Goal: Task Accomplishment & Management: Use online tool/utility

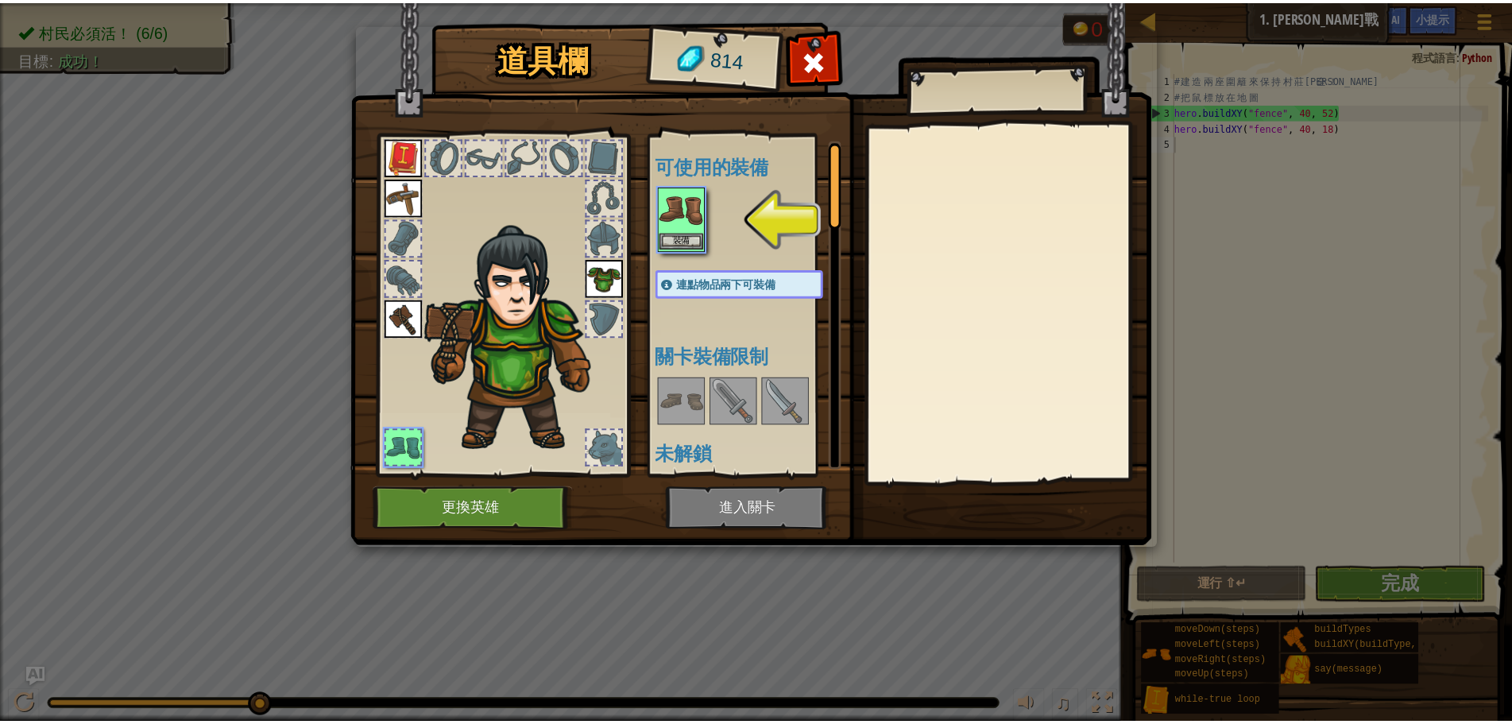
scroll to position [7, 0]
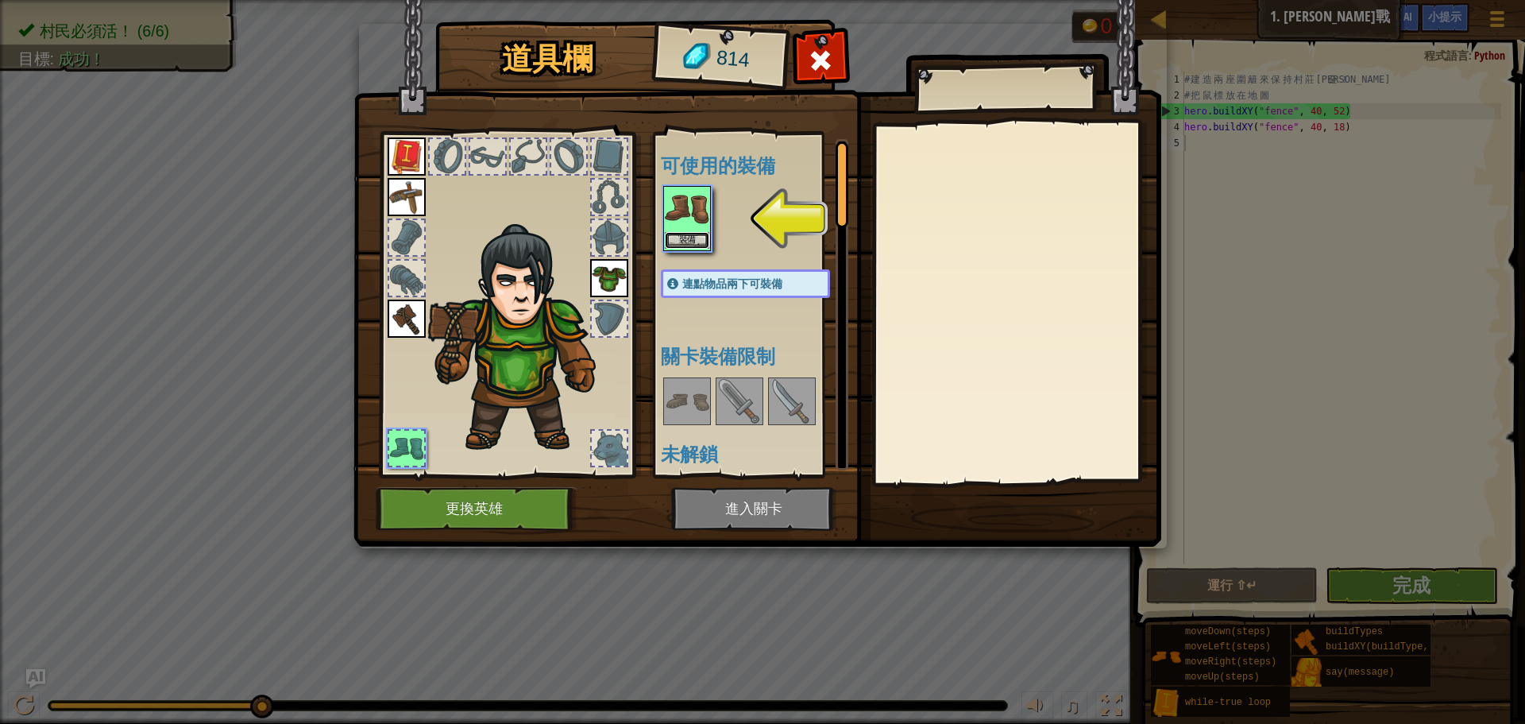
click at [692, 238] on button "裝備" at bounding box center [687, 240] width 44 height 17
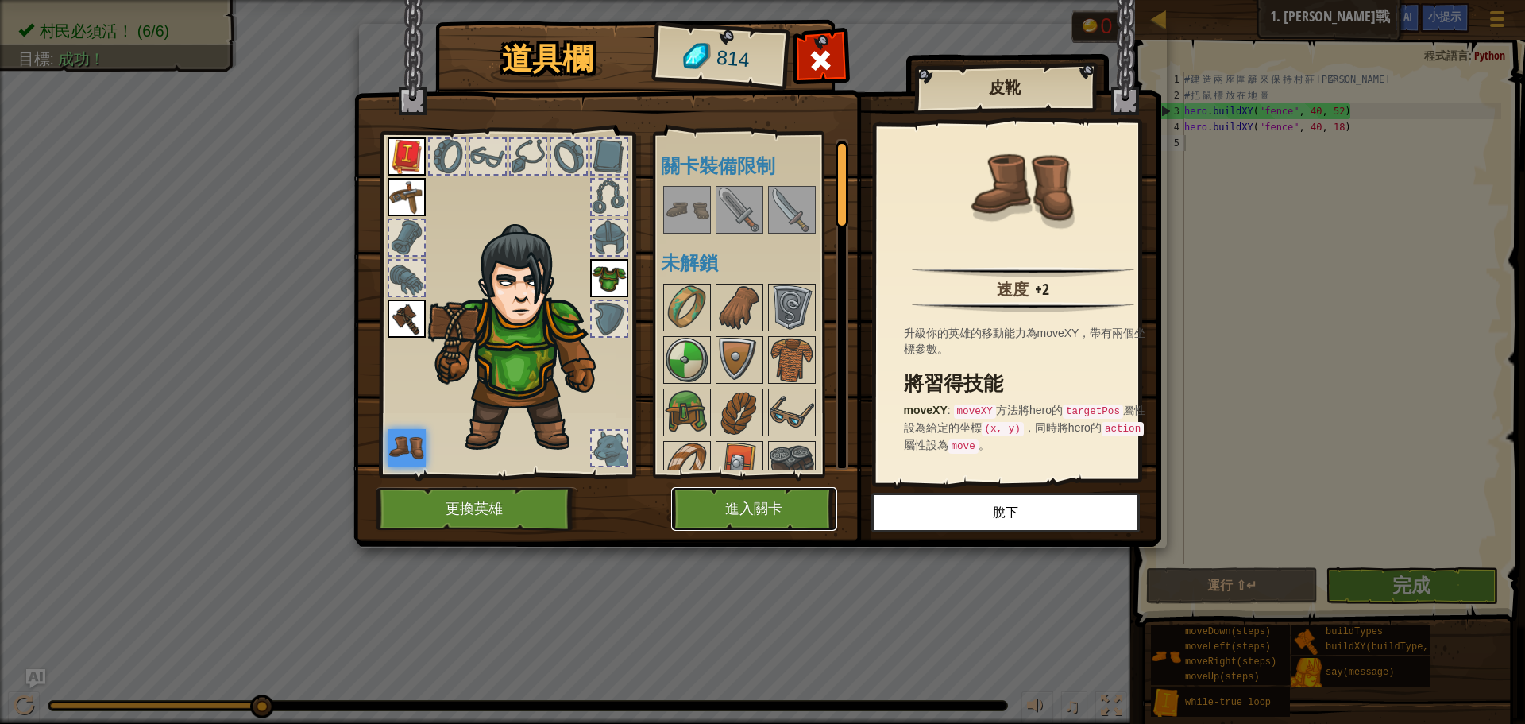
click at [775, 515] on button "進入關卡" at bounding box center [754, 509] width 166 height 44
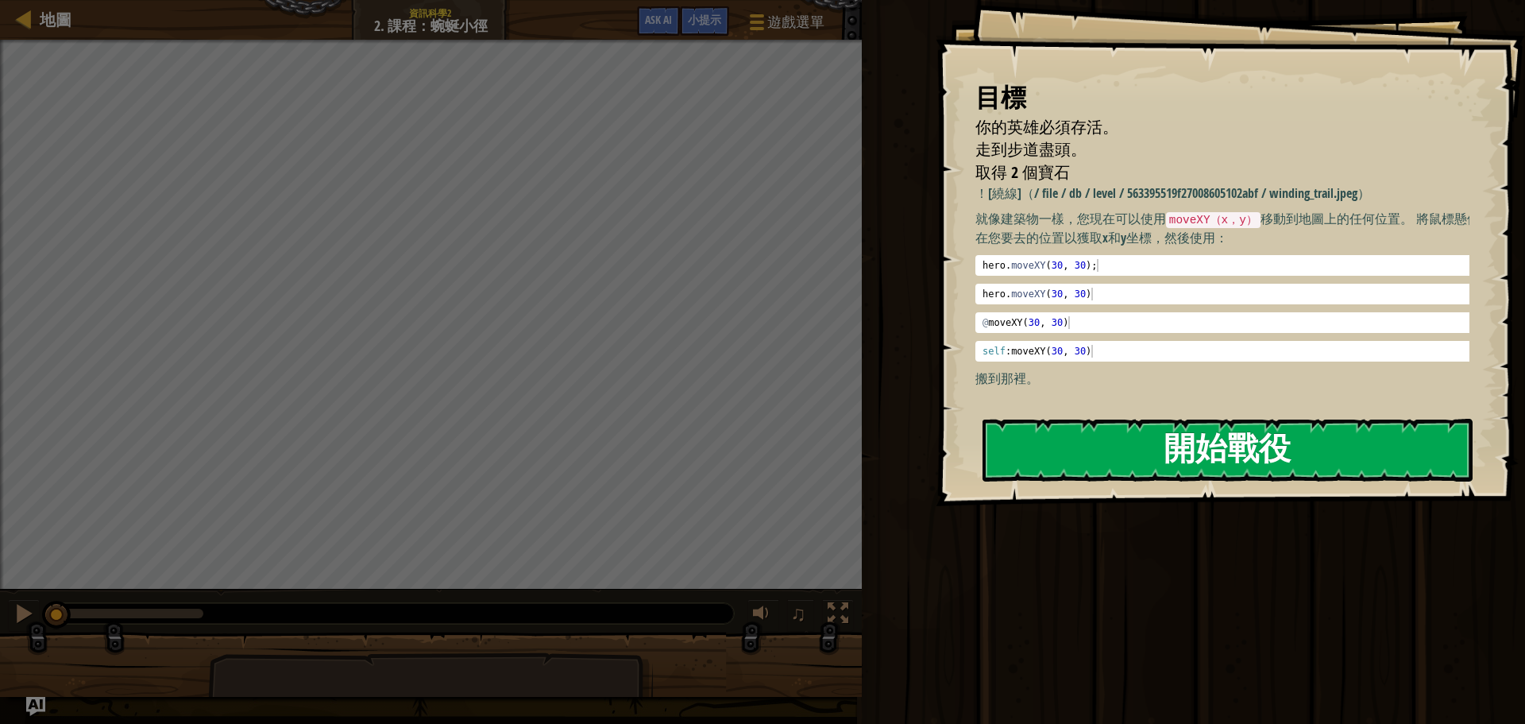
click at [1307, 425] on button "開始戰役" at bounding box center [1228, 450] width 490 height 63
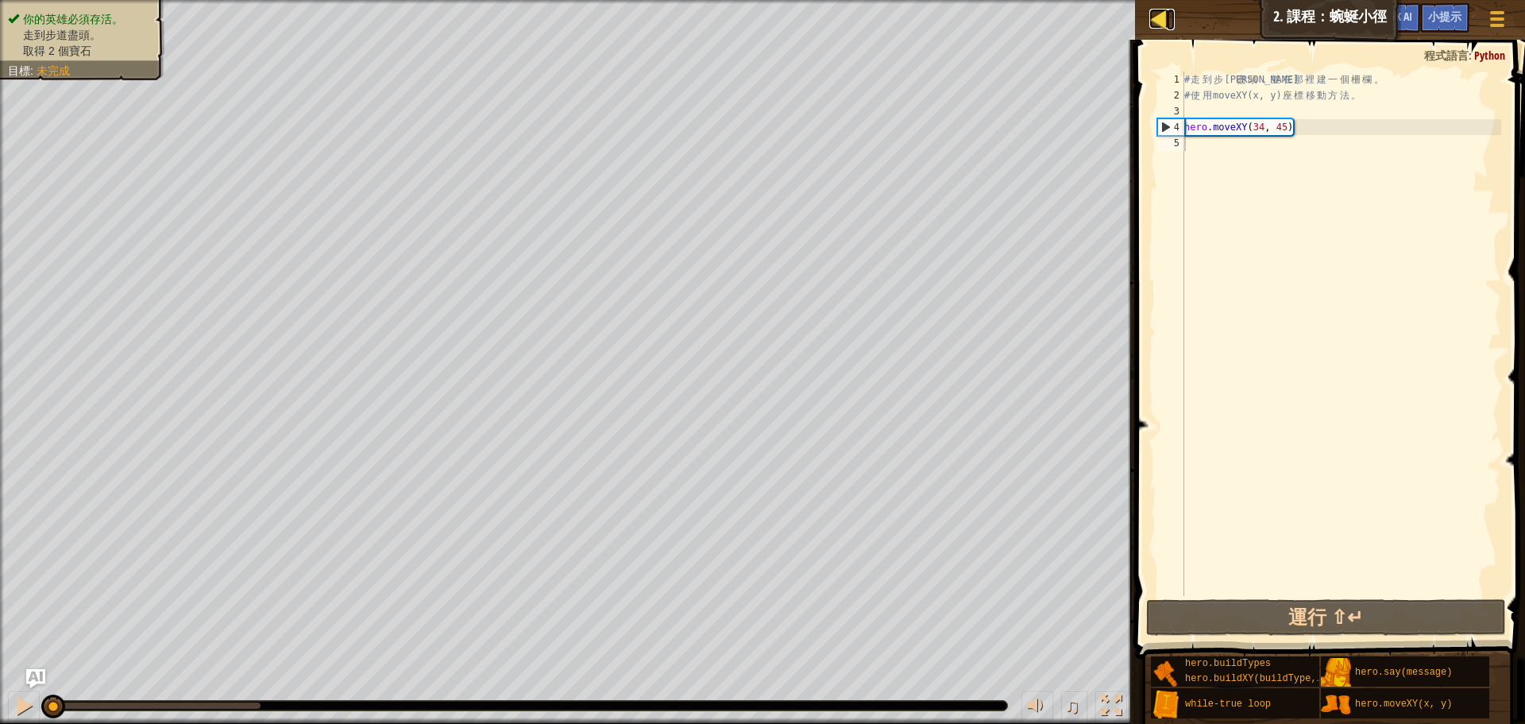
click at [1158, 14] on div at bounding box center [1160, 19] width 20 height 20
select select "zh-HANT"
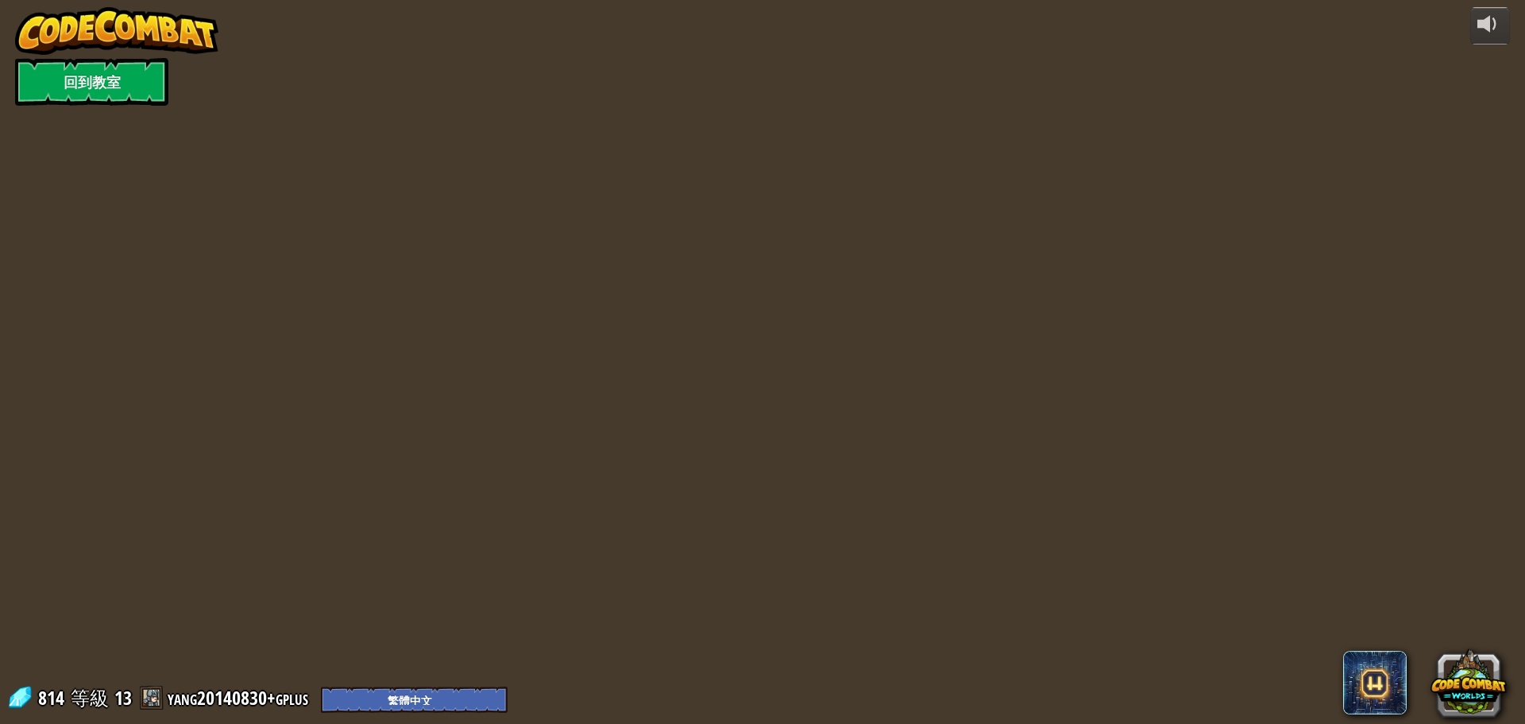
select select "zh-HANT"
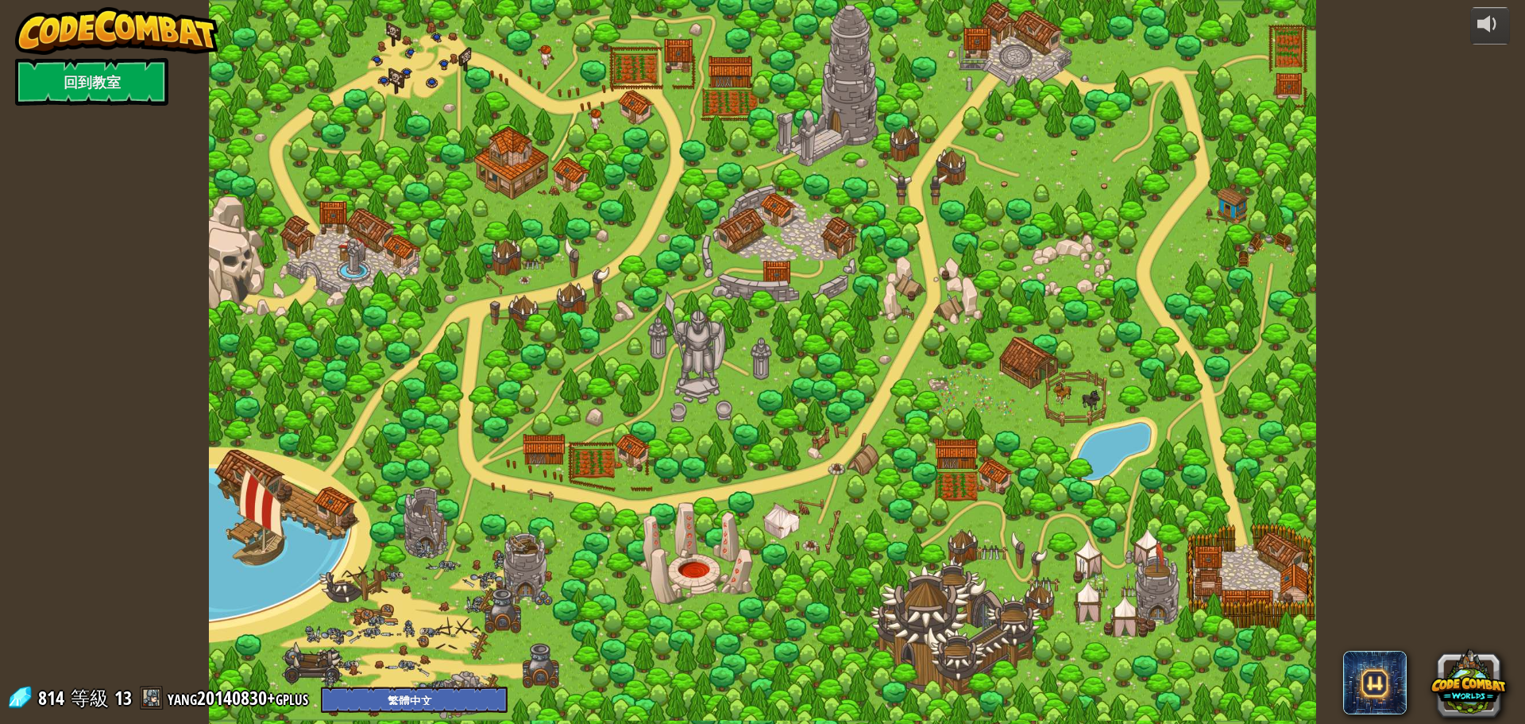
select select "zh-HANT"
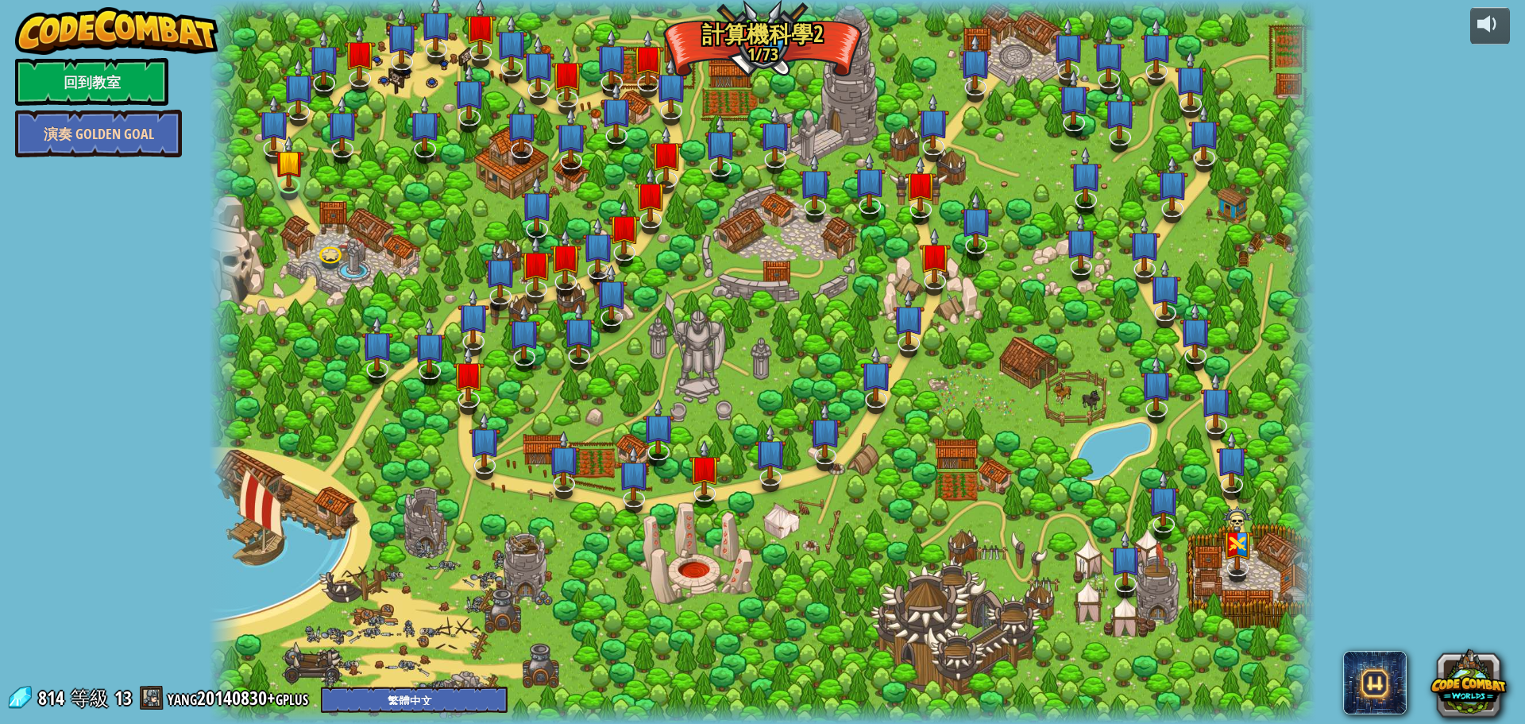
select select "zh-HANT"
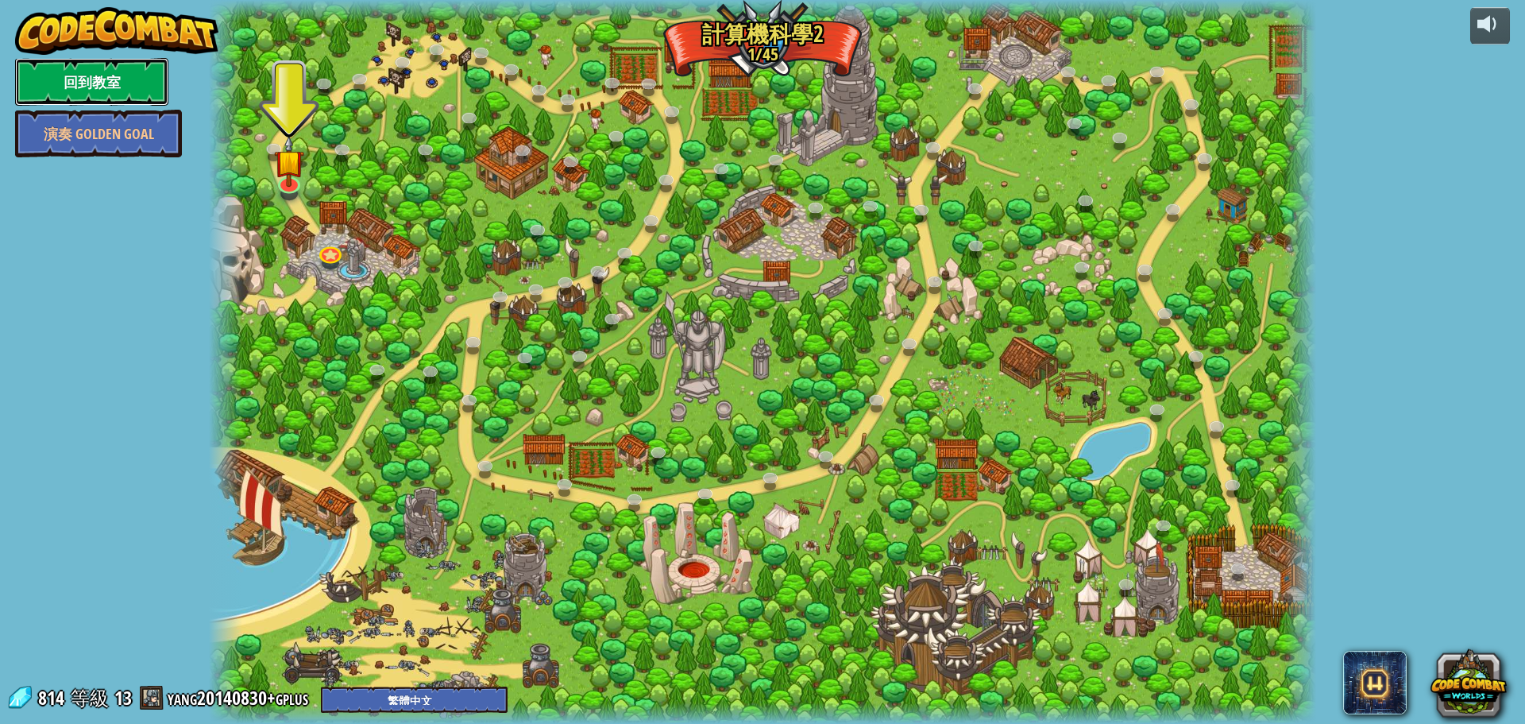
click at [106, 83] on link "回到教室" at bounding box center [91, 82] width 153 height 48
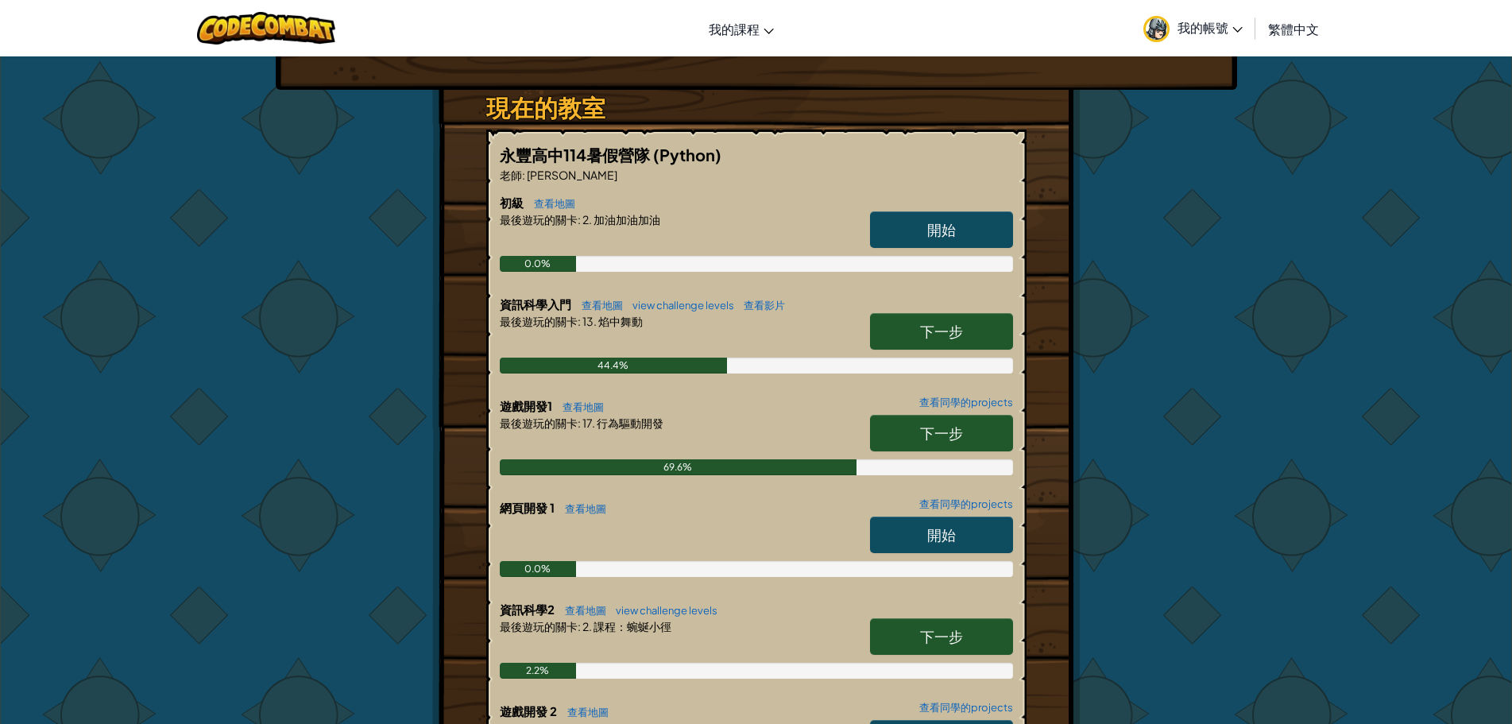
scroll to position [238, 0]
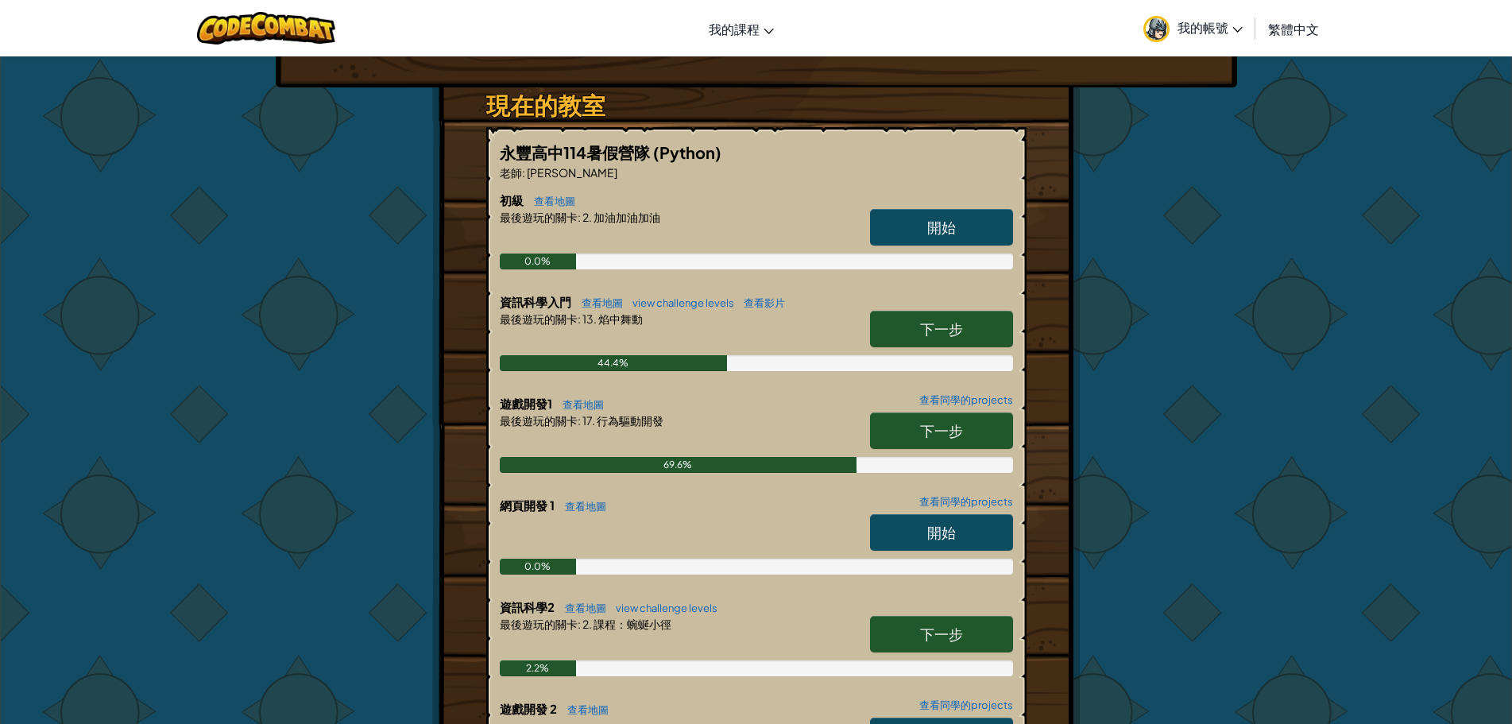
click at [974, 434] on link "下一步" at bounding box center [941, 430] width 143 height 37
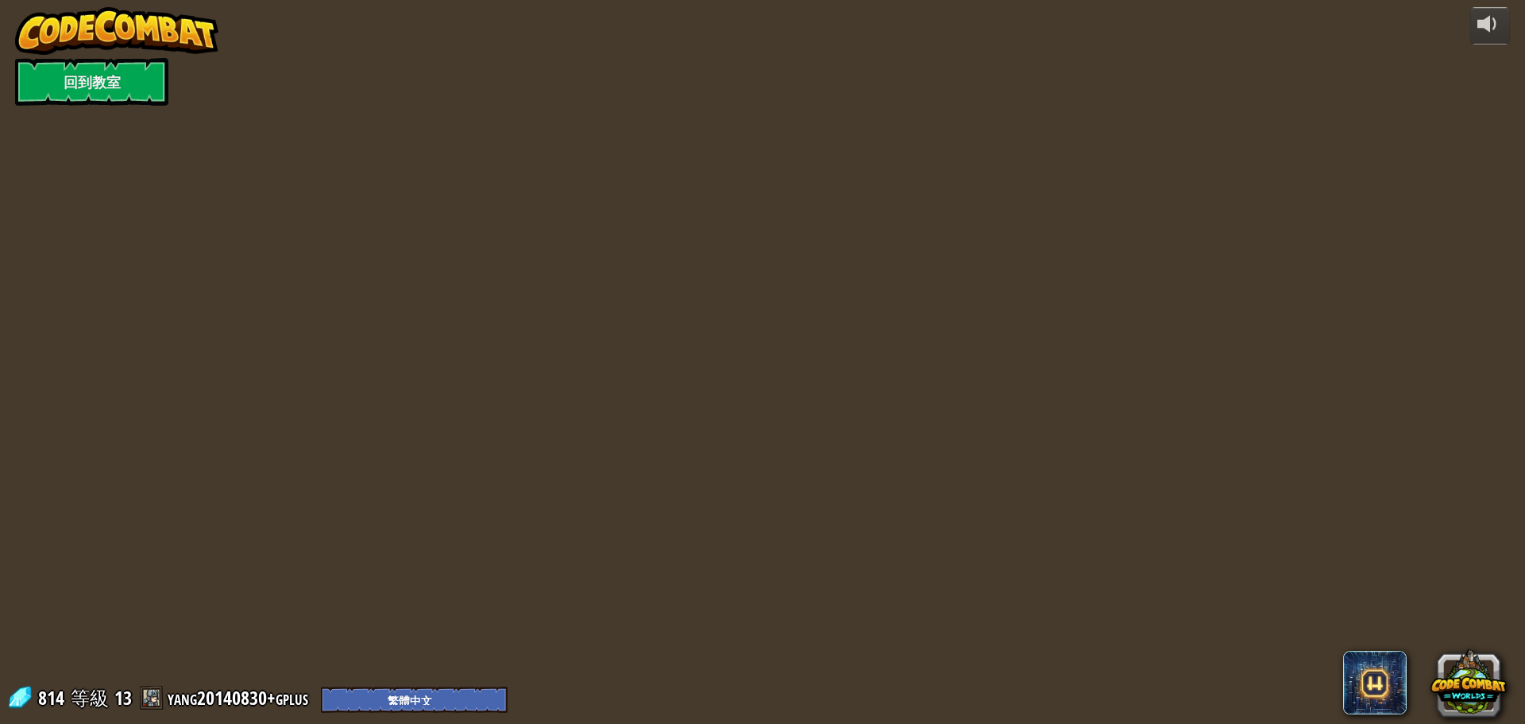
select select "zh-HANT"
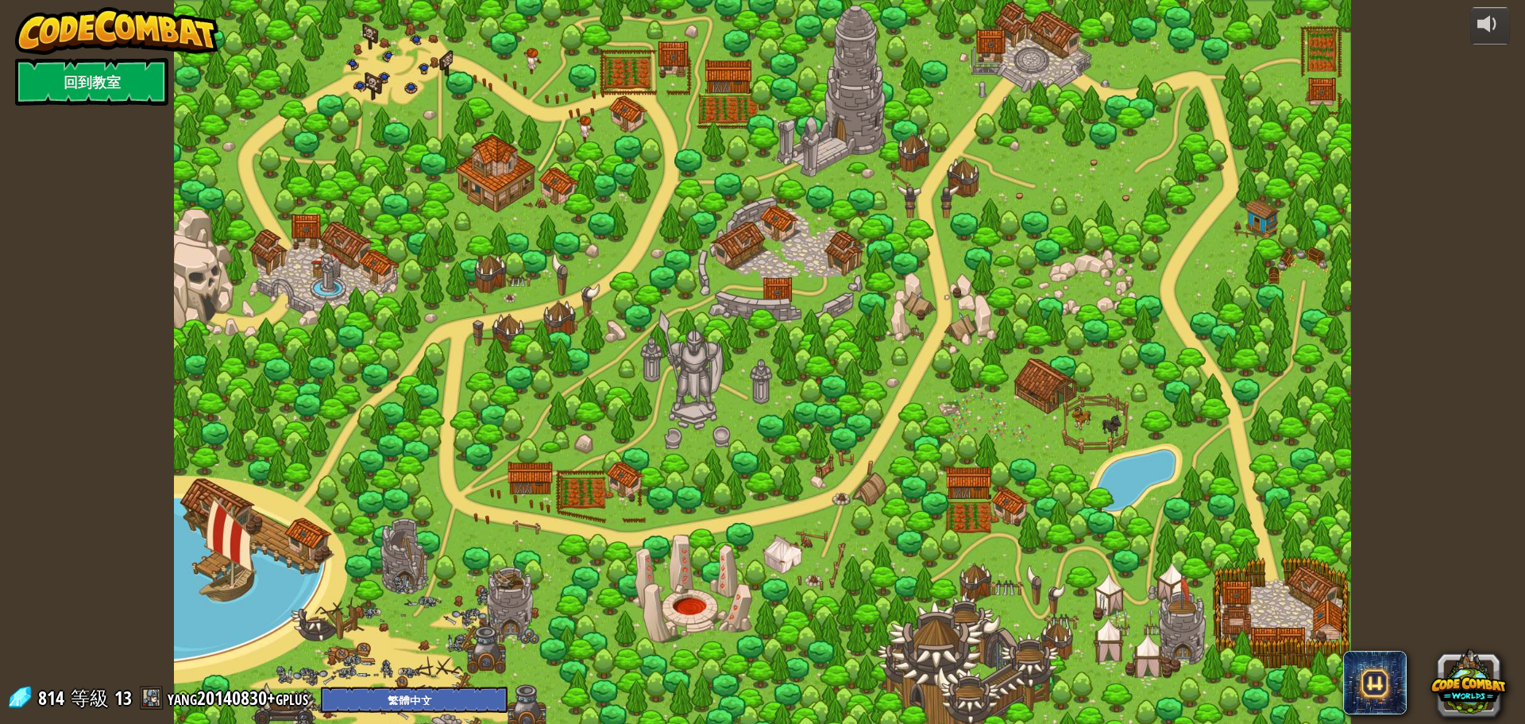
select select "zh-HANT"
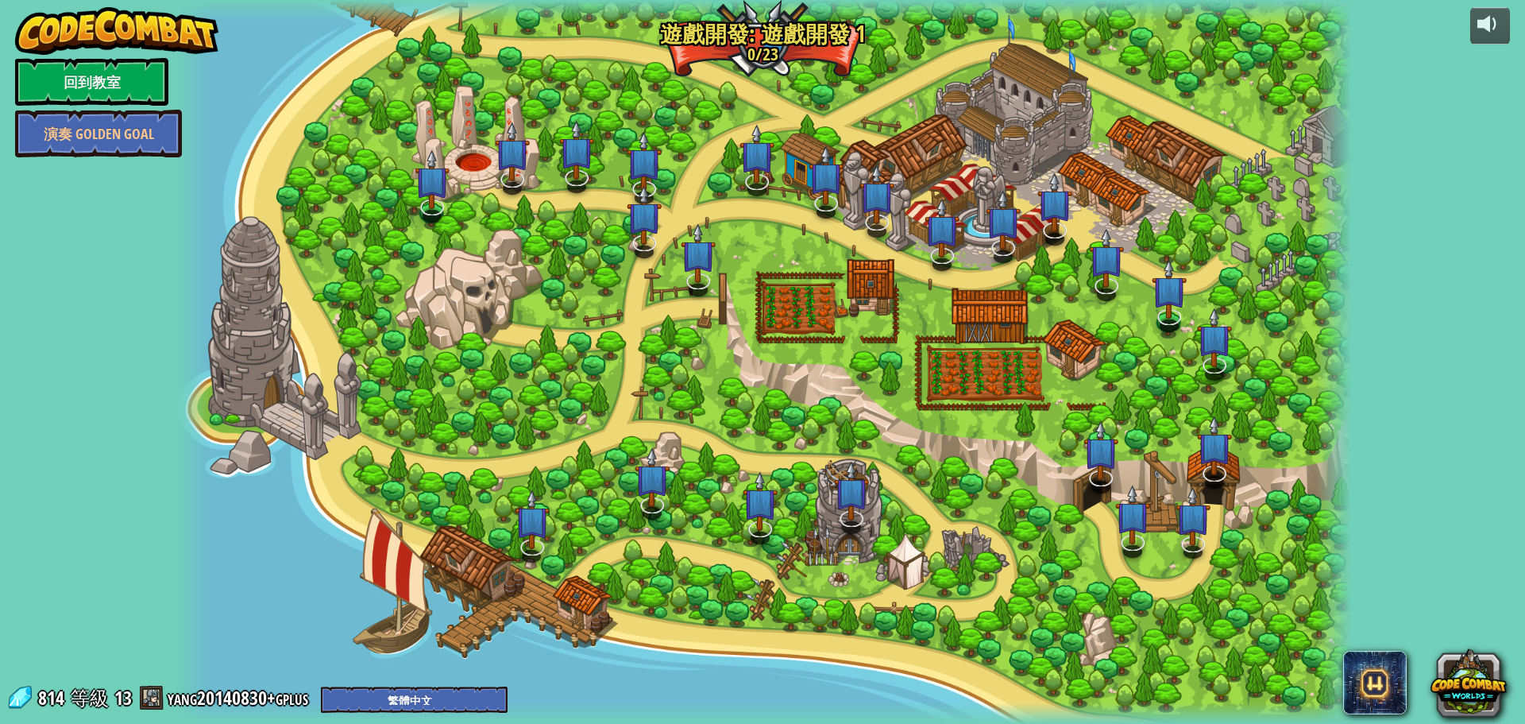
select select "zh-HANT"
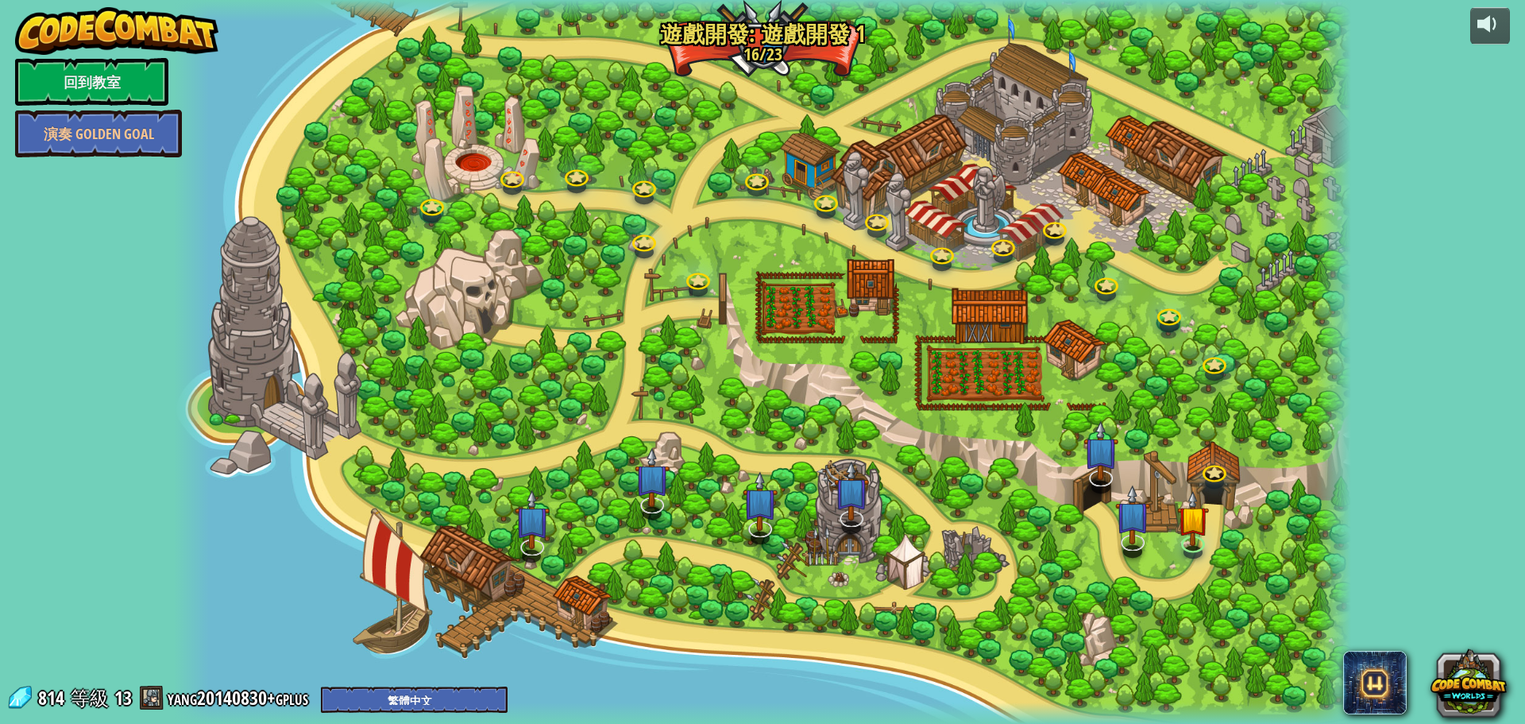
select select "zh-HANT"
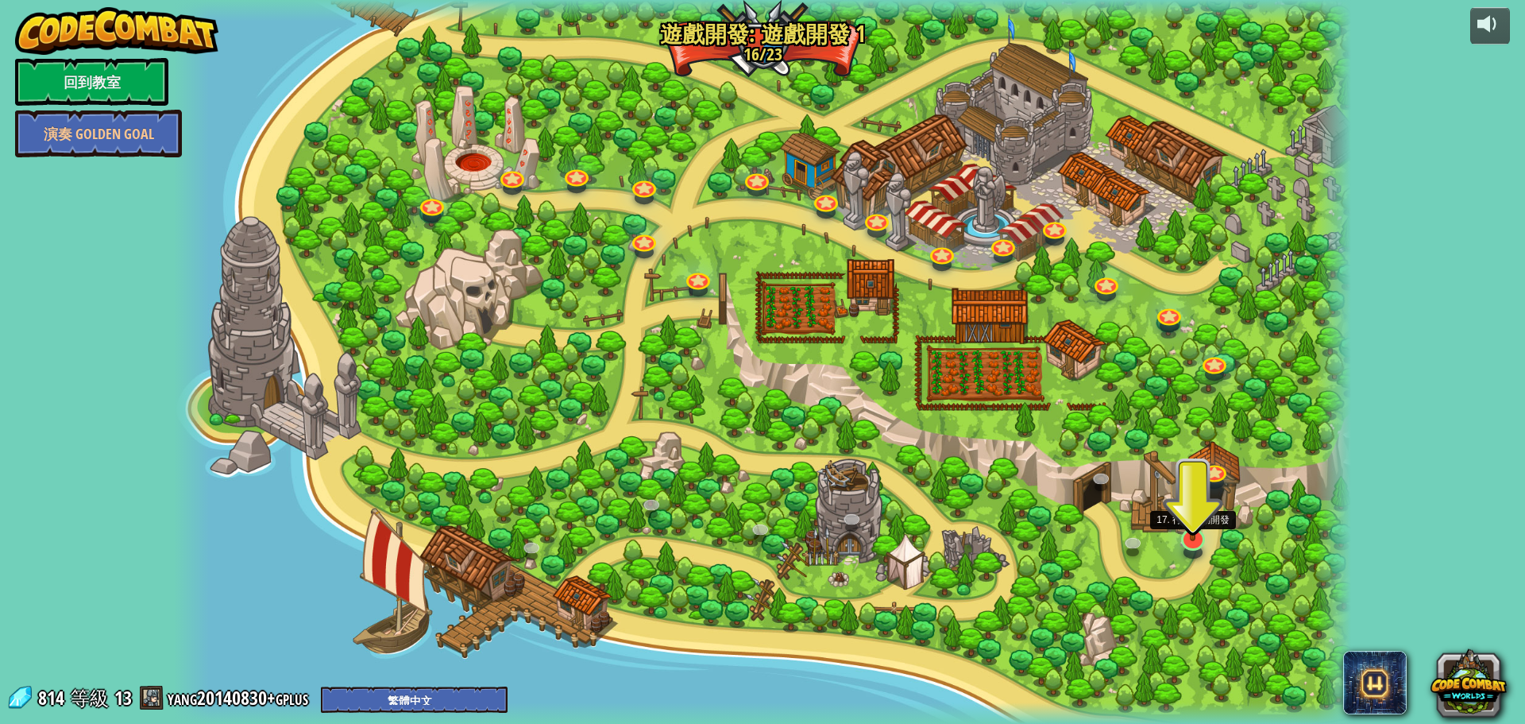
click at [1187, 538] on img at bounding box center [1193, 504] width 32 height 73
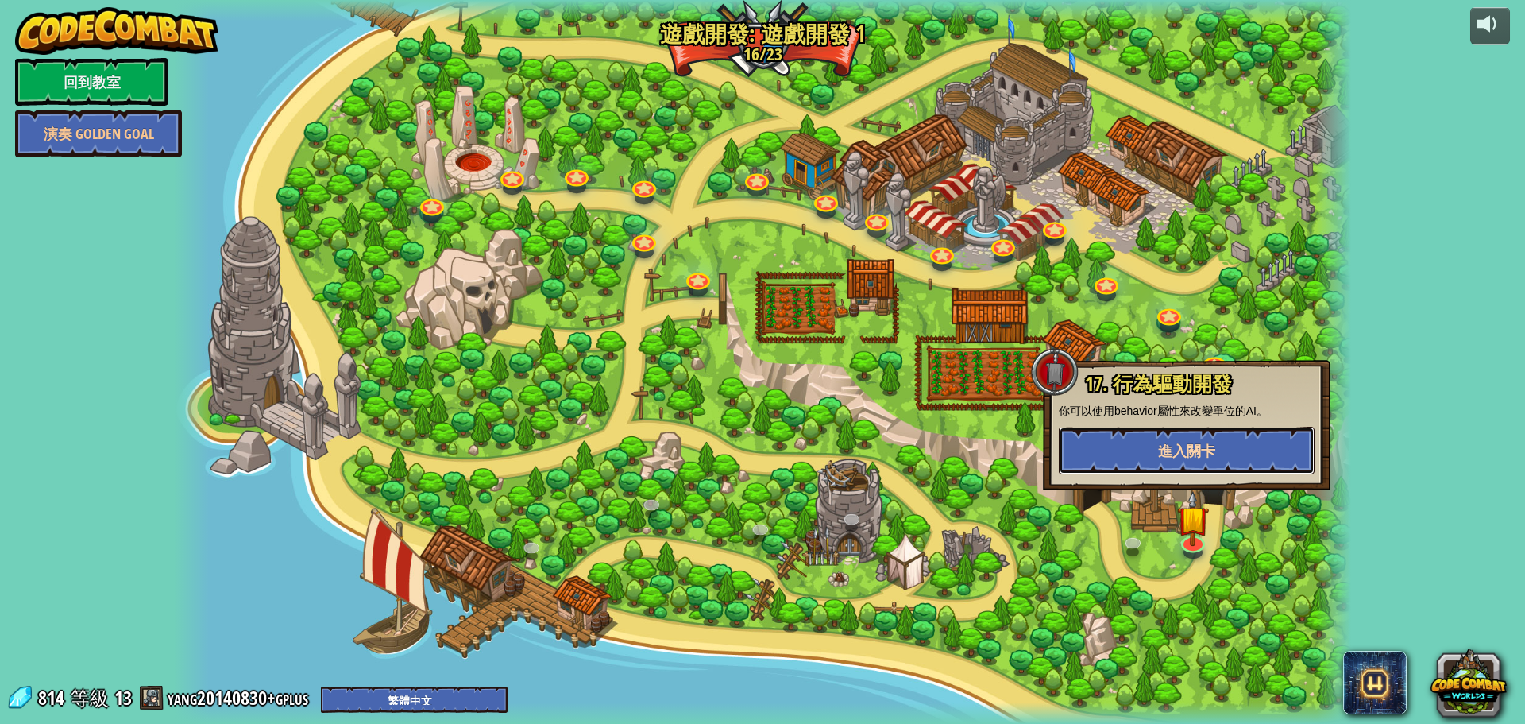
click at [1193, 440] on button "進入關卡" at bounding box center [1187, 451] width 256 height 48
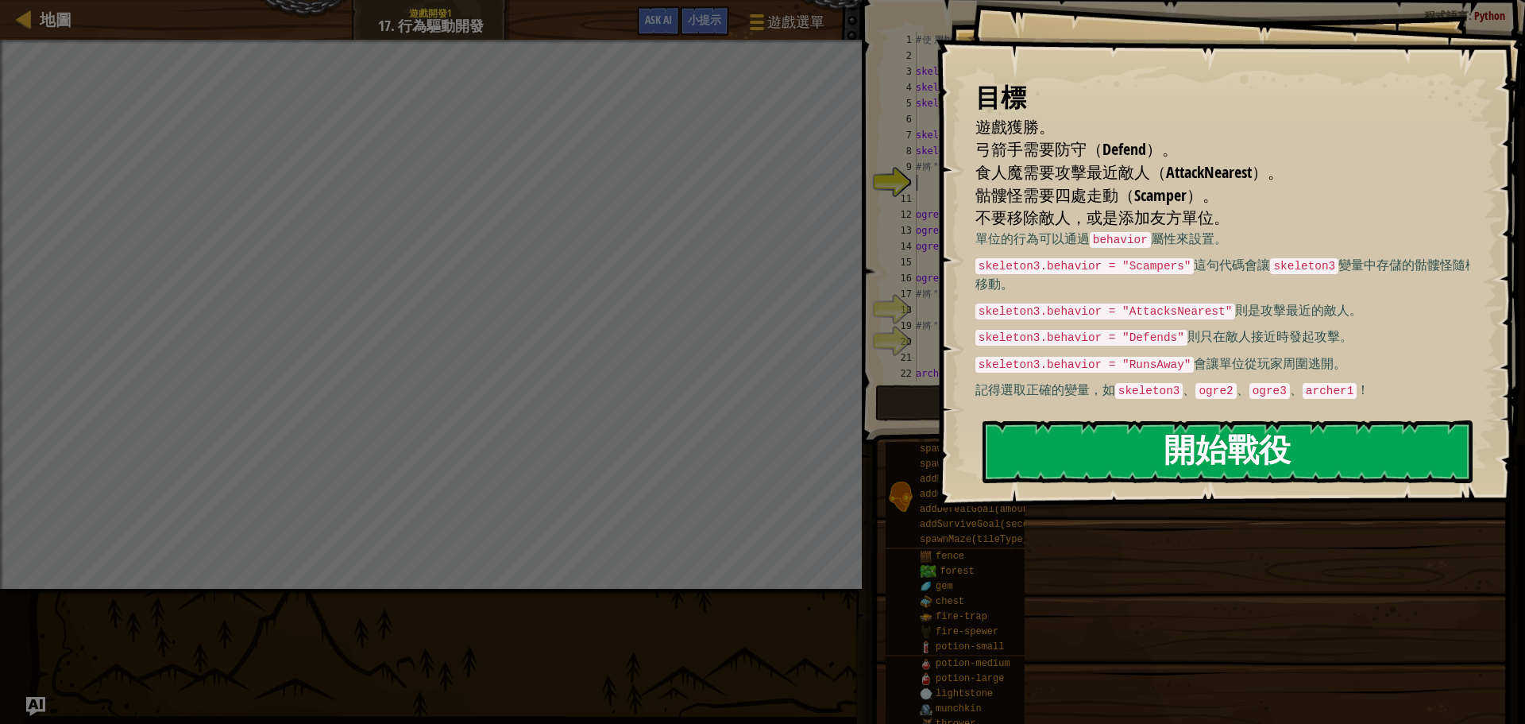
click at [1055, 439] on button "開始戰役" at bounding box center [1228, 451] width 490 height 63
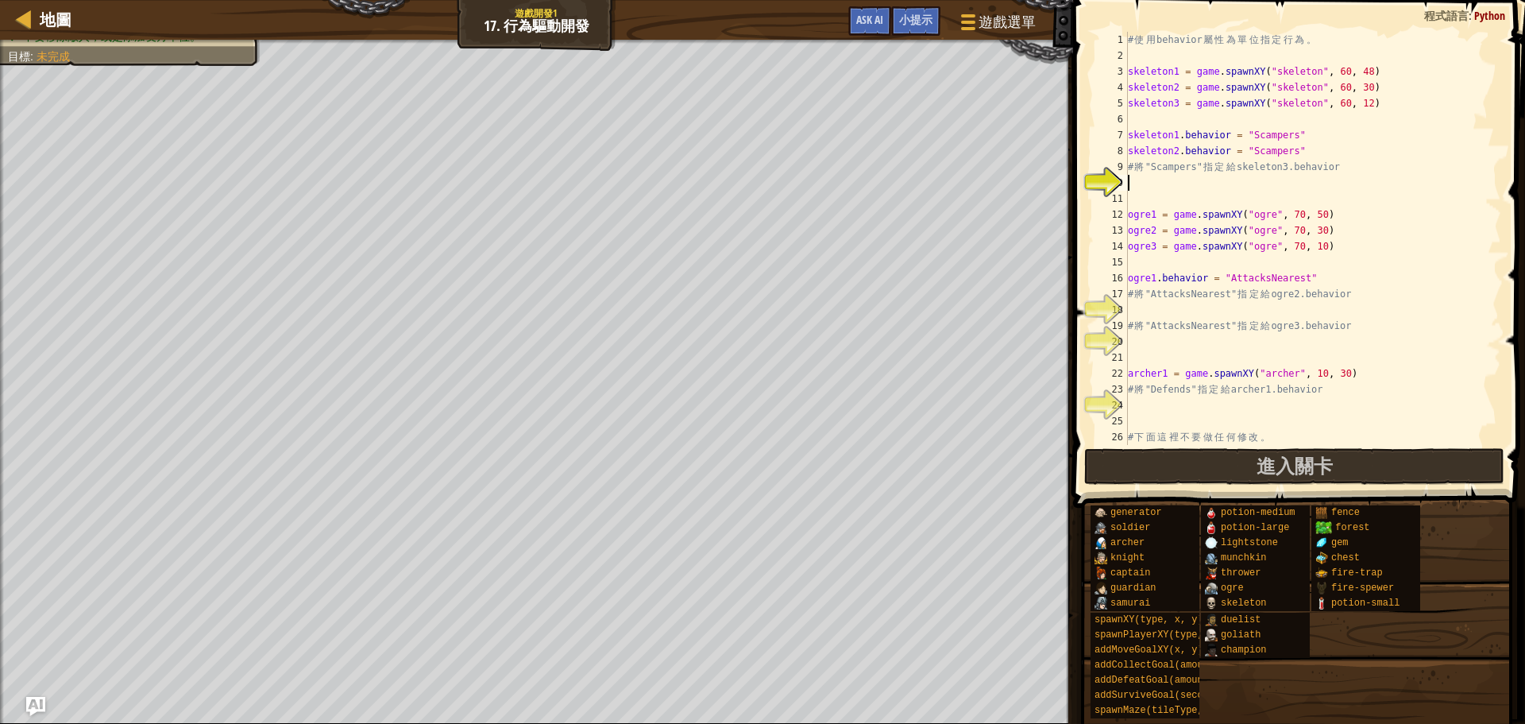
click at [1376, 75] on div "# 使 用 behavior 屬 性 為 單 位 指 定 行 為 。 skeleton1 = game . spawnXY ( "skeleton" , 60…" at bounding box center [1306, 254] width 363 height 445
type textarea "ㄝ"
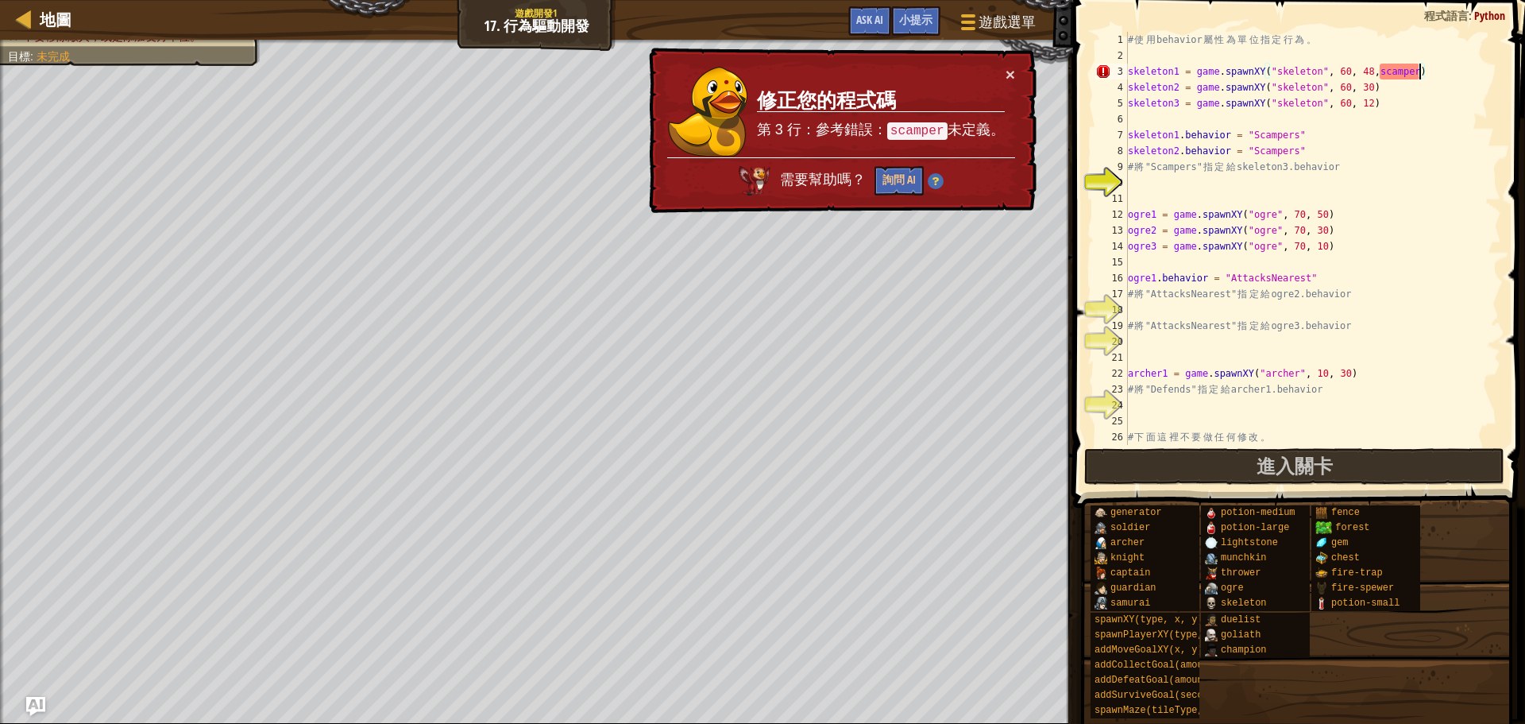
click at [1429, 148] on div "# 使 用 behavior 屬 性 為 單 位 指 定 行 為 。 skeleton1 = game . spawnXY ( "skeleton" , 60…" at bounding box center [1306, 254] width 363 height 445
click at [1417, 72] on div "# 使 用 behavior 屬 性 為 單 位 指 定 行 為 。 skeleton1 = game . spawnXY ( "skeleton" , 60…" at bounding box center [1306, 254] width 363 height 445
click at [922, 130] on code "scamper" at bounding box center [917, 130] width 60 height 17
click at [1379, 72] on div "# 使 用 behavior 屬 性 為 單 位 指 定 行 為 。 skeleton1 = game . spawnXY ( "skeleton" , 60…" at bounding box center [1306, 254] width 363 height 445
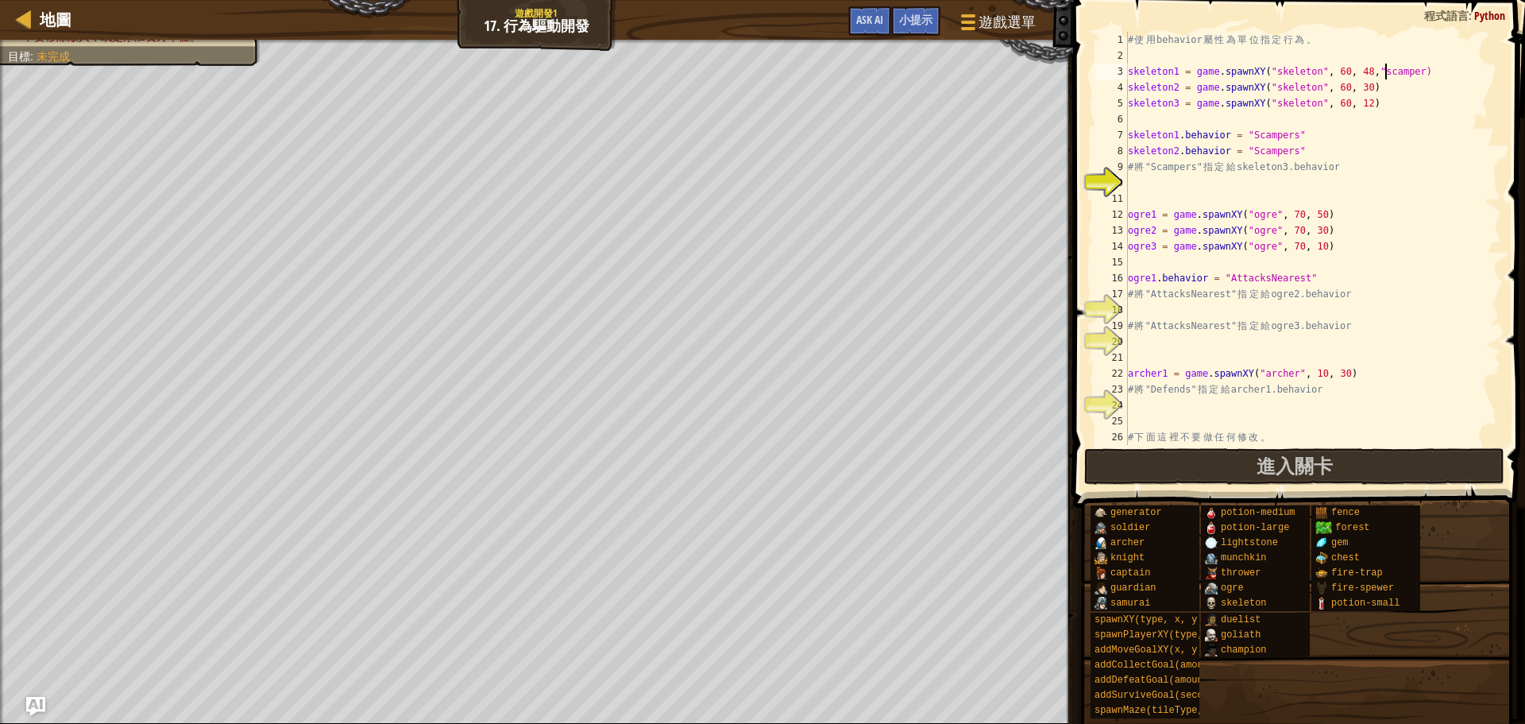
scroll to position [7, 21]
click at [1425, 69] on div "# 使 用 behavior 屬 性 為 單 位 指 定 行 為 。 skeleton1 = game . spawnXY ( "skeleton" , 60…" at bounding box center [1306, 254] width 363 height 445
type textarea "skeleton1 = game.spawnXY("skeleton", 60, 48,"scamper")"
click at [1438, 186] on div "# 使 用 behavior 屬 性 為 單 位 指 定 行 為 。 skeleton1 = game . spawnXY ( "skeleton" , 60…" at bounding box center [1306, 254] width 363 height 445
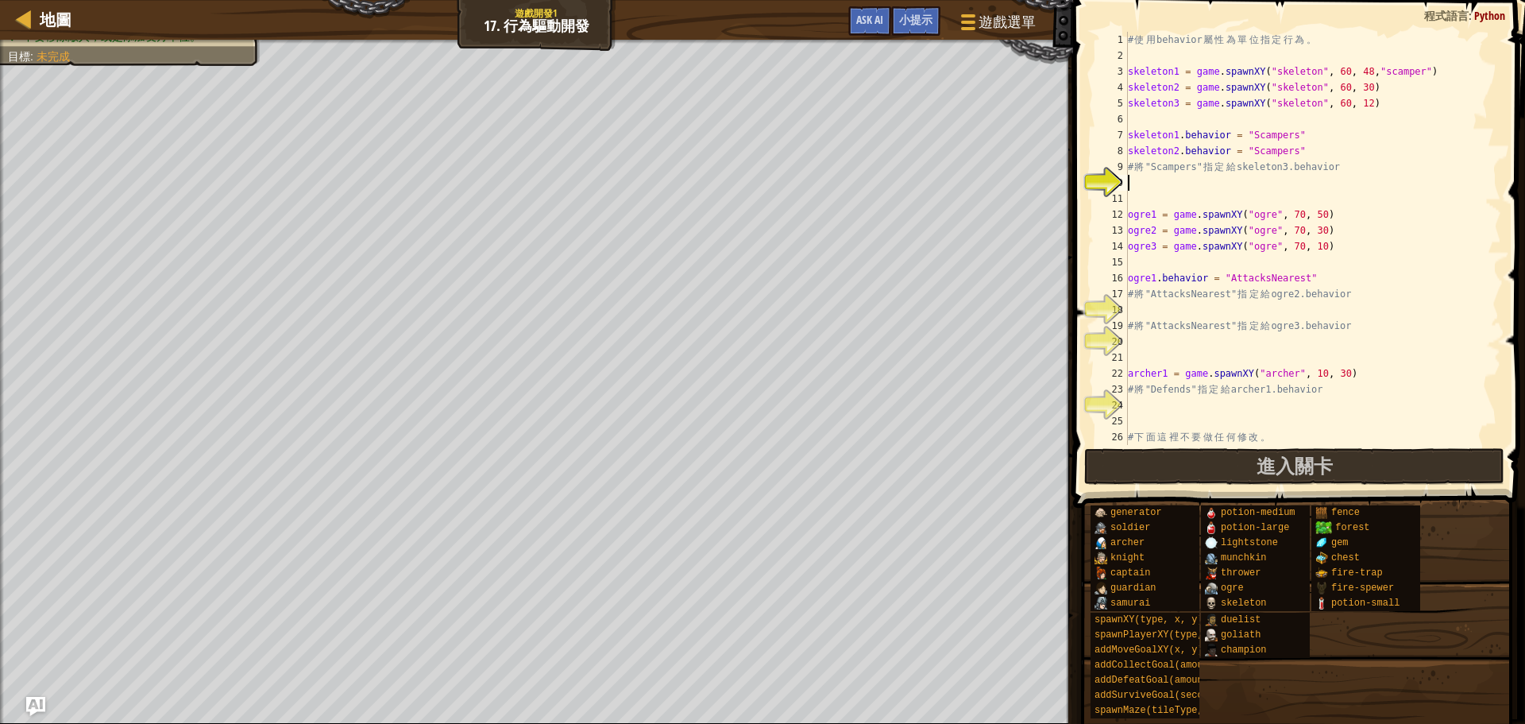
scroll to position [7, 0]
drag, startPoint x: 1376, startPoint y: 71, endPoint x: 1429, endPoint y: 68, distance: 53.3
click at [1429, 68] on div "# 使 用 behavior 屬 性 為 單 位 指 定 行 為 。 skeleton1 = game . spawnXY ( "skeleton" , 60…" at bounding box center [1306, 254] width 363 height 445
click at [1375, 85] on div "# 使 用 behavior 屬 性 為 單 位 指 定 行 為 。 skeleton1 = game . spawnXY ( "skeleton" , 60…" at bounding box center [1306, 254] width 363 height 445
paste textarea ","scamper""
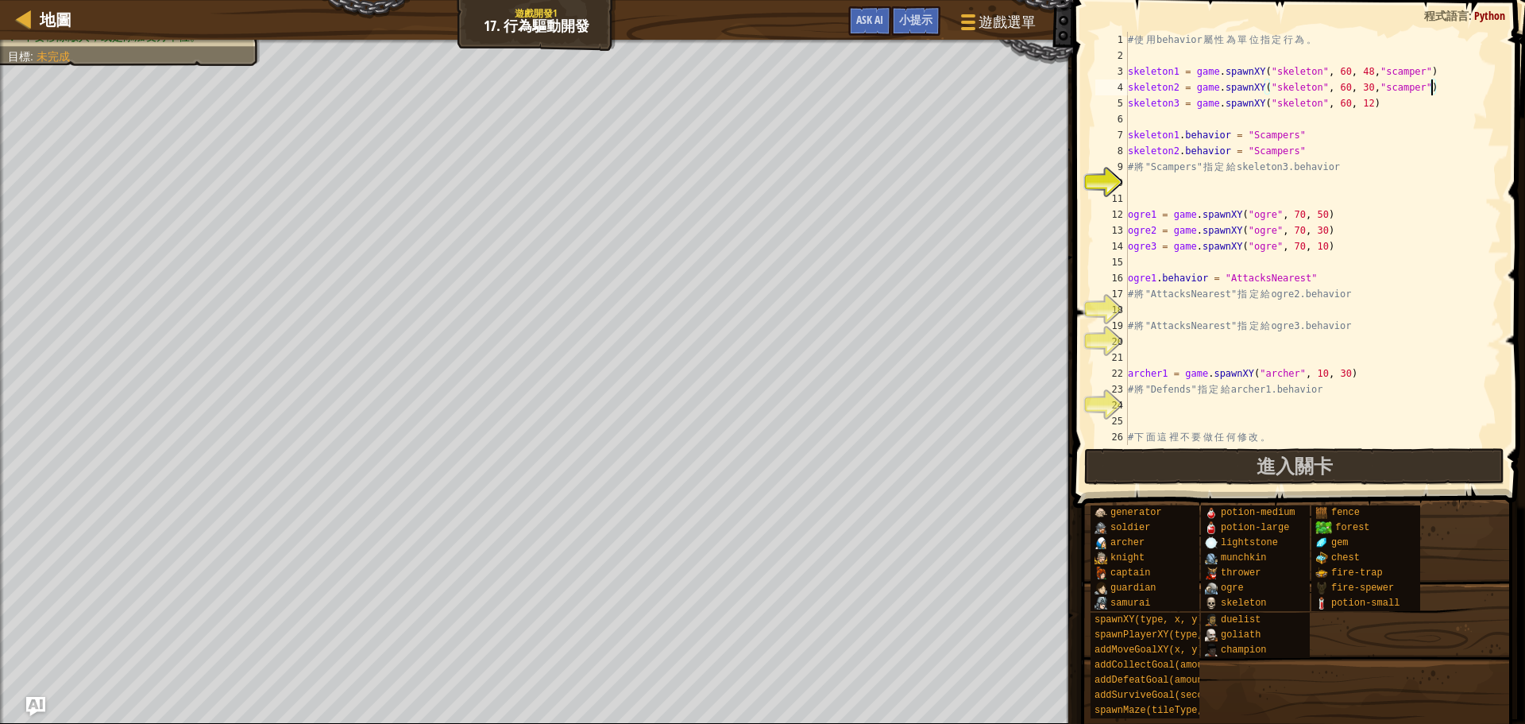
click at [1375, 106] on div "# 使 用 behavior 屬 性 為 單 位 指 定 行 為 。 skeleton1 = game . spawnXY ( "skeleton" , 60…" at bounding box center [1306, 254] width 363 height 445
paste textarea ","scamper""
click at [1414, 158] on div "# 使 用 behavior 屬 性 為 單 位 指 定 行 為 。 skeleton1 = game . spawnXY ( "skeleton" , 60…" at bounding box center [1306, 254] width 363 height 445
click at [1345, 458] on button "進入關卡" at bounding box center [1295, 466] width 420 height 37
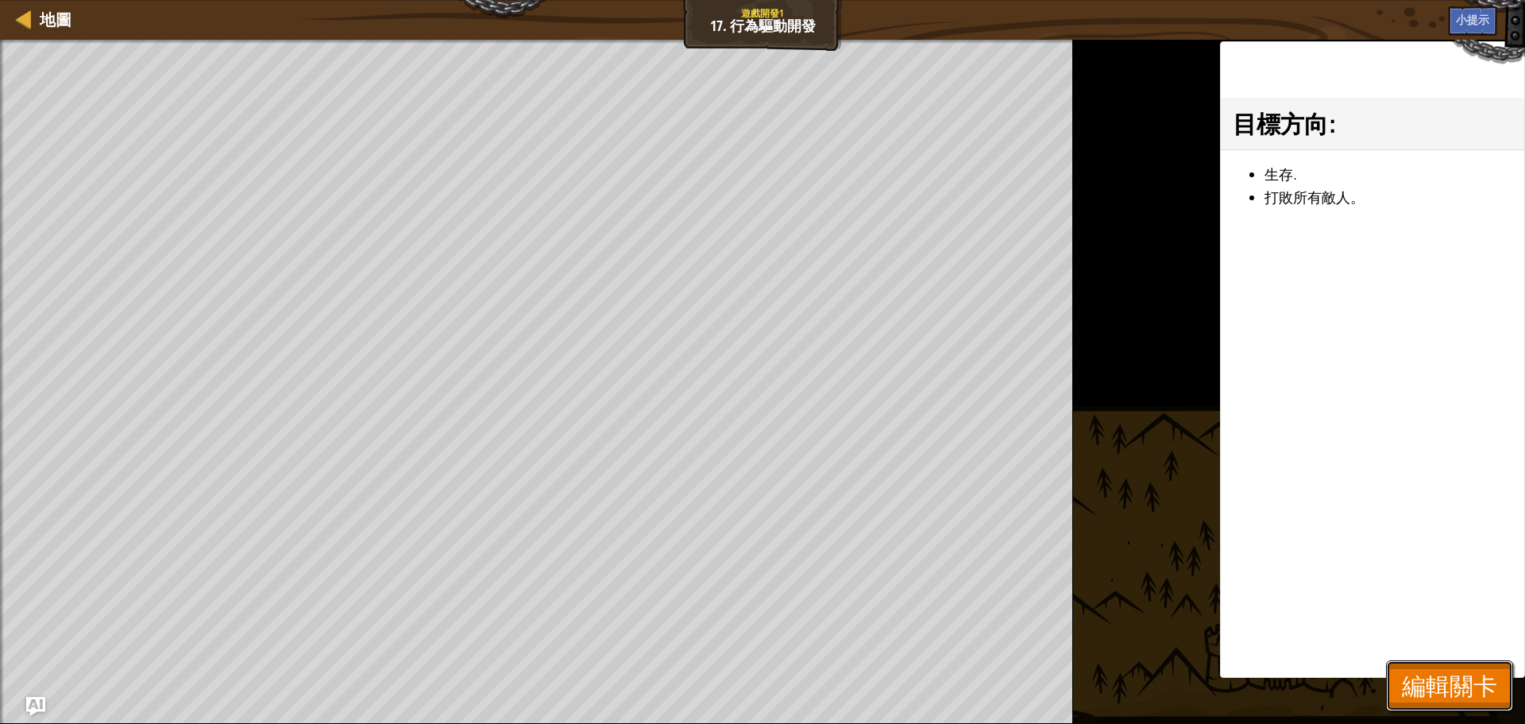
click at [1455, 688] on span "編輯關卡" at bounding box center [1449, 685] width 95 height 33
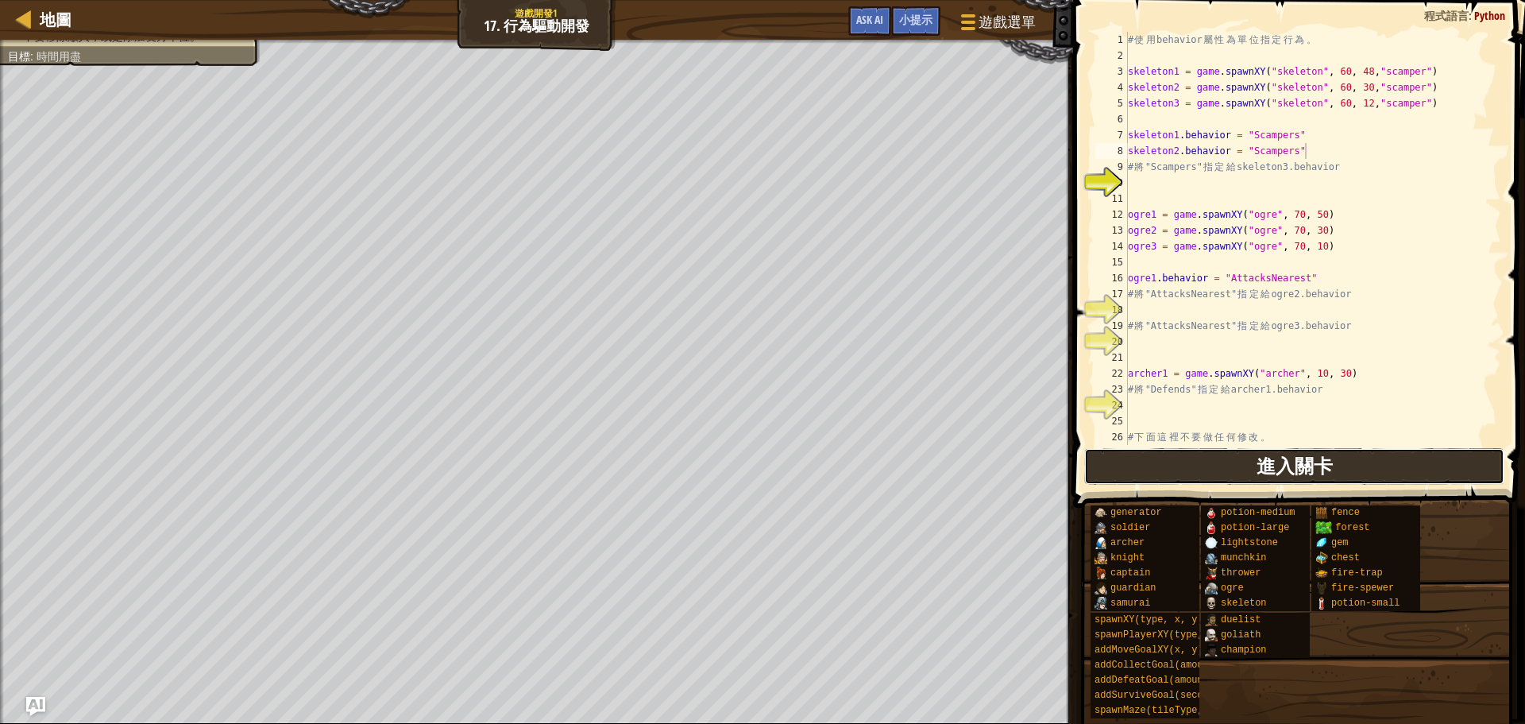
click at [1282, 470] on span "進入關卡" at bounding box center [1295, 465] width 76 height 25
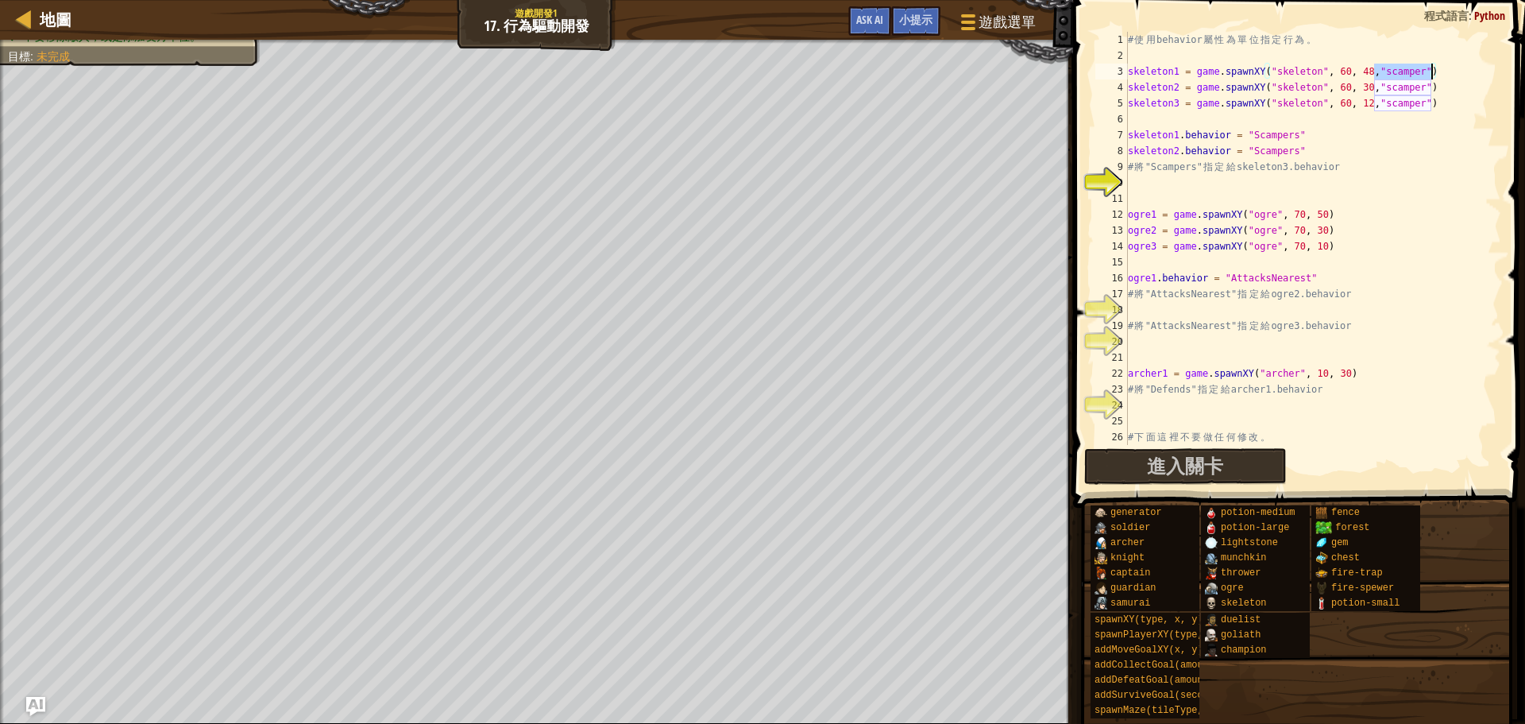
drag, startPoint x: 1377, startPoint y: 72, endPoint x: 1431, endPoint y: 75, distance: 54.1
click at [1431, 75] on div "# 使 用 behavior 屬 性 為 單 位 指 定 行 為 。 skeleton1 = game . spawnXY ( "skeleton" , 60…" at bounding box center [1306, 254] width 363 height 445
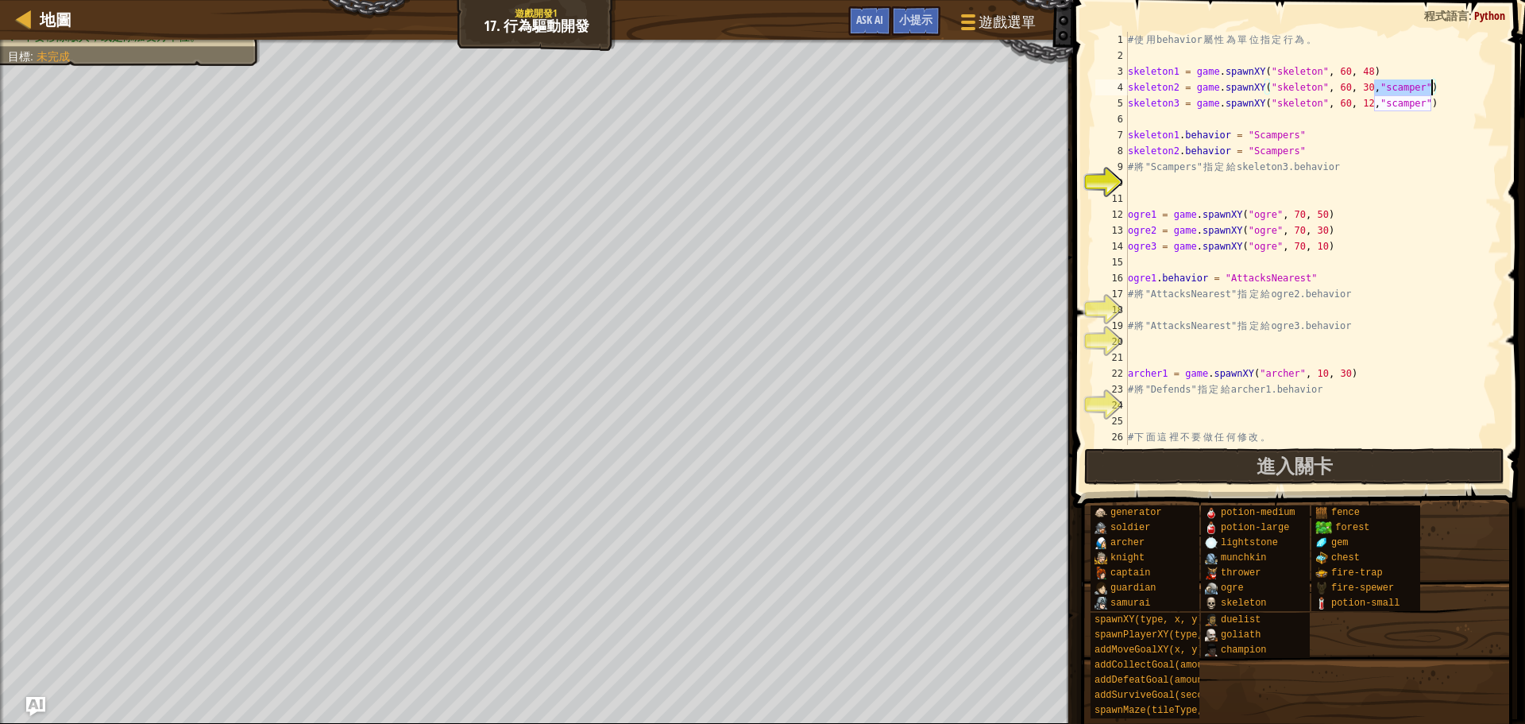
drag, startPoint x: 1377, startPoint y: 86, endPoint x: 1431, endPoint y: 86, distance: 54.0
click at [1431, 86] on div "# 使 用 behavior 屬 性 為 單 位 指 定 行 為 。 skeleton1 = game . spawnXY ( "skeleton" , 60…" at bounding box center [1306, 254] width 363 height 445
drag, startPoint x: 1375, startPoint y: 104, endPoint x: 1433, endPoint y: 105, distance: 57.2
click at [1433, 105] on div "# 使 用 behavior 屬 性 為 單 位 指 定 行 為 。 skeleton1 = game . spawnXY ( "skeleton" , 60…" at bounding box center [1306, 254] width 363 height 445
click at [1433, 162] on div "# 使 用 behavior 屬 性 為 單 位 指 定 行 為 。 skeleton1 = game . spawnXY ( "skeleton" , 60…" at bounding box center [1306, 254] width 363 height 445
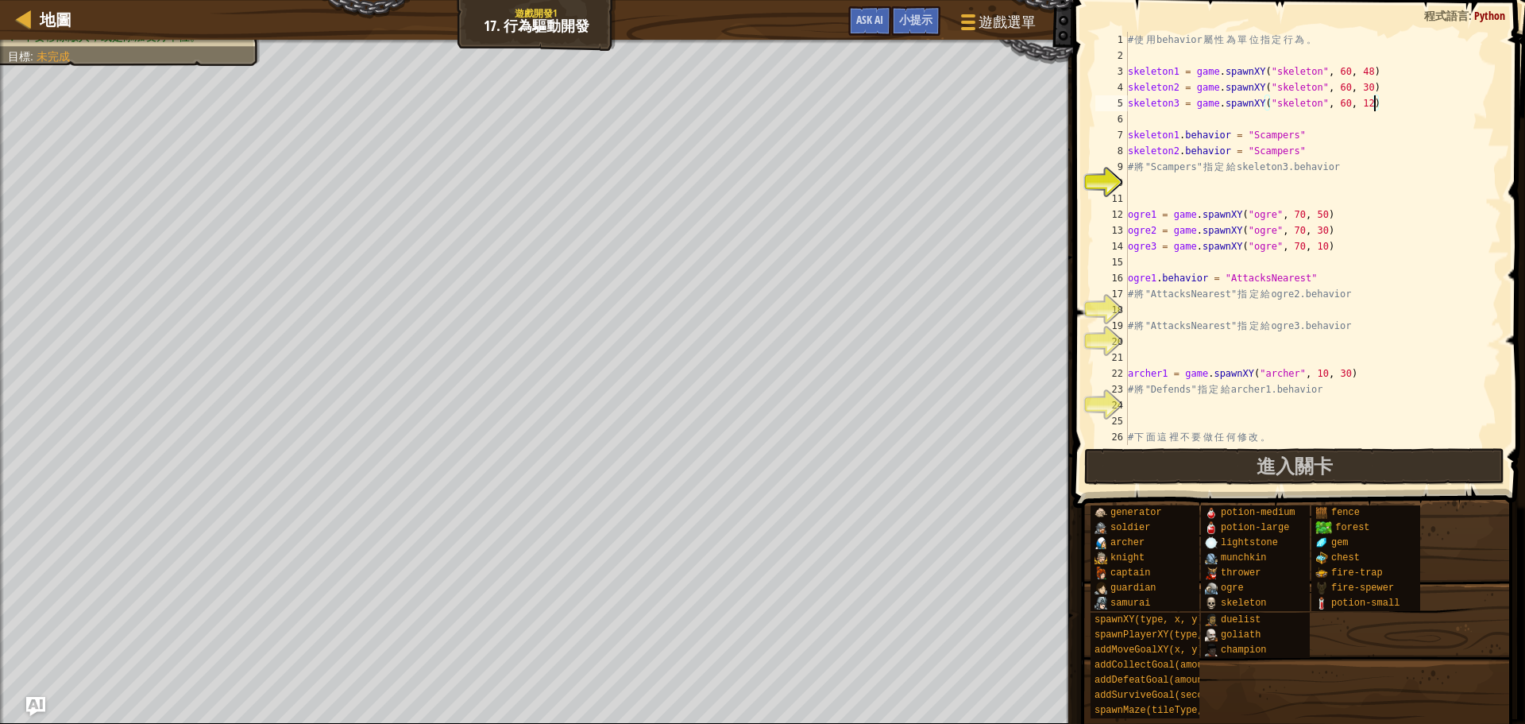
type textarea "# 將"Scampers"指定給 skeleton3.behavior"
click at [1146, 181] on div "# 使 用 behavior 屬 性 為 單 位 指 定 行 為 。 skeleton1 = game . spawnXY ( "skeleton" , 60…" at bounding box center [1306, 254] width 363 height 445
drag, startPoint x: 1129, startPoint y: 149, endPoint x: 1317, endPoint y: 149, distance: 187.5
click at [1317, 149] on div "# 使 用 behavior 屬 性 為 單 位 指 定 行 為 。 skeleton1 = game . spawnXY ( "skeleton" , 60…" at bounding box center [1306, 254] width 363 height 445
type textarea "skeleton2.behavior = "Scampers""
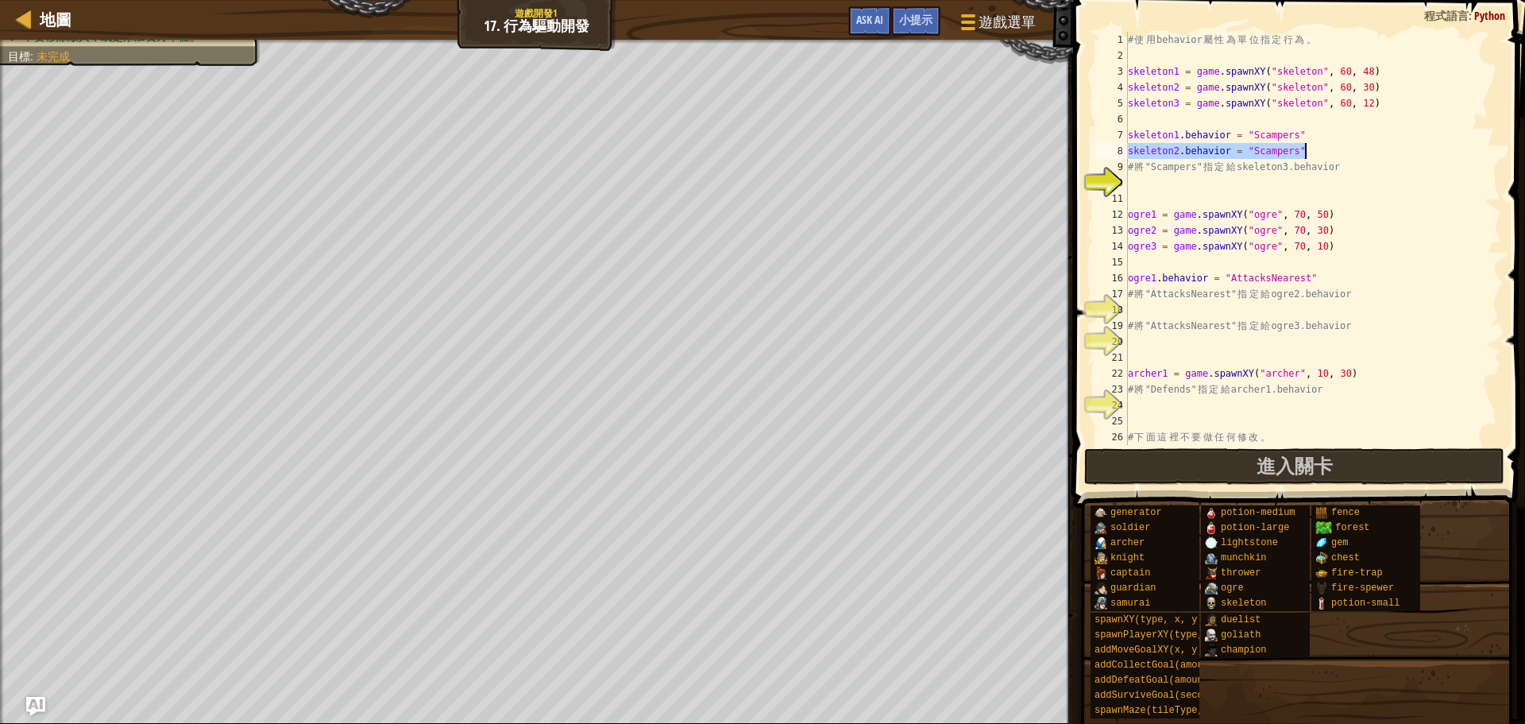
click at [1202, 178] on div "# 使 用 behavior 屬 性 為 單 位 指 定 行 為 。 skeleton1 = game . spawnXY ( "skeleton" , 60…" at bounding box center [1306, 254] width 363 height 445
paste textarea "skeleton2.behavior = "Scampers""
click at [1178, 184] on div "# 使 用 behavior 屬 性 為 單 位 指 定 行 為 。 skeleton1 = game . spawnXY ( "skeleton" , 60…" at bounding box center [1306, 254] width 363 height 445
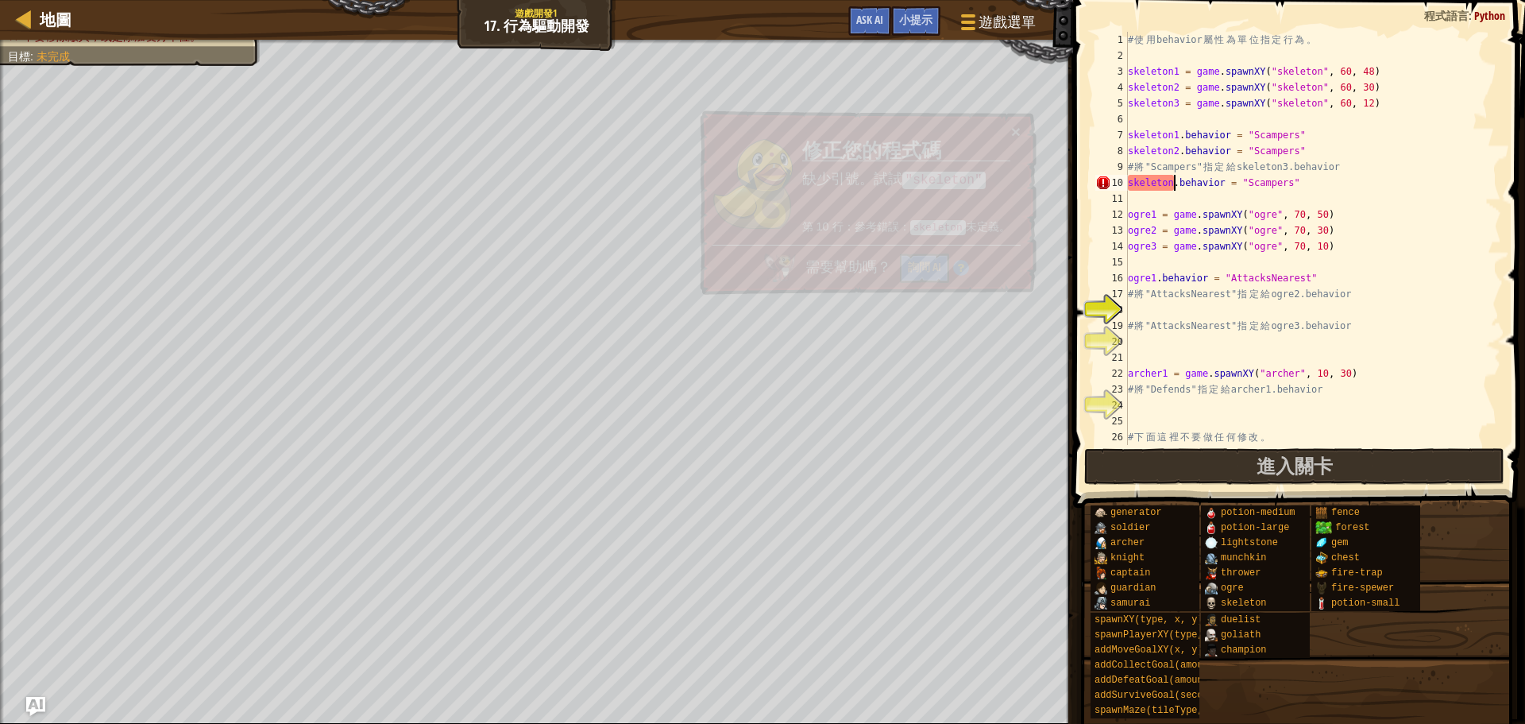
type textarea "3"
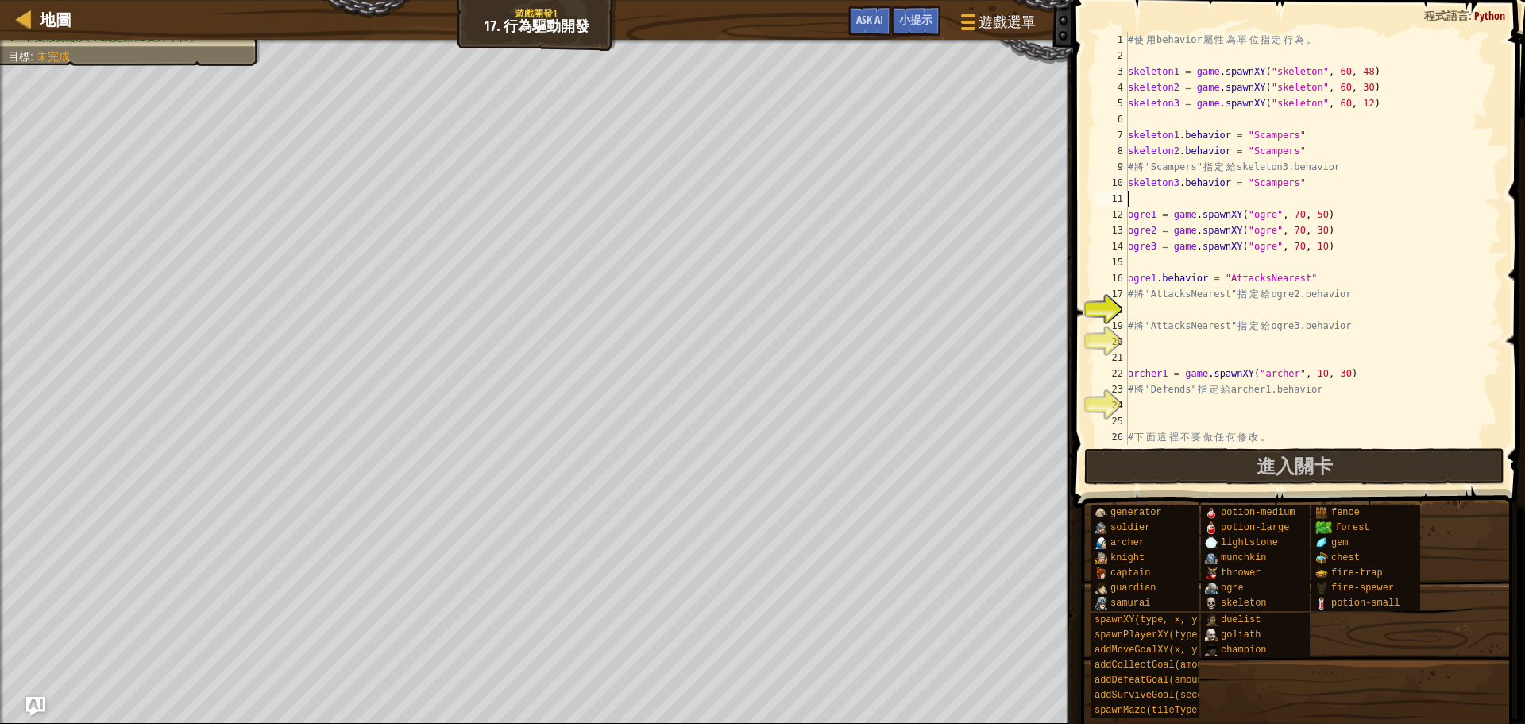
click at [1305, 195] on div "# 使 用 behavior 屬 性 為 單 位 指 定 行 為 。 skeleton1 = game . spawnXY ( "skeleton" , 60…" at bounding box center [1306, 254] width 363 height 445
click at [1323, 317] on div "# 使 用 behavior 屬 性 為 單 位 指 定 行 為 。 skeleton1 = game . spawnXY ( "skeleton" , 60…" at bounding box center [1306, 254] width 363 height 445
drag, startPoint x: 1320, startPoint y: 276, endPoint x: 1119, endPoint y: 274, distance: 201.0
click at [1119, 274] on div "1 2 3 4 5 6 7 8 9 10 11 12 13 14 15 16 17 18 19 20 21 22 23 24 25 26 27 # 使 用 b…" at bounding box center [1296, 238] width 409 height 413
type textarea "ogre1.behavior = "AttacksNearest""
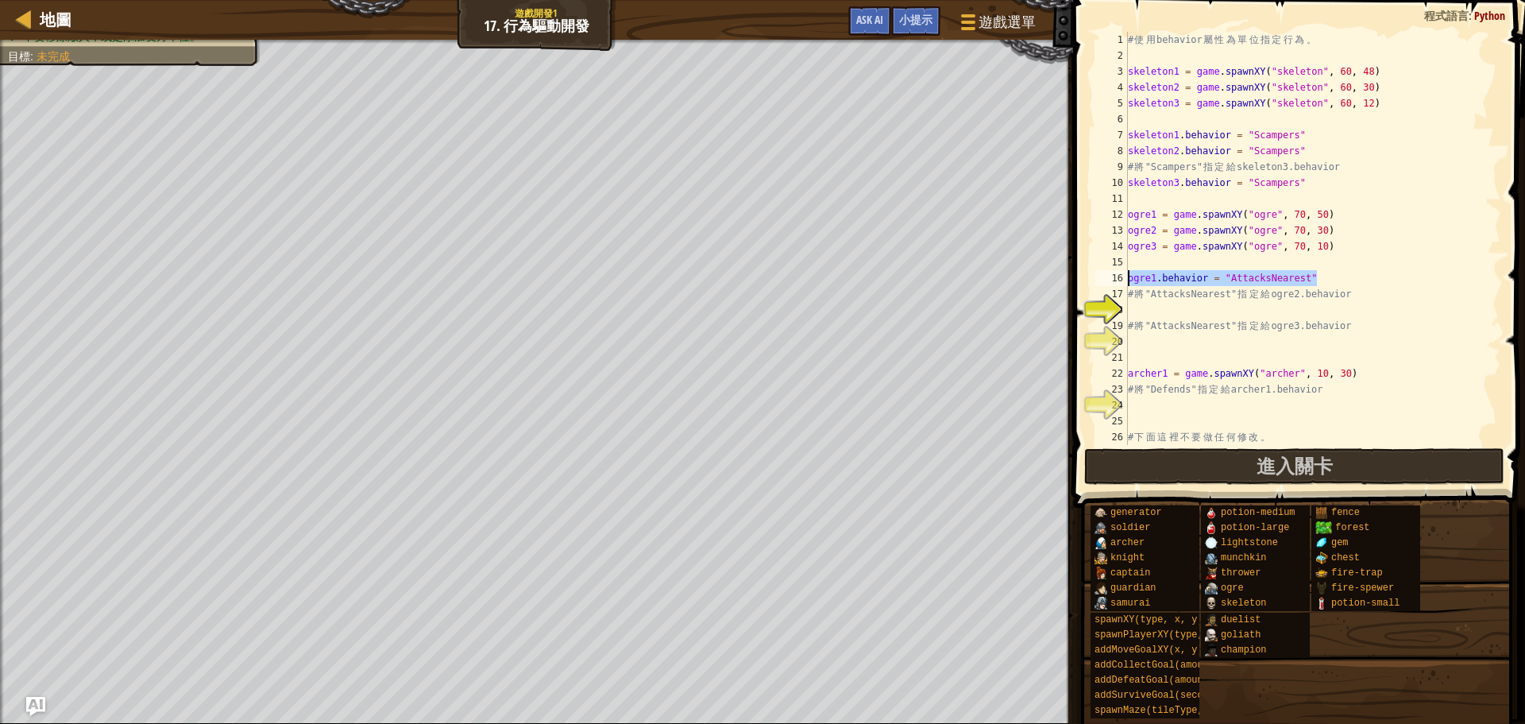
click at [1167, 303] on div "# 使 用 behavior 屬 性 為 單 位 指 定 行 為 。 skeleton1 = game . spawnXY ( "skeleton" , 60…" at bounding box center [1306, 254] width 363 height 445
paste textarea "ogre1.behavior = "AttacksNearest""
click at [1183, 332] on div "# 使 用 behavior 屬 性 為 單 位 指 定 行 為 。 skeleton1 = game . spawnXY ( "skeleton" , 60…" at bounding box center [1306, 254] width 363 height 445
type textarea "# 將"AttacksNearest"指定給 ogre3.behavior"
click at [1183, 339] on div "# 使 用 behavior 屬 性 為 單 位 指 定 行 為 。 skeleton1 = game . spawnXY ( "skeleton" , 60…" at bounding box center [1306, 254] width 363 height 445
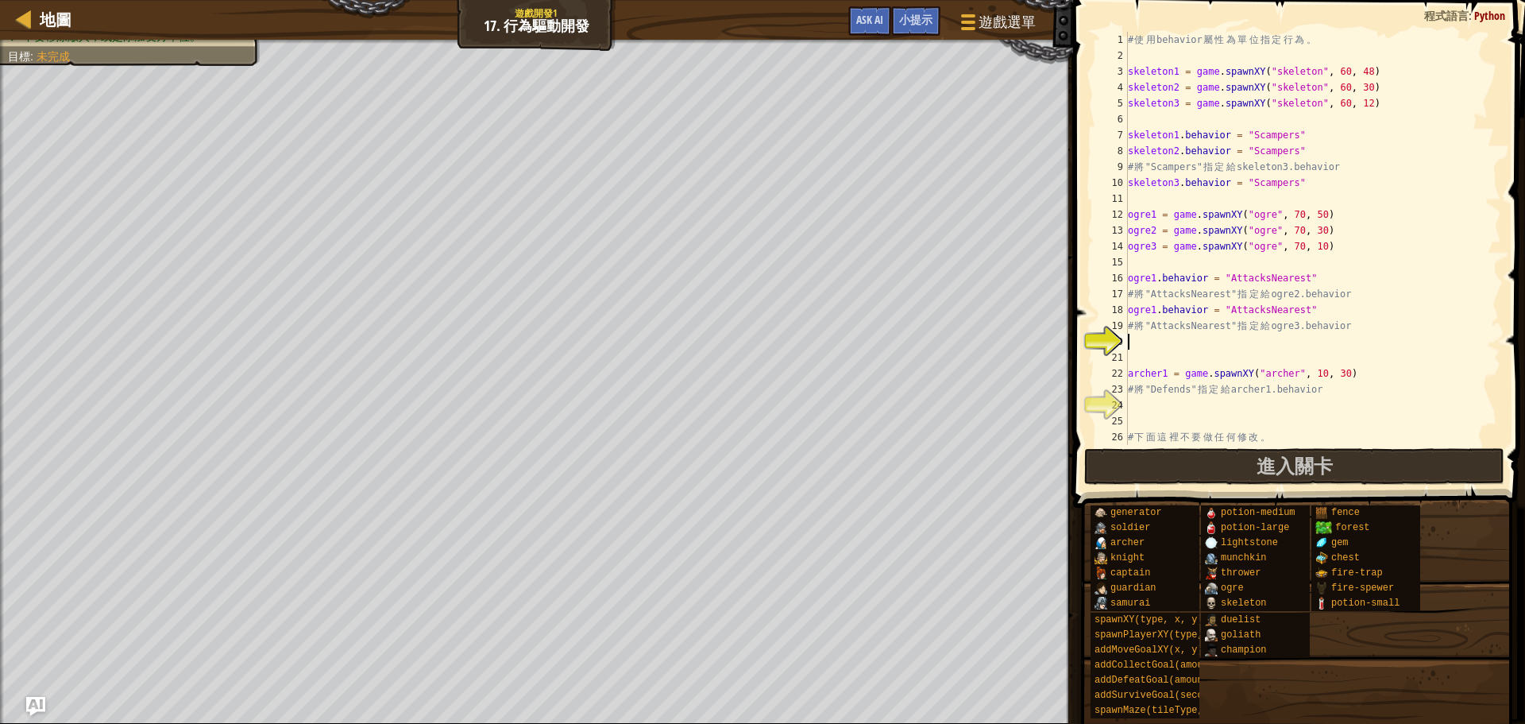
paste textarea "ogre1.behavior = "AttacksNearest""
click at [1158, 343] on div "# 使 用 behavior 屬 性 為 單 位 指 定 行 為 。 skeleton1 = game . spawnXY ( "skeleton" , 60…" at bounding box center [1306, 254] width 363 height 445
click at [1212, 331] on div "# 使 用 behavior 屬 性 為 單 位 指 定 行 為 。 skeleton1 = game . spawnXY ( "skeleton" , 60…" at bounding box center [1306, 254] width 363 height 445
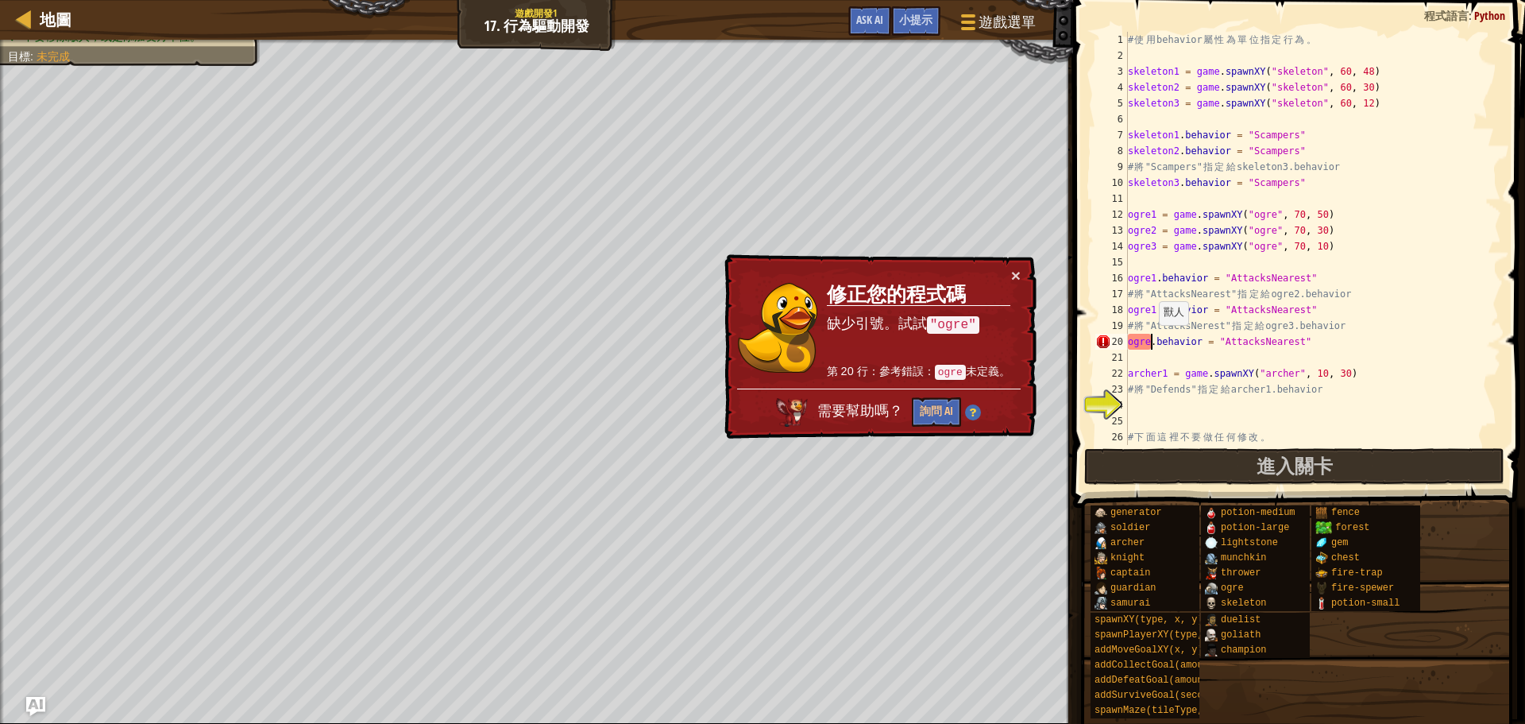
click at [1152, 341] on div "# 使 用 behavior 屬 性 為 單 位 指 定 行 為 。 skeleton1 = game . spawnXY ( "skeleton" , 60…" at bounding box center [1306, 254] width 363 height 445
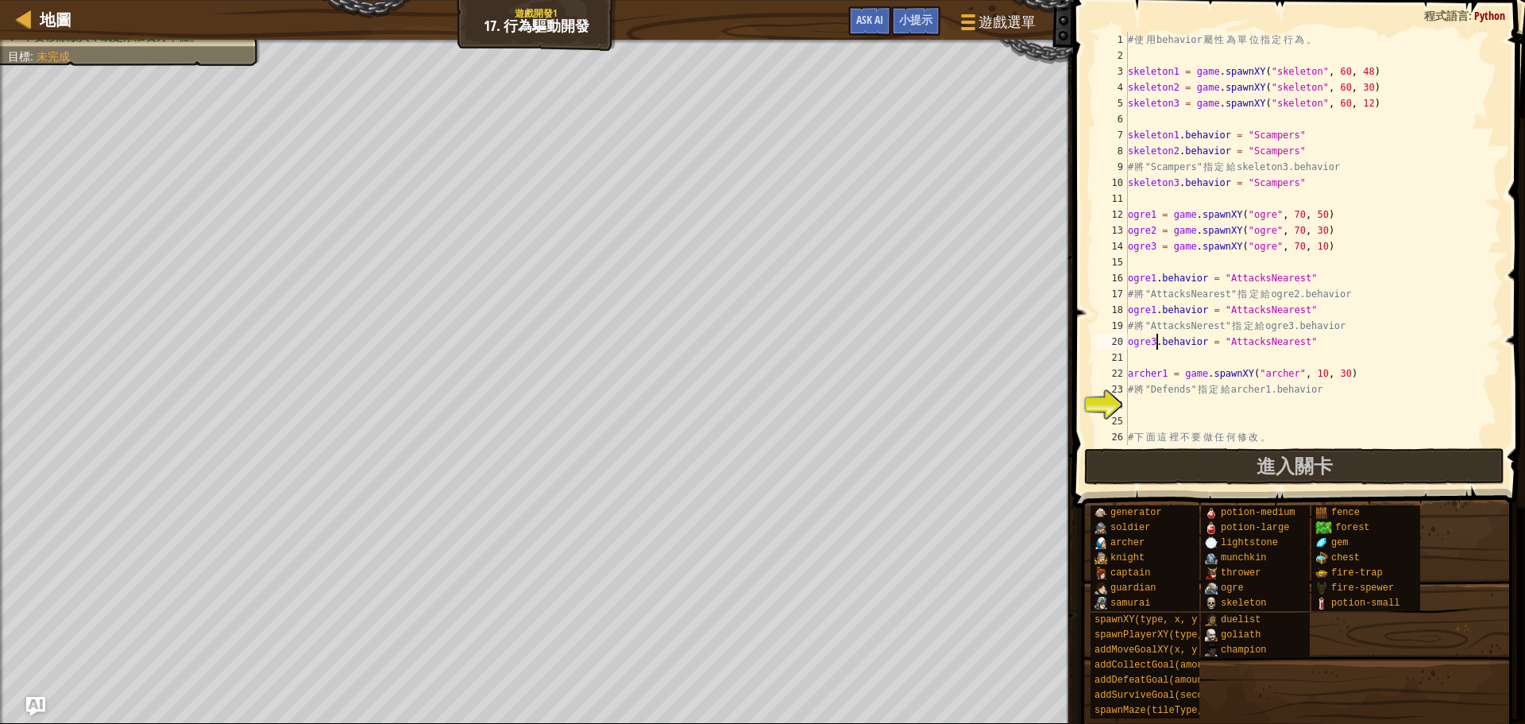
scroll to position [0, 0]
click at [1157, 310] on div "# 使 用 behavior 屬 性 為 單 位 指 定 行 為 。 skeleton1 = game . spawnXY ( "skeleton" , 60…" at bounding box center [1306, 254] width 363 height 445
type textarea "ogre2.behavior = "AttacksNearest""
click at [1167, 400] on div "# 使 用 behavior 屬 性 為 單 位 指 定 行 為 。 skeleton1 = game . spawnXY ( "skeleton" , 60…" at bounding box center [1306, 254] width 363 height 445
type textarea "ㄑ"
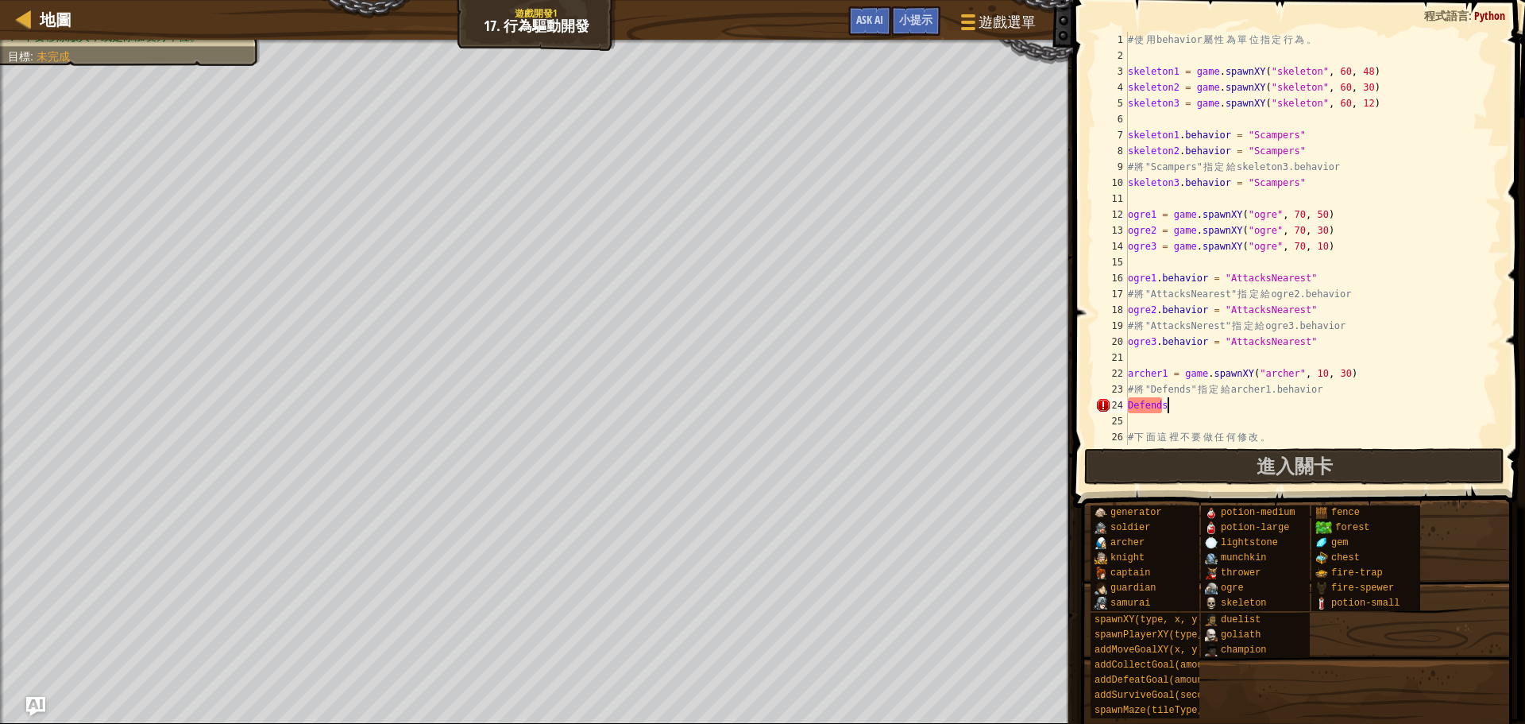
scroll to position [7, 2]
click at [1026, 615] on div "地圖 遊戲開發1 17. 行為驅動開發 遊戲選單 完成 小提示 Ask AI 1 הההההההההההההההההההההההההההההההההההההה…" at bounding box center [762, 362] width 1525 height 724
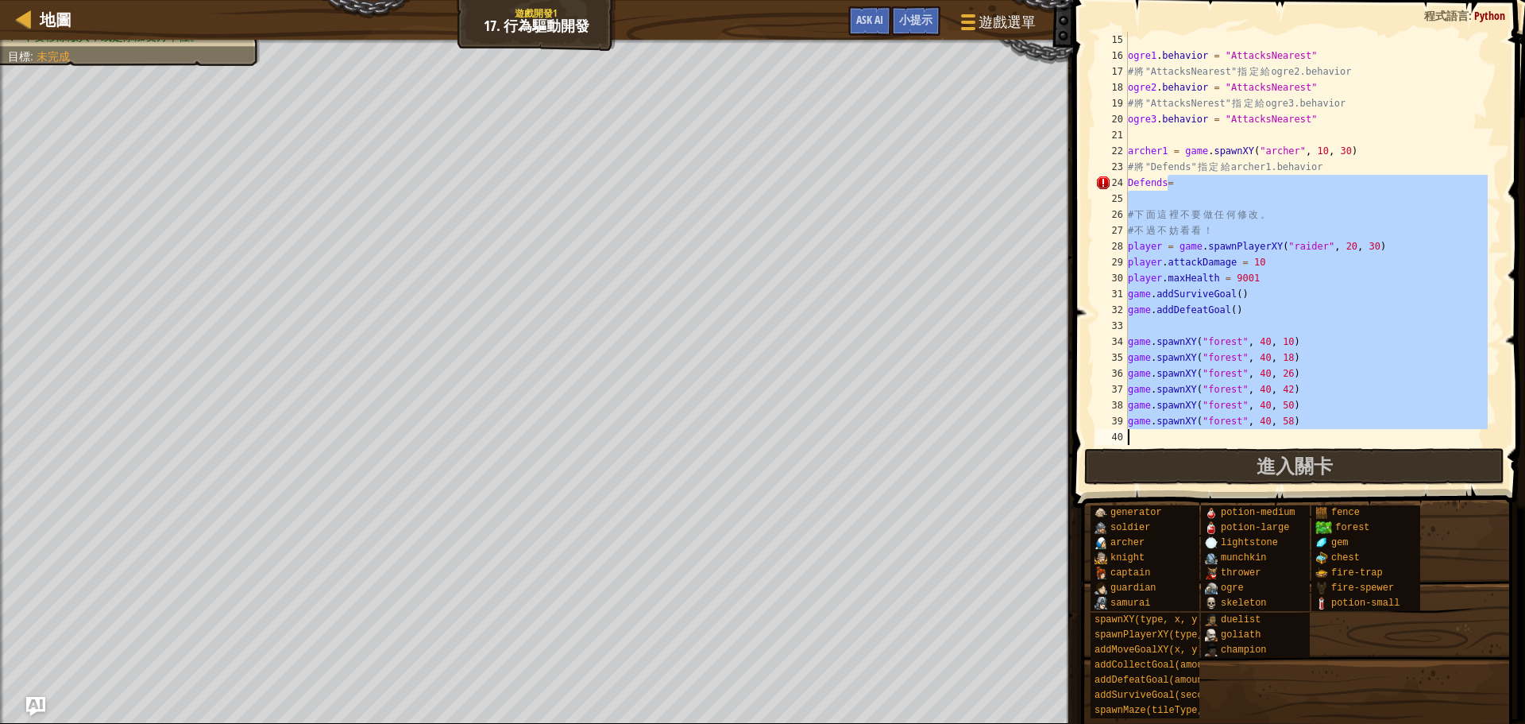
scroll to position [222, 0]
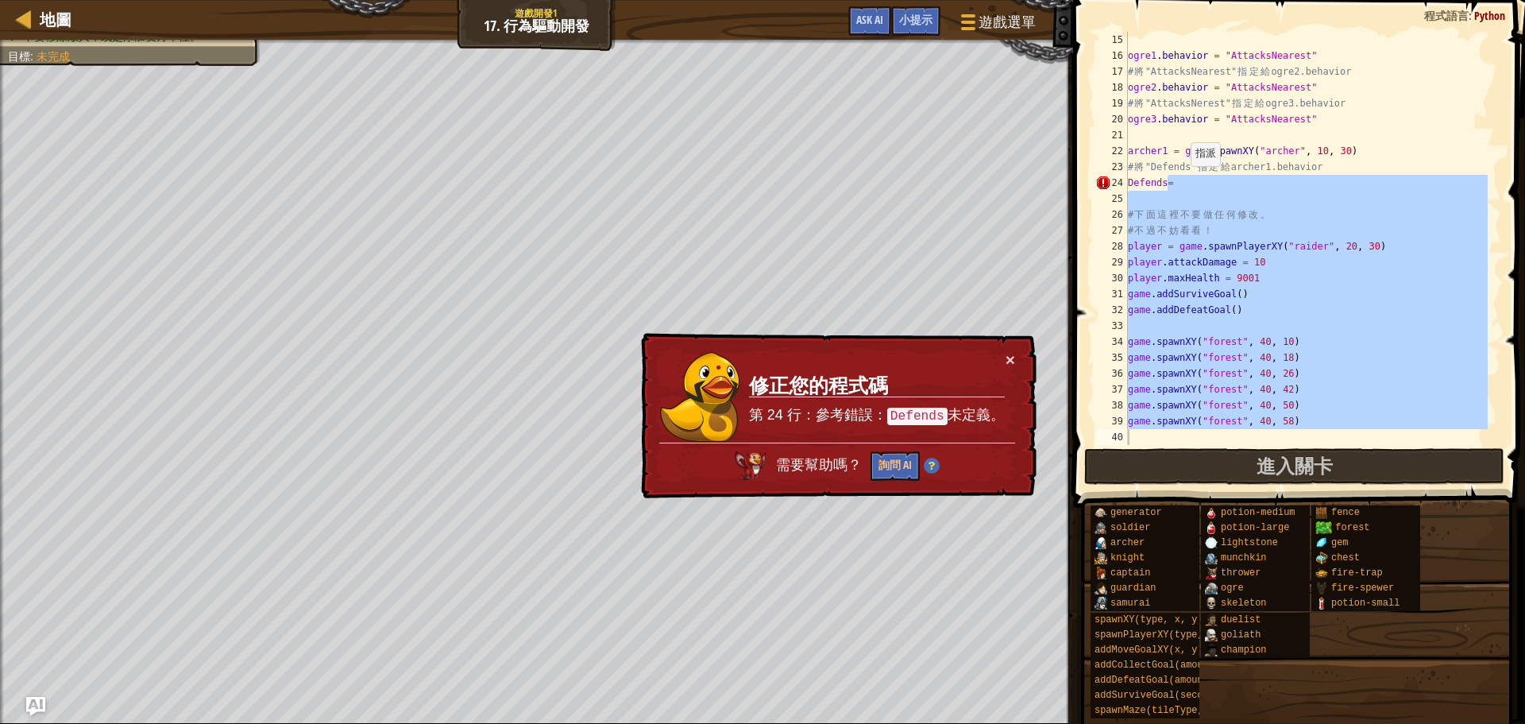
click at [1184, 182] on div "ogre1 . behavior = "AttacksNearest" # 將 "AttacksNearest" 指 定 給 ogre2.behavior o…" at bounding box center [1306, 238] width 363 height 413
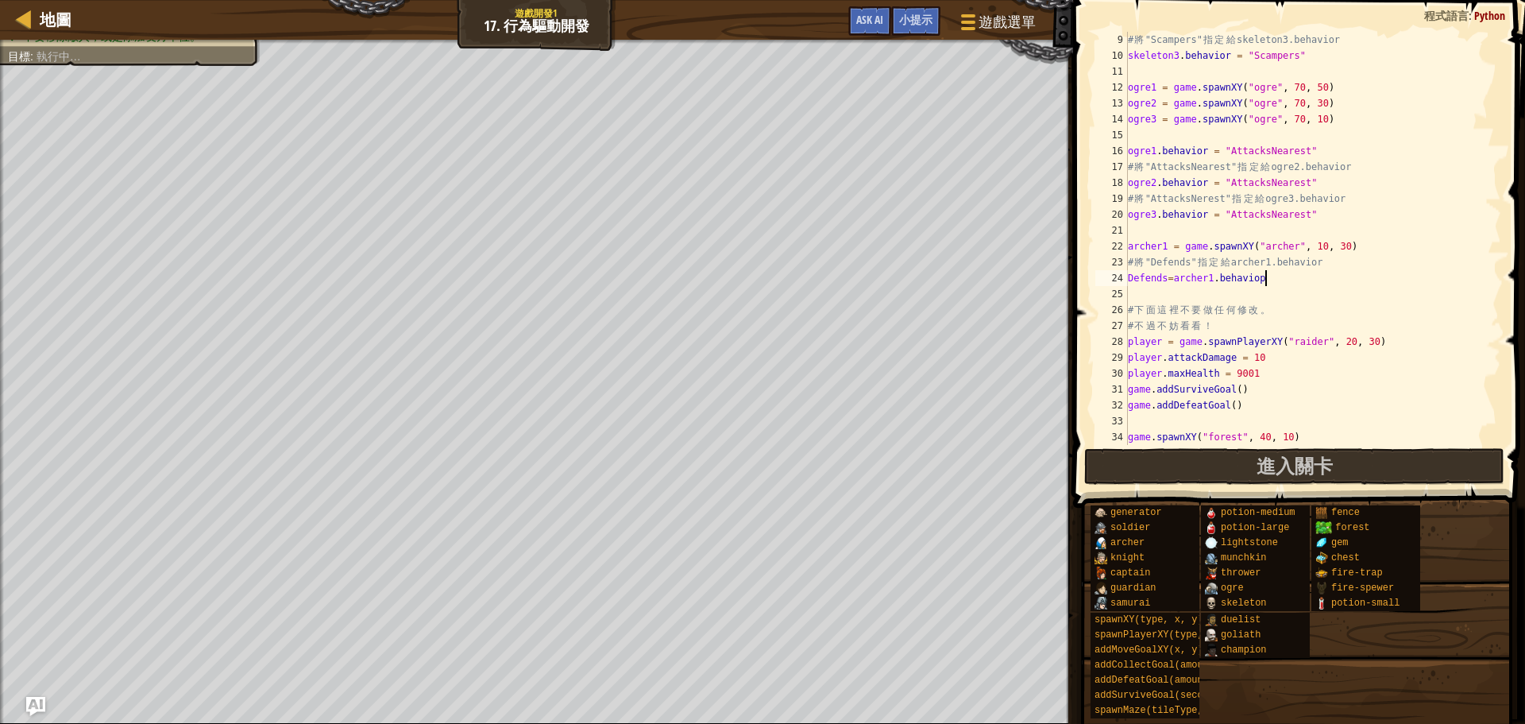
scroll to position [7, 10]
type textarea "Defends=archer1.behavior"
drag, startPoint x: 1272, startPoint y: 282, endPoint x: 1176, endPoint y: 278, distance: 96.2
click at [1176, 278] on div "# 將 "Scampers" 指 定 給 skeleton3.behavior skeleton3 . behavior = "Scampers" ogre1…" at bounding box center [1306, 254] width 363 height 445
click at [1231, 292] on div "# 將 "Scampers" 指 定 給 skeleton3.behavior skeleton3 . behavior = "Scampers" ogre1…" at bounding box center [1306, 254] width 363 height 445
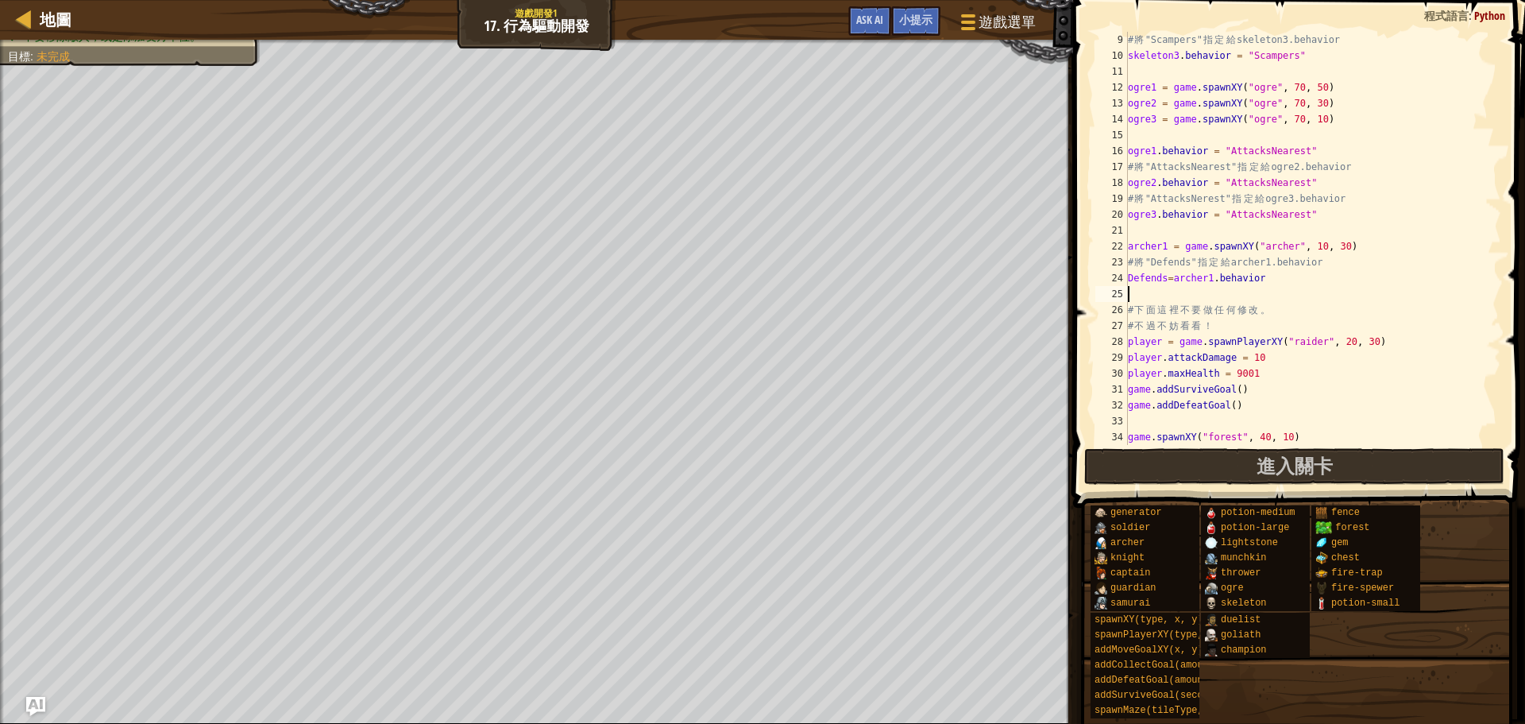
scroll to position [7, 0]
paste textarea "archer1.behavior"
drag, startPoint x: 1168, startPoint y: 280, endPoint x: 1123, endPoint y: 273, distance: 46.0
click at [1123, 273] on div "archer1.behavio 9 10 11 12 13 14 15 16 17 18 19 20 21 22 23 24 25 26 27 28 29 3…" at bounding box center [1296, 238] width 409 height 413
click at [1231, 297] on div "# 將 "Scampers" 指 定 給 skeleton3.behavior skeleton3 . behavior = "Scampers" ogre1…" at bounding box center [1306, 254] width 363 height 445
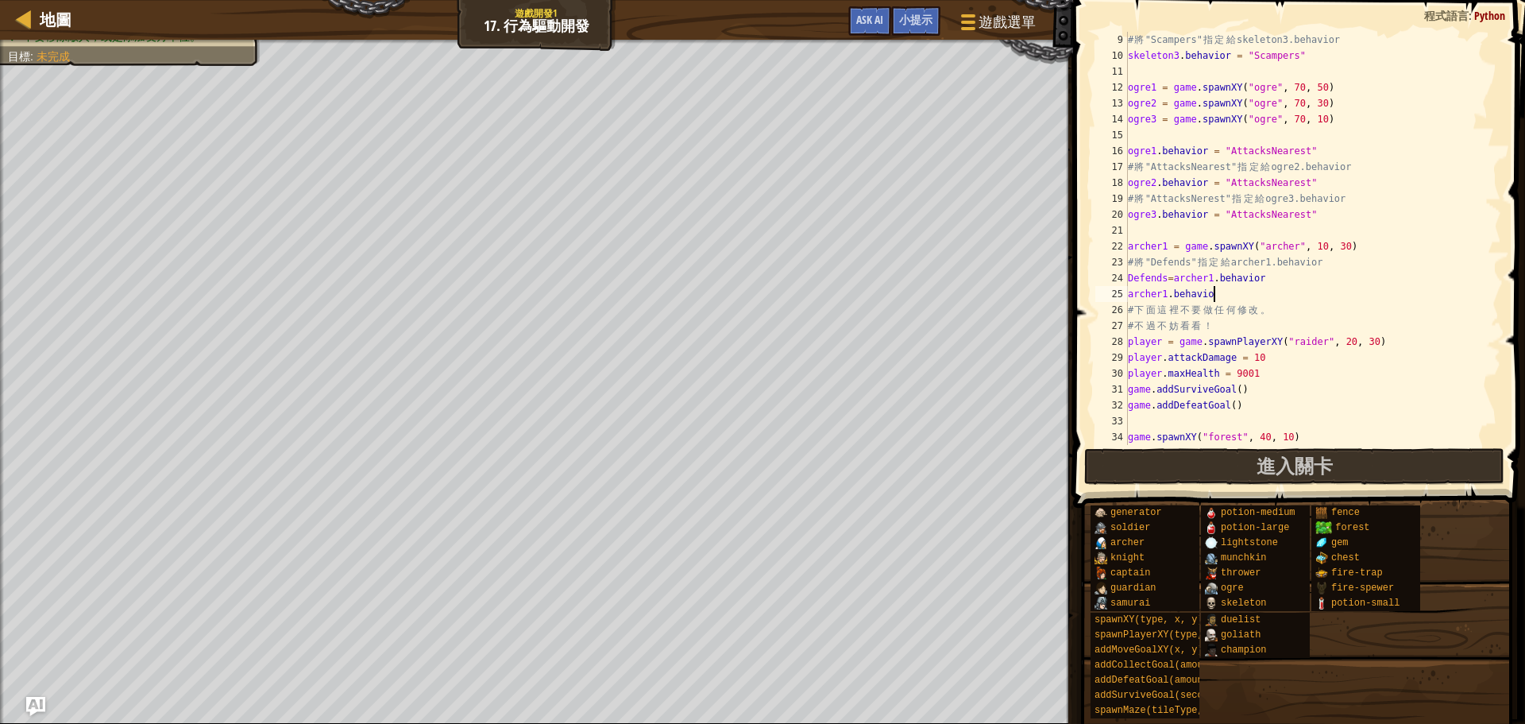
scroll to position [7, 6]
paste textarea "Defends"
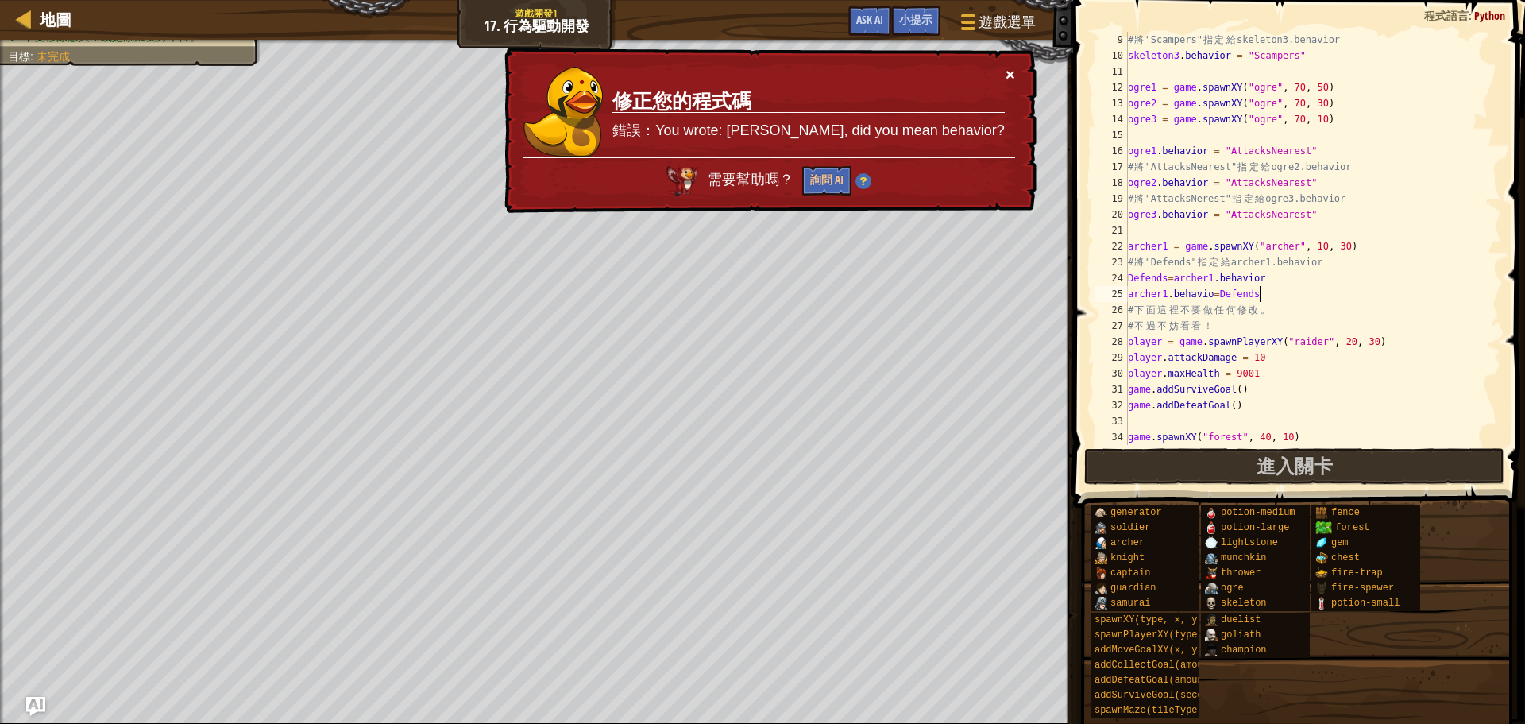
type textarea "archer1.behavio=Defends"
click at [1011, 78] on button "×" at bounding box center [1009, 70] width 10 height 17
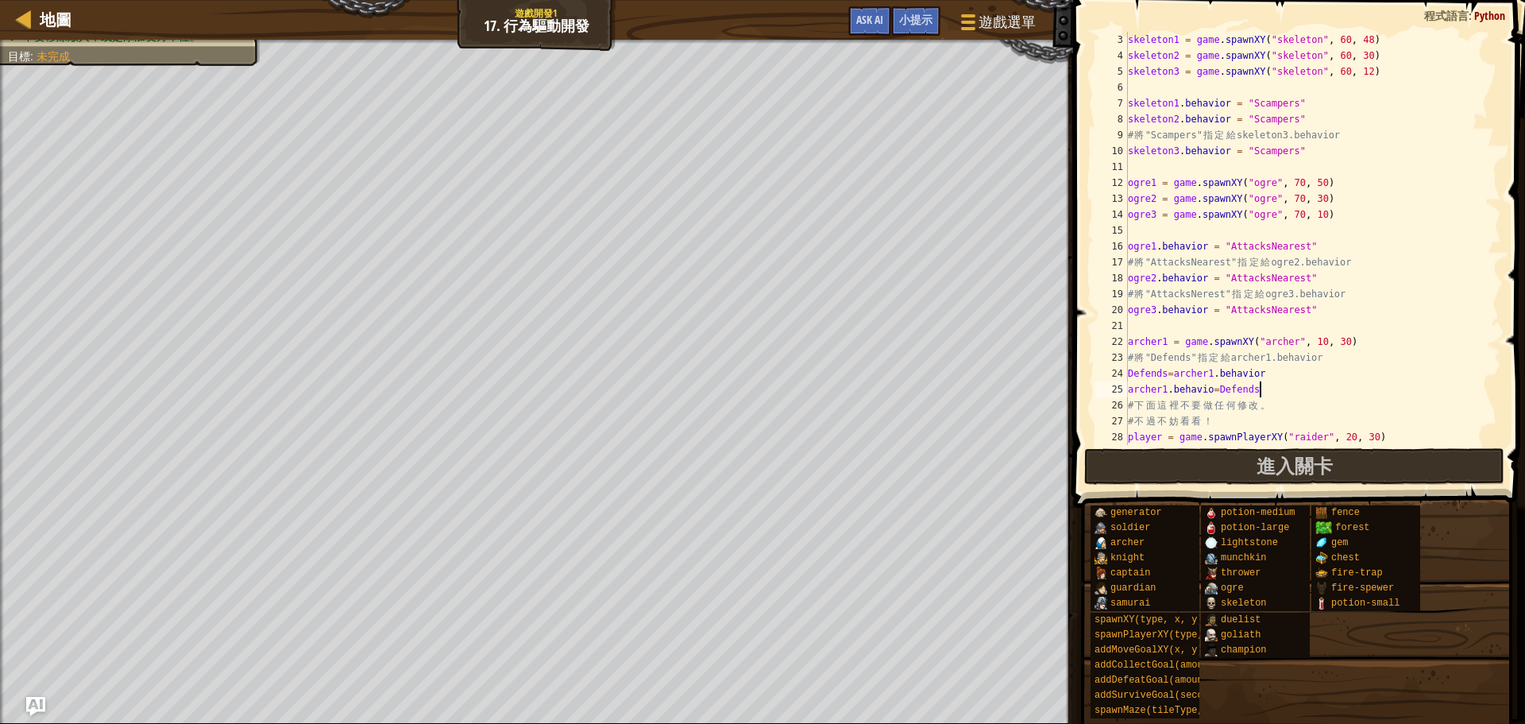
scroll to position [0, 0]
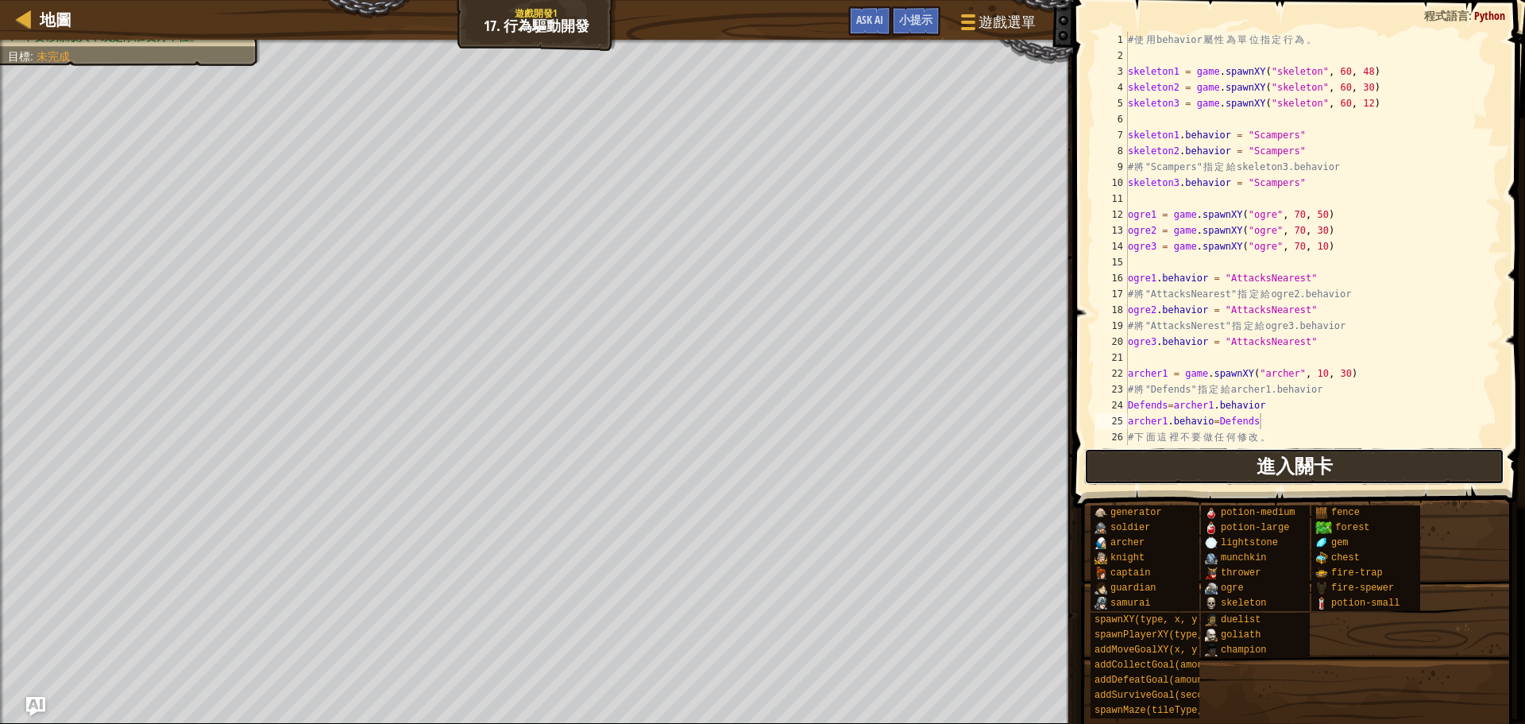
click at [1259, 457] on span "進入關卡" at bounding box center [1295, 465] width 76 height 25
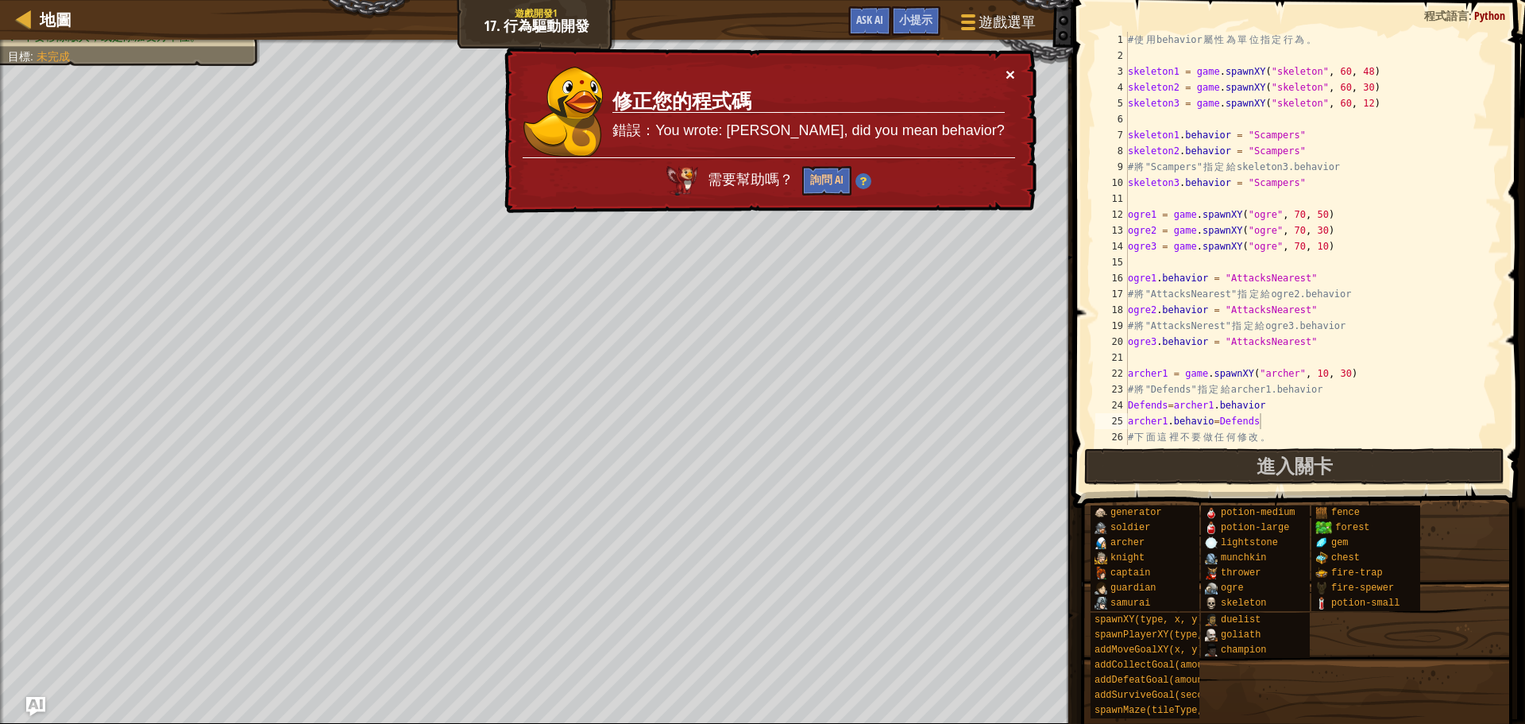
click at [1007, 75] on button "×" at bounding box center [1012, 78] width 10 height 17
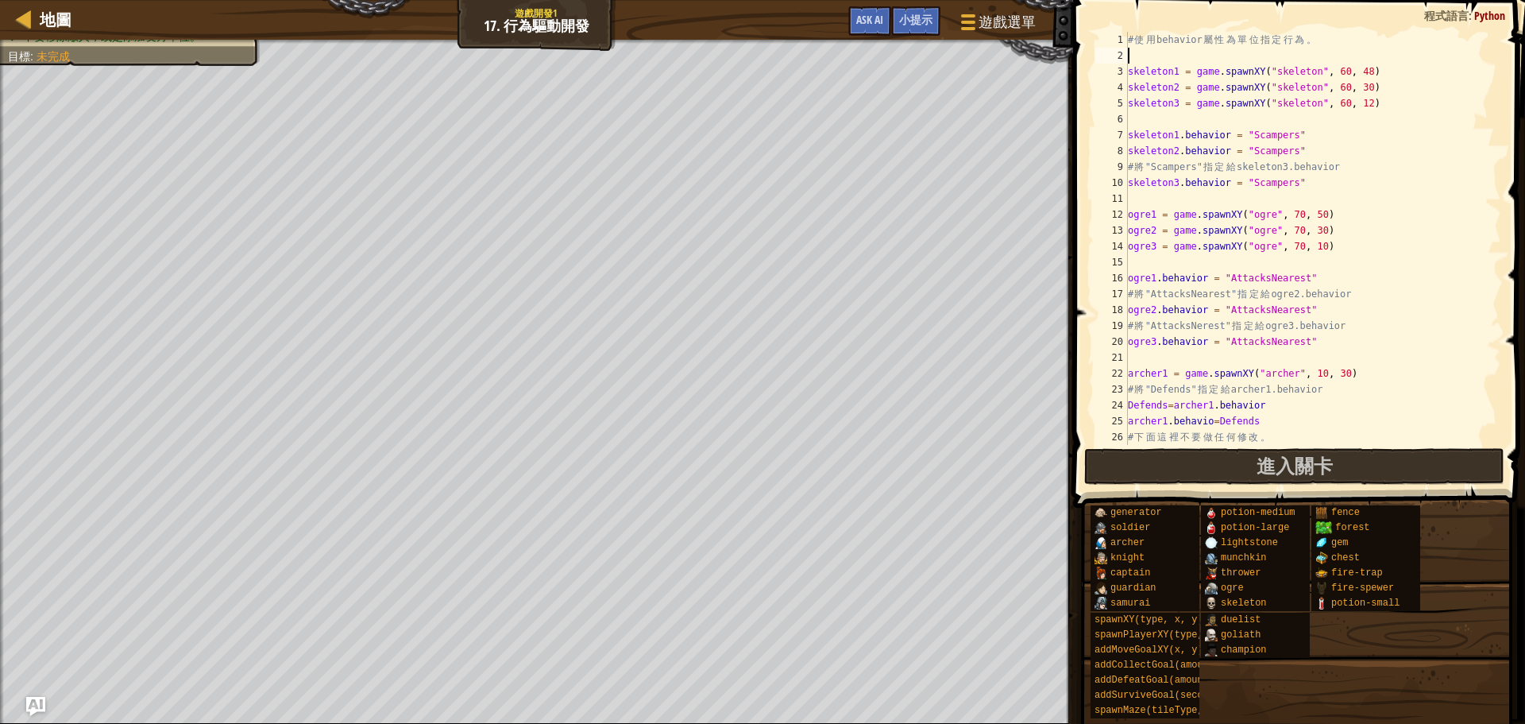
click at [1175, 58] on div "# 使 用 behavior 屬 性 為 單 位 指 定 行 為 。 skeleton1 = game . spawnXY ( "skeleton" , 60…" at bounding box center [1306, 254] width 363 height 445
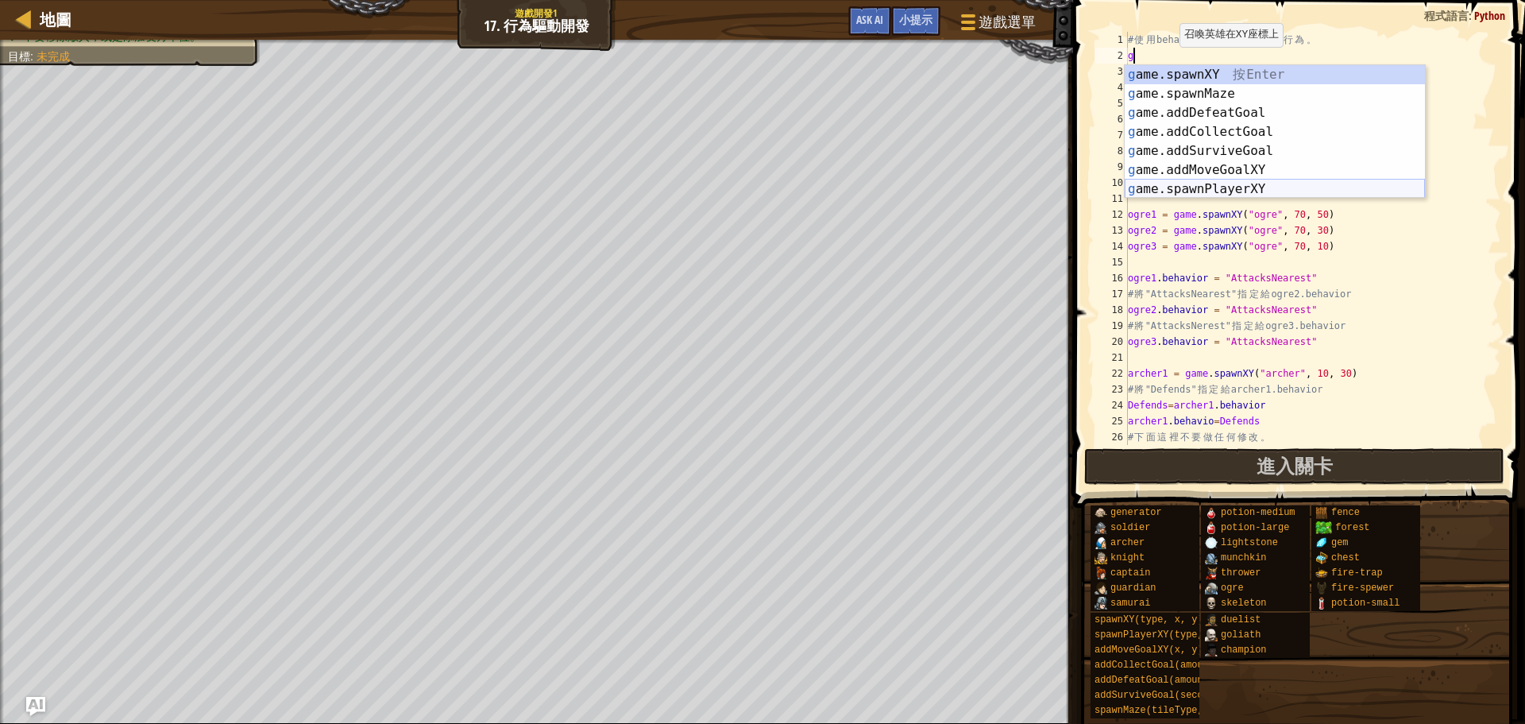
click at [1230, 191] on div "g ame.spawnXY 按 Enter g ame.spawnMaze 按 Enter g ame.addDefeatGoal 按 Enter g ame…" at bounding box center [1275, 151] width 300 height 172
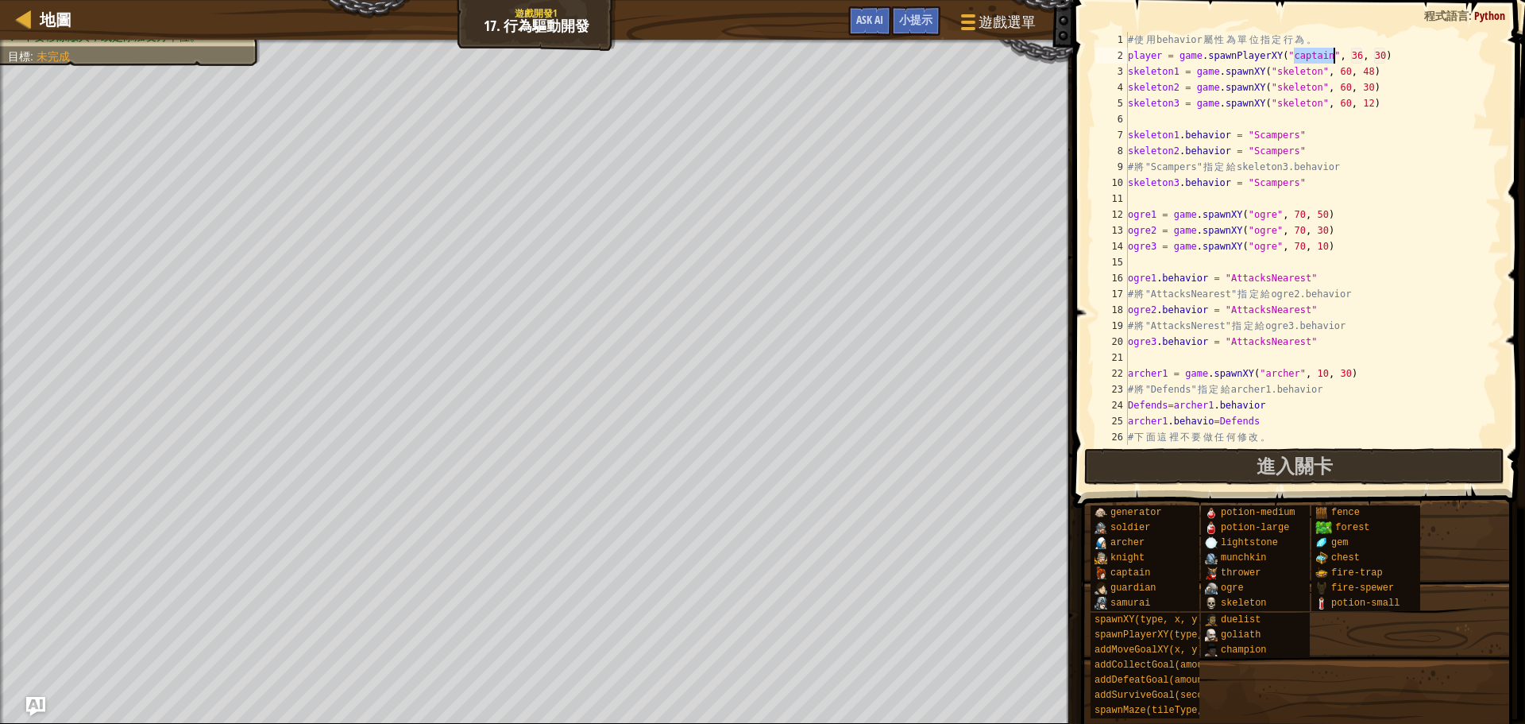
click at [1363, 52] on div "# 使 用 behavior 屬 性 為 單 位 指 定 行 為 。 player = game . spawnPlayerXY ( "captain" , …" at bounding box center [1306, 254] width 363 height 445
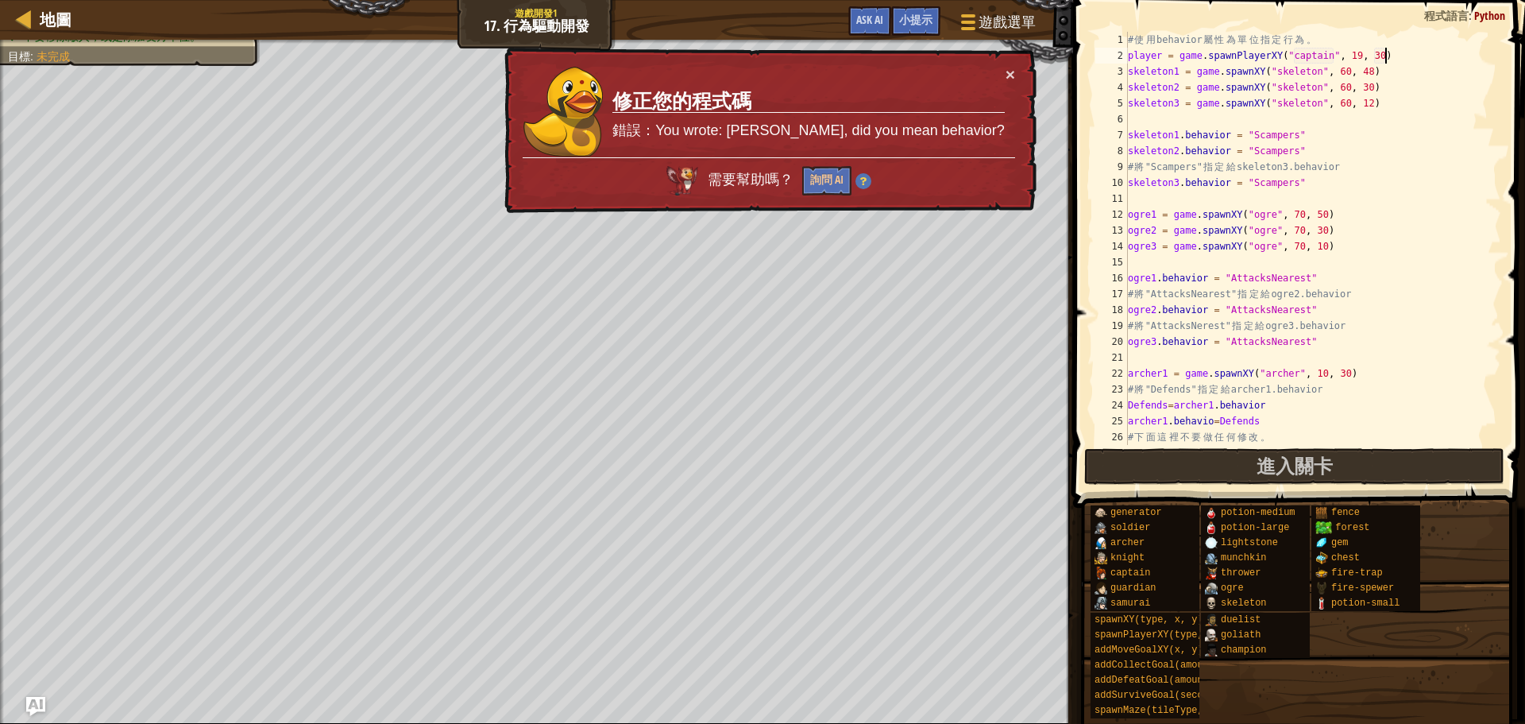
click at [1386, 56] on div "# 使 用 behavior 屬 性 為 單 位 指 定 行 為 。 player = game . spawnPlayerXY ( "captain" , …" at bounding box center [1306, 254] width 363 height 445
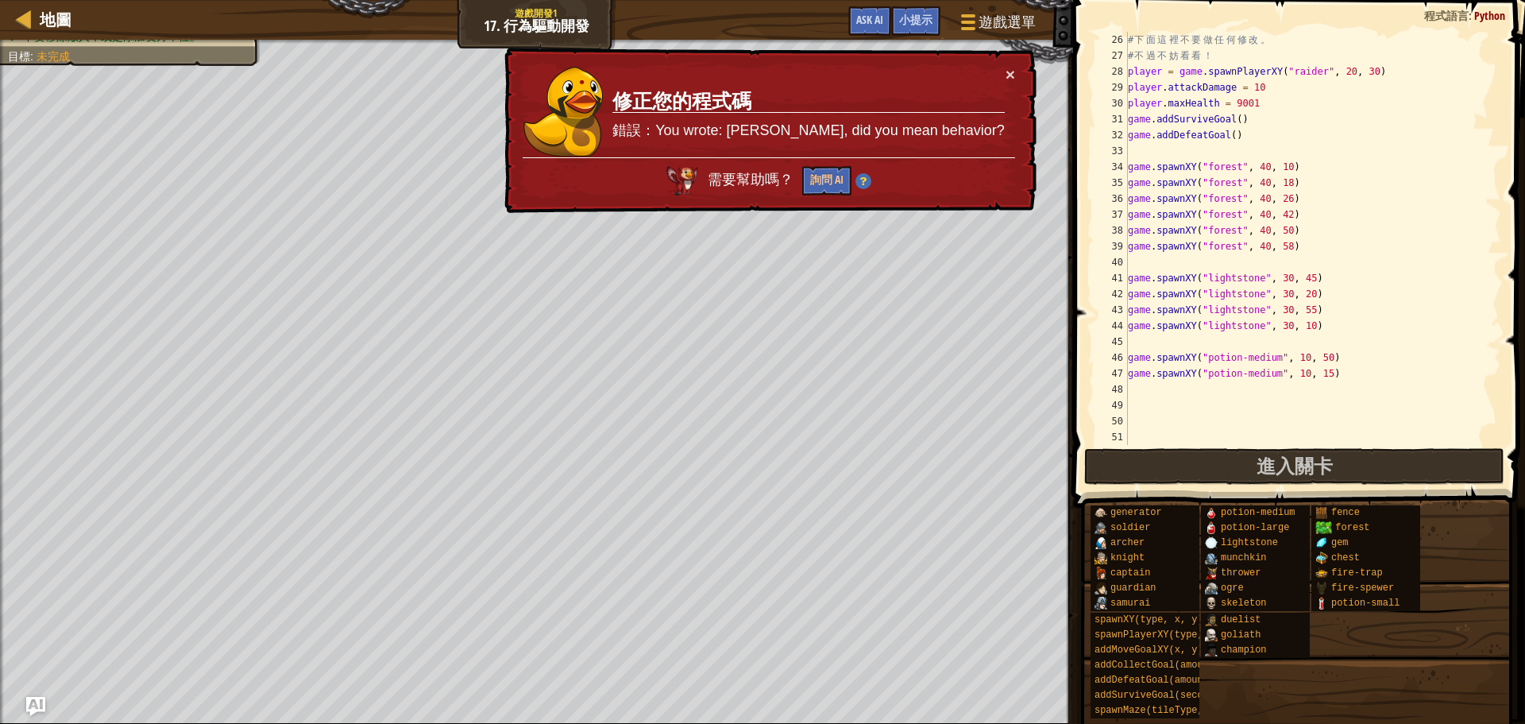
scroll to position [397, 0]
click at [1011, 78] on button "×" at bounding box center [1012, 78] width 10 height 17
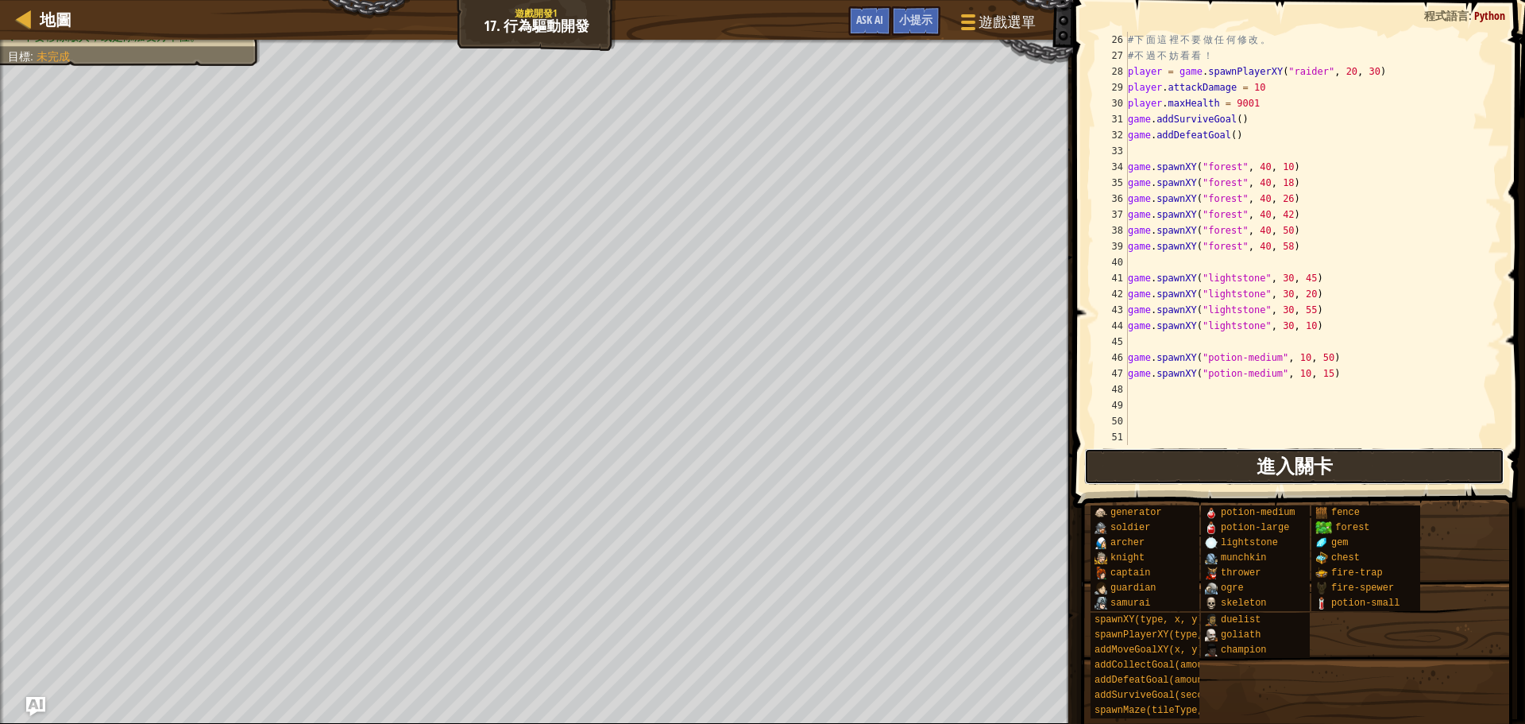
click at [1298, 457] on span "進入關卡" at bounding box center [1295, 465] width 76 height 25
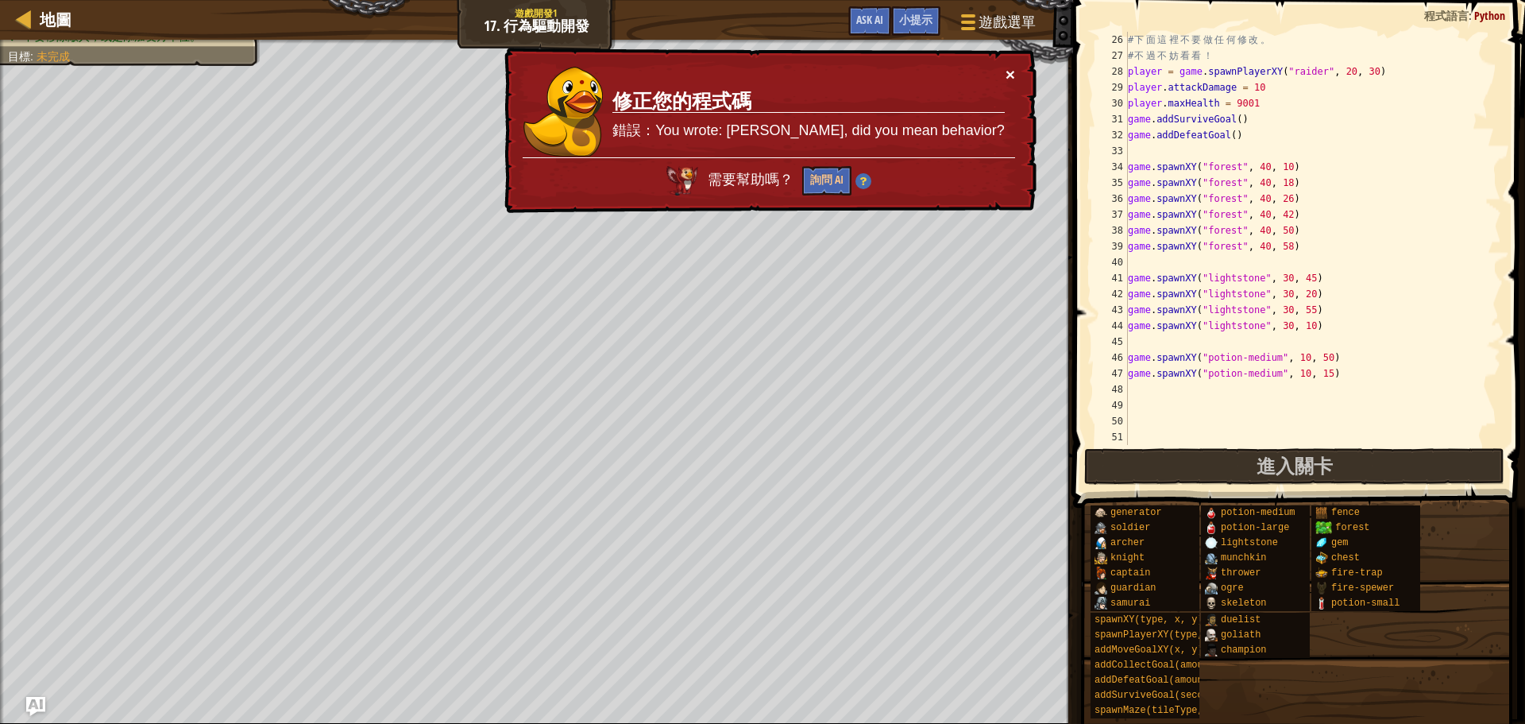
click at [1008, 75] on button "×" at bounding box center [1012, 78] width 10 height 17
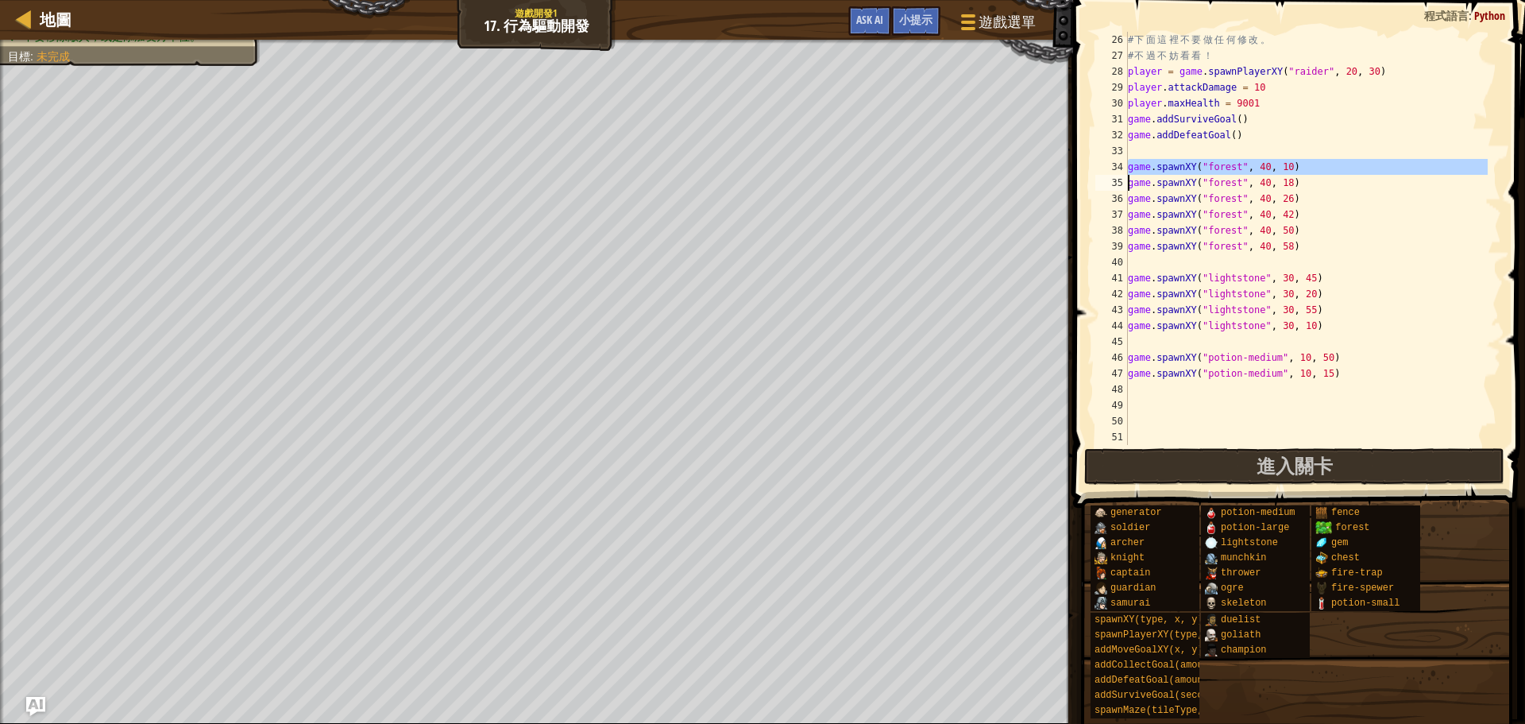
drag, startPoint x: 1123, startPoint y: 165, endPoint x: 1204, endPoint y: 165, distance: 81.0
click at [1204, 165] on div "player = game.spawnPlayerXY("captain", 19, 28) 26 27 28 29 30 31 32 33 34 35 36…" at bounding box center [1296, 238] width 409 height 413
click at [1370, 201] on div "# 下 面 這 裡 不 要 做 任 何 修 改 。 # 不 過 不 妨 看 看 ！ player = game . spawnPlayerXY ( "raid…" at bounding box center [1306, 254] width 363 height 445
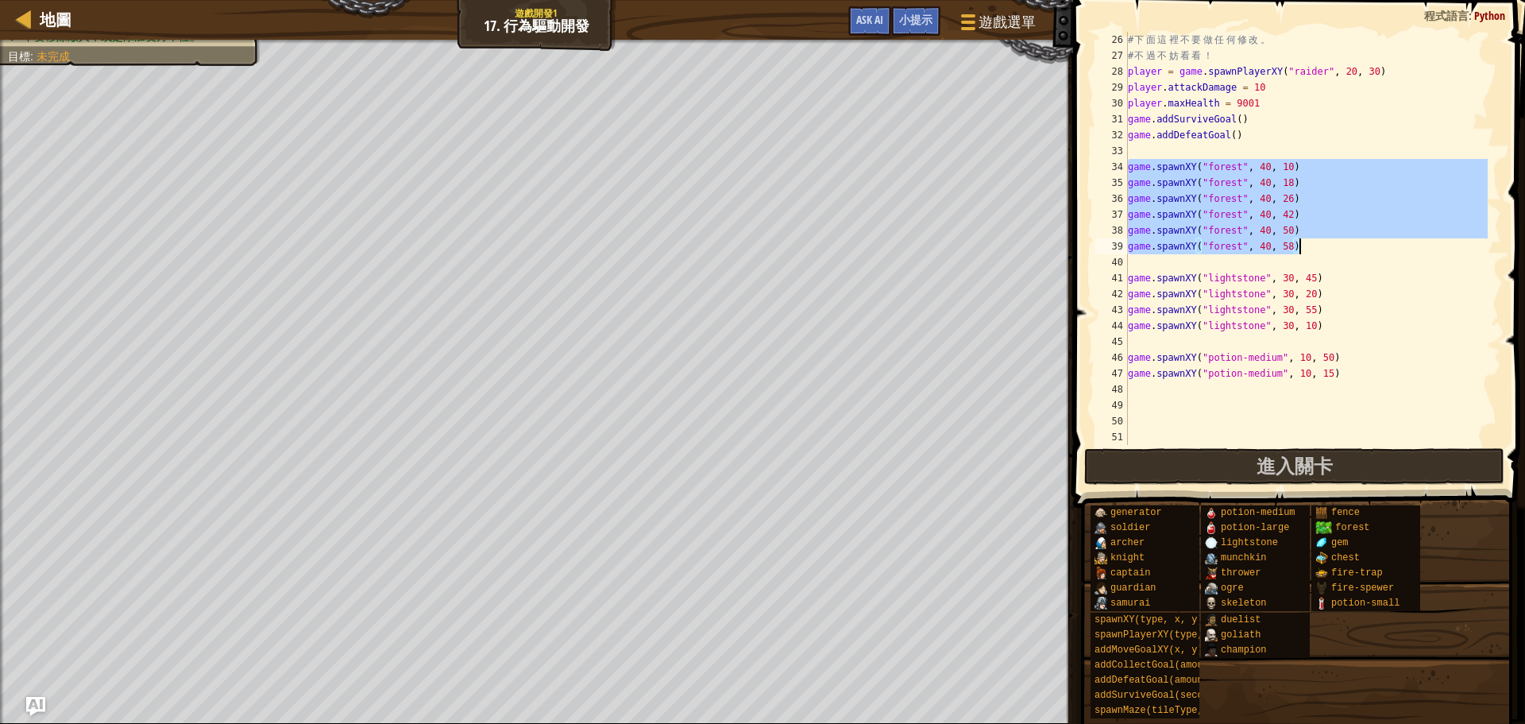
drag, startPoint x: 1130, startPoint y: 164, endPoint x: 1344, endPoint y: 249, distance: 231.0
click at [1344, 249] on div "# 下 面 這 裡 不 要 做 任 何 修 改 。 # 不 過 不 妨 看 看 ！ player = game . spawnPlayerXY ( "raid…" at bounding box center [1306, 254] width 363 height 445
click at [1344, 253] on div "# 下 面 這 裡 不 要 做 任 何 修 改 。 # 不 過 不 妨 看 看 ！ player = game . spawnPlayerXY ( "raid…" at bounding box center [1306, 238] width 363 height 413
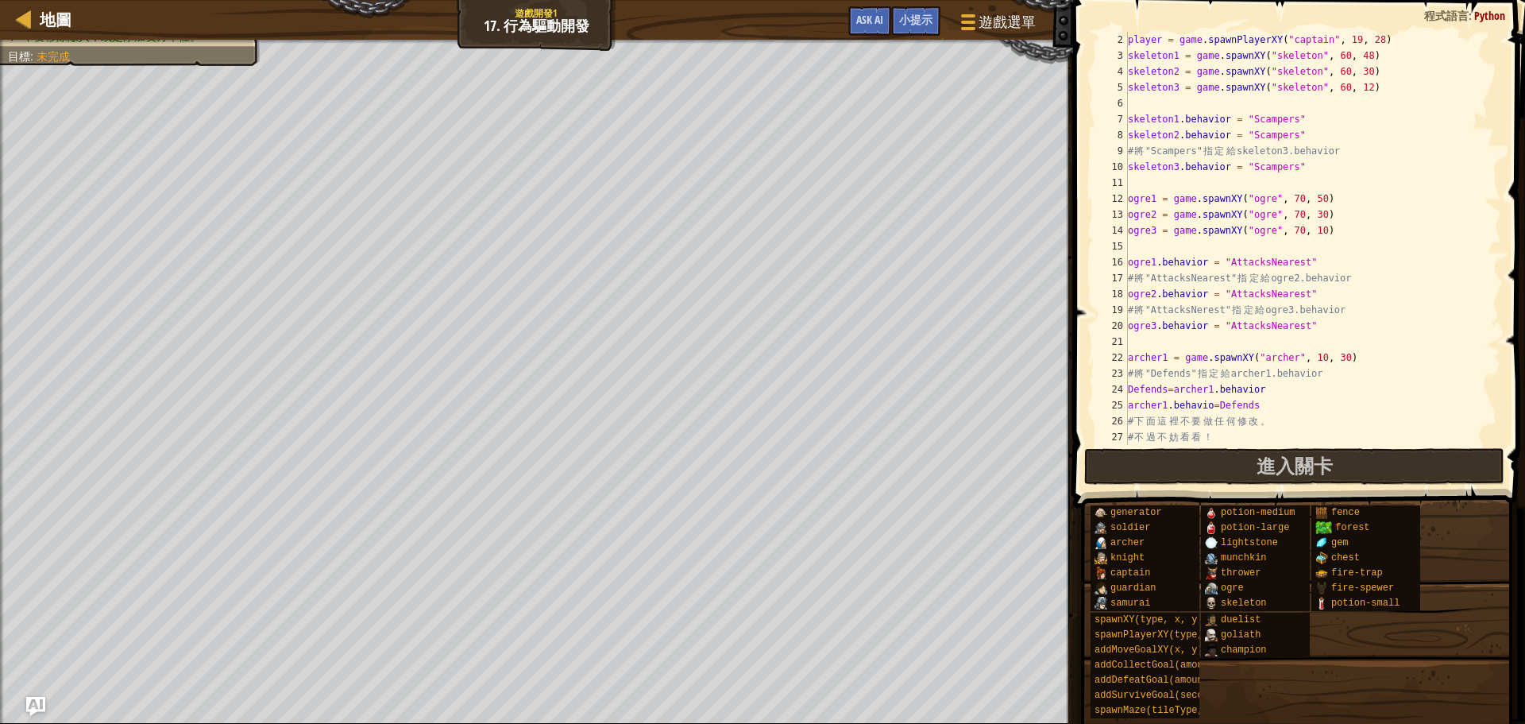
scroll to position [0, 0]
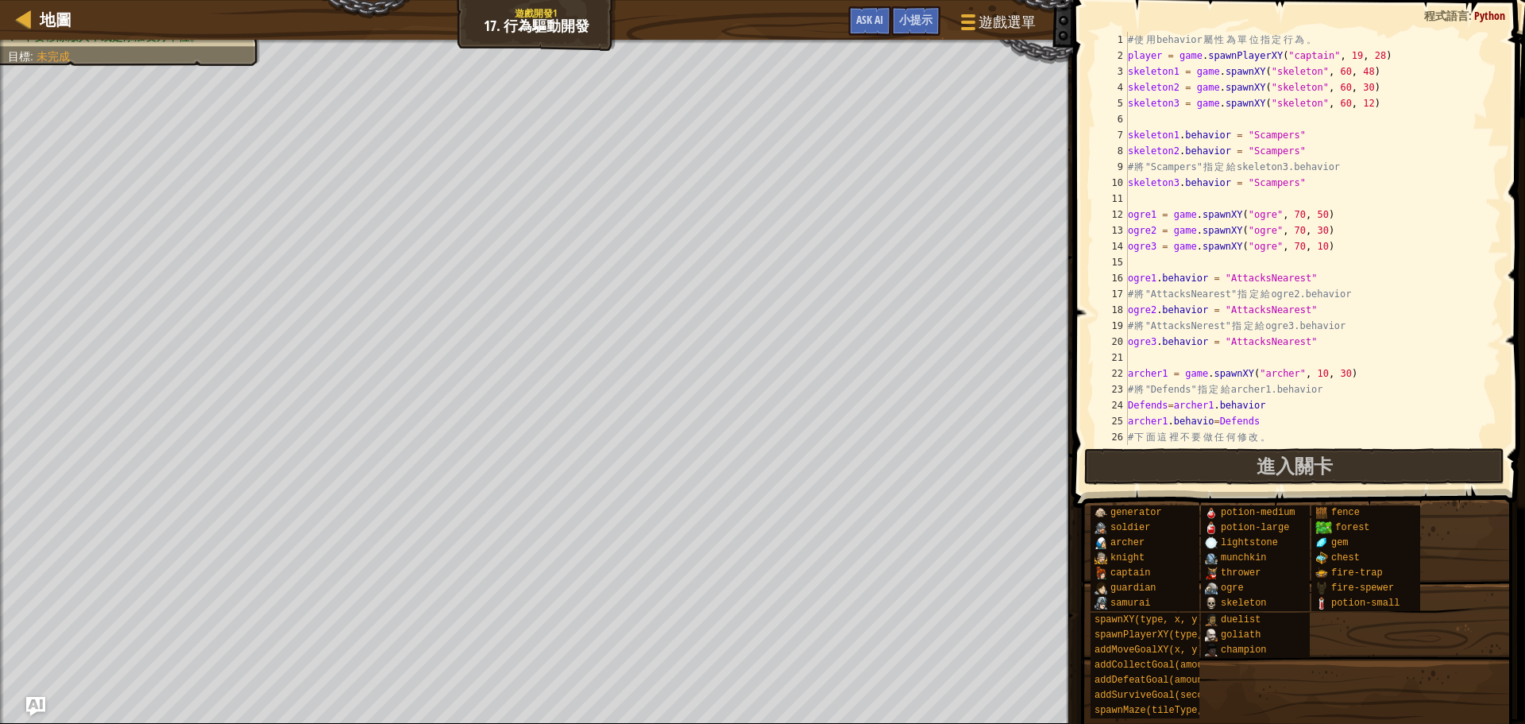
click at [1279, 282] on div "# 使 用 behavior 屬 性 為 單 位 指 定 行 為 。 player = game . spawnPlayerXY ( "captain" , …" at bounding box center [1306, 254] width 363 height 445
click at [1362, 275] on div "# 使 用 behavior 屬 性 為 單 位 指 定 行 為 。 player = game . spawnPlayerXY ( "captain" , …" at bounding box center [1306, 254] width 363 height 445
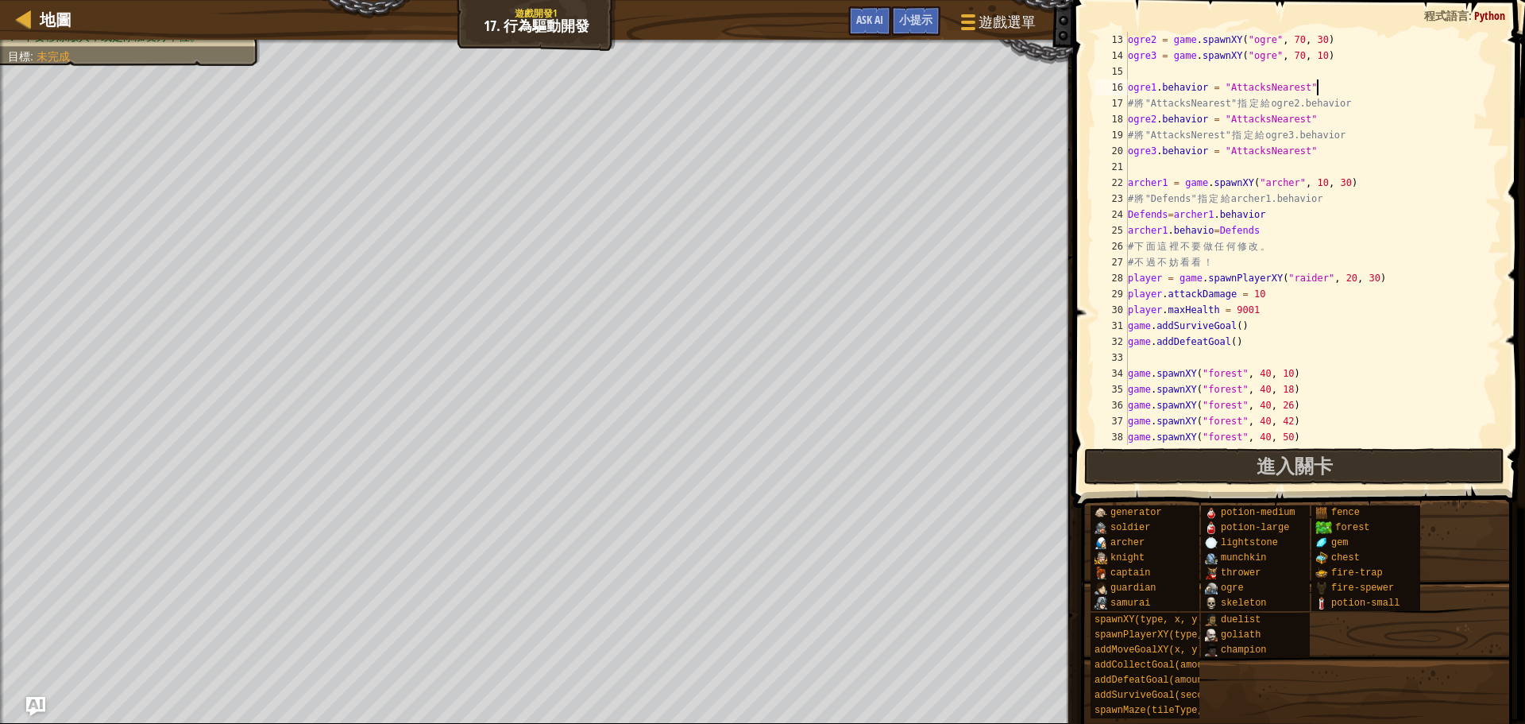
click at [1261, 377] on div "ogre2 = game . spawnXY ( "ogre" , 70 , 30 ) ogre3 = game . spawnXY ( "ogre" , 7…" at bounding box center [1306, 254] width 363 height 445
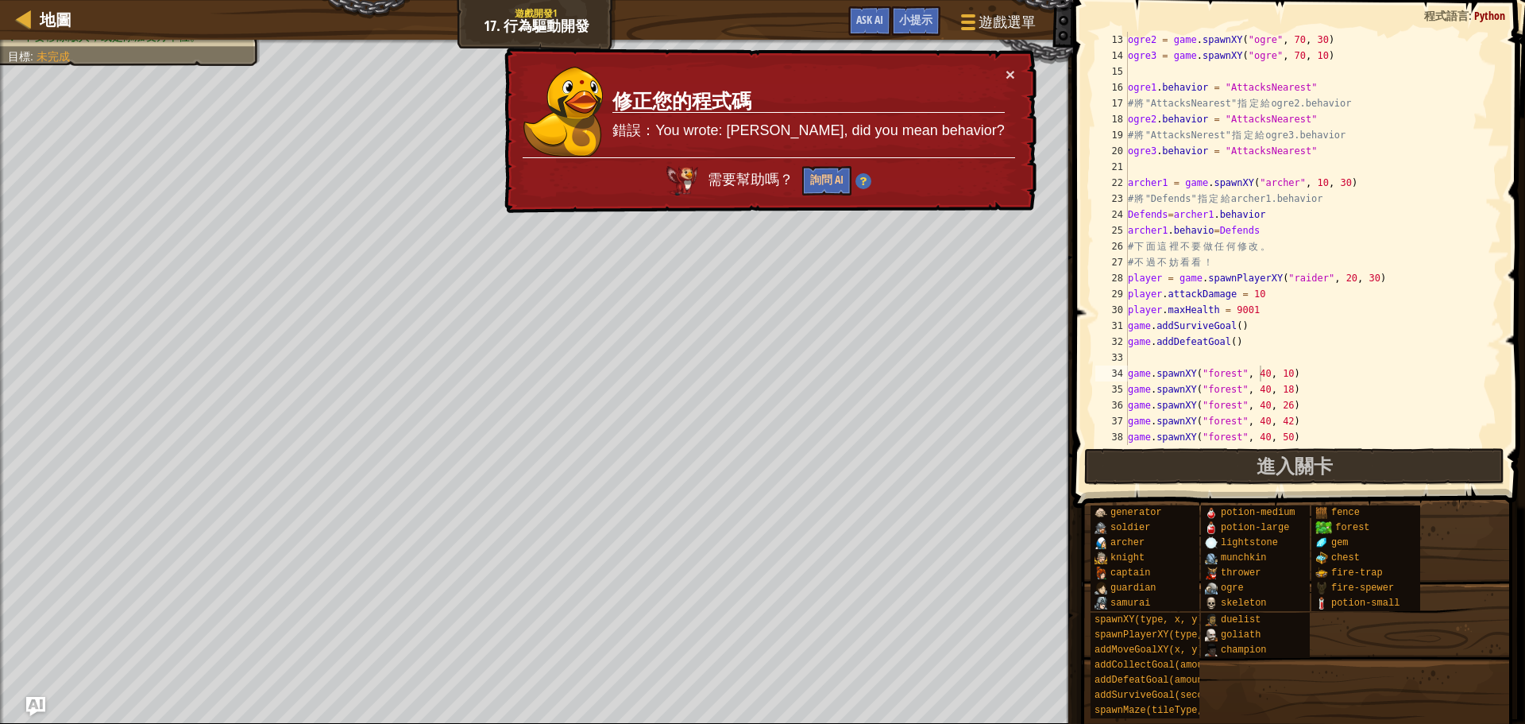
click at [1016, 72] on div "× 修正您的程式碼 錯誤：You wrote: [PERSON_NAME], did you mean behavior? 需要幫助嗎？ 詢問 AI" at bounding box center [769, 131] width 536 height 166
click at [1213, 229] on div "ogre2 = game . spawnXY ( "ogre" , 70 , 30 ) ogre3 = game . spawnXY ( "ogre" , 7…" at bounding box center [1306, 254] width 363 height 445
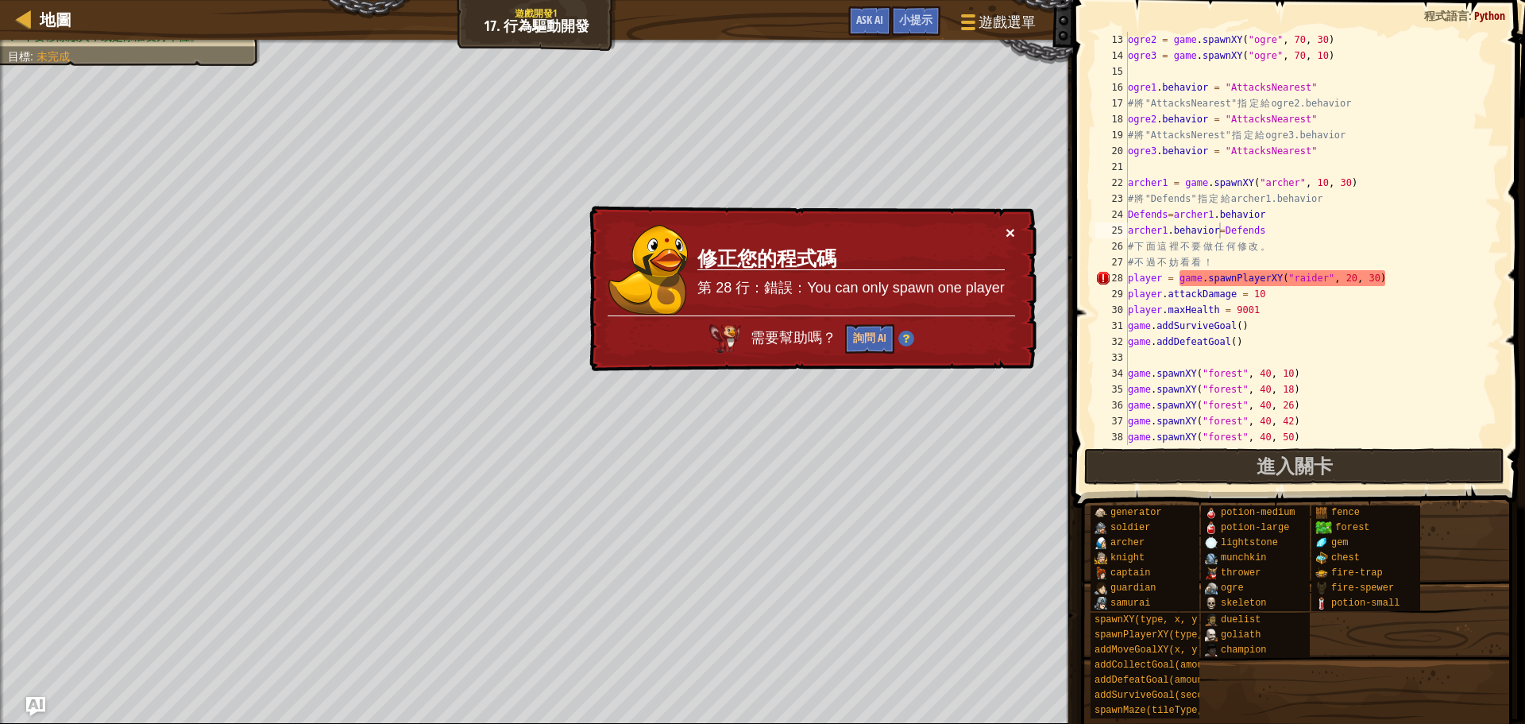
click at [1011, 229] on button "×" at bounding box center [1009, 228] width 10 height 17
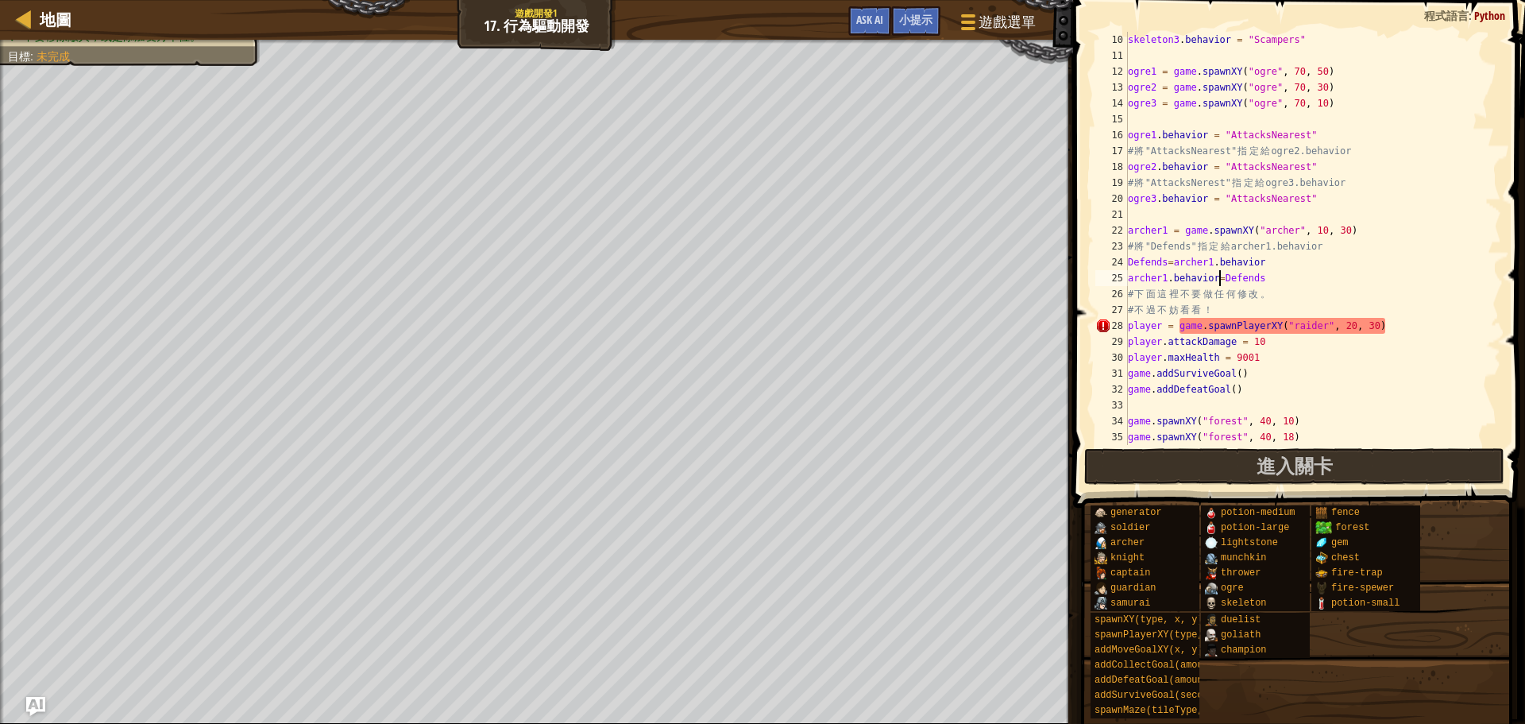
scroll to position [95, 0]
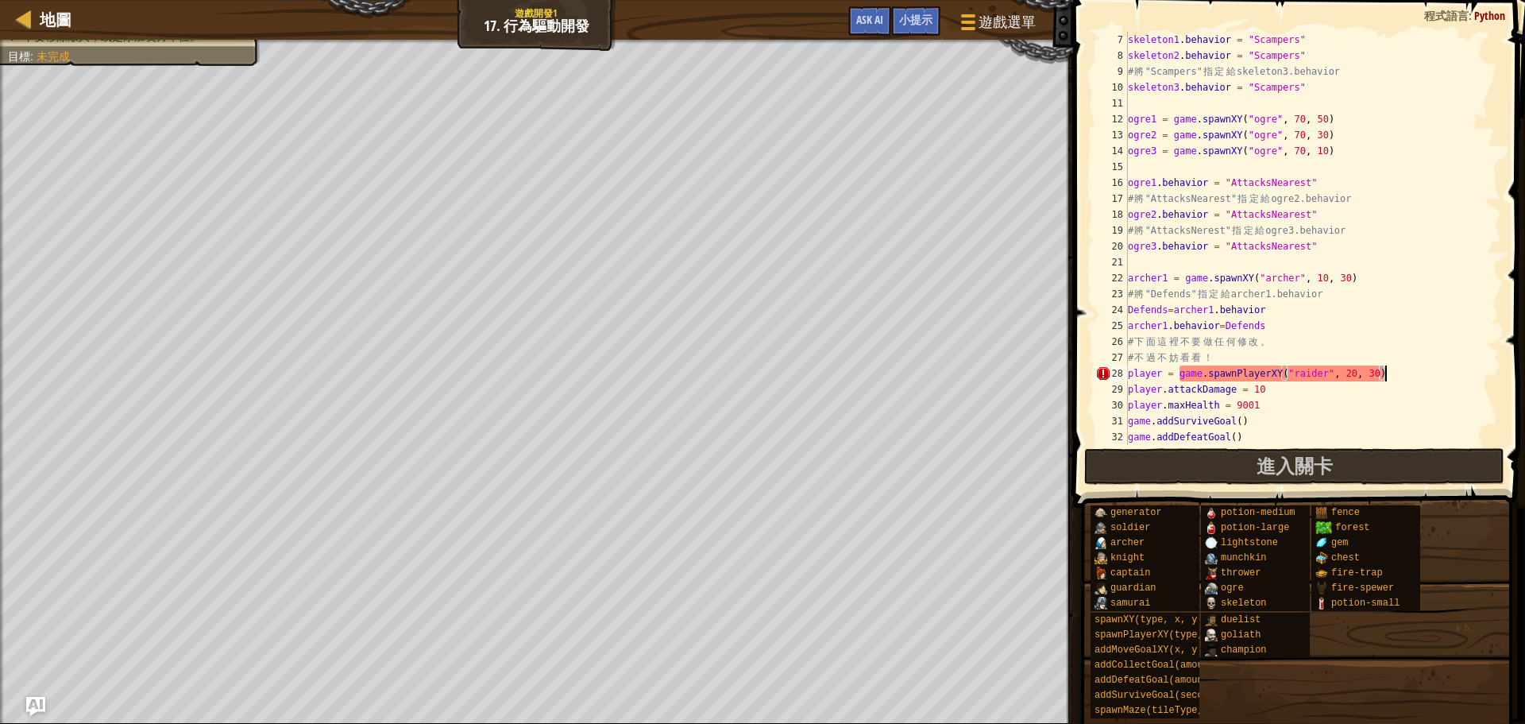
click at [1394, 373] on div "skeleton1 . behavior = "Scampers" skeleton2 . behavior = "Scampers" # 將 "Scampe…" at bounding box center [1306, 254] width 363 height 445
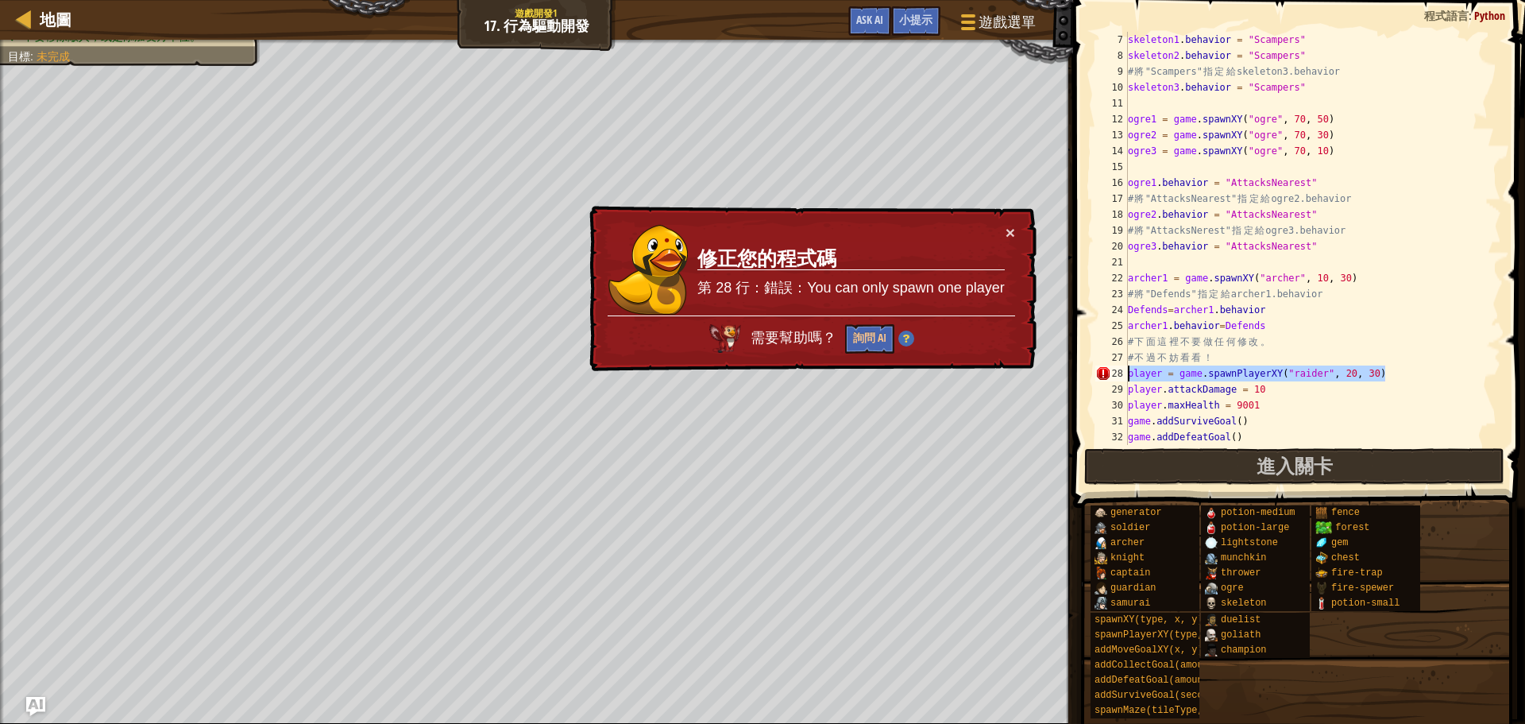
drag, startPoint x: 1399, startPoint y: 376, endPoint x: 1113, endPoint y: 373, distance: 286.0
click at [1113, 373] on div "player = game.spawnPlayerXY("raider", 20, 30) 7 8 9 10 11 12 13 14 15 16 17 18 …" at bounding box center [1296, 238] width 409 height 413
click at [1437, 383] on div "skeleton1 . behavior = "Scampers" skeleton2 . behavior = "Scampers" # 將 "Scampe…" at bounding box center [1306, 254] width 363 height 445
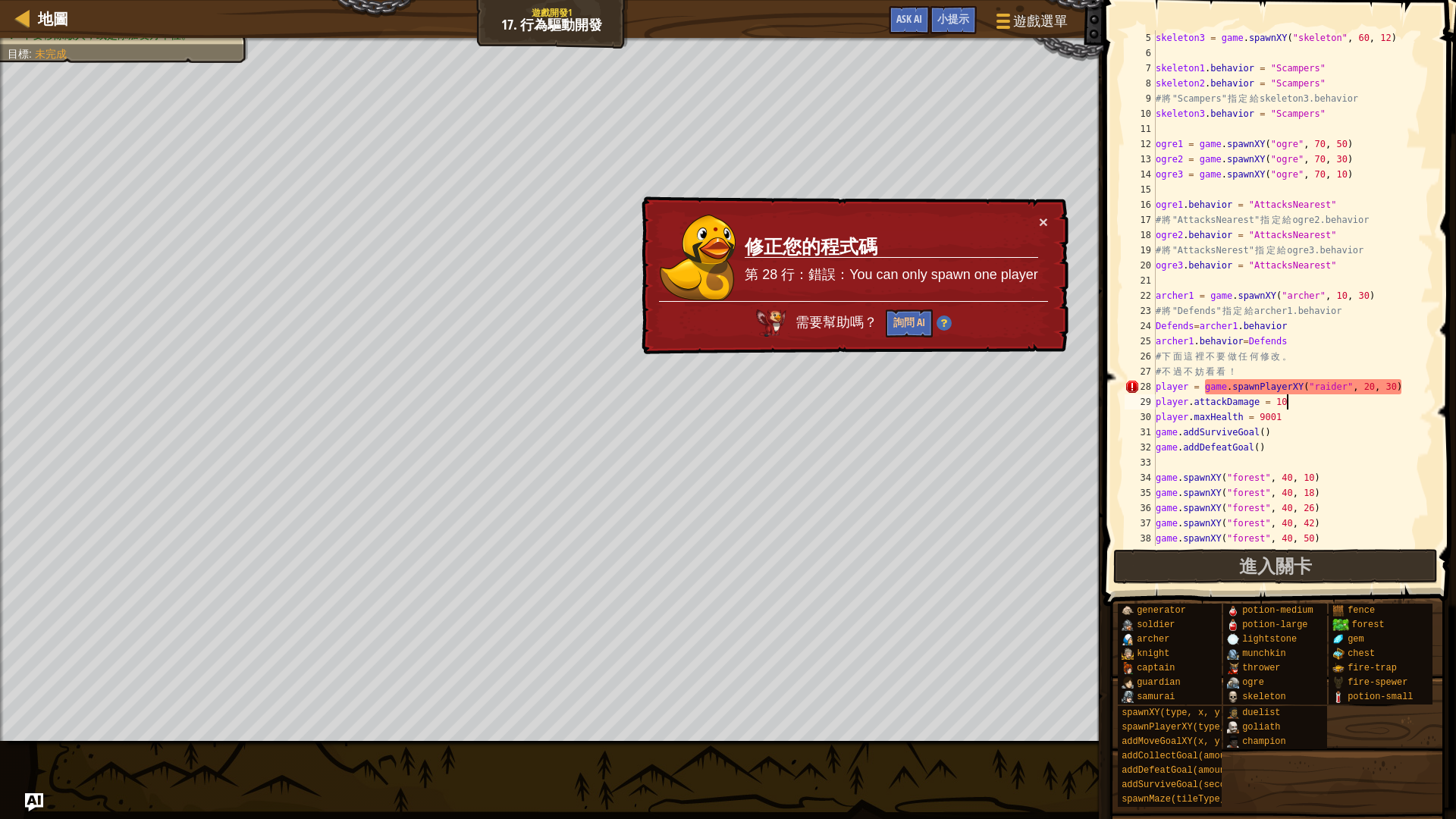
scroll to position [0, 0]
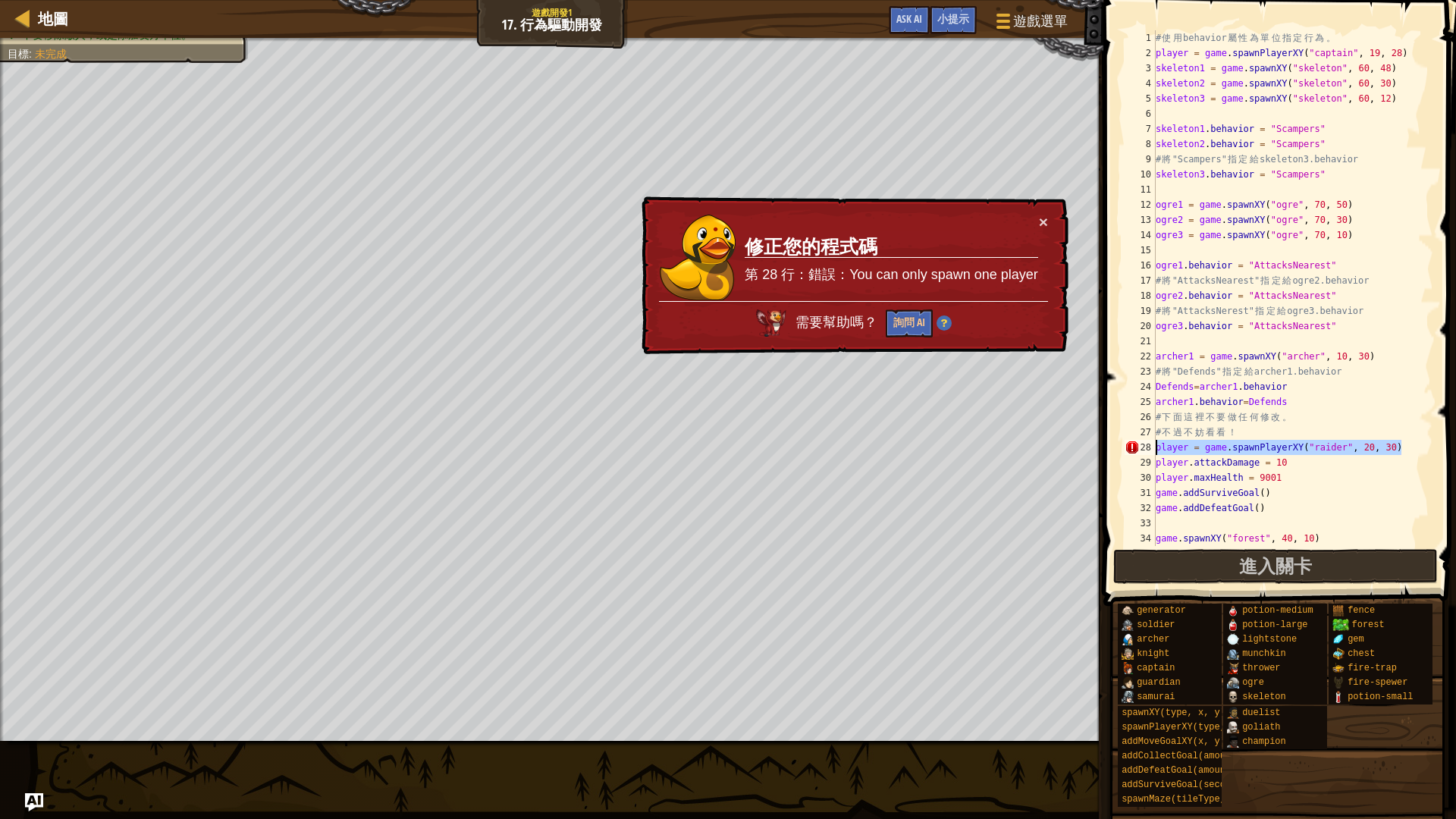
drag, startPoint x: 1404, startPoint y: 445, endPoint x: 1146, endPoint y: 452, distance: 258.1
click at [1146, 452] on div "player.attackDamage = 10 1 2 3 4 5 6 7 8 9 10 11 12 13 14 15 16 17 18 19 20 21 …" at bounding box center [1277, 288] width 312 height 515
type textarea "player = game.spawnPlayerXY("raider", 20, 30)"
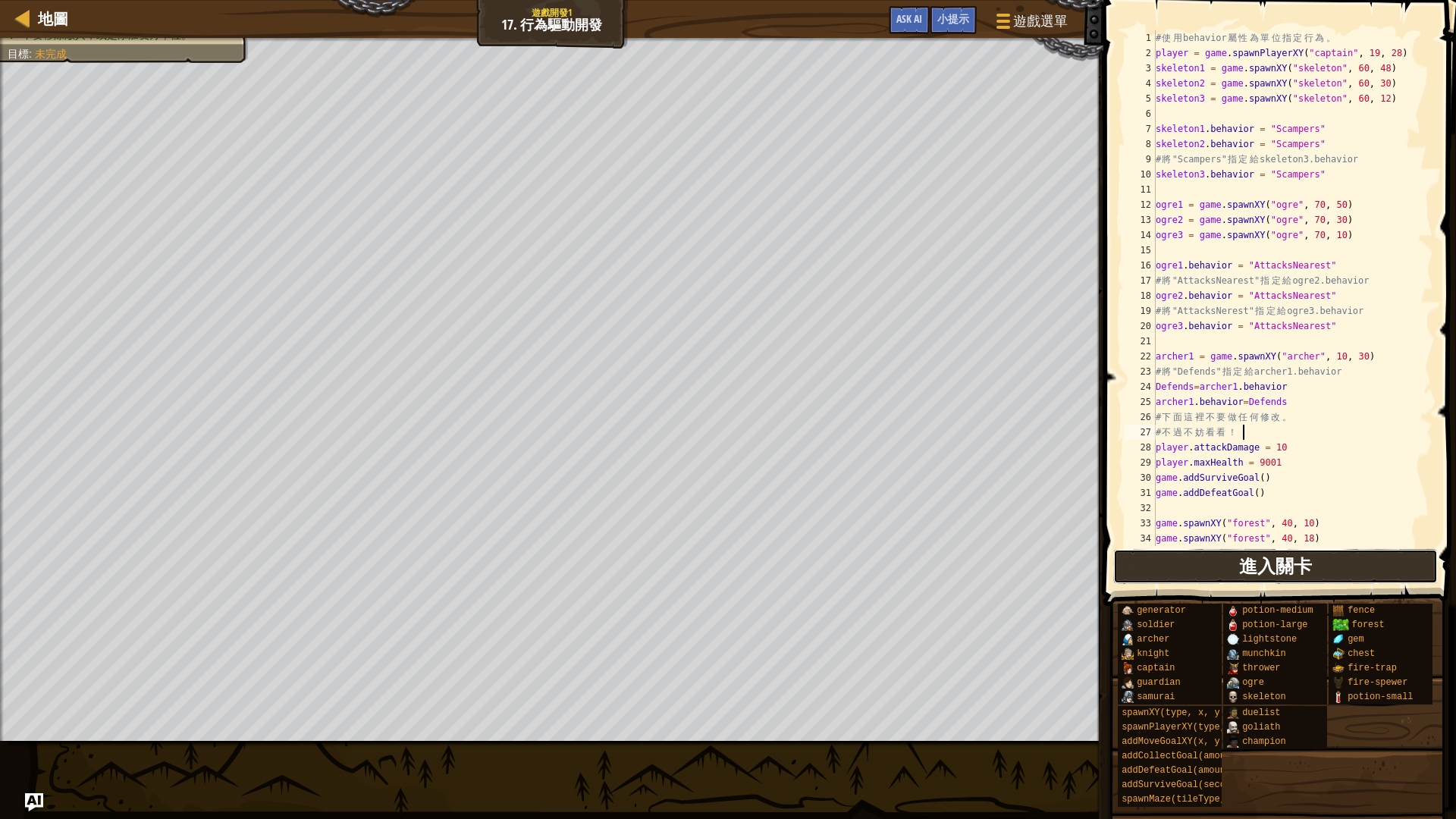
click at [1224, 565] on button "進入關卡" at bounding box center [1276, 566] width 325 height 35
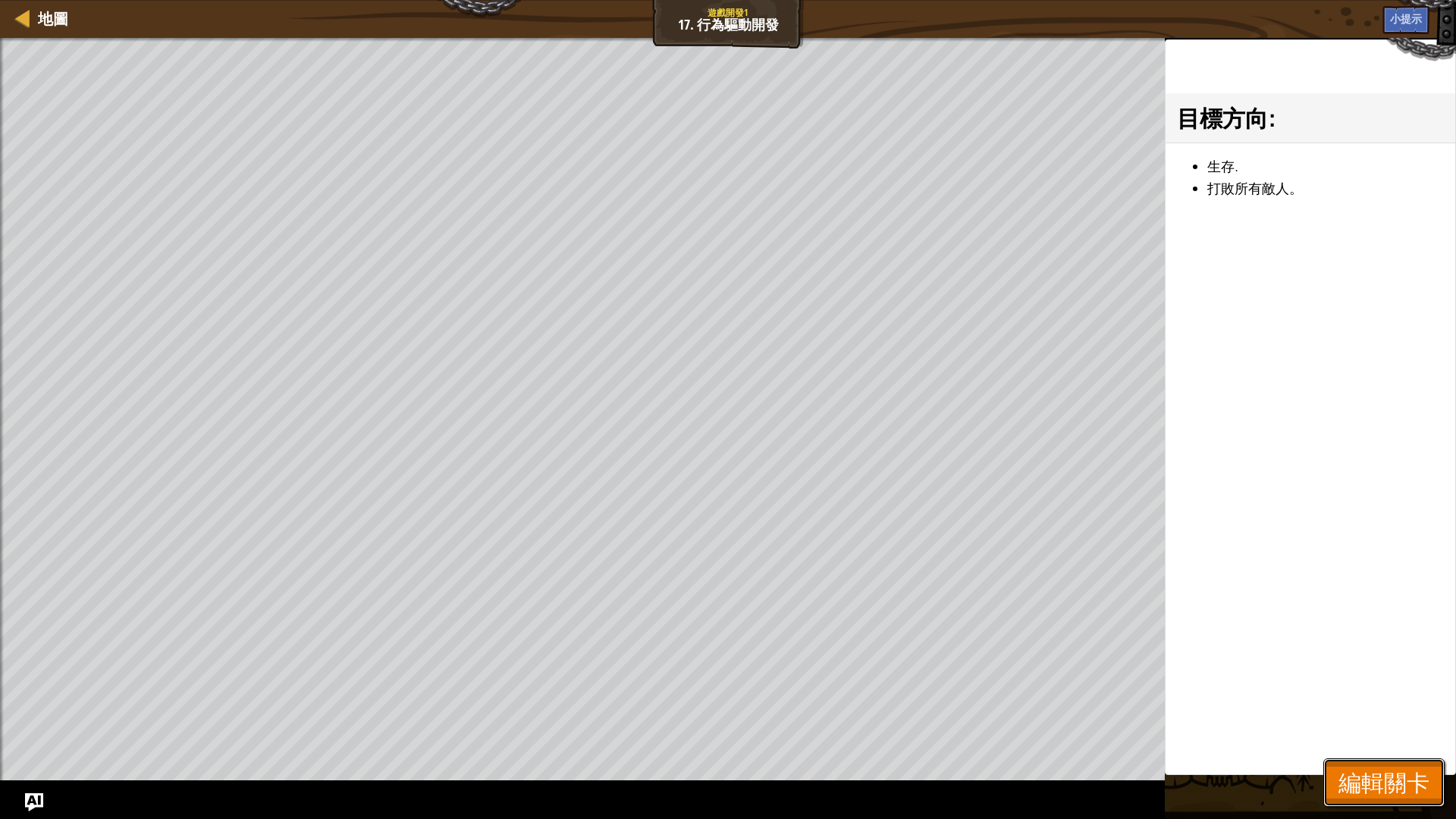
click at [1380, 690] on span "編輯關卡" at bounding box center [1383, 782] width 91 height 32
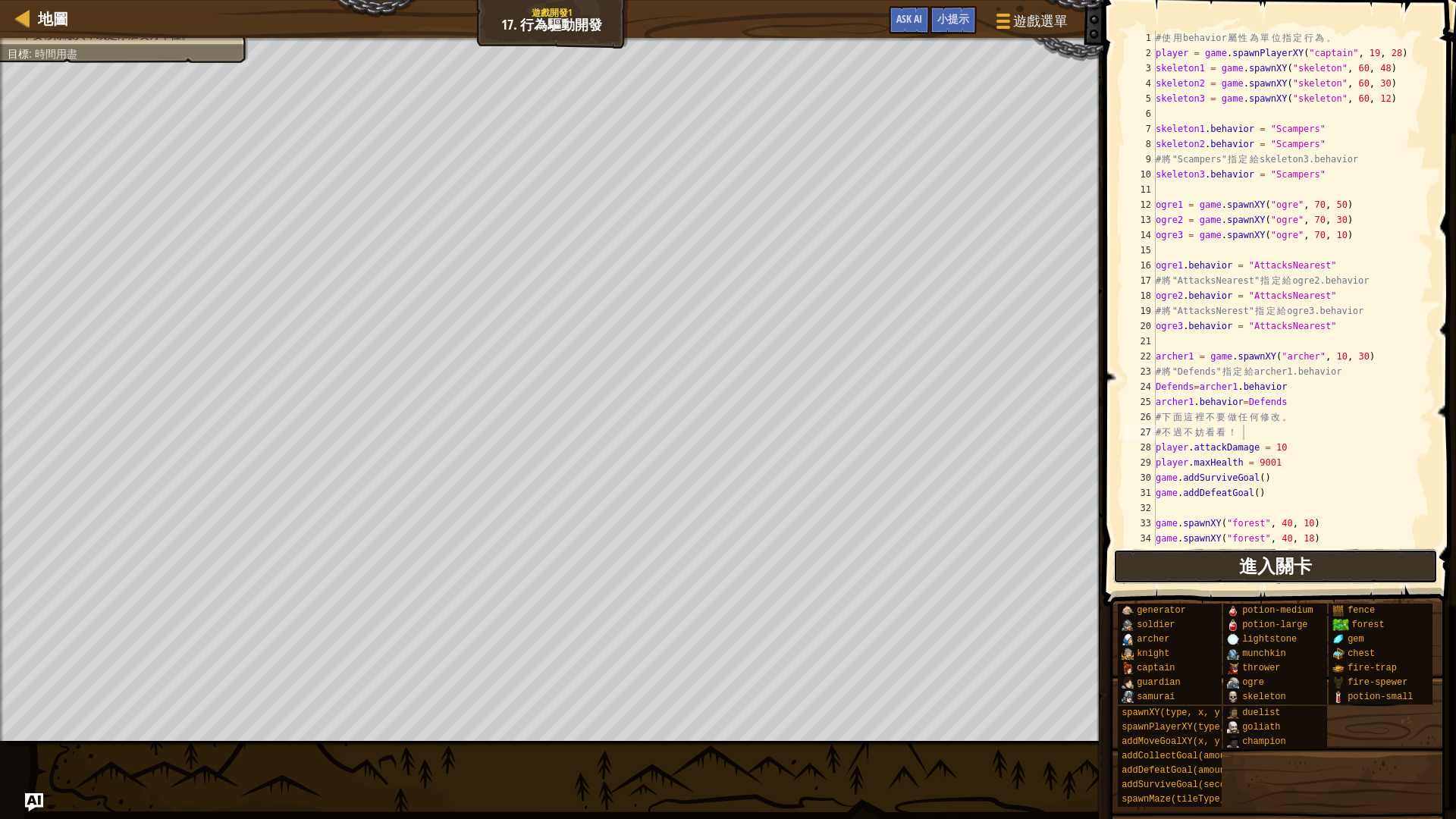
click at [1260, 560] on span "進入關卡" at bounding box center [1276, 565] width 73 height 24
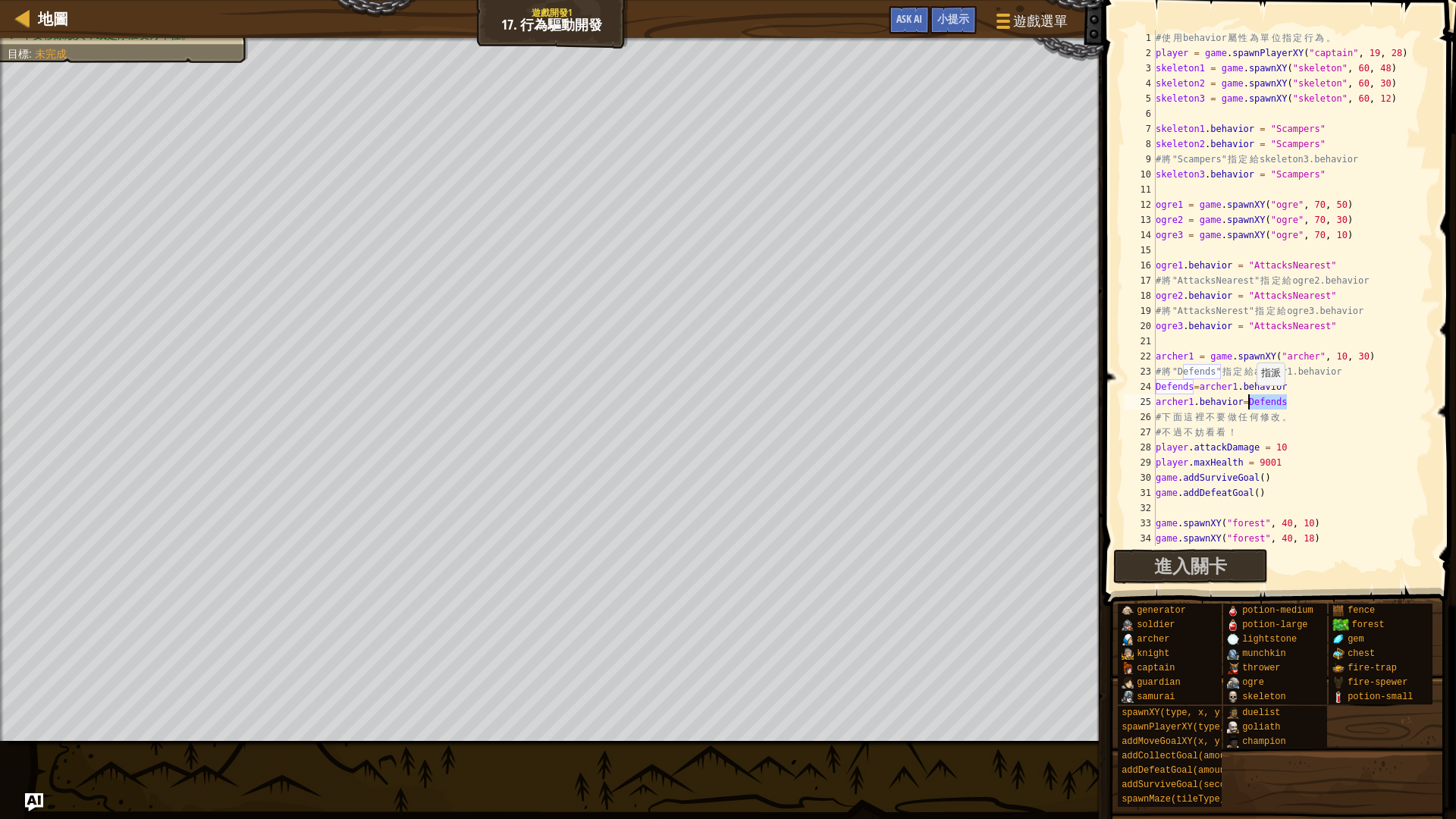
drag, startPoint x: 1288, startPoint y: 404, endPoint x: 1250, endPoint y: 401, distance: 38.1
click at [1250, 401] on div "# 使 用 behavior 屬 性 為 單 位 指 定 行 為 。 player = game . spawnPlayerXY ( "captain" , …" at bounding box center [1287, 304] width 267 height 546
drag, startPoint x: 1339, startPoint y: 261, endPoint x: 1247, endPoint y: 263, distance: 92.0
click at [1247, 263] on div "# 使 用 behavior 屬 性 為 單 位 指 定 行 為 。 player = game . spawnPlayerXY ( "captain" , …" at bounding box center [1287, 304] width 267 height 546
click at [1261, 404] on div "# 使 用 behavior 屬 性 為 單 位 指 定 行 為 。 player = game . spawnPlayerXY ( "captain" , …" at bounding box center [1287, 304] width 267 height 546
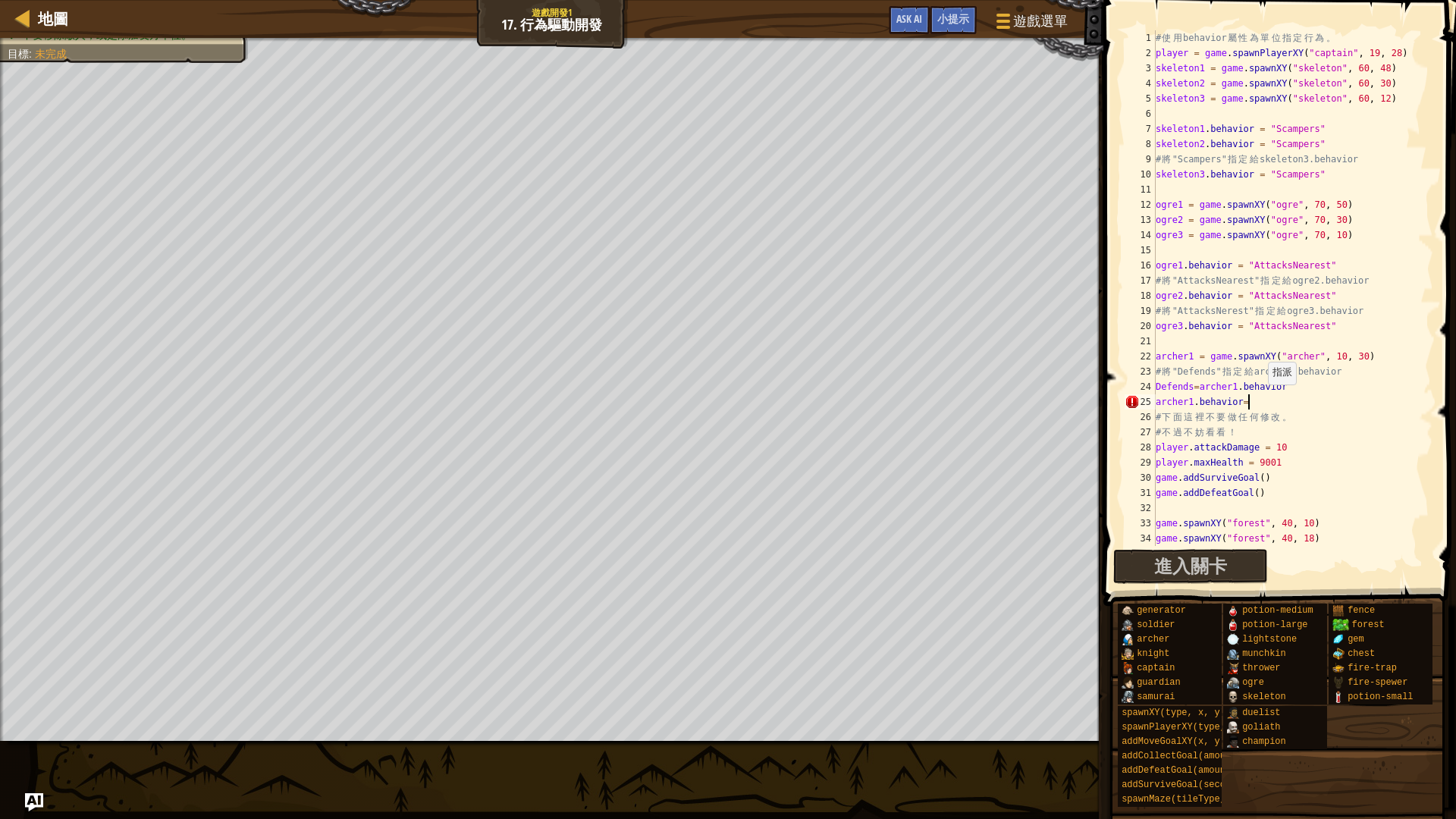
paste textarea ""AttacksNearest""
type textarea "archer1.behavior="AttacksNearest""
click at [1262, 564] on span "進入關卡" at bounding box center [1276, 565] width 73 height 24
click at [1205, 562] on span "進入關卡" at bounding box center [1191, 565] width 73 height 24
click at [1324, 397] on div "# 使 用 behavior 屬 性 為 單 位 指 定 行 為 。 player = game . spawnPlayerXY ( "captain" , …" at bounding box center [1287, 304] width 267 height 546
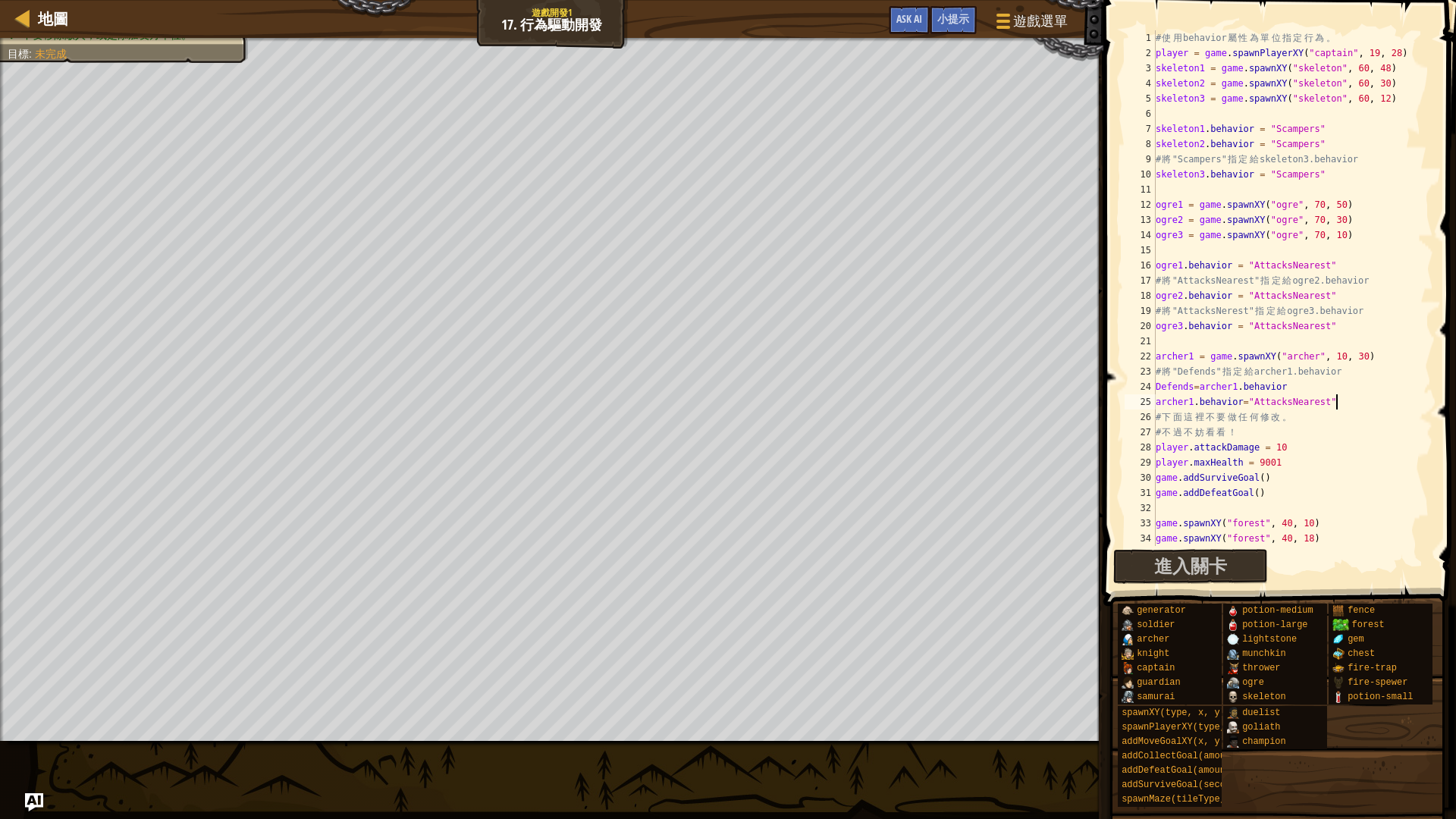
click at [1347, 401] on div "# 使 用 behavior 屬 性 為 單 位 指 定 行 為 。 player = game . spawnPlayerXY ( "captain" , …" at bounding box center [1287, 304] width 267 height 546
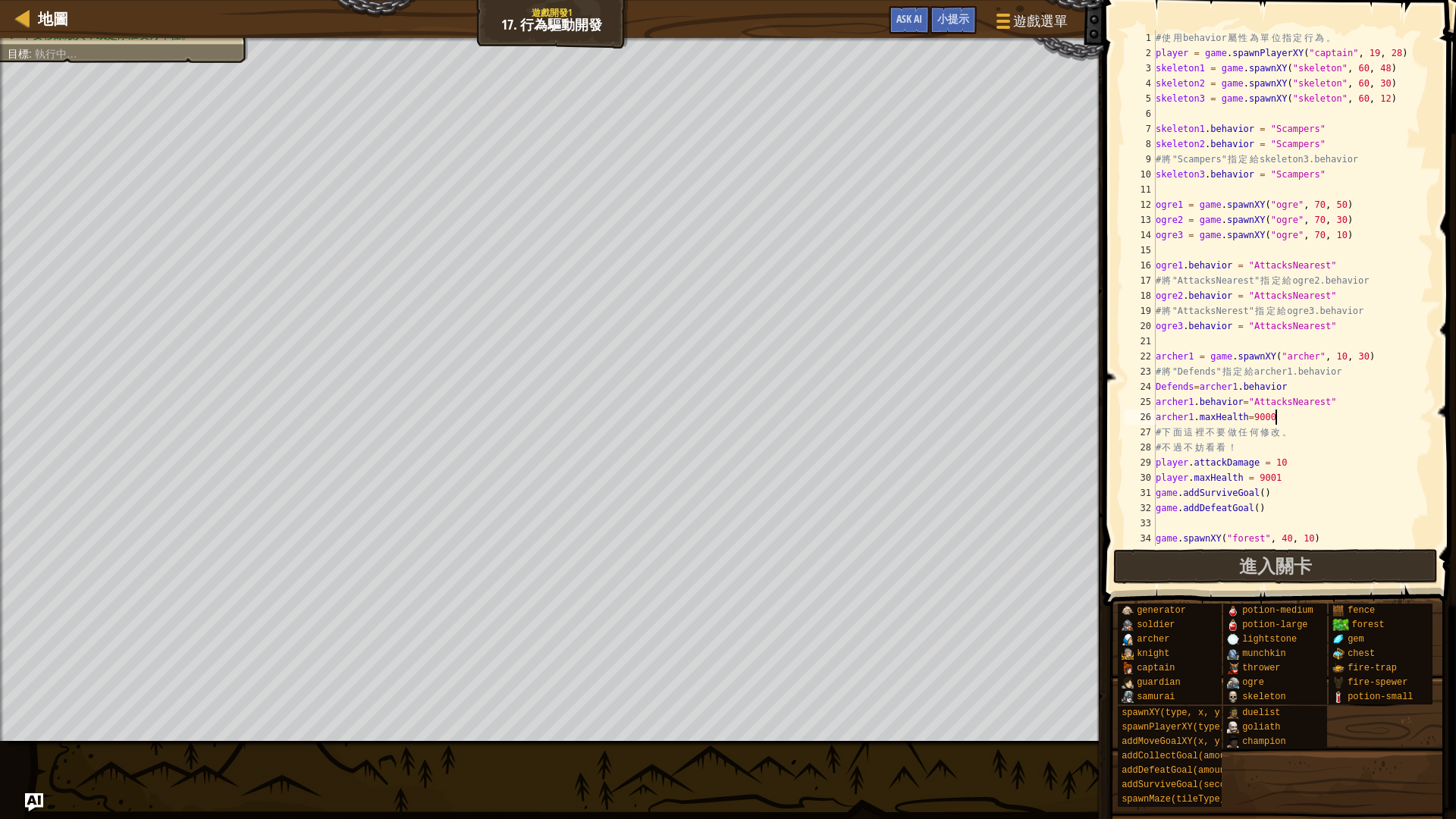
scroll to position [7, 10]
click at [1431, 557] on button "進入關卡" at bounding box center [1276, 566] width 325 height 35
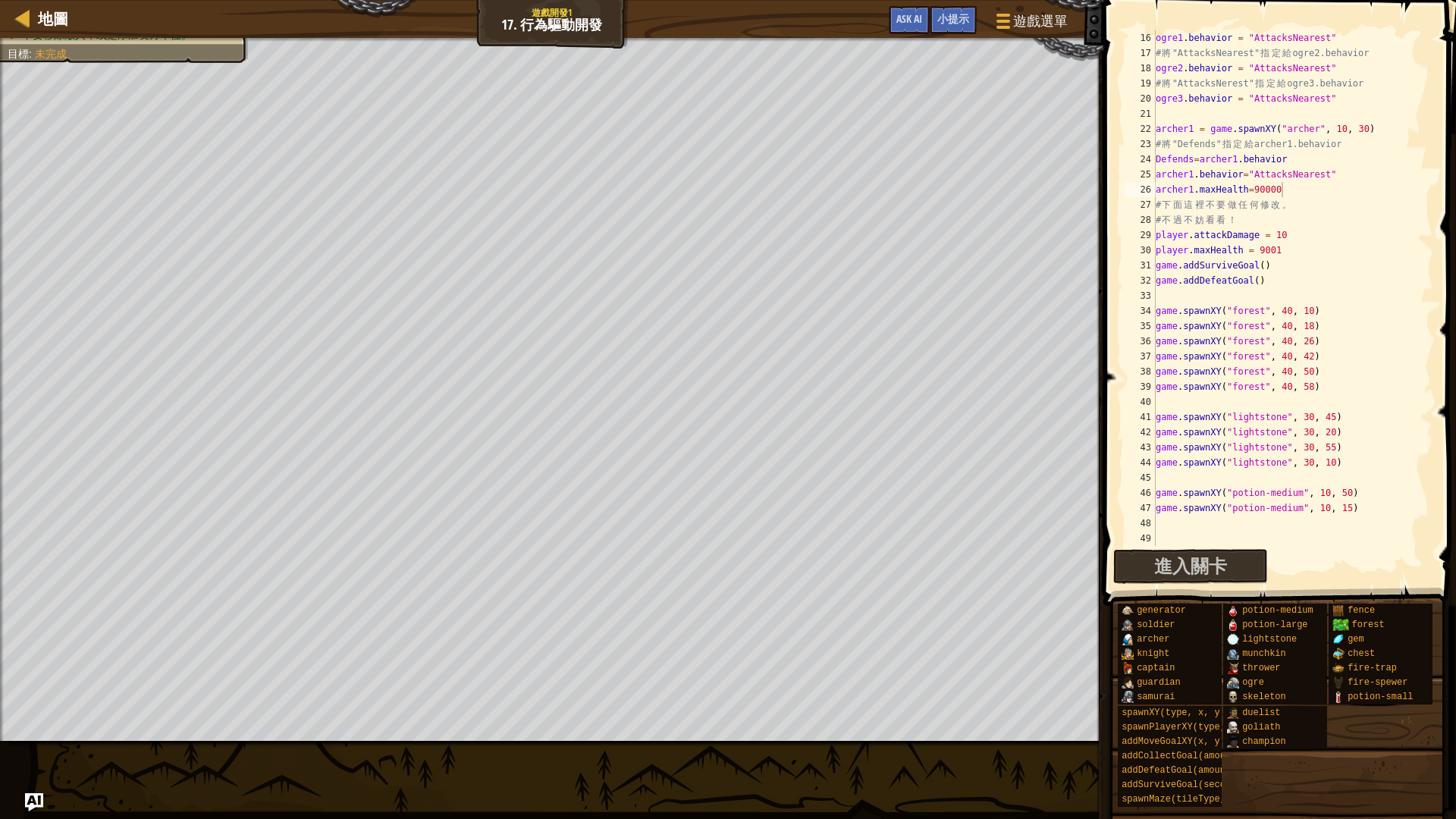
scroll to position [0, 0]
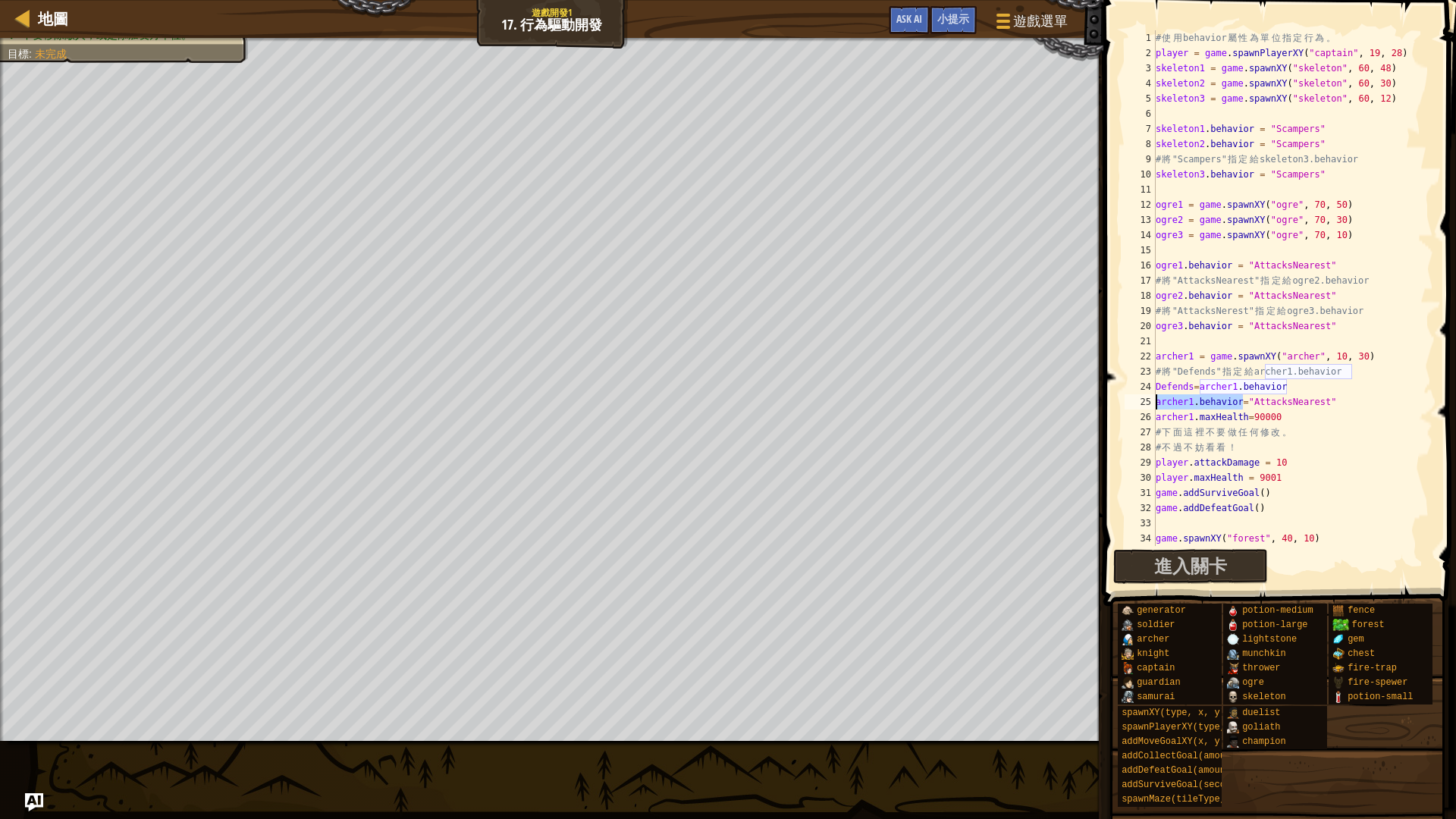
drag, startPoint x: 1244, startPoint y: 404, endPoint x: 1150, endPoint y: 408, distance: 94.1
click at [1150, 408] on div "archer1.behavior="AttacksNearest" 1 2 3 4 5 6 7 8 9 10 11 12 13 14 15 16 17 18 …" at bounding box center [1277, 288] width 312 height 515
click at [1343, 433] on div "# 使 用 behavior 屬 性 為 單 位 指 定 行 為 。 player = game . spawnPlayerXY ( "captain" , …" at bounding box center [1287, 304] width 267 height 546
click at [1234, 419] on div "# 使 用 behavior 屬 性 為 單 位 指 定 行 為 。 player = game . spawnPlayerXY ( "captain" , …" at bounding box center [1287, 304] width 267 height 546
click at [1345, 402] on div "# 使 用 behavior 屬 性 為 單 位 指 定 行 為 。 player = game . spawnPlayerXY ( "captain" , …" at bounding box center [1287, 304] width 267 height 546
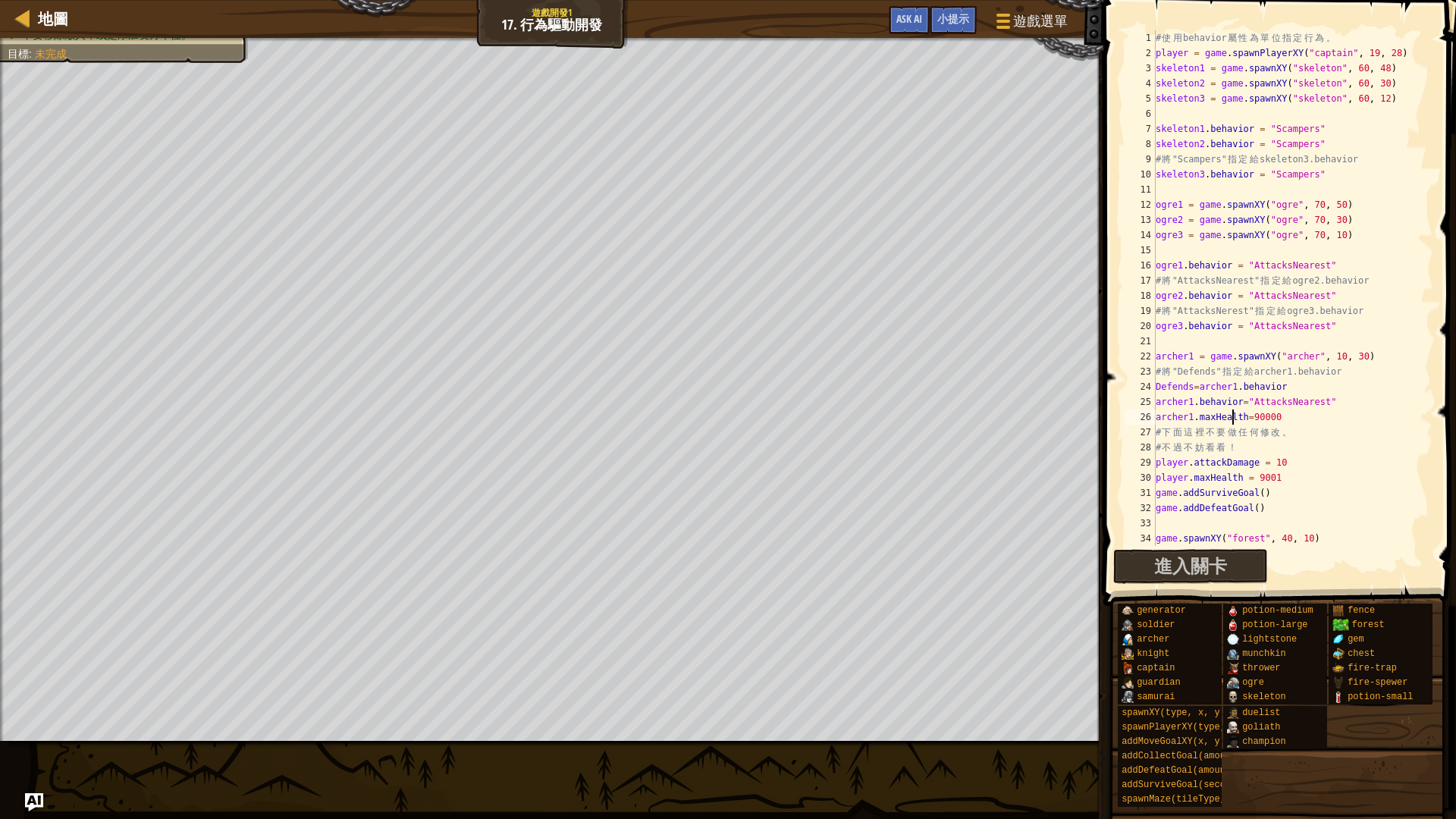
type textarea "archer1.behavior="AttacksNearest""
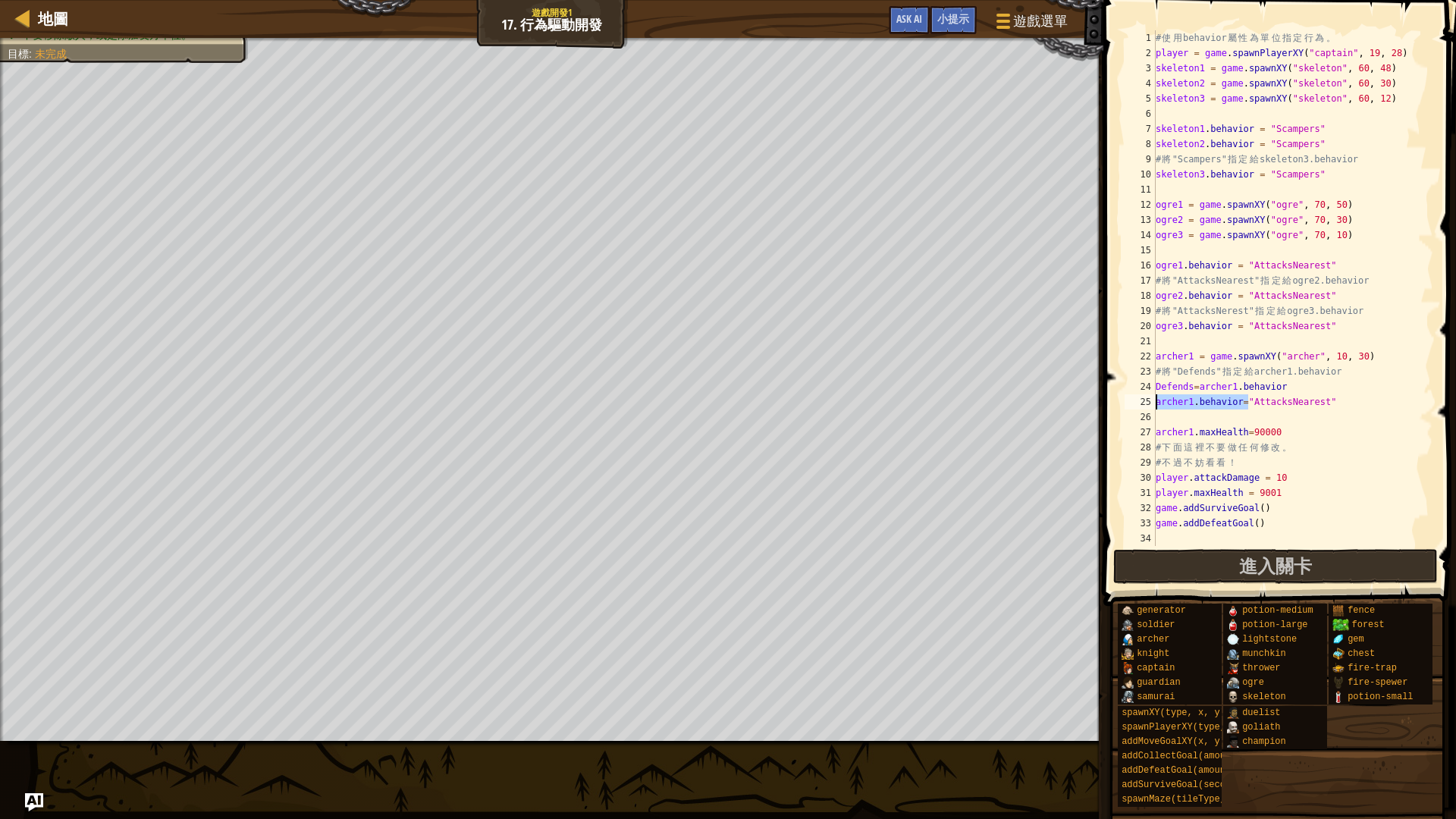
drag, startPoint x: 1249, startPoint y: 404, endPoint x: 1153, endPoint y: 401, distance: 96.0
click at [1153, 401] on div "1 2 3 4 5 6 7 8 9 10 11 12 13 14 15 16 17 18 19 20 21 22 23 24 25 26 27 28 29 3…" at bounding box center [1277, 288] width 312 height 515
type textarea "archer1.behavior="AttacksNearest""
click at [1164, 414] on div "# 使 用 behavior 屬 性 為 單 位 指 定 行 為 。 player = game . spawnPlayerXY ( "captain" , …" at bounding box center [1287, 304] width 267 height 546
paste textarea "archer1.behavior="
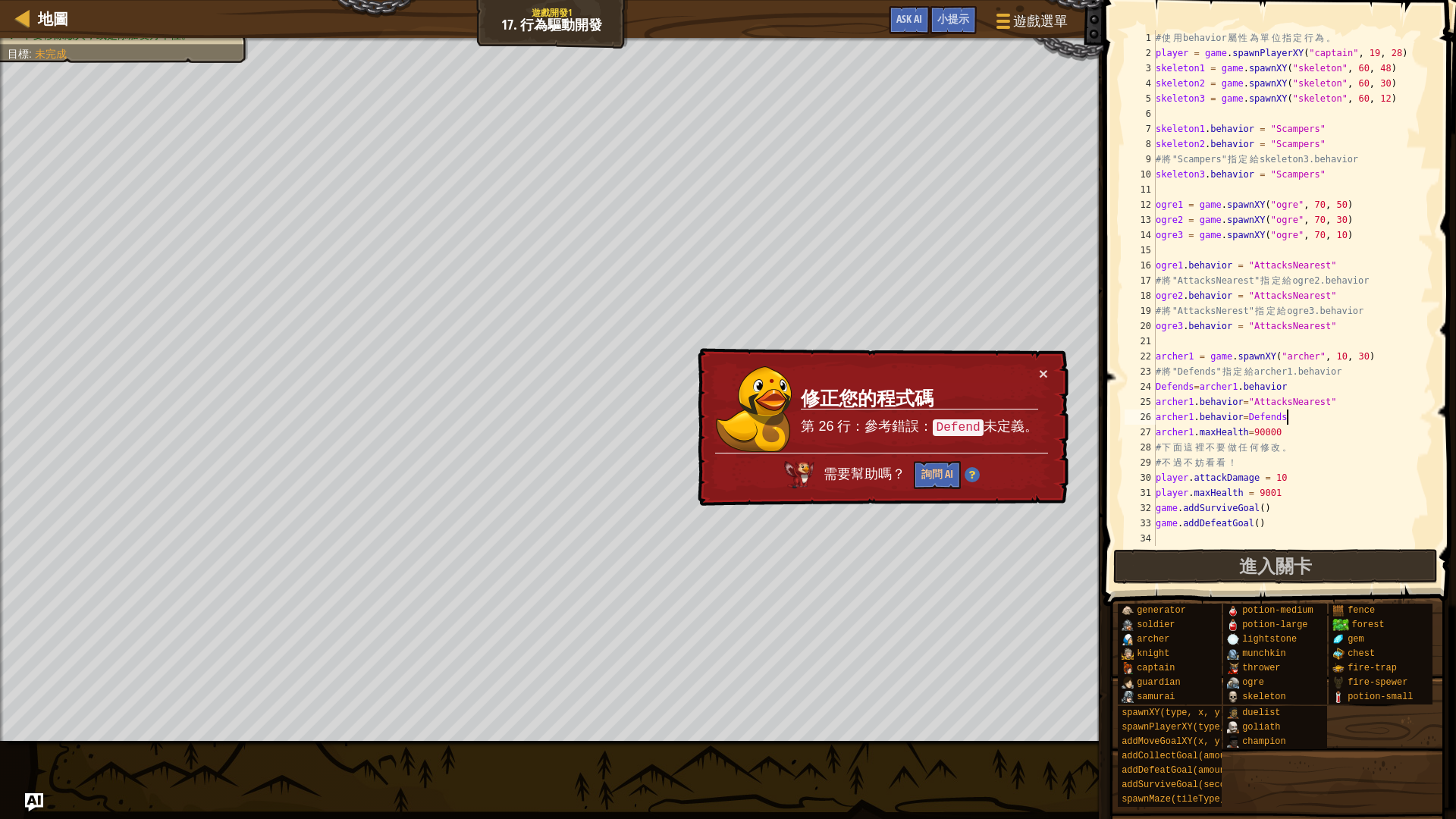
scroll to position [7, 11]
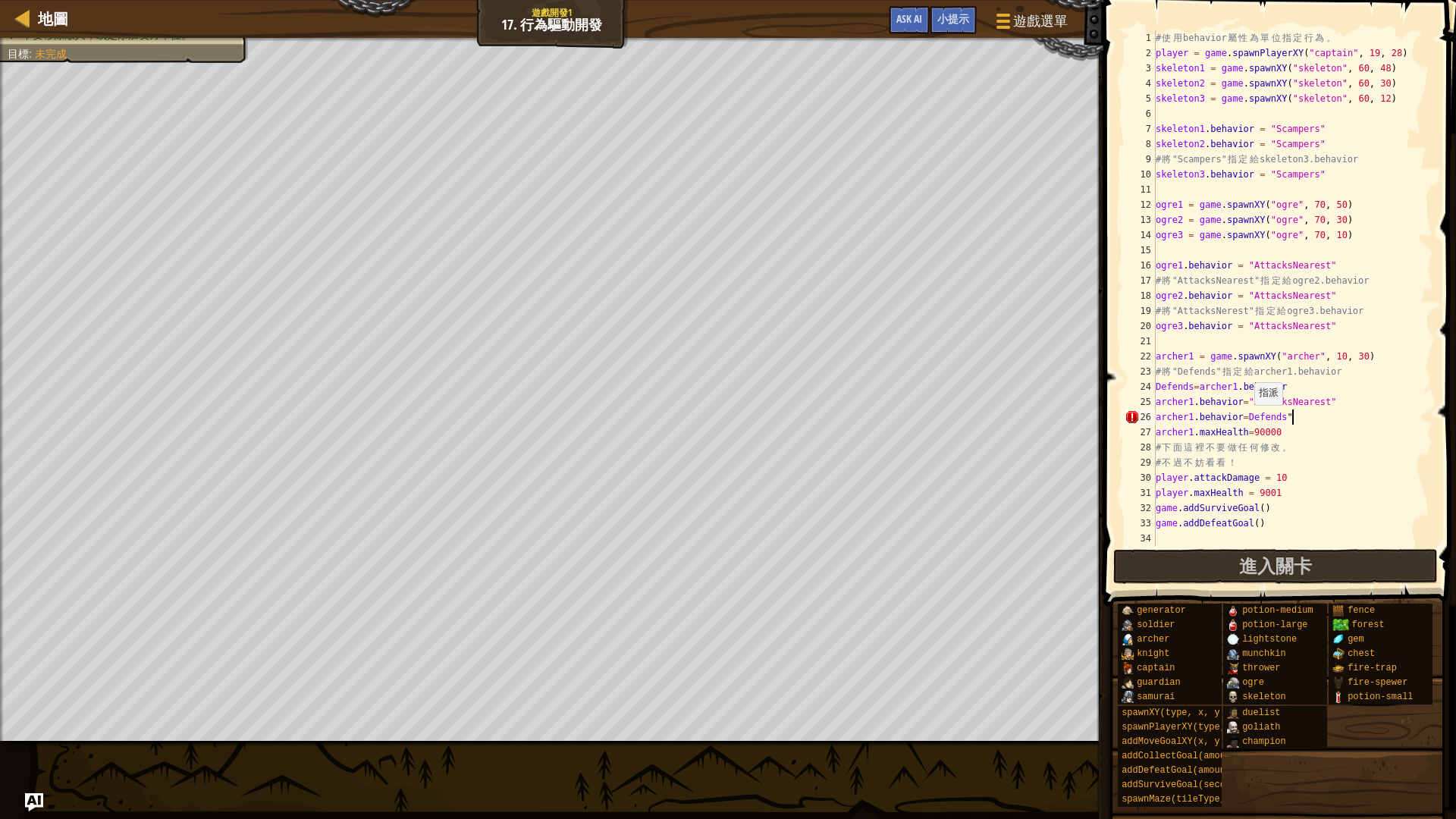
click at [1248, 420] on div "# 使 用 behavior 屬 性 為 單 位 指 定 行 為 。 player = game . spawnPlayerXY ( "captain" , …" at bounding box center [1287, 304] width 267 height 546
type textarea "archer1.behavior="Defends""
click at [1347, 562] on button "進入關卡" at bounding box center [1276, 566] width 325 height 35
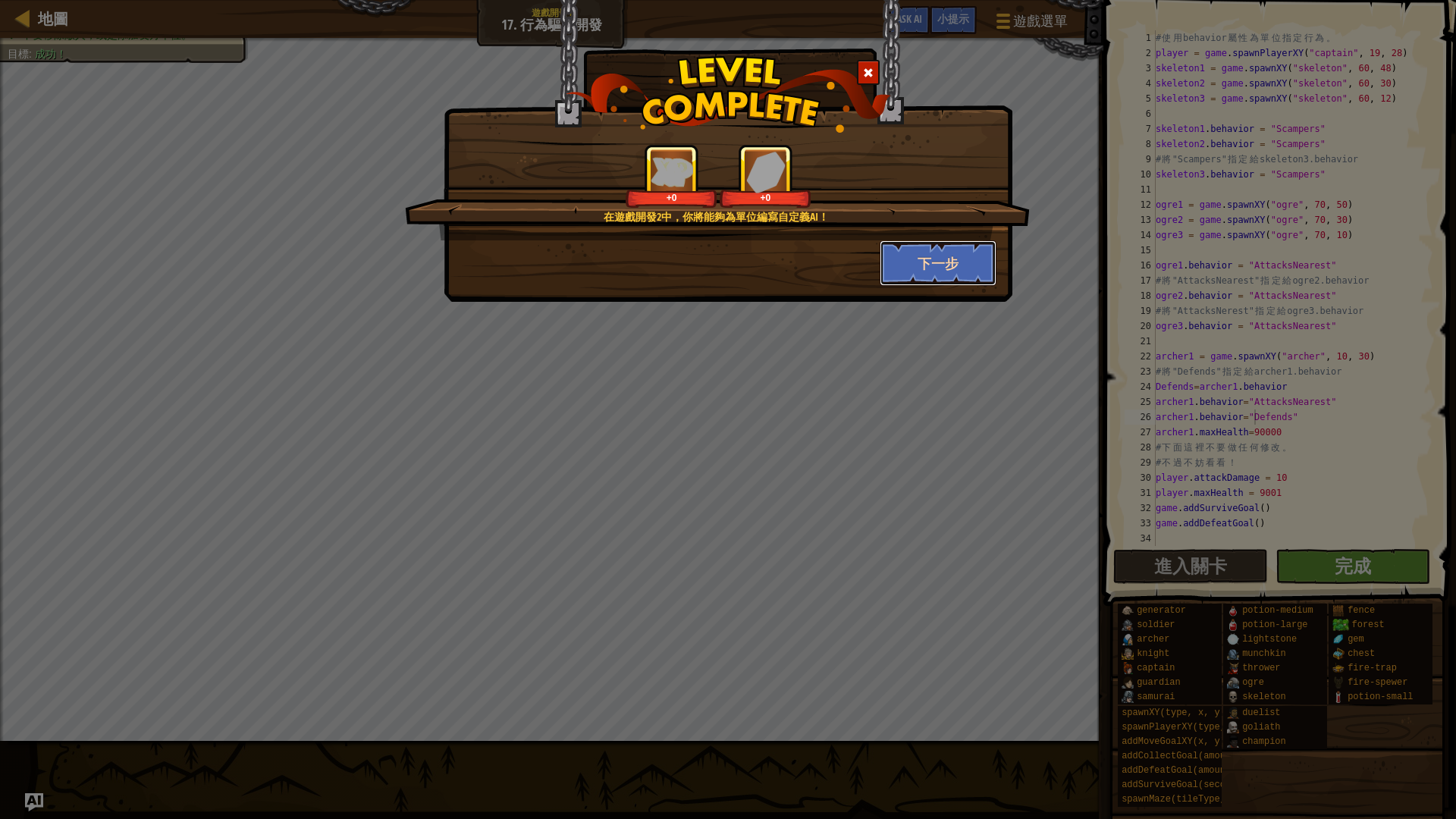
click at [897, 248] on button "下一步" at bounding box center [939, 263] width 117 height 46
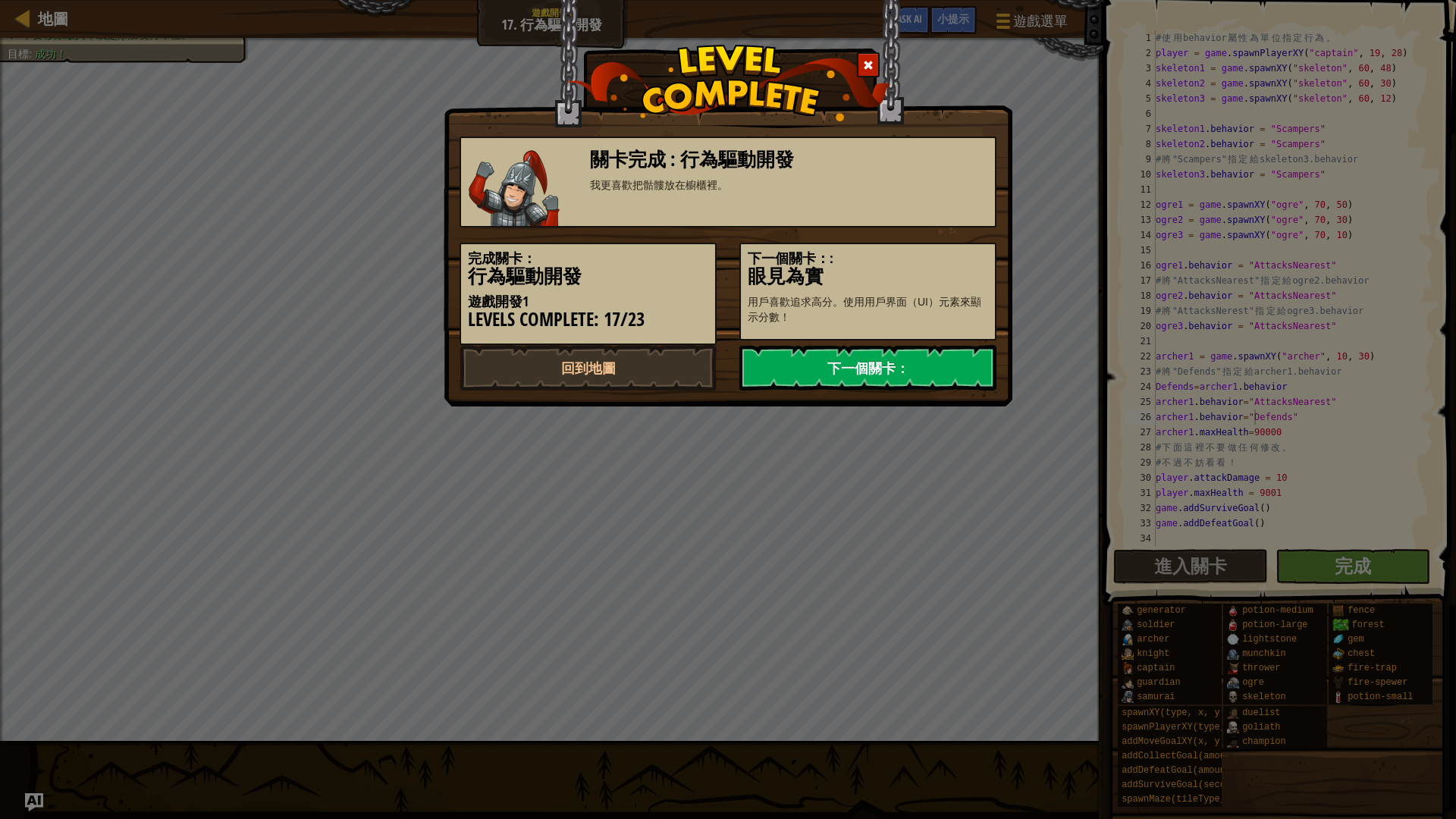
click at [836, 360] on link "下一個關卡：" at bounding box center [868, 368] width 257 height 46
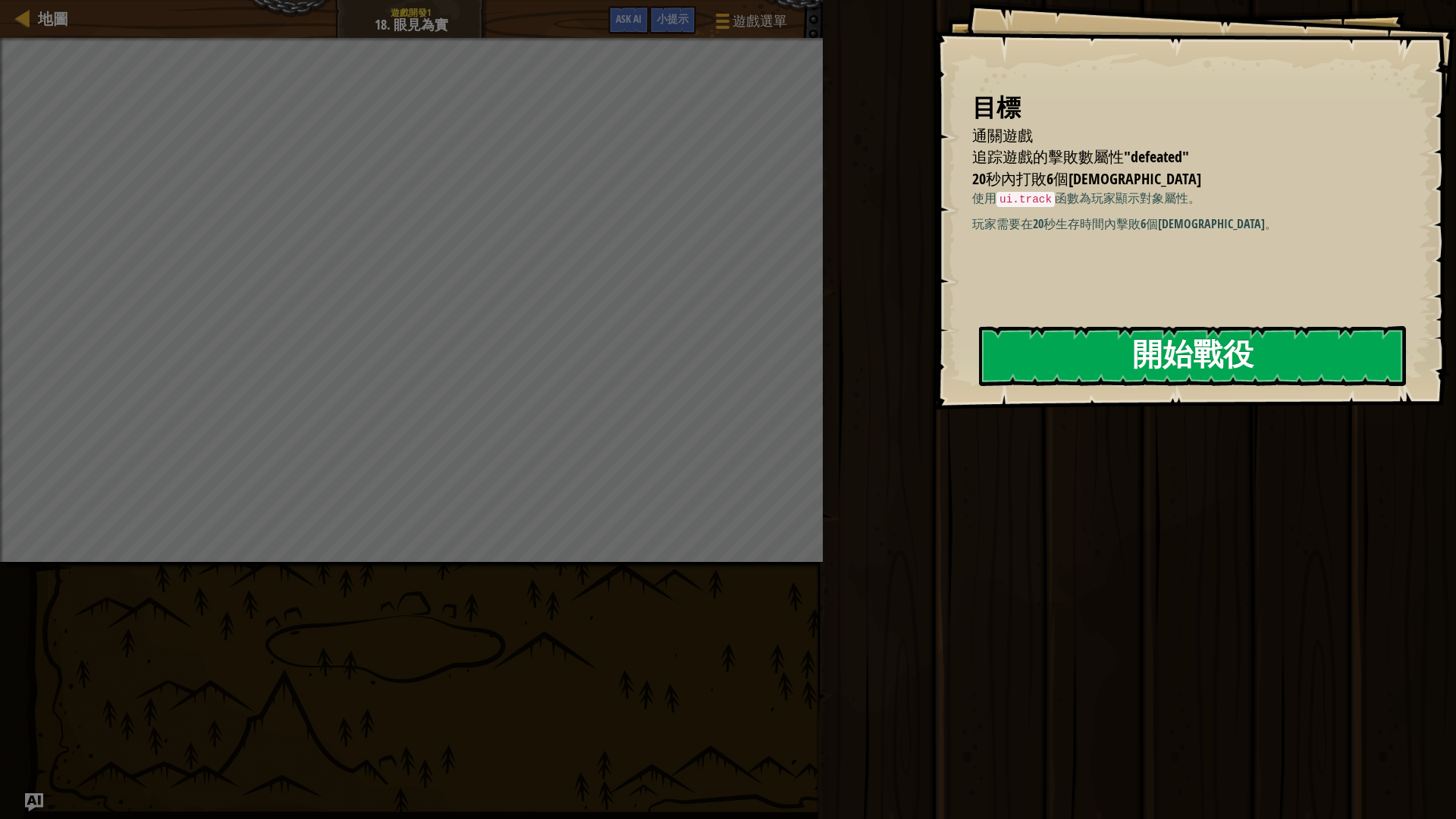
click at [1097, 367] on button "開始戰役" at bounding box center [1192, 356] width 427 height 60
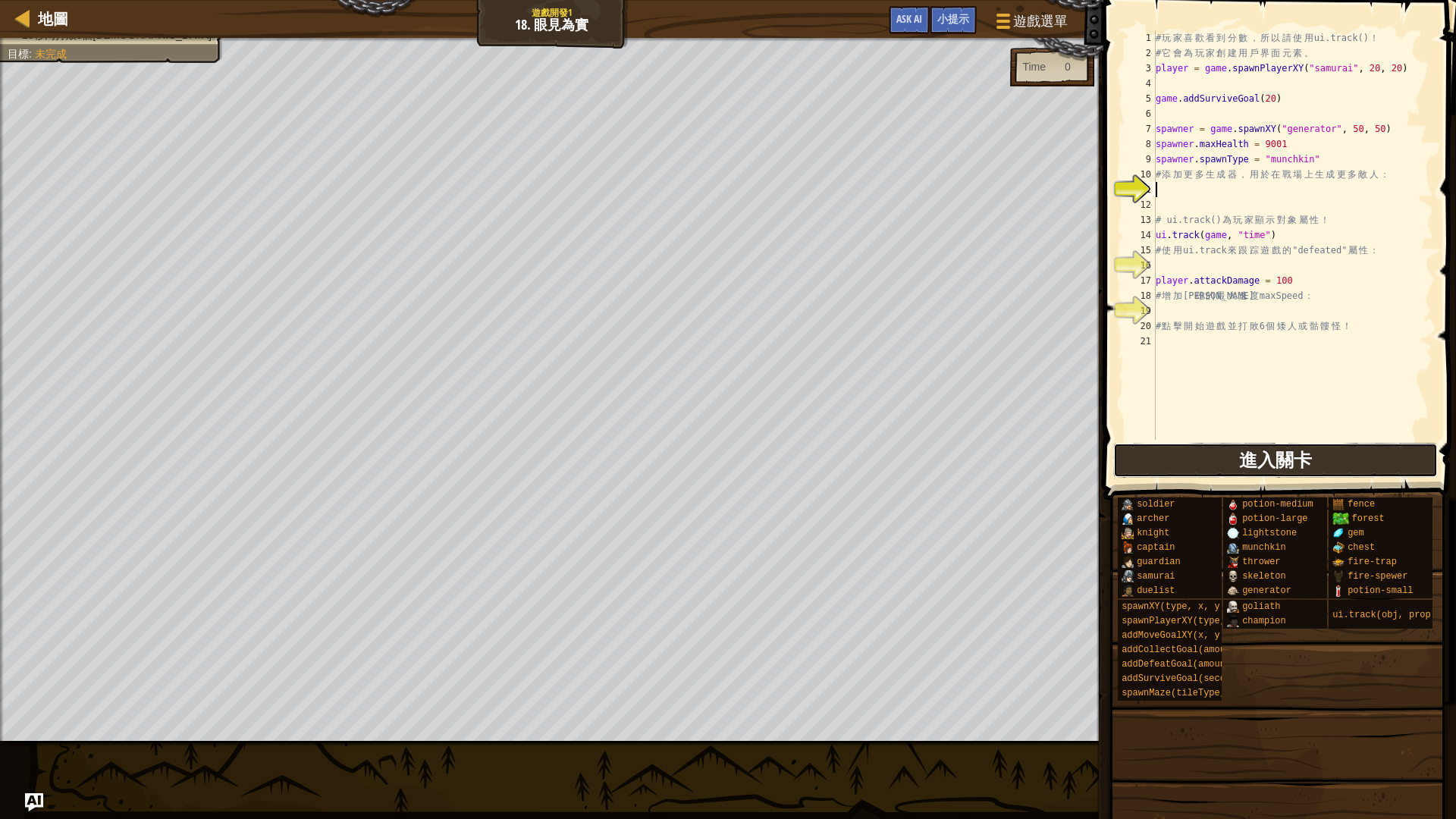
click at [1294, 456] on span "進入關卡" at bounding box center [1276, 459] width 73 height 24
click at [1134, 457] on button "進入關卡" at bounding box center [1191, 460] width 155 height 35
click at [1275, 96] on div "# 玩 家 喜 歡 看 到 分 數 ， 所 以 請 使 用 ui.track() ！ # 它 會 為 玩 家 創 建 用 戶 界 面 元 素 。 player…" at bounding box center [1294, 250] width 281 height 440
click at [1245, 470] on span "進入關卡" at bounding box center [1276, 459] width 73 height 24
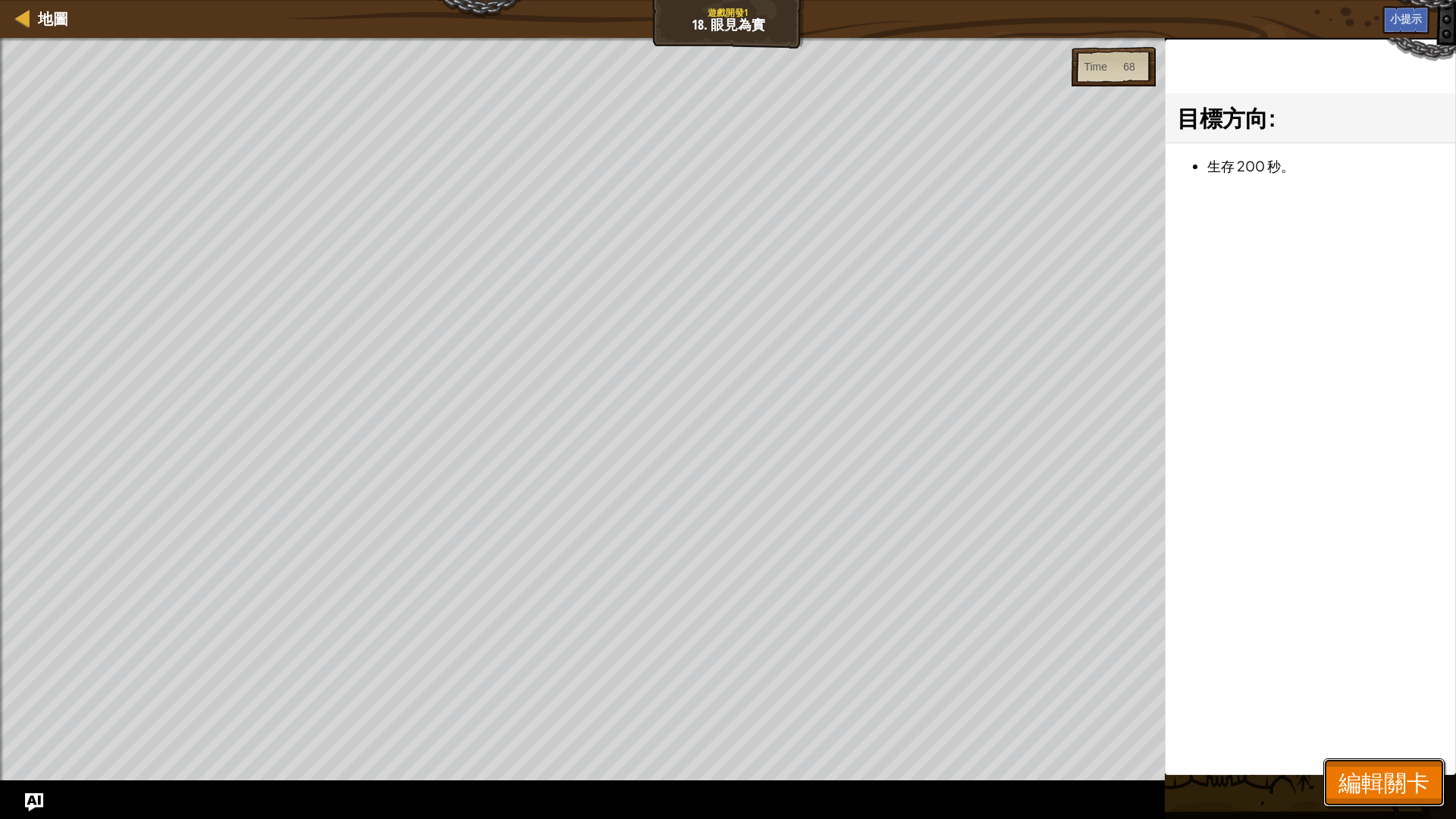
click at [1401, 690] on span "編輯關卡" at bounding box center [1383, 782] width 91 height 32
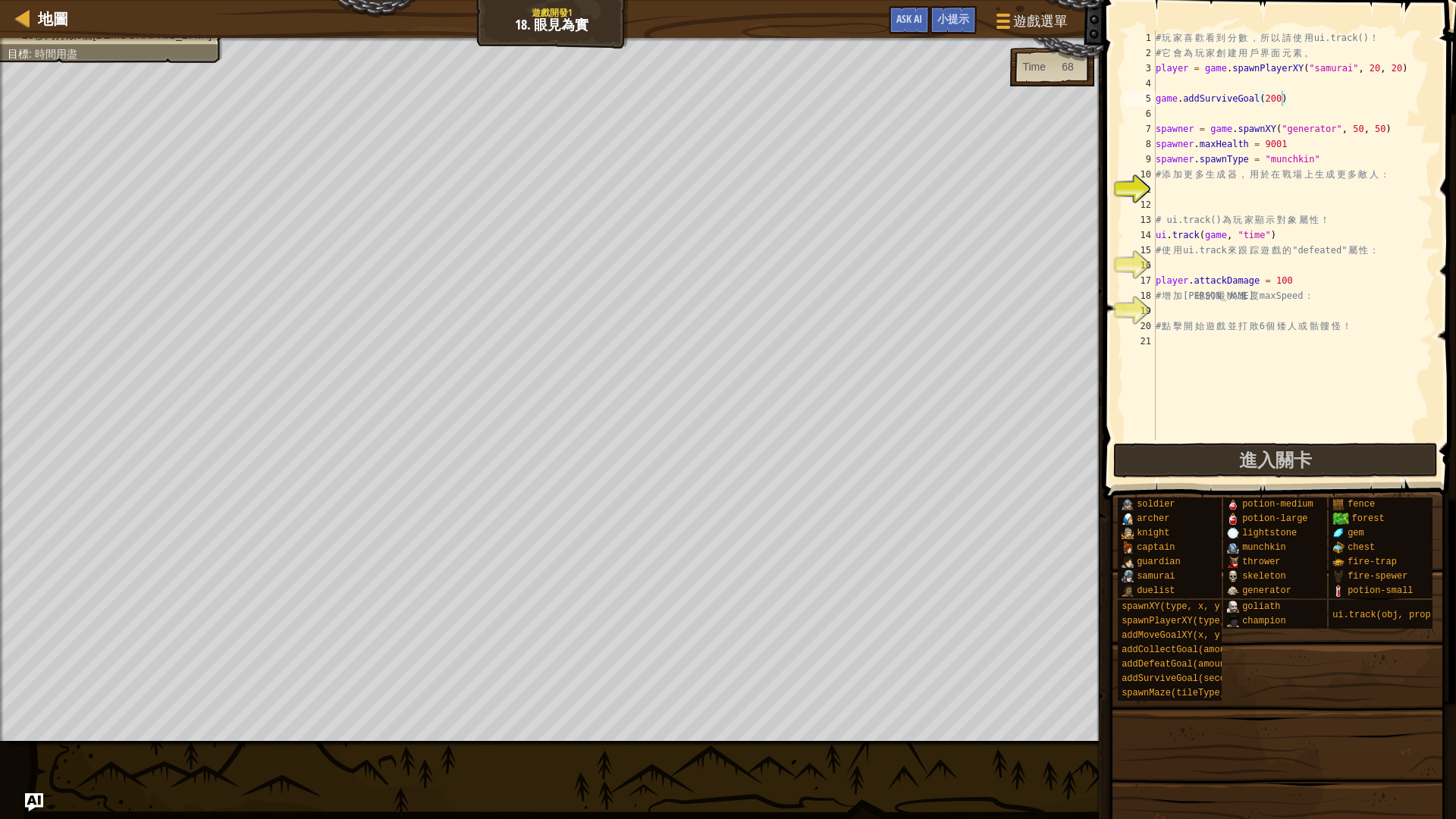
click at [1279, 97] on div "# 玩 家 喜 歡 看 到 分 數 ， 所 以 請 使 用 ui.track() ！ # 它 會 為 玩 家 創 建 用 戶 界 面 元 素 。 player…" at bounding box center [1294, 250] width 281 height 440
click at [1281, 95] on div "# 玩 家 喜 歡 看 到 分 數 ， 所 以 請 使 用 ui.track() ！ # 它 會 為 玩 家 創 建 用 戶 界 面 元 素 。 player…" at bounding box center [1294, 250] width 281 height 440
type textarea "game.addSurviveGoal(20)"
click at [1364, 345] on div "# 玩 家 喜 歡 看 到 分 數 ， 所 以 請 使 用 ui.track() ！ # 它 會 為 玩 家 創 建 用 戶 界 面 元 素 。 player…" at bounding box center [1294, 250] width 281 height 440
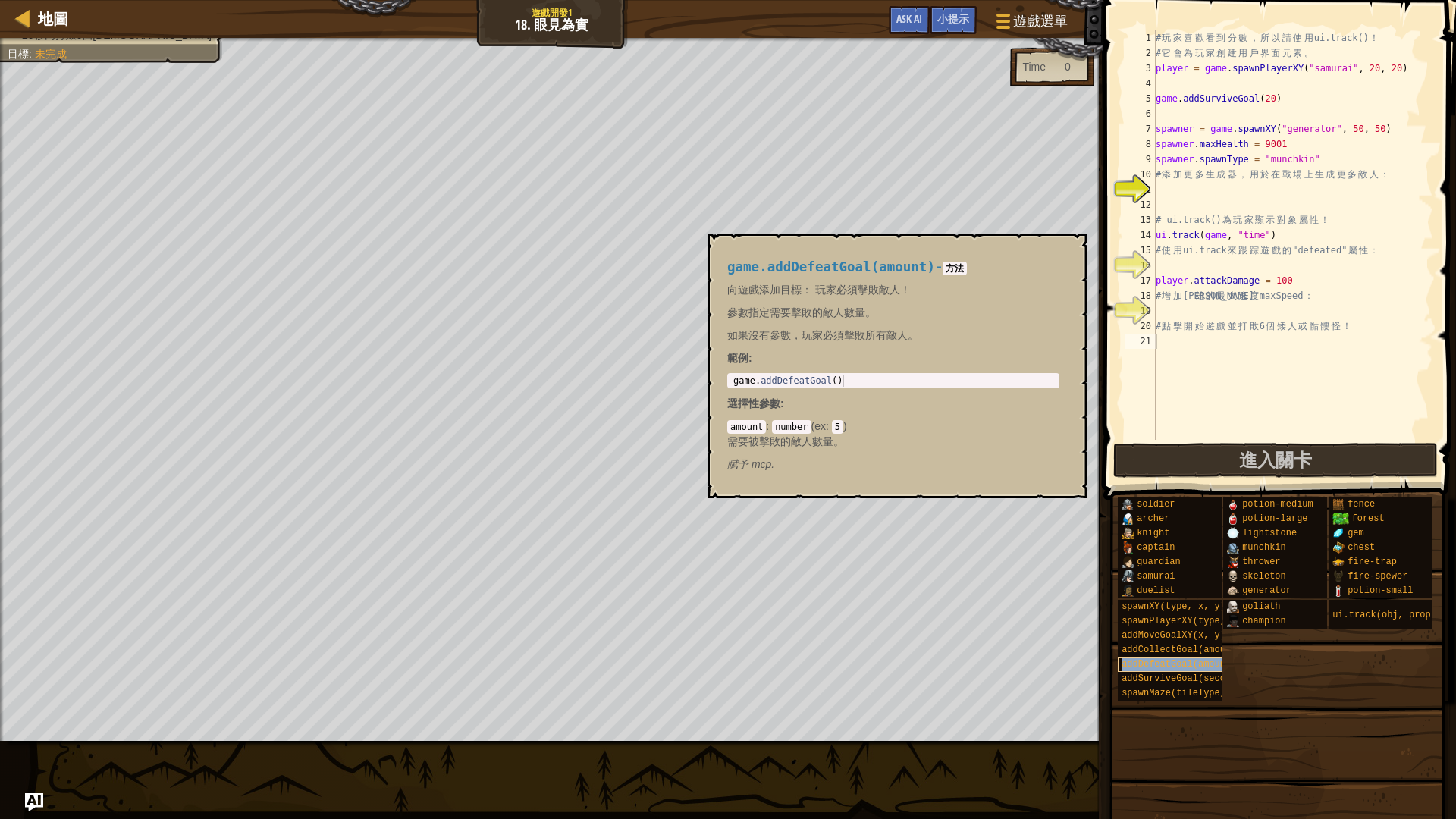
click at [1194, 666] on span "addDefeatGoal(amount)" at bounding box center [1179, 663] width 115 height 10
type textarea "game.addDefeatGoal()"
drag, startPoint x: 734, startPoint y: 382, endPoint x: 892, endPoint y: 379, distance: 158.0
click at [892, 379] on div "game . addDefeatGoal ( )" at bounding box center [894, 392] width 327 height 36
click at [1171, 186] on div "# 玩 家 喜 歡 看 到 分 數 ， 所 以 請 使 用 ui.track() ！ # 它 會 為 玩 家 創 建 用 戶 界 面 元 素 。 player…" at bounding box center [1294, 250] width 281 height 440
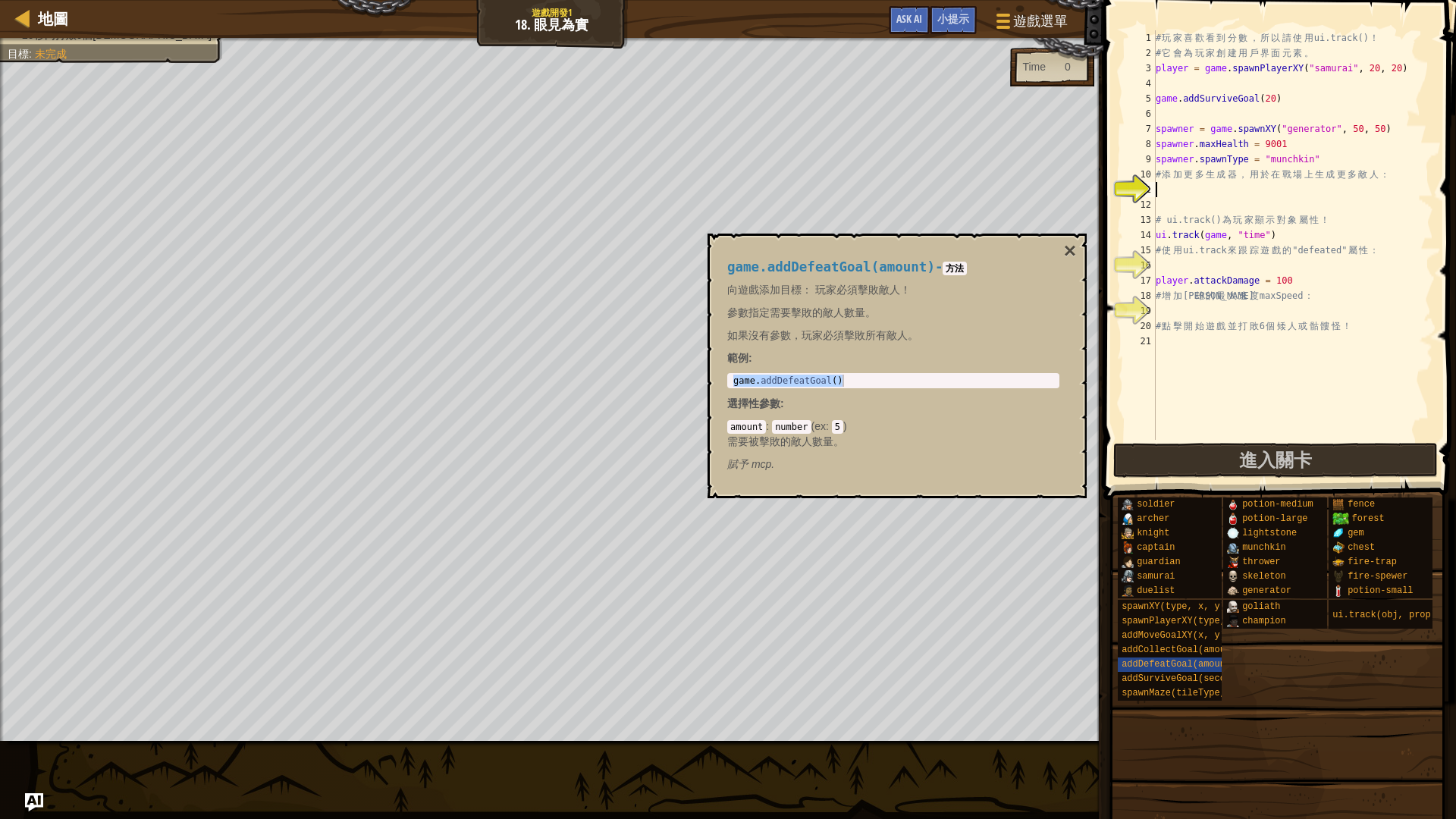
paste textarea "game.addDefeatGoal()"
click at [1258, 191] on div "# 玩 家 喜 歡 看 到 分 數 ， 所 以 請 使 用 ui.track() ！ # 它 會 為 玩 家 創 建 用 戶 界 面 元 素 。 player…" at bounding box center [1294, 250] width 281 height 440
click at [1076, 253] on button "×" at bounding box center [1070, 251] width 12 height 21
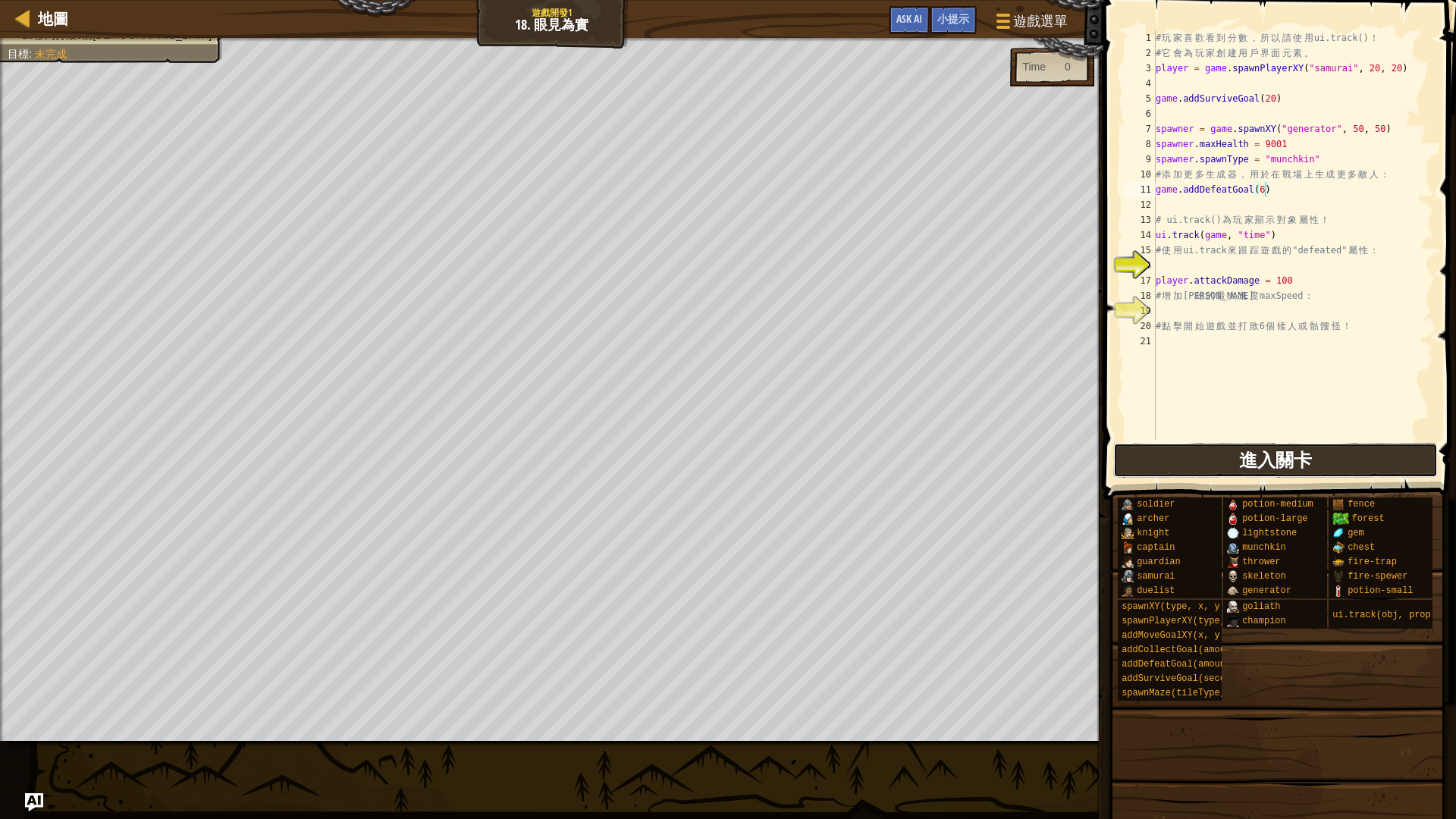
click at [1317, 455] on button "進入關卡" at bounding box center [1276, 460] width 325 height 35
click at [1264, 196] on div "# 玩 家 喜 歡 看 到 分 數 ， 所 以 請 使 用 ui.track() ！ # 它 會 為 玩 家 創 建 用 戶 界 面 元 素 。 player…" at bounding box center [1294, 250] width 281 height 440
click at [1270, 467] on span "進入關卡" at bounding box center [1276, 459] width 73 height 24
click at [1242, 234] on div "# 玩 家 喜 歡 看 到 分 數 ， 所 以 請 使 用 ui.track() ！ # 它 會 為 玩 家 創 建 用 戶 界 面 元 素 。 player…" at bounding box center [1294, 250] width 281 height 440
drag, startPoint x: 1232, startPoint y: 234, endPoint x: 1249, endPoint y: 236, distance: 17.1
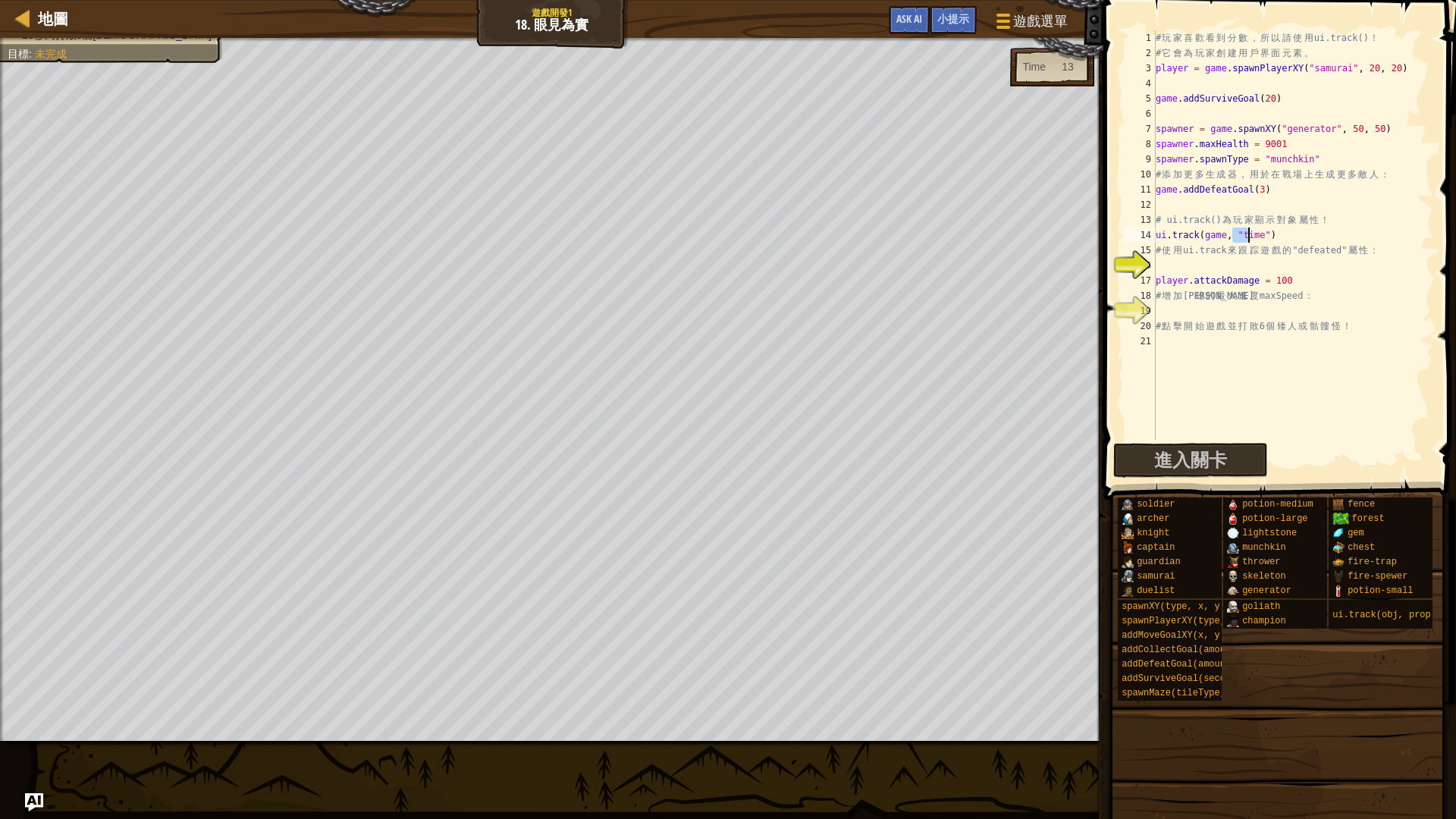
click at [1249, 236] on div "# 玩 家 喜 歡 看 到 分 數 ， 所 以 請 使 用 ui.track() ！ # 它 會 為 玩 家 創 建 用 戶 界 面 元 素 。 player…" at bounding box center [1294, 250] width 281 height 440
click at [1321, 236] on div "# 玩 家 喜 歡 看 到 分 數 ， 所 以 請 使 用 ui.track() ！ # 它 會 為 玩 家 創 建 用 戶 界 面 元 素 。 player…" at bounding box center [1294, 250] width 281 height 440
click at [1243, 235] on div "# 玩 家 喜 歡 看 到 分 數 ， 所 以 請 使 用 ui.track() ！ # 它 會 為 玩 家 創 建 用 戶 界 面 元 素 。 player…" at bounding box center [1294, 250] width 281 height 440
drag, startPoint x: 1244, startPoint y: 235, endPoint x: 1270, endPoint y: 236, distance: 26.0
click at [1270, 236] on div "# 玩 家 喜 歡 看 到 分 數 ， 所 以 請 使 用 ui.track() ！ # 它 會 為 玩 家 創 建 用 戶 界 面 元 素 。 player…" at bounding box center [1294, 250] width 281 height 440
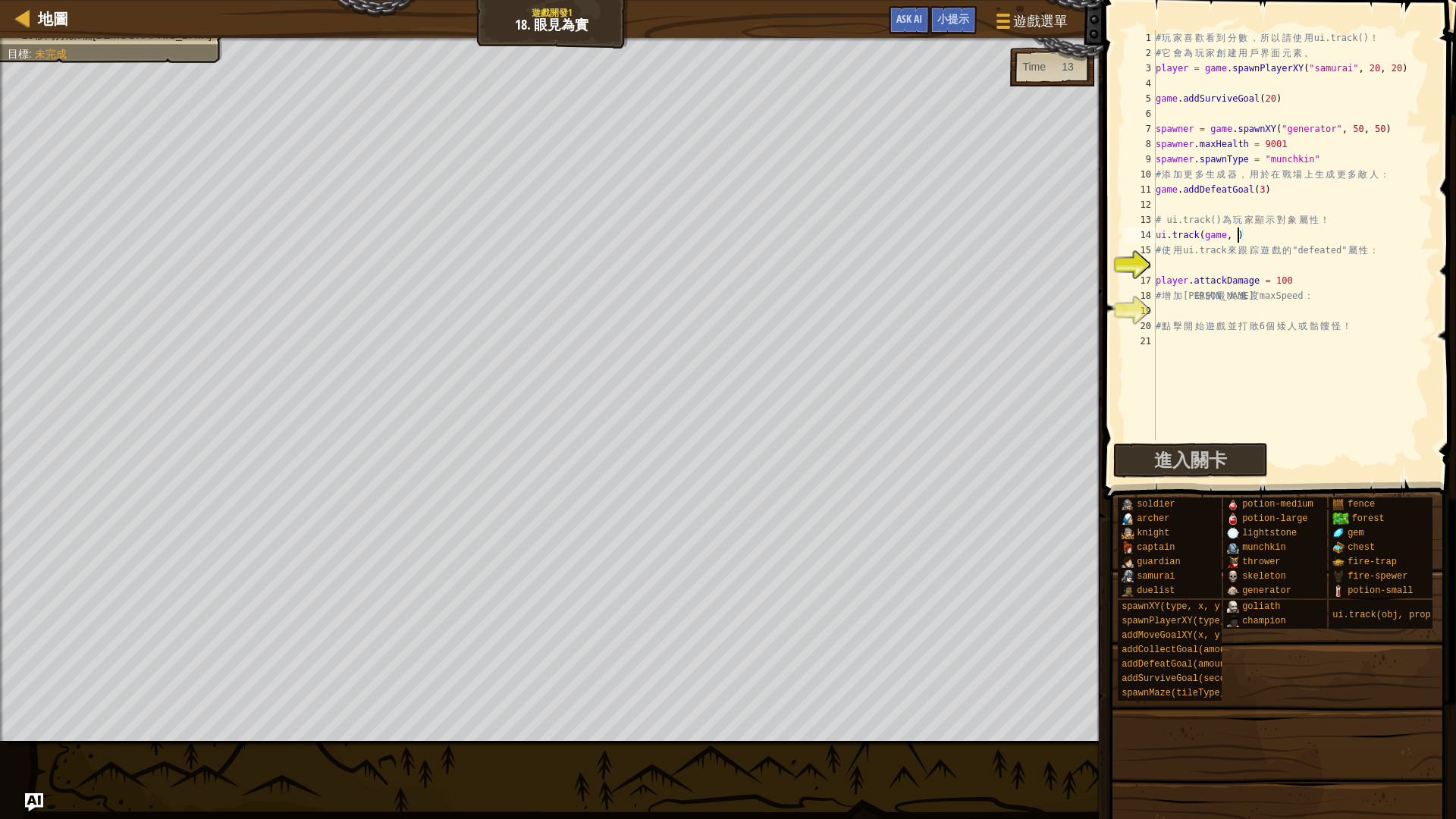
scroll to position [7, 7]
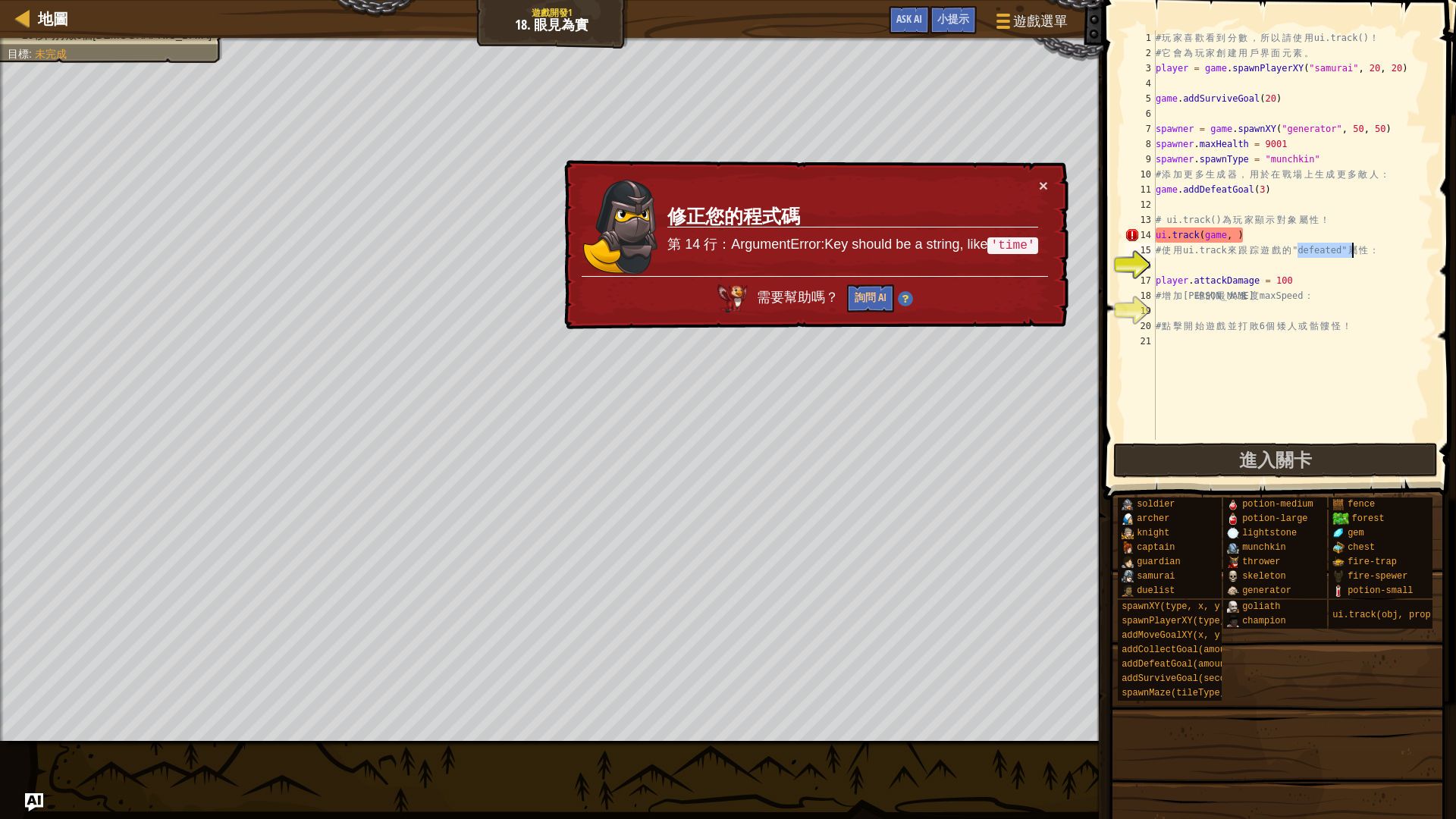
drag, startPoint x: 1298, startPoint y: 249, endPoint x: 1353, endPoint y: 257, distance: 55.6
click at [1353, 257] on div "# 玩 家 喜 歡 看 到 分 數 ， 所 以 請 使 用 ui.track() ！ # 它 會 為 玩 家 創 建 用 戶 界 面 元 素 。 player…" at bounding box center [1294, 250] width 281 height 440
click at [1236, 235] on div "# 玩 家 喜 歡 看 到 分 數 ， 所 以 請 使 用 ui.track() ！ # 它 會 為 玩 家 創 建 用 戶 界 面 元 素 。 player…" at bounding box center [1294, 250] width 281 height 440
paste textarea ""defeated""
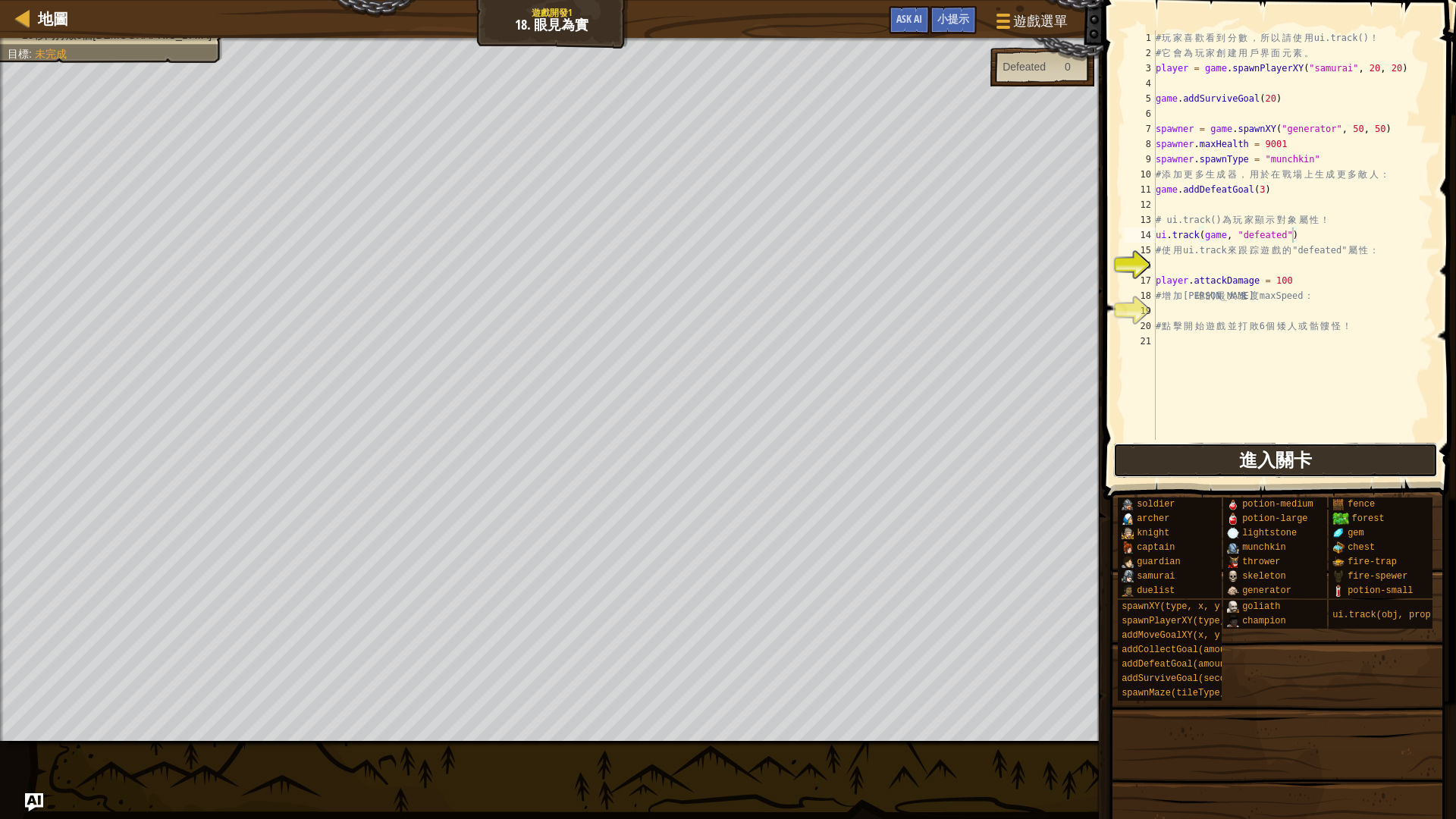
click at [1194, 462] on button "進入關卡" at bounding box center [1276, 460] width 325 height 35
click at [1266, 190] on div "# 玩 家 喜 歡 看 到 分 數 ， 所 以 請 使 用 ui.track() ！ # 它 會 為 玩 家 創 建 用 戶 界 面 元 素 。 player…" at bounding box center [1294, 250] width 281 height 440
click at [1193, 470] on button "進入關卡" at bounding box center [1276, 460] width 325 height 35
click at [1175, 464] on span "進入關卡" at bounding box center [1191, 459] width 73 height 24
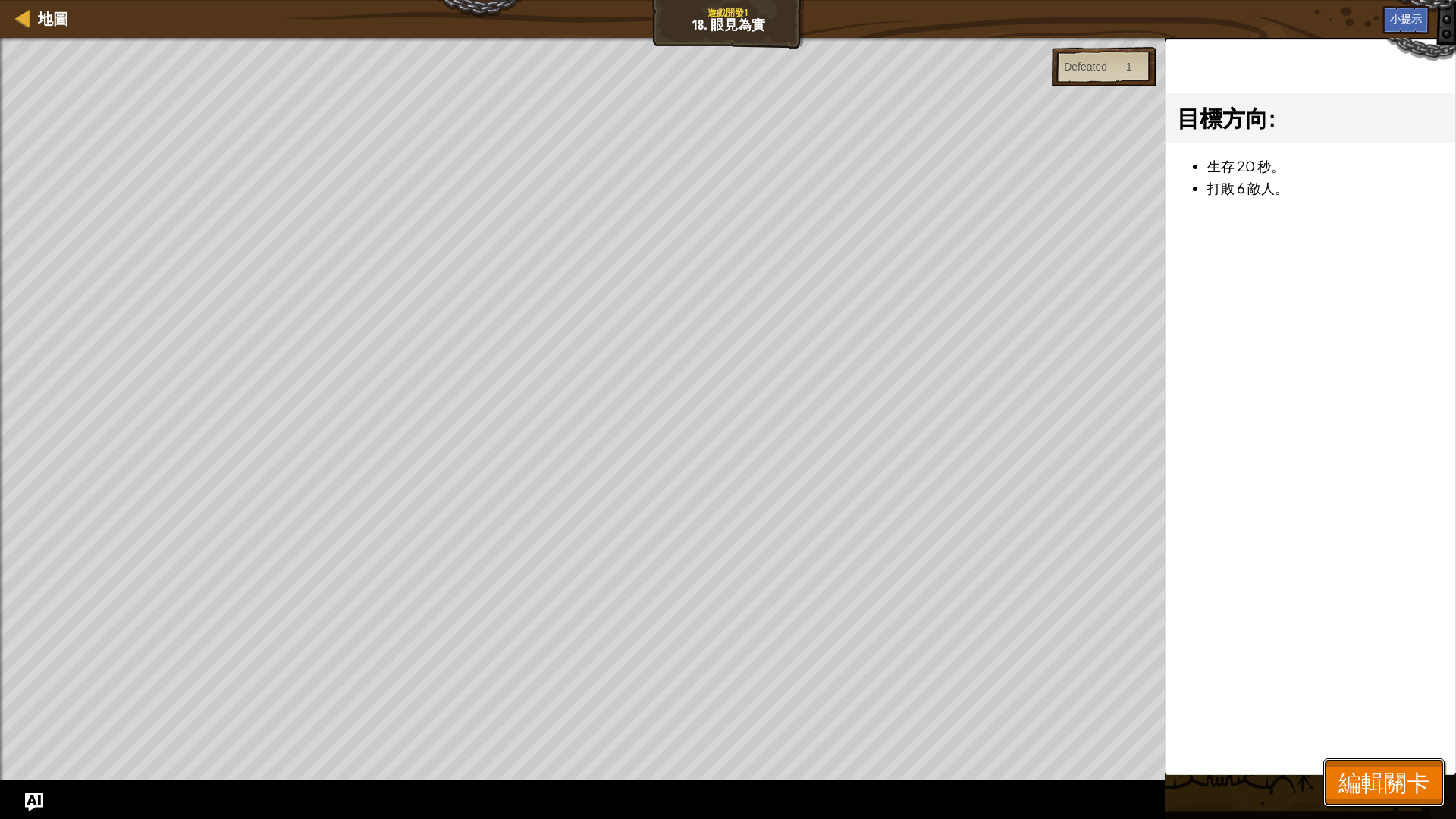
click at [1390, 690] on span "編輯關卡" at bounding box center [1383, 782] width 91 height 32
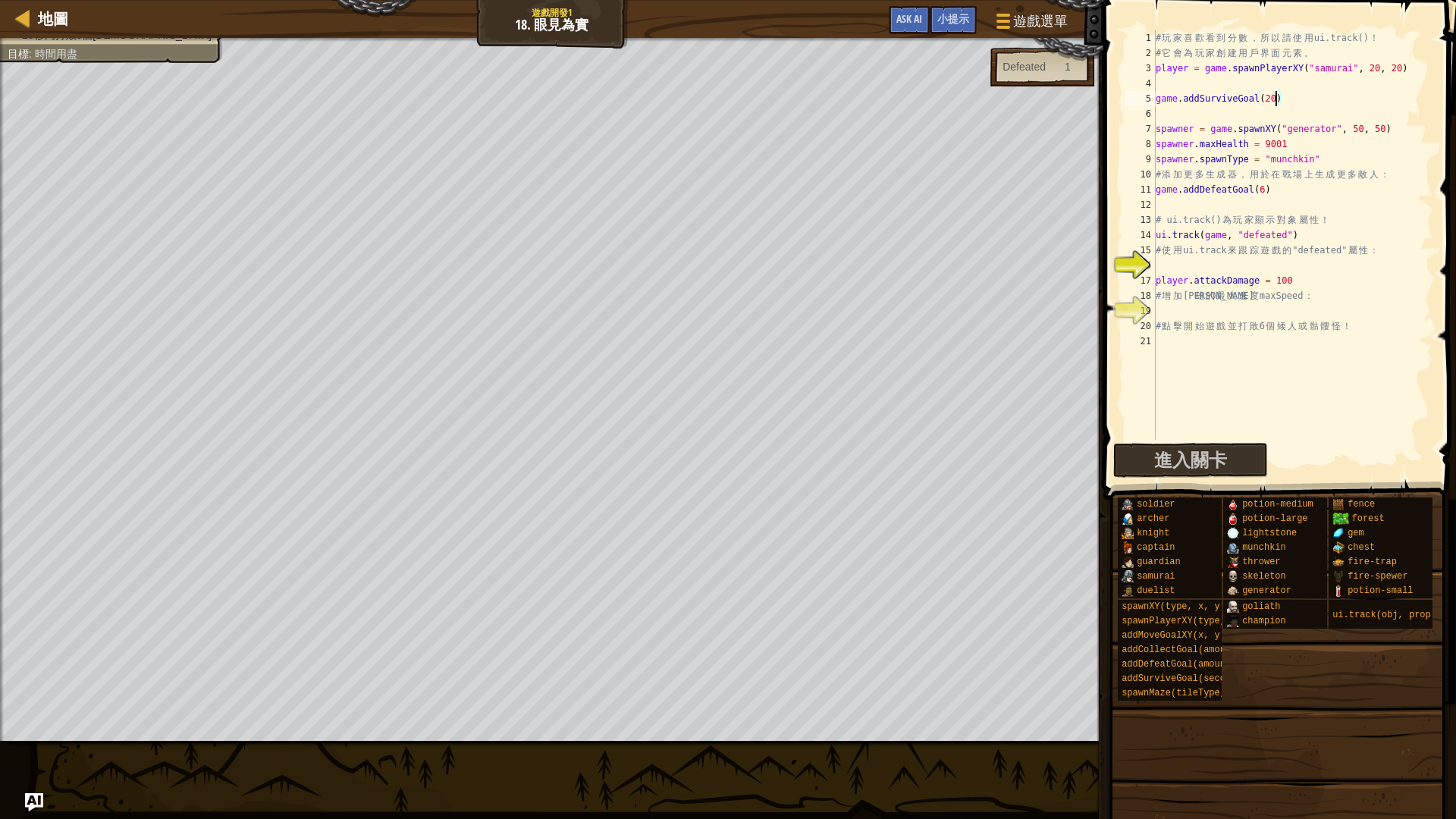
click at [1276, 104] on div "# 玩 家 喜 歡 看 到 分 數 ， 所 以 請 使 用 ui.track() ！ # 它 會 為 玩 家 創 建 用 戶 界 面 元 素 。 player…" at bounding box center [1294, 250] width 281 height 440
click at [1371, 456] on button "進入關卡" at bounding box center [1276, 460] width 325 height 35
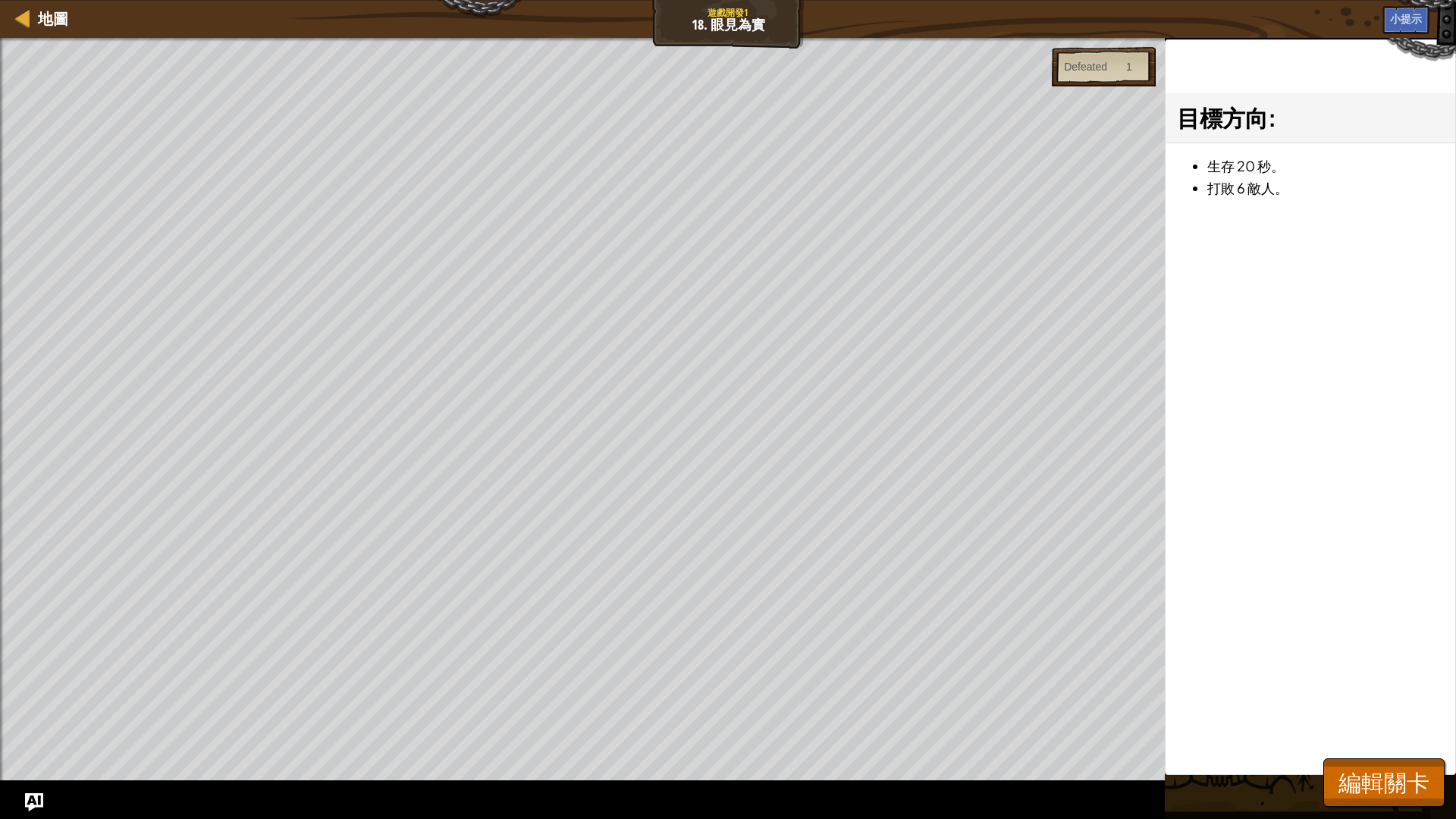
click at [1094, 41] on div at bounding box center [582, 40] width 1165 height 4
click at [1080, 57] on div "Defeated 1" at bounding box center [1104, 66] width 104 height 39
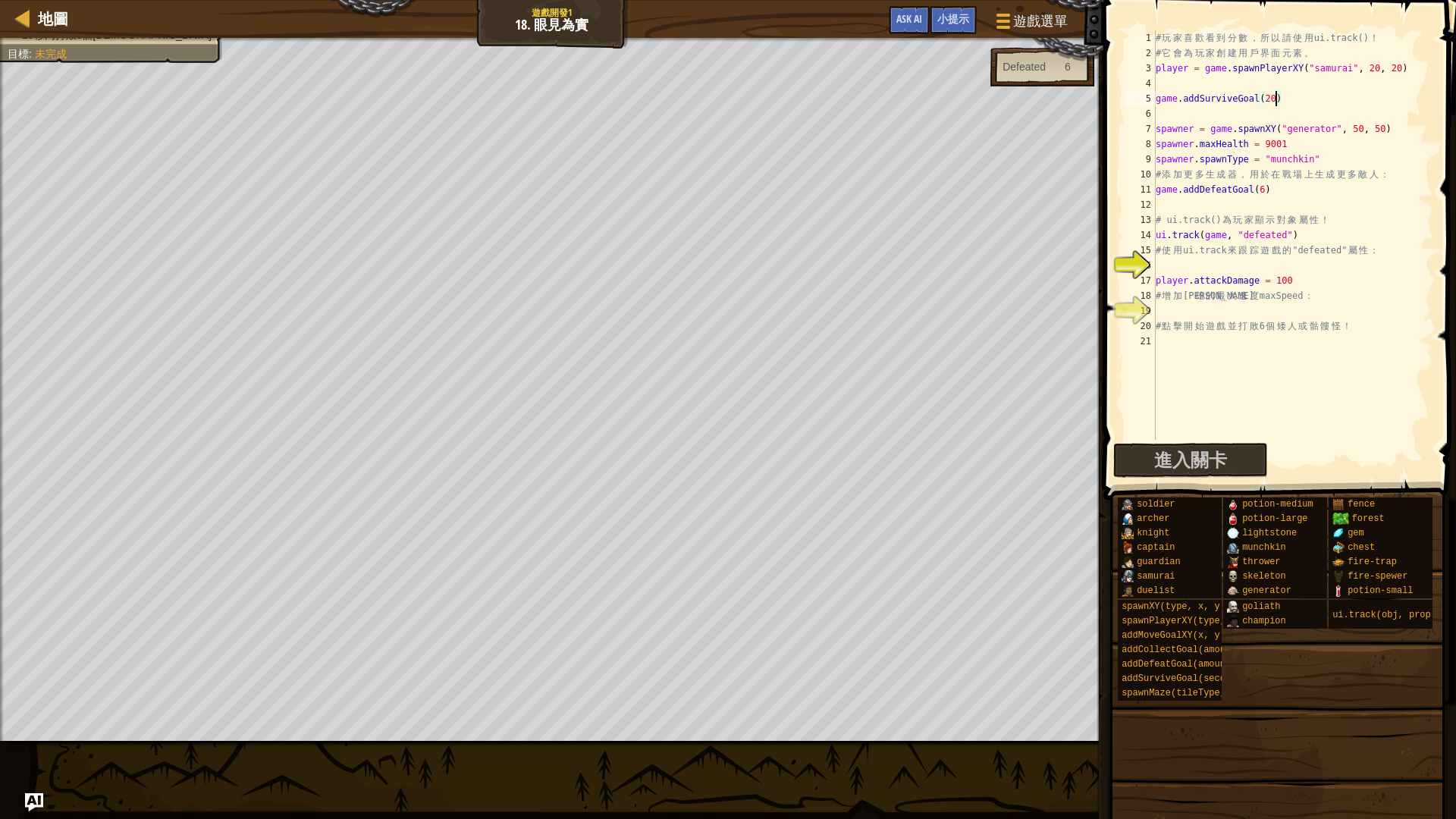
click at [1277, 101] on div "# 玩 家 喜 歡 看 到 分 數 ， 所 以 請 使 用 ui.track() ！ # 它 會 為 玩 家 創 建 用 戶 界 面 元 素 。 player…" at bounding box center [1294, 250] width 281 height 440
click at [1214, 460] on button "進入關卡" at bounding box center [1276, 460] width 325 height 35
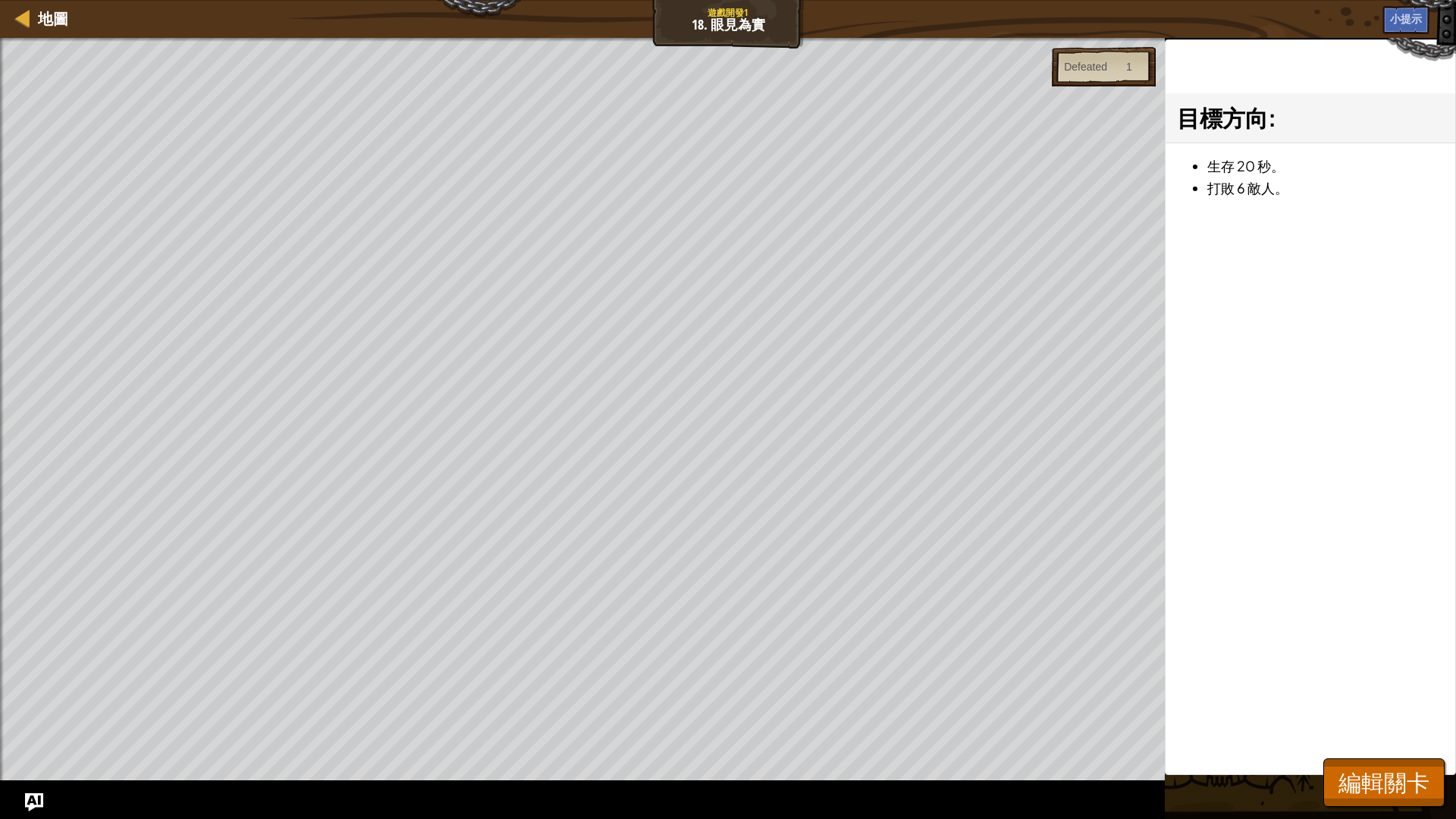
click at [1404, 690] on div "目標方向 : 生存 20 秒。 打敗 6 敵人。" at bounding box center [1310, 407] width 291 height 736
click at [1394, 690] on span "編輯關卡" at bounding box center [1383, 782] width 91 height 32
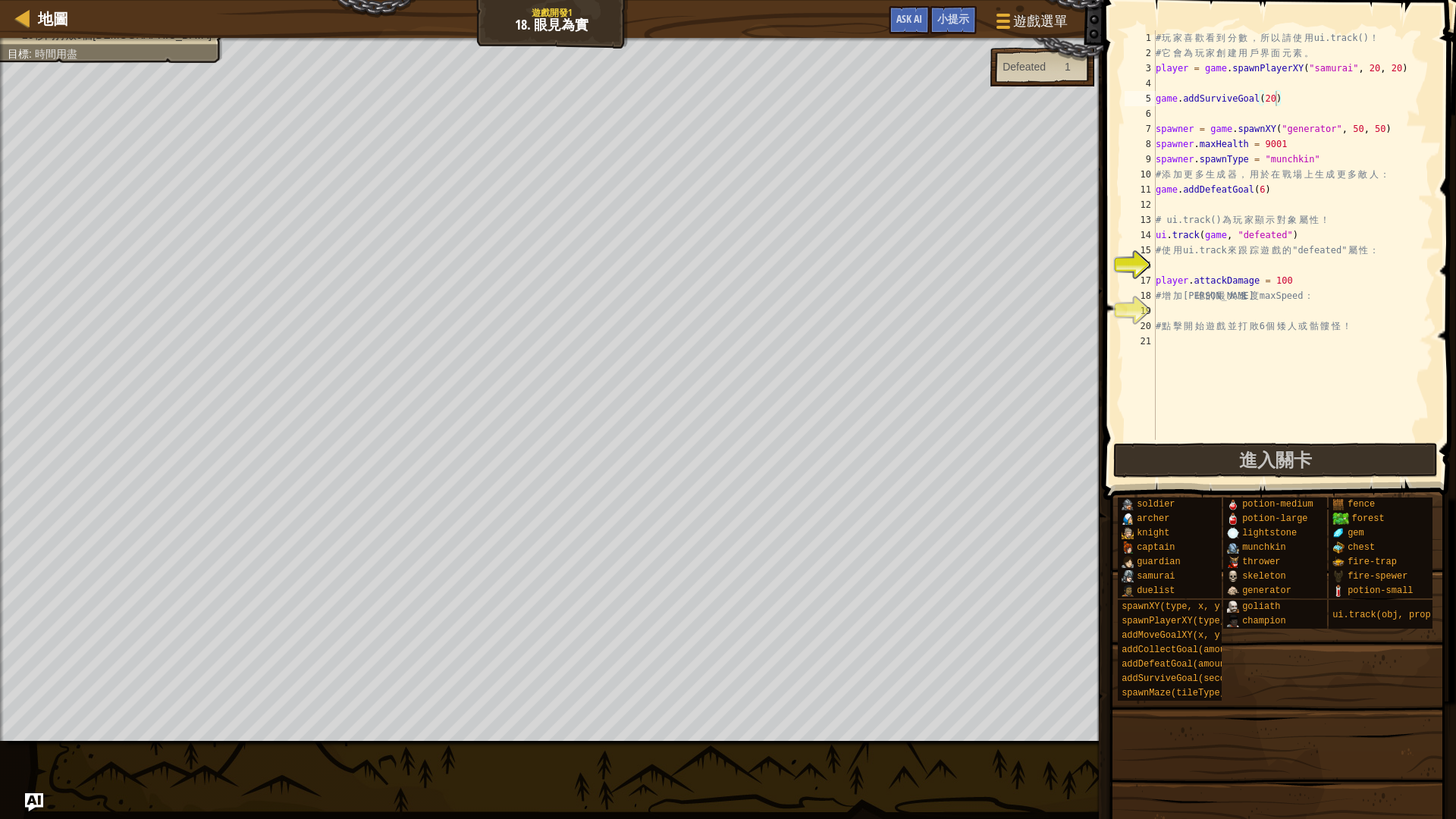
click at [1045, 58] on div "Defeated 1" at bounding box center [1043, 66] width 104 height 39
click at [1045, 59] on div "Defeated 1" at bounding box center [1043, 66] width 104 height 39
click at [1045, 60] on div "Defeated" at bounding box center [1023, 67] width 43 height 15
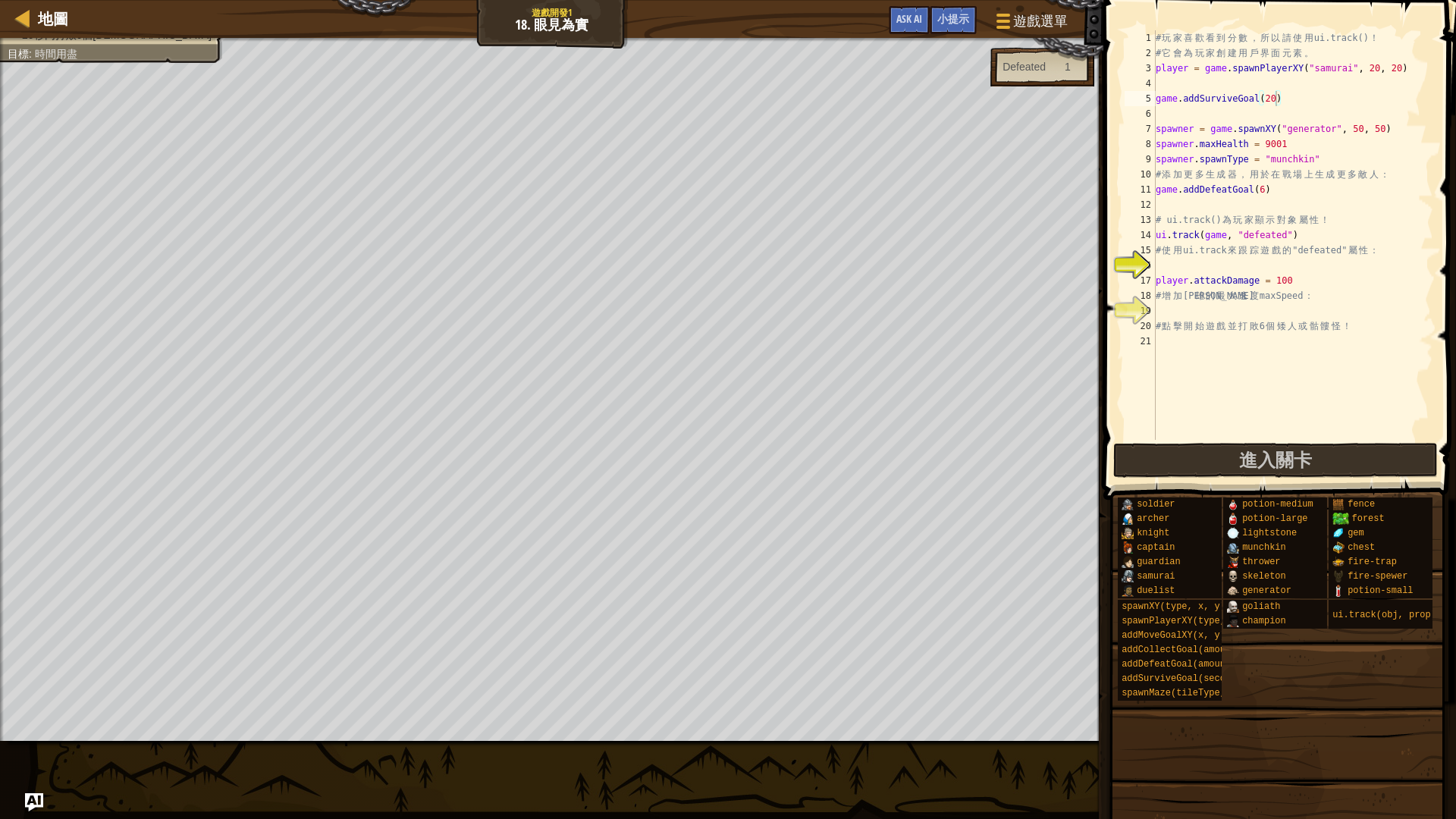
click at [1045, 60] on div "Defeated" at bounding box center [1023, 67] width 43 height 15
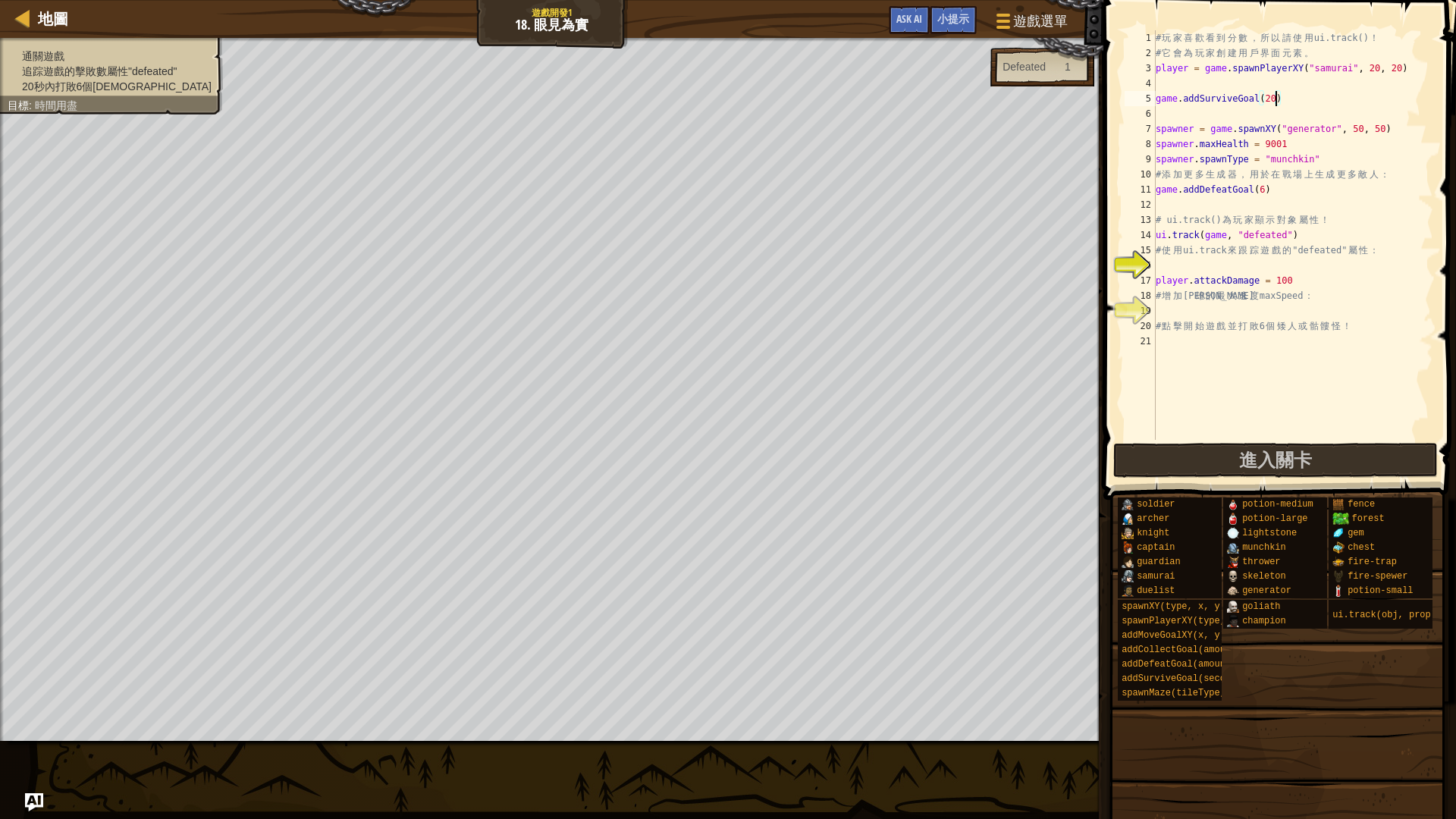
click at [123, 50] on div "通關遊戲 追踪遊戲的擊敗數屬性"defeated" 20秒內打敗6個[DEMOGRAPHIC_DATA] 目標 : 時間用盡" at bounding box center [103, 71] width 241 height 87
click at [71, 52] on ul "通關遊戲 追踪遊戲的擊敗數屬性"defeated" 20秒內打敗6個[DEMOGRAPHIC_DATA]" at bounding box center [112, 72] width 208 height 46
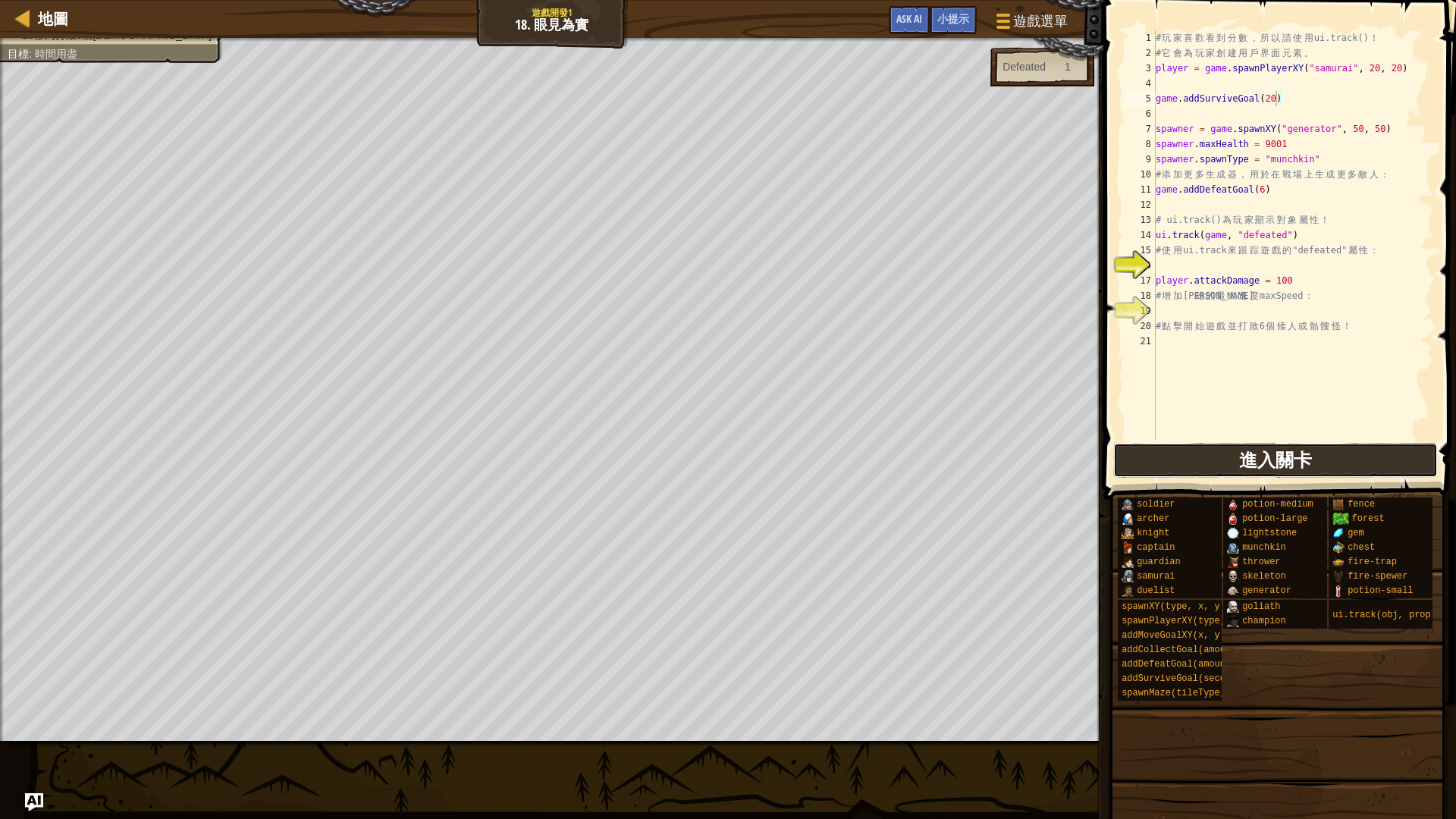
click at [1211, 464] on button "進入關卡" at bounding box center [1276, 460] width 325 height 35
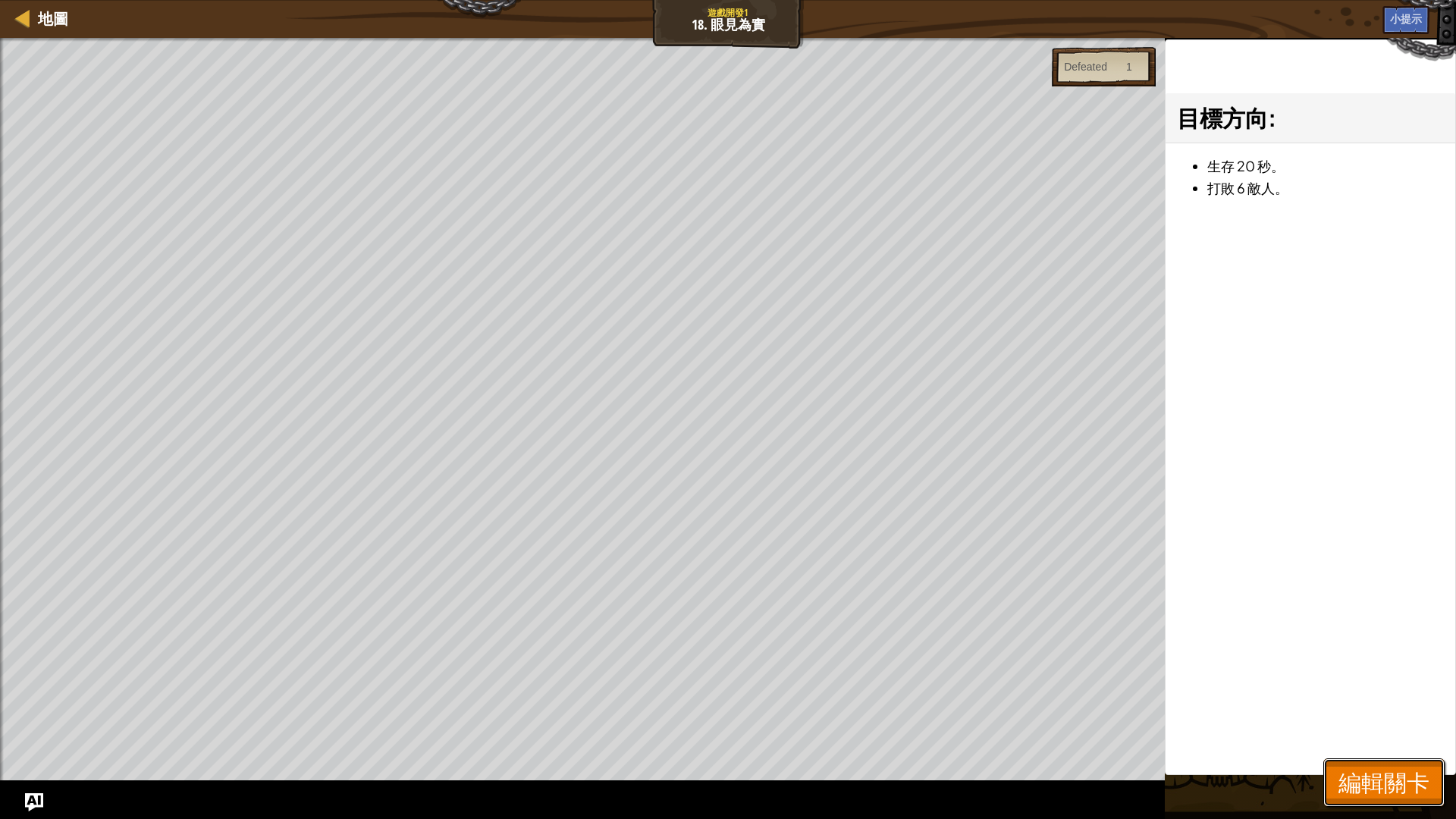
click at [1400, 690] on span "編輯關卡" at bounding box center [1383, 782] width 91 height 32
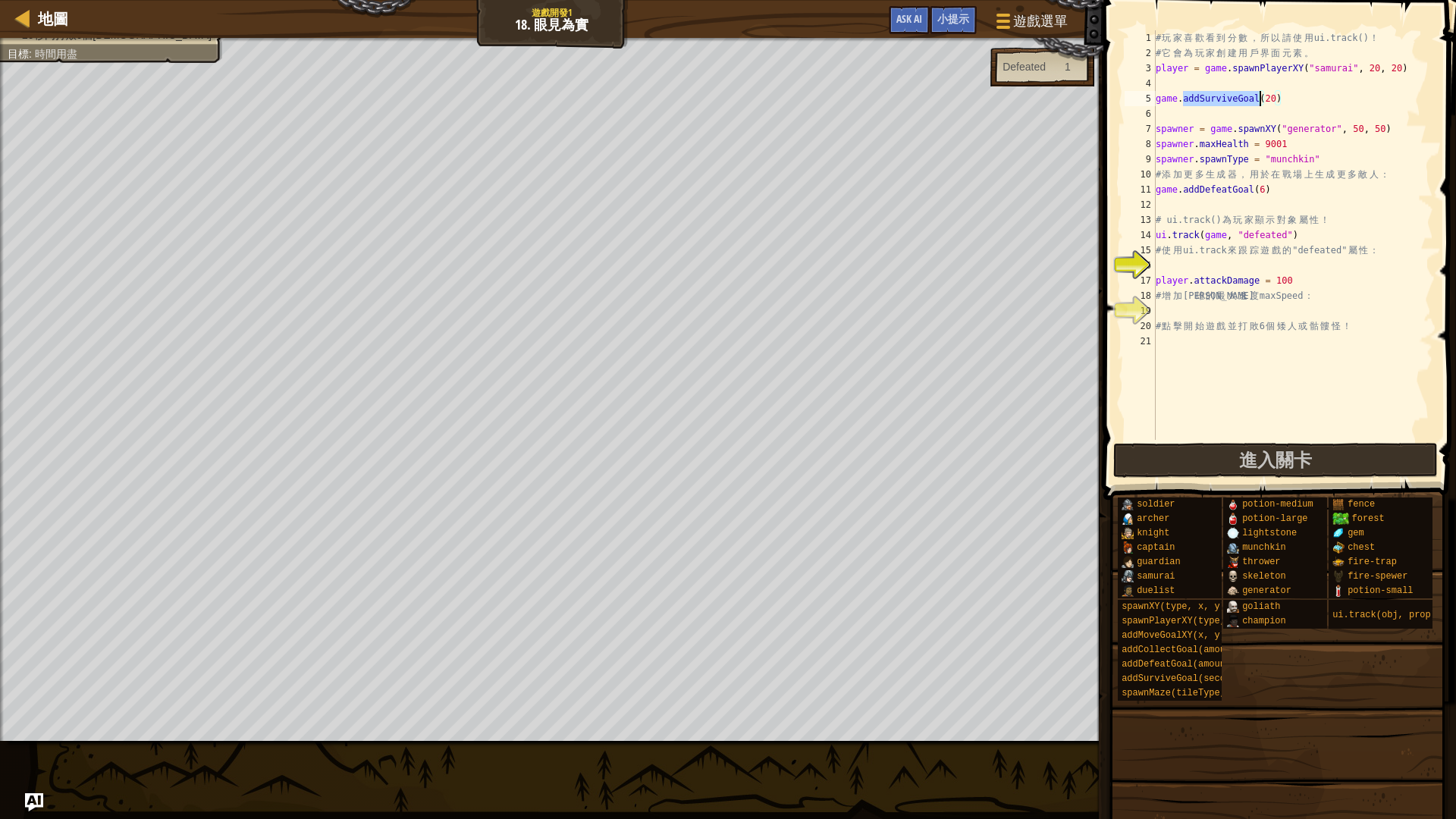
drag, startPoint x: 1183, startPoint y: 99, endPoint x: 1257, endPoint y: 102, distance: 74.1
click at [1257, 102] on div "# 玩 家 喜 歡 看 到 分 數 ， 所 以 請 使 用 ui.track() ！ # 它 會 為 玩 家 創 建 用 戶 界 面 元 素 。 player…" at bounding box center [1294, 250] width 281 height 440
click at [1237, 94] on div "# 玩 家 喜 歡 看 到 分 數 ， 所 以 請 使 用 ui.track() ！ # 它 會 為 玩 家 創 建 用 戶 界 面 元 素 。 player…" at bounding box center [1294, 235] width 281 height 410
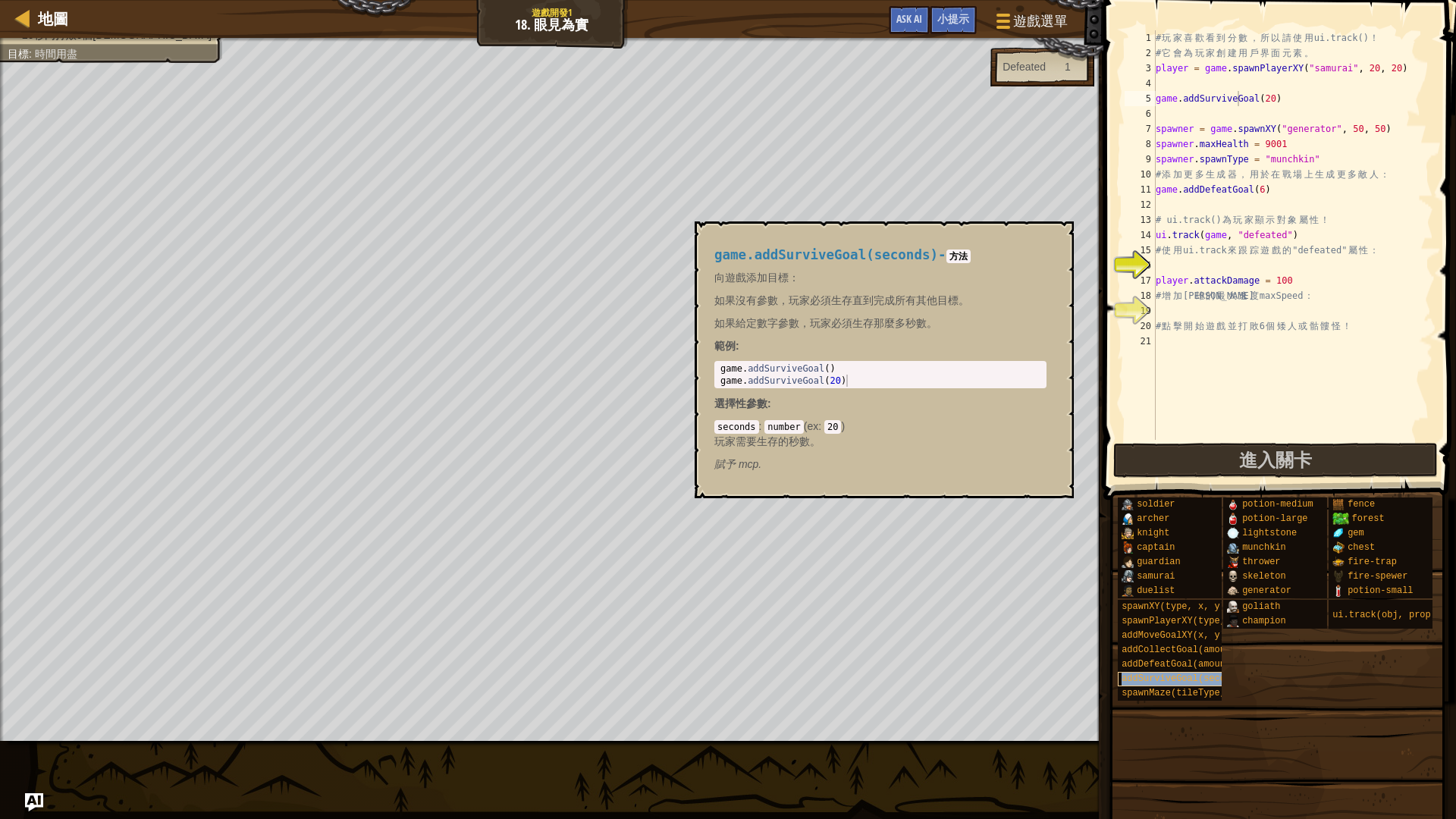
click at [1177, 681] on span "addSurviveGoal(seconds)" at bounding box center [1185, 679] width 126 height 10
click at [1266, 101] on div "# 玩 家 喜 歡 看 到 分 數 ， 所 以 請 使 用 ui.track() ！ # 它 會 為 玩 家 創 建 用 戶 界 面 元 素 。 player…" at bounding box center [1294, 250] width 281 height 440
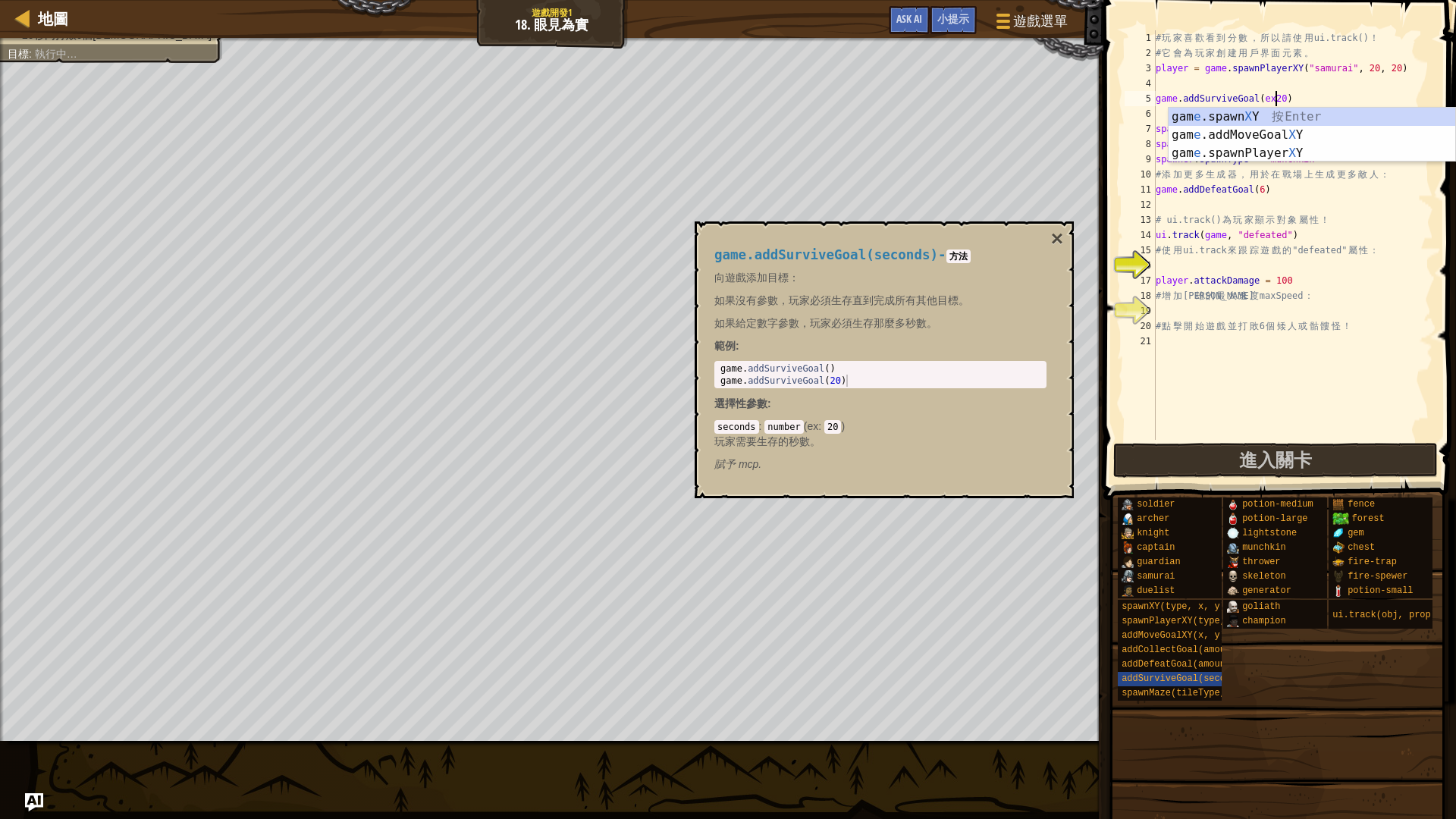
scroll to position [7, 10]
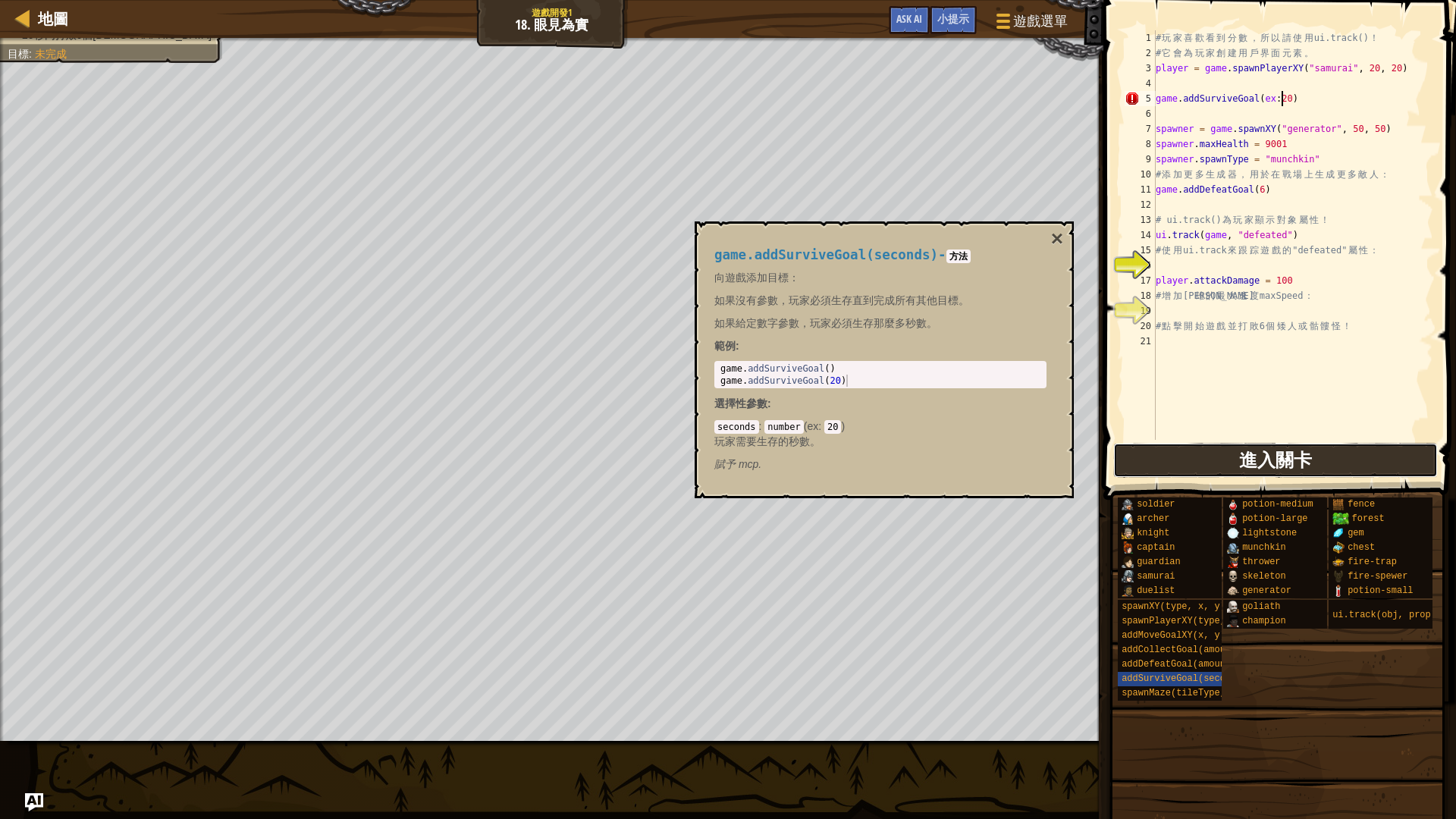
click at [1222, 468] on button "進入關卡" at bounding box center [1276, 460] width 325 height 35
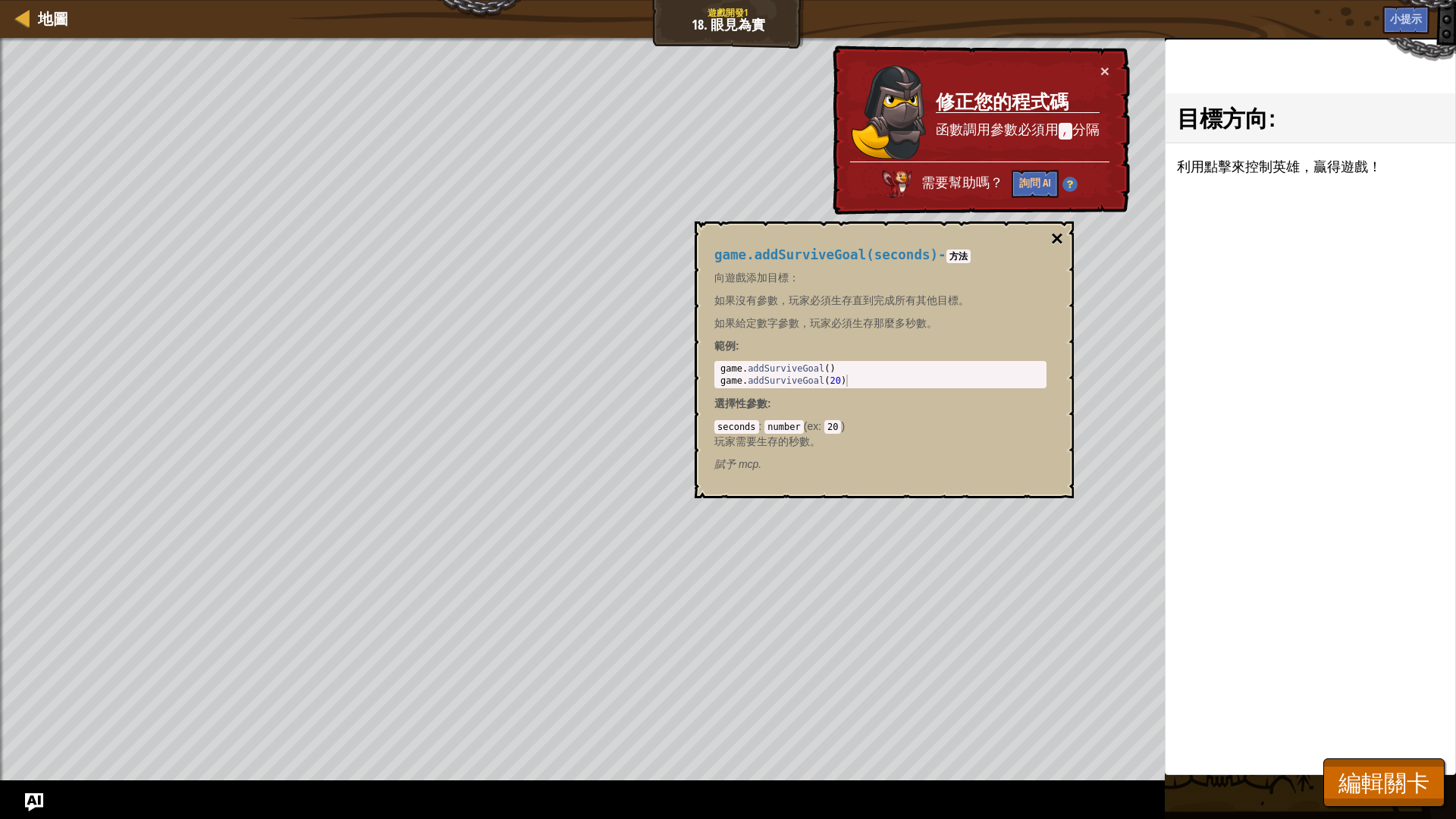
click at [1063, 236] on button "×" at bounding box center [1057, 239] width 12 height 21
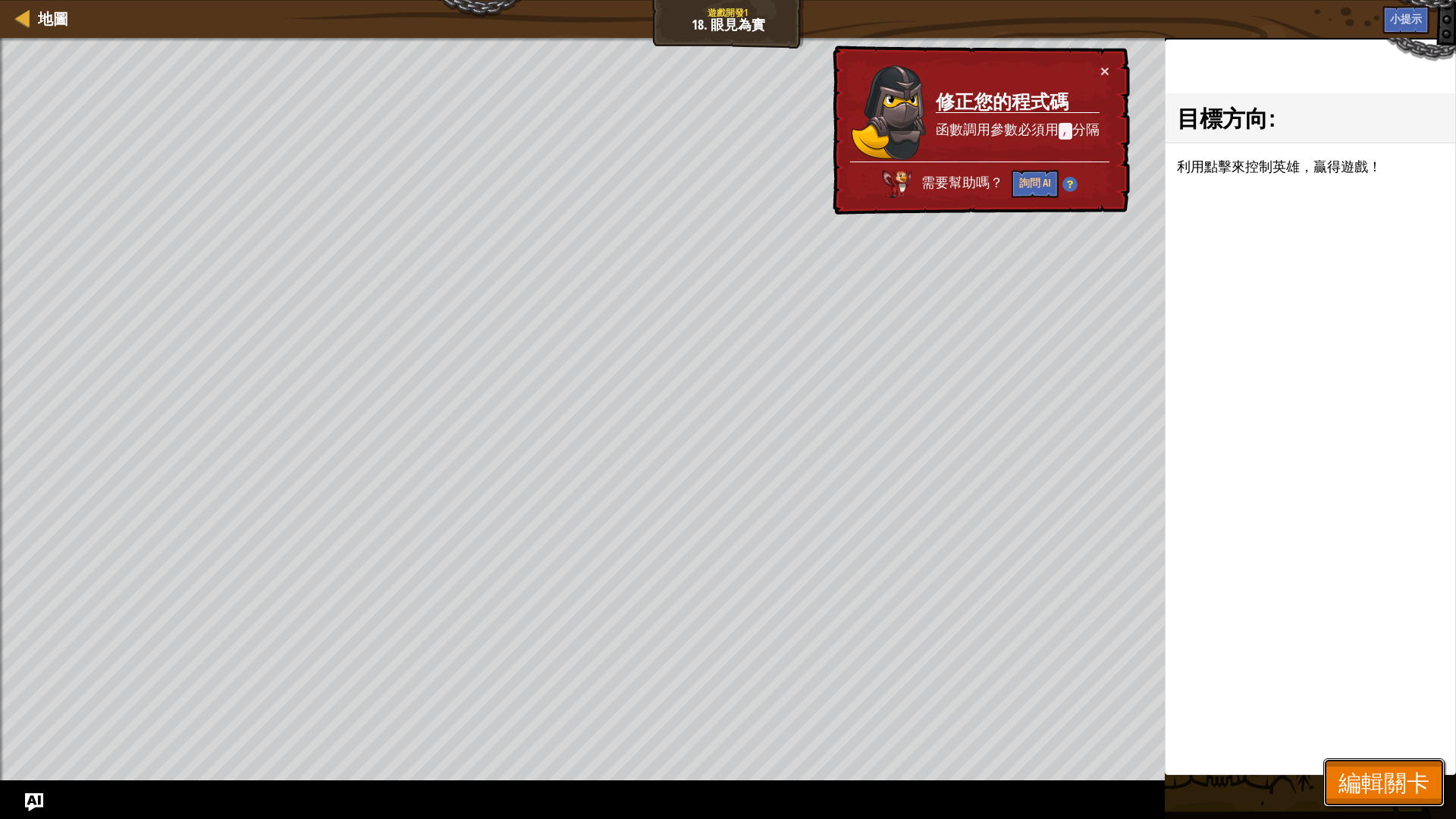
click at [1377, 690] on span "編輯關卡" at bounding box center [1383, 782] width 91 height 32
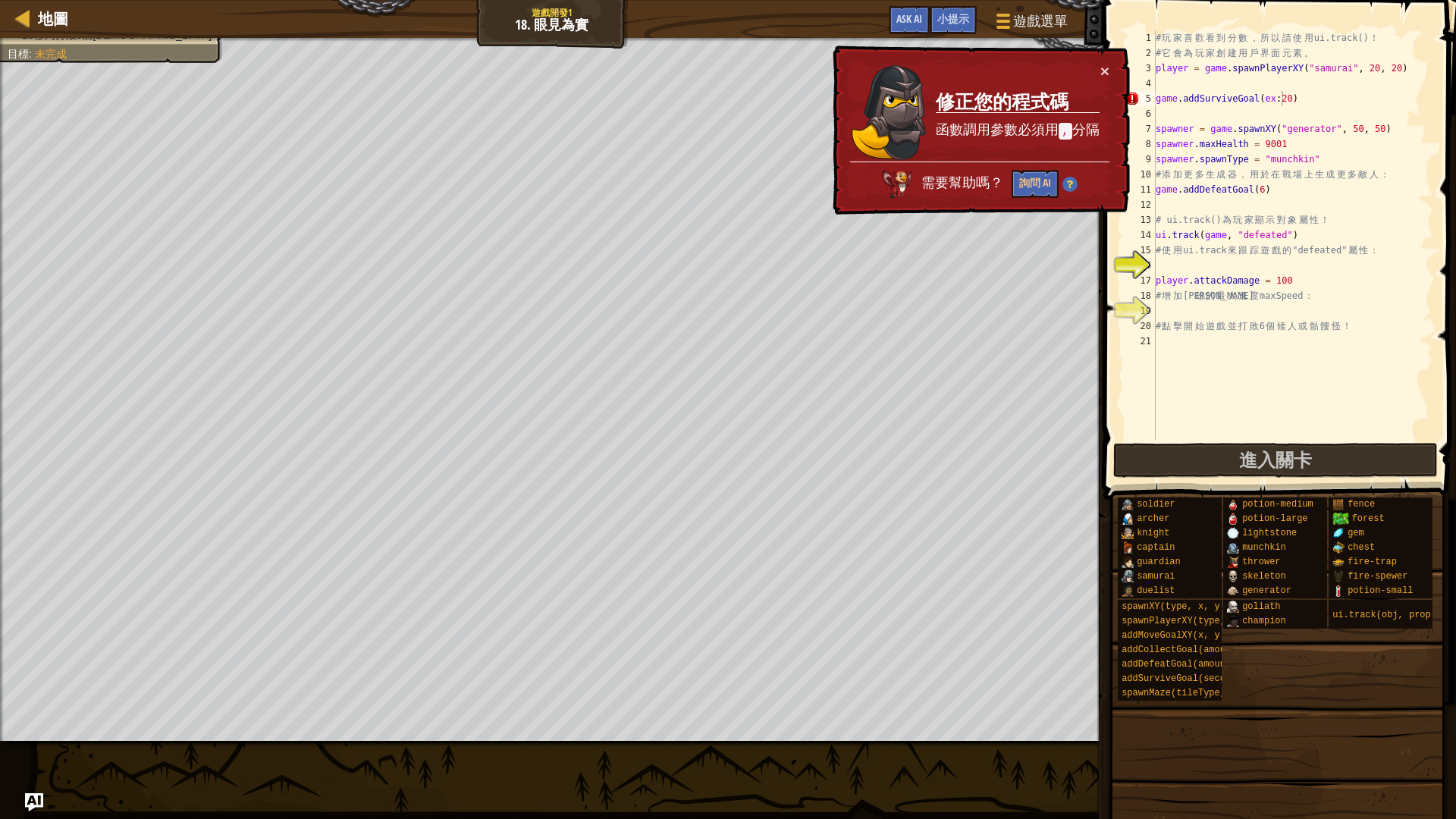
click at [1283, 95] on div "# 玩 家 喜 歡 看 到 分 數 ， 所 以 請 使 用 ui.track() ！ # 它 會 為 玩 家 創 建 用 戶 界 面 元 素 。 player…" at bounding box center [1294, 250] width 281 height 440
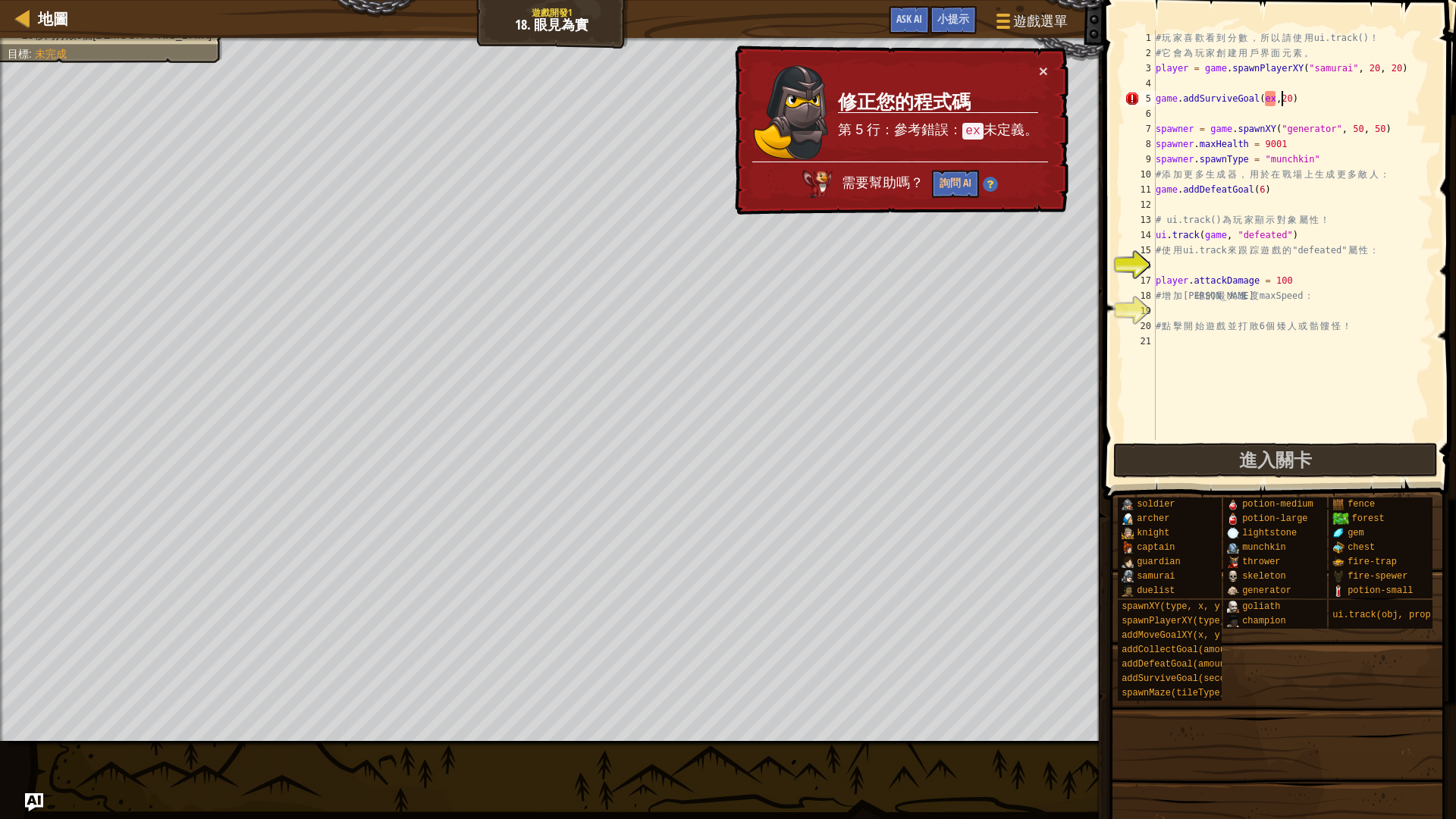
click at [1281, 97] on div "# 玩 家 喜 歡 看 到 分 數 ， 所 以 請 使 用 ui.track() ！ # 它 會 為 玩 家 創 建 用 戶 界 面 元 素 。 player…" at bounding box center [1294, 250] width 281 height 440
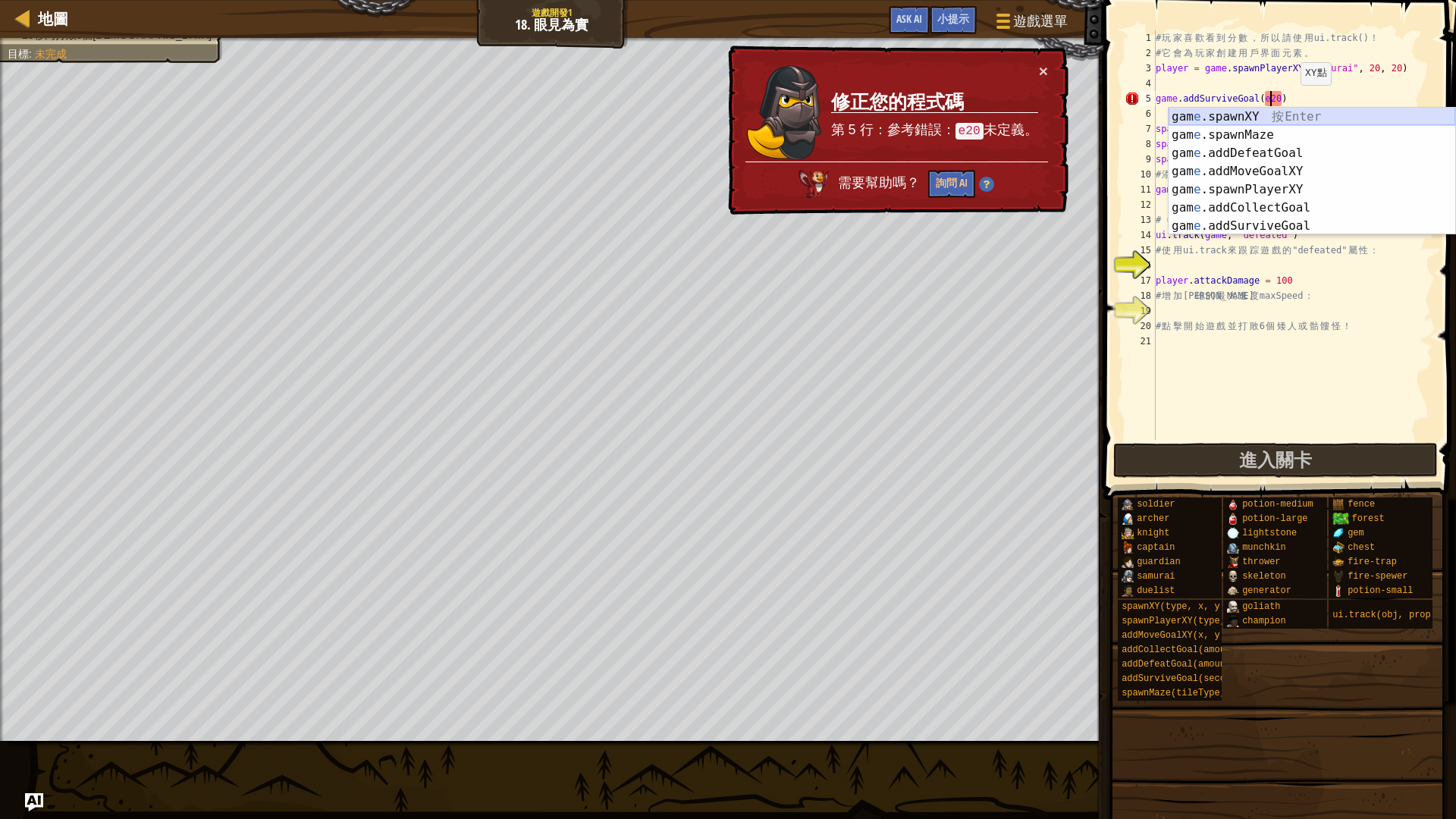
type textarea "game.addSurviveGoal(20)"
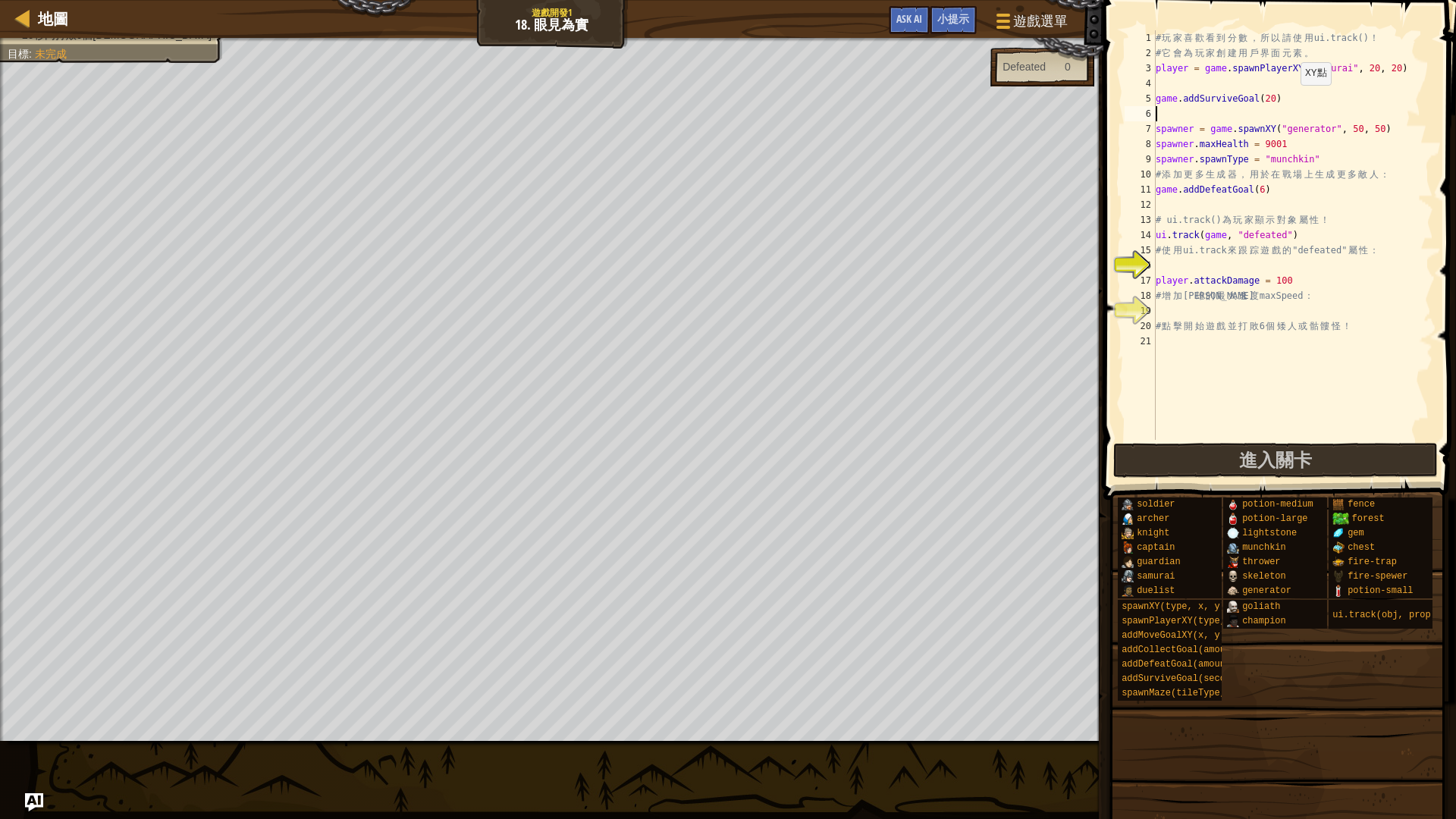
click at [1321, 116] on div "# 玩 家 喜 歡 看 到 分 數 ， 所 以 請 使 用 ui.track() ！ # 它 會 為 玩 家 創 建 用 戶 界 面 元 素 。 player…" at bounding box center [1294, 250] width 281 height 440
click at [1294, 459] on span "進入關卡" at bounding box center [1276, 459] width 73 height 24
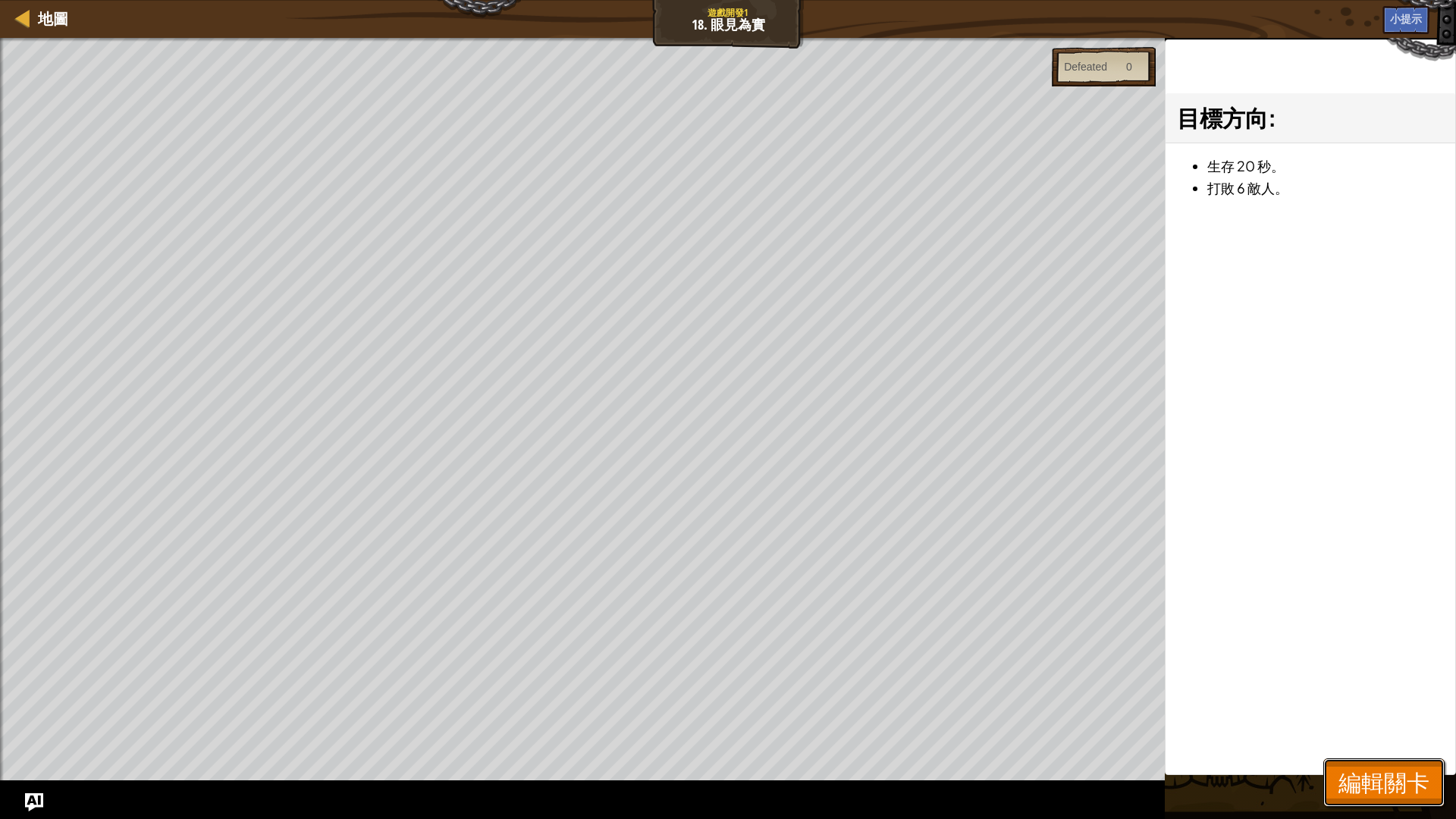
click at [1390, 690] on button "編輯關卡" at bounding box center [1383, 783] width 121 height 49
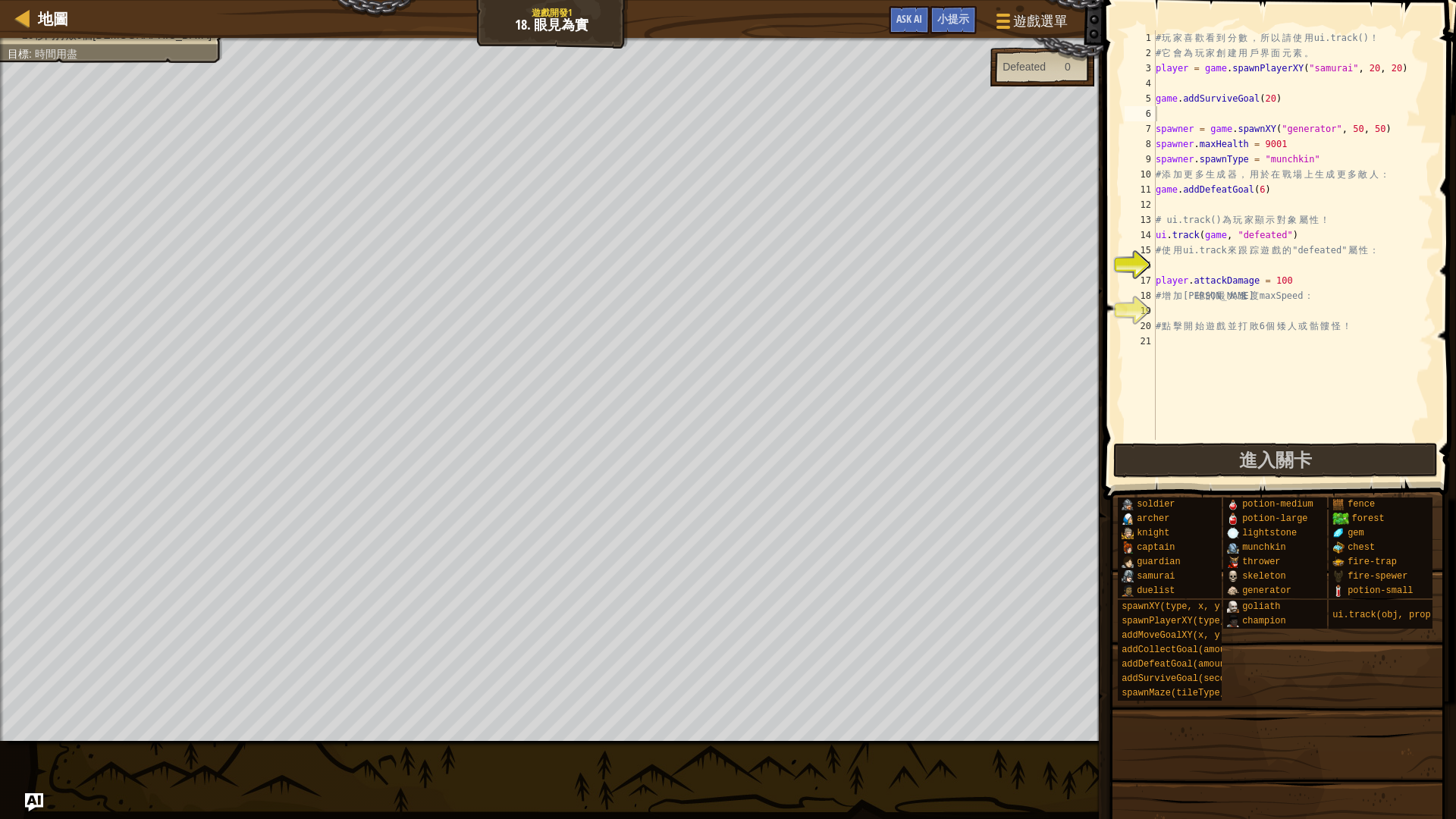
drag, startPoint x: 1456, startPoint y: 620, endPoint x: 1379, endPoint y: 799, distance: 194.9
drag, startPoint x: 1379, startPoint y: 799, endPoint x: 1314, endPoint y: 90, distance: 712.0
click at [1314, 90] on div "# 玩 家 喜 歡 看 到 分 數 ， 所 以 請 使 用 ui.track() ！ # 它 會 為 玩 家 創 建 用 戶 界 面 元 素 。 player…" at bounding box center [1294, 250] width 281 height 440
drag, startPoint x: 1319, startPoint y: 280, endPoint x: 1271, endPoint y: 288, distance: 48.7
click at [1271, 288] on div "# 玩 家 喜 歡 看 到 分 數 ， 所 以 請 使 用 ui.track() ！ # 它 會 為 玩 家 創 建 用 戶 界 面 元 素 。 player…" at bounding box center [1294, 250] width 281 height 440
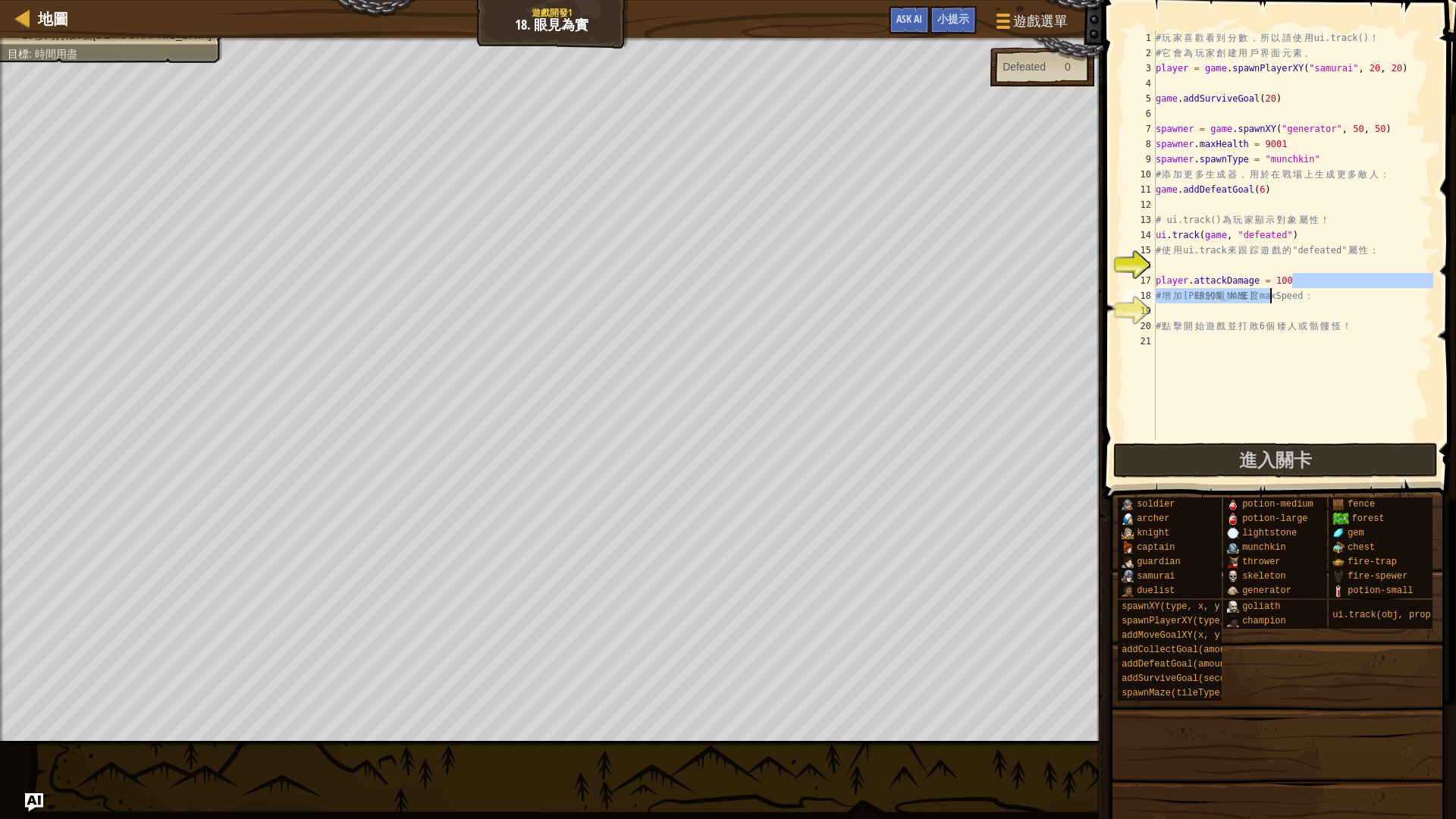
click at [1331, 279] on div "# 玩 家 喜 歡 看 到 分 數 ， 所 以 請 使 用 ui.track() ！ # 它 會 為 玩 家 創 建 用 戶 界 面 元 素 。 player…" at bounding box center [1294, 235] width 281 height 410
click at [1305, 278] on div "# 玩 家 喜 歡 看 到 分 數 ， 所 以 請 使 用 ui.track() ！ # 它 會 為 玩 家 創 建 用 戶 界 面 元 素 。 player…" at bounding box center [1294, 250] width 281 height 440
click at [1239, 233] on div "# 玩 家 喜 歡 看 到 分 數 ， 所 以 請 使 用 ui.track() ！ # 它 會 為 玩 家 創 建 用 戶 界 面 元 素 。 player…" at bounding box center [1294, 250] width 281 height 440
click at [1249, 234] on div "# 玩 家 喜 歡 看 到 分 數 ， 所 以 請 使 用 ui.track() ！ # 它 會 為 玩 家 創 建 用 戶 界 面 元 素 。 player…" at bounding box center [1294, 250] width 281 height 440
click at [1289, 239] on div "# 玩 家 喜 歡 看 到 分 數 ， 所 以 請 使 用 ui.track() ！ # 它 會 為 玩 家 創 建 用 戶 界 面 元 素 。 player…" at bounding box center [1294, 250] width 281 height 440
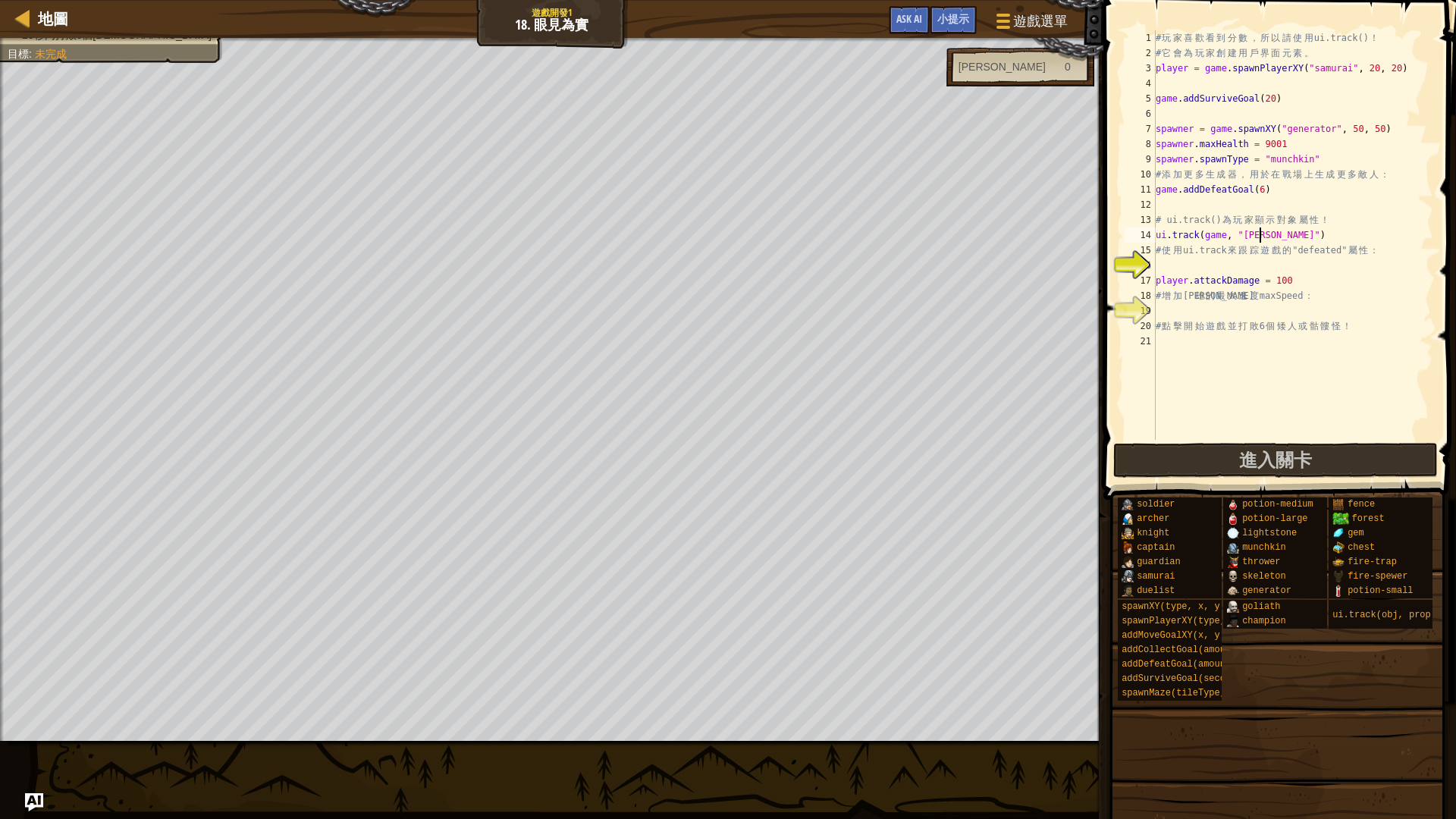
scroll to position [7, 10]
drag, startPoint x: 1362, startPoint y: 244, endPoint x: 1354, endPoint y: 244, distance: 8.0
click at [1361, 245] on div "# 玩 家 喜 歡 看 到 分 數 ， 所 以 請 使 用 ui.track() ！ # 它 會 為 玩 家 創 建 用 戶 界 面 元 素 。 player…" at bounding box center [1294, 250] width 281 height 440
click at [1340, 243] on div "# 玩 家 喜 歡 看 到 分 數 ， 所 以 請 使 用 ui.track() ！ # 它 會 為 玩 家 創 建 用 戶 界 面 元 素 。 player…" at bounding box center [1294, 250] width 281 height 440
click at [1317, 229] on div "# 玩 家 喜 歡 看 到 分 數 ， 所 以 請 使 用 ui.track() ！ # 它 會 為 玩 家 創 建 用 戶 界 面 元 素 。 player…" at bounding box center [1294, 250] width 281 height 440
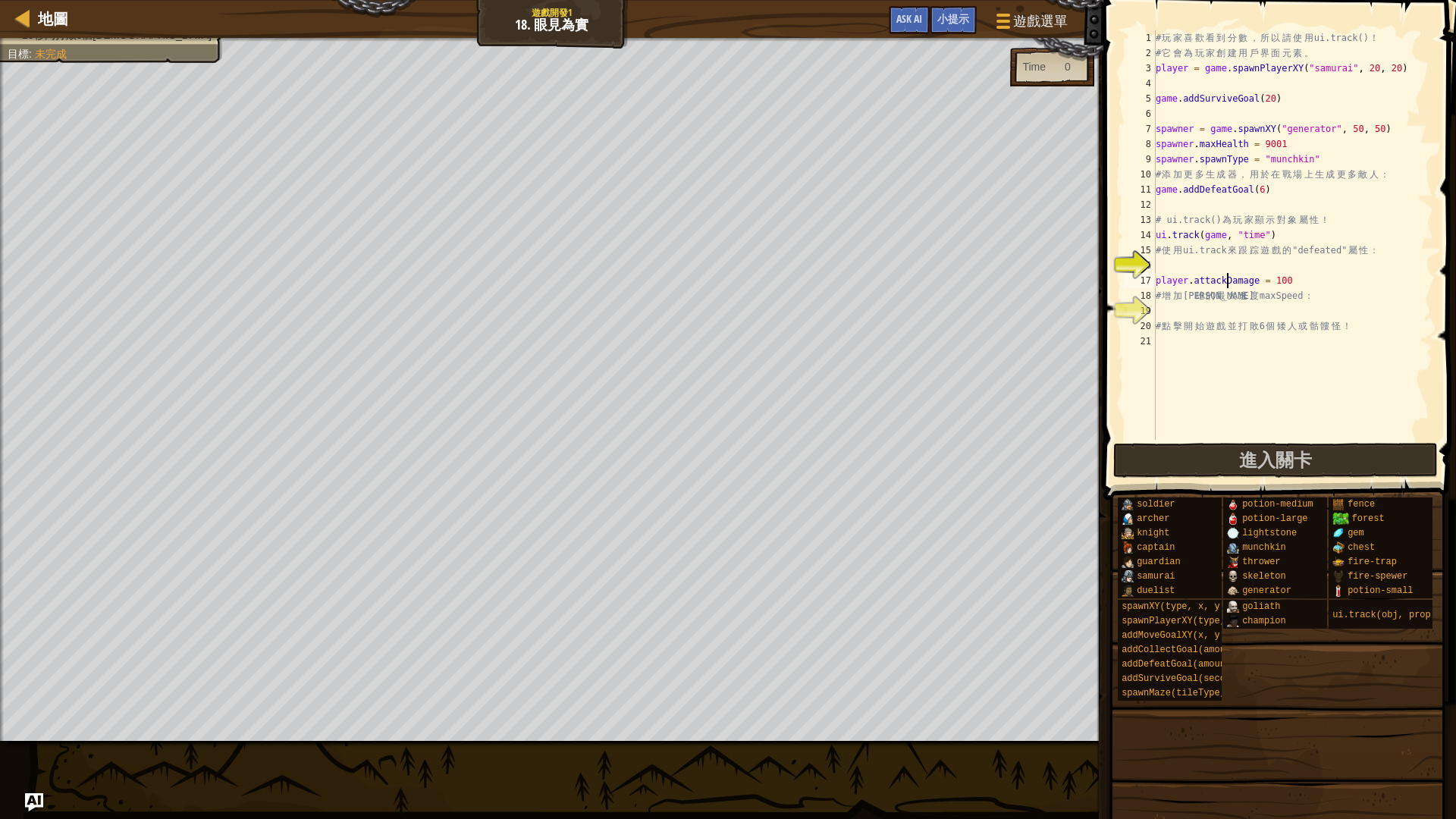
click at [1227, 278] on div "# 玩 家 喜 歡 看 到 分 數 ， 所 以 請 使 用 ui.track() ！ # 它 會 為 玩 家 創 建 用 戶 界 面 元 素 。 player…" at bounding box center [1294, 250] width 281 height 440
drag, startPoint x: 1243, startPoint y: 285, endPoint x: 1260, endPoint y: 288, distance: 17.3
click at [1243, 286] on div "# 玩 家 喜 歡 看 到 分 數 ， 所 以 請 使 用 ui.track() ！ # 它 會 為 玩 家 創 建 用 戶 界 面 元 素 。 player…" at bounding box center [1294, 250] width 281 height 440
drag, startPoint x: 1277, startPoint y: 291, endPoint x: 1304, endPoint y: 283, distance: 28.2
click at [1279, 291] on div "# 玩 家 喜 歡 看 到 分 數 ， 所 以 請 使 用 ui.track() ！ # 它 會 為 玩 家 創 建 用 戶 界 面 元 素 。 player…" at bounding box center [1294, 250] width 281 height 440
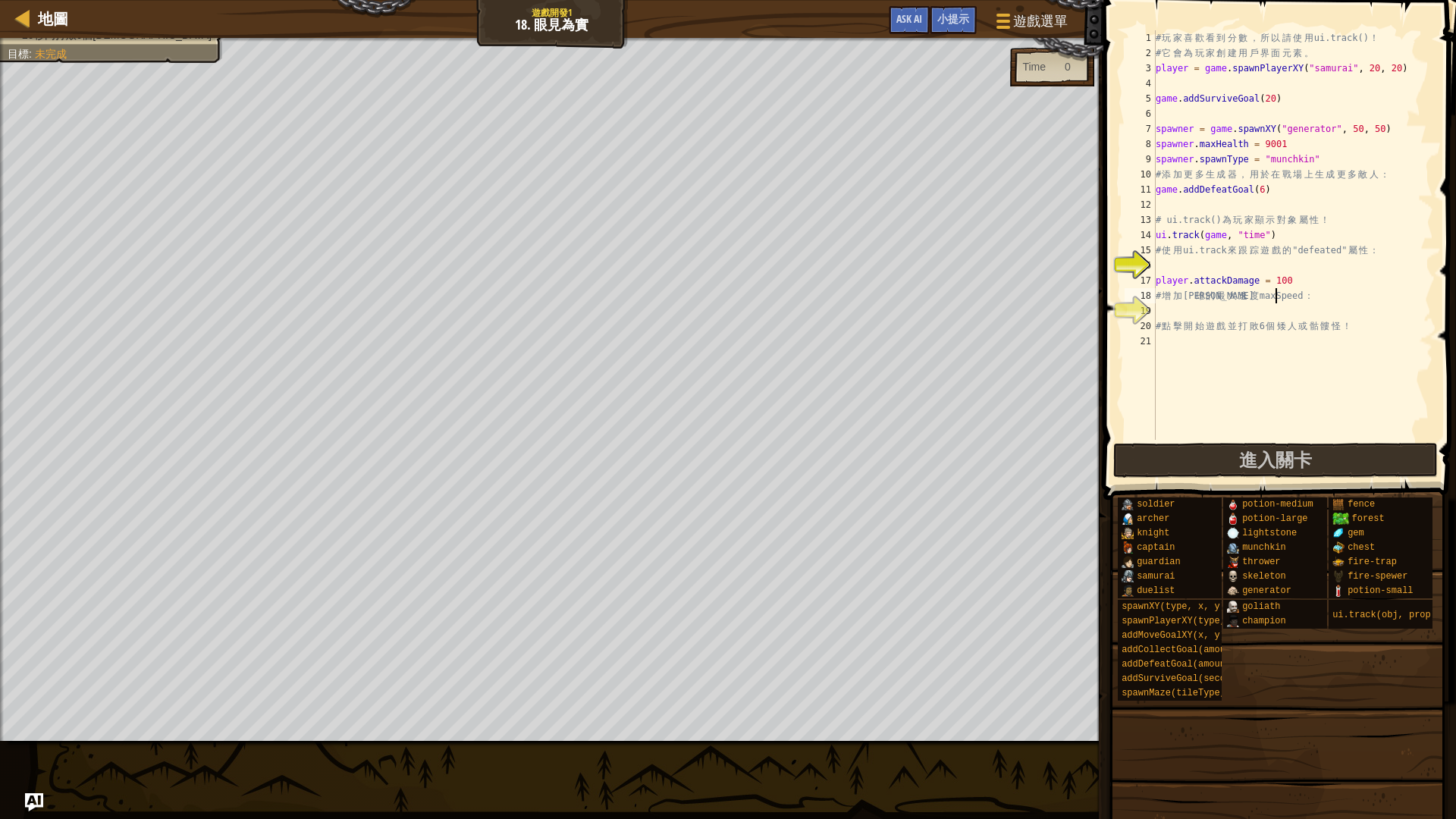
click at [1305, 283] on div "# 玩 家 喜 歡 看 到 分 數 ， 所 以 請 使 用 ui.track() ！ # 它 會 為 玩 家 創 建 用 戶 界 面 元 素 。 player…" at bounding box center [1294, 250] width 281 height 440
click at [1312, 235] on div "# 玩 家 喜 歡 看 到 分 數 ， 所 以 請 使 用 ui.track() ！ # 它 會 為 玩 家 創 建 用 戶 界 面 元 素 。 player…" at bounding box center [1294, 250] width 281 height 440
click at [1253, 192] on div "# 玩 家 喜 歡 看 到 分 數 ， 所 以 請 使 用 ui.track() ！ # 它 會 為 玩 家 創 建 用 戶 界 面 元 素 。 player…" at bounding box center [1294, 250] width 281 height 440
drag, startPoint x: 1283, startPoint y: 190, endPoint x: 1156, endPoint y: 190, distance: 127.0
click at [1156, 190] on div "# 玩 家 喜 歡 看 到 分 數 ， 所 以 請 使 用 ui.track() ！ # 它 會 為 玩 家 創 建 用 戶 界 面 元 素 。 player…" at bounding box center [1294, 250] width 281 height 440
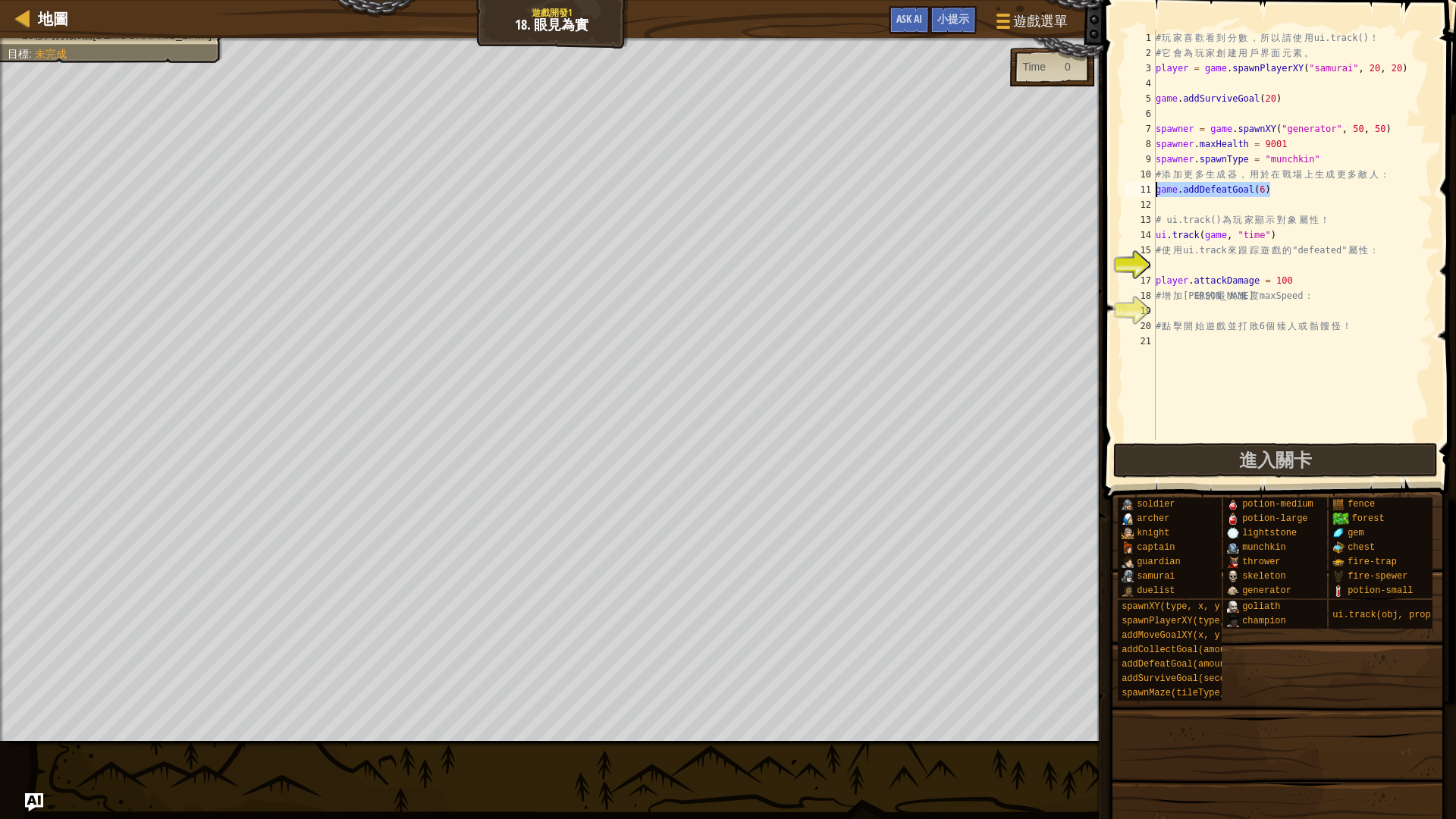
click at [1293, 197] on div "# 玩 家 喜 歡 看 到 分 數 ， 所 以 請 使 用 ui.track() ！ # 它 會 為 玩 家 創 建 用 戶 界 面 元 素 。 player…" at bounding box center [1294, 250] width 281 height 440
drag, startPoint x: 1210, startPoint y: 211, endPoint x: 1191, endPoint y: 212, distance: 19.0
click at [1205, 212] on div "# 玩 家 喜 歡 看 到 分 數 ， 所 以 請 使 用 ui.track() ！ # 它 會 為 玩 家 創 建 用 戶 界 面 元 素 。 player…" at bounding box center [1294, 250] width 281 height 440
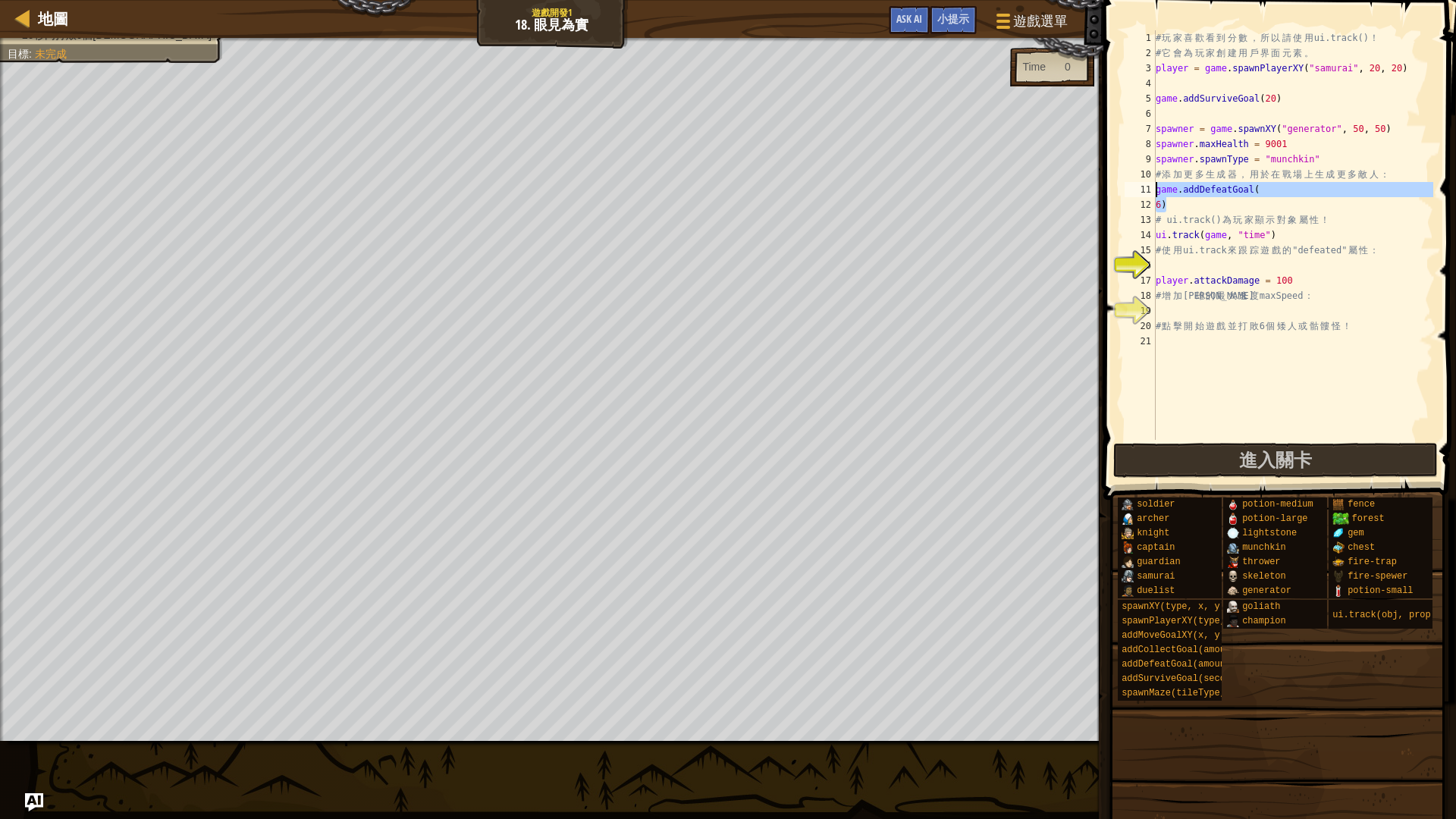
drag, startPoint x: 1191, startPoint y: 212, endPoint x: 1154, endPoint y: 190, distance: 43.0
click at [1154, 190] on div "6) 1 2 3 4 5 6 7 8 9 10 11 12 13 14 15 16 17 18 19 20 21 # 玩 家 喜 歡 看 到 分 數 ， 所 …" at bounding box center [1277, 235] width 312 height 410
type textarea "game.addDefeatGoal( 6)"
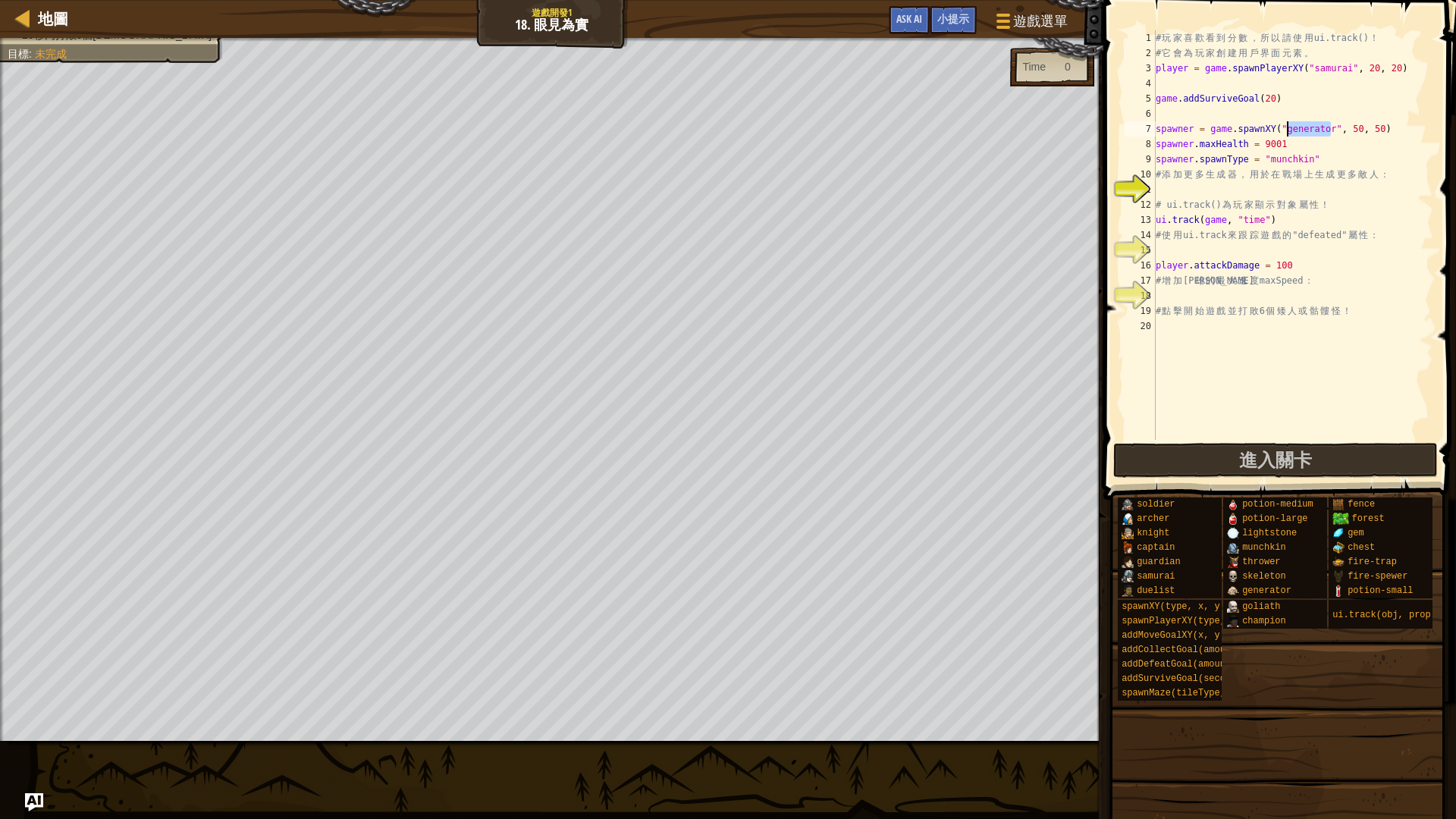
drag, startPoint x: 1333, startPoint y: 127, endPoint x: 1289, endPoint y: 131, distance: 44.2
click at [1289, 131] on div "# 玩 家 喜 歡 看 到 分 數 ， 所 以 請 使 用 ui.track() ！ # 它 會 為 玩 家 創 建 用 戶 界 面 元 素 。 player…" at bounding box center [1294, 250] width 281 height 440
click at [1328, 155] on div "# 玩 家 喜 歡 看 到 分 數 ， 所 以 請 使 用 ui.track() ！ # 它 會 為 玩 家 創 建 用 戶 界 面 元 素 。 player…" at bounding box center [1294, 250] width 281 height 440
drag, startPoint x: 1193, startPoint y: 128, endPoint x: 1156, endPoint y: 134, distance: 37.5
click at [1155, 133] on div "spawner.spawnType = "munchkin" 1 2 3 4 5 6 7 8 9 10 11 12 13 14 15 16 17 18 19 …" at bounding box center [1277, 235] width 312 height 410
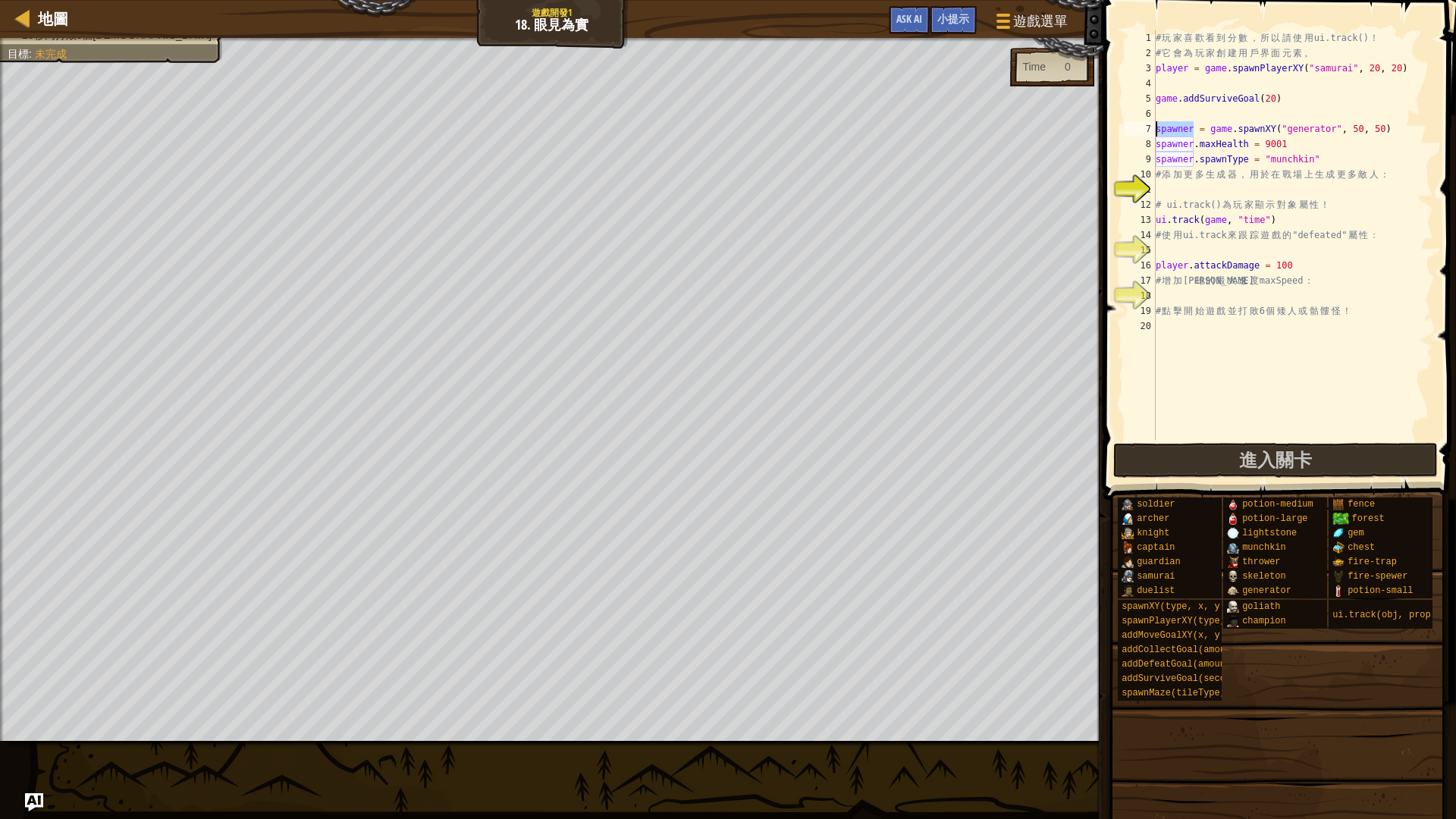
click at [1216, 201] on div "# 玩 家 喜 歡 看 到 分 數 ， 所 以 請 使 用 ui.track() ！ # 它 會 為 玩 家 創 建 用 戶 界 面 元 素 。 player…" at bounding box center [1294, 250] width 281 height 440
type textarea "# ui.track()為玩家顯示對象屬性！"
click at [1213, 184] on div "# 玩 家 喜 歡 看 到 分 數 ， 所 以 請 使 用 ui.track() ！ # 它 會 為 玩 家 創 建 用 戶 界 面 元 素 。 player…" at bounding box center [1294, 250] width 281 height 440
paste textarea "spawner"
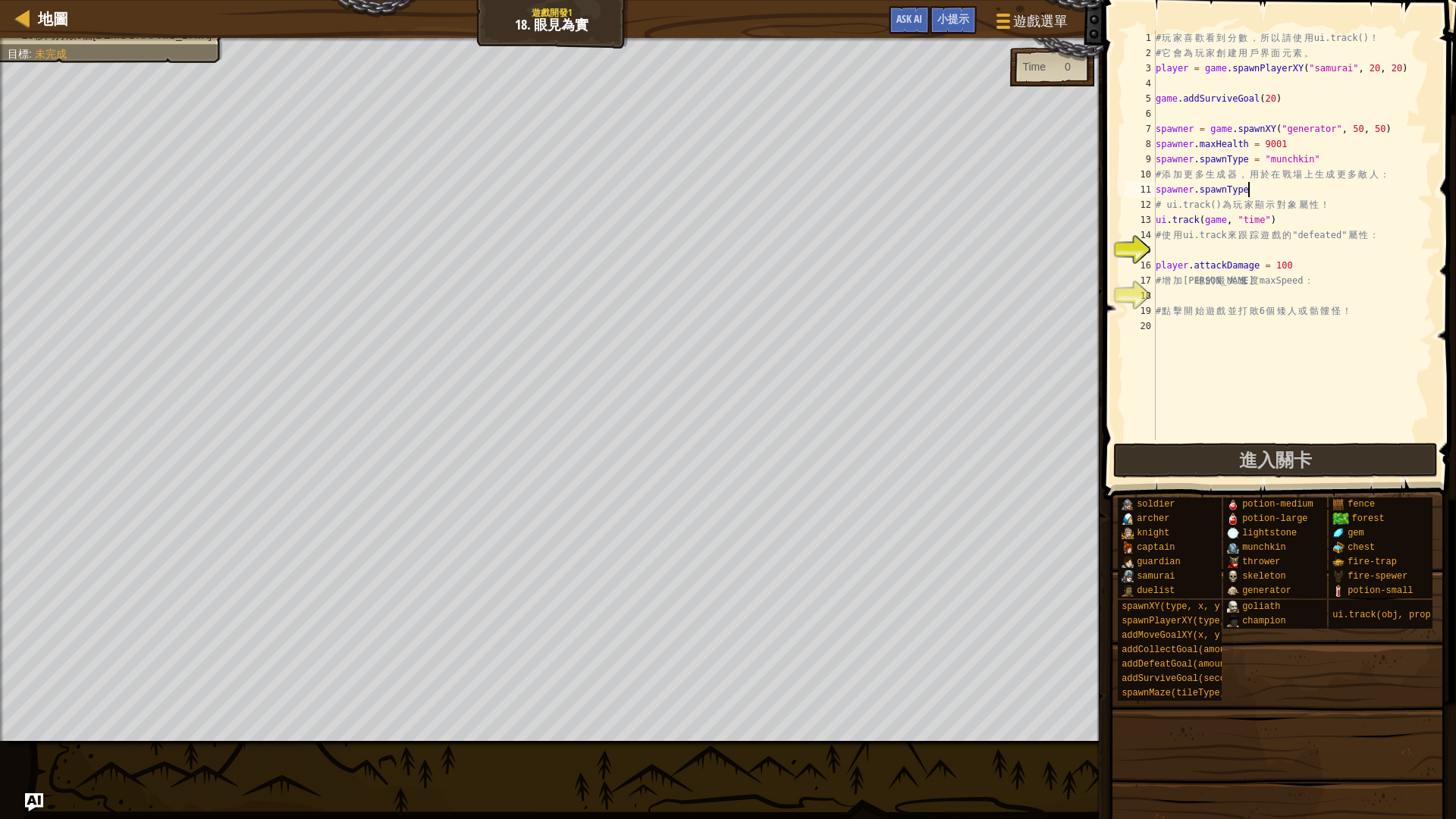
type textarea "spawner.spawnType="
drag, startPoint x: 1272, startPoint y: 195, endPoint x: 1157, endPoint y: 195, distance: 115.0
click at [1157, 195] on div "# 玩 家 喜 歡 看 到 分 數 ， 所 以 請 使 用 ui.track() ！ # 它 會 為 玩 家 創 建 用 戶 界 面 元 素 。 player…" at bounding box center [1294, 250] width 281 height 440
click at [1272, 452] on span "進入關卡" at bounding box center [1276, 459] width 73 height 24
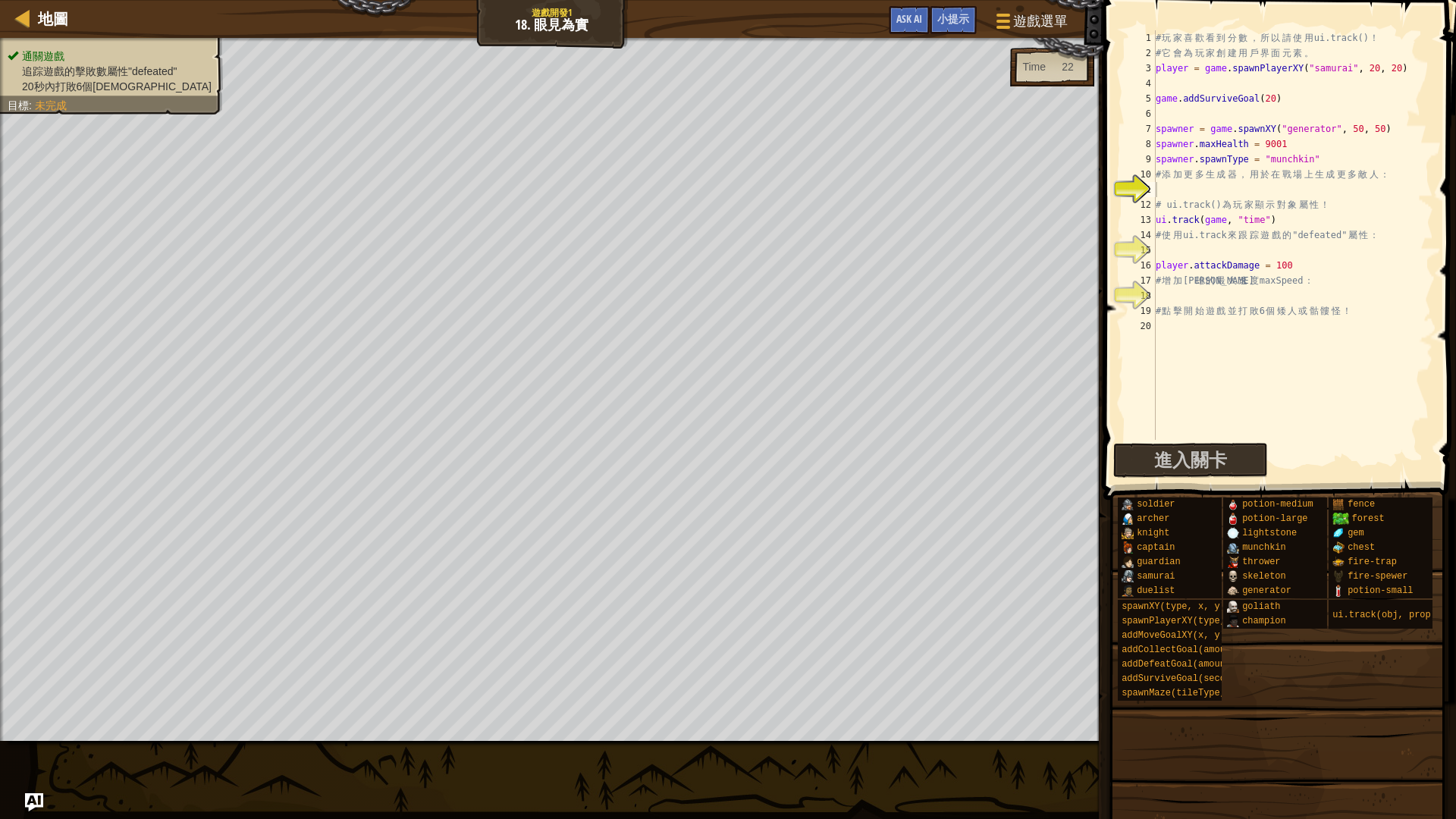
drag, startPoint x: 105, startPoint y: 89, endPoint x: 37, endPoint y: 83, distance: 68.3
click at [37, 83] on span "20秒內打敗6個[DEMOGRAPHIC_DATA]" at bounding box center [116, 86] width 190 height 12
drag, startPoint x: 41, startPoint y: 83, endPoint x: 63, endPoint y: 83, distance: 22.0
click at [63, 83] on span "20秒內打敗6個[DEMOGRAPHIC_DATA]" at bounding box center [116, 86] width 190 height 12
drag, startPoint x: 78, startPoint y: 68, endPoint x: 141, endPoint y: 78, distance: 63.8
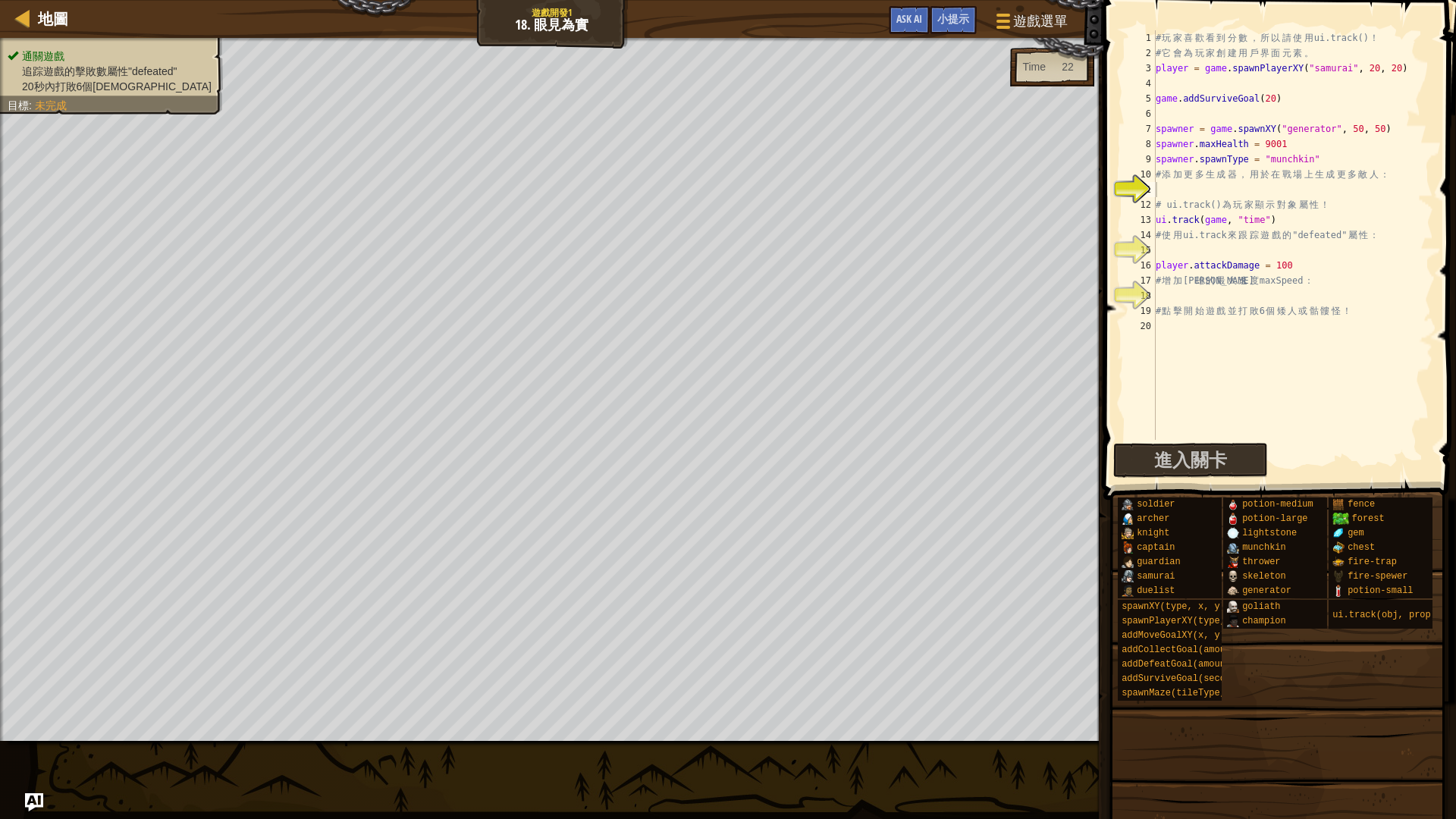
click at [125, 77] on li "追踪遊戲的擊敗數屬性"defeated"" at bounding box center [110, 72] width 204 height 15
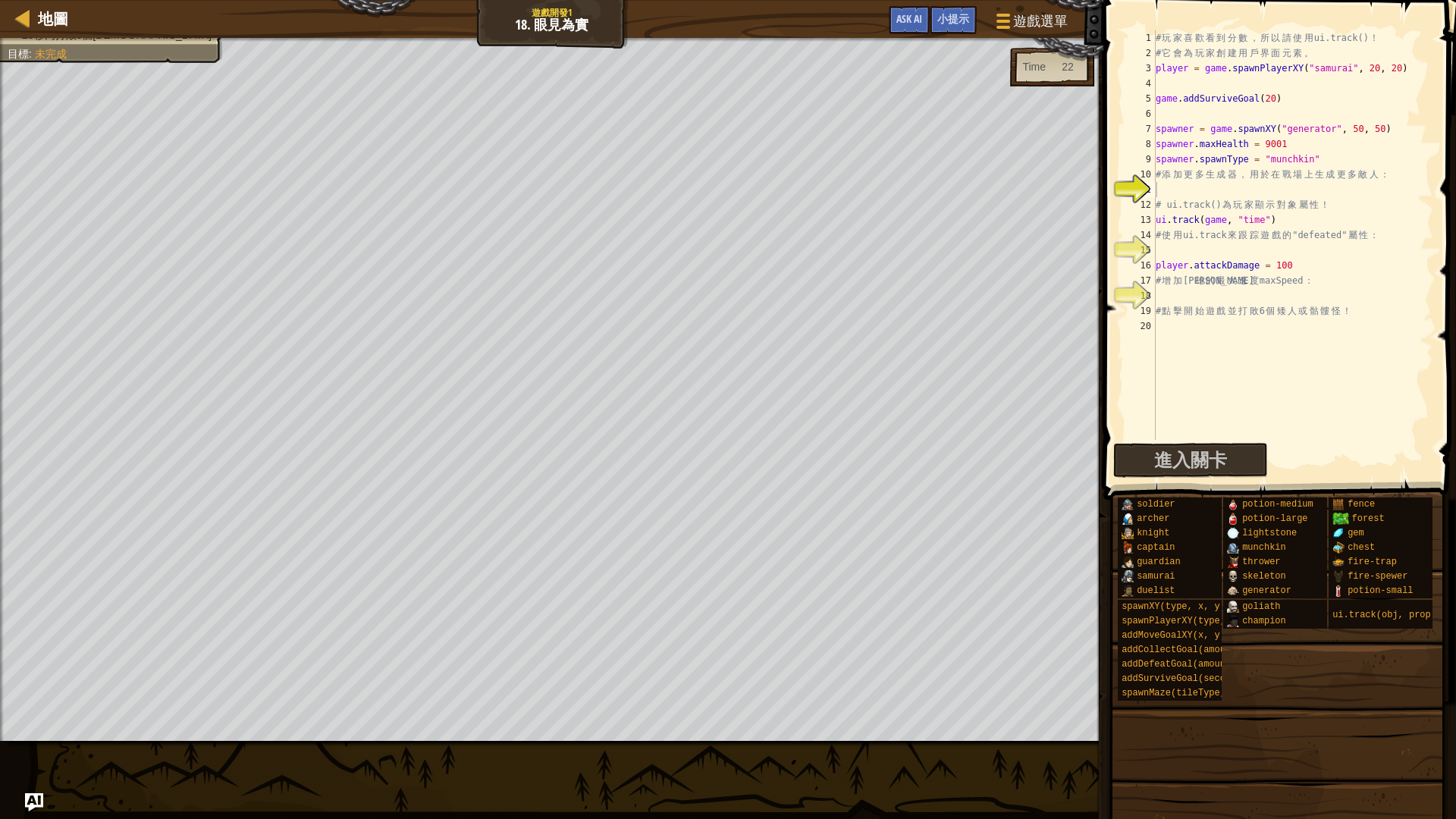
click at [1305, 190] on div "# 玩 家 喜 歡 看 到 分 數 ， 所 以 請 使 用 ui.track() ！ # 它 會 為 玩 家 創 建 用 戶 界 面 元 素 。 player…" at bounding box center [1294, 250] width 281 height 440
click at [1167, 247] on div "# 玩 家 喜 歡 看 到 分 數 ， 所 以 請 使 用 ui.track() ！ # 它 會 為 玩 家 創 建 用 戶 界 面 元 素 。 player…" at bounding box center [1294, 250] width 281 height 440
click at [1192, 188] on div "# 玩 家 喜 歡 看 到 分 數 ， 所 以 請 使 用 ui.track() ！ # 它 會 為 玩 家 創 建 用 戶 界 面 元 素 。 player…" at bounding box center [1294, 250] width 281 height 440
click at [1326, 161] on div "# 玩 家 喜 歡 看 到 分 數 ， 所 以 請 使 用 ui.track() ！ # 它 會 為 玩 家 創 建 用 戶 界 面 元 素 。 player…" at bounding box center [1294, 250] width 281 height 440
drag, startPoint x: 1398, startPoint y: 128, endPoint x: 1319, endPoint y: 119, distance: 79.5
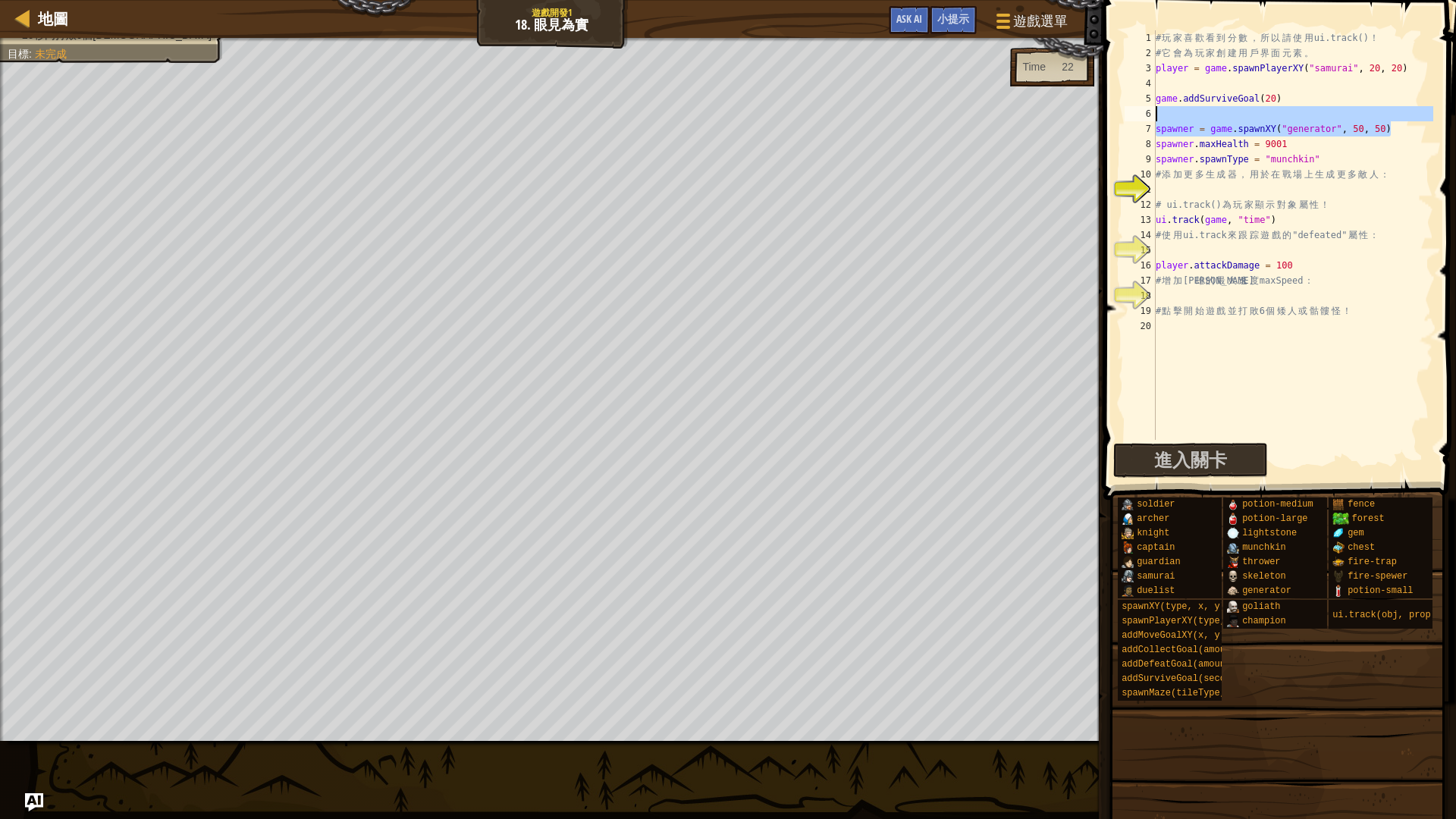
click at [1319, 119] on div "# 玩 家 喜 歡 看 到 分 數 ， 所 以 請 使 用 ui.track() ！ # 它 會 為 玩 家 創 建 用 戶 界 面 元 素 。 player…" at bounding box center [1294, 250] width 281 height 440
click at [1323, 152] on div "# 玩 家 喜 歡 看 到 分 數 ， 所 以 請 使 用 ui.track() ！ # 它 會 為 玩 家 創 建 用 戶 界 面 元 素 。 player…" at bounding box center [1294, 250] width 281 height 440
drag, startPoint x: 1301, startPoint y: 227, endPoint x: 1157, endPoint y: 218, distance: 144.3
click at [1157, 218] on div "# 玩 家 喜 歡 看 到 分 數 ， 所 以 請 使 用 ui.track() ！ # 它 會 為 玩 家 創 建 用 戶 界 面 元 素 。 player…" at bounding box center [1294, 250] width 281 height 440
type textarea "ui.track(game, "time")"
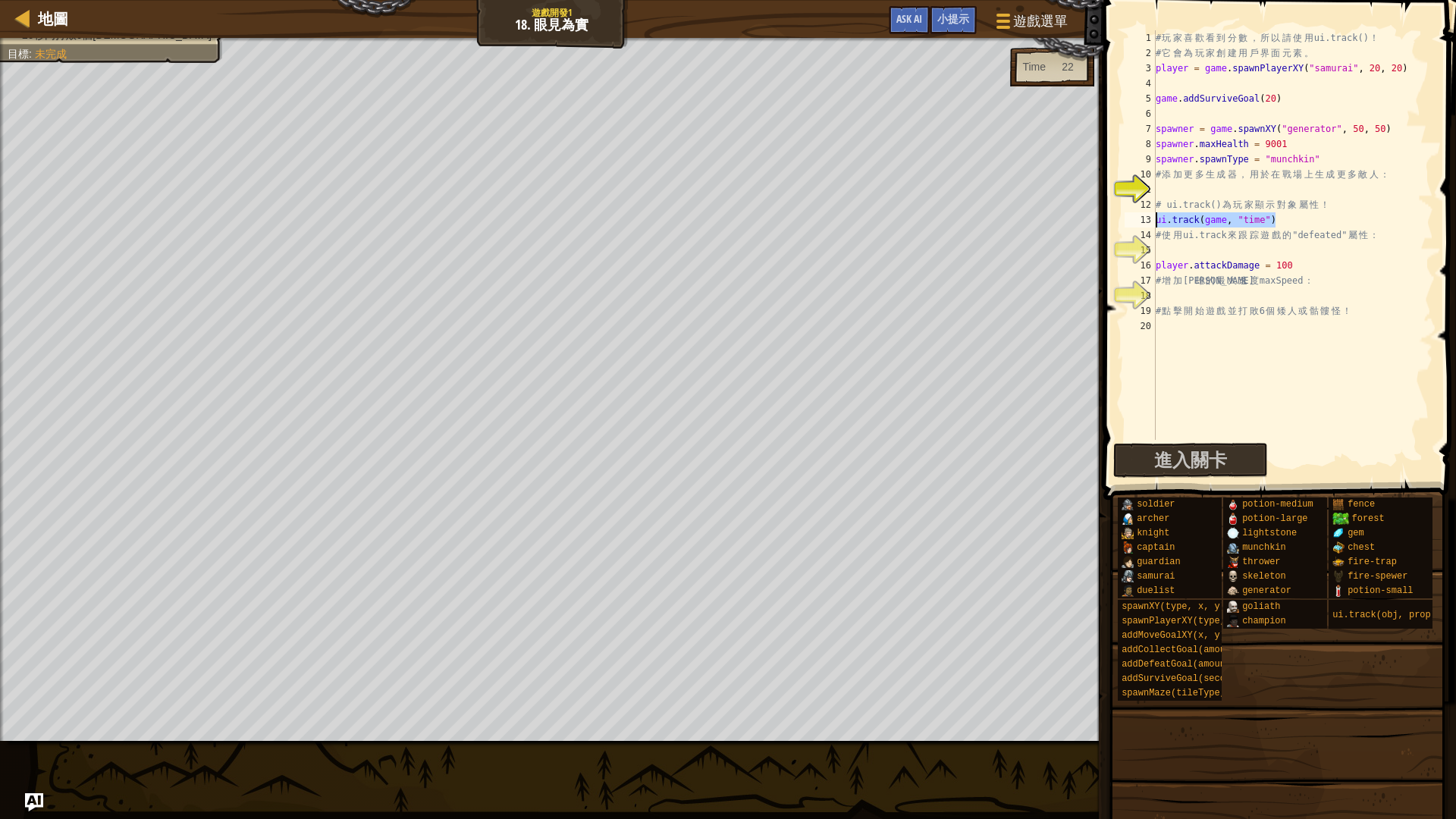
click at [1208, 246] on div "# 玩 家 喜 歡 看 到 分 數 ， 所 以 請 使 用 ui.track() ！ # 它 會 為 玩 家 創 建 用 戶 界 面 元 素 。 player…" at bounding box center [1294, 250] width 281 height 440
paste textarea "ui.track(game, "time")"
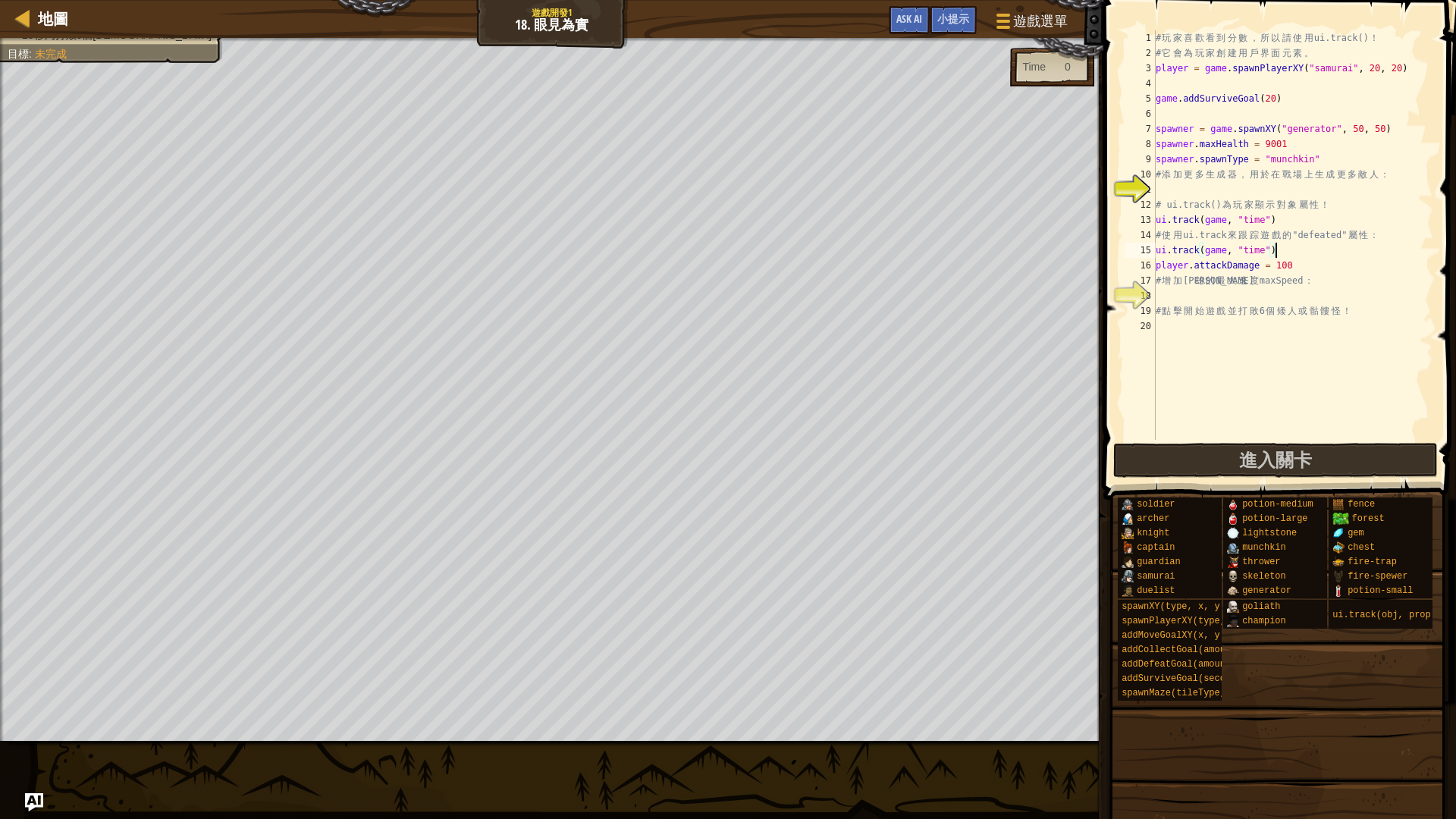
click at [1265, 252] on div "# 玩 家 喜 歡 看 到 分 數 ， 所 以 請 使 用 ui.track() ！ # 它 會 為 玩 家 創 建 用 戶 界 面 元 素 。 player…" at bounding box center [1294, 250] width 281 height 440
click at [1256, 452] on span "進入關卡" at bounding box center [1276, 459] width 73 height 24
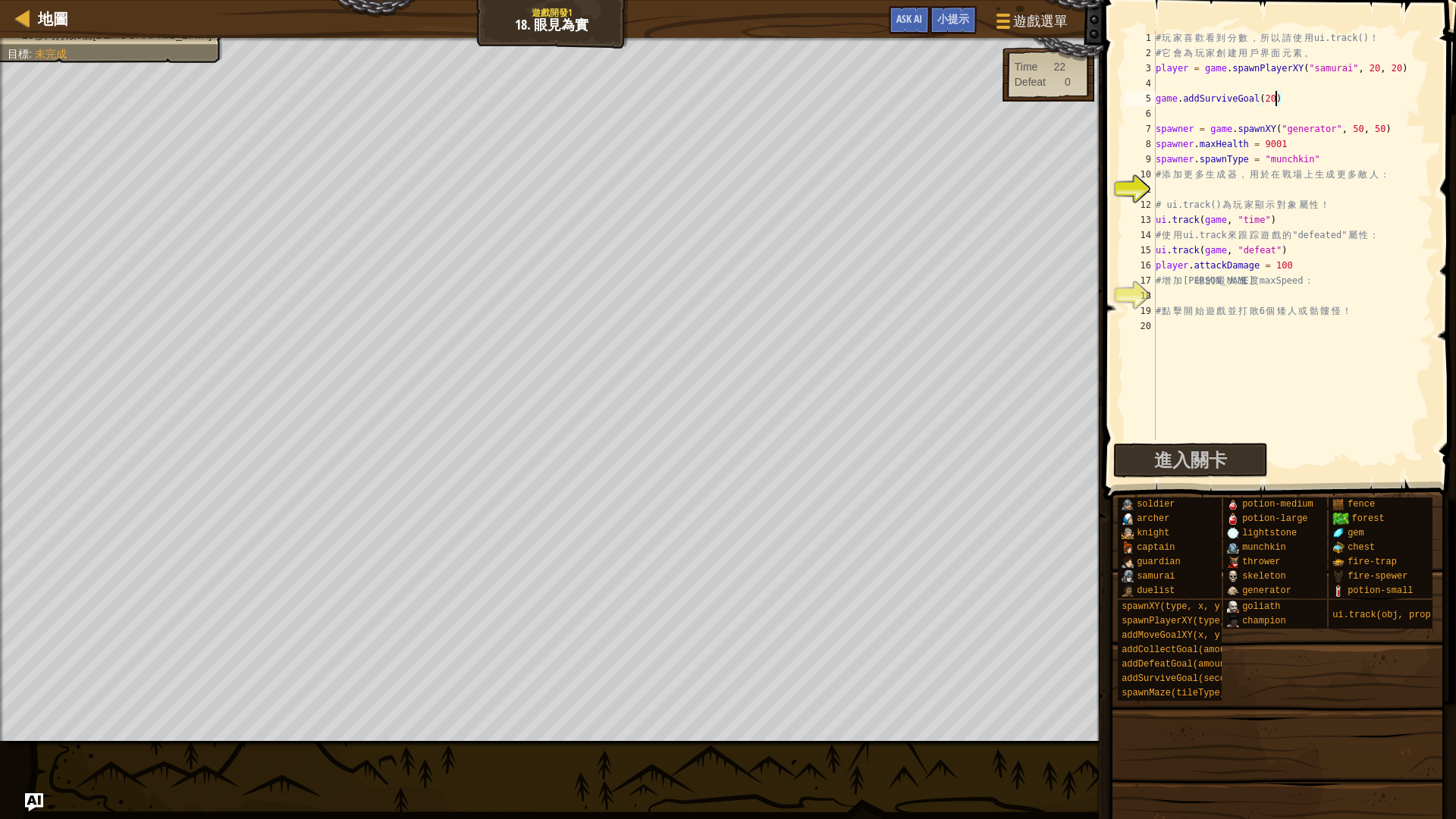
click at [1277, 100] on div "# 玩 家 喜 歡 看 到 分 數 ， 所 以 請 使 用 ui.track() ！ # 它 會 為 玩 家 創 建 用 戶 界 面 元 素 。 player…" at bounding box center [1294, 250] width 281 height 440
click at [1309, 447] on button "進入關卡" at bounding box center [1276, 460] width 325 height 35
click at [1278, 252] on div "# 玩 家 喜 歡 看 到 分 數 ， 所 以 請 使 用 ui.track() ！ # 它 會 為 玩 家 創 建 用 戶 界 面 元 素 。 player…" at bounding box center [1294, 250] width 281 height 440
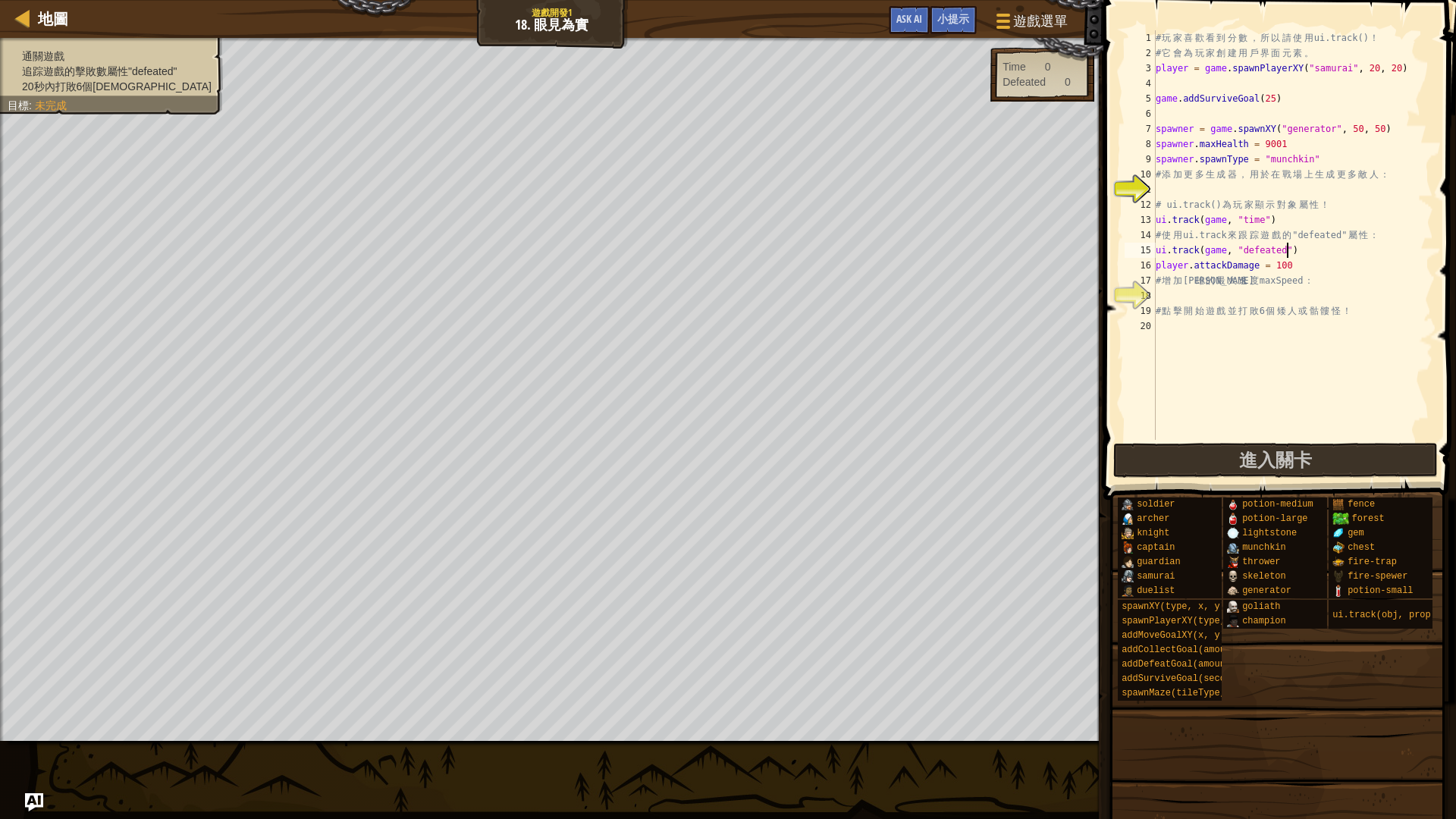
type textarea "ui.track(game, "defeated")"
click at [78, 57] on div "通關遊戲 追踪遊戲的擊敗數屬性"defeated" 20秒內打敗6個[DEMOGRAPHIC_DATA] 目標 : 未完成" at bounding box center [103, 71] width 241 height 87
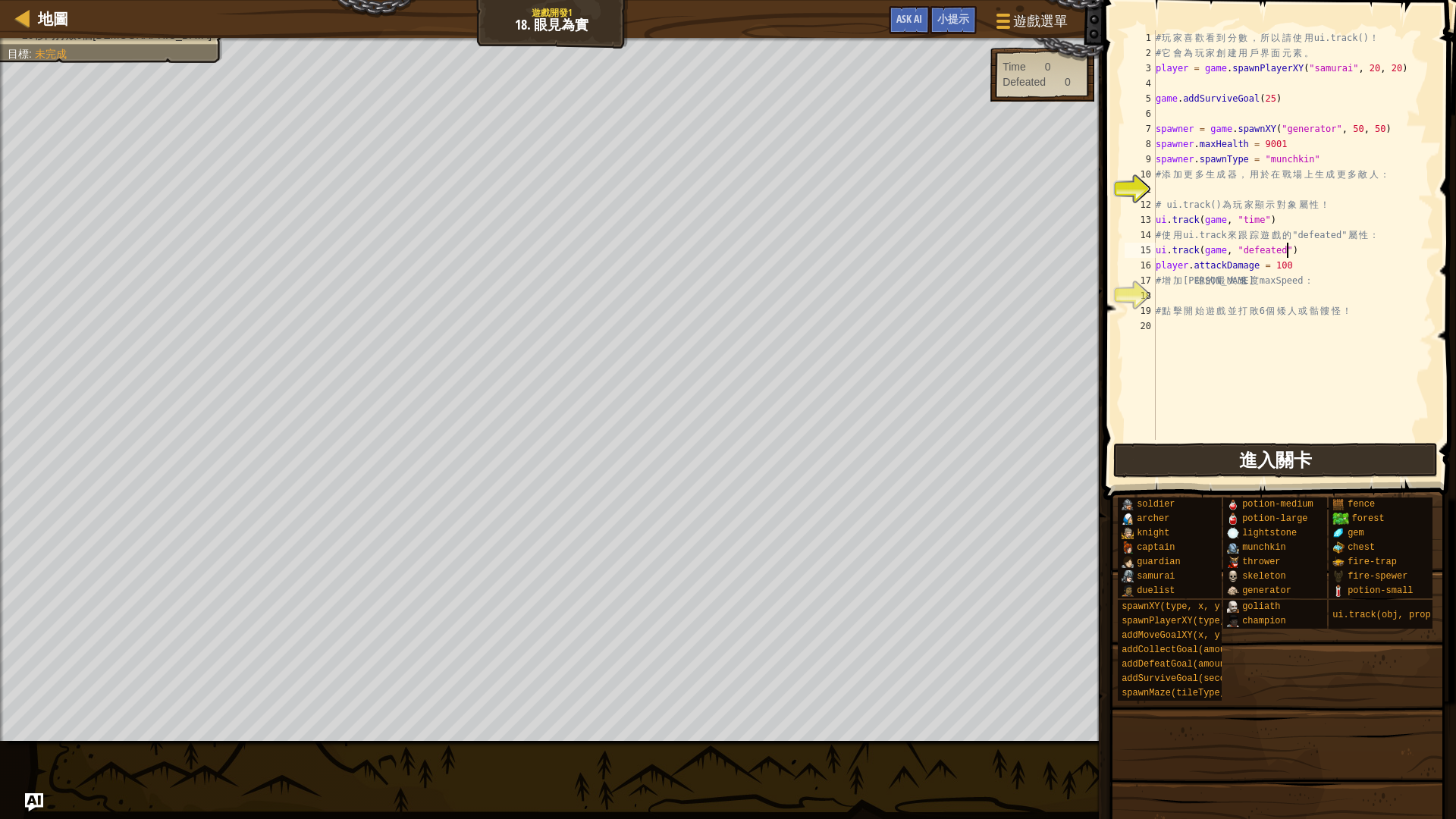
drag, startPoint x: 1241, startPoint y: 439, endPoint x: 1245, endPoint y: 461, distance: 22.4
click at [1242, 447] on div "ui.track(game, "defeated") 1 2 3 4 5 6 7 8 9 10 11 12 13 14 15 16 17 18 19 20 #…" at bounding box center [1277, 280] width 357 height 544
click at [1243, 459] on span "進入關卡" at bounding box center [1276, 459] width 73 height 24
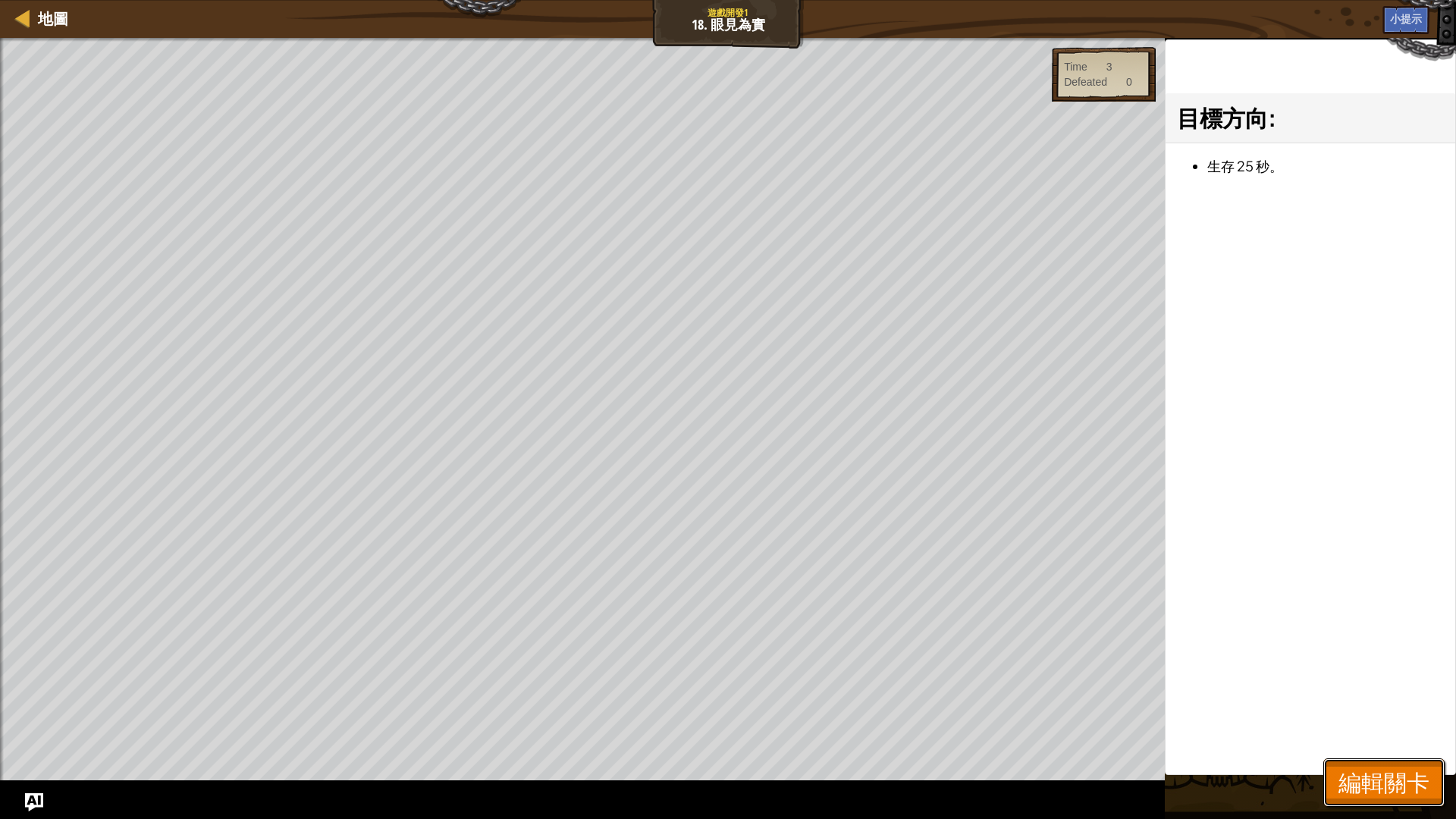
click at [1370, 690] on span "編輯關卡" at bounding box center [1383, 782] width 91 height 32
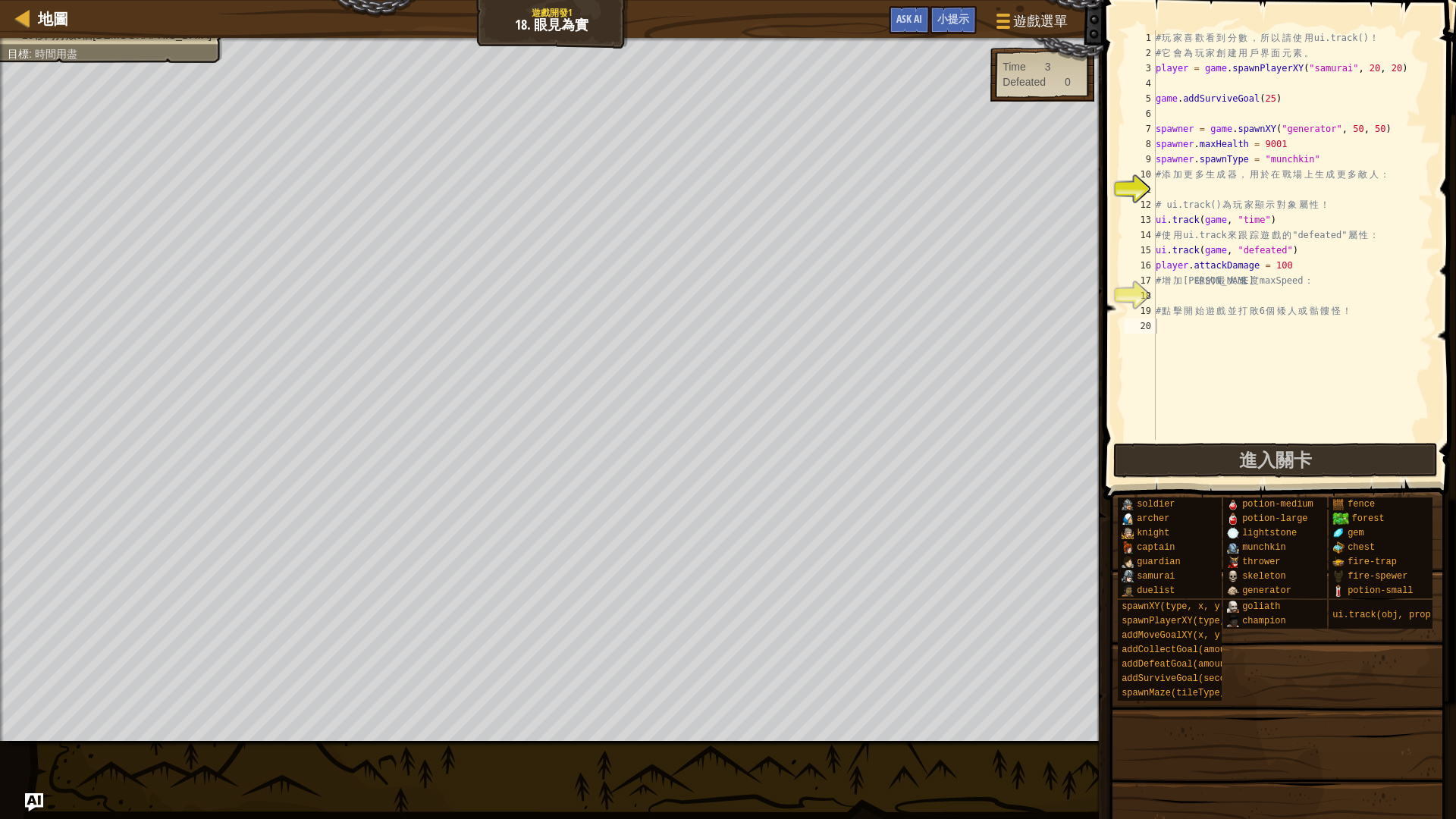
click at [72, 35] on div "地圖 遊戲開發1 18. 眼見為實 遊戲選單 完成 小提示 Ask AI" at bounding box center [552, 19] width 1104 height 38
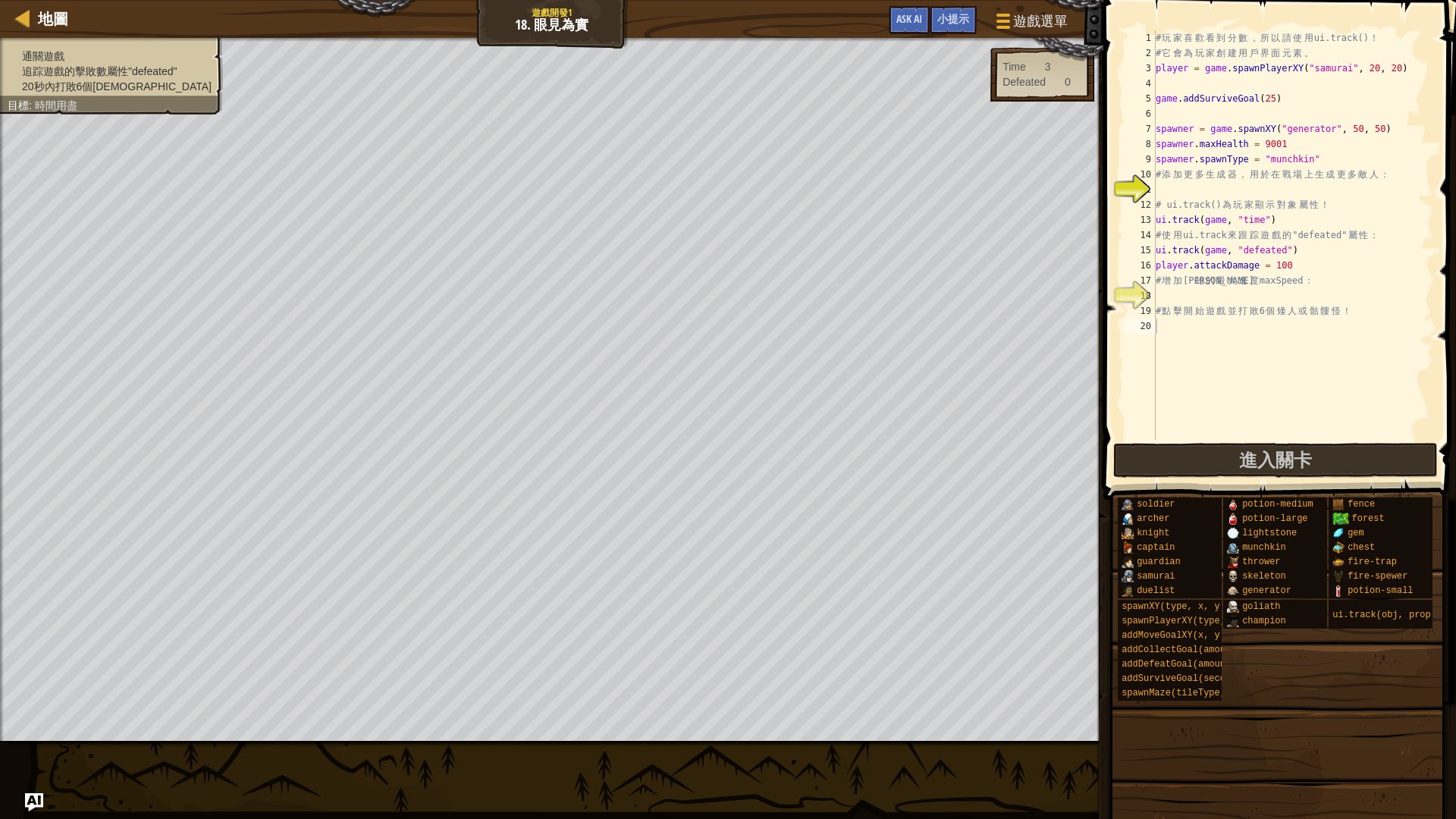
click at [75, 53] on div "通關遊戲 追踪遊戲的擊敗數屬性"defeated" 20秒內打敗6個[DEMOGRAPHIC_DATA] 目標 : 時間用盡" at bounding box center [112, 72] width 208 height 46
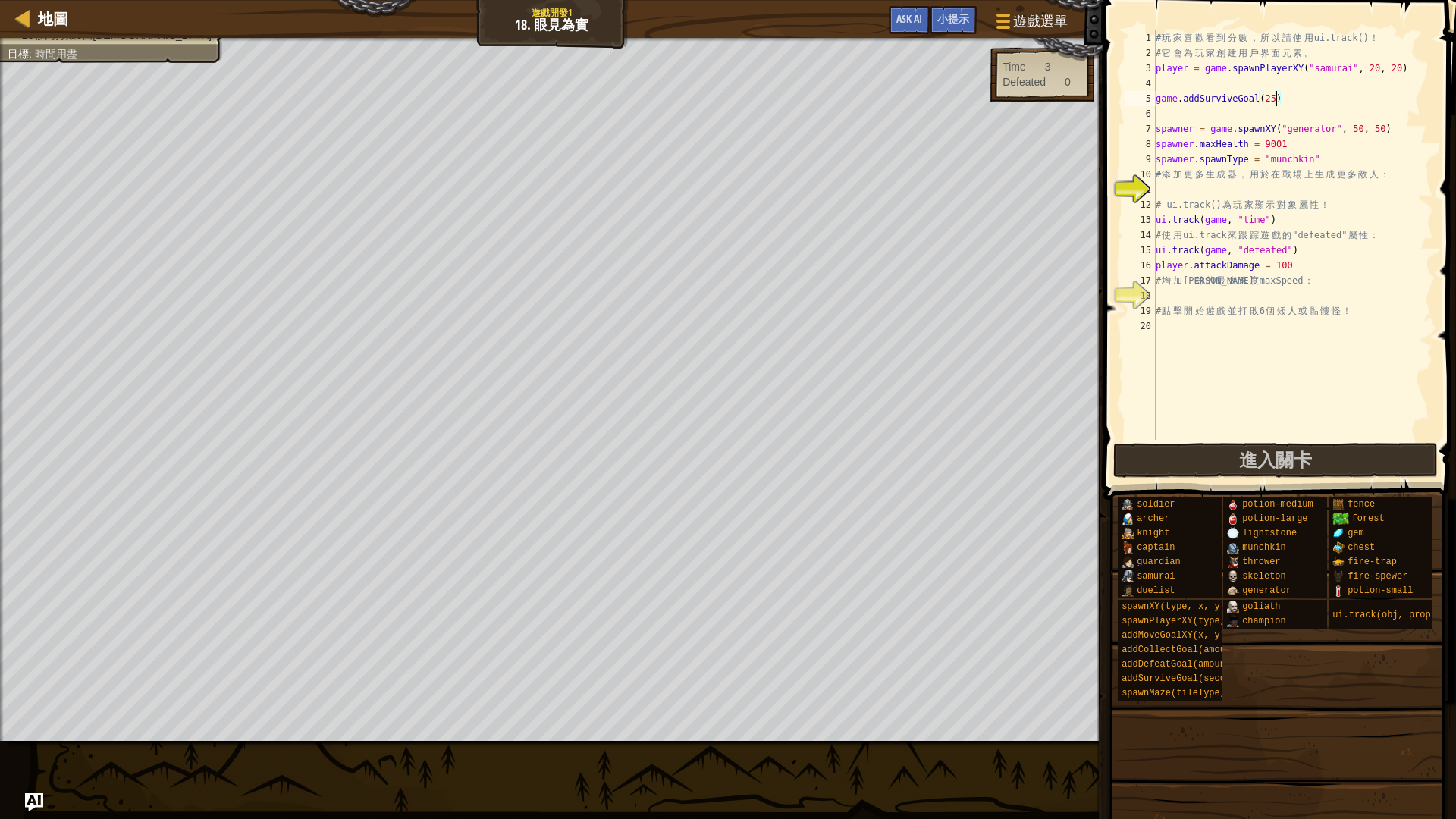
click at [1274, 99] on div "# 玩 家 喜 歡 看 到 分 數 ， 所 以 請 使 用 ui.track() ！ # 它 會 為 玩 家 創 建 用 戶 界 面 元 素 。 player…" at bounding box center [1294, 250] width 281 height 440
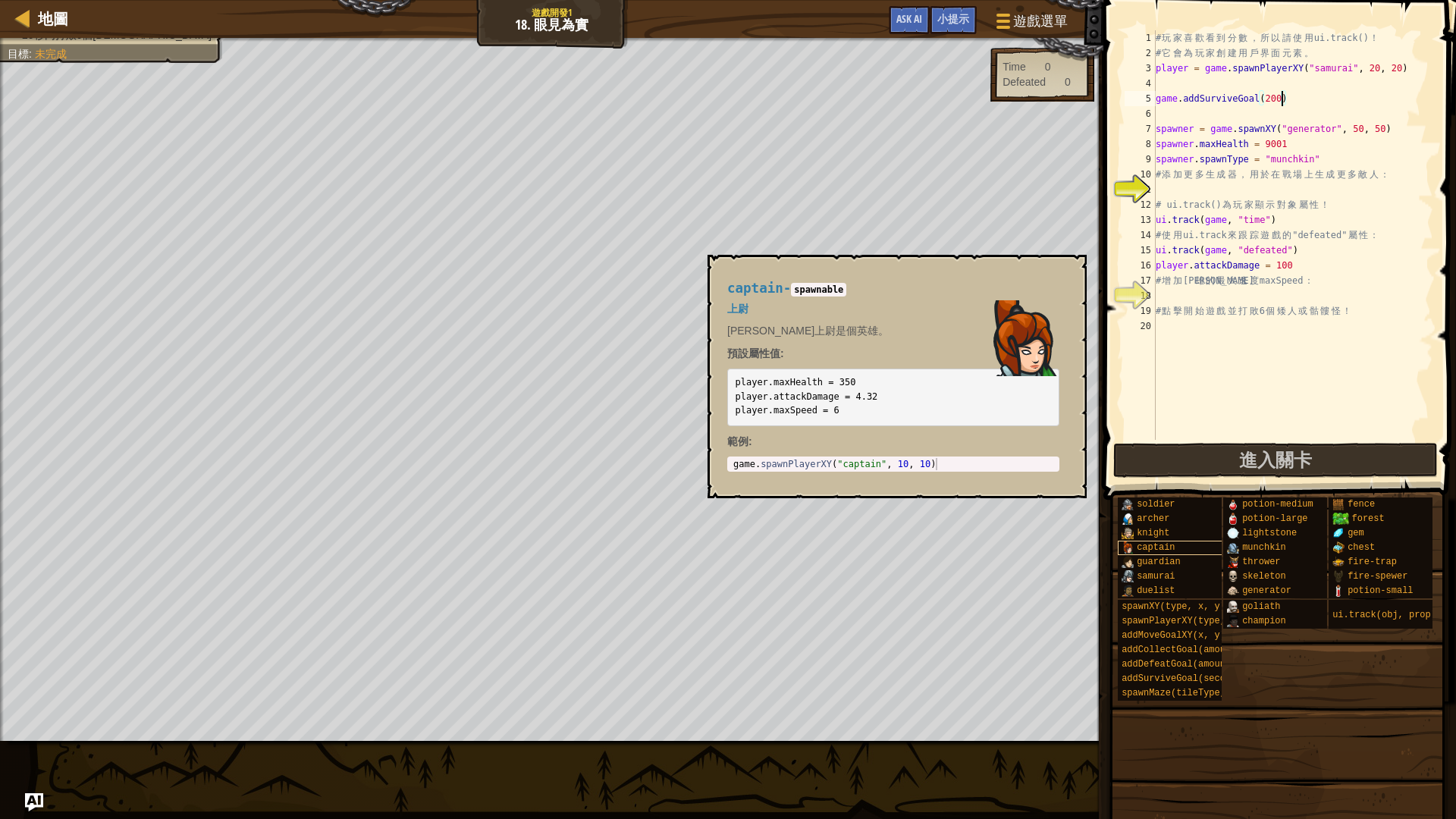
type textarea "game.addSurviveGoal(200)"
click at [1149, 543] on span "captain" at bounding box center [1156, 547] width 38 height 10
type textarea "game.spawnPlayerXY("captain", 10, 10)"
click at [692, 0] on body "地圖 遊戲開發1 18. 眼見為實 遊戲選單 完成 小提示 Ask AI 1 הההההההההההההההההההההההההההההההההההההההה…" at bounding box center [728, 0] width 1456 height 0
click at [1069, 272] on button "×" at bounding box center [1070, 272] width 12 height 21
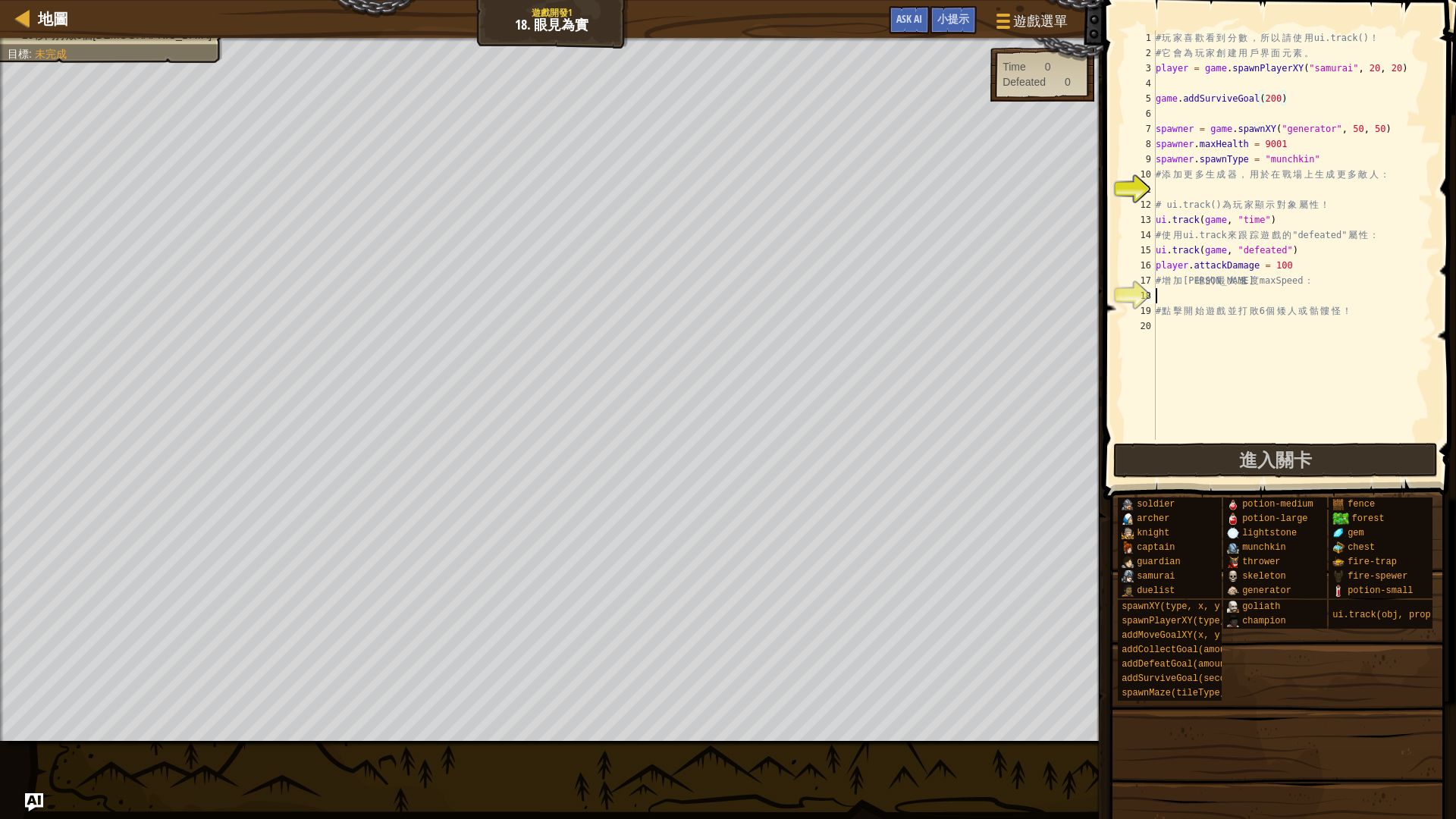
click at [1175, 297] on div "# 玩 家 喜 歡 看 到 分 數 ， 所 以 請 使 用 ui.track() ！ # 它 會 為 玩 家 創 建 用 戶 界 面 元 素 。 player…" at bounding box center [1294, 250] width 281 height 440
click at [1302, 463] on span "進入關卡" at bounding box center [1276, 459] width 73 height 24
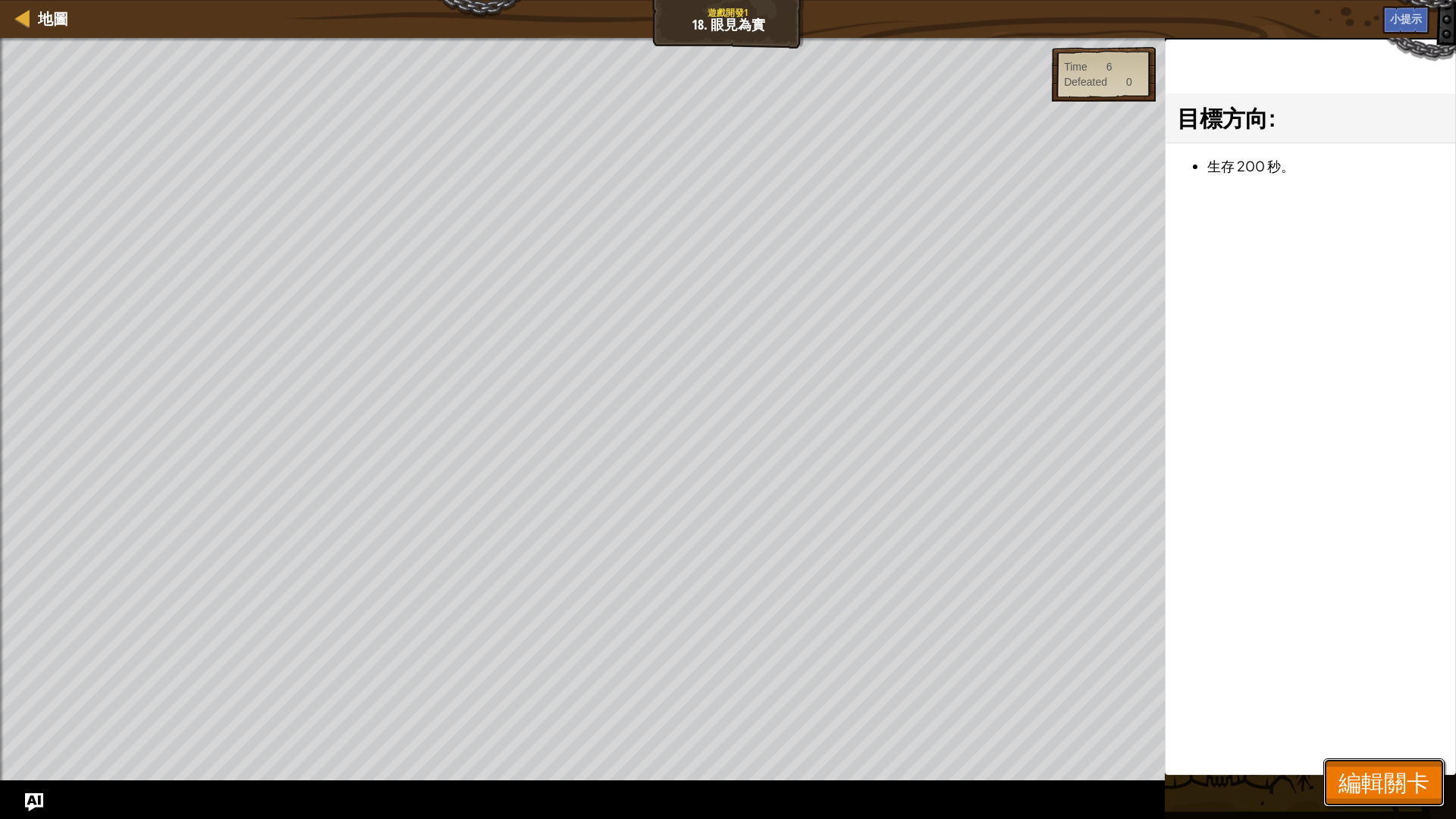
drag, startPoint x: 1383, startPoint y: 793, endPoint x: 1375, endPoint y: 590, distance: 203.2
click at [1383, 690] on span "編輯關卡" at bounding box center [1383, 782] width 91 height 32
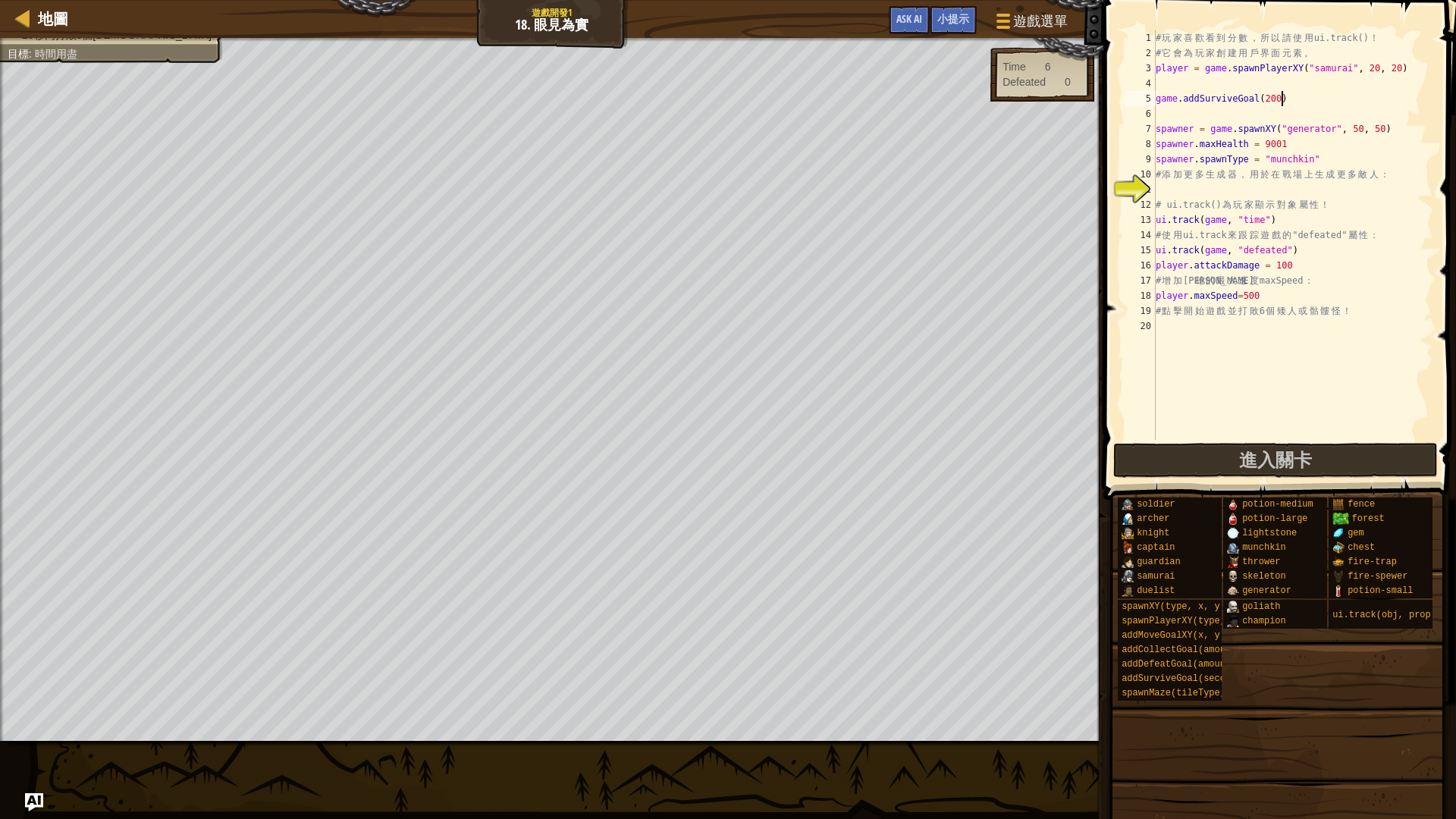
click at [1282, 101] on div "# 玩 家 喜 歡 看 到 分 數 ， 所 以 請 使 用 ui.track() ！ # 它 會 為 玩 家 創 建 用 戶 界 面 元 素 。 player…" at bounding box center [1294, 250] width 281 height 440
click at [1267, 295] on div "# 玩 家 喜 歡 看 到 分 數 ， 所 以 請 使 用 ui.track() ！ # 它 會 為 玩 家 創 建 用 戶 界 面 元 素 。 player…" at bounding box center [1294, 250] width 281 height 440
type textarea "player.maxSpeed=50"
click at [1290, 456] on span "進入關卡" at bounding box center [1276, 459] width 73 height 24
click at [1157, 437] on div "# 玩 家 喜 歡 看 到 分 數 ， 所 以 請 使 用 ui.track() ！ # 它 會 為 玩 家 創 建 用 戶 界 面 元 素 。 player…" at bounding box center [1294, 250] width 281 height 440
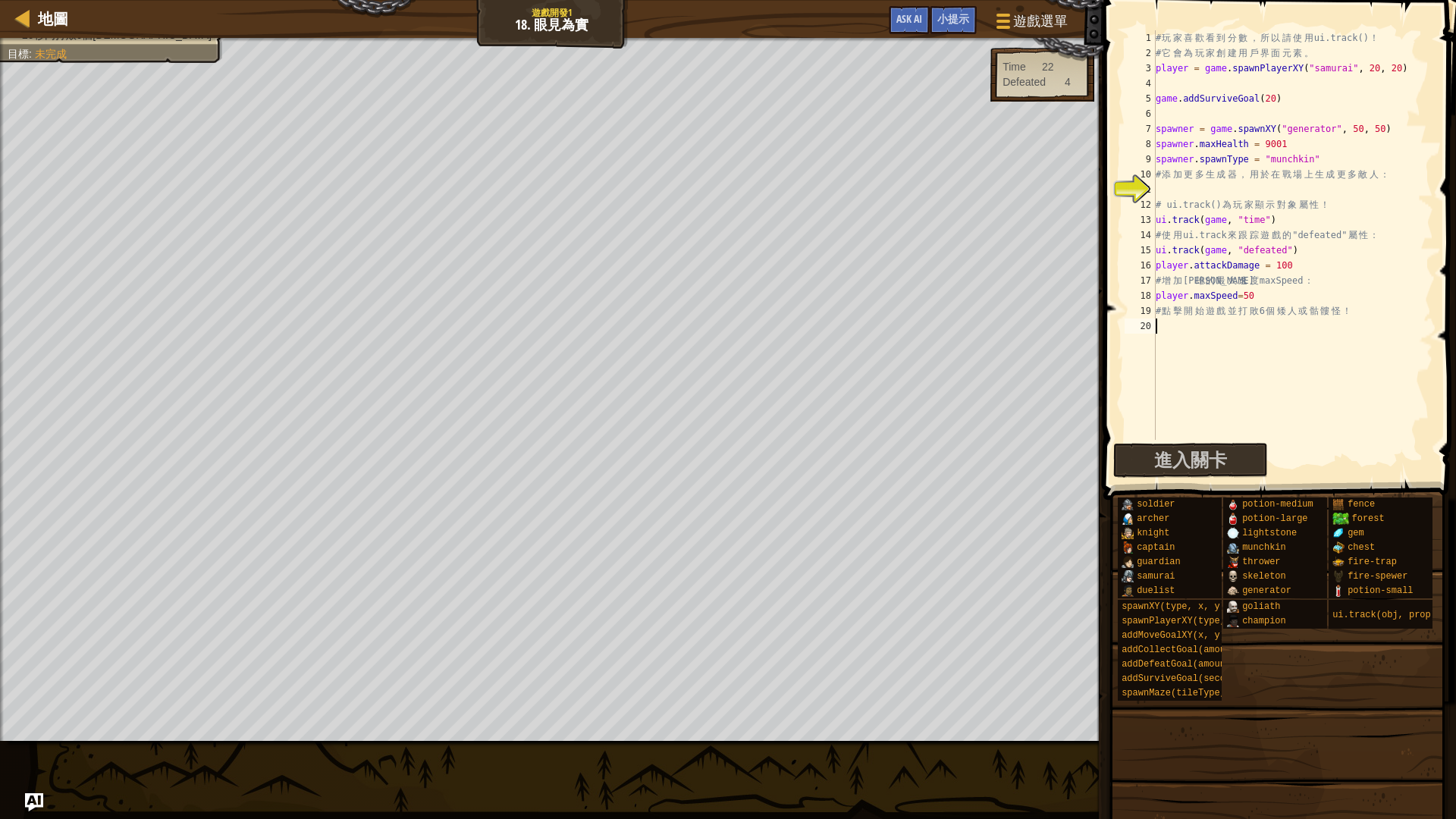
scroll to position [7, 0]
click at [1223, 452] on span "進入關卡" at bounding box center [1191, 459] width 73 height 24
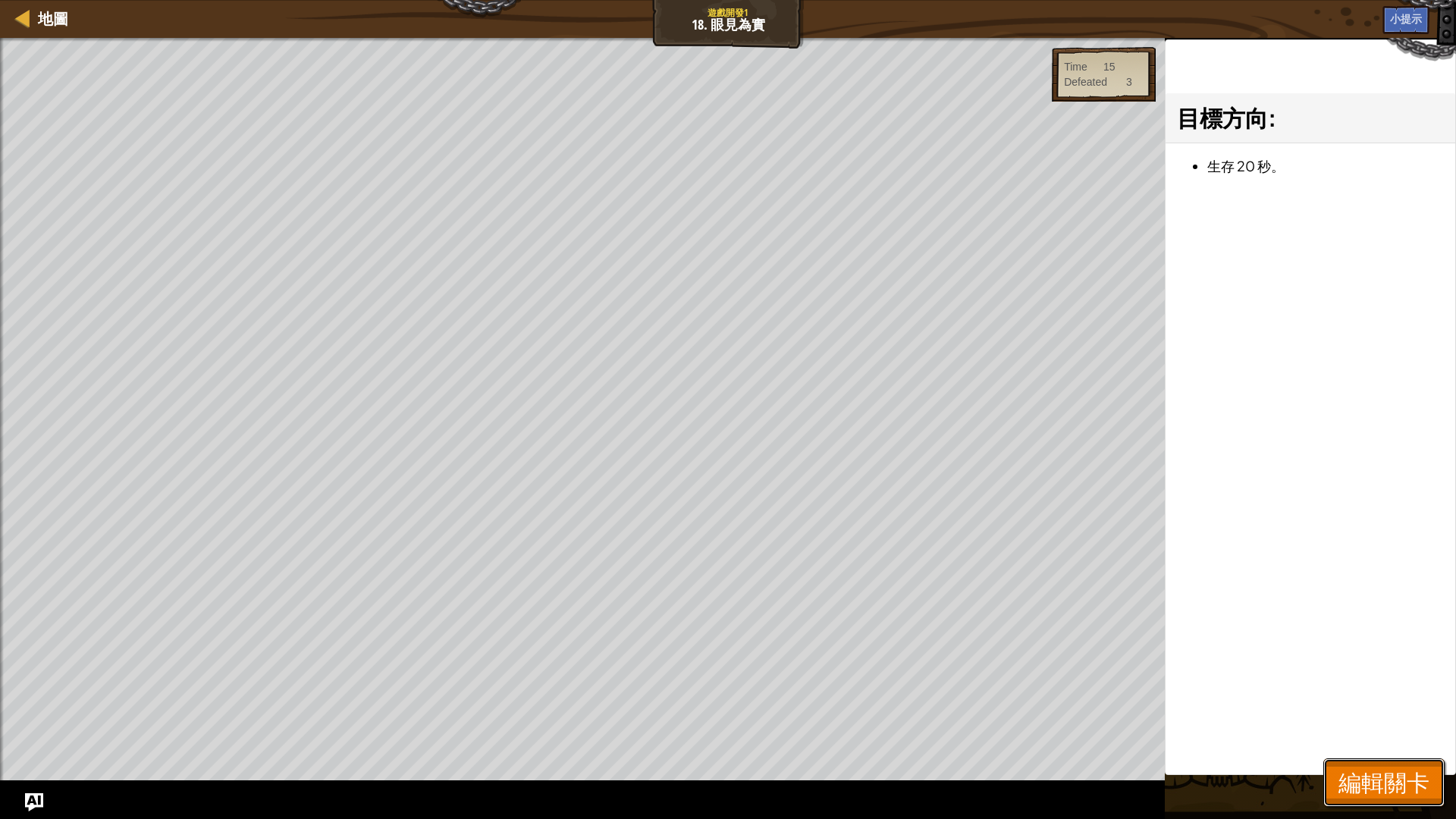
click at [1379, 690] on span "編輯關卡" at bounding box center [1383, 782] width 91 height 32
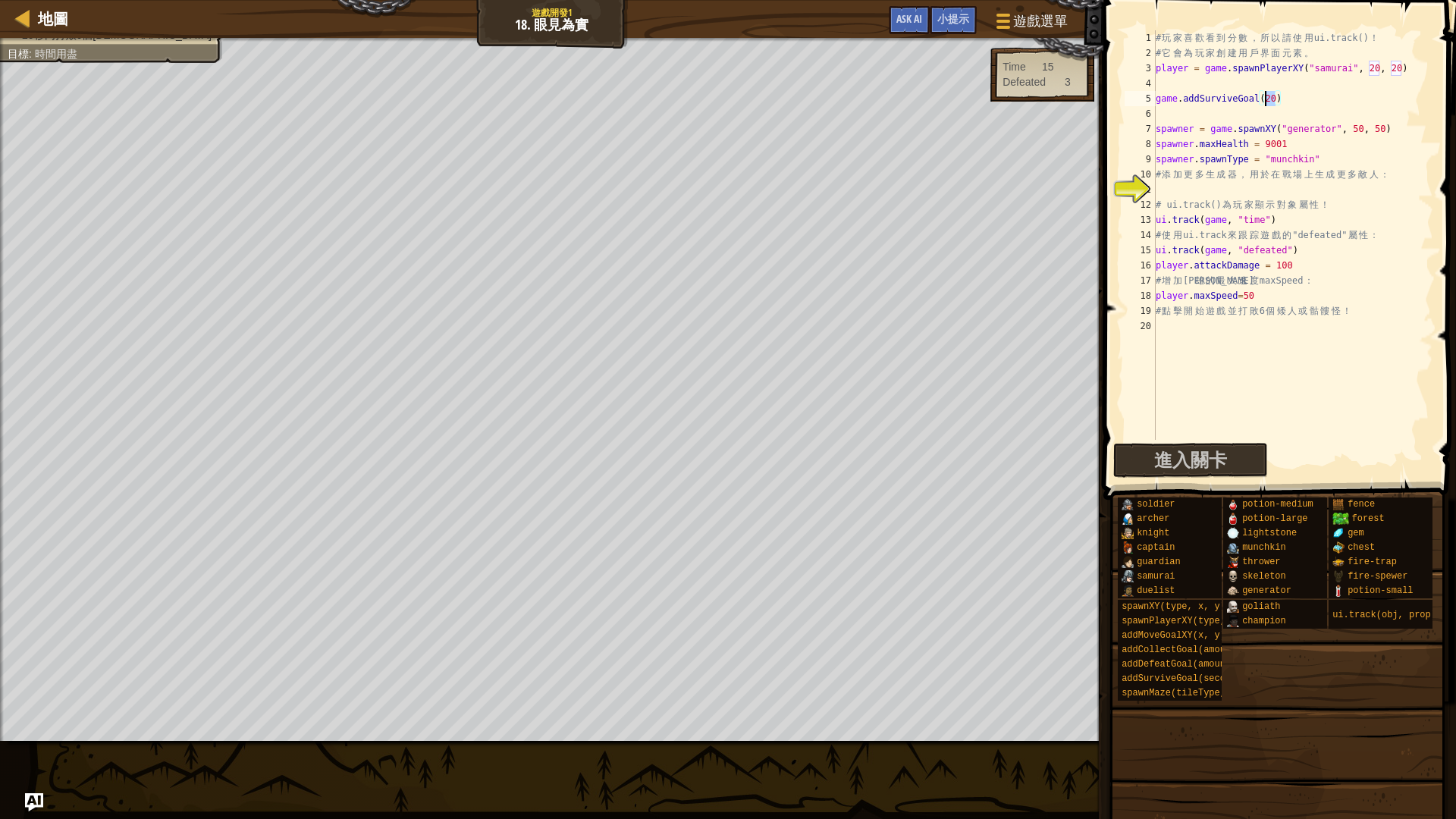
drag, startPoint x: 1276, startPoint y: 97, endPoint x: 1266, endPoint y: 97, distance: 10.0
click at [1266, 97] on div "# 玩 家 喜 歡 看 到 分 數 ， 所 以 請 使 用 ui.track() ！ # 它 會 為 玩 家 創 建 用 戶 界 面 元 素 。 player…" at bounding box center [1294, 250] width 281 height 440
type textarea "game.addSurviveGoal(50)"
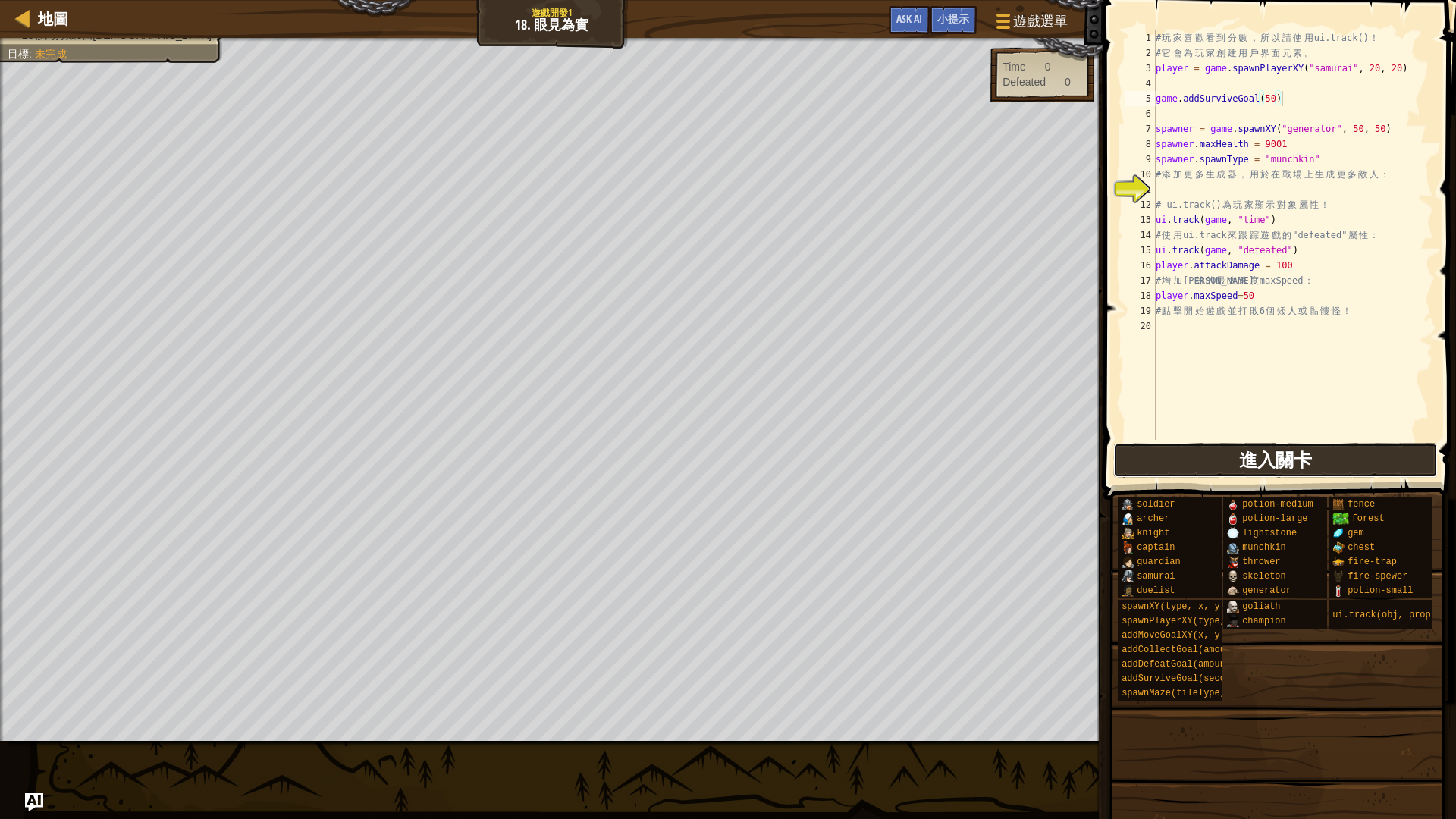
click at [1358, 460] on button "進入關卡" at bounding box center [1276, 460] width 325 height 35
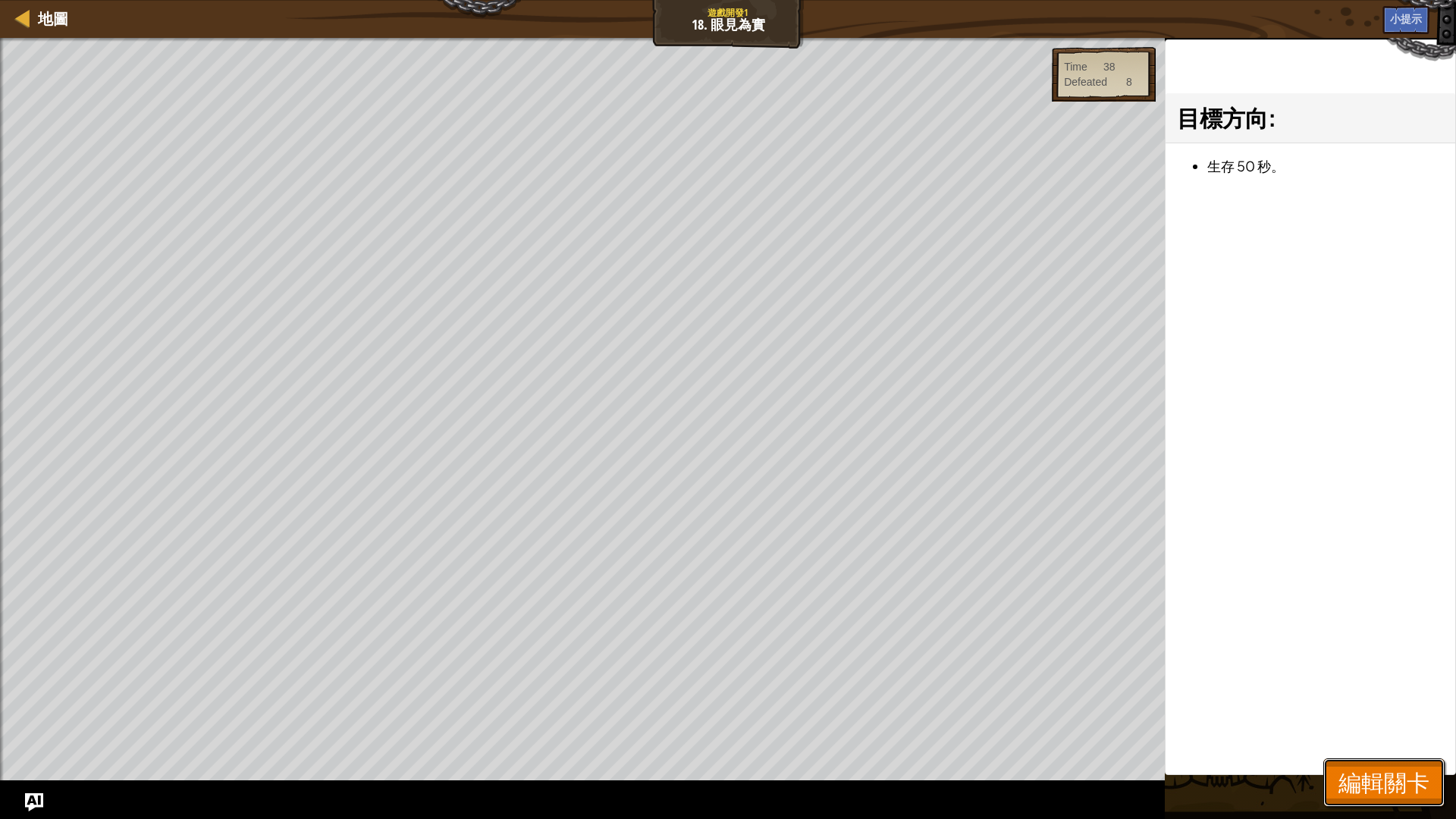
click at [1377, 690] on span "編輯關卡" at bounding box center [1383, 782] width 91 height 32
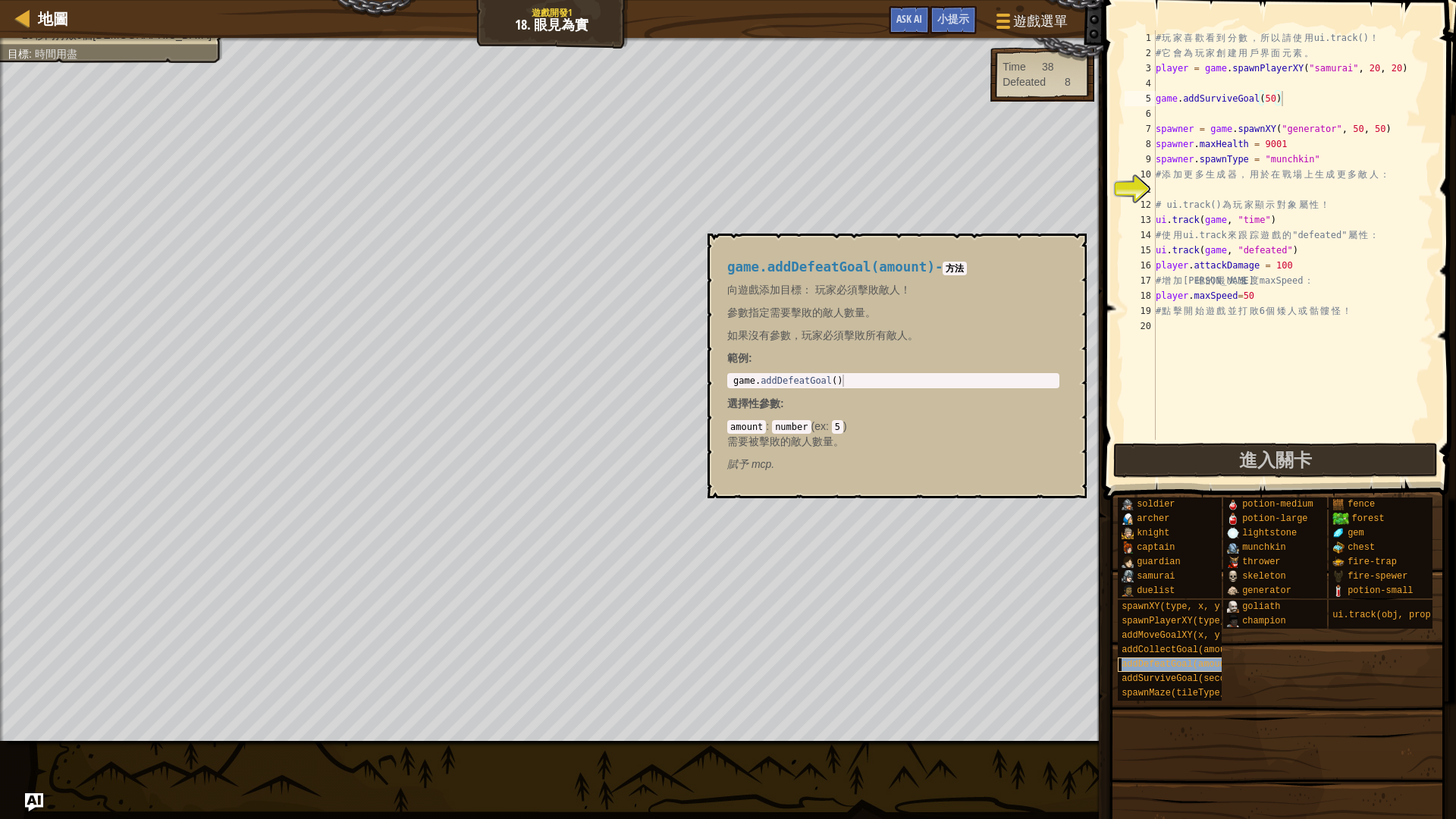
click at [1204, 662] on span "addDefeatGoal(amount)" at bounding box center [1179, 663] width 115 height 10
type textarea "game.addDefeatGoal()"
click at [684, 0] on body "地圖 遊戲開發1 18. 眼見為實 遊戲選單 完成 小提示 Ask AI 1 הההההההההההההההההההההההההההההההההההההההה…" at bounding box center [728, 0] width 1456 height 0
click at [1171, 337] on div "# 玩 家 喜 歡 看 到 分 數 ， 所 以 請 使 用 ui.track() ！ # 它 會 為 玩 家 創 建 用 戶 界 面 元 素 。 player…" at bounding box center [1294, 250] width 281 height 440
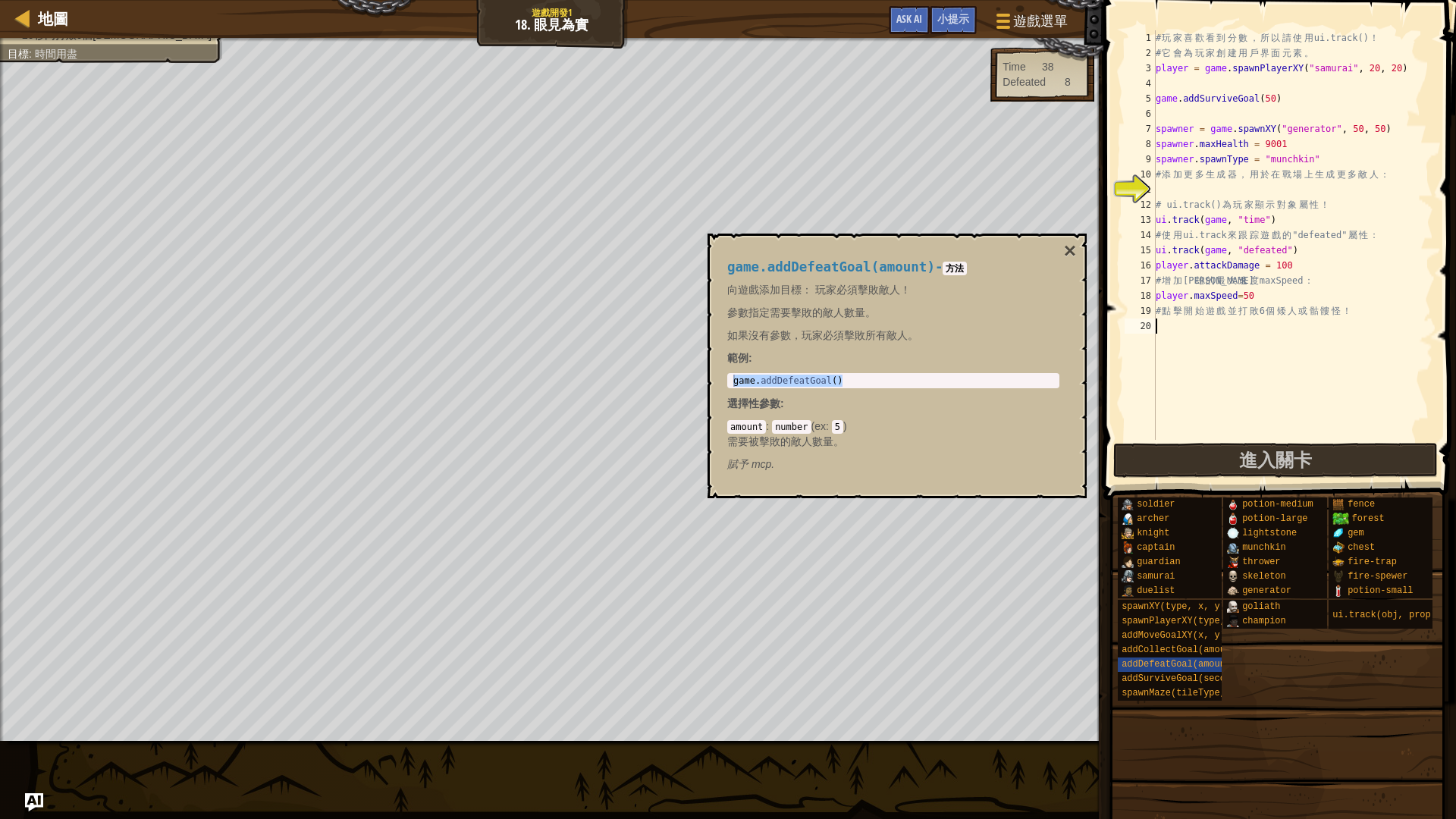
paste textarea "game.addDefeatGoal()"
click at [1259, 326] on div "# 玩 家 喜 歡 看 到 分 數 ， 所 以 請 使 用 ui.track() ！ # 它 會 為 玩 家 創 建 用 戶 界 面 元 素 。 player…" at bounding box center [1294, 250] width 281 height 440
click at [1329, 467] on button "進入關卡" at bounding box center [1276, 460] width 325 height 35
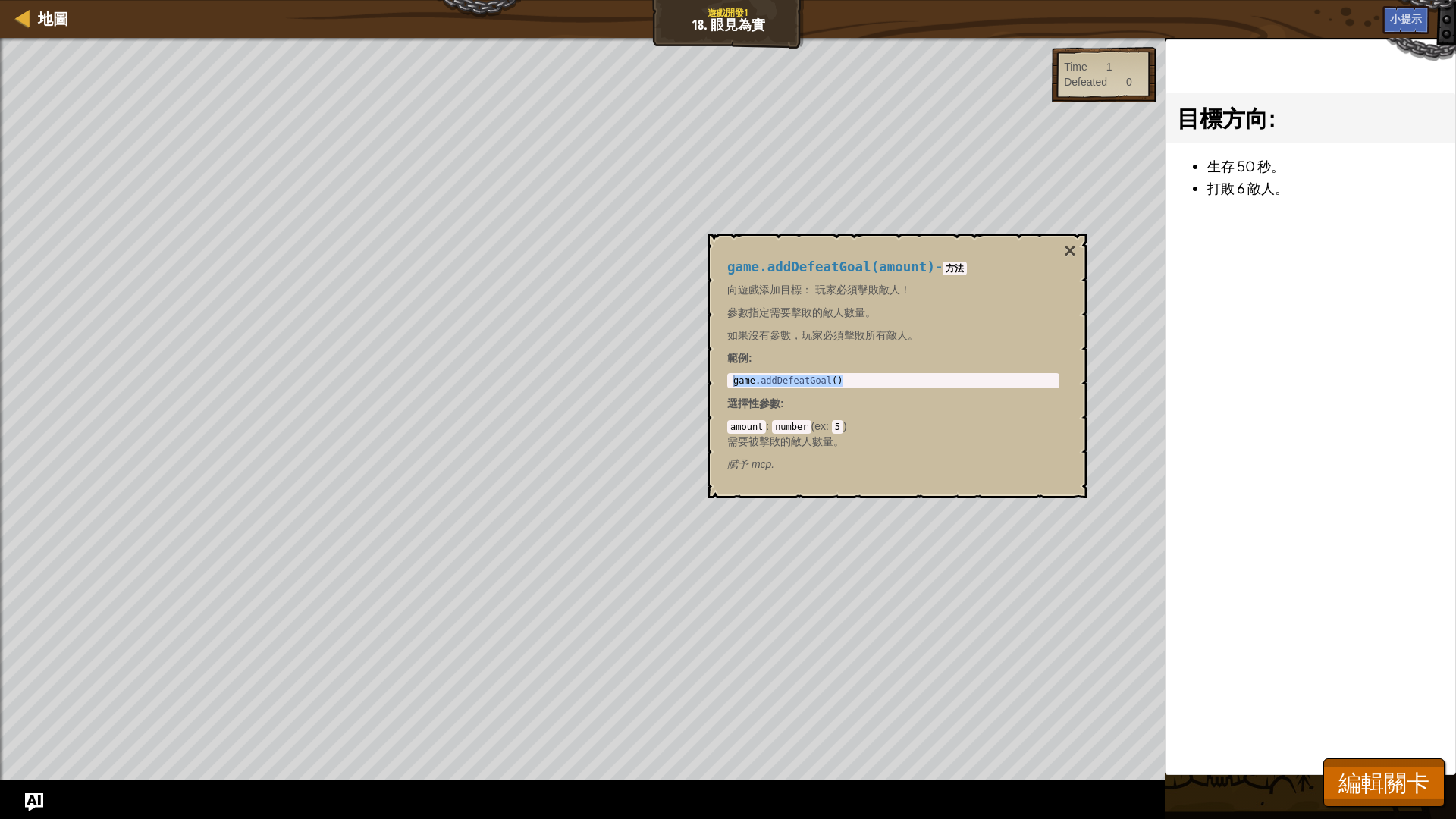
drag, startPoint x: 1068, startPoint y: 251, endPoint x: 751, endPoint y: 388, distance: 345.3
click at [1062, 256] on div "game.addDefeatGoal(amount) - 方法 向遊戲添加目標： 玩家必須擊敗敵人！ 參數指定需要擊敗的敵人數量。 如果沒有參數，玩家必須擊敗…" at bounding box center [897, 366] width 379 height 264
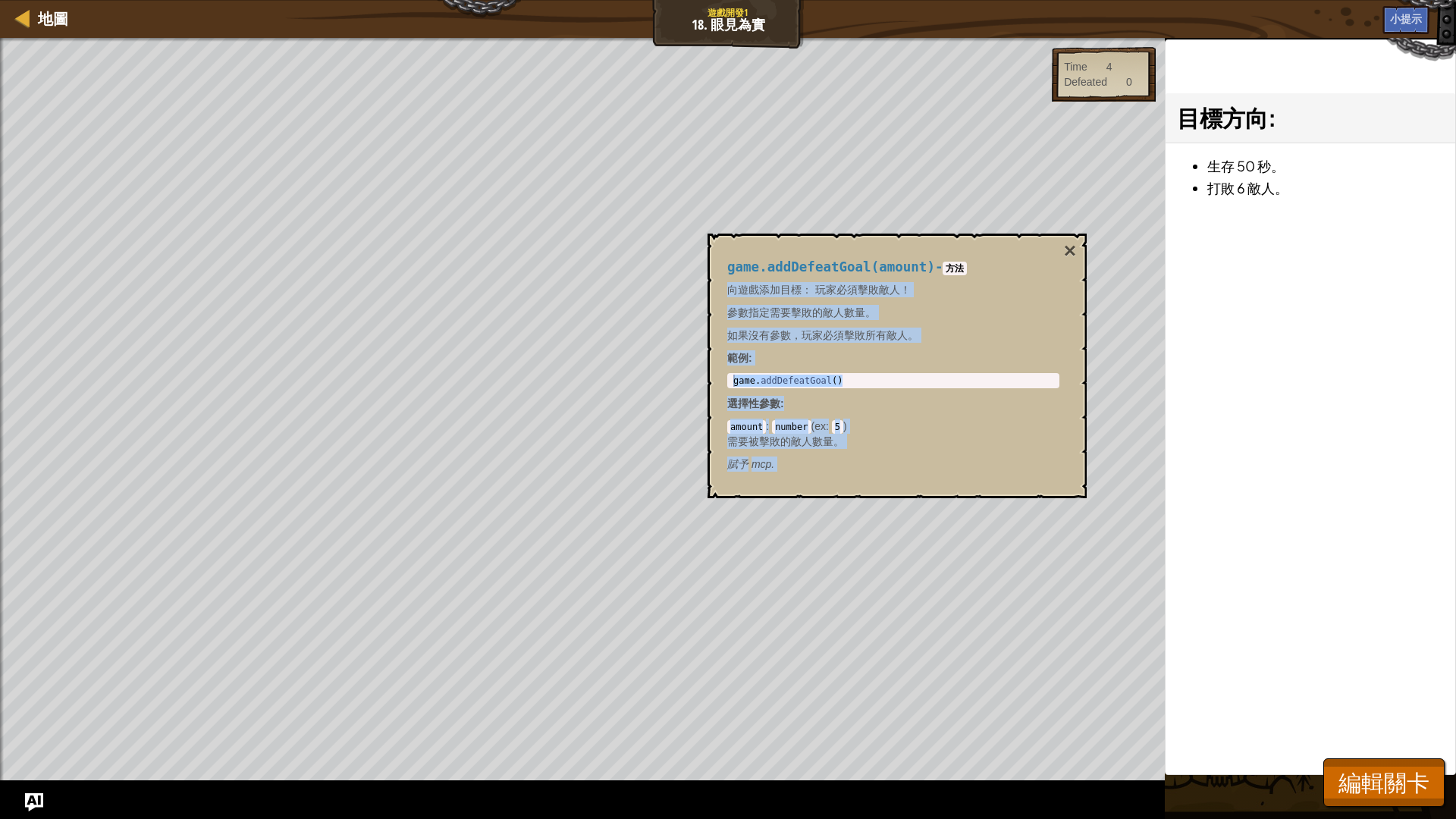
click at [1078, 251] on div "game.addDefeatGoal(amount) - 方法 向遊戲添加目標： 玩家必須擊敗敵人！ 參數指定需要擊敗的敵人數量。 如果沒有參數，玩家必須擊敗…" at bounding box center [897, 366] width 379 height 264
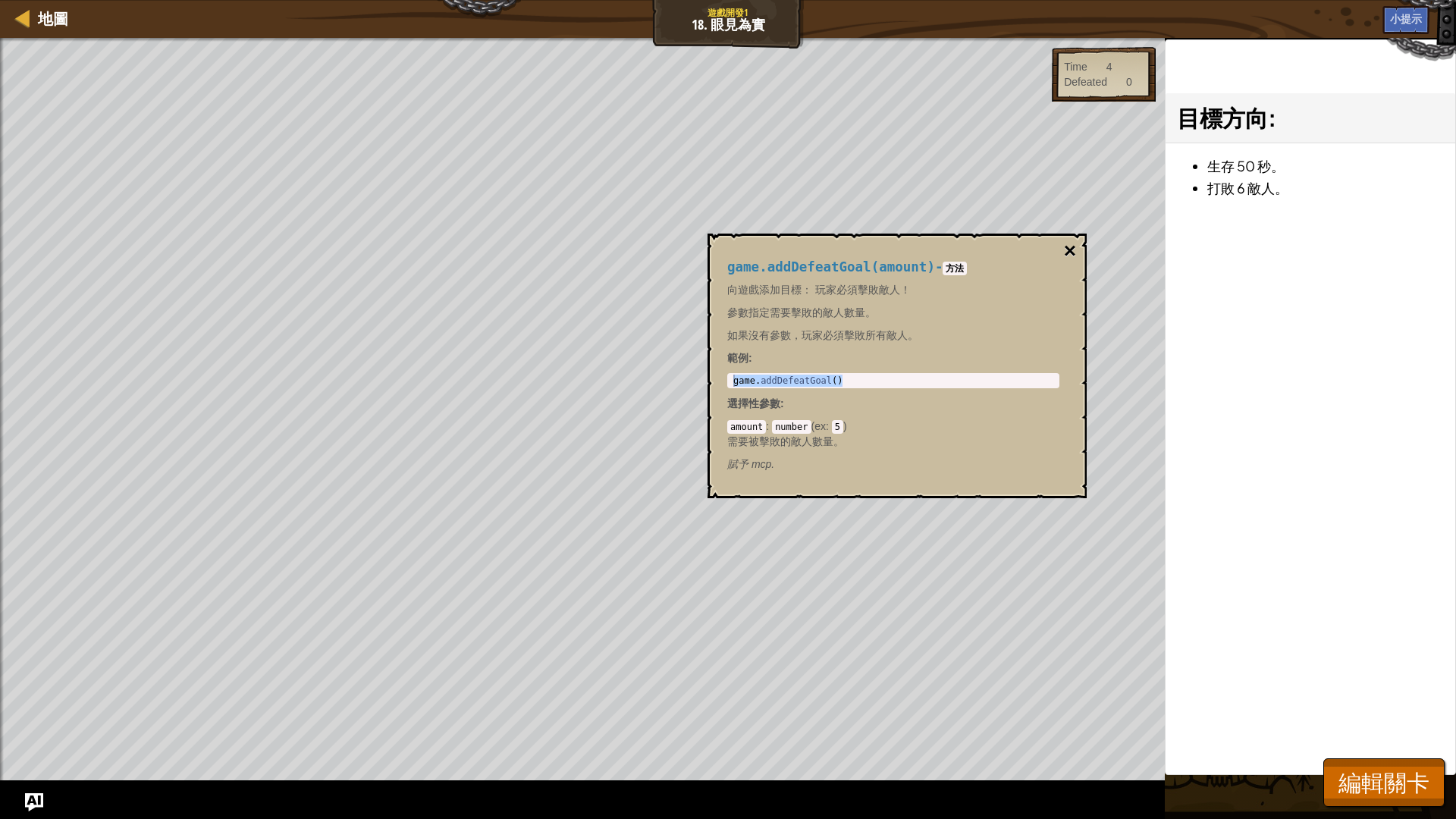
click at [1067, 251] on button "×" at bounding box center [1070, 251] width 12 height 21
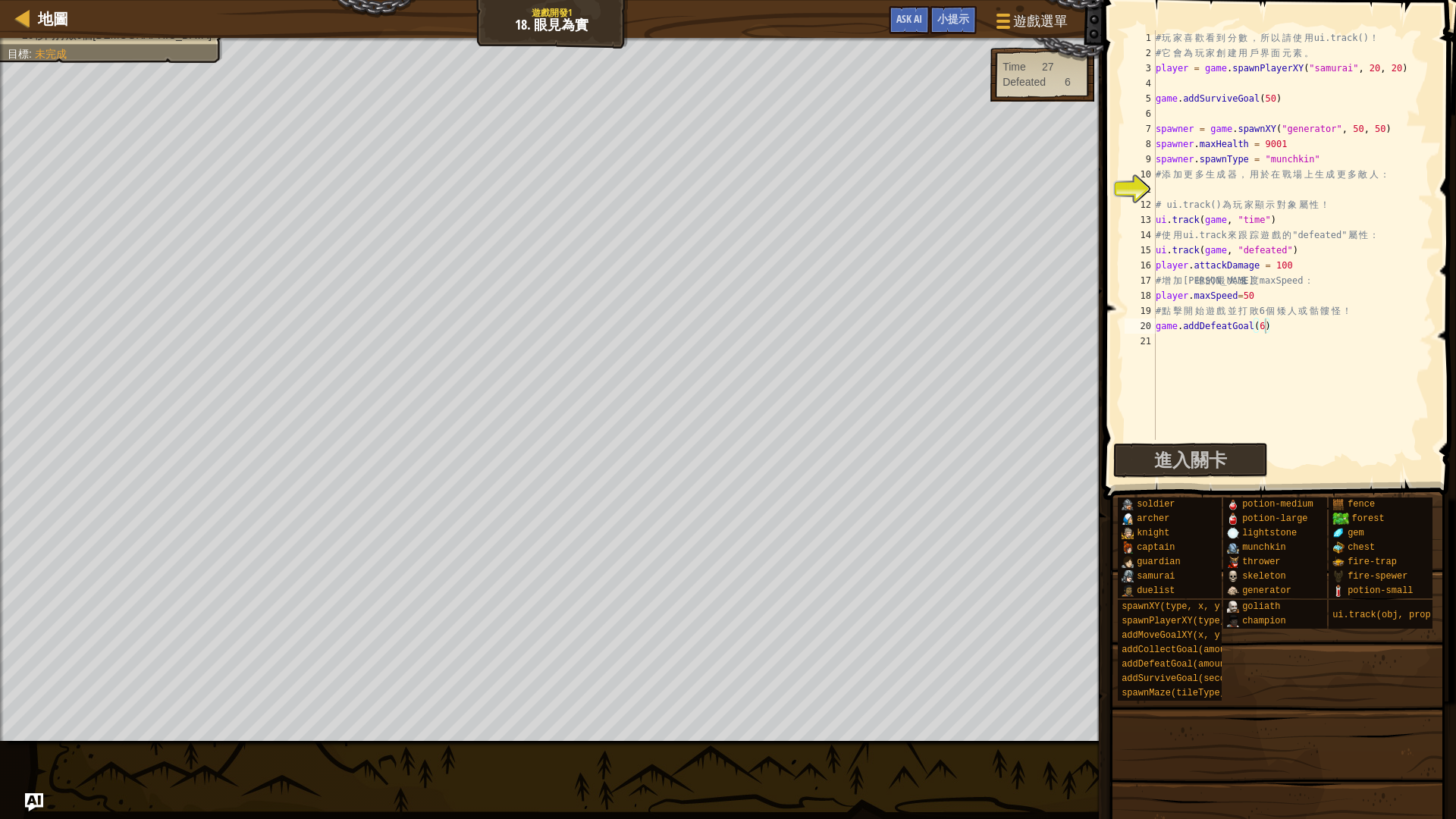
click at [1279, 99] on div "# 玩 家 喜 歡 看 到 分 數 ， 所 以 請 使 用 ui.track() ！ # 它 會 為 玩 家 創 建 用 戶 界 面 元 素 。 player…" at bounding box center [1294, 250] width 281 height 440
click at [1276, 99] on div "# 玩 家 喜 歡 看 到 分 數 ， 所 以 請 使 用 ui.track() ！ # 它 會 為 玩 家 創 建 用 戶 界 面 元 素 。 player…" at bounding box center [1294, 250] width 281 height 440
click at [1269, 463] on span "進入關卡" at bounding box center [1276, 459] width 73 height 24
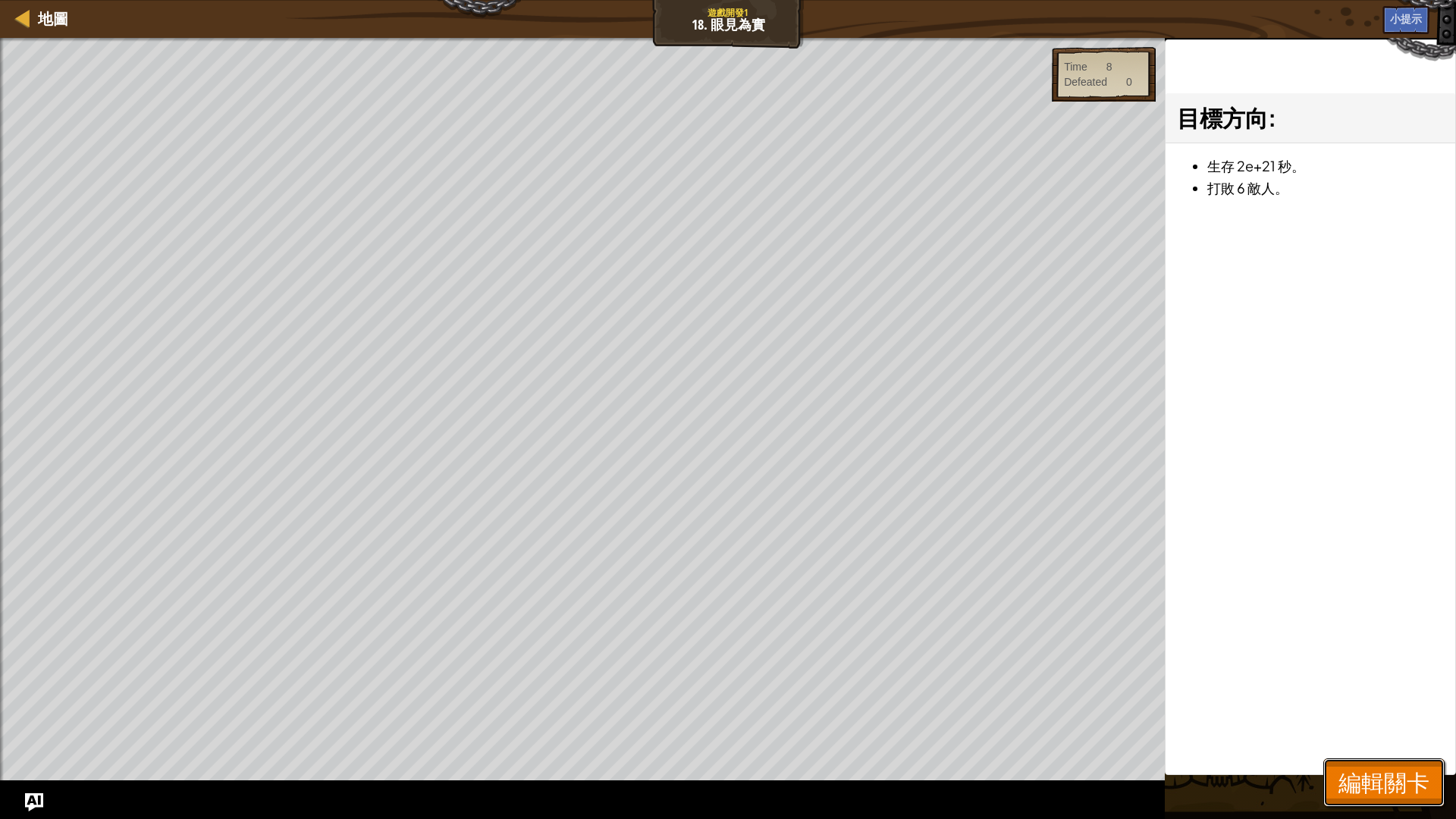
click at [1390, 690] on span "編輯關卡" at bounding box center [1383, 782] width 91 height 32
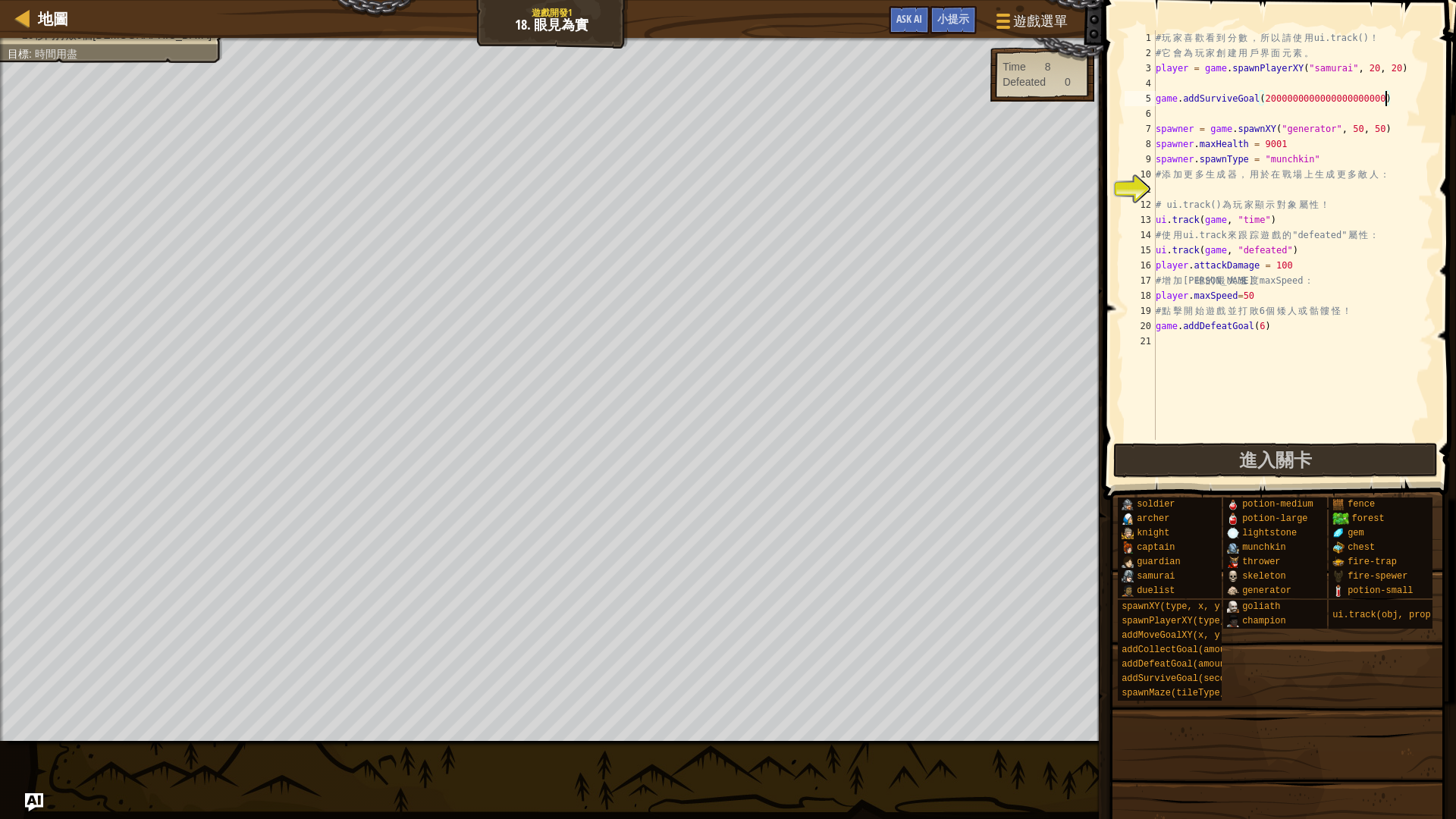
drag, startPoint x: 1383, startPoint y: 97, endPoint x: 1456, endPoint y: 97, distance: 73.0
click at [1384, 97] on div "# 玩 家 喜 歡 看 到 分 數 ， 所 以 請 使 用 ui.track() ！ # 它 會 為 玩 家 創 建 用 戶 界 面 元 素 。 player…" at bounding box center [1294, 250] width 281 height 440
click at [1397, 127] on div "# 玩 家 喜 歡 看 到 分 數 ， 所 以 請 使 用 ui.track() ！ # 它 會 為 玩 家 創 建 用 戶 界 面 元 素 。 player…" at bounding box center [1294, 250] width 281 height 440
type textarea "spawner = game.spawnXY("generator", 50, 50)"
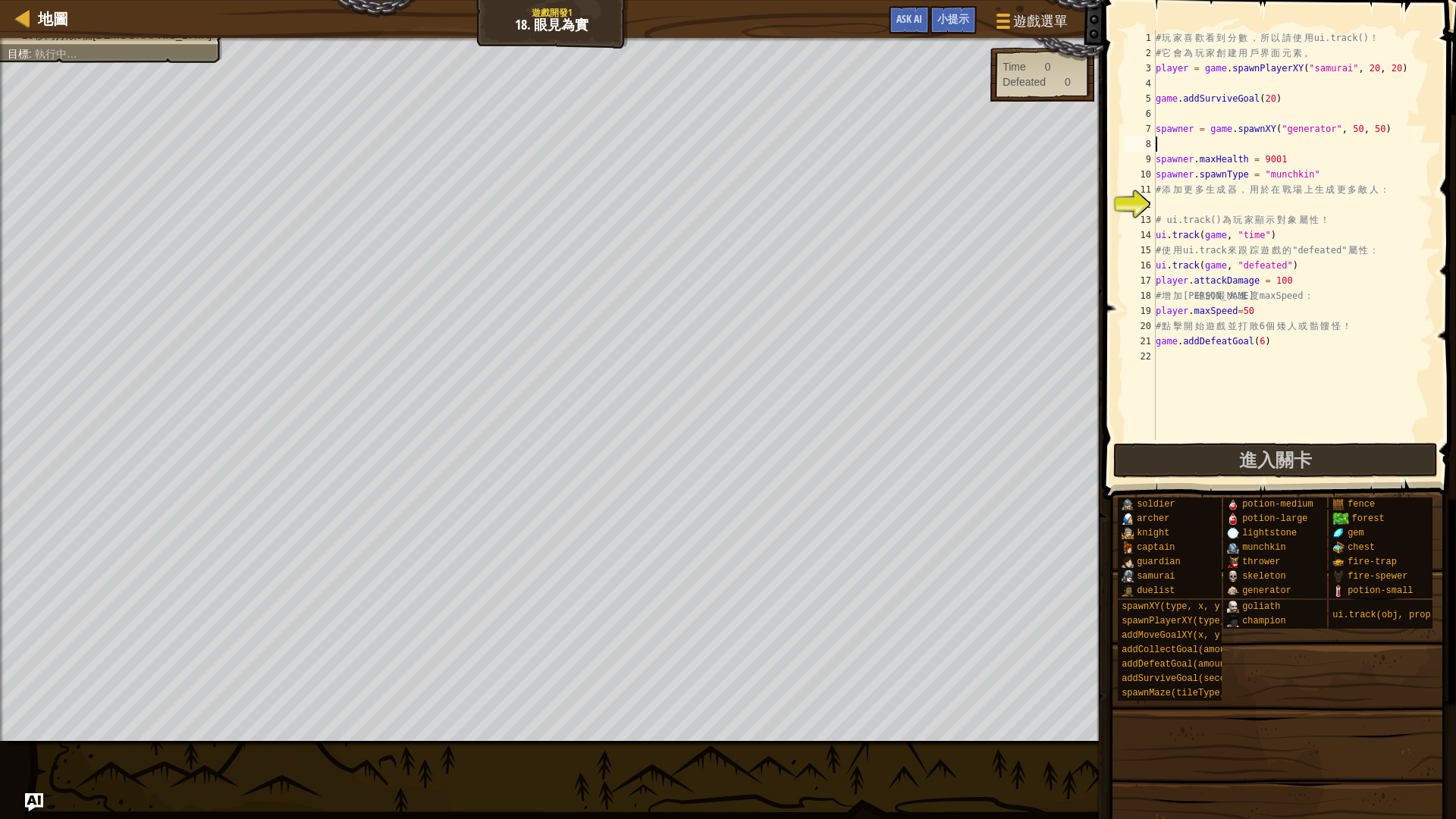
scroll to position [7, 0]
drag, startPoint x: 1401, startPoint y: 127, endPoint x: 1147, endPoint y: 134, distance: 254.1
click at [1147, 134] on div "1 2 3 4 5 6 7 8 9 10 11 12 13 14 15 16 17 18 19 20 21 22 # 玩 家 喜 歡 看 到 分 數 ， 所 …" at bounding box center [1277, 235] width 312 height 410
type textarea "spawner = game.spawnXY("generator", 50, 50)"
click at [1183, 136] on div "# 玩 家 喜 歡 看 到 分 數 ， 所 以 請 使 用 ui.track() ！ # 它 會 為 玩 家 創 建 用 戶 界 面 元 素 。 player…" at bounding box center [1294, 250] width 281 height 440
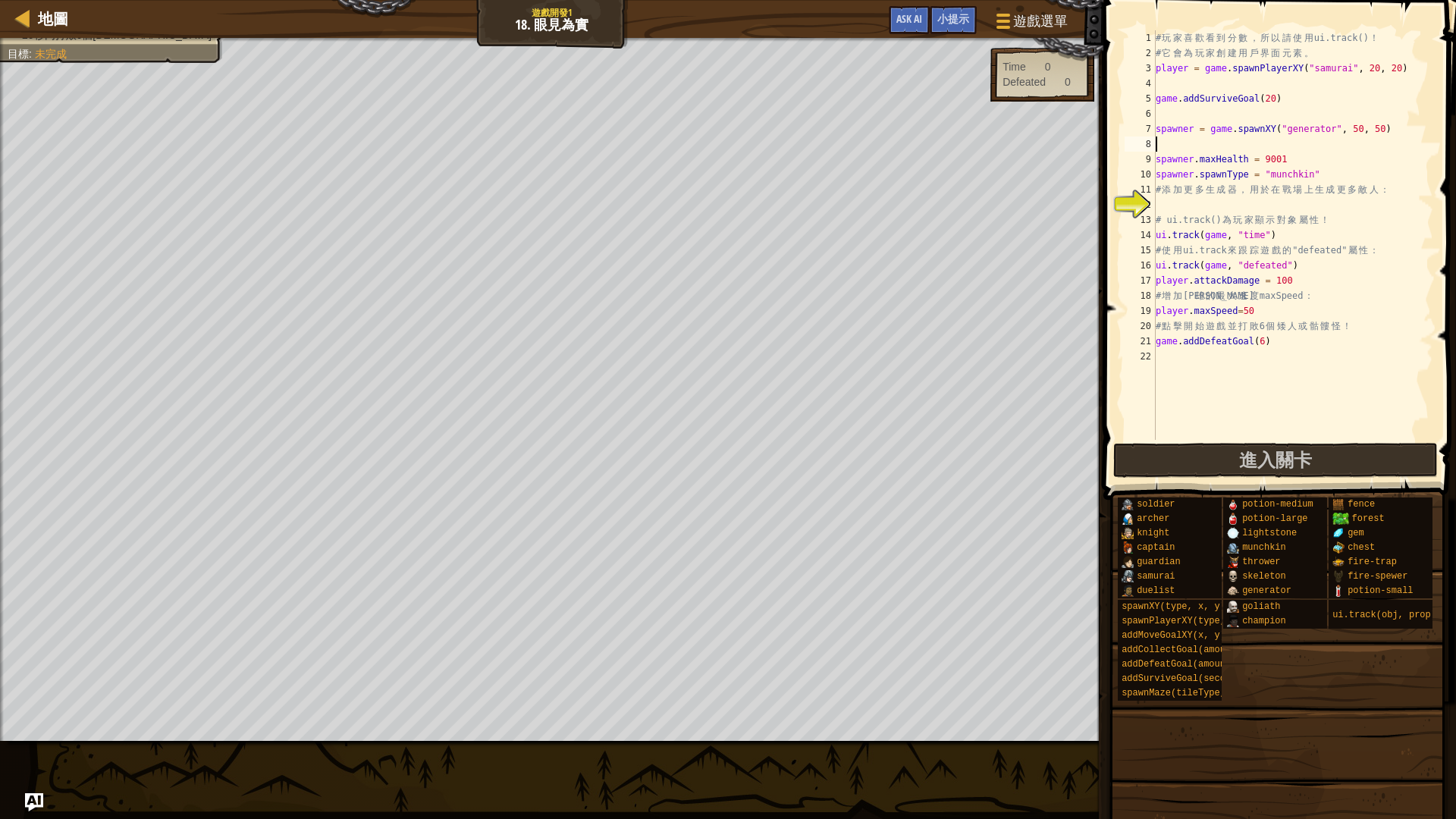
paste textarea "spawner = game.spawnXY("generator", 50, 50)"
drag, startPoint x: 1375, startPoint y: 143, endPoint x: 1384, endPoint y: 145, distance: 9.2
click at [1384, 145] on div "# 玩 家 喜 歡 看 到 分 數 ， 所 以 請 使 用 ui.track() ！ # 它 會 為 玩 家 創 建 用 戶 界 面 元 素 。 player…" at bounding box center [1294, 250] width 281 height 440
click at [1341, 463] on button "進入關卡" at bounding box center [1276, 460] width 325 height 35
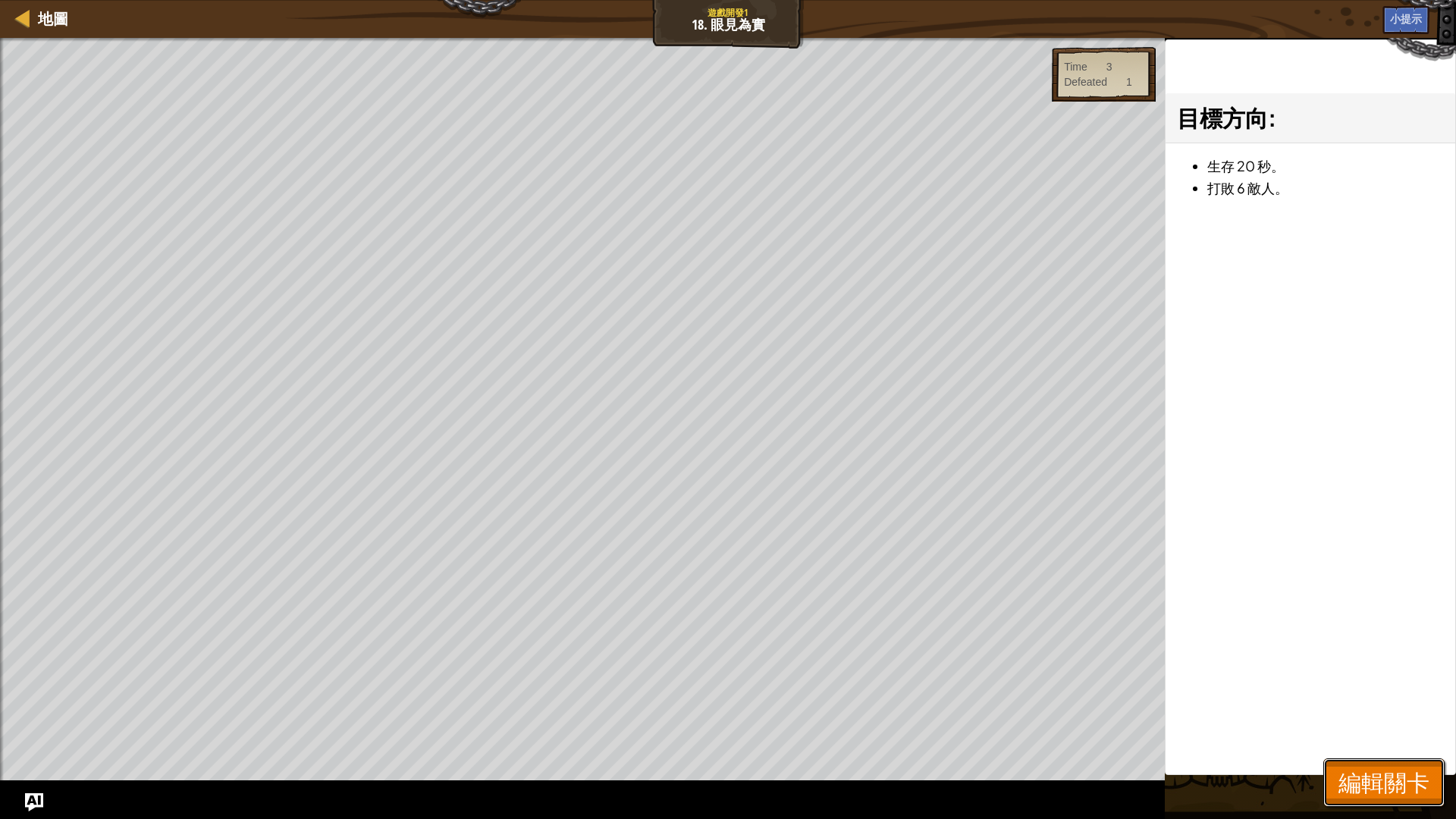
click at [1398, 690] on span "編輯關卡" at bounding box center [1383, 782] width 91 height 32
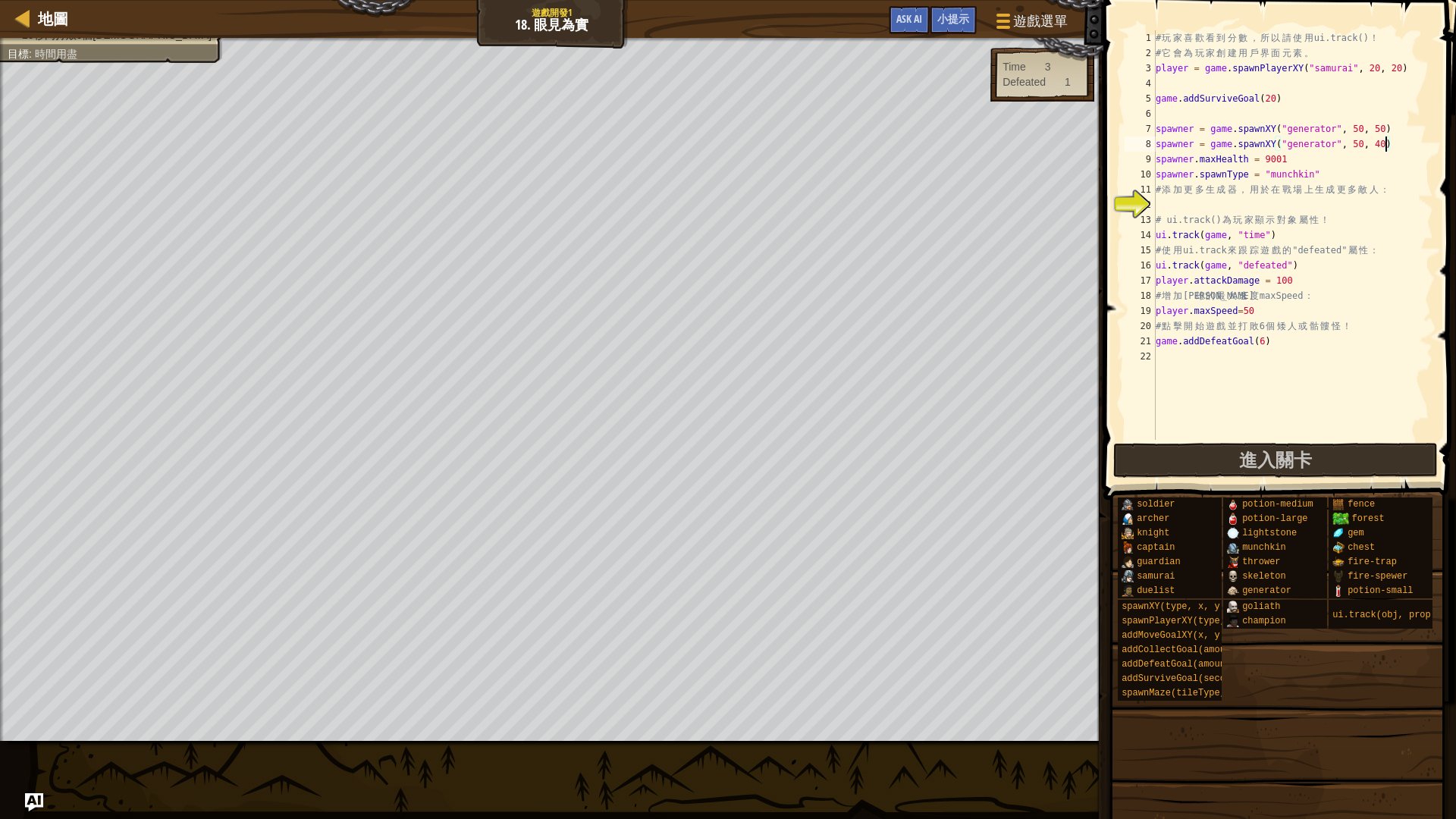
click at [1385, 147] on div "# 玩 家 喜 歡 看 到 分 數 ， 所 以 請 使 用 ui.track() ！ # 它 會 為 玩 家 創 建 用 戶 界 面 元 素 。 player…" at bounding box center [1294, 250] width 281 height 440
click at [1324, 470] on button "進入關卡" at bounding box center [1276, 460] width 325 height 35
click at [1178, 457] on span "進入關卡" at bounding box center [1191, 459] width 73 height 24
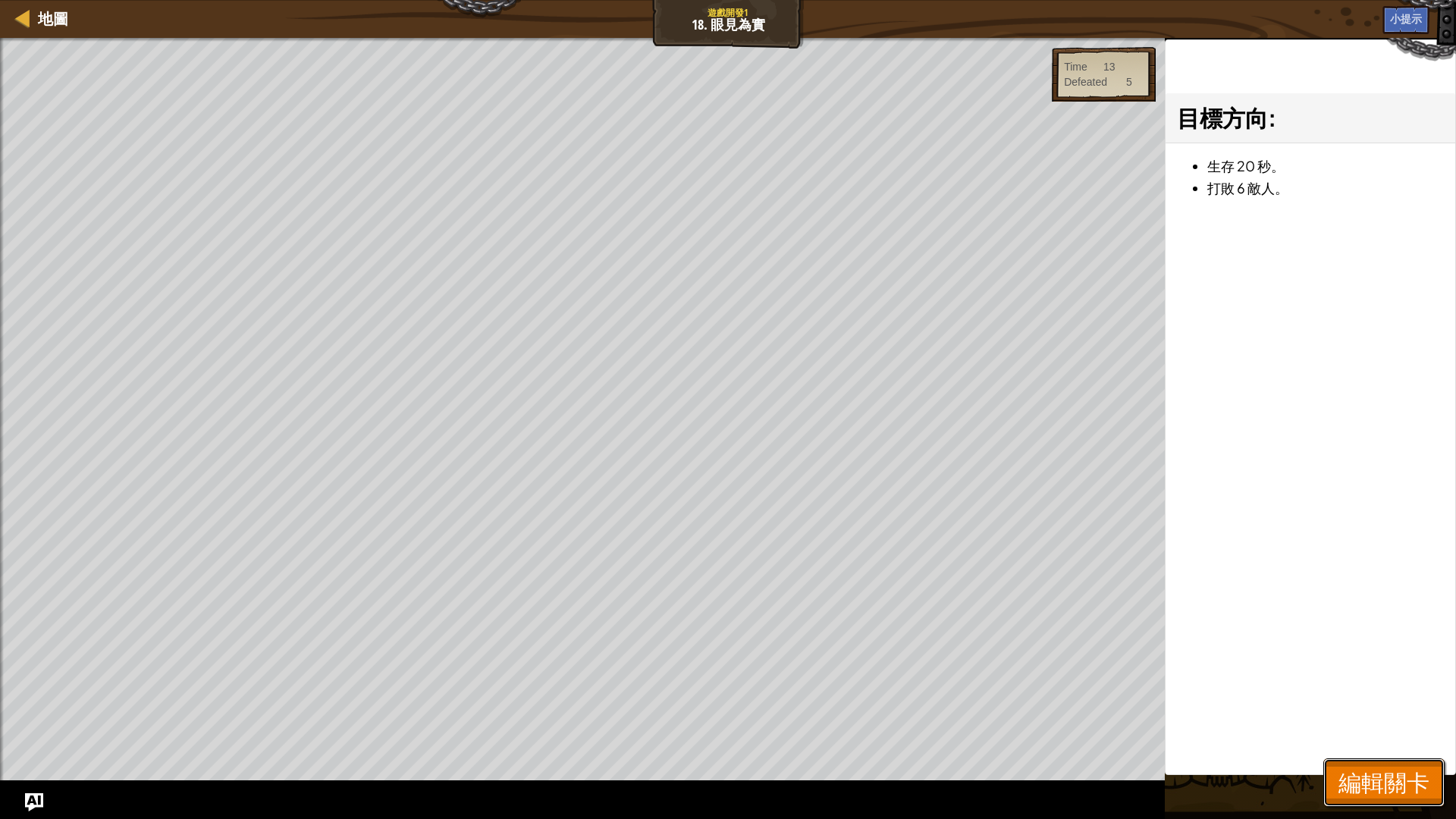
drag, startPoint x: 1356, startPoint y: 771, endPoint x: 1350, endPoint y: 676, distance: 95.2
click at [1357, 690] on span "編輯關卡" at bounding box center [1383, 782] width 91 height 32
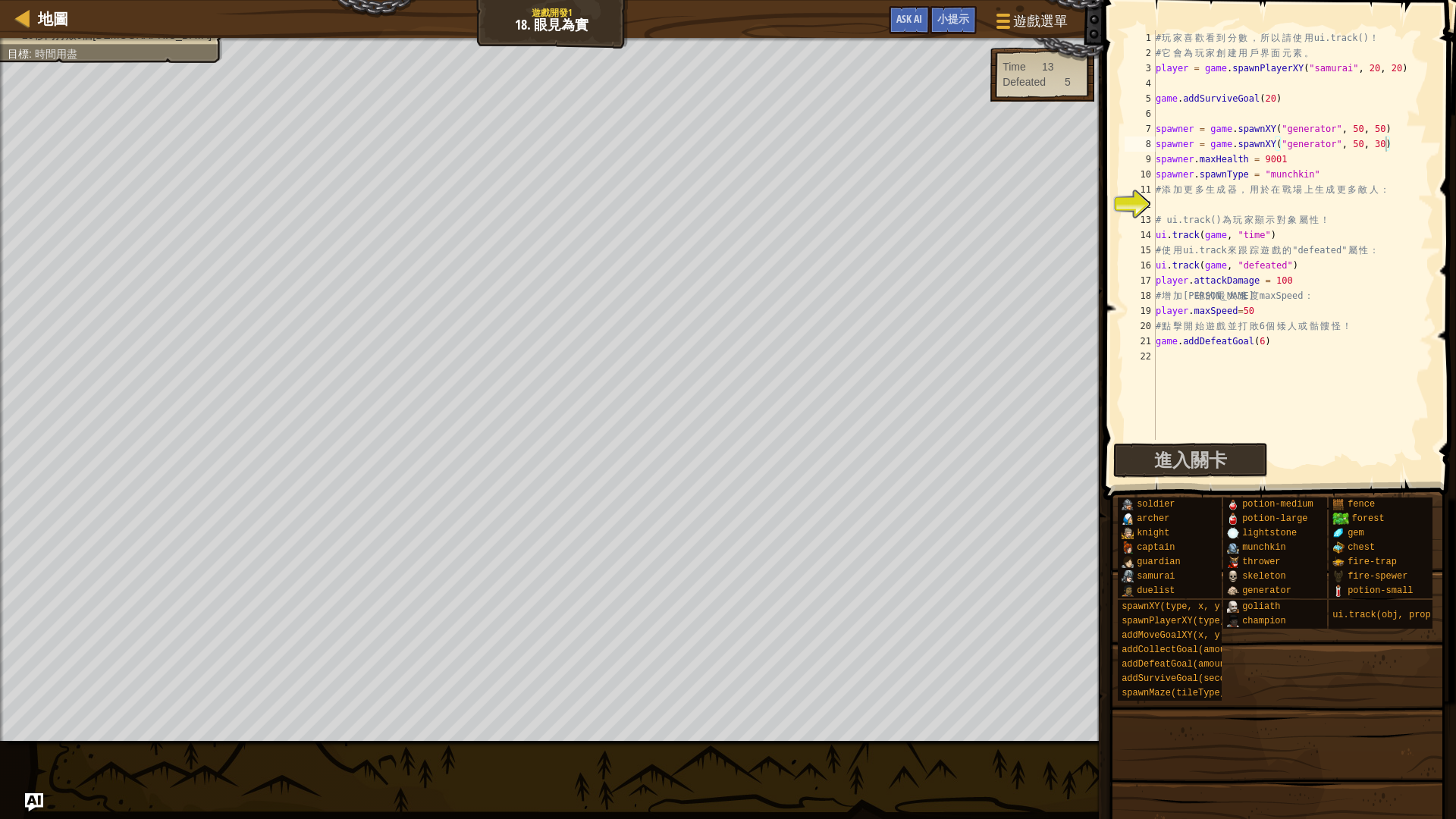
click at [1284, 347] on div "# 玩 家 喜 歡 看 到 分 數 ， 所 以 請 使 用 ui.track() ！ # 它 會 為 玩 家 創 建 用 戶 界 面 元 素 。 player…" at bounding box center [1294, 250] width 281 height 440
drag, startPoint x: 1285, startPoint y: 157, endPoint x: 1264, endPoint y: 158, distance: 21.0
click at [1264, 158] on div "# 玩 家 喜 歡 看 到 分 數 ， 所 以 請 使 用 ui.track() ！ # 它 會 為 玩 家 創 建 用 戶 界 面 元 素 。 player…" at bounding box center [1294, 250] width 281 height 440
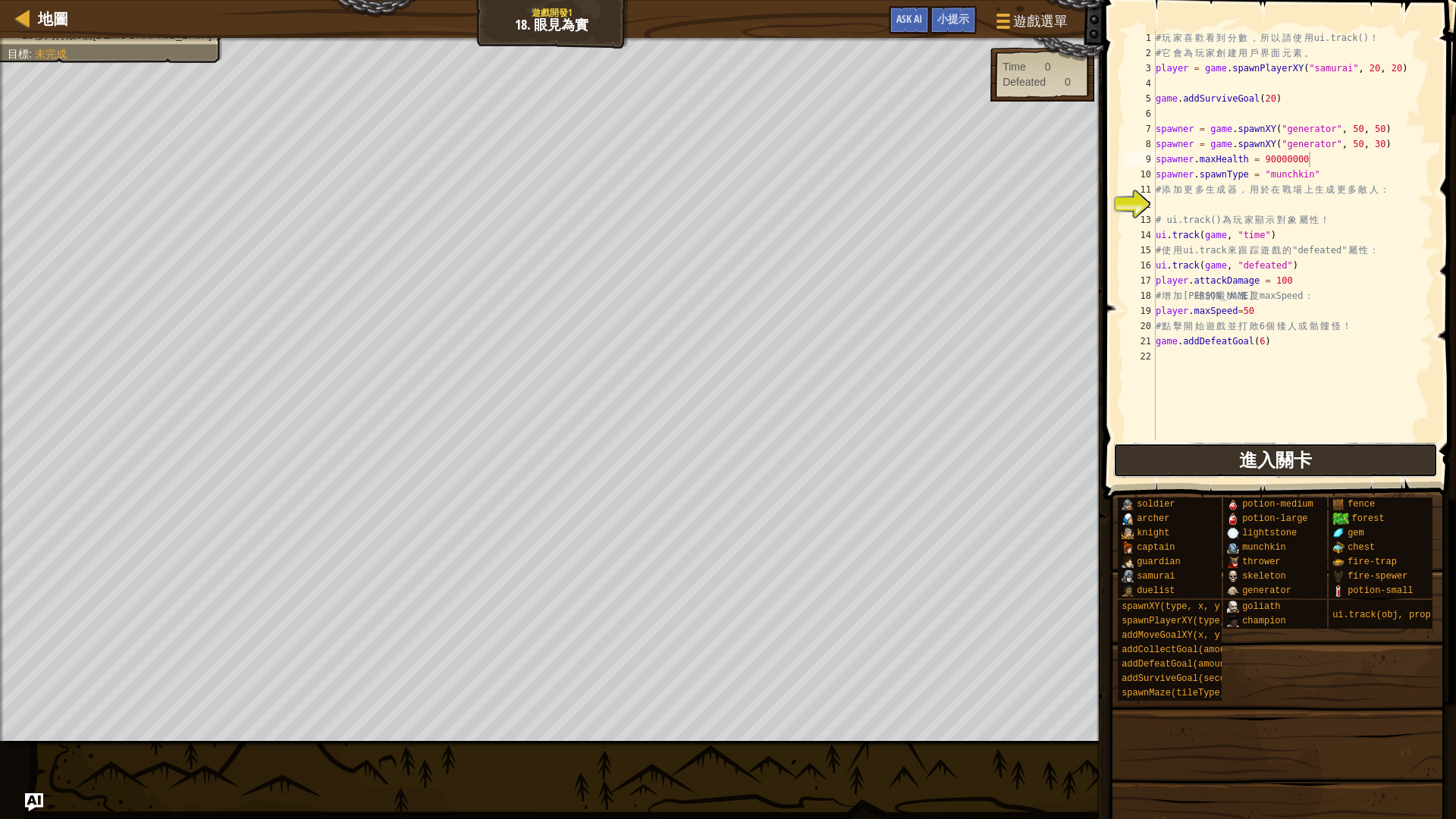
click at [1363, 459] on button "進入關卡" at bounding box center [1276, 460] width 325 height 35
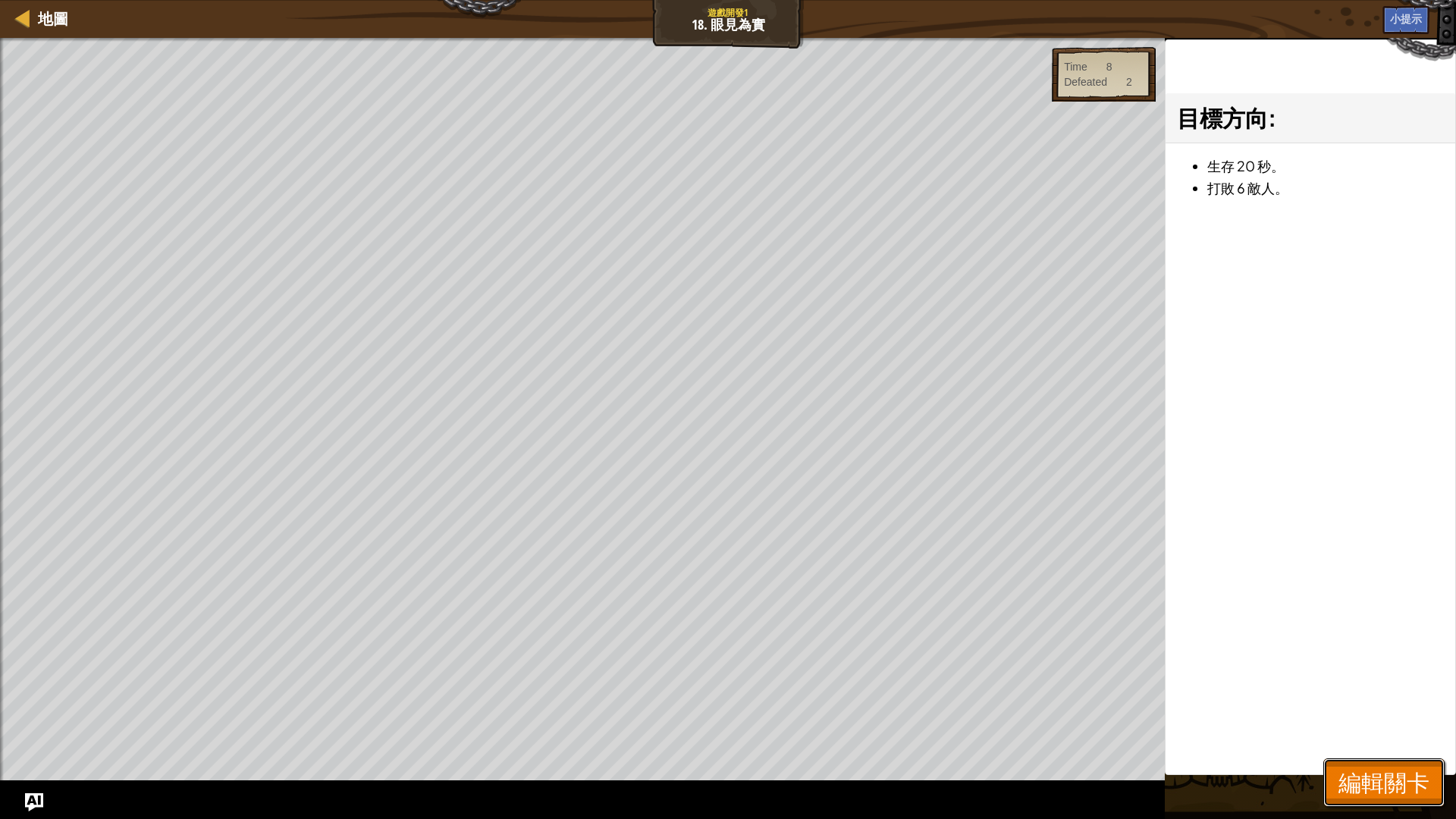
click at [1368, 690] on span "編輯關卡" at bounding box center [1383, 782] width 91 height 32
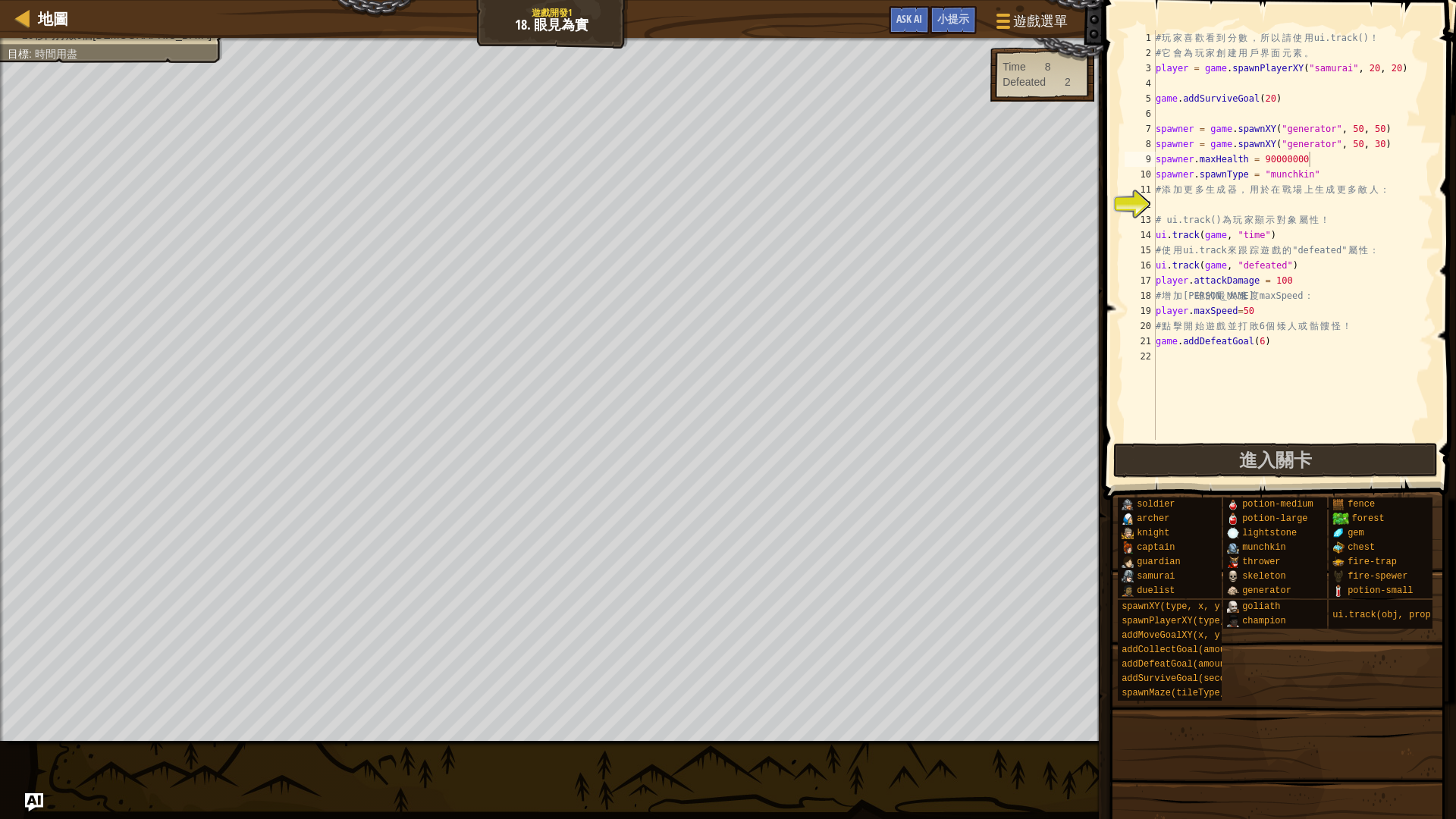
scroll to position [7, 11]
drag, startPoint x: 1297, startPoint y: 282, endPoint x: 1277, endPoint y: 281, distance: 20.0
click at [1277, 281] on div "# 玩 家 喜 歡 看 到 分 數 ， 所 以 請 使 用 ui.track() ！ # 它 會 為 玩 家 創 建 用 戶 界 面 元 素 。 player…" at bounding box center [1294, 250] width 281 height 440
type textarea "player.attackDamage = 50000"
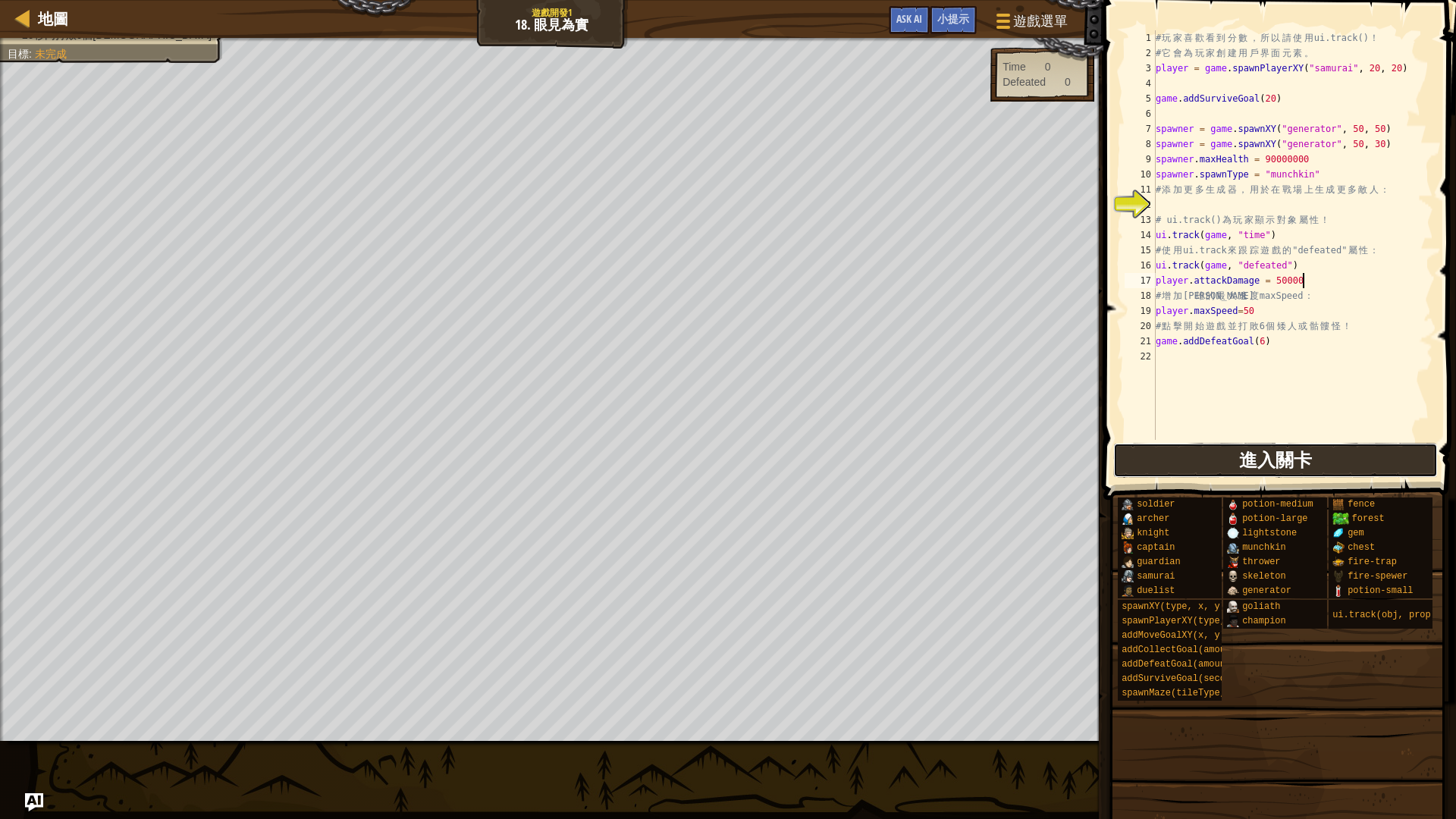
click at [1356, 458] on button "進入關卡" at bounding box center [1276, 460] width 325 height 35
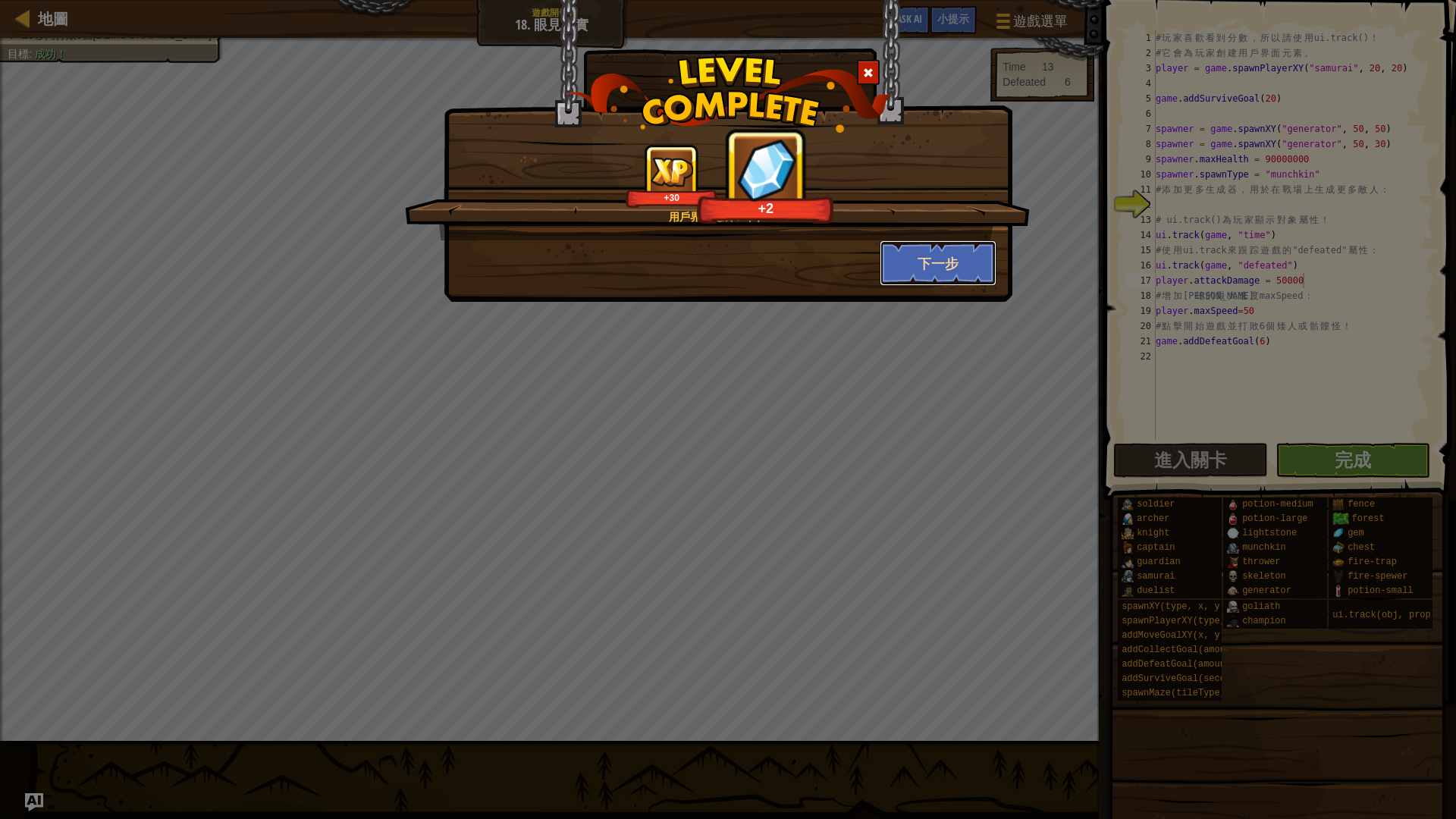
click at [930, 272] on button "下一步" at bounding box center [939, 263] width 117 height 46
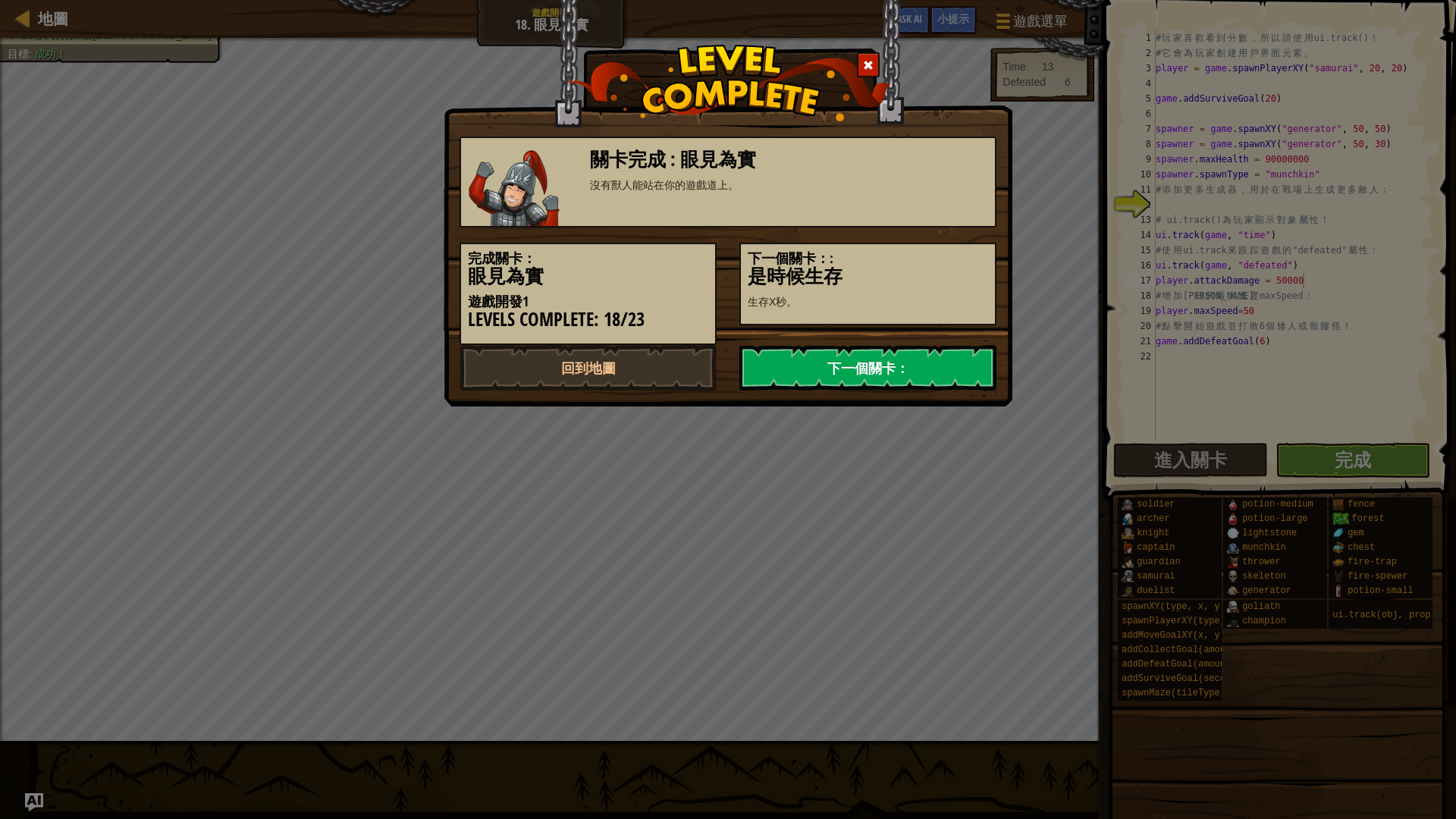
click at [825, 368] on link "下一個關卡：" at bounding box center [868, 368] width 257 height 46
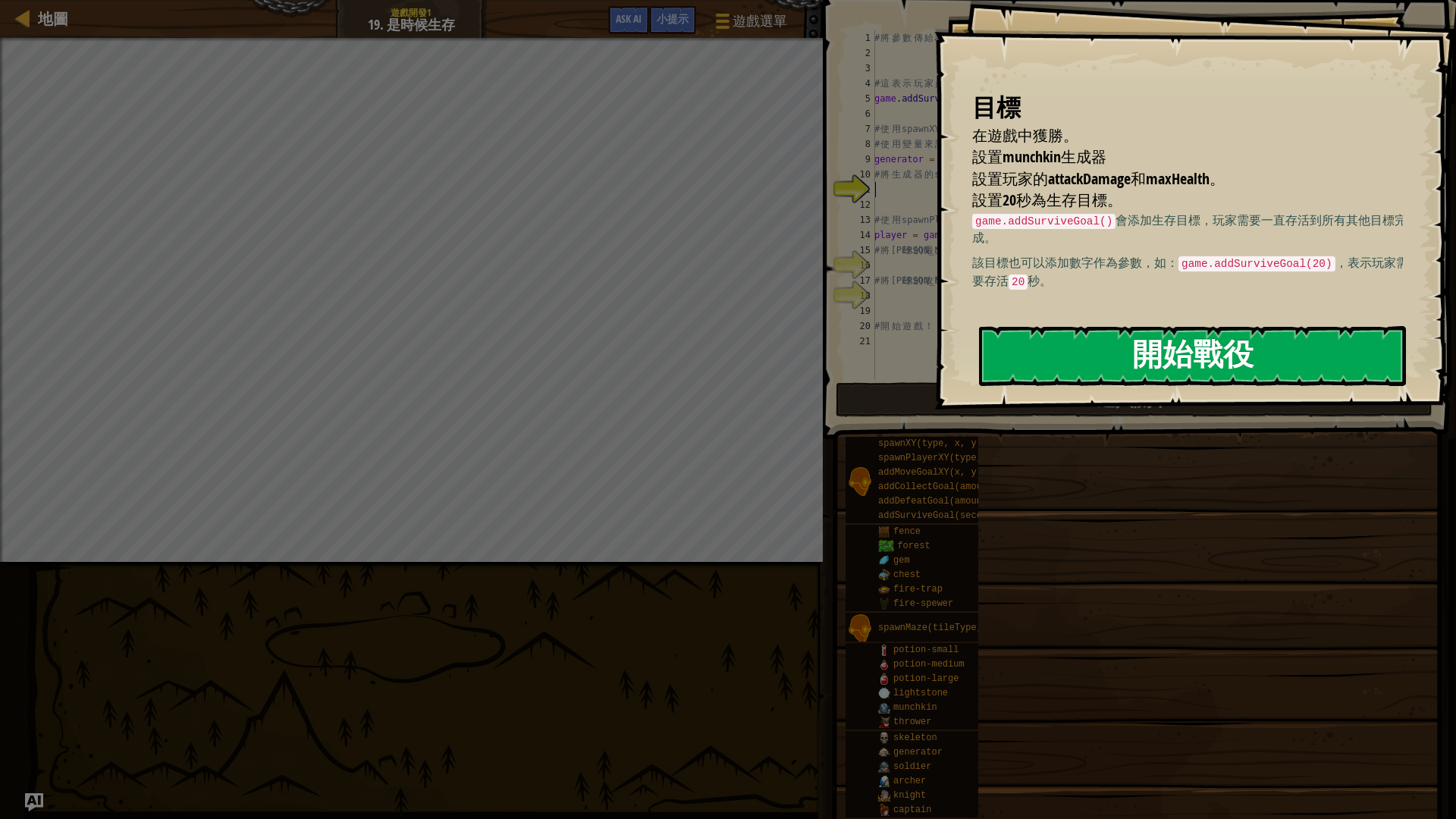
click at [1114, 347] on button "開始戰役" at bounding box center [1192, 356] width 427 height 60
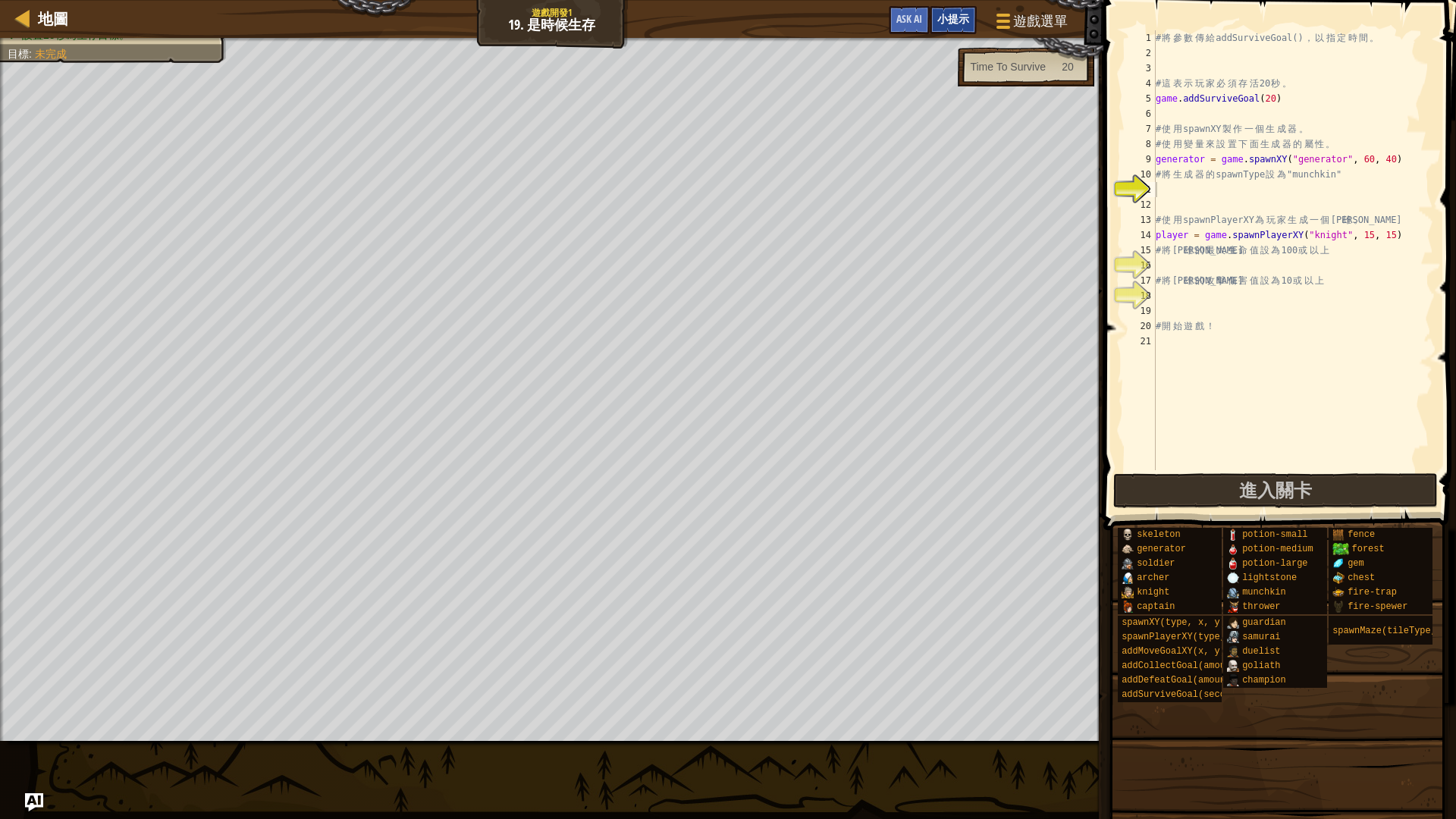
click at [954, 20] on span "小提示" at bounding box center [953, 18] width 32 height 14
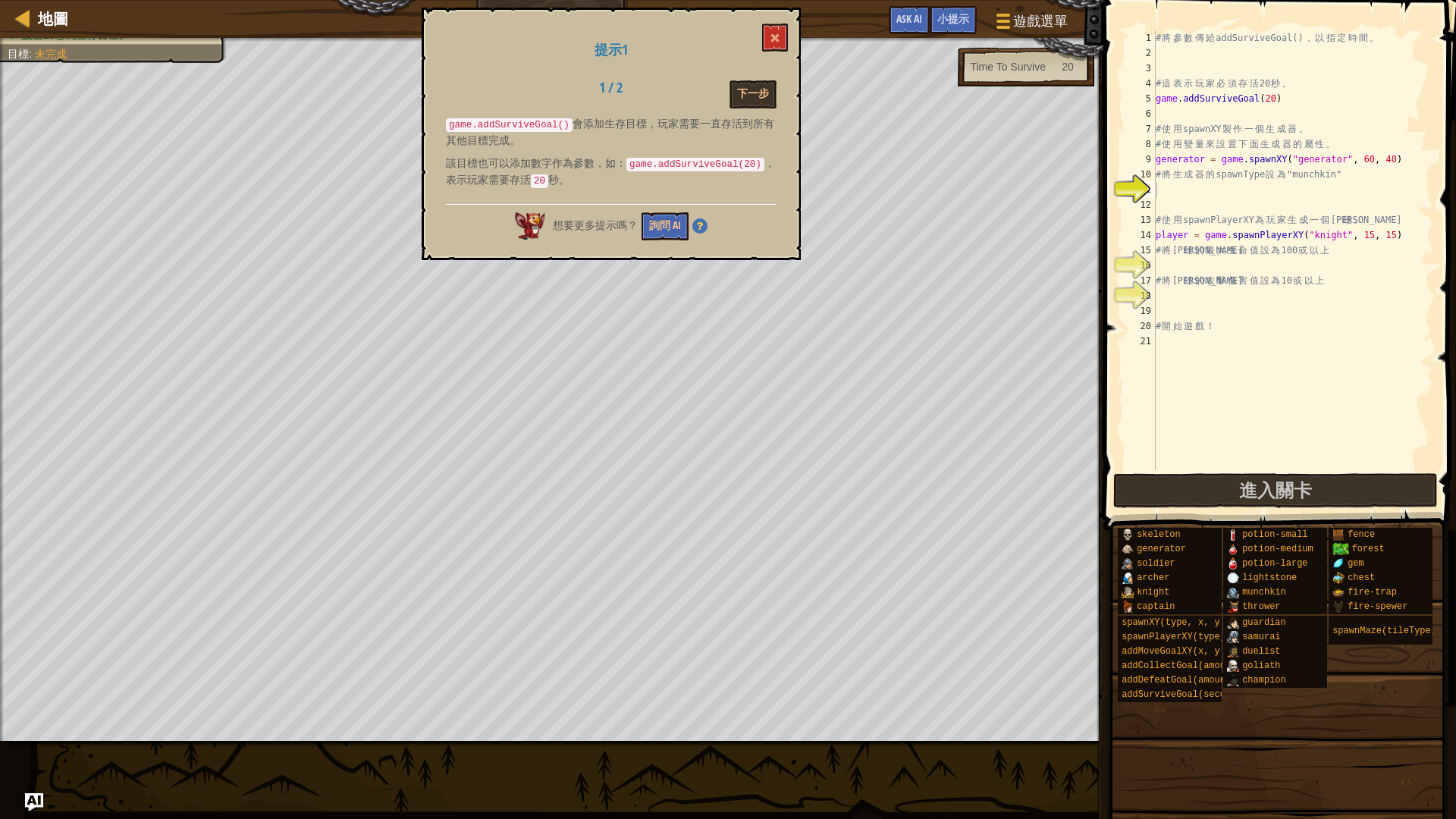
drag, startPoint x: 630, startPoint y: 163, endPoint x: 762, endPoint y: 150, distance: 132.6
click at [762, 175] on p "該目標也可以添加數字作為參數，如： game.addSurviveGoal(20) ，表示玩家需要存活 20 秒。" at bounding box center [611, 172] width 330 height 33
click at [751, 93] on button "下一步" at bounding box center [752, 94] width 47 height 28
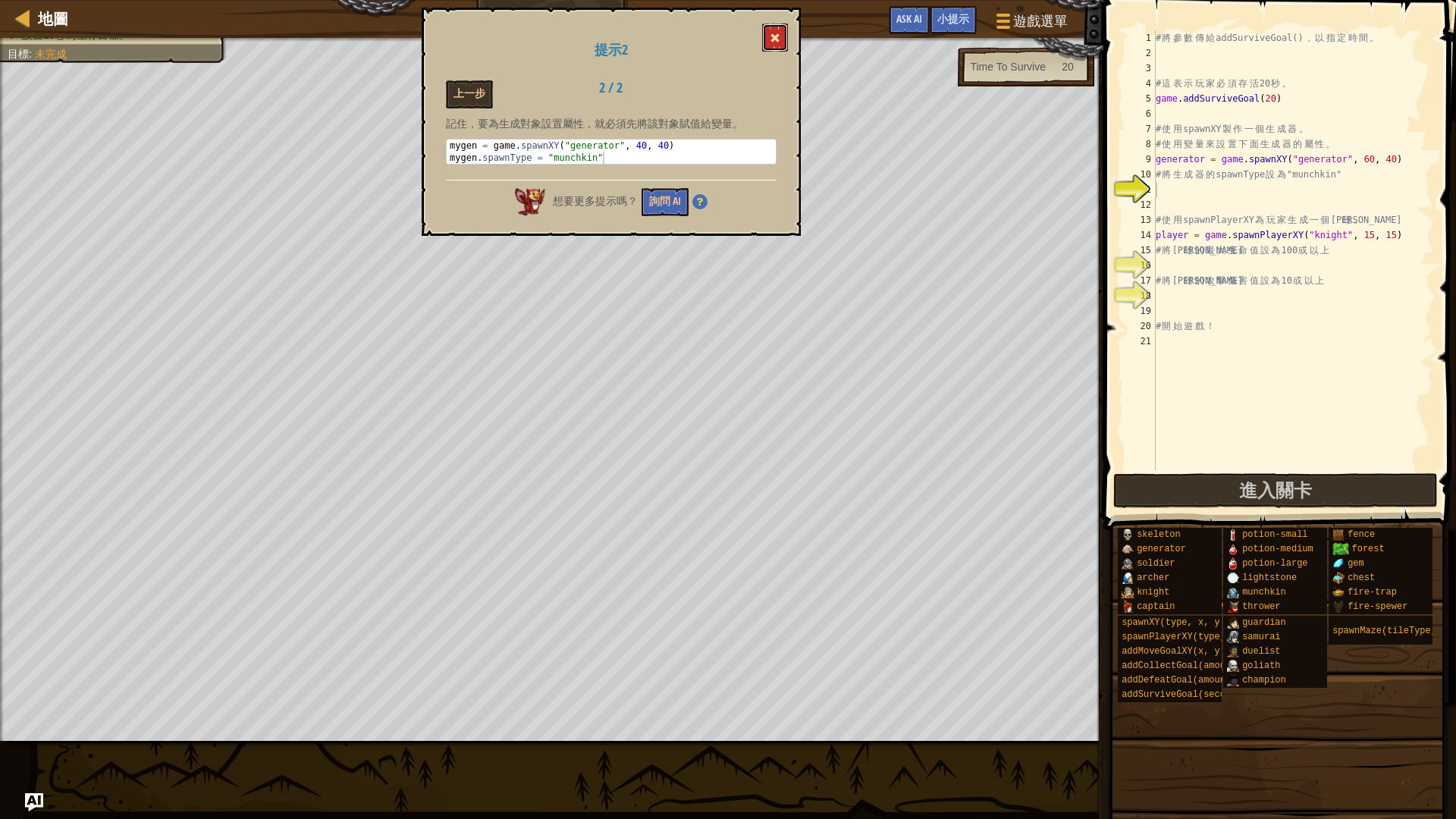
click at [770, 35] on button at bounding box center [774, 37] width 26 height 28
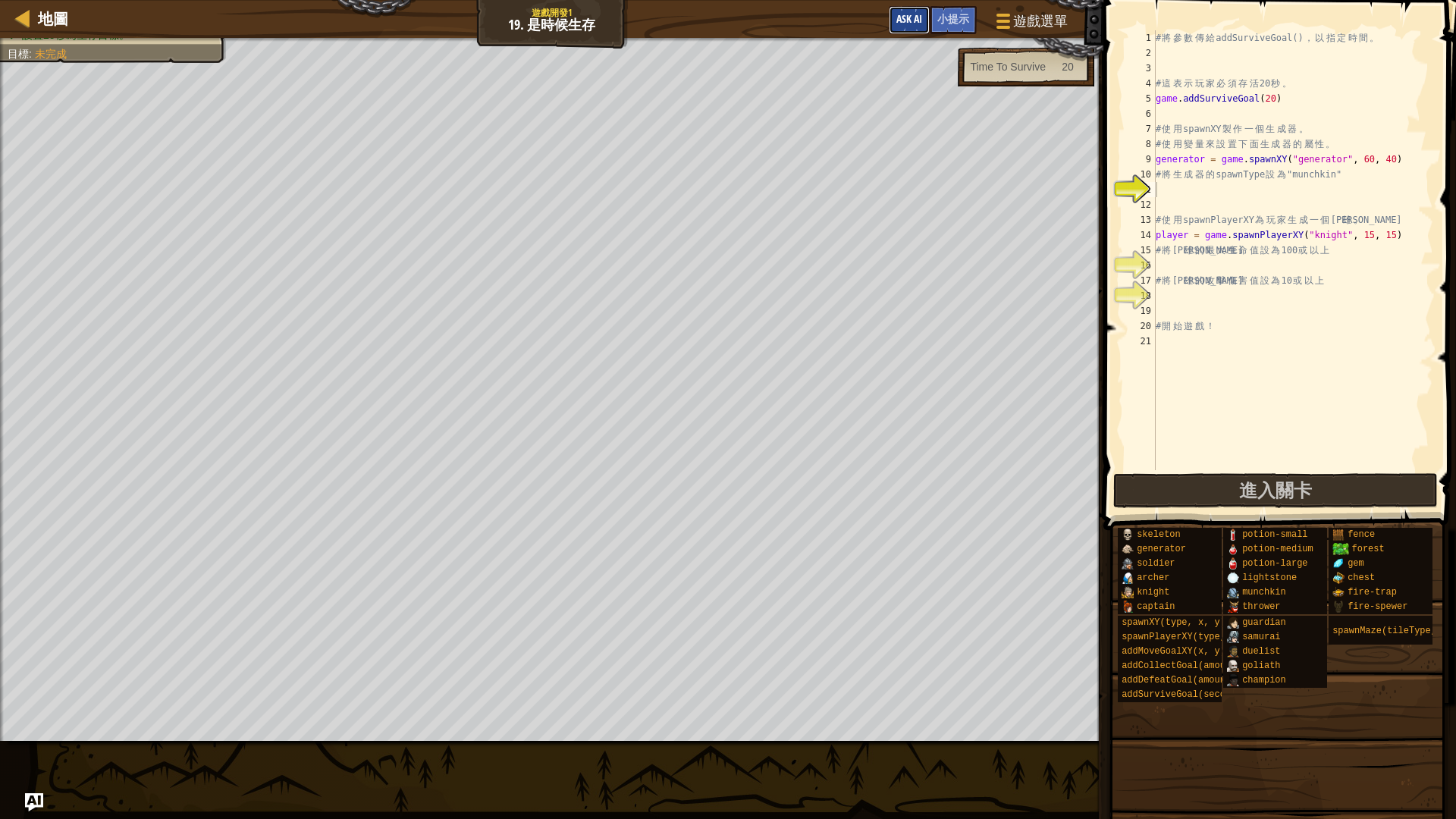
click at [908, 33] on button "Ask AI" at bounding box center [909, 19] width 41 height 28
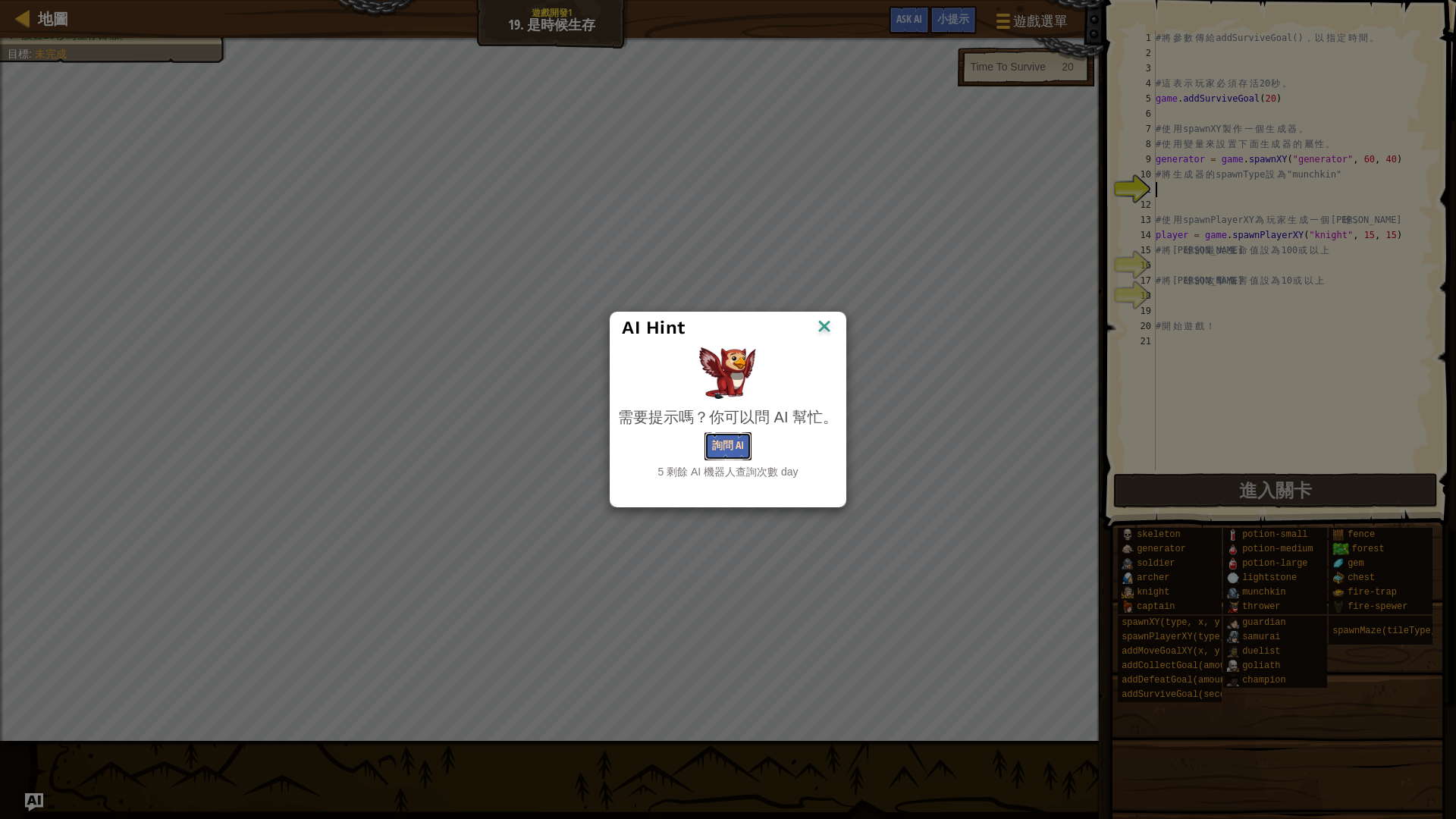
click at [731, 451] on button "詢問 AI" at bounding box center [728, 446] width 47 height 28
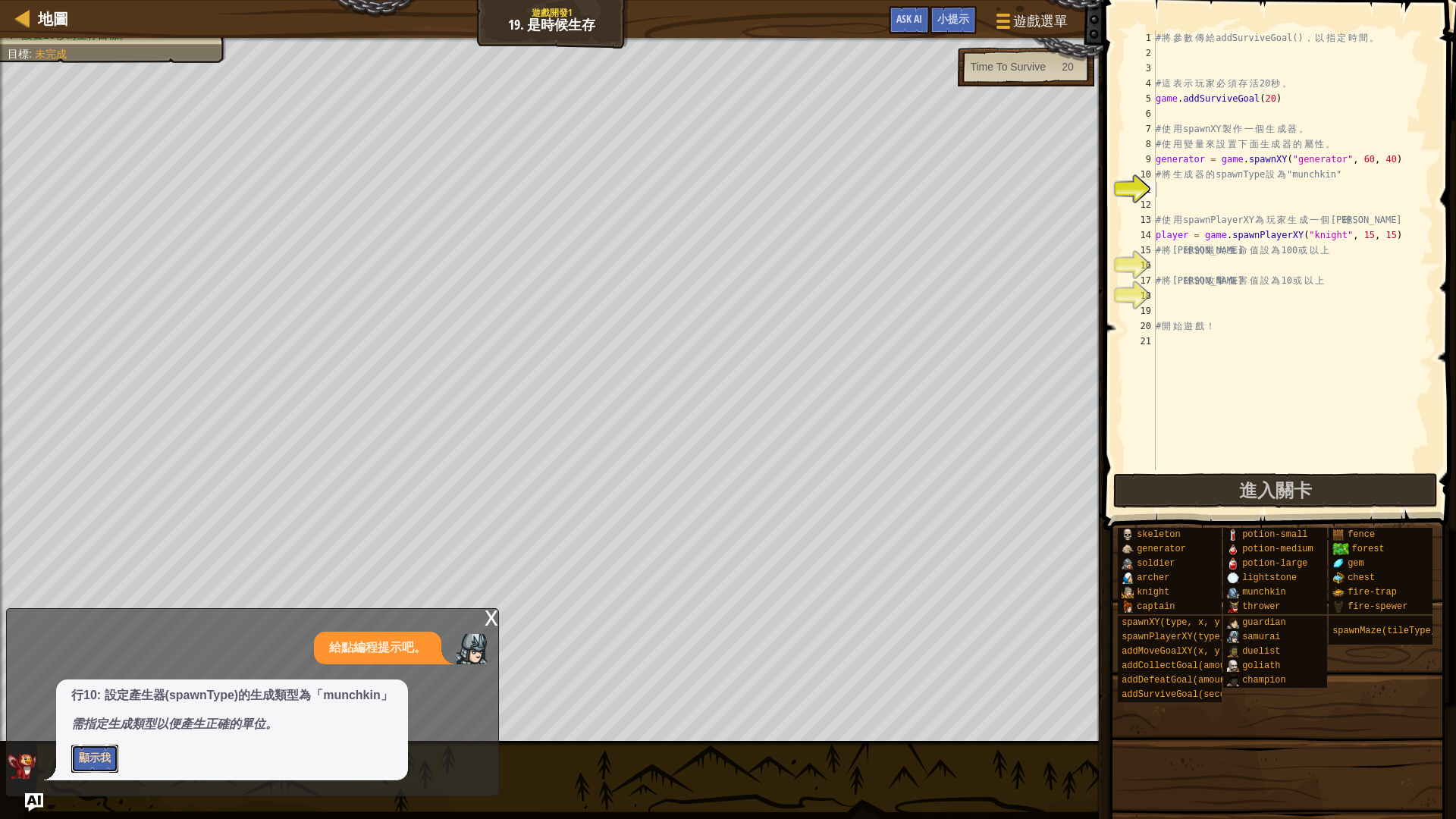
click at [109, 690] on button "顯示我" at bounding box center [95, 758] width 47 height 28
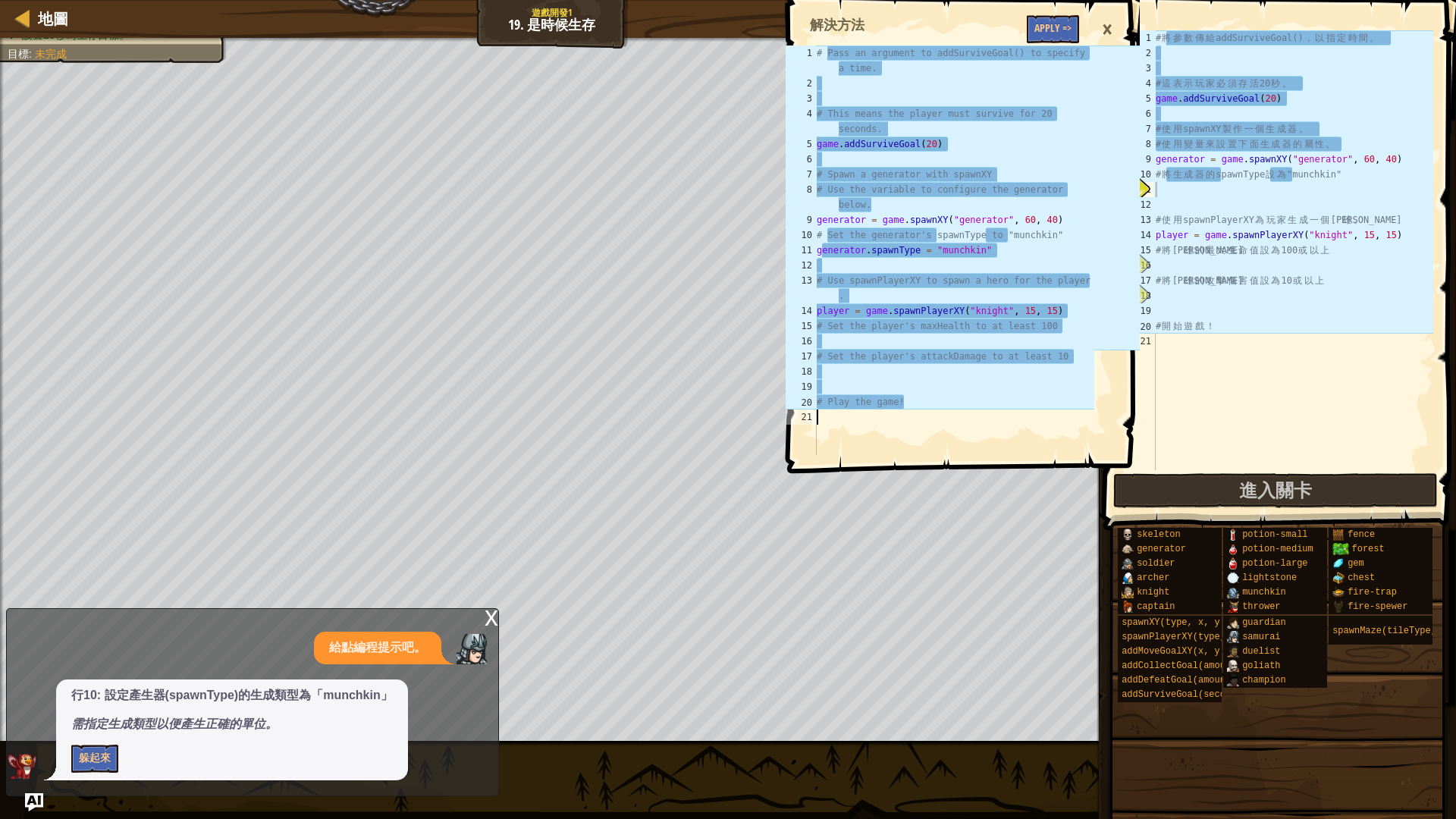
drag, startPoint x: 1036, startPoint y: 435, endPoint x: 989, endPoint y: 145, distance: 293.8
click at [890, 413] on div "# Pass an argument to addSurviveGoal() to specify a time. # This means the play…" at bounding box center [955, 273] width 281 height 455
click at [770, 50] on div "地圖 遊戲開發1 19. 是時候生存 遊戲選單 完成 小提示 Ask AI 1 2 3 4 5 6 7 8 9 10 11 12 13 14 15 16 17…" at bounding box center [728, 410] width 1456 height 819
type textarea "generator.spawnType = "munchkin""
drag, startPoint x: 817, startPoint y: 249, endPoint x: 1002, endPoint y: 256, distance: 185.1
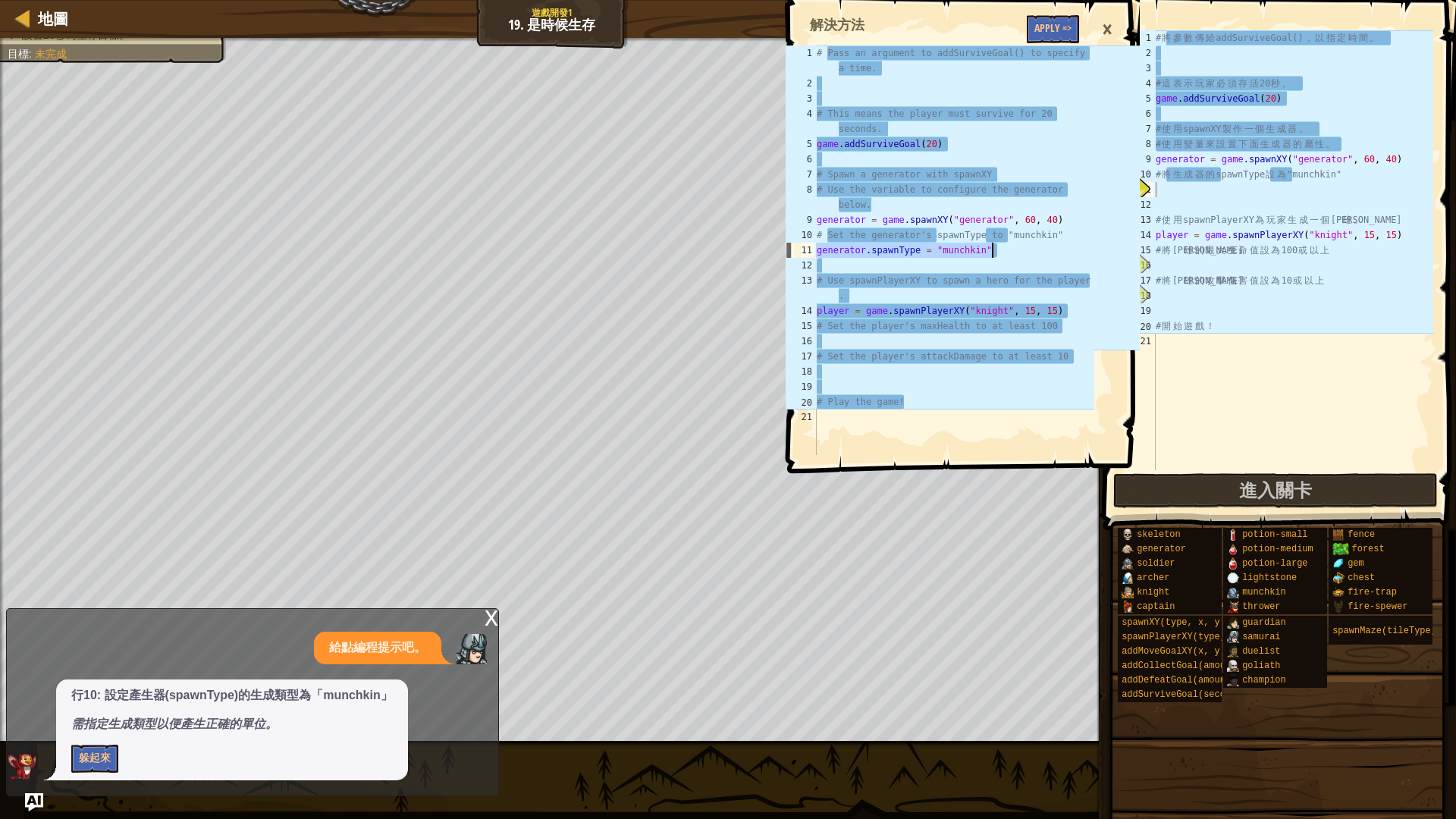
click at [1002, 256] on div "# Pass an argument to addSurviveGoal() to specify a time. # This means the play…" at bounding box center [955, 273] width 281 height 455
click at [1189, 190] on div "# 將 參 數 傳 給 addSurviveGoal() ， 以 指 定 時 間 。 # 這 表 示 玩 家 必 須 存 活 20 秒 。 game . ad…" at bounding box center [1294, 265] width 281 height 471
paste textarea "generator.spawnType = "munchkin""
type textarea "generator.spawnType = "munchkin""
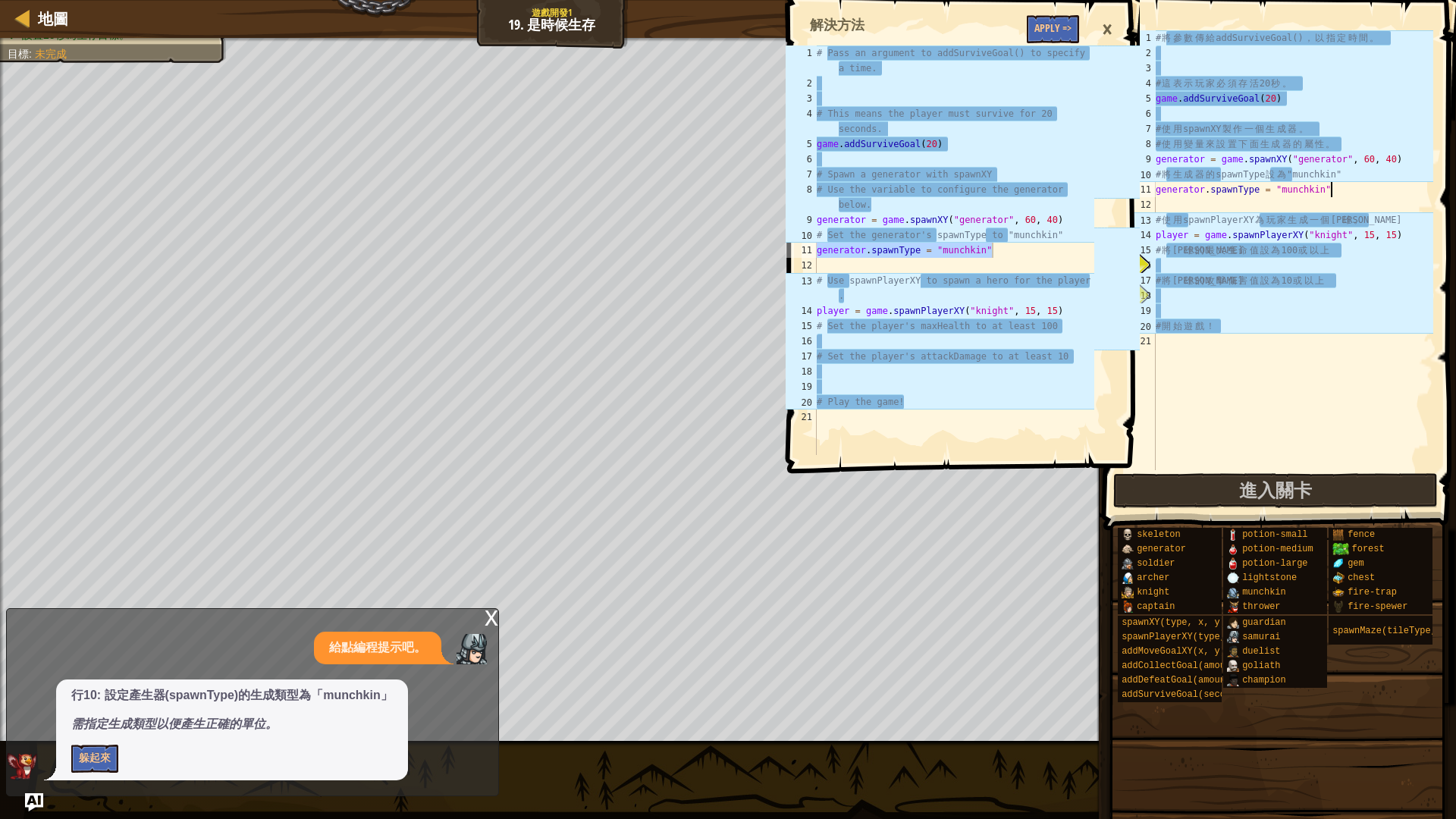
click at [1032, 265] on div "# Pass an argument to addSurviveGoal() to specify a time. # This means the play…" at bounding box center [955, 273] width 281 height 455
click at [988, 176] on div "# Pass an argument to addSurviveGoal() to specify a time. # This means the play…" at bounding box center [955, 273] width 281 height 455
type textarea "# Spawn a generator with spawnXY"
click at [1014, 154] on div "# Pass an argument to addSurviveGoal() to specify a time. # This means the play…" at bounding box center [955, 273] width 281 height 455
click at [969, 152] on div "# Pass an argument to addSurviveGoal() to specify a time. # This means the play…" at bounding box center [955, 273] width 281 height 455
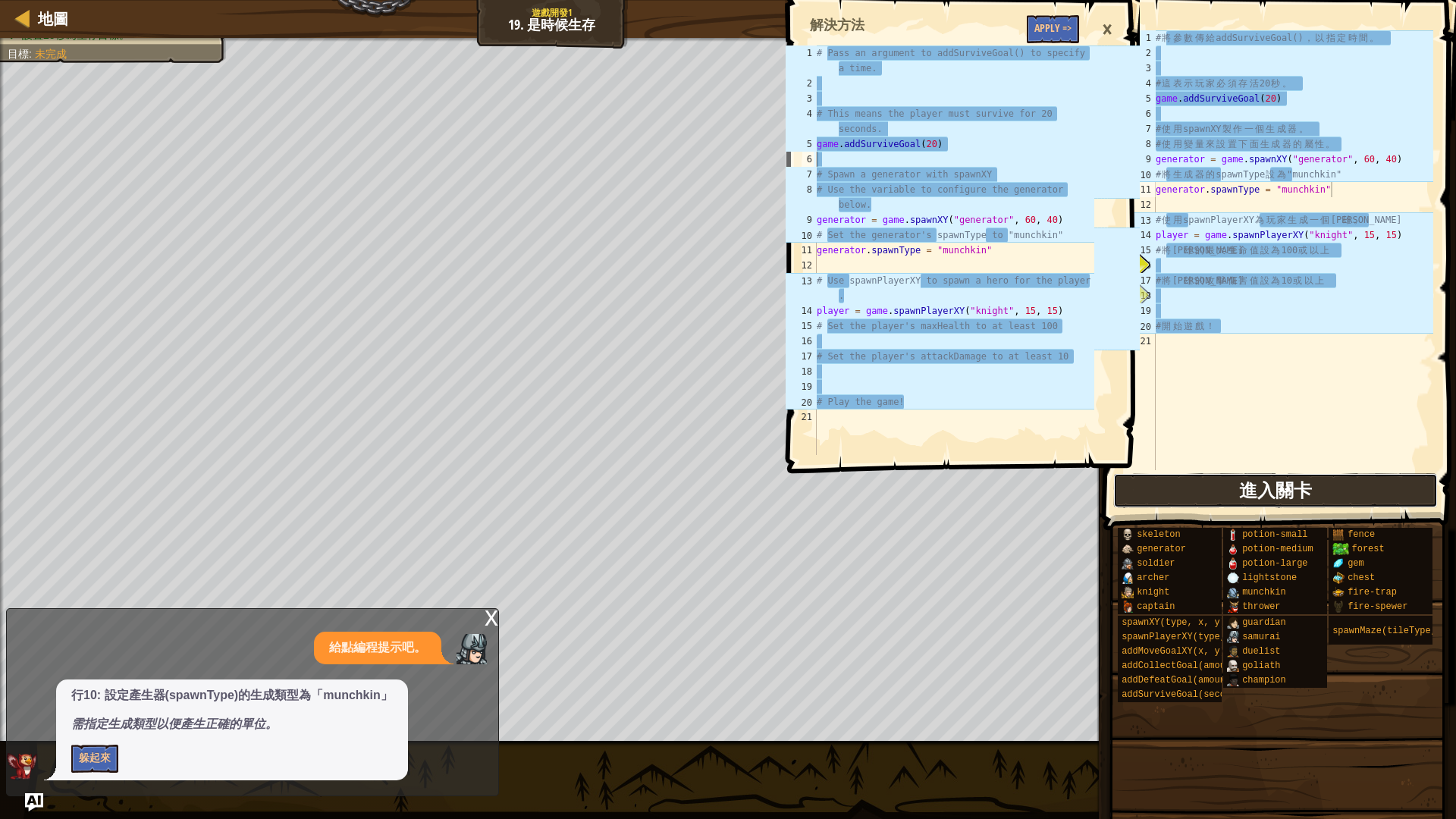
click at [1217, 483] on button "進入關卡" at bounding box center [1276, 491] width 325 height 35
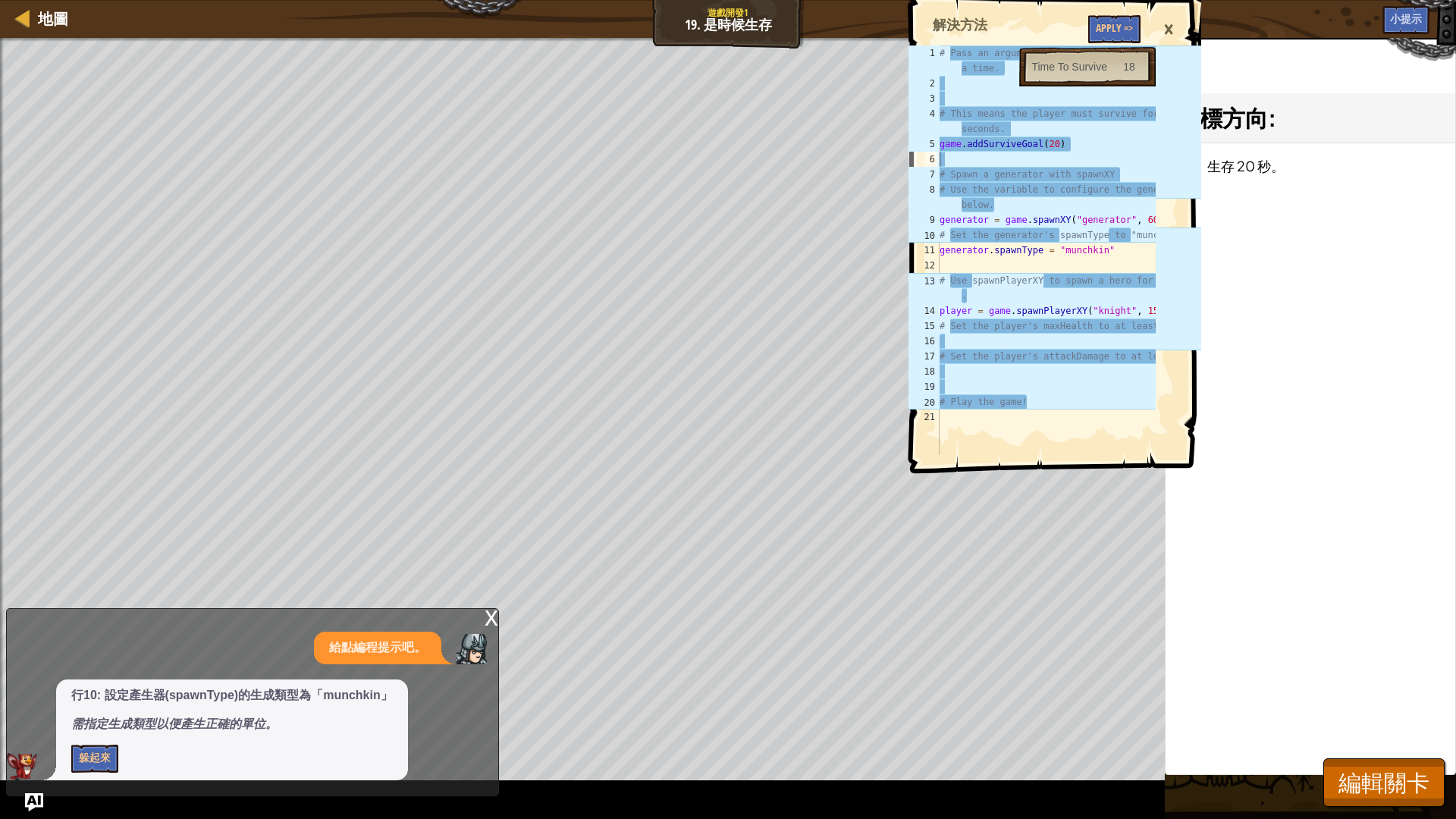
click at [1170, 35] on div "×" at bounding box center [1169, 30] width 26 height 35
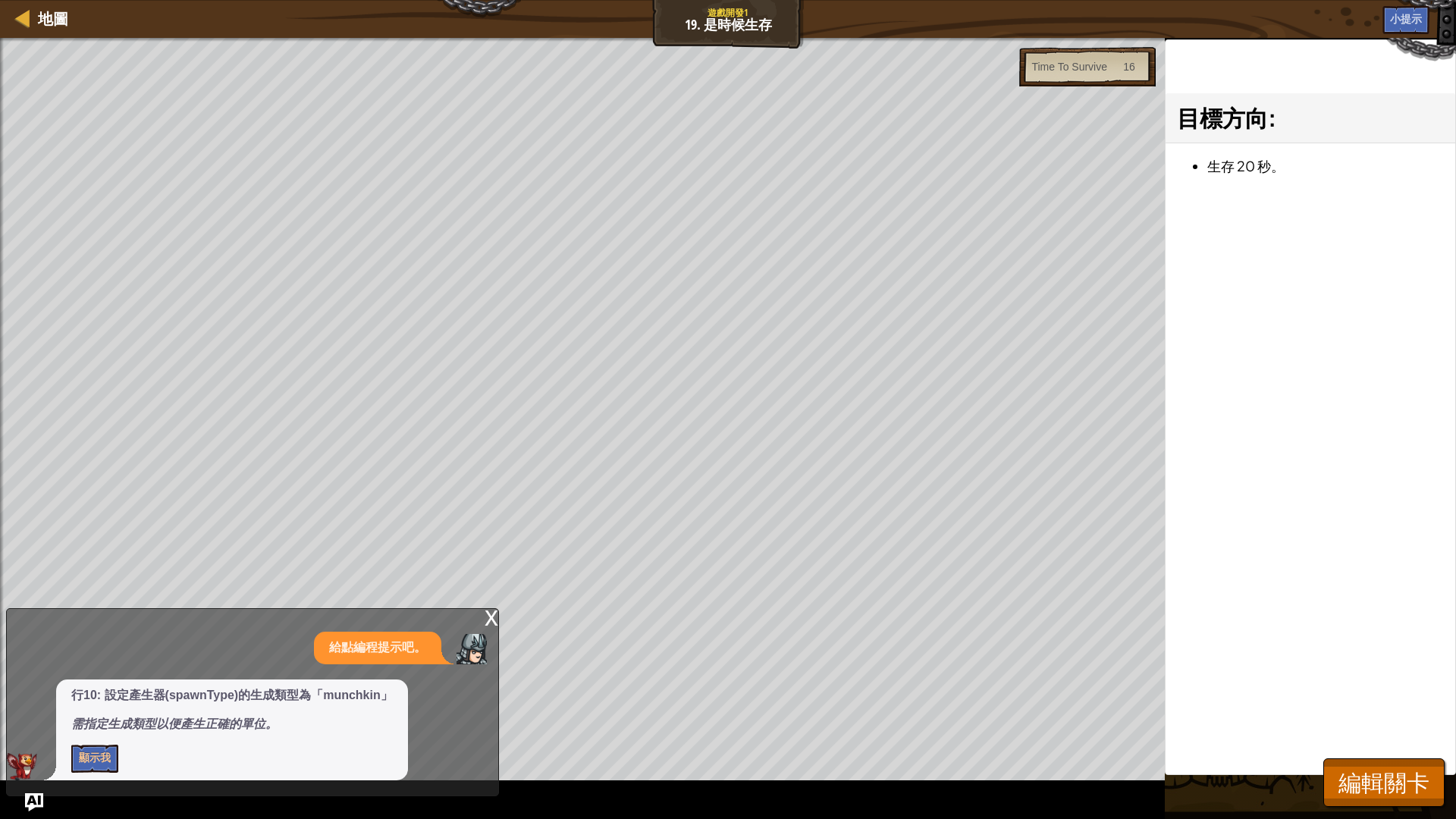
click at [492, 619] on div "x" at bounding box center [492, 617] width 13 height 15
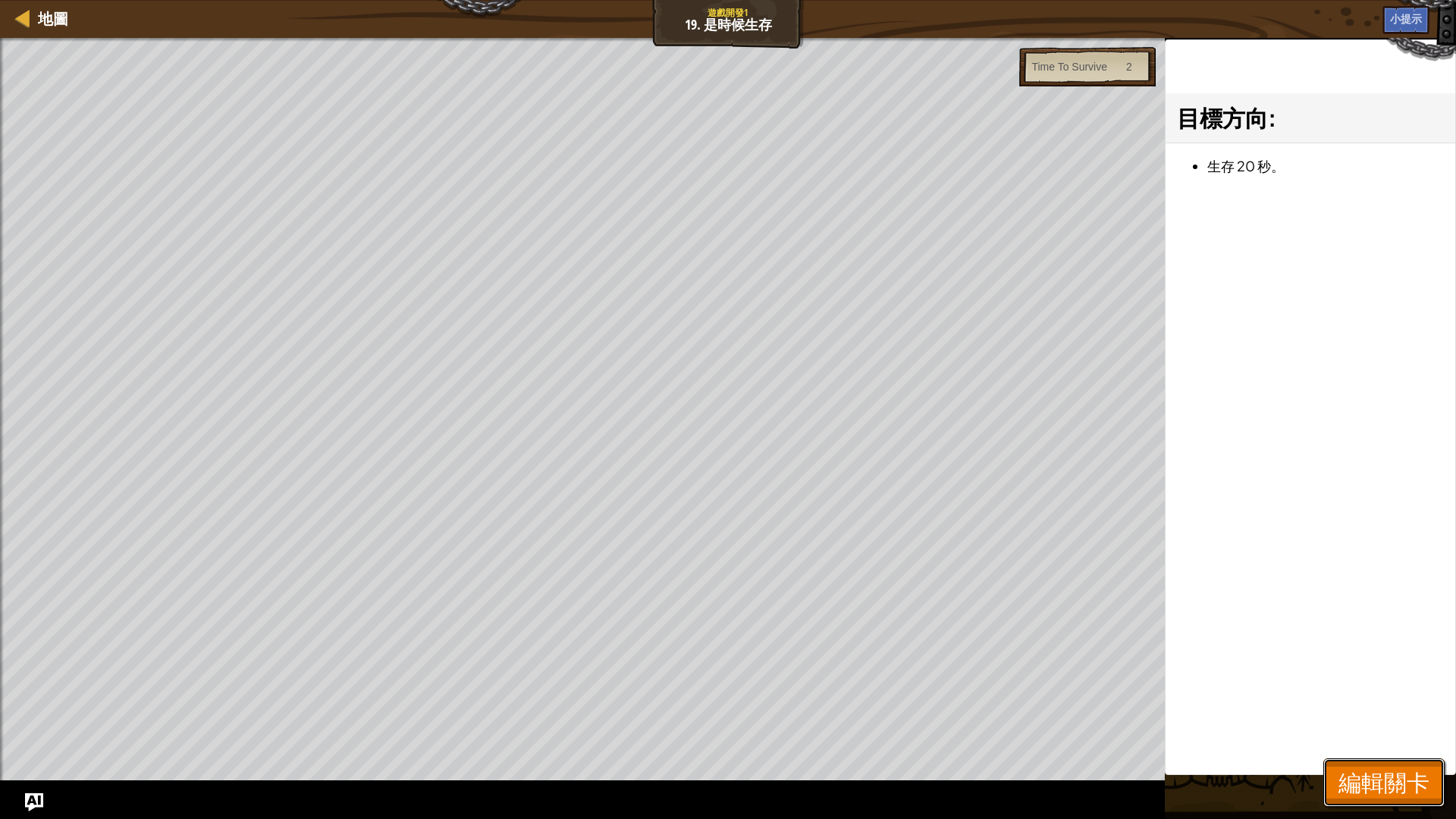
click at [1370, 690] on span "編輯關卡" at bounding box center [1383, 782] width 91 height 32
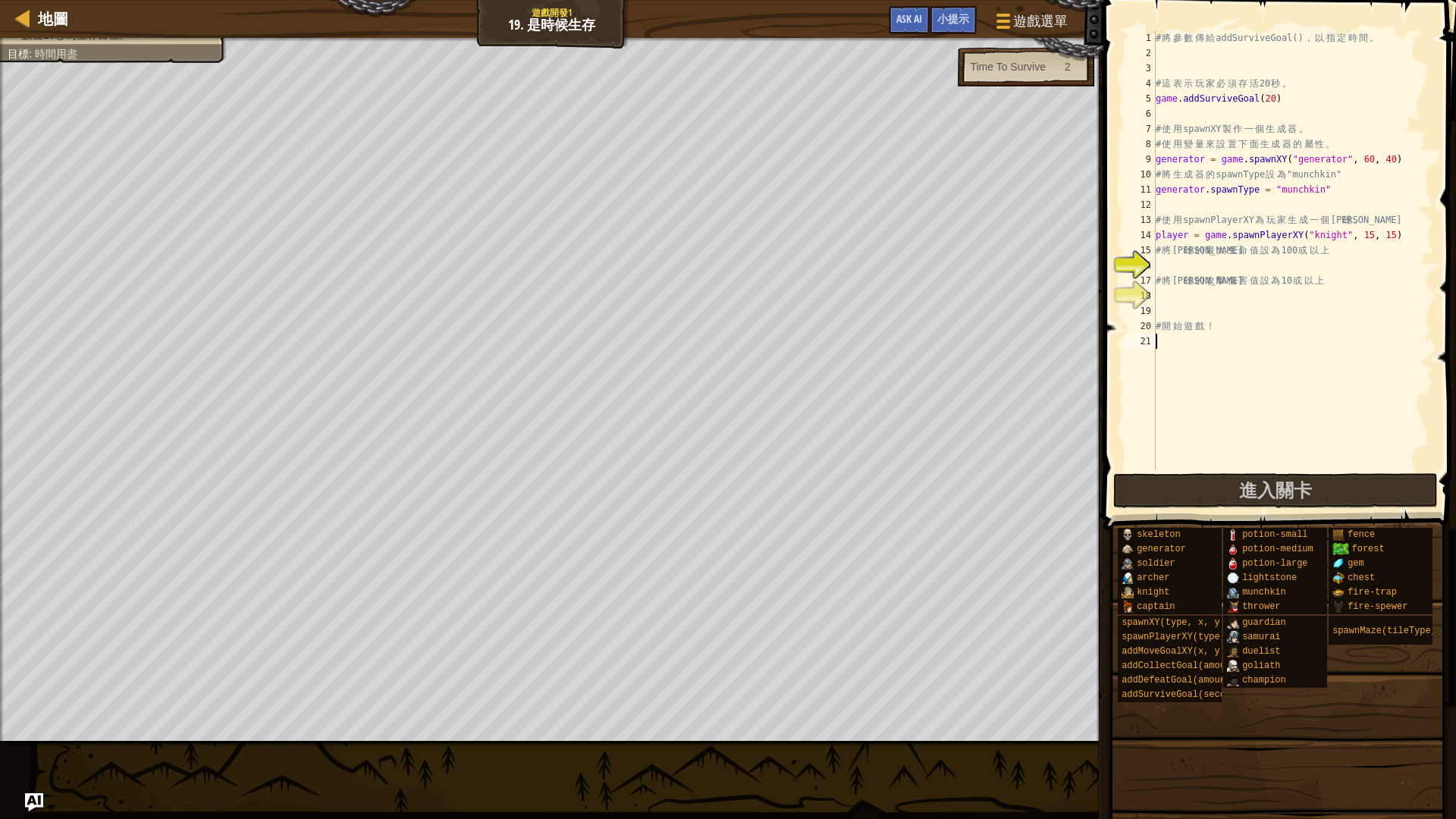
click at [1248, 345] on div "# 將 參 數 傳 給 addSurviveGoal() ， 以 指 定 時 間 。 # 這 表 示 玩 家 必 須 存 活 20 秒 。 game . ad…" at bounding box center [1294, 265] width 281 height 471
click at [26, 690] on img "Ask AI" at bounding box center [33, 802] width 20 height 20
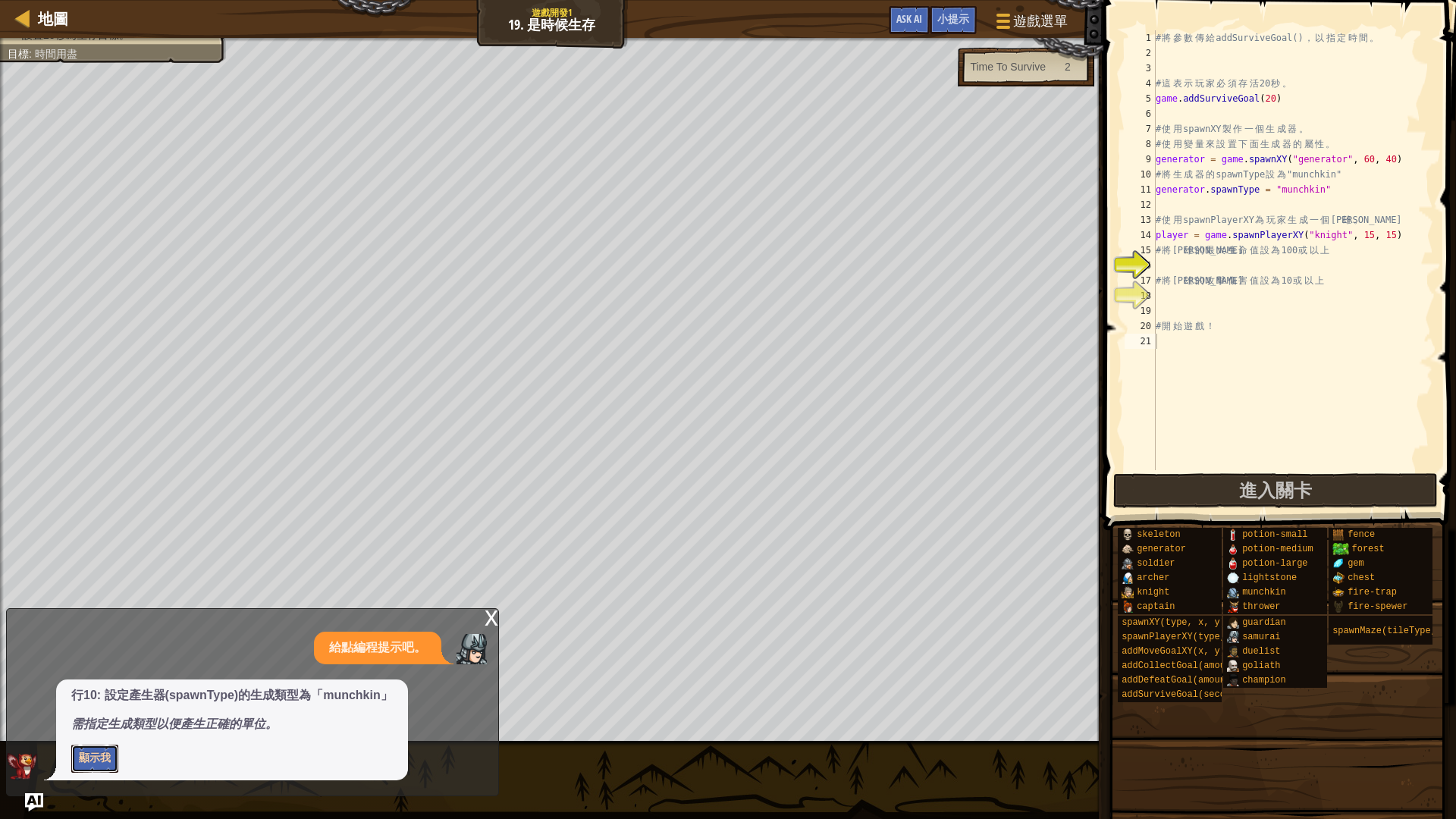
click at [85, 690] on button "顯示我" at bounding box center [95, 758] width 47 height 28
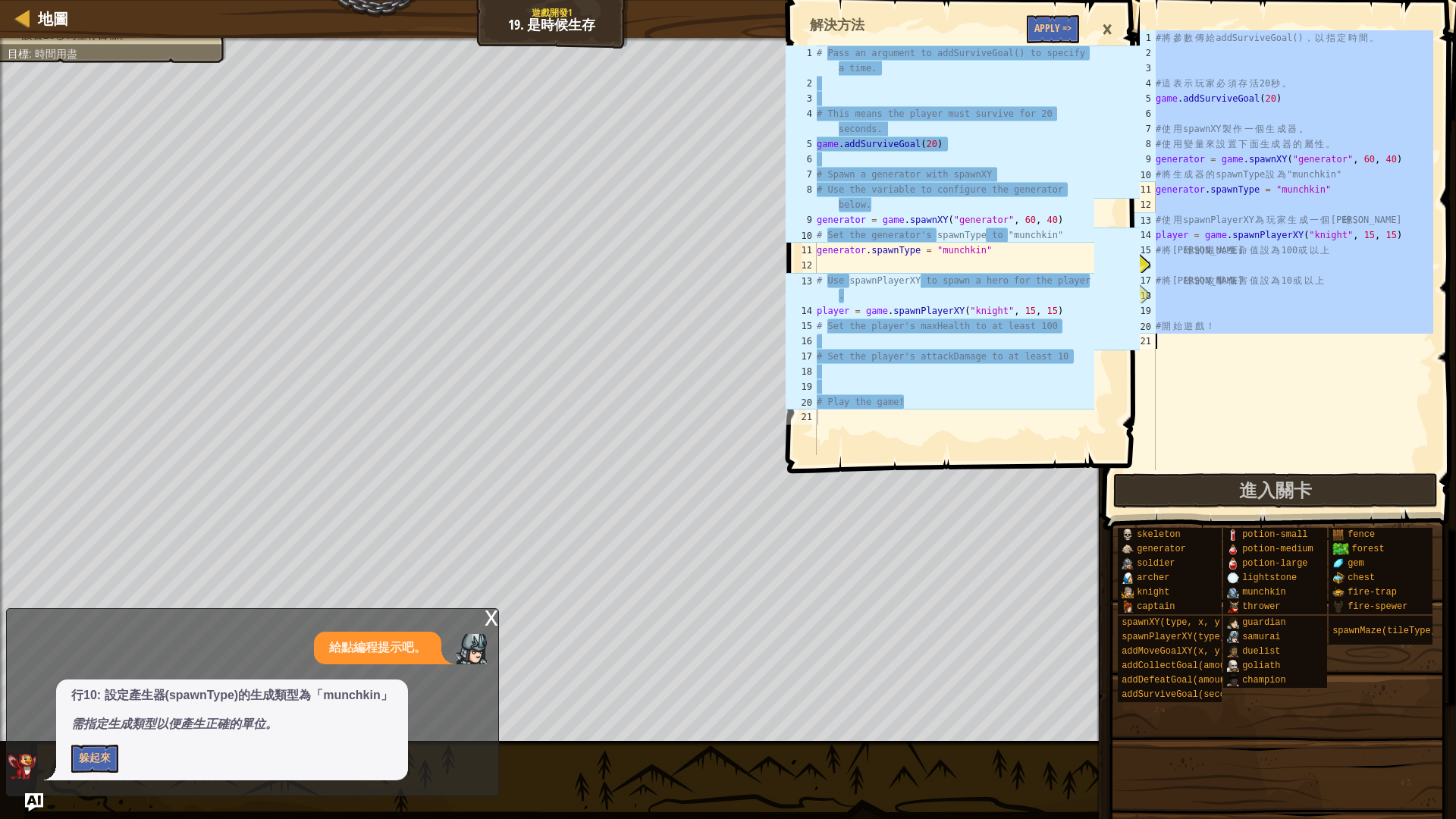
drag, startPoint x: 1157, startPoint y: 41, endPoint x: 1434, endPoint y: 549, distance: 578.6
click at [1434, 549] on div "小提示 # 將參數傳給addSurviveGoal()，以指定時間。 1 2 3 4 5 6 7 8 9 10 11 12 13 14 15 16 17 18…" at bounding box center [1277, 406] width 357 height 811
type textarea "# 開始遊戲！"
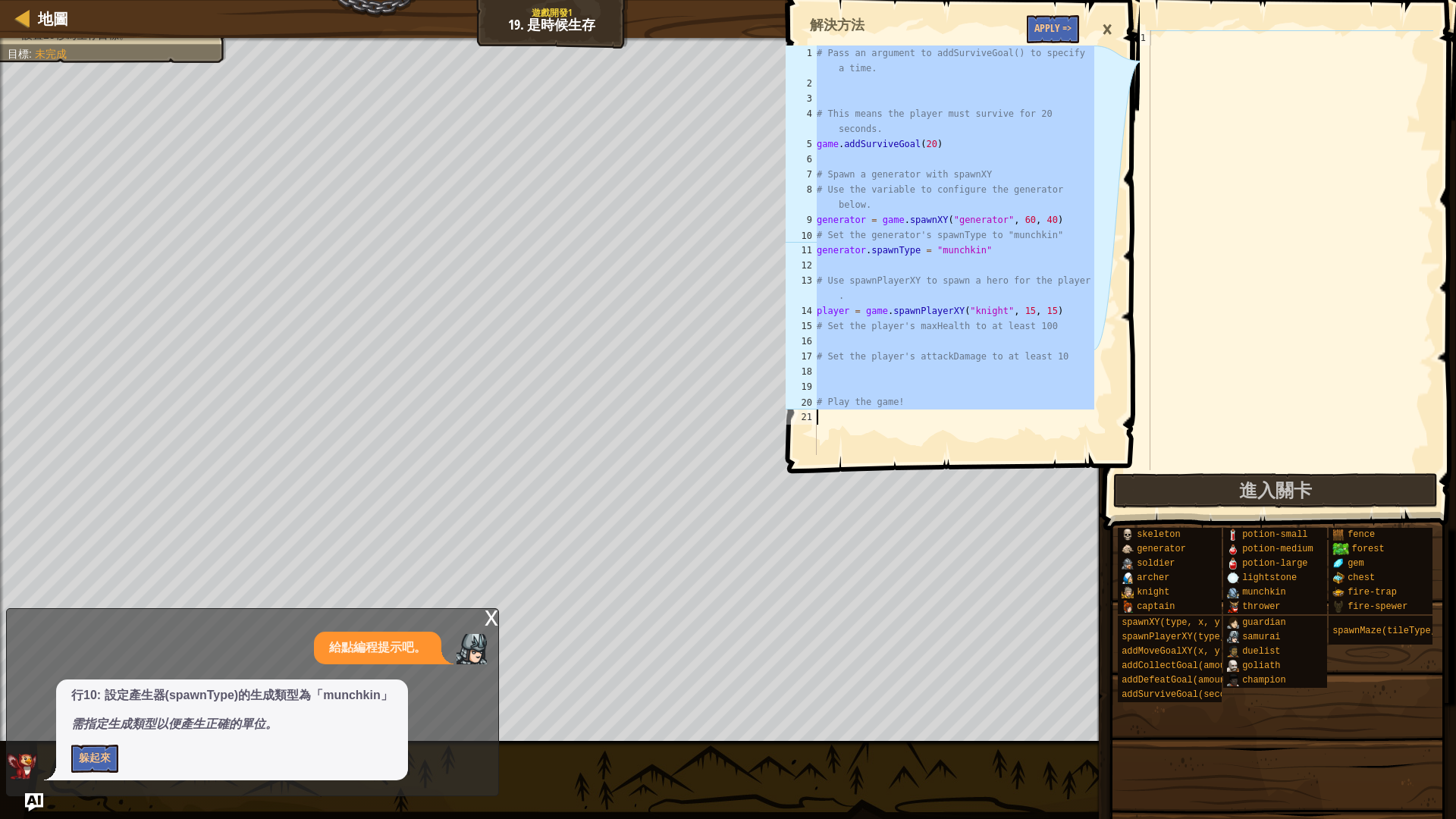
drag, startPoint x: 819, startPoint y: 50, endPoint x: 1024, endPoint y: 544, distance: 534.8
click at [1024, 544] on div "# Pass an argument to addSurviveGoal() to specify a time. 1 2 3 4 5 6 7 8 9 10 …" at bounding box center [961, 410] width 357 height 819
type textarea "# Play the game!"
click at [1248, 48] on div at bounding box center [1290, 265] width 286 height 471
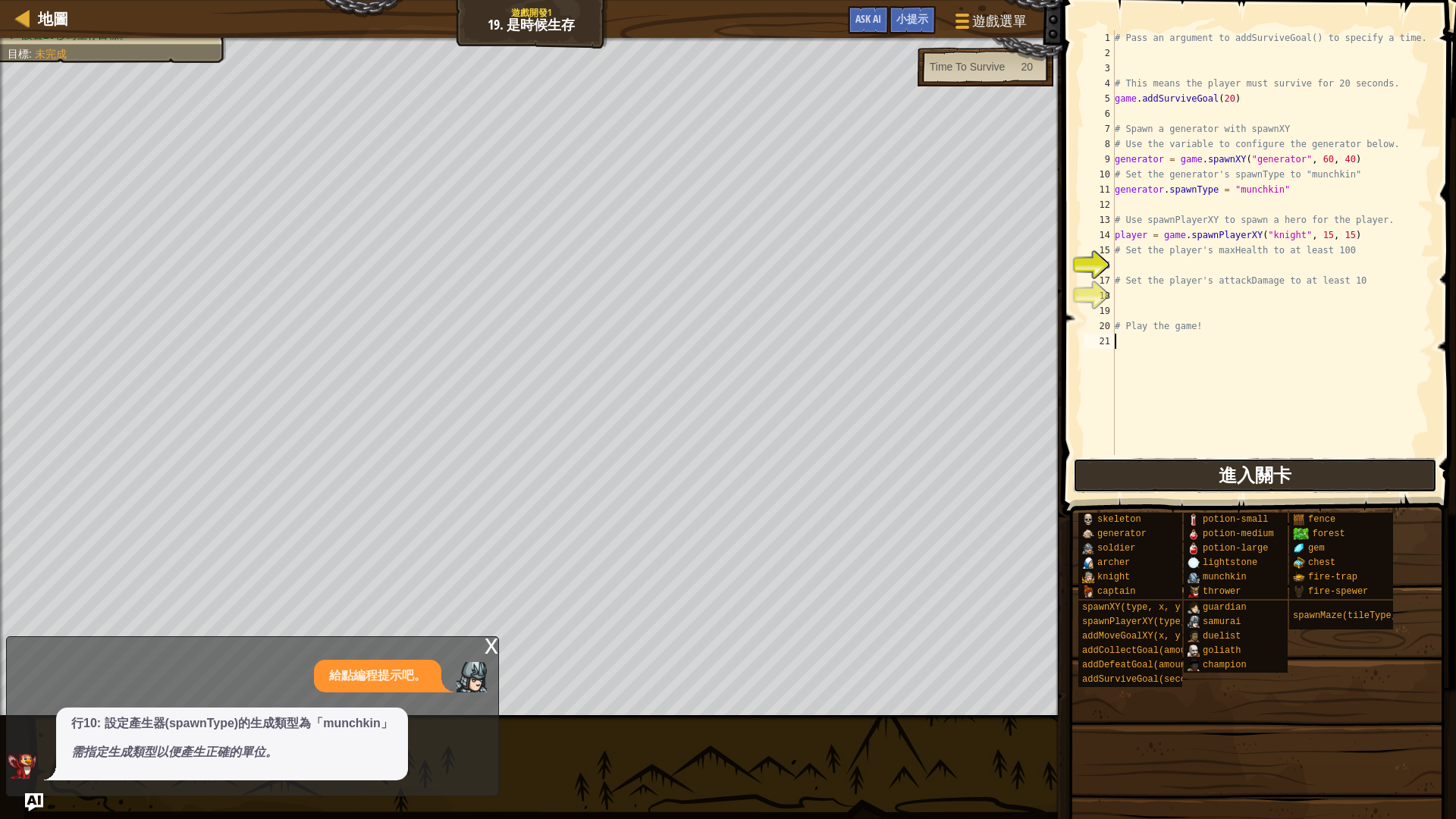
click at [1235, 482] on span "進入關卡" at bounding box center [1256, 474] width 73 height 24
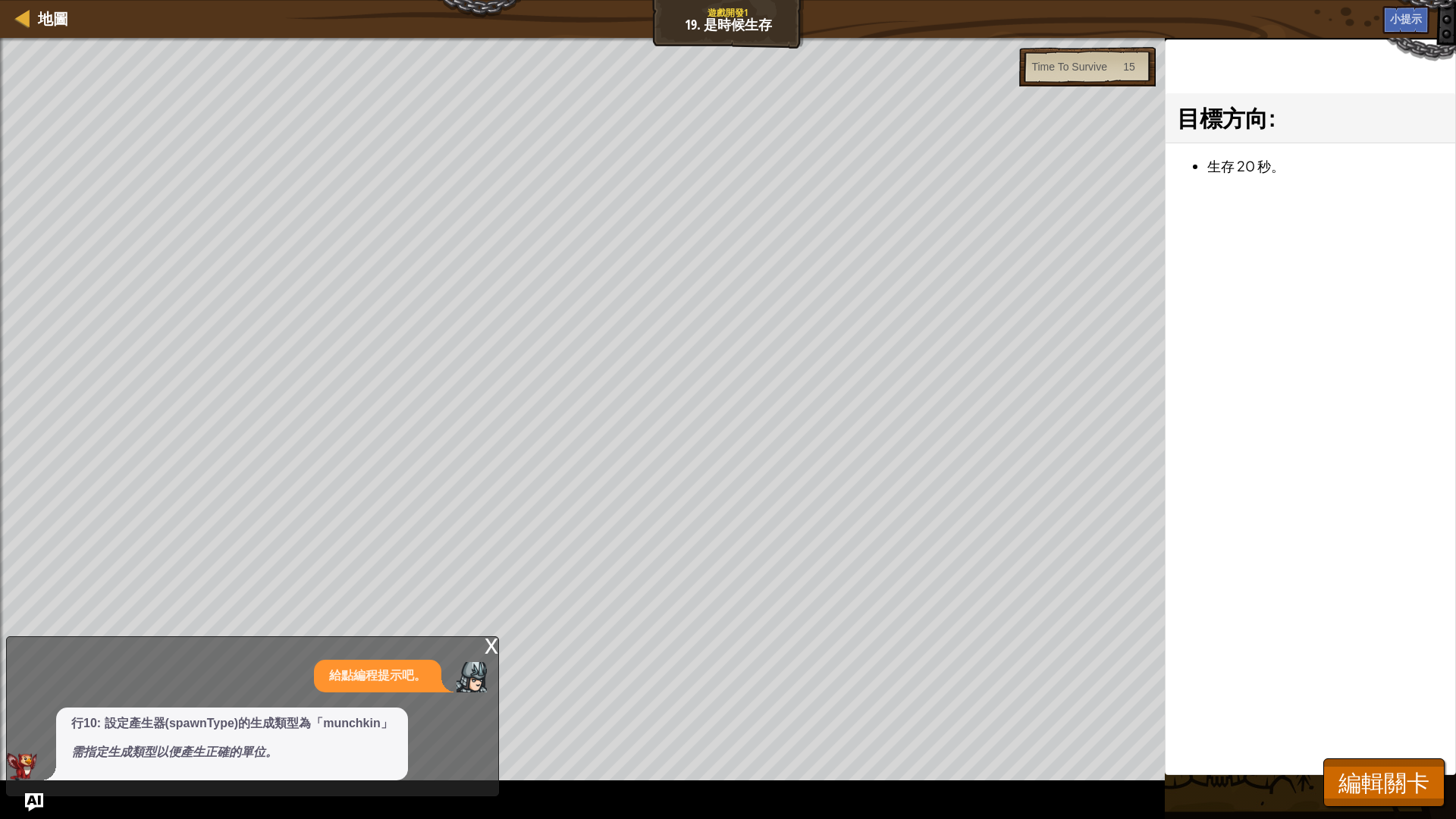
click at [482, 640] on div "x 給點編程提示吧。 行10: 設定產生器(spawnType)的生成類型為「munchkin」 需指定生成類型以便產生正確的單位。" at bounding box center [252, 717] width 493 height 160
click at [483, 641] on div "x 給點編程提示吧。 行10: 設定產生器(spawnType)的生成類型為「munchkin」 需指定生成類型以便產生正確的單位。" at bounding box center [252, 717] width 493 height 160
click at [496, 652] on div "x" at bounding box center [492, 644] width 13 height 15
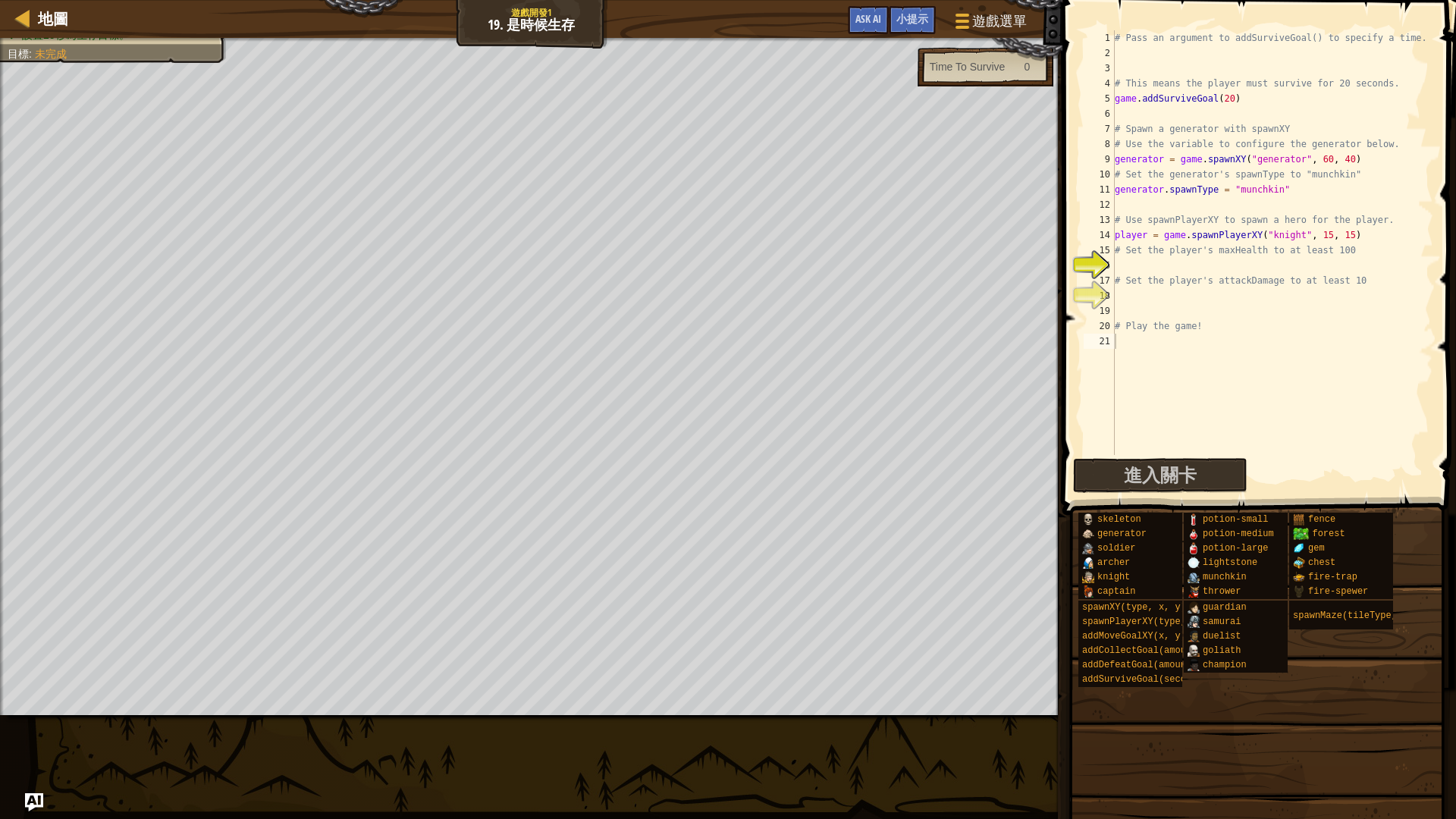
click at [1206, 690] on span at bounding box center [1256, 721] width 383 height 449
click at [1140, 263] on div "# Pass an argument to addSurviveGoal() to specify a time. # This means the play…" at bounding box center [1273, 258] width 322 height 455
click at [1135, 297] on div "# Pass an argument to addSurviveGoal() to specify a time. # This means the play…" at bounding box center [1273, 258] width 322 height 455
click at [1132, 315] on div "# Pass an argument to addSurviveGoal() to specify a time. # This means the play…" at bounding box center [1273, 258] width 322 height 455
click at [1133, 299] on div "# Pass an argument to addSurviveGoal() to specify a time. # This means the play…" at bounding box center [1273, 258] width 322 height 455
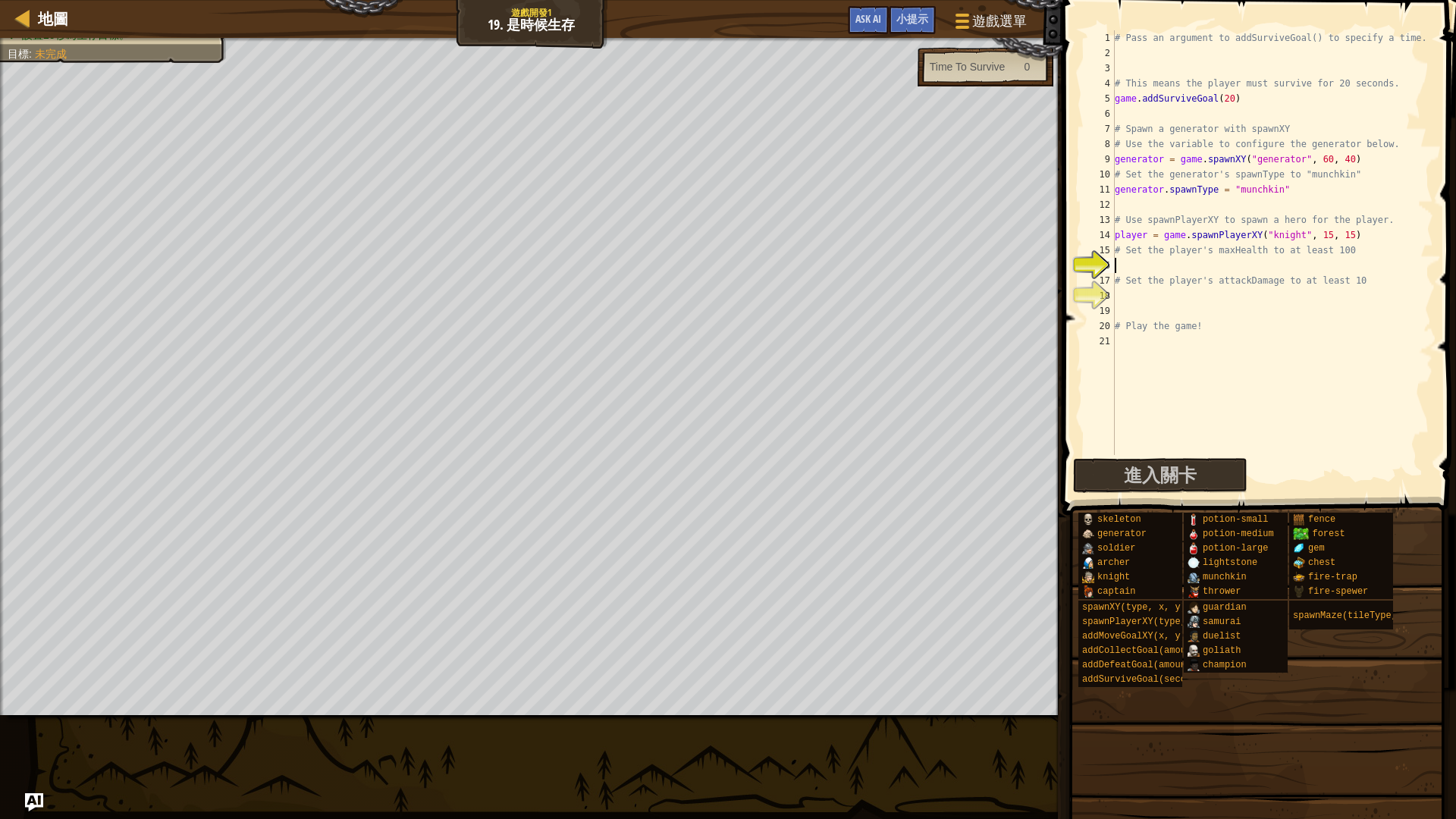
click at [1131, 268] on div "# Pass an argument to addSurviveGoal() to specify a time. # This means the play…" at bounding box center [1273, 258] width 322 height 455
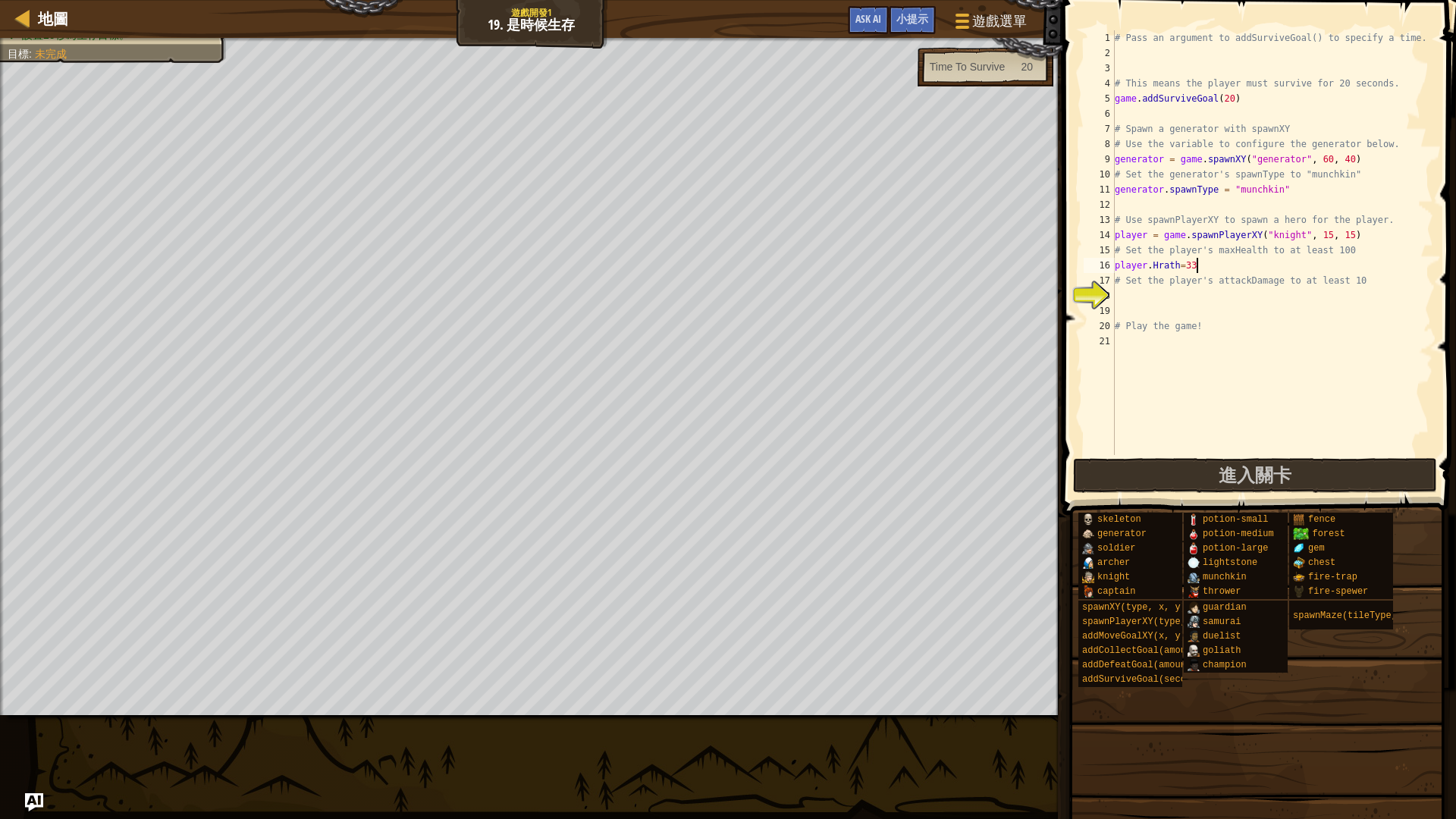
scroll to position [7, 7]
type textarea "player.Hrath=3333"
drag, startPoint x: 1217, startPoint y: 270, endPoint x: 1117, endPoint y: 267, distance: 100.0
click at [1117, 267] on div "# Pass an argument to addSurviveGoal() to specify a time. # This means the play…" at bounding box center [1273, 258] width 322 height 455
click at [1136, 309] on div "# Pass an argument to addSurviveGoal() to specify a time. # This means the play…" at bounding box center [1273, 258] width 322 height 455
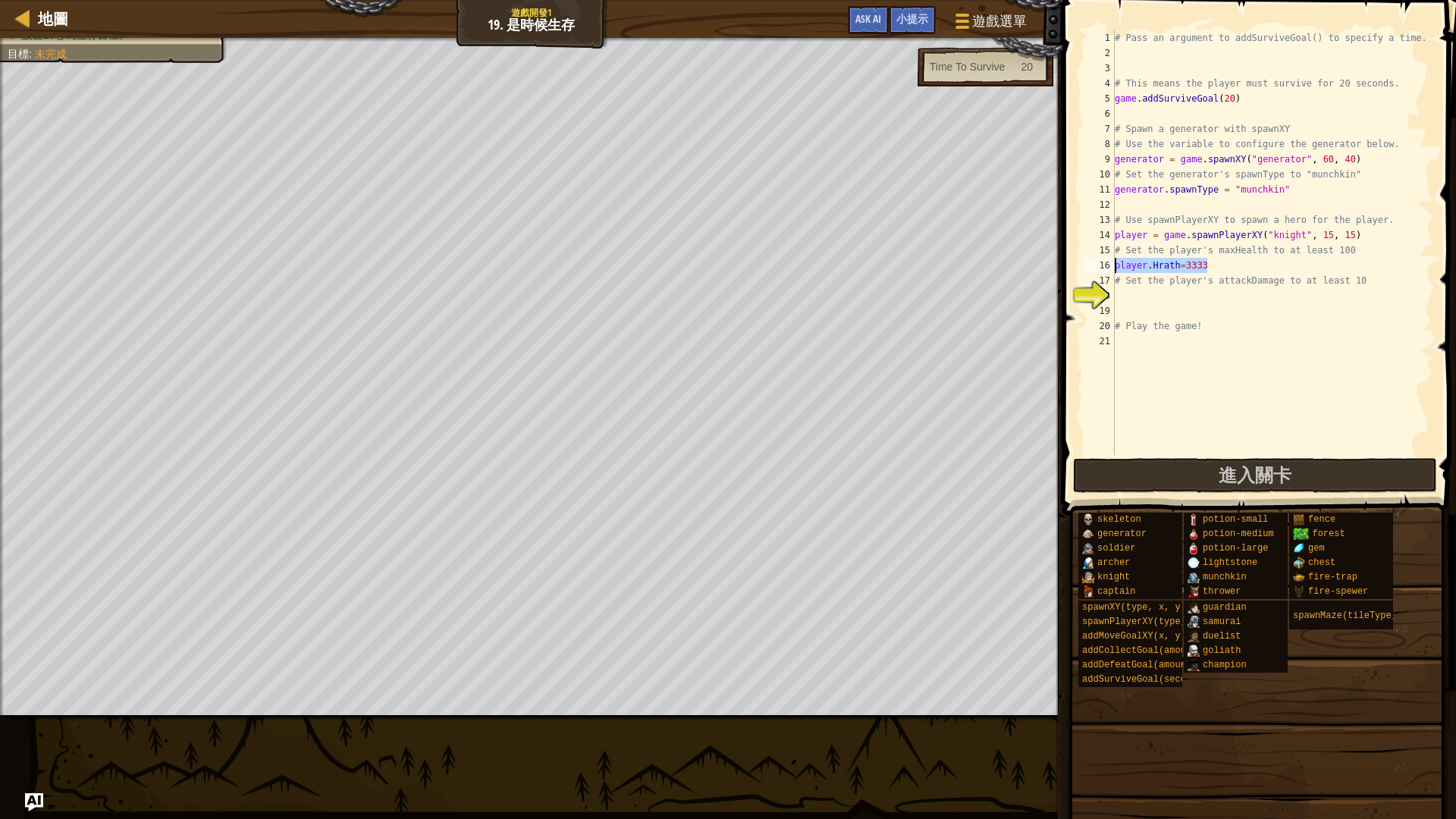
scroll to position [7, 0]
paste textarea "player.Hrath=3333"
type textarea "player.Hrath=3333"
click at [1147, 299] on div "# Pass an argument to addSurviveGoal() to specify a time. # This means the play…" at bounding box center [1273, 258] width 322 height 455
click at [1183, 297] on div "# Pass an argument to addSurviveGoal() to specify a time. # This means the play…" at bounding box center [1273, 258] width 322 height 455
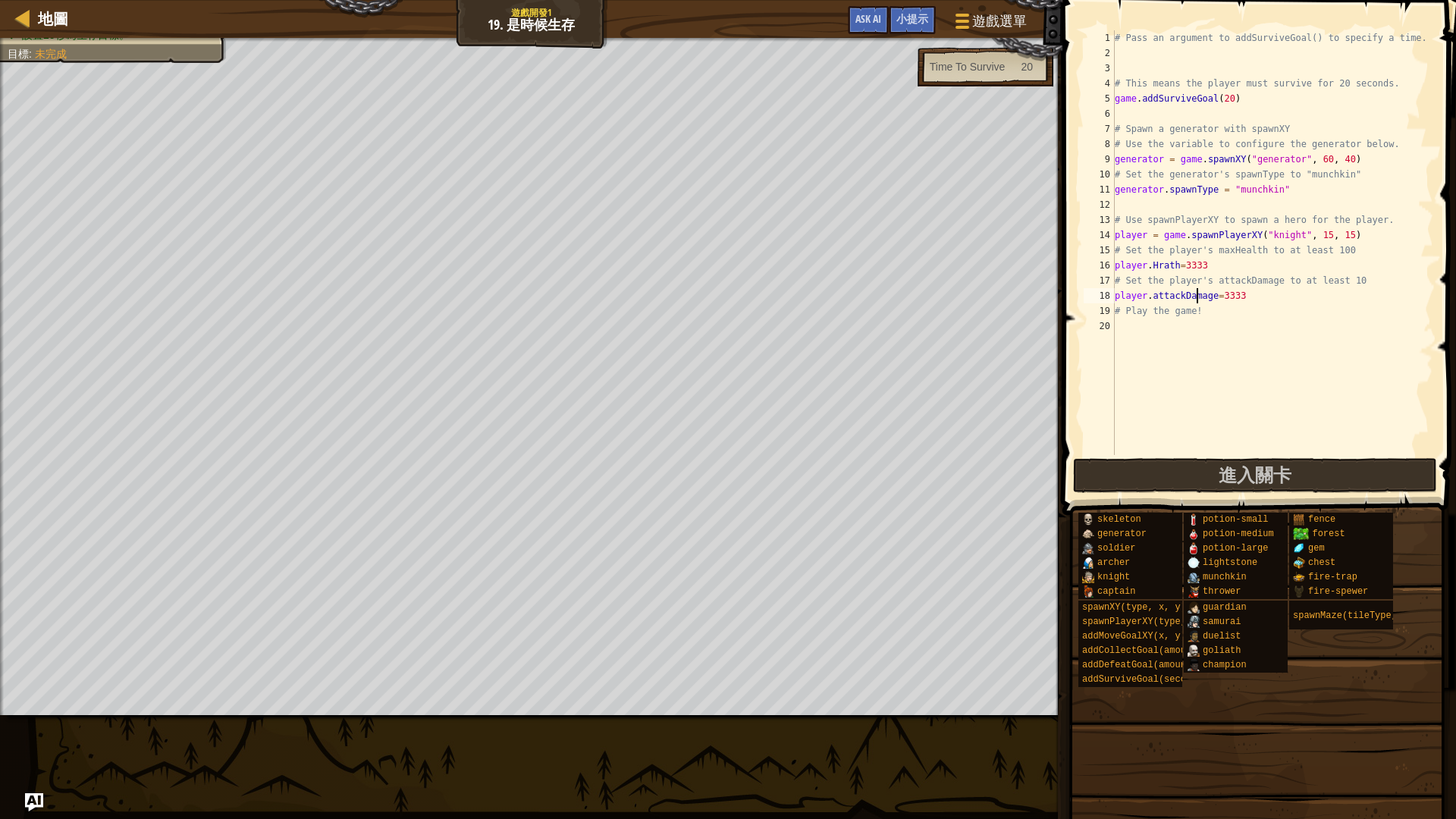
scroll to position [7, 8]
type textarea "player.attackDamage=3333"
click at [1306, 474] on button "進入關卡" at bounding box center [1255, 475] width 364 height 35
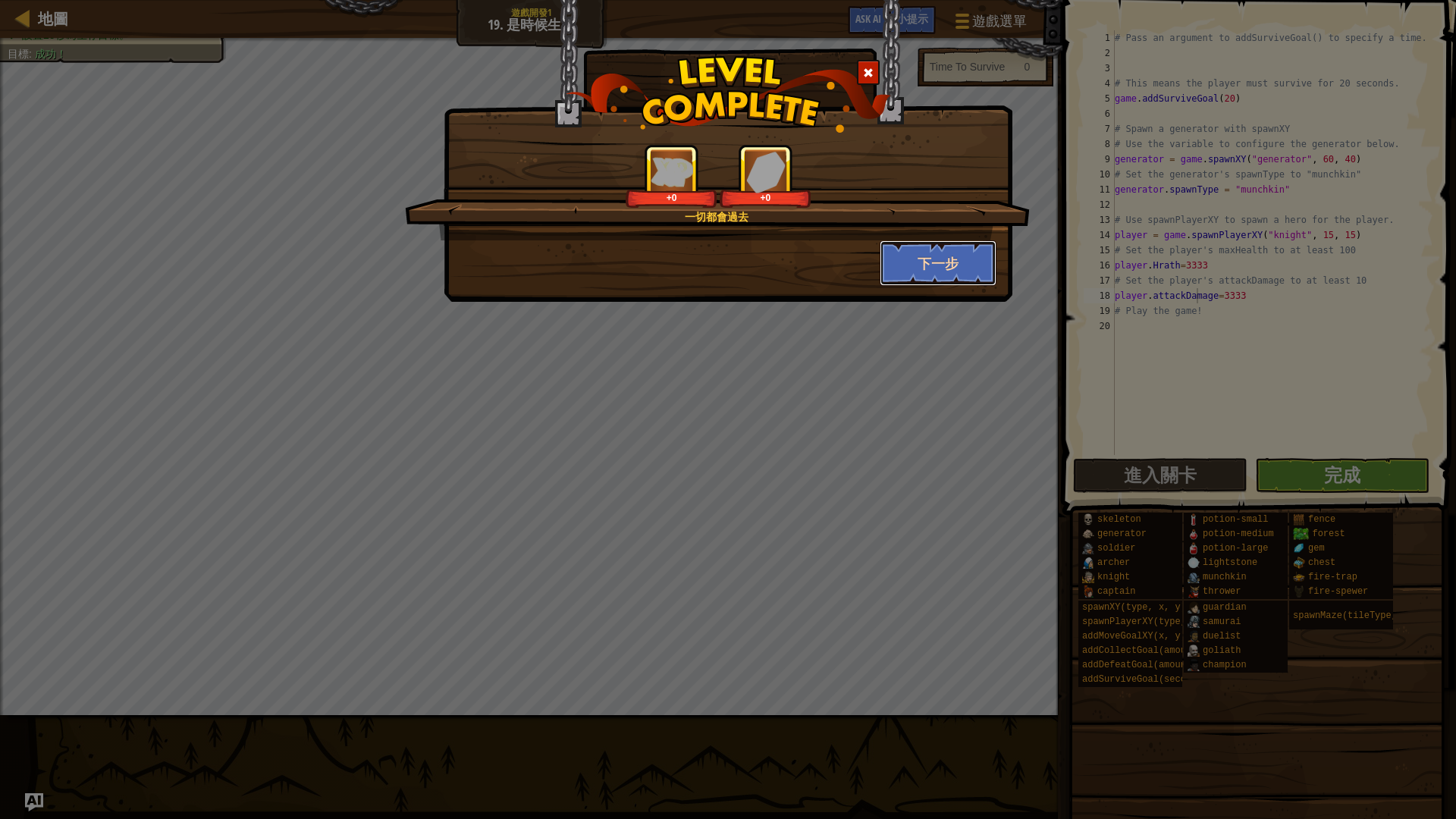
click at [892, 258] on button "下一步" at bounding box center [939, 263] width 117 height 46
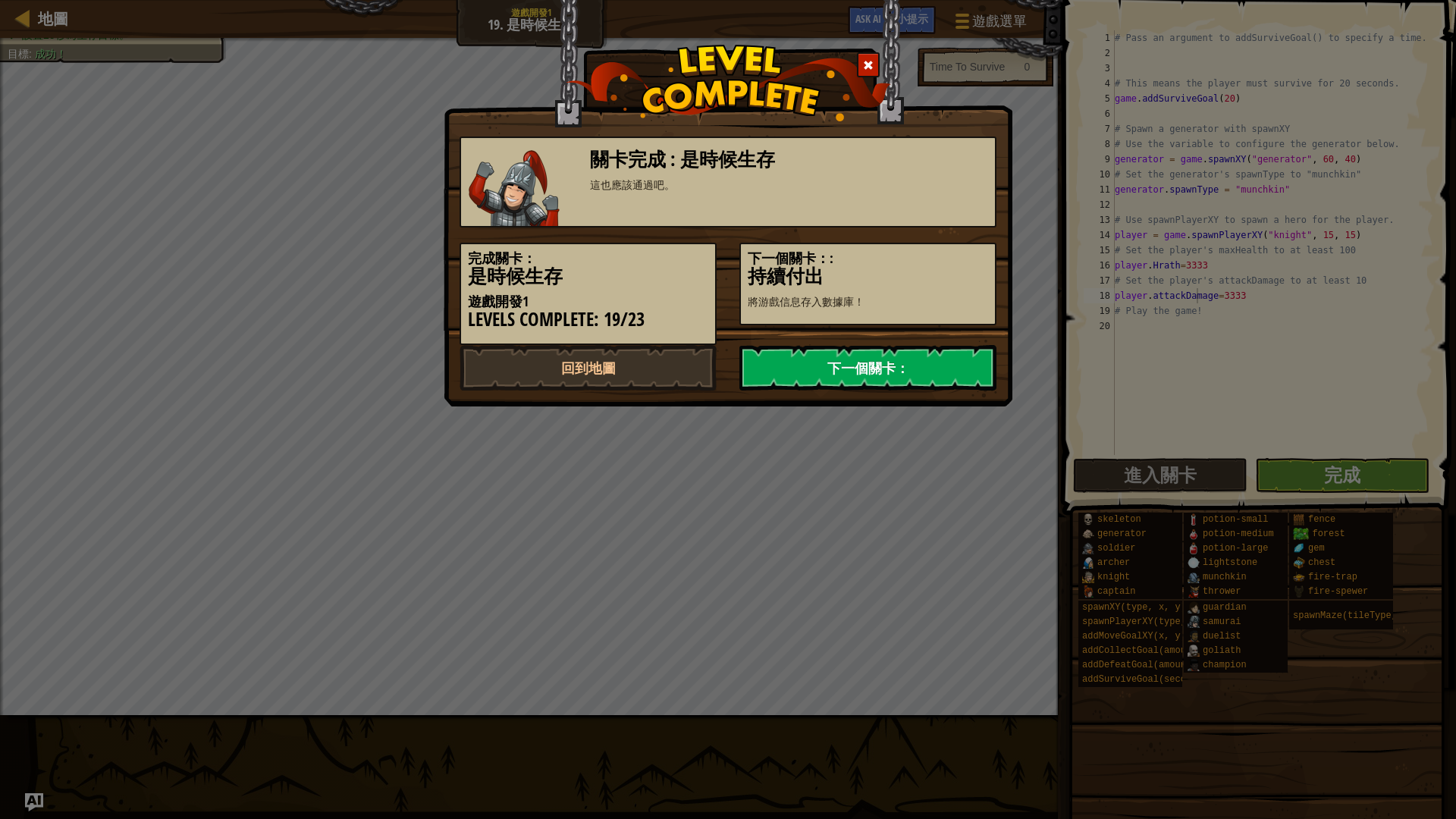
click at [871, 373] on link "下一個關卡：" at bounding box center [868, 368] width 257 height 46
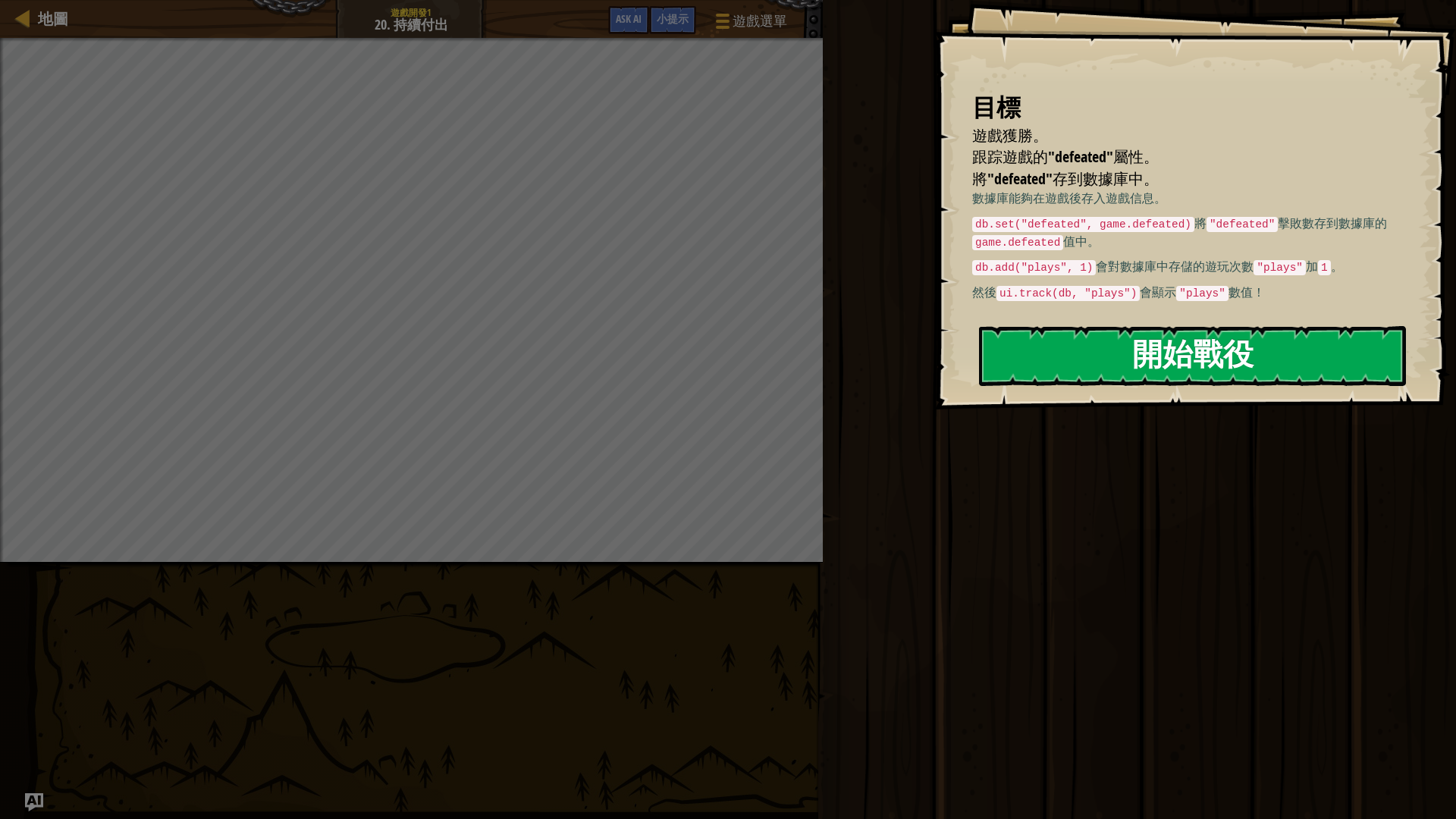
click at [1012, 346] on button "開始戰役" at bounding box center [1192, 356] width 427 height 60
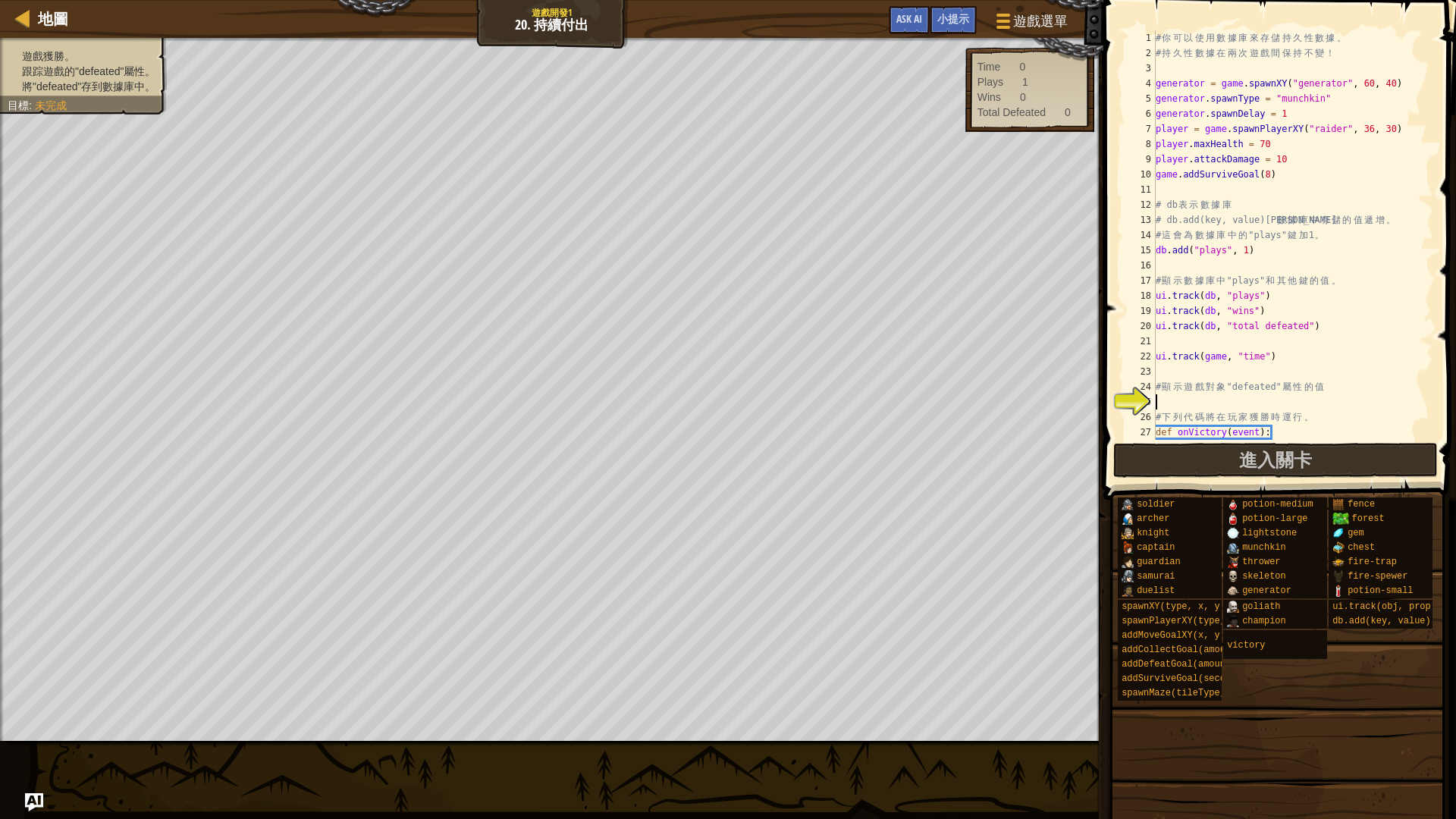
scroll to position [31, 0]
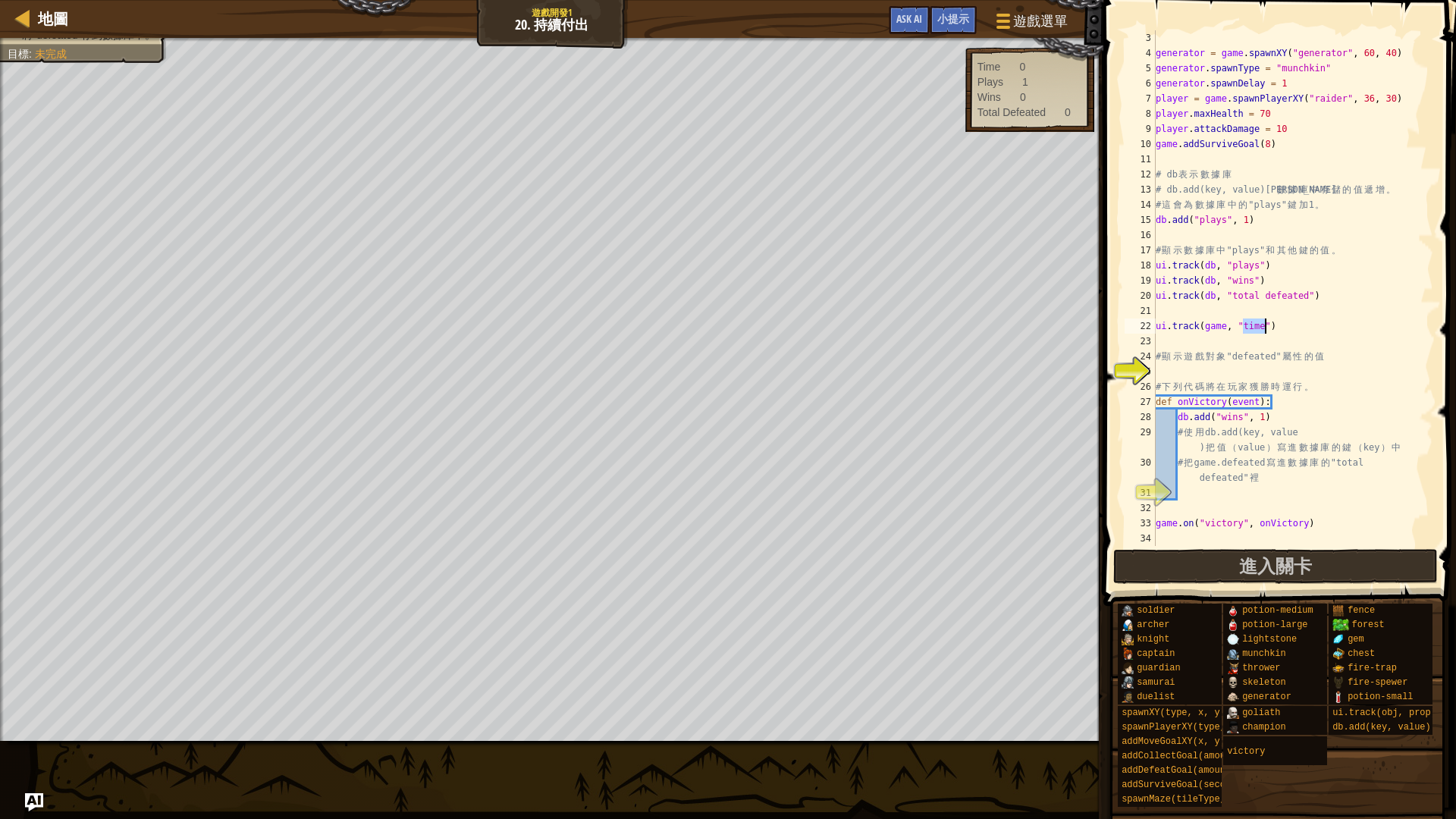
drag, startPoint x: 1246, startPoint y: 326, endPoint x: 1264, endPoint y: 323, distance: 18.2
click at [1264, 323] on div "generator = game . spawnXY ( "generator" , 60 , 40 ) generator . spawnType = "m…" at bounding box center [1287, 304] width 267 height 546
drag, startPoint x: 1234, startPoint y: 352, endPoint x: 1288, endPoint y: 353, distance: 54.0
click at [1288, 353] on div "generator = game . spawnXY ( "generator" , 60 , 40 ) generator . spawnType = "m…" at bounding box center [1287, 304] width 267 height 546
click at [1249, 325] on div "generator = game . spawnXY ( "generator" , 60 , 40 ) generator . spawnType = "m…" at bounding box center [1287, 304] width 267 height 546
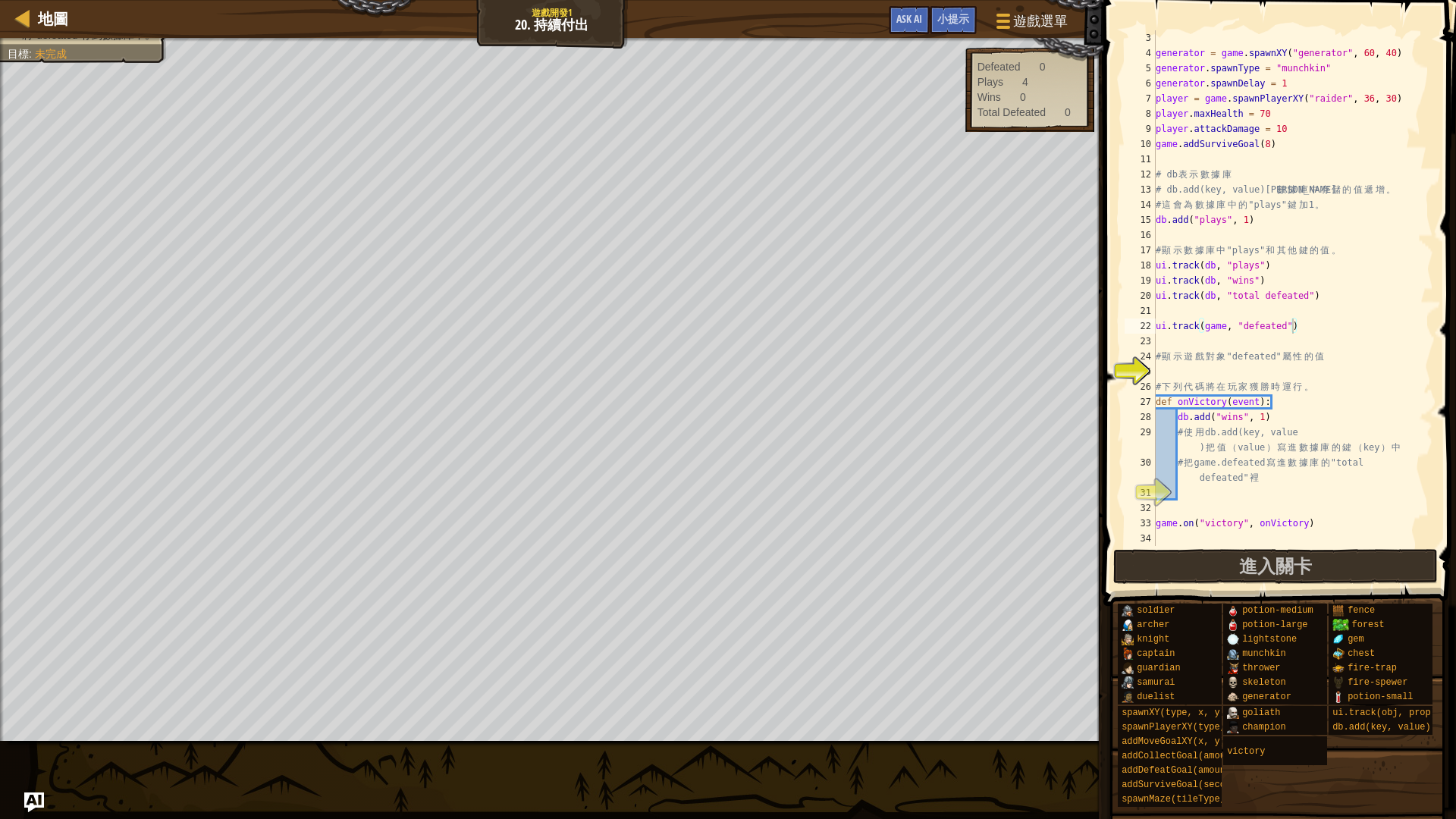
click at [34, 690] on img "Ask AI" at bounding box center [33, 802] width 20 height 20
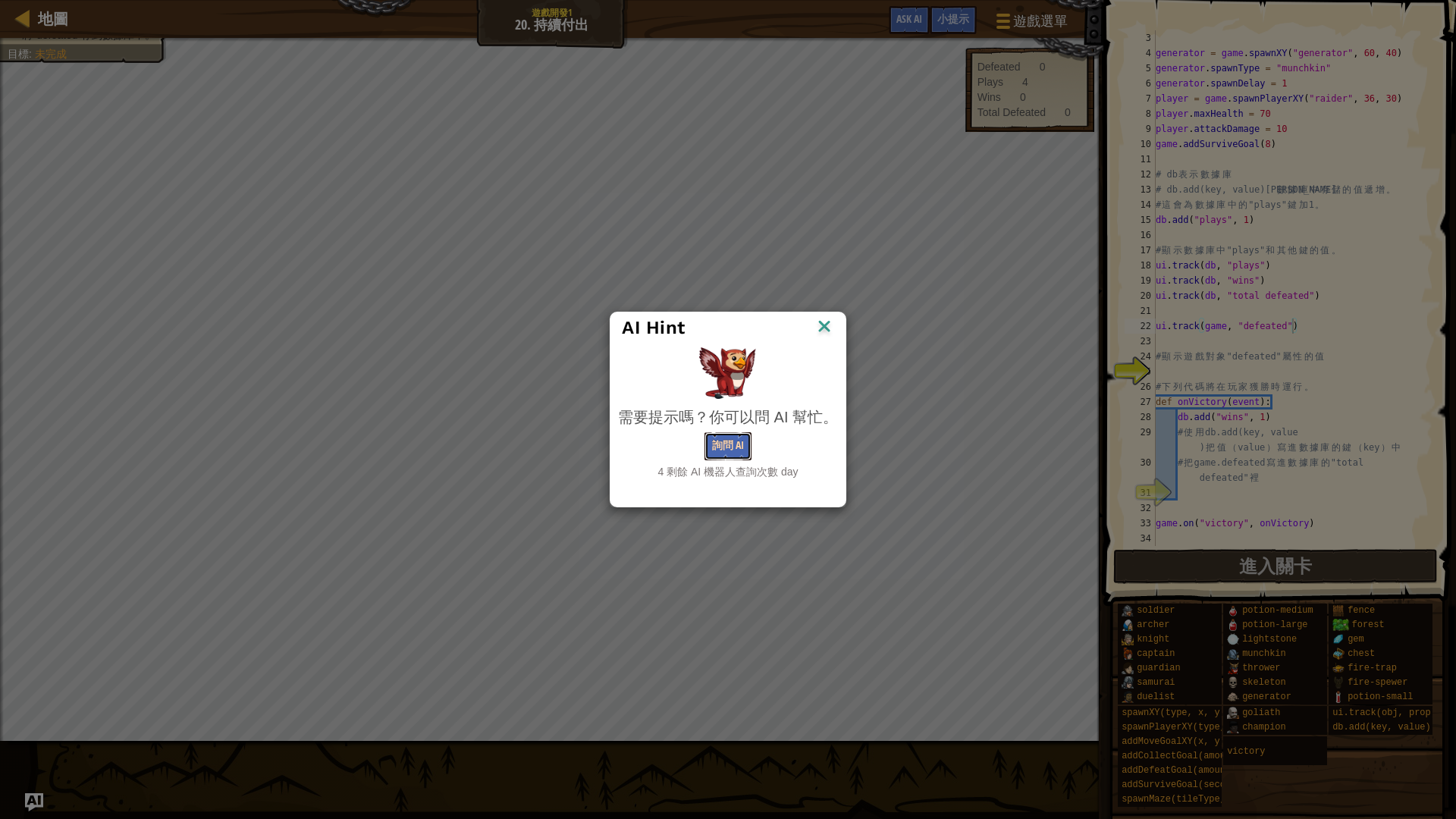
click at [723, 447] on button "詢問 AI" at bounding box center [728, 446] width 47 height 28
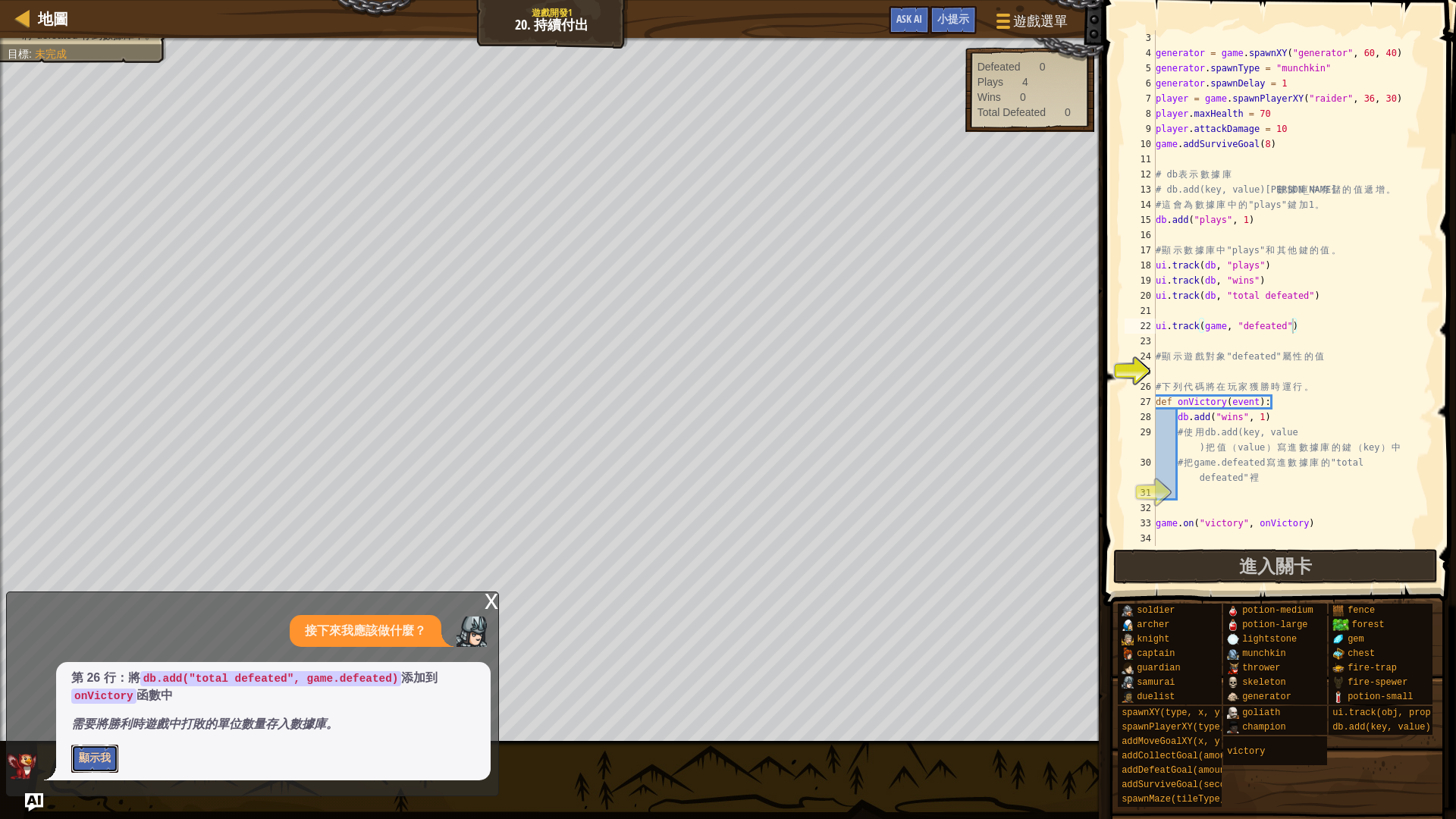
click at [101, 690] on button "顯示我" at bounding box center [95, 758] width 47 height 28
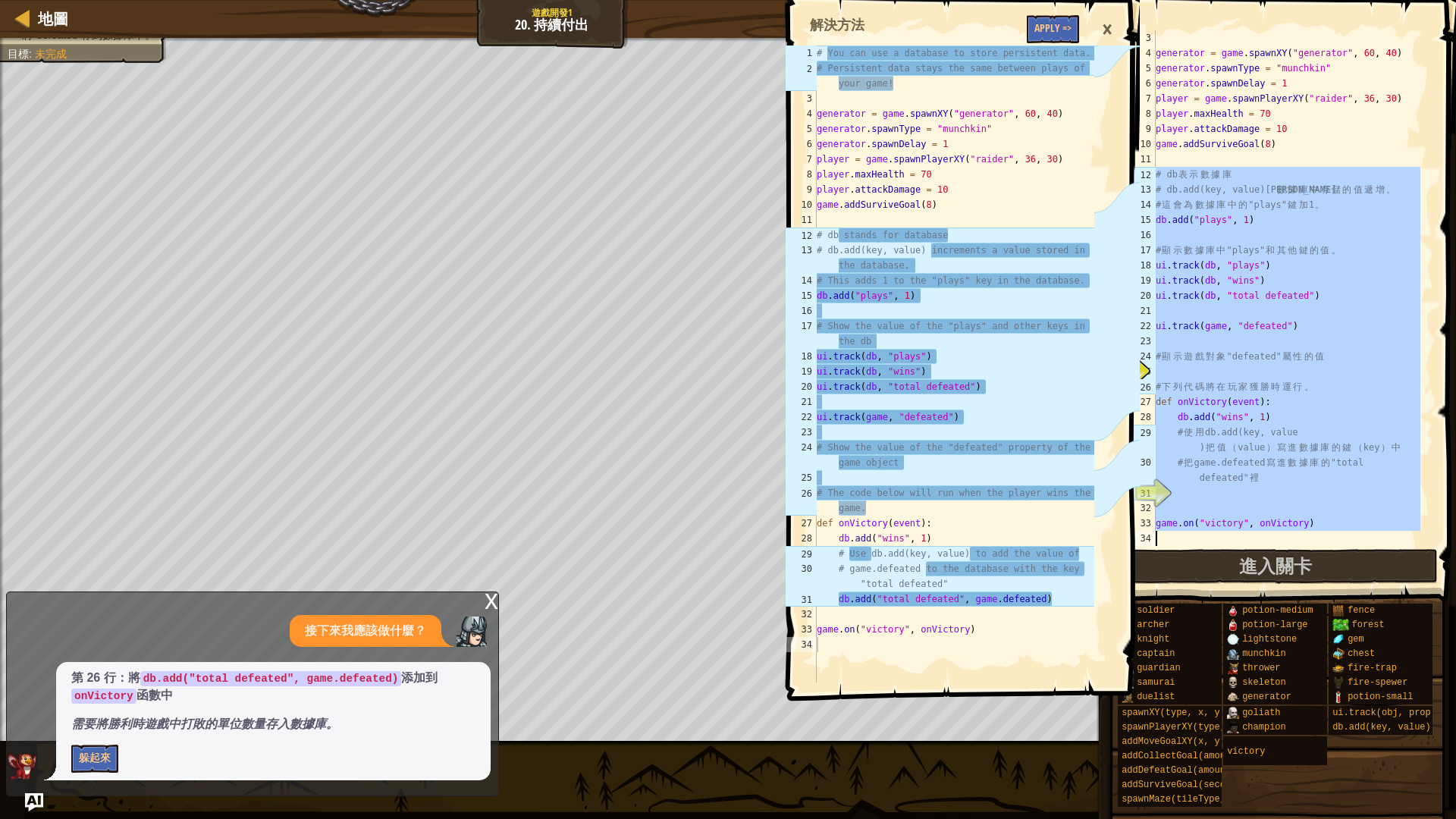
drag, startPoint x: 1158, startPoint y: 176, endPoint x: 1441, endPoint y: 818, distance: 701.6
click at [1441, 690] on div "小提示 # db表示數據庫 3 4 5 6 7 8 9 10 11 12 13 14 15 16 17 18 19 20 21 22 23 24 25 26 …" at bounding box center [1277, 406] width 357 height 811
type textarea "game.on("victory", onVictory)"
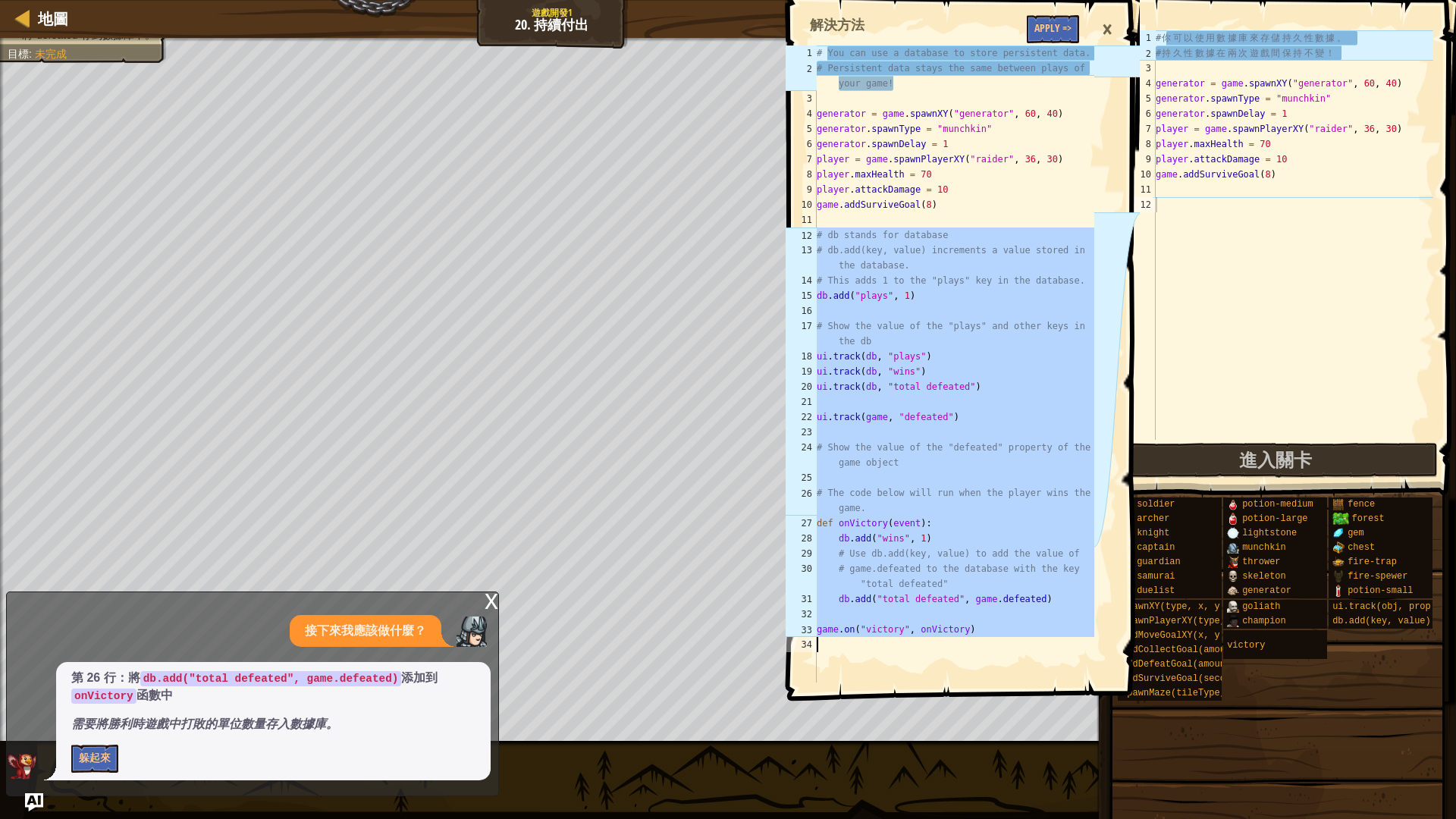
drag, startPoint x: 819, startPoint y: 237, endPoint x: 1106, endPoint y: 818, distance: 648.0
click at [1106, 690] on div "# db stands for database 1 2 3 4 5 6 7 8 9 10 11 12 13 14 15 16 17 18 19 20 21 …" at bounding box center [961, 410] width 357 height 819
type textarea "game.on("victory", onVictory)"
click at [1192, 209] on div "# 你 可 以 使 用 數 據 庫 來 存 儲 持 久 性 數 據 。 # 持 久 性 數 據 在 兩 次 遊 戲 間 保 持 不 變 ！ generator…" at bounding box center [1294, 250] width 281 height 440
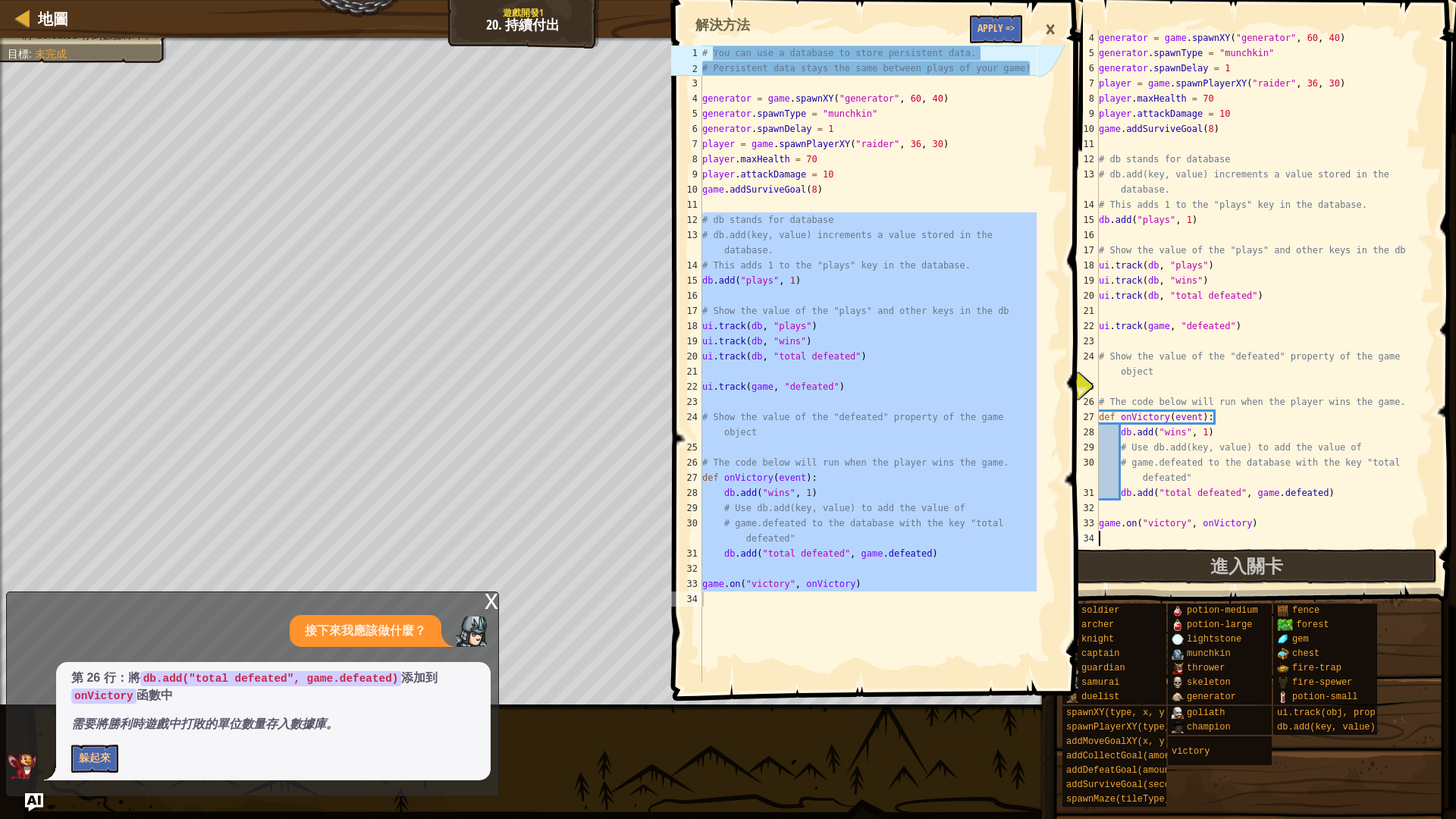
scroll to position [46, 0]
click at [1053, 21] on div "×" at bounding box center [1050, 30] width 26 height 35
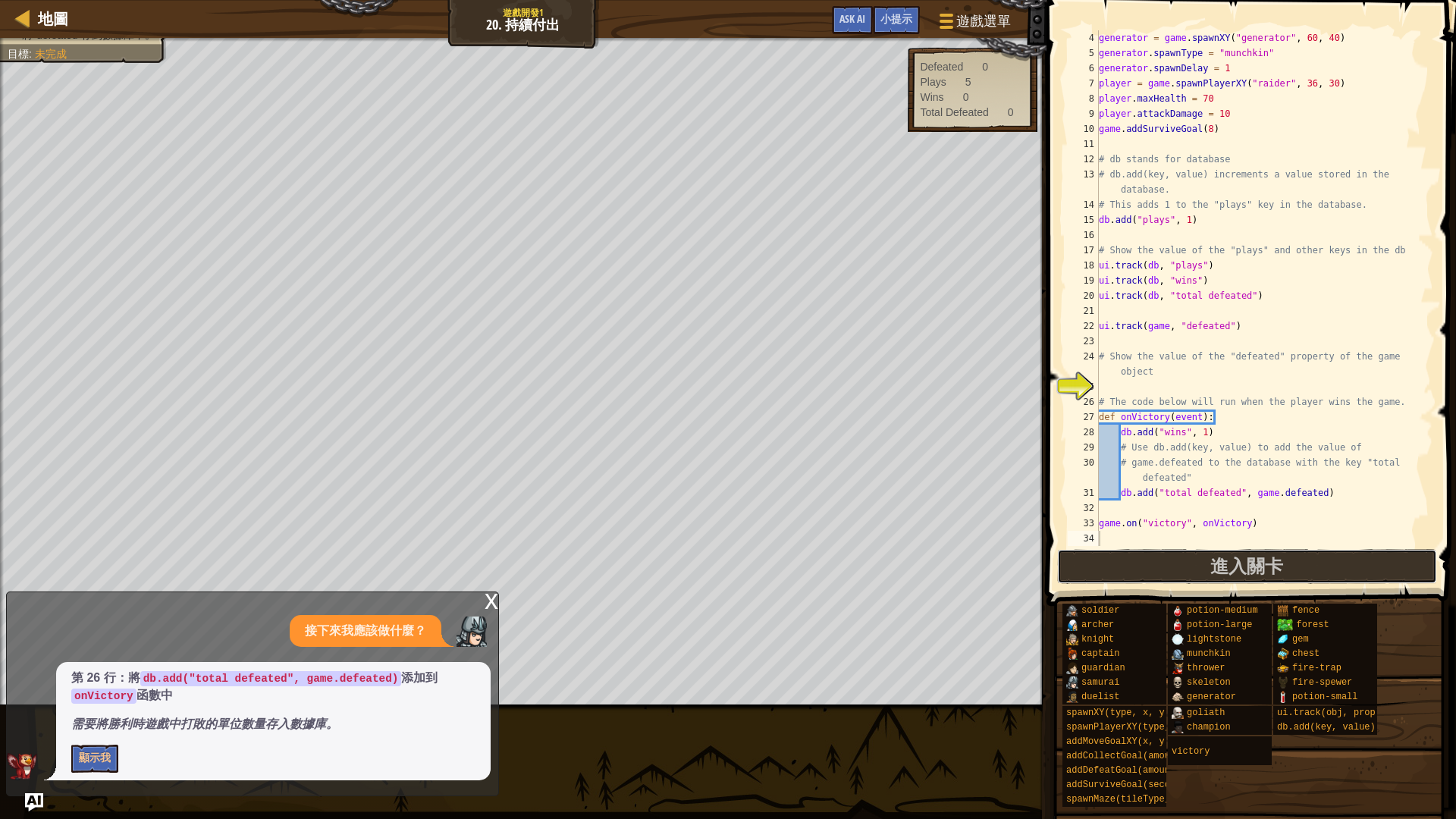
drag, startPoint x: 1179, startPoint y: 558, endPoint x: 1155, endPoint y: 543, distance: 28.3
click at [1178, 558] on button "進入關卡" at bounding box center [1248, 566] width 380 height 35
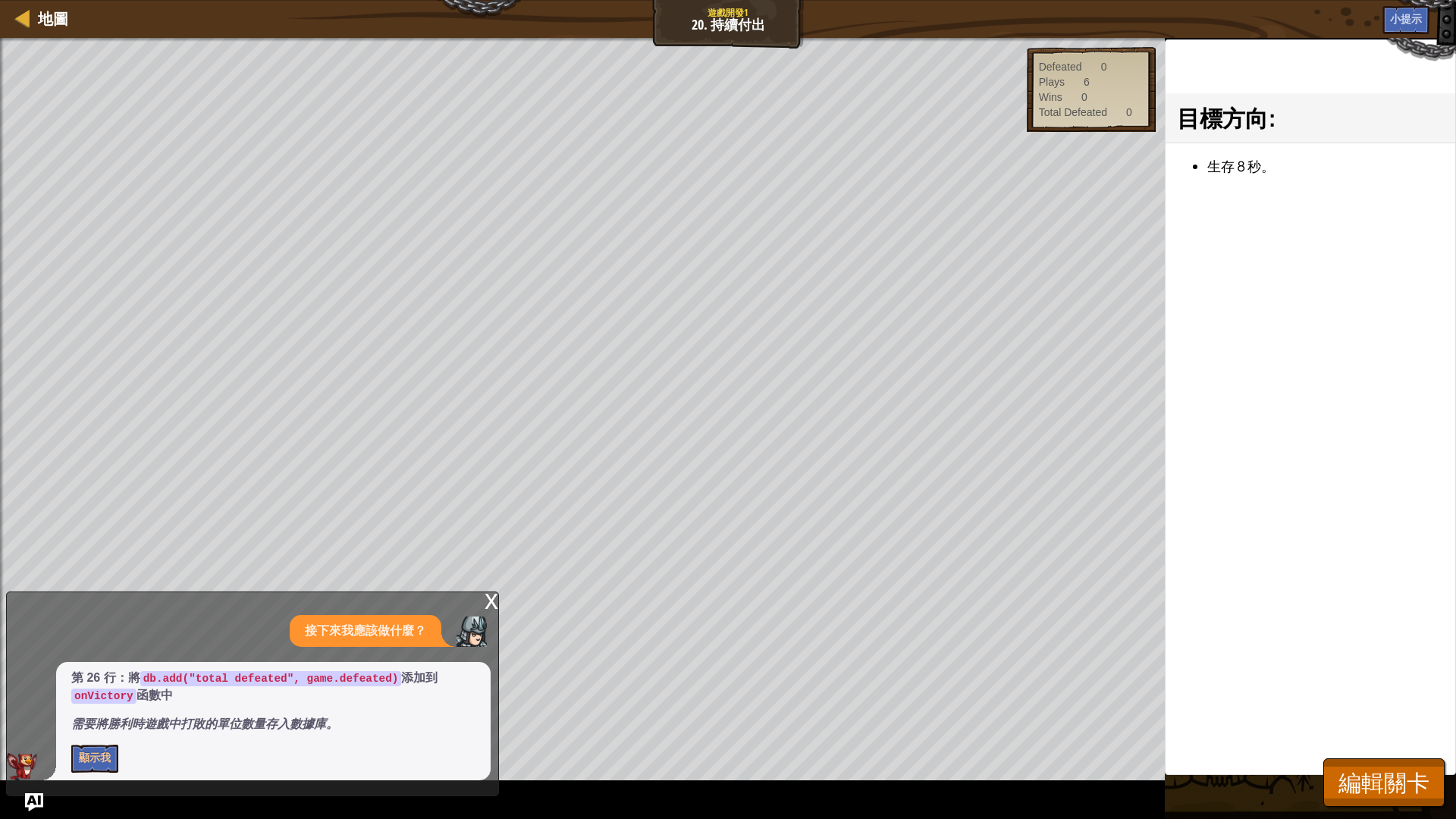
click at [493, 602] on div "x" at bounding box center [492, 600] width 13 height 15
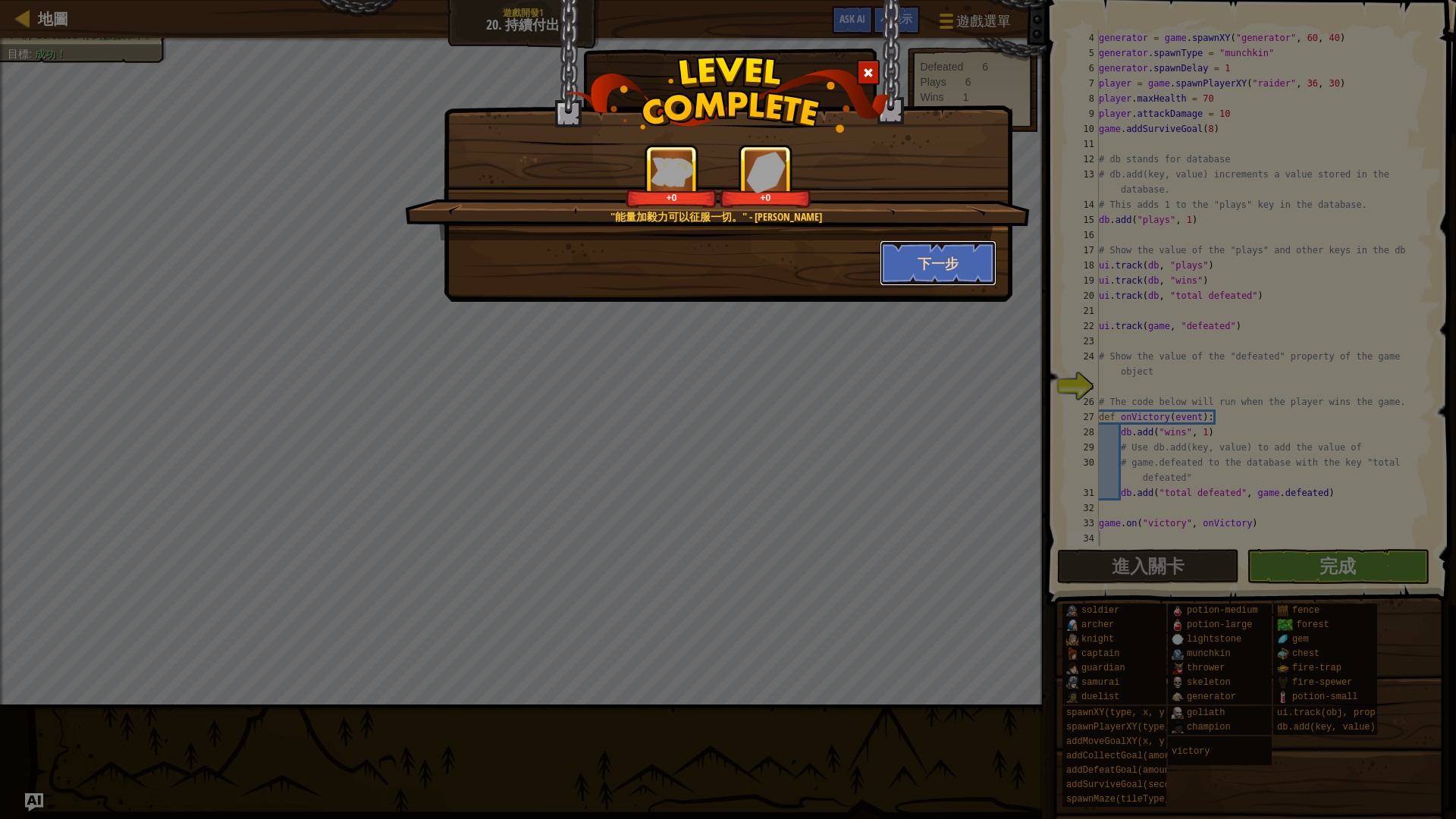
click at [943, 271] on button "下一步" at bounding box center [939, 263] width 117 height 46
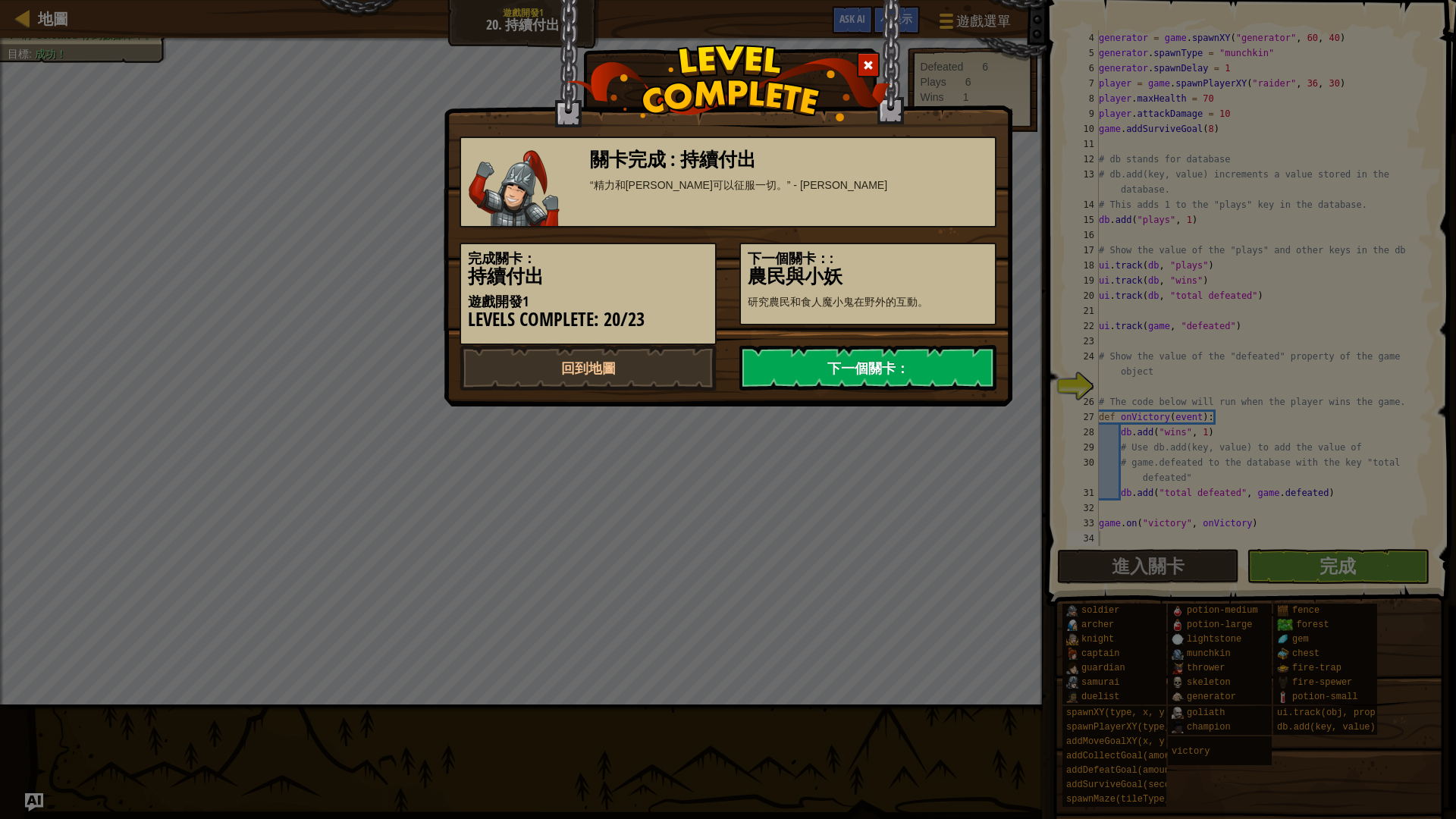
click at [914, 365] on link "下一個關卡：" at bounding box center [868, 368] width 257 height 46
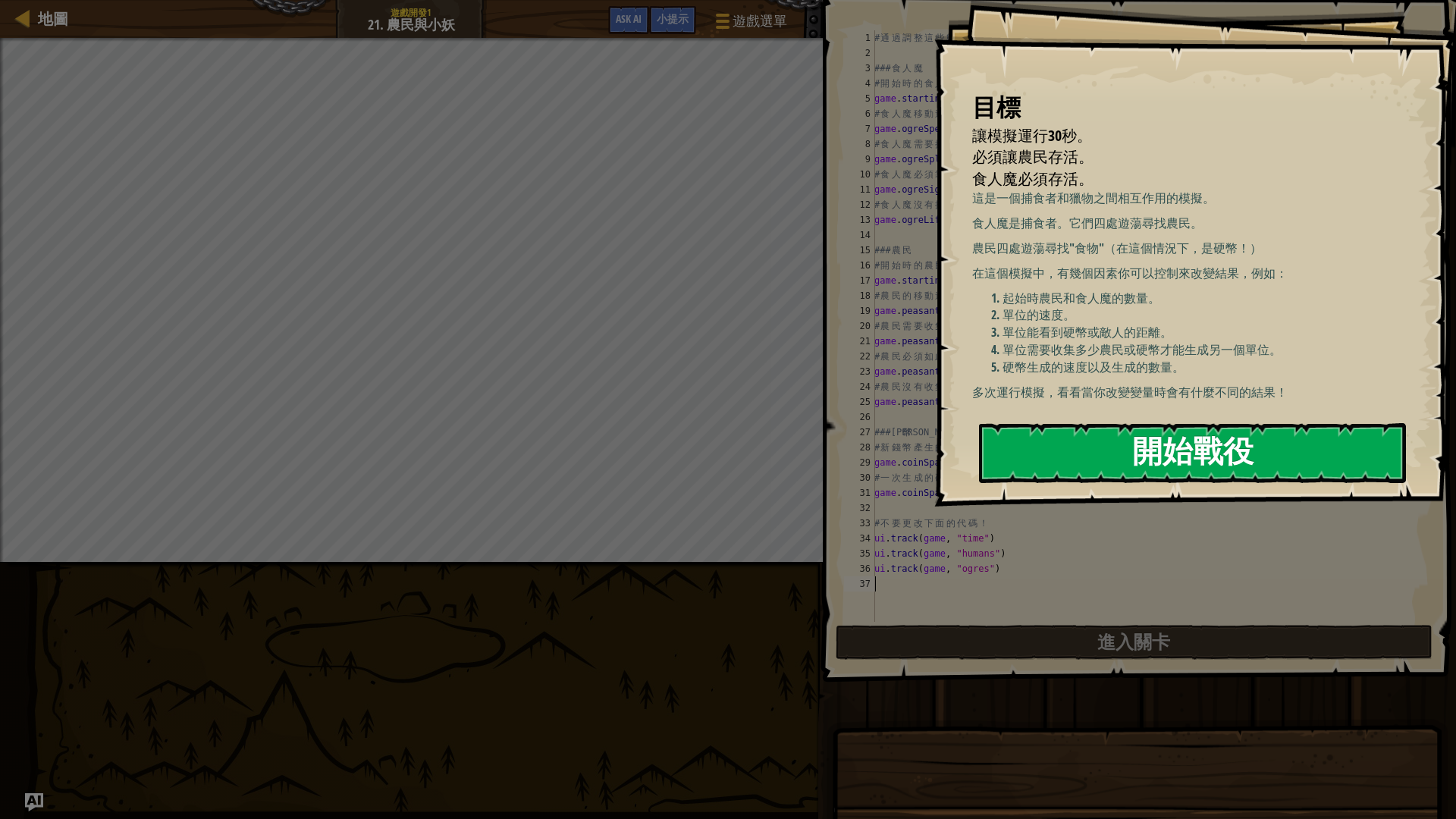
click at [1175, 445] on button "開始戰役" at bounding box center [1192, 452] width 427 height 60
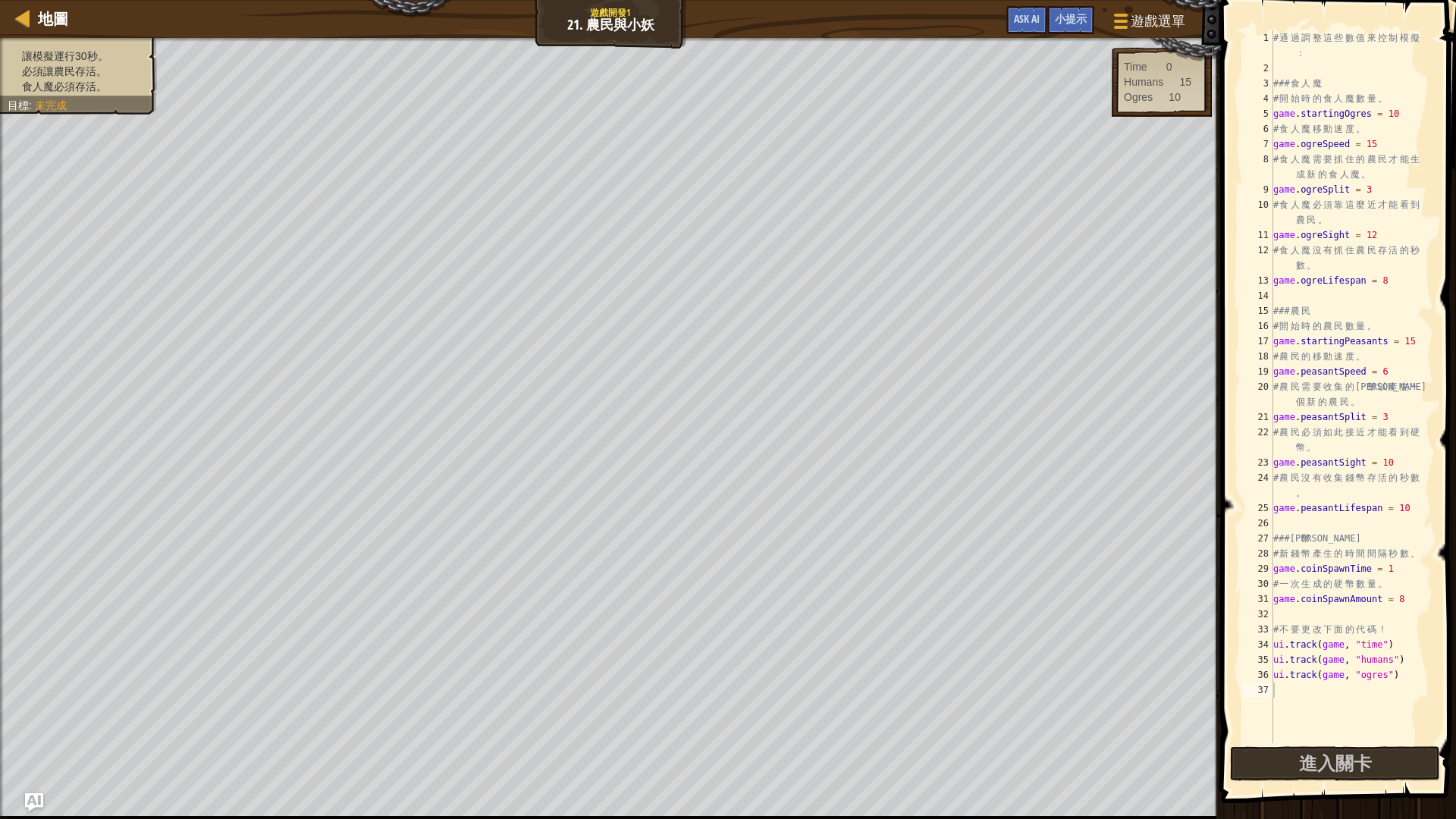
drag, startPoint x: 1309, startPoint y: 785, endPoint x: 1321, endPoint y: 679, distance: 106.7
click at [1316, 689] on div "1 2 3 4 5 6 7 8 9 10 11 12 13 14 15 16 17 18 19 20 21 22 23 24 25 26 27 28 29 3…" at bounding box center [1336, 431] width 240 height 848
click at [1292, 690] on button "進入關卡" at bounding box center [1336, 764] width 210 height 35
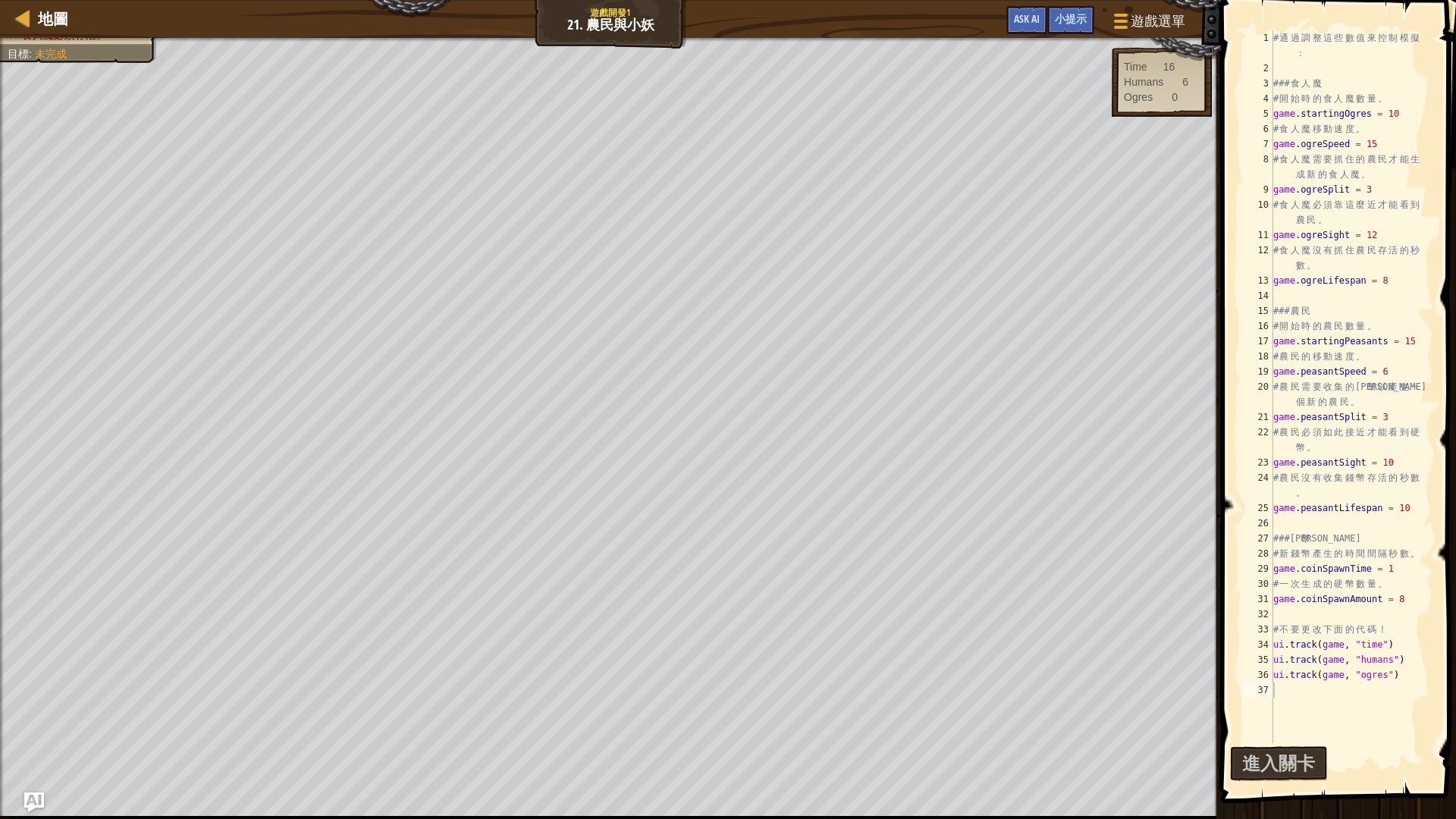
click at [28, 690] on img "Ask AI" at bounding box center [33, 802] width 20 height 20
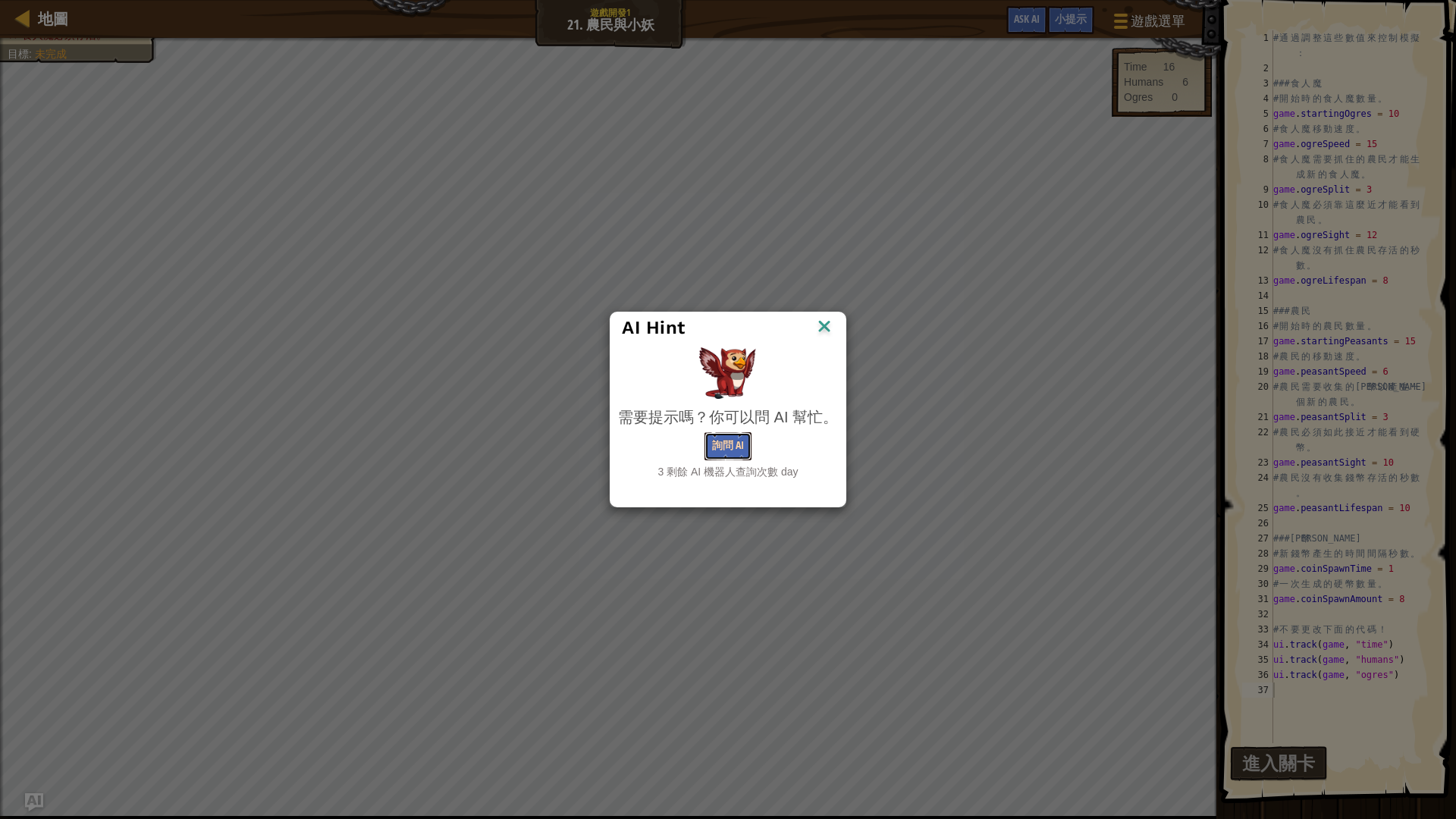
click at [734, 437] on button "詢問 AI" at bounding box center [728, 446] width 47 height 28
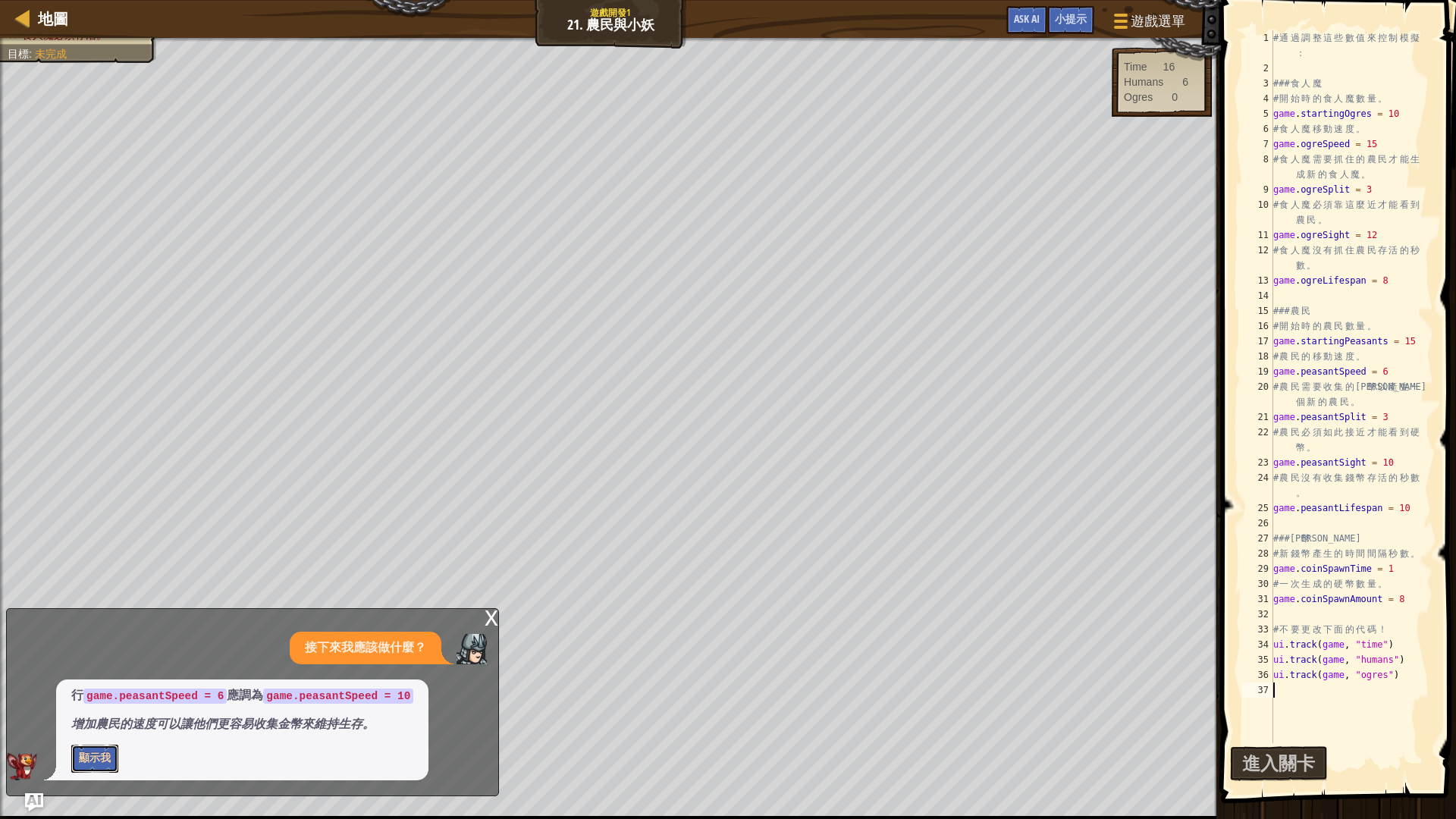
click at [95, 690] on button "顯示我" at bounding box center [95, 758] width 47 height 28
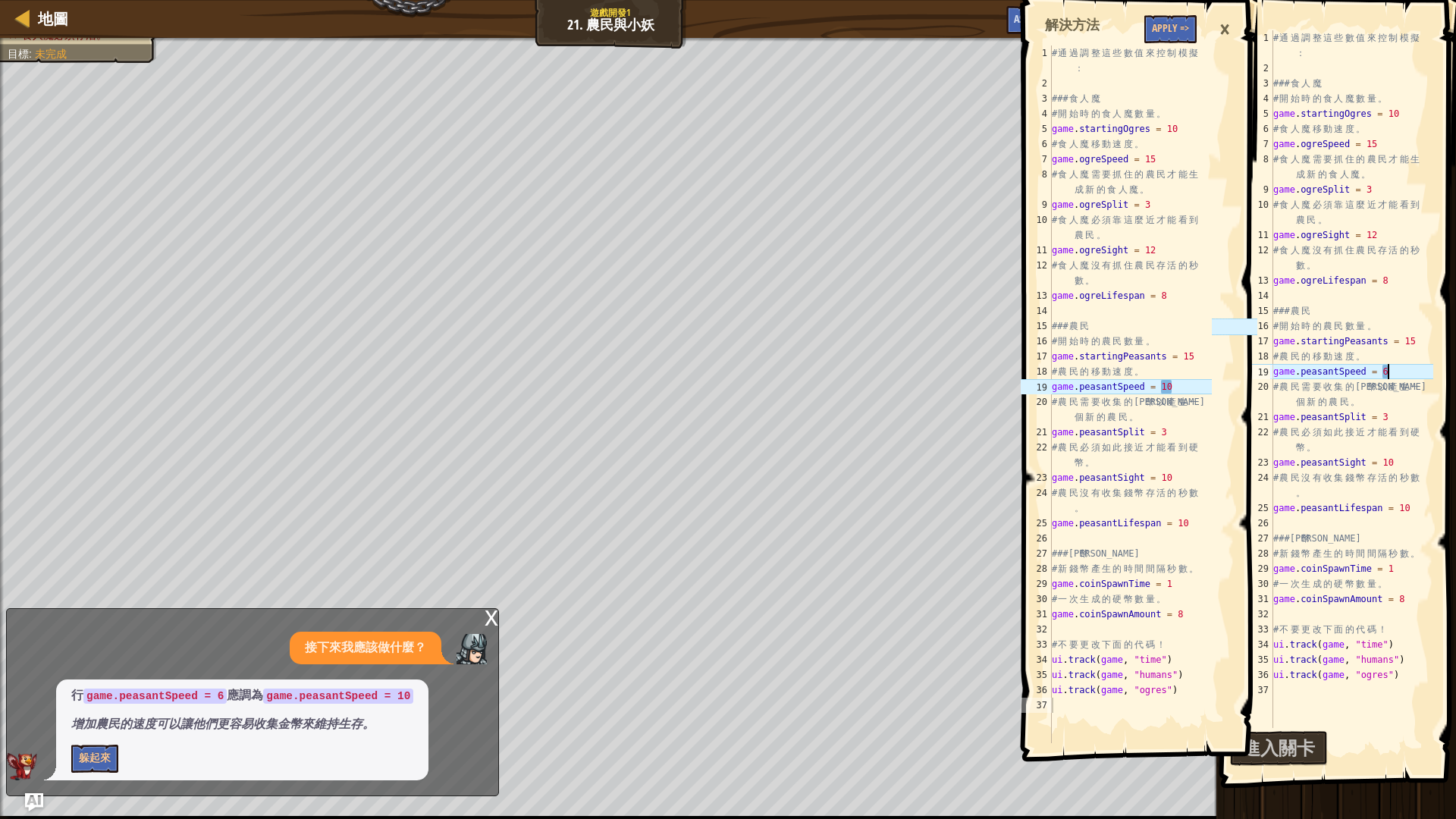
click at [1397, 375] on div "# 通 過 調 整 這 些 數 值 來 控 制 模 擬 ： ### 食 人 魔 # 開 始 時 的 食 人 魔 數 量 。 game . startingOg…" at bounding box center [1352, 402] width 163 height 744
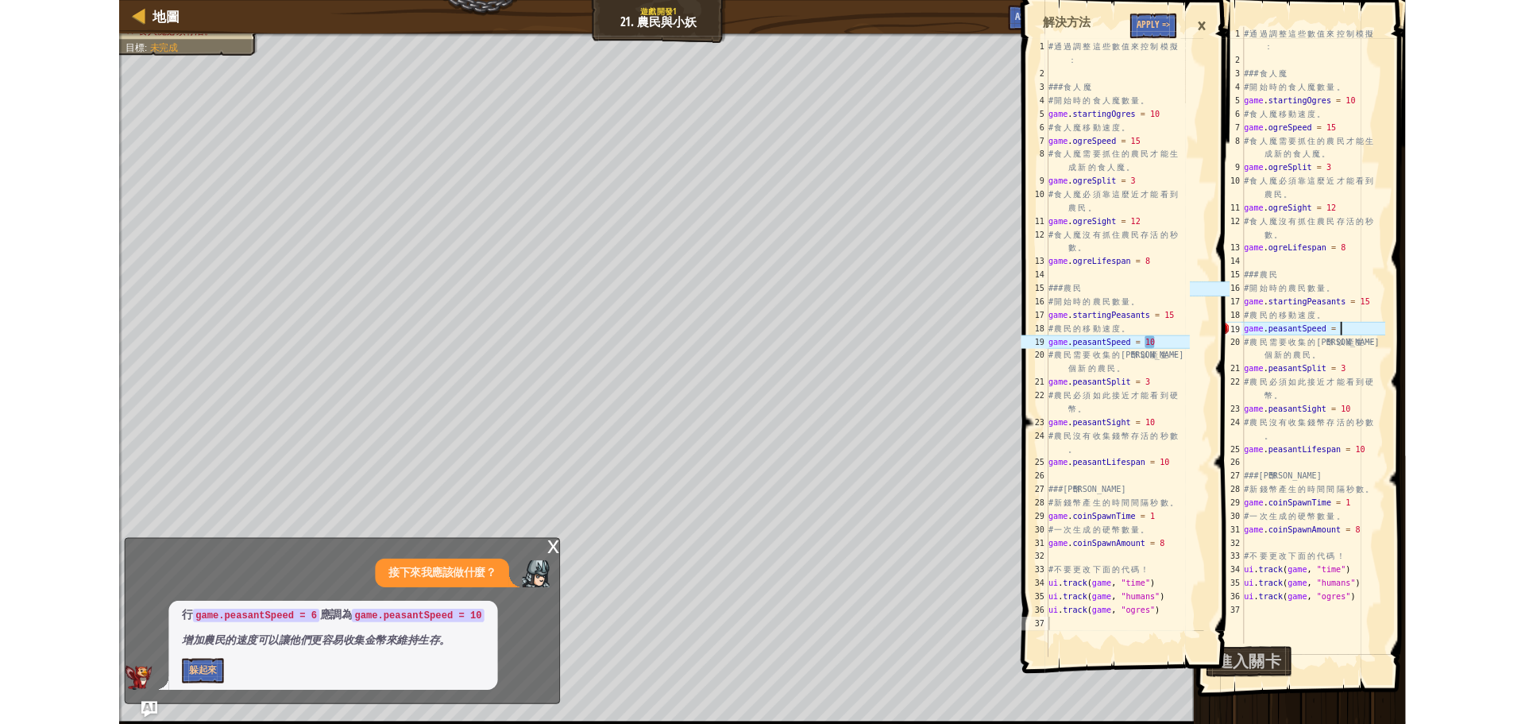
scroll to position [7, 10]
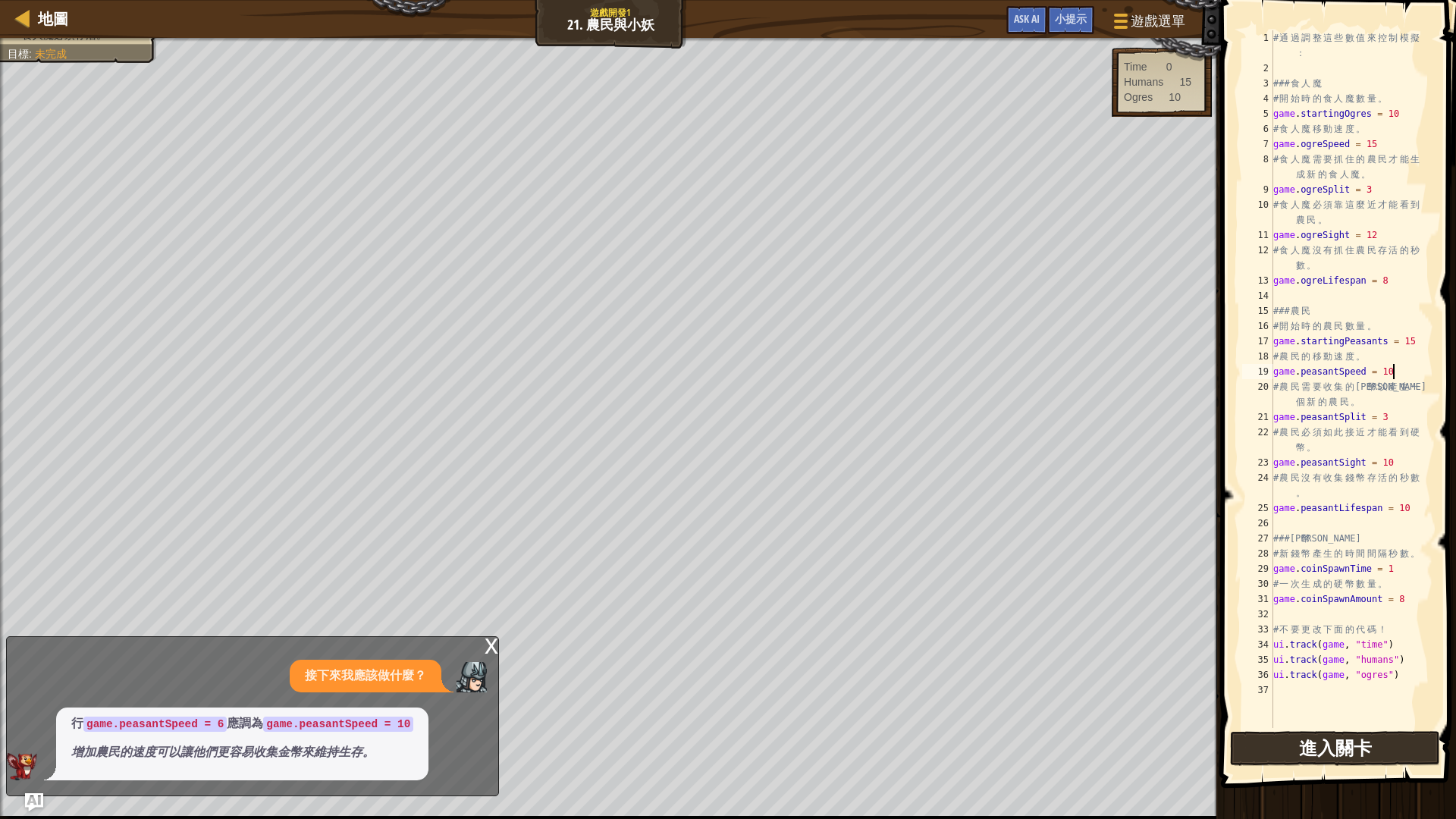
type textarea "game.peasantSpeed = 10"
click at [1291, 690] on button "進入關卡" at bounding box center [1336, 748] width 210 height 35
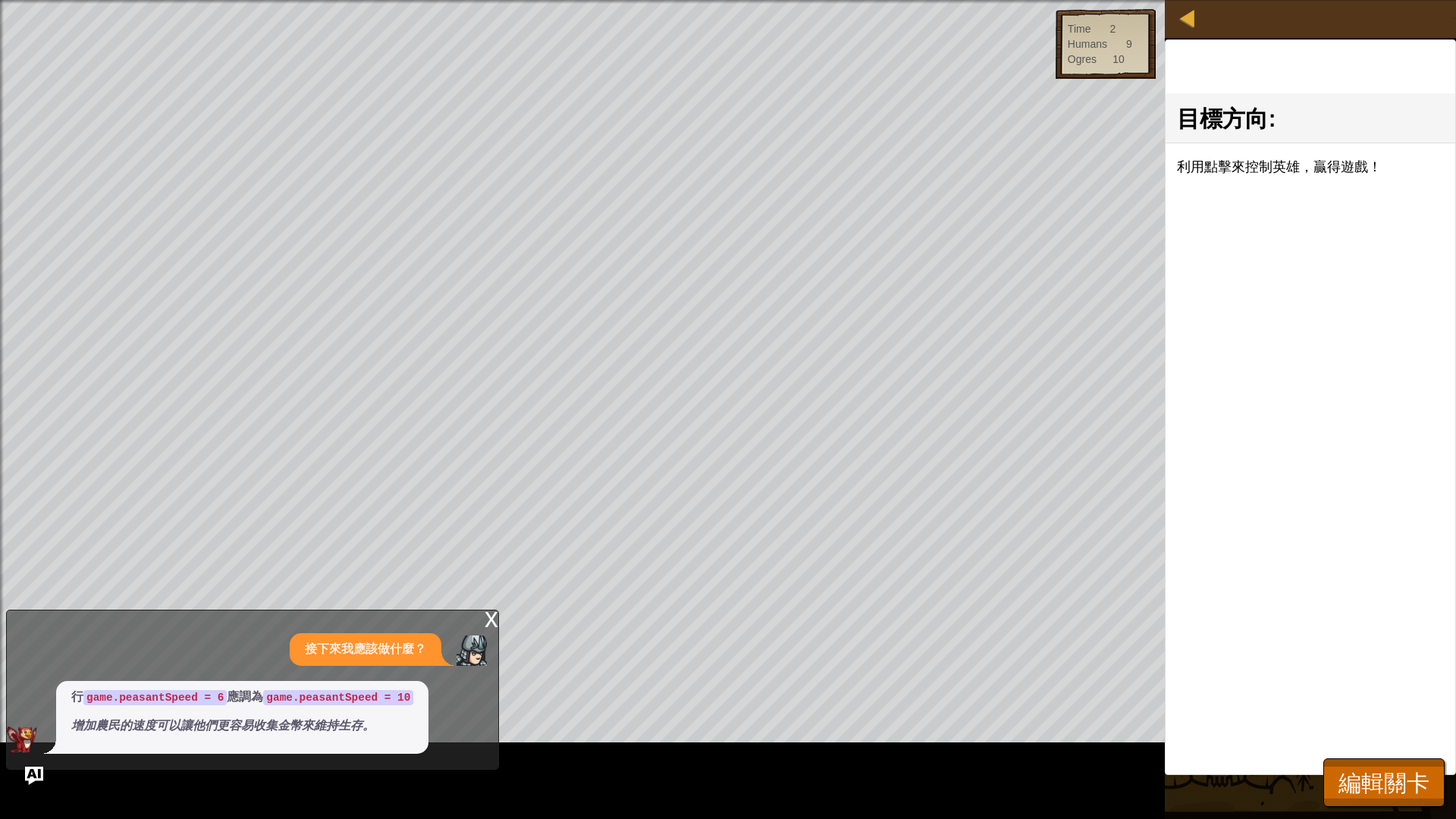
click at [488, 622] on div "x" at bounding box center [492, 619] width 13 height 15
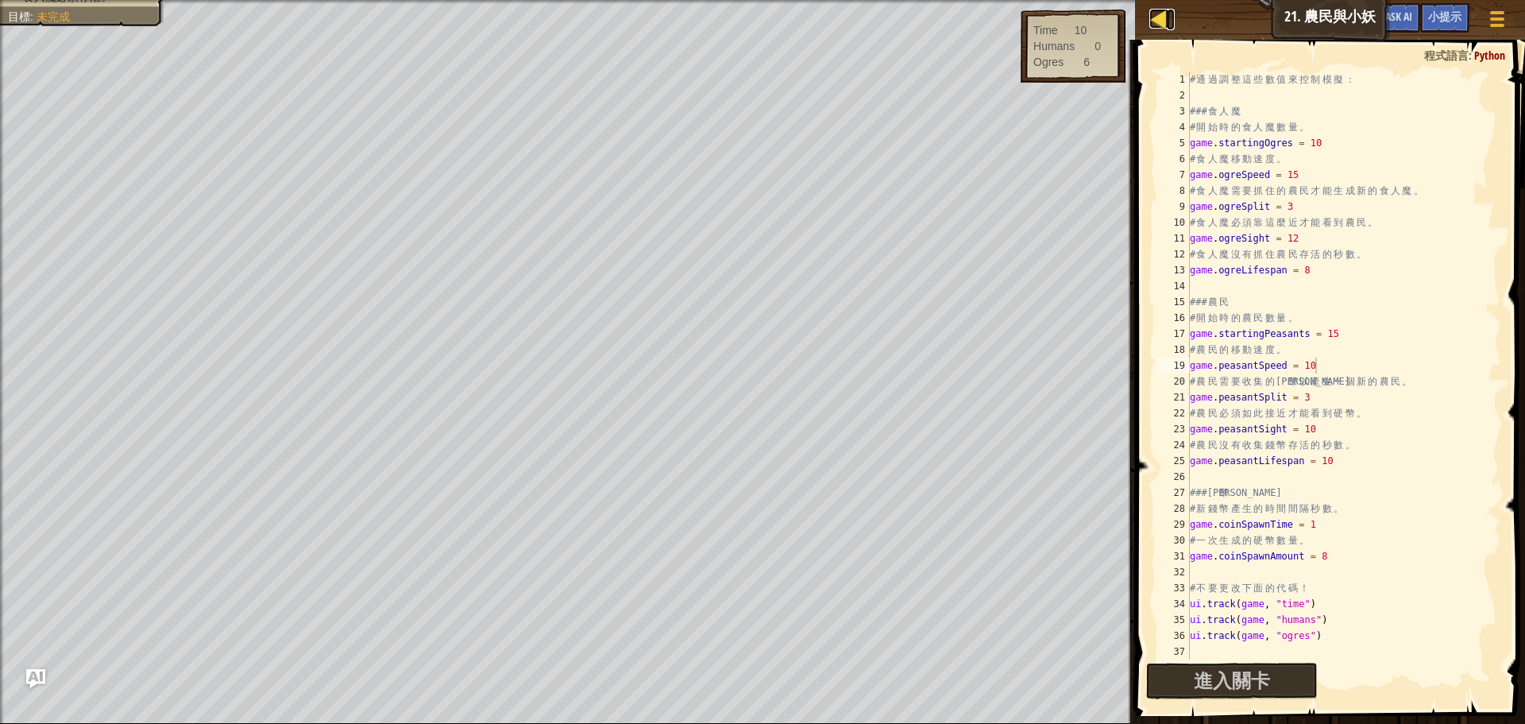
click at [1165, 16] on div at bounding box center [1160, 19] width 20 height 20
select select "zh-HANT"
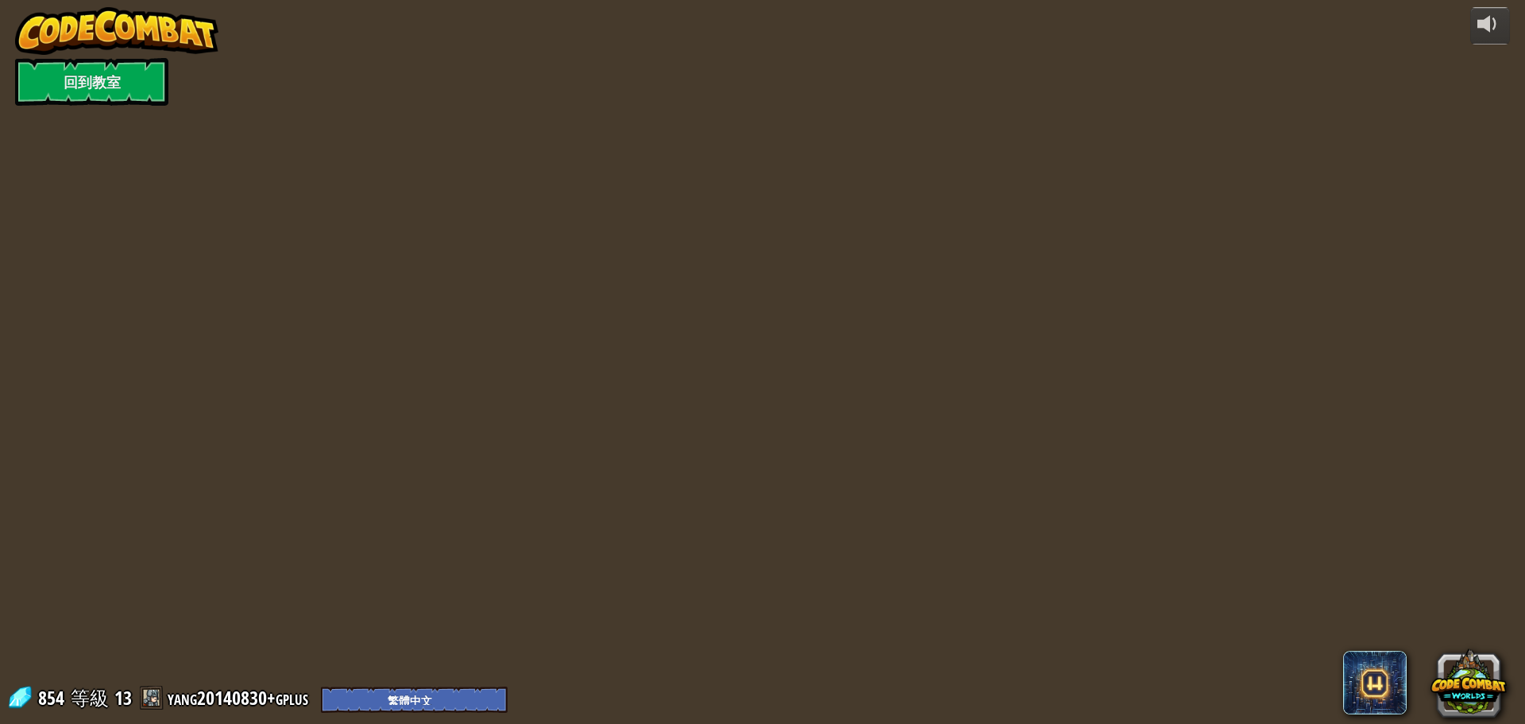
select select "zh-HANT"
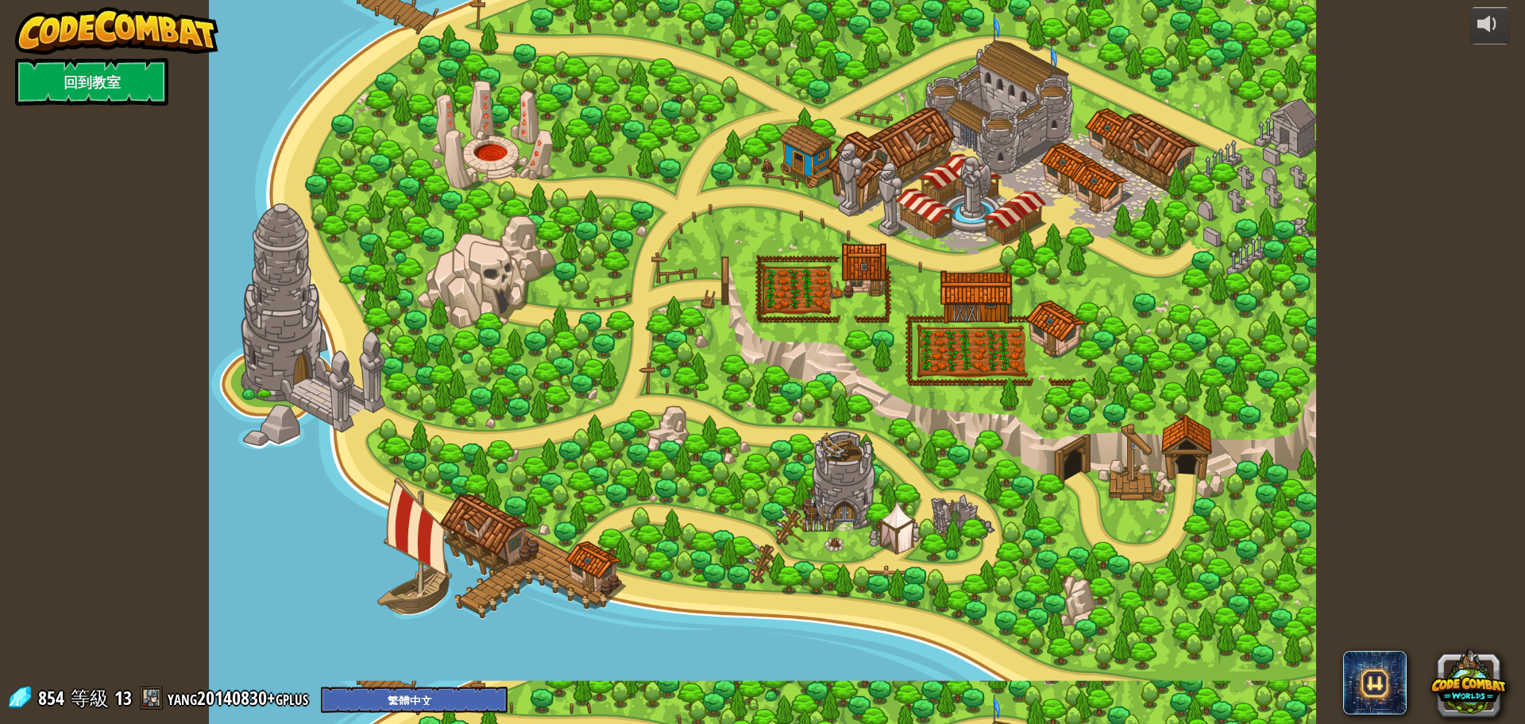
select select "zh-HANT"
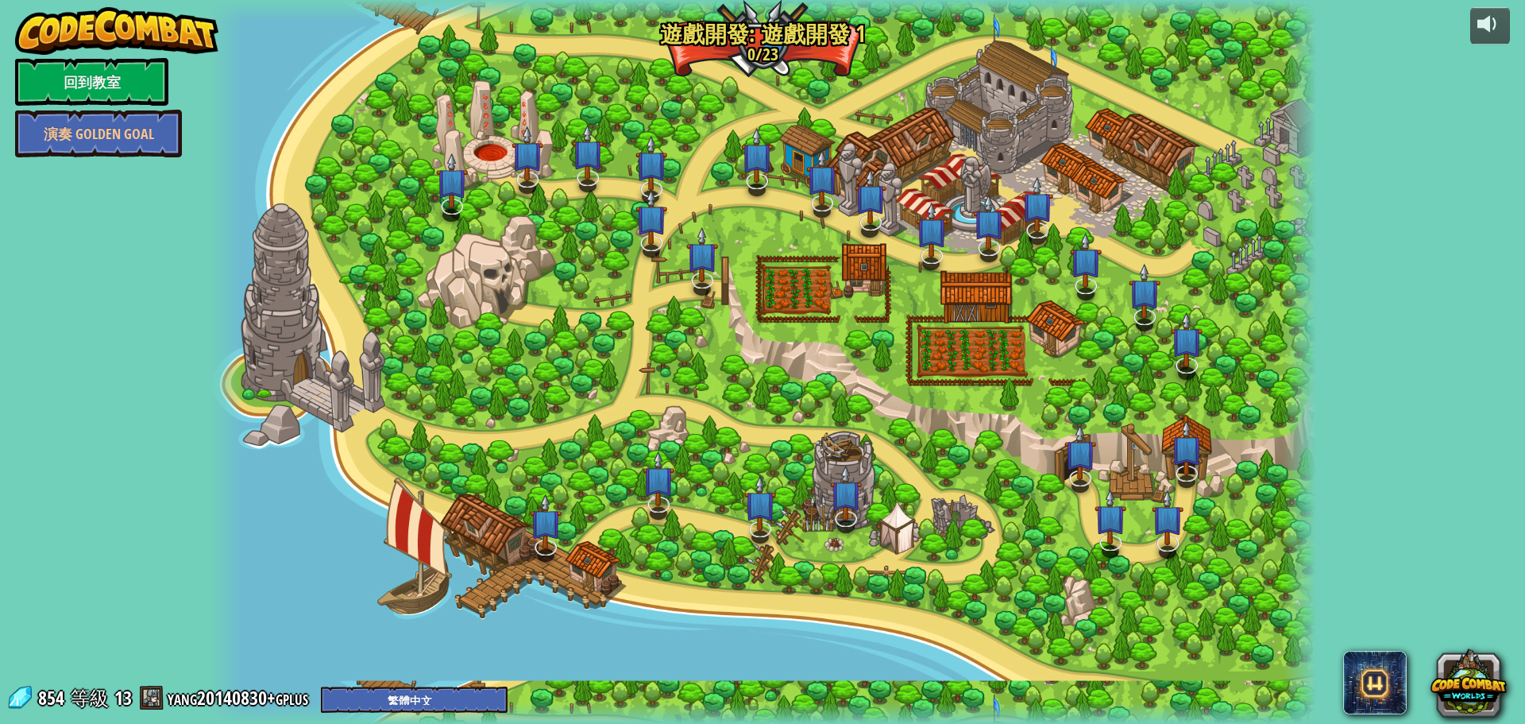
select select "zh-HANT"
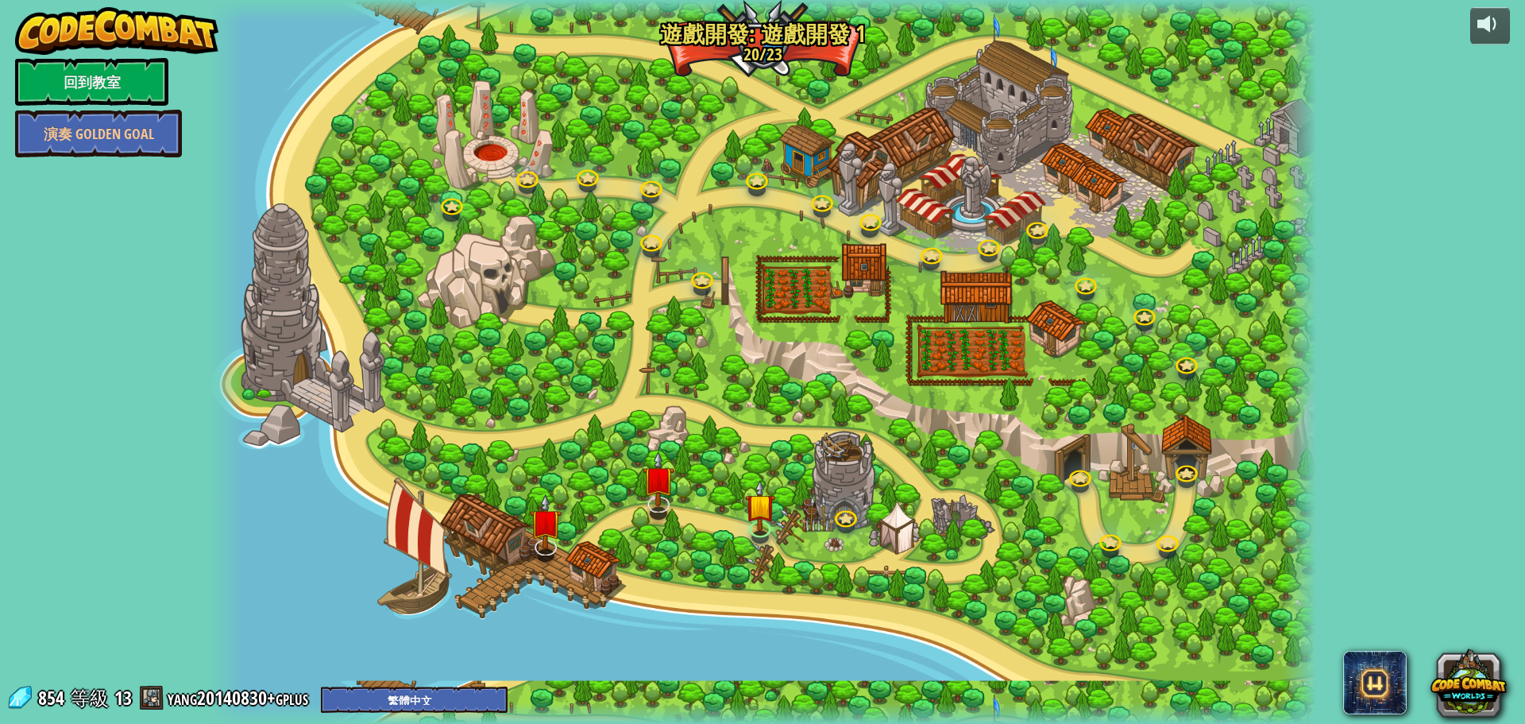
select select "zh-HANT"
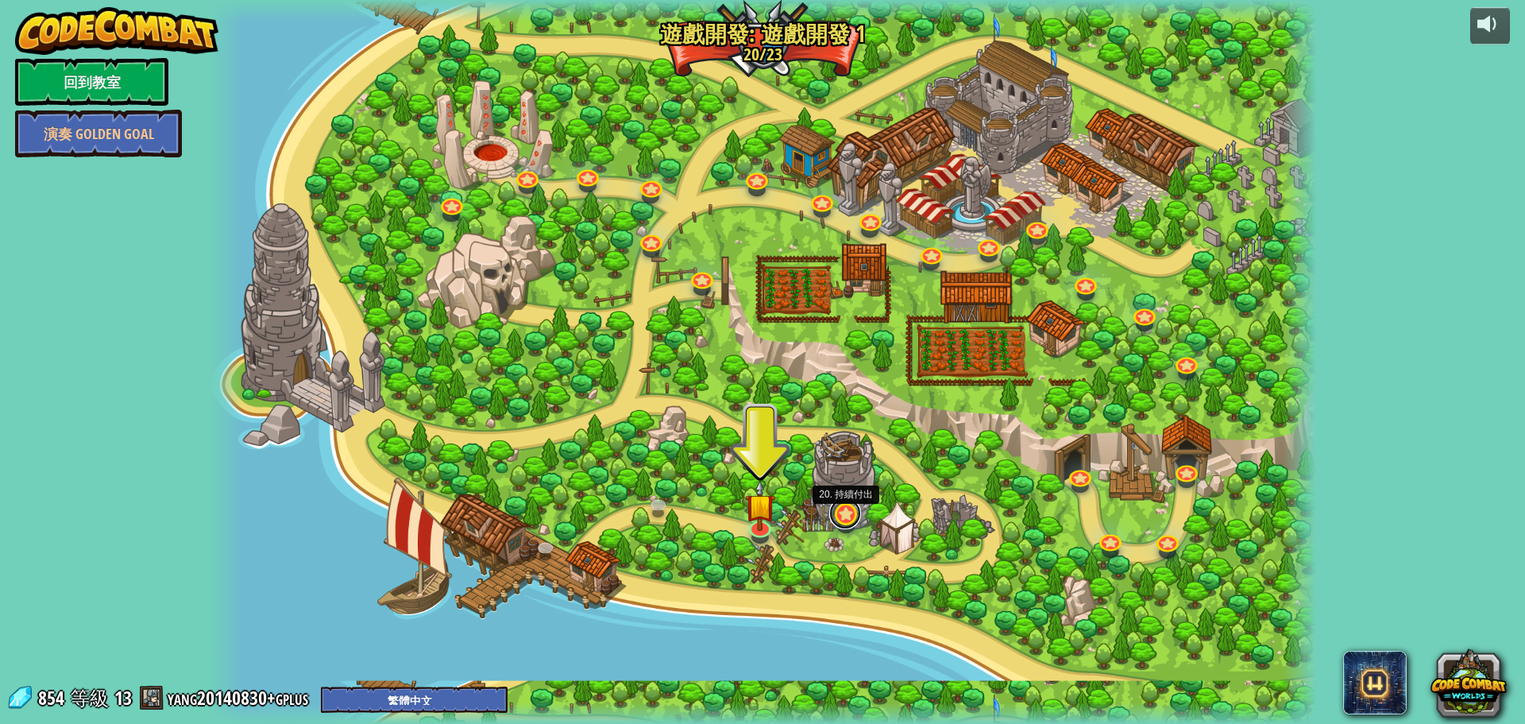
click at [841, 520] on link at bounding box center [845, 513] width 32 height 32
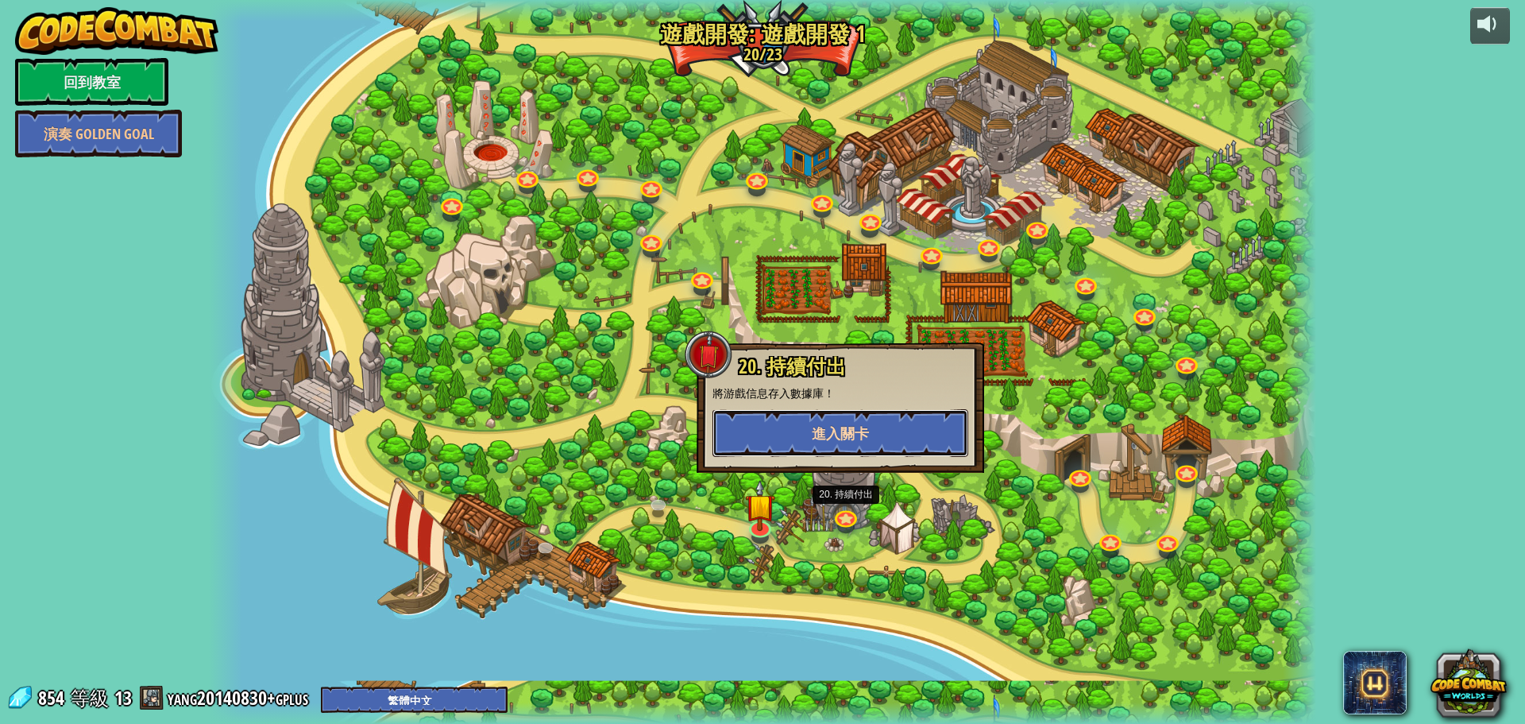
click at [871, 433] on button "進入關卡" at bounding box center [841, 433] width 256 height 48
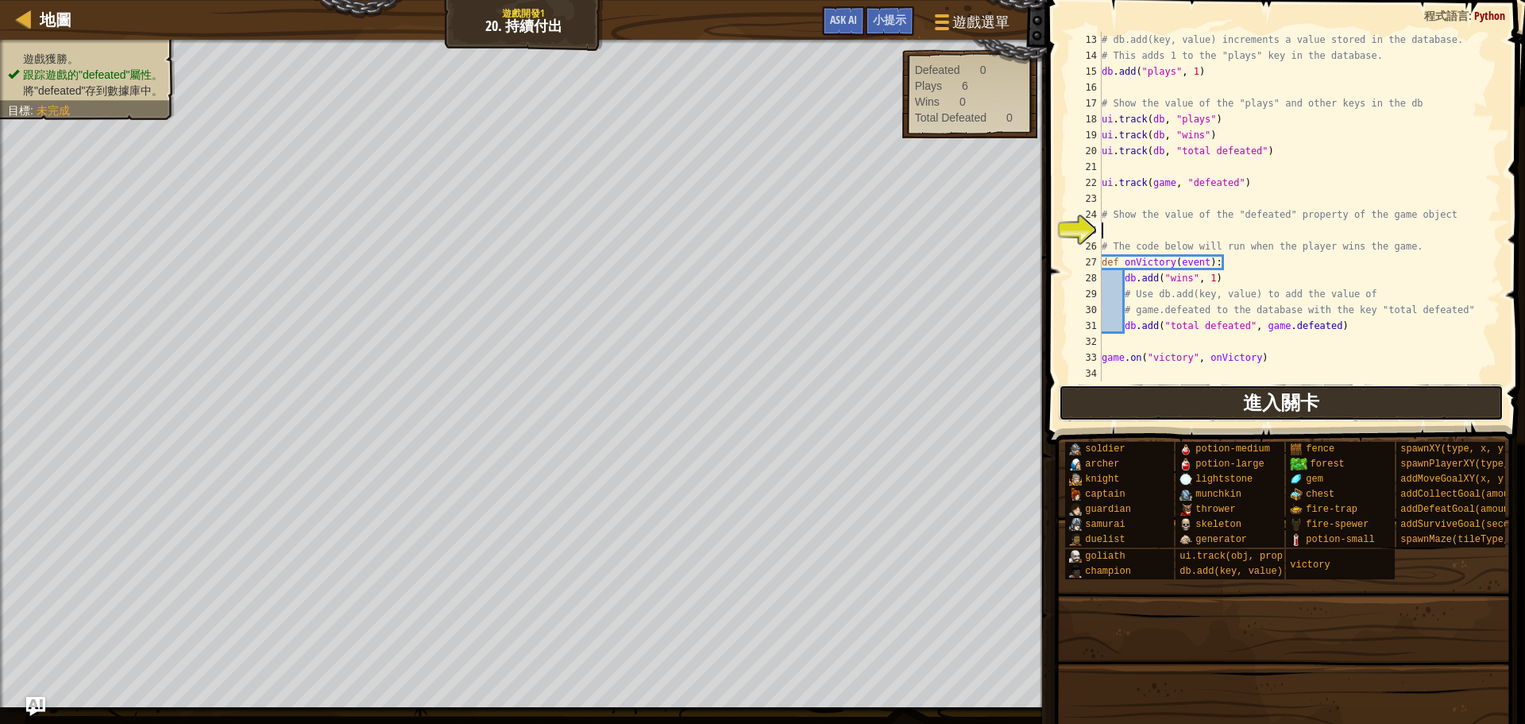
scroll to position [48, 0]
click at [1162, 396] on div "13 14 15 16 17 18 19 20 21 22 23 24 25 26 27 28 29 30 31 32 33 34 # db.add(key,…" at bounding box center [1283, 253] width 483 height 491
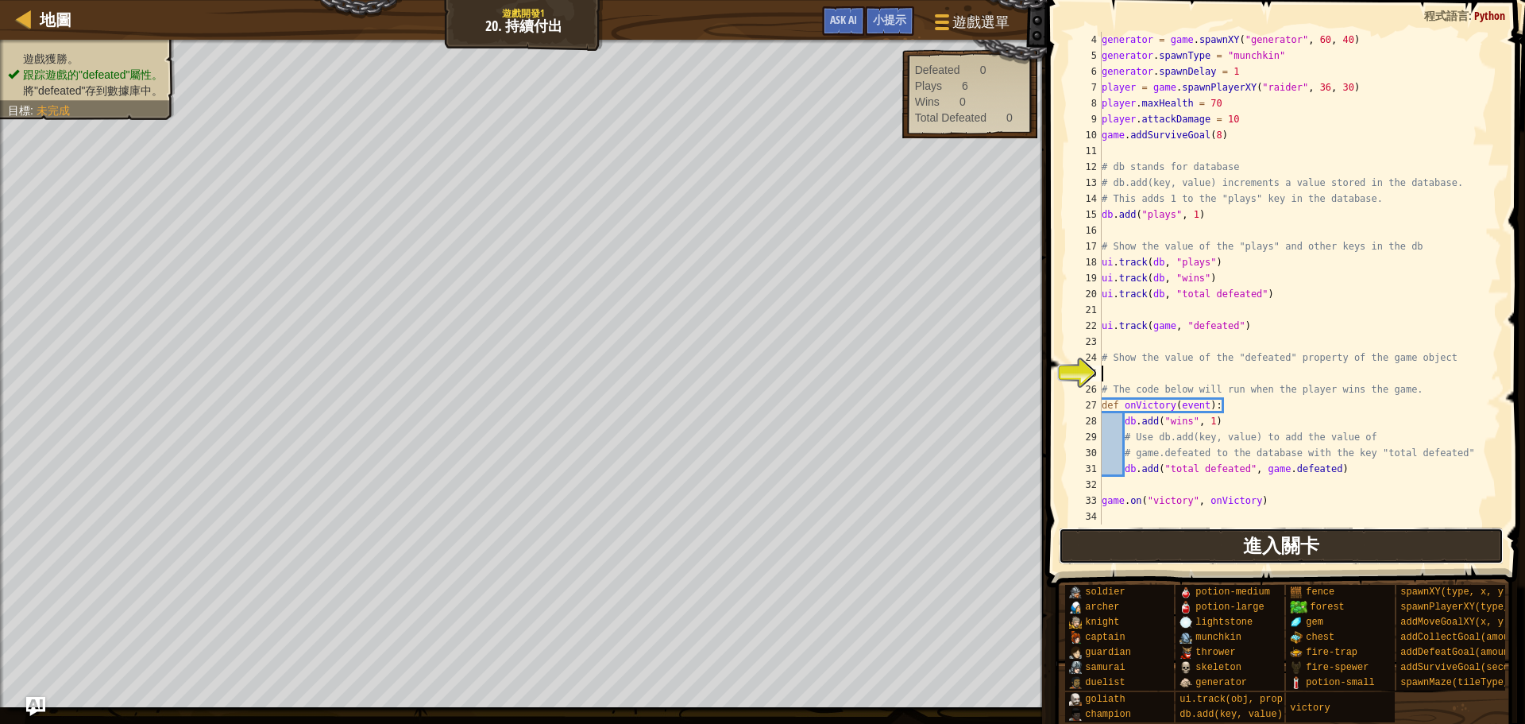
click at [1202, 556] on button "進入關卡" at bounding box center [1282, 546] width 446 height 37
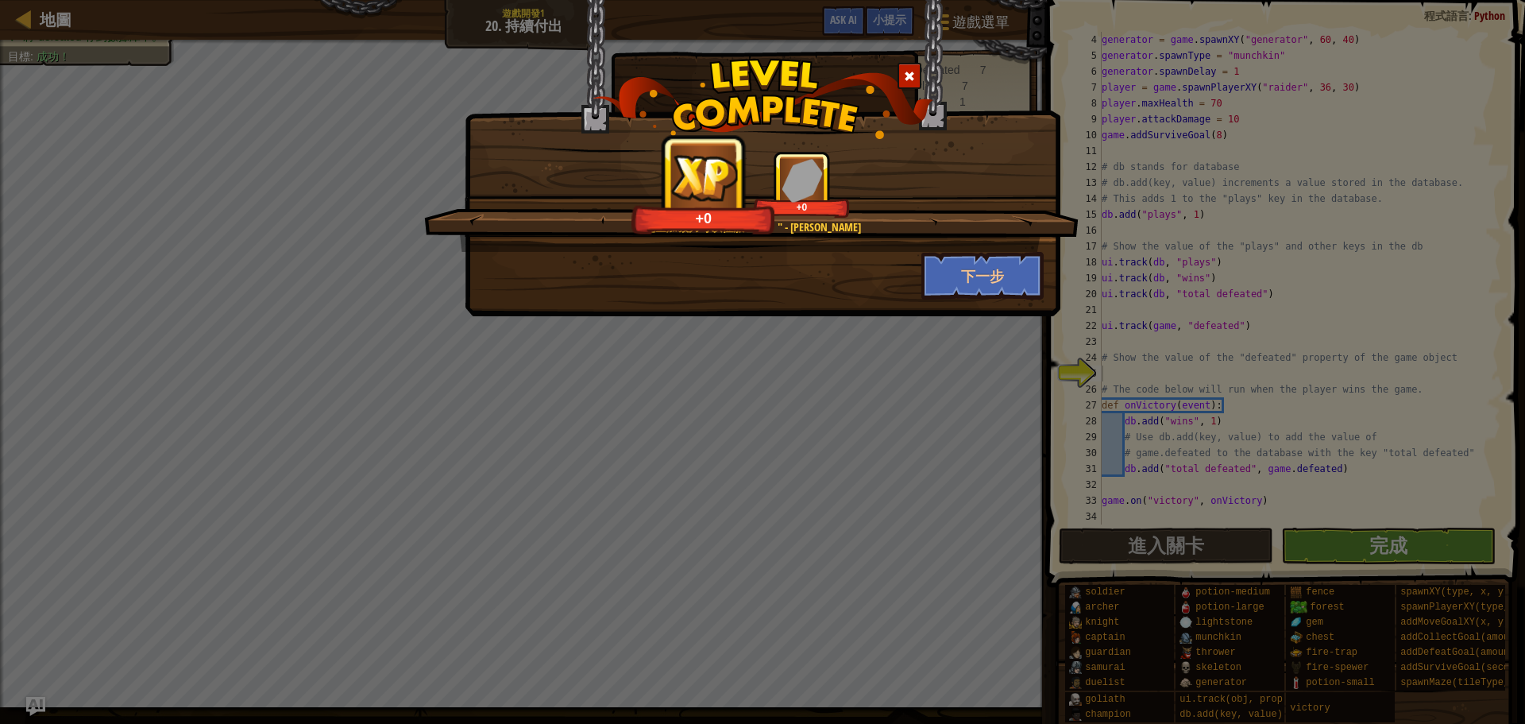
click at [913, 83] on div at bounding box center [910, 76] width 24 height 26
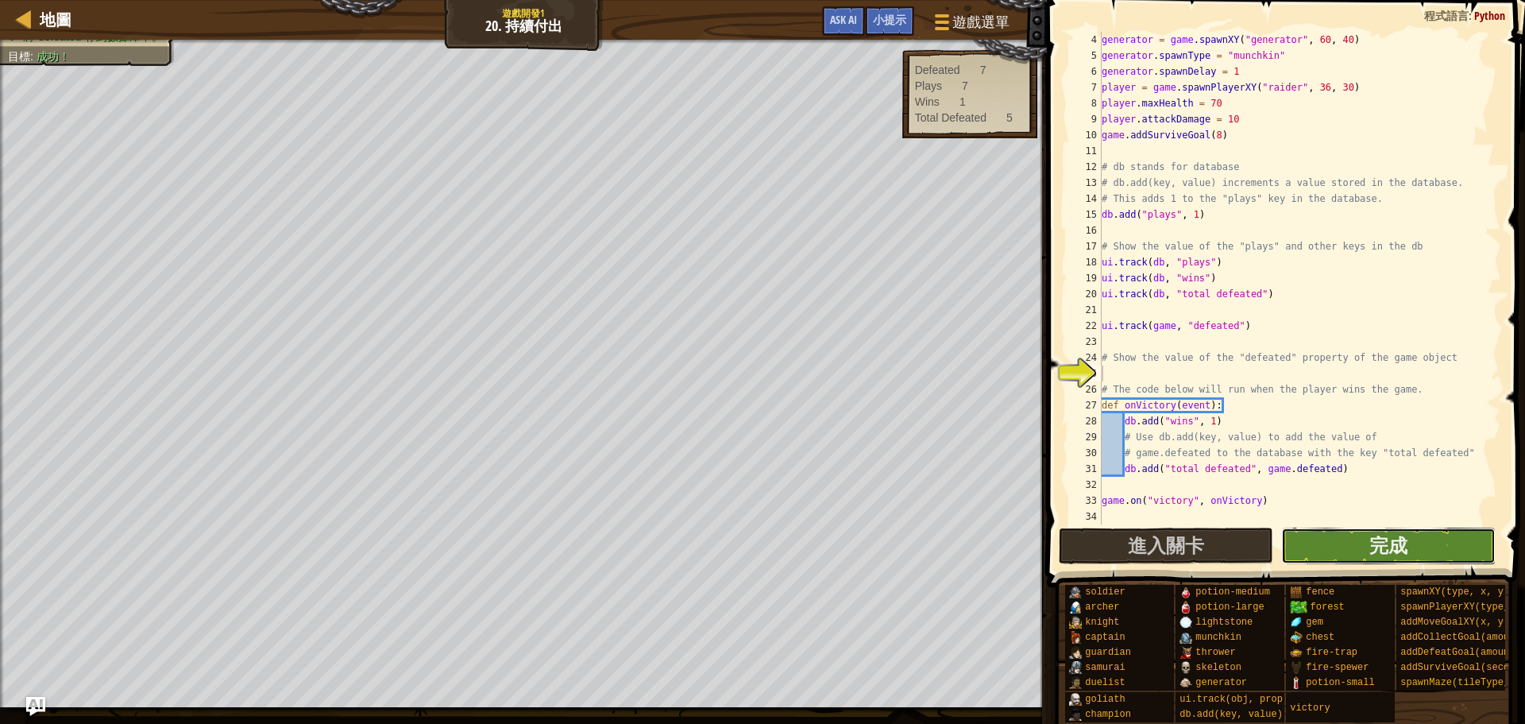
click at [1365, 550] on button "完成" at bounding box center [1389, 546] width 215 height 37
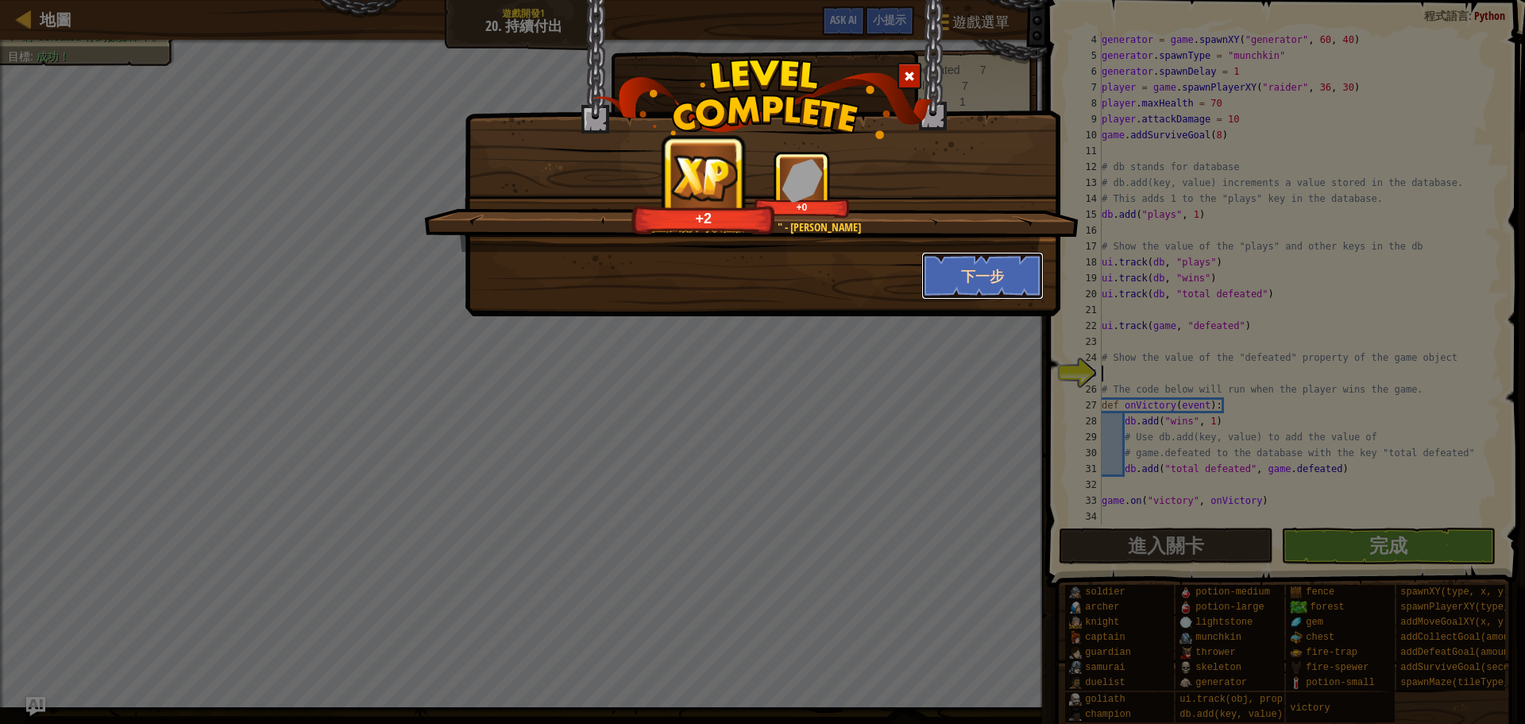
click at [998, 265] on button "下一步" at bounding box center [983, 276] width 123 height 48
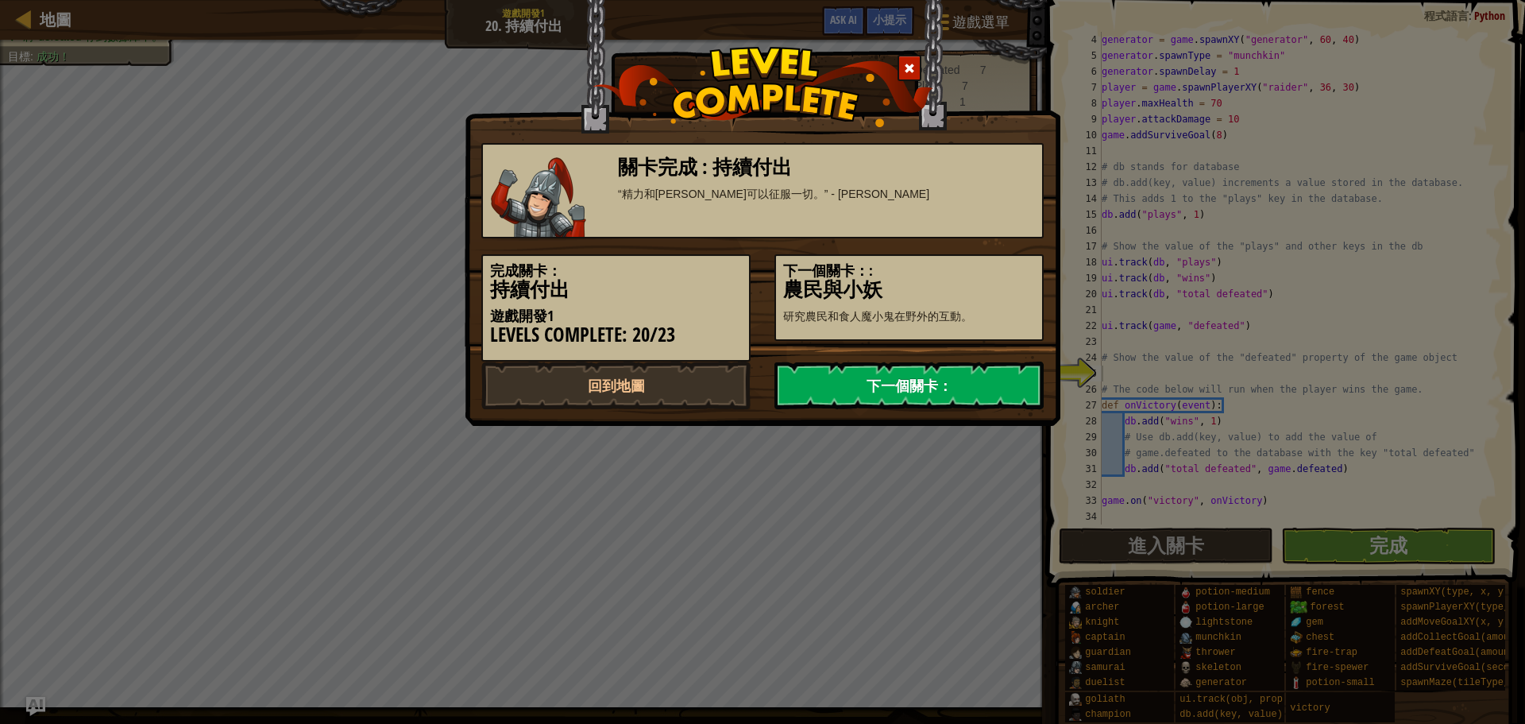
click at [956, 373] on link "下一個關卡：" at bounding box center [909, 386] width 269 height 48
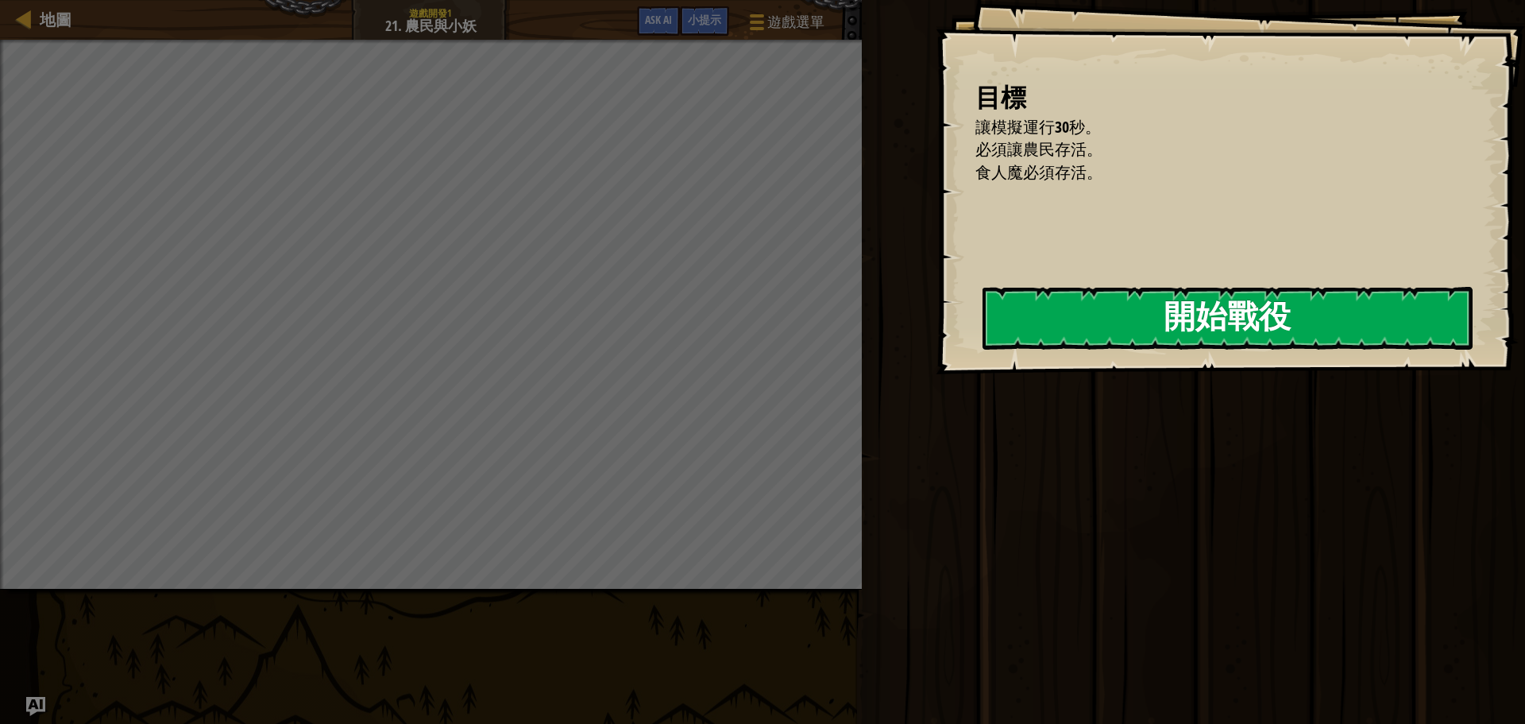
click at [886, 334] on div "進入關卡 完成" at bounding box center [1191, 358] width 668 height 716
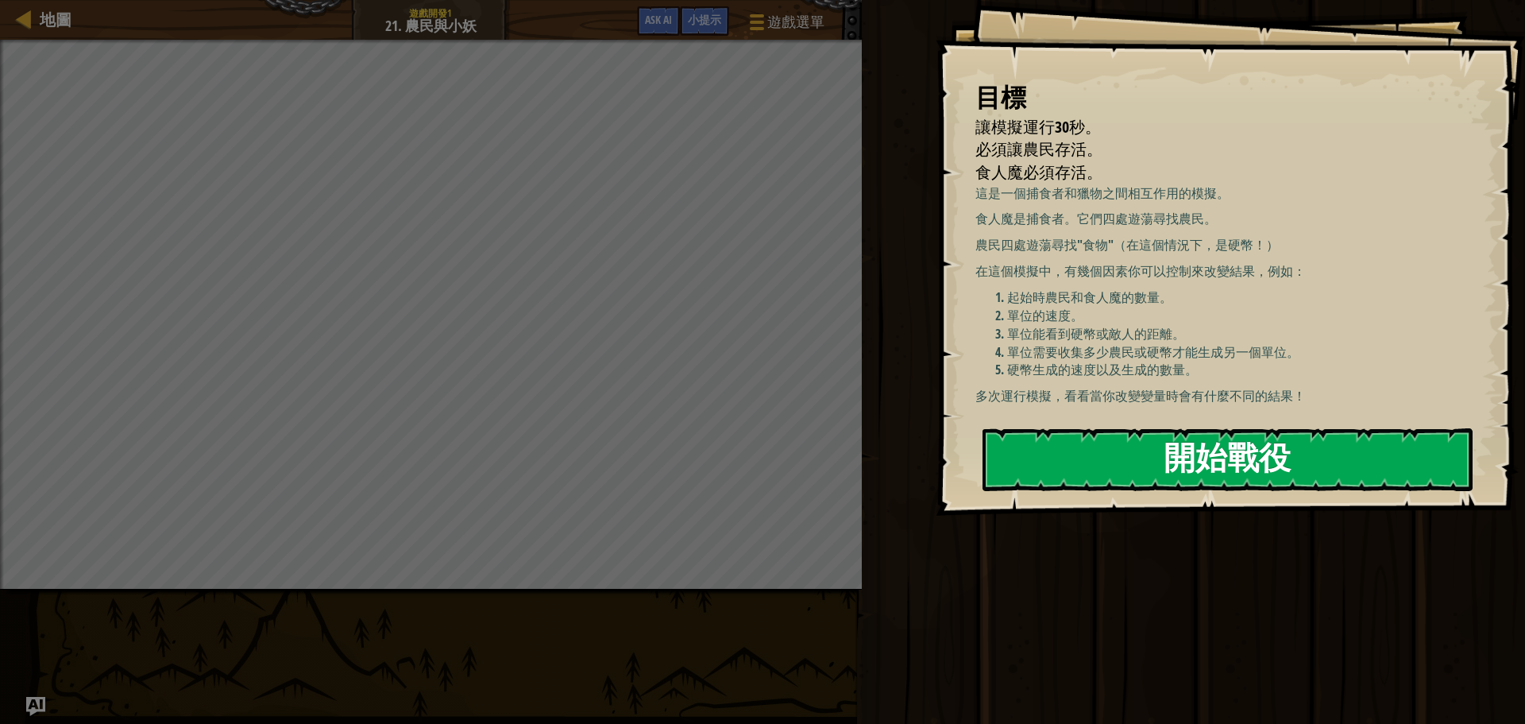
click at [1031, 462] on button "開始戰役" at bounding box center [1228, 459] width 490 height 63
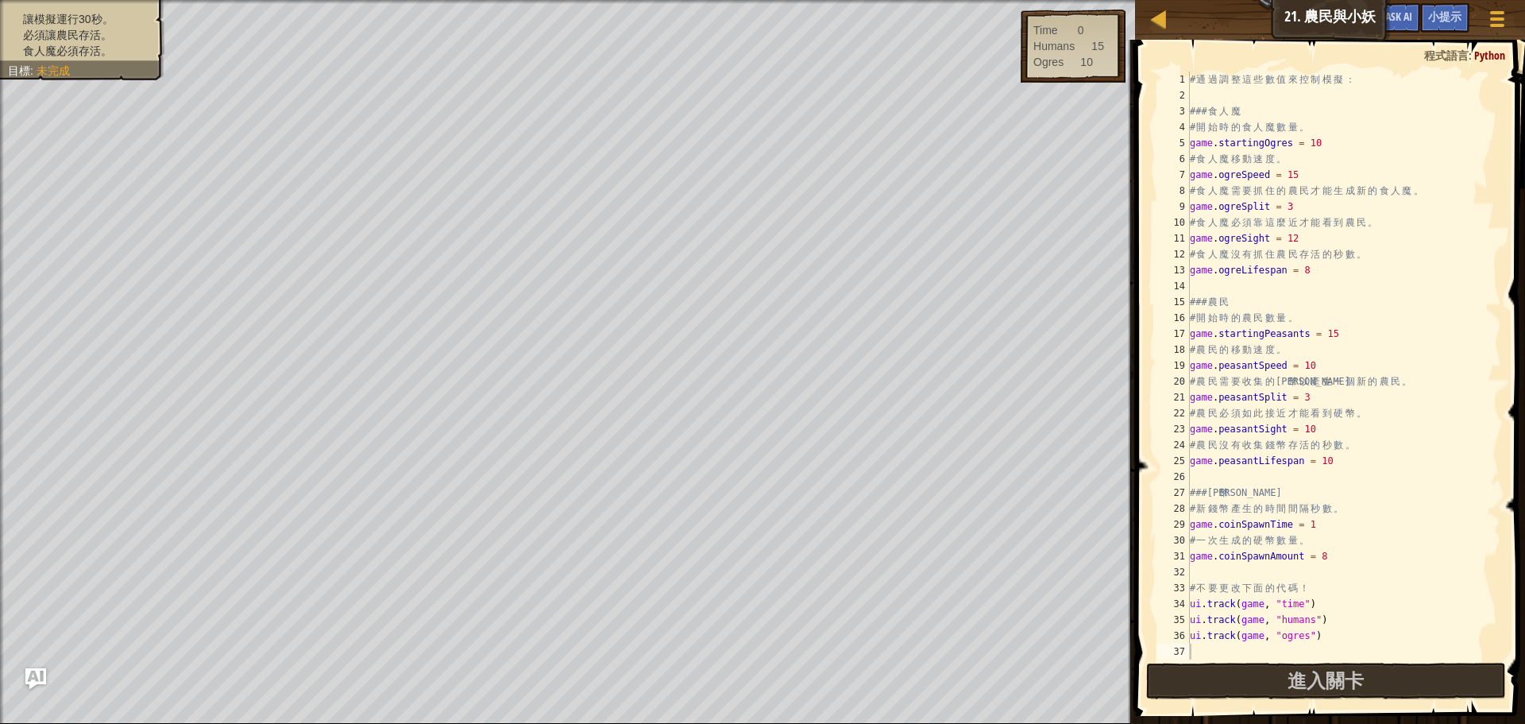
click at [38, 679] on img "Ask AI" at bounding box center [35, 678] width 21 height 21
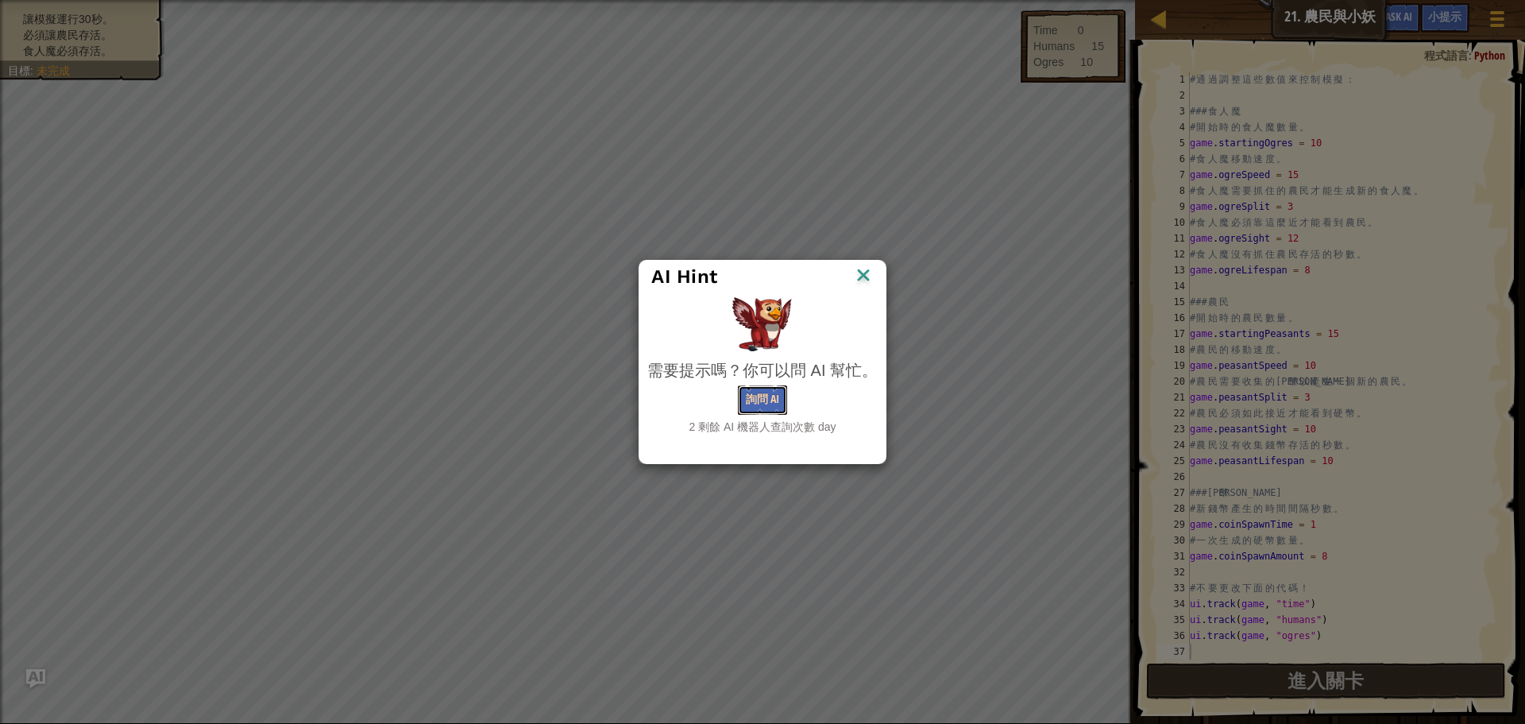
click at [758, 406] on button "詢問 AI" at bounding box center [762, 399] width 49 height 29
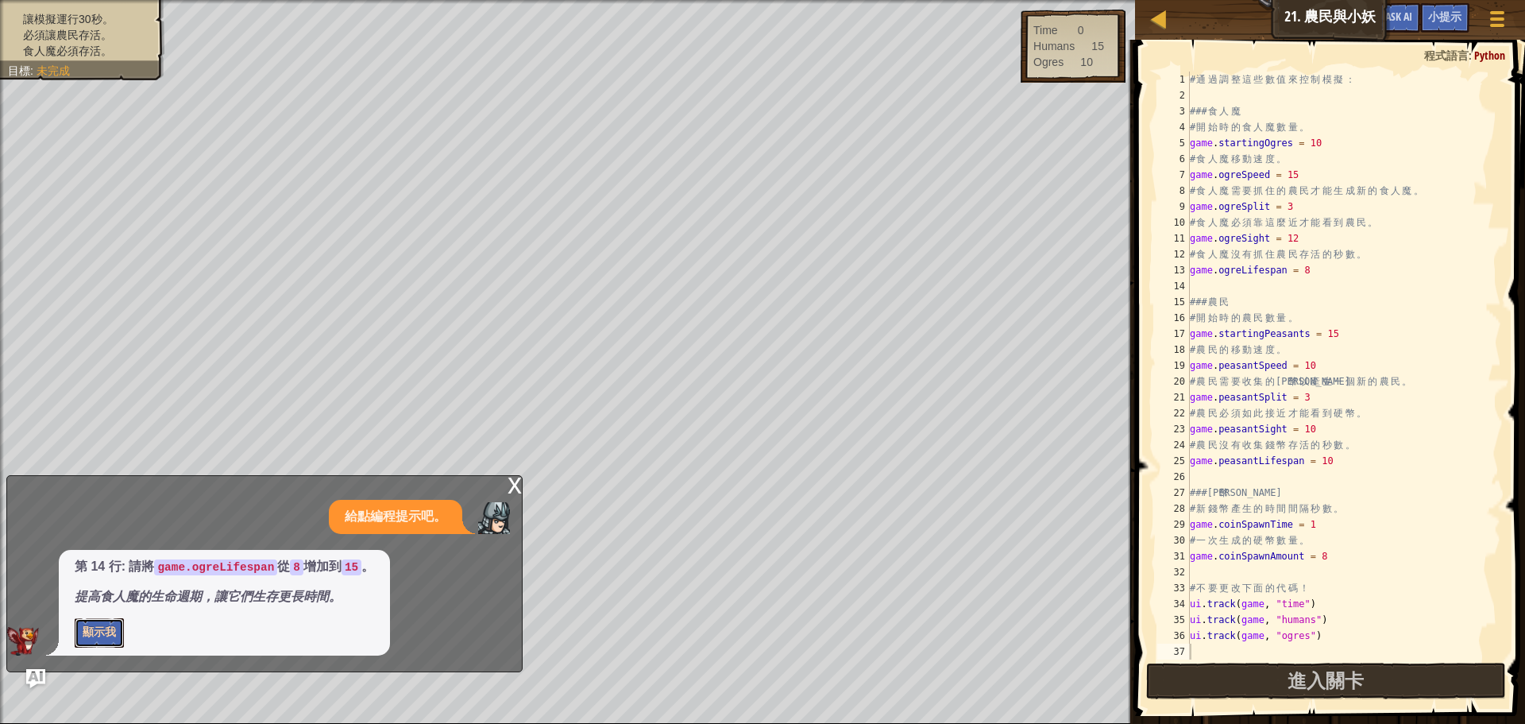
click at [92, 636] on button "顯示我" at bounding box center [99, 632] width 49 height 29
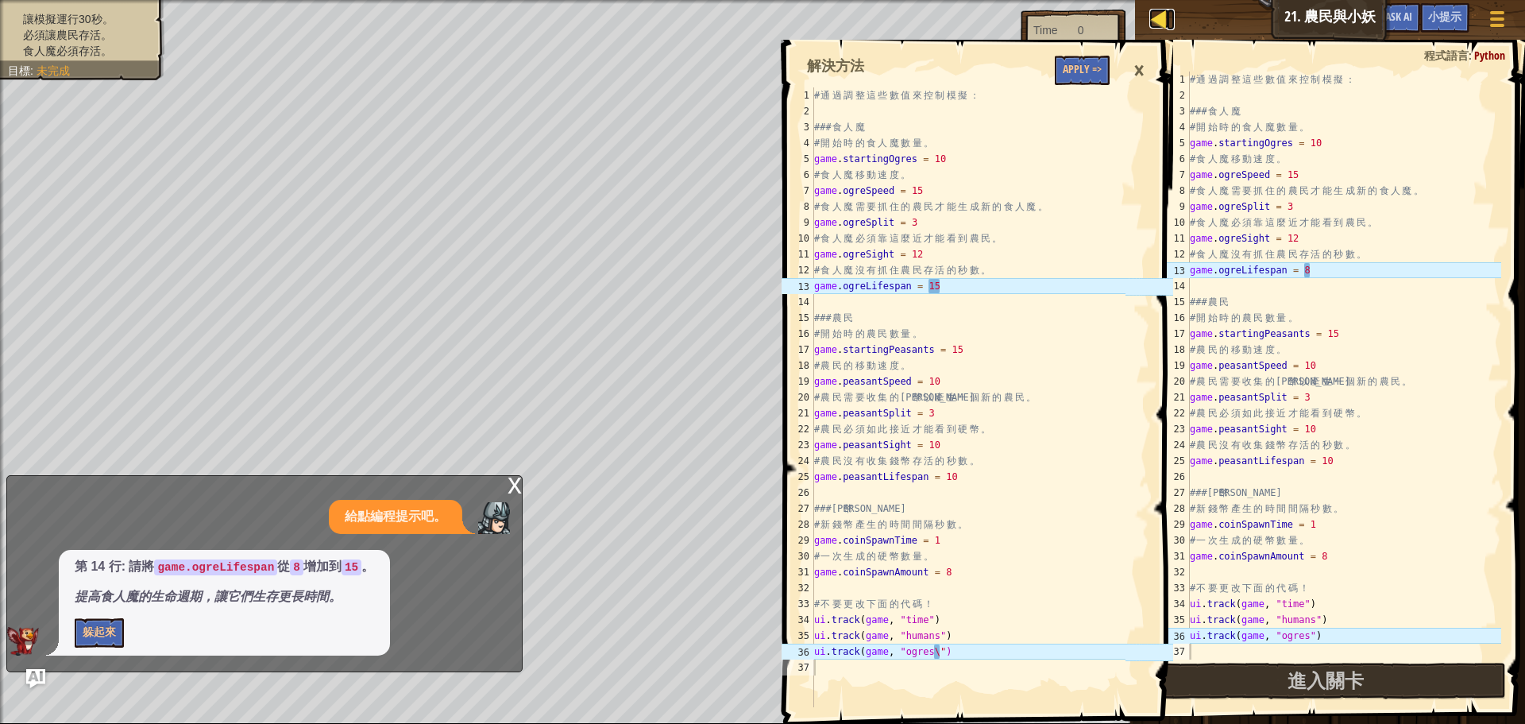
click at [1167, 24] on div at bounding box center [1160, 19] width 20 height 20
select select "zh-HANT"
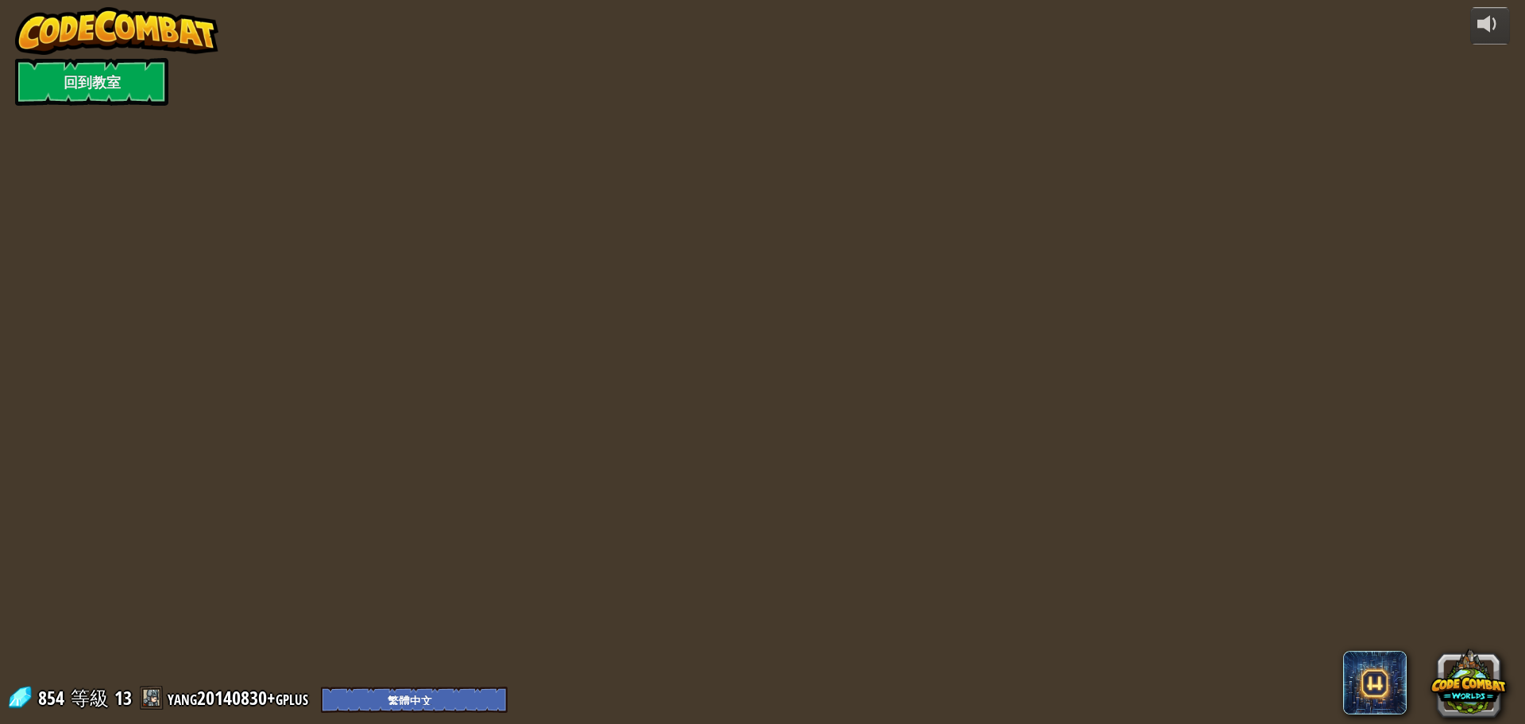
select select "zh-HANT"
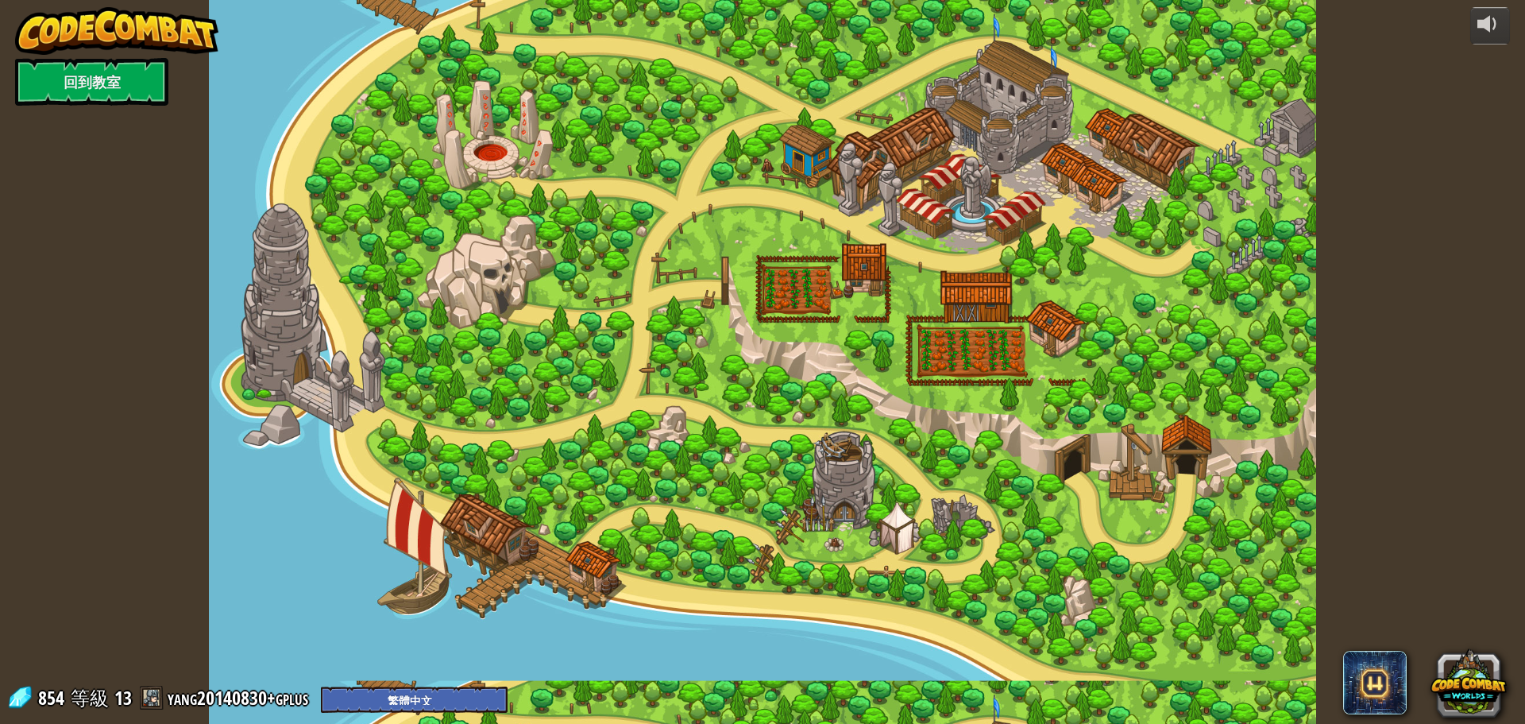
select select "zh-HANT"
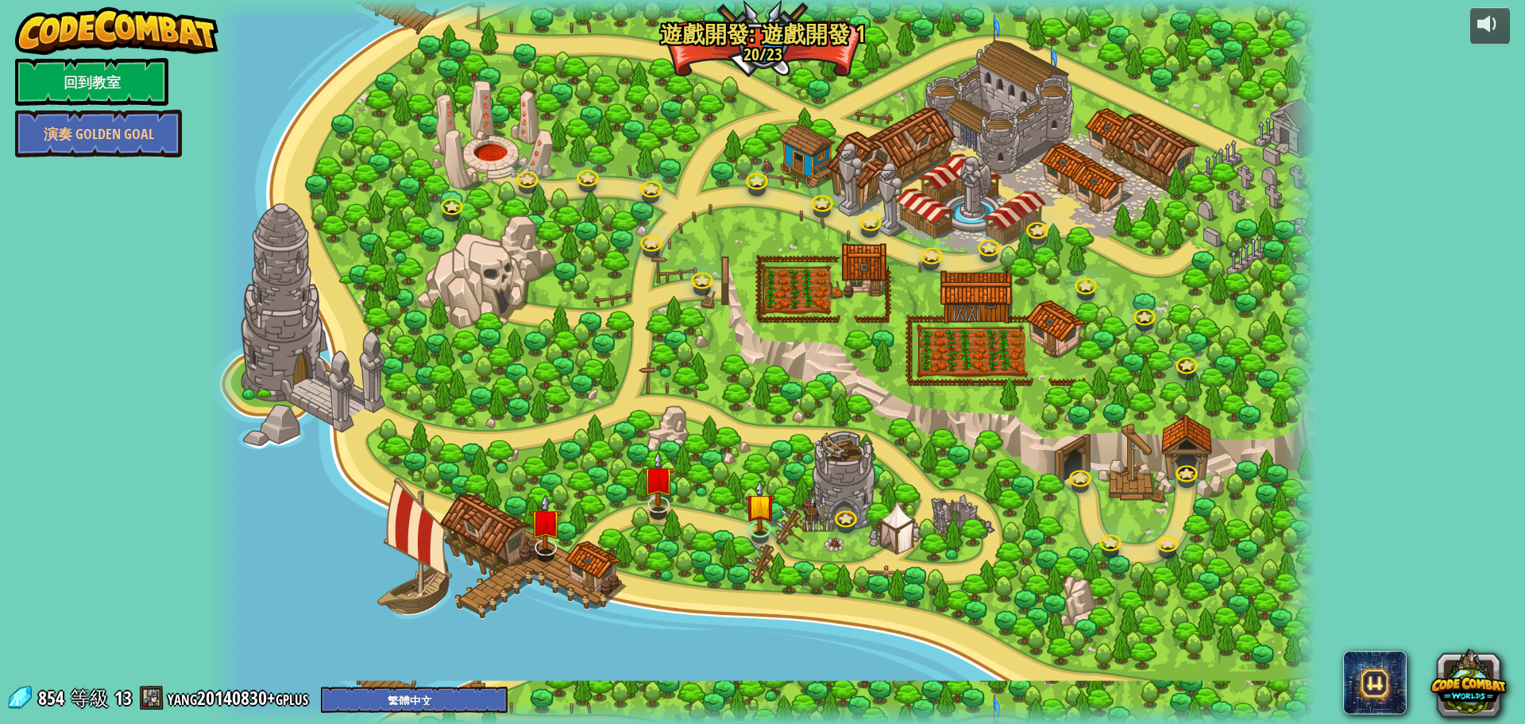
select select "zh-HANT"
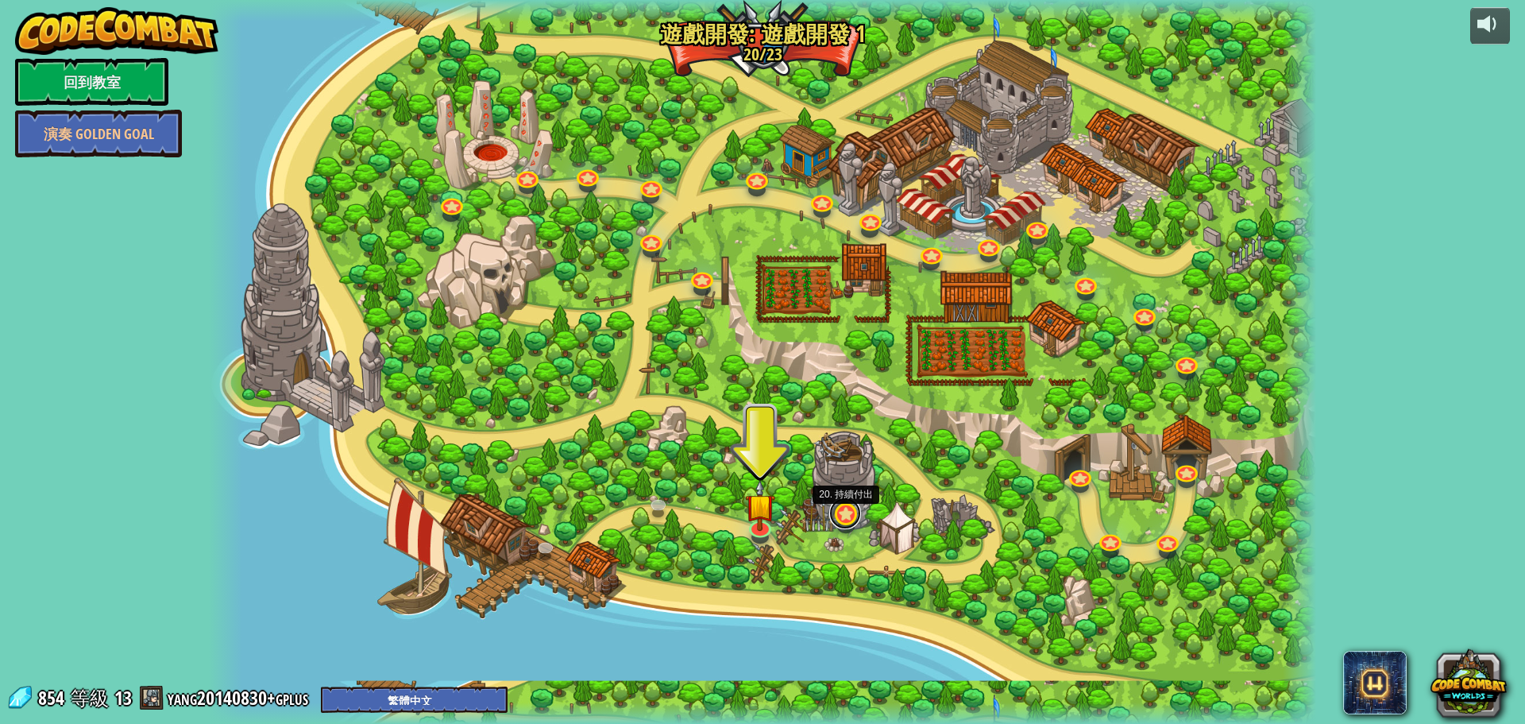
click at [841, 509] on link at bounding box center [845, 513] width 32 height 32
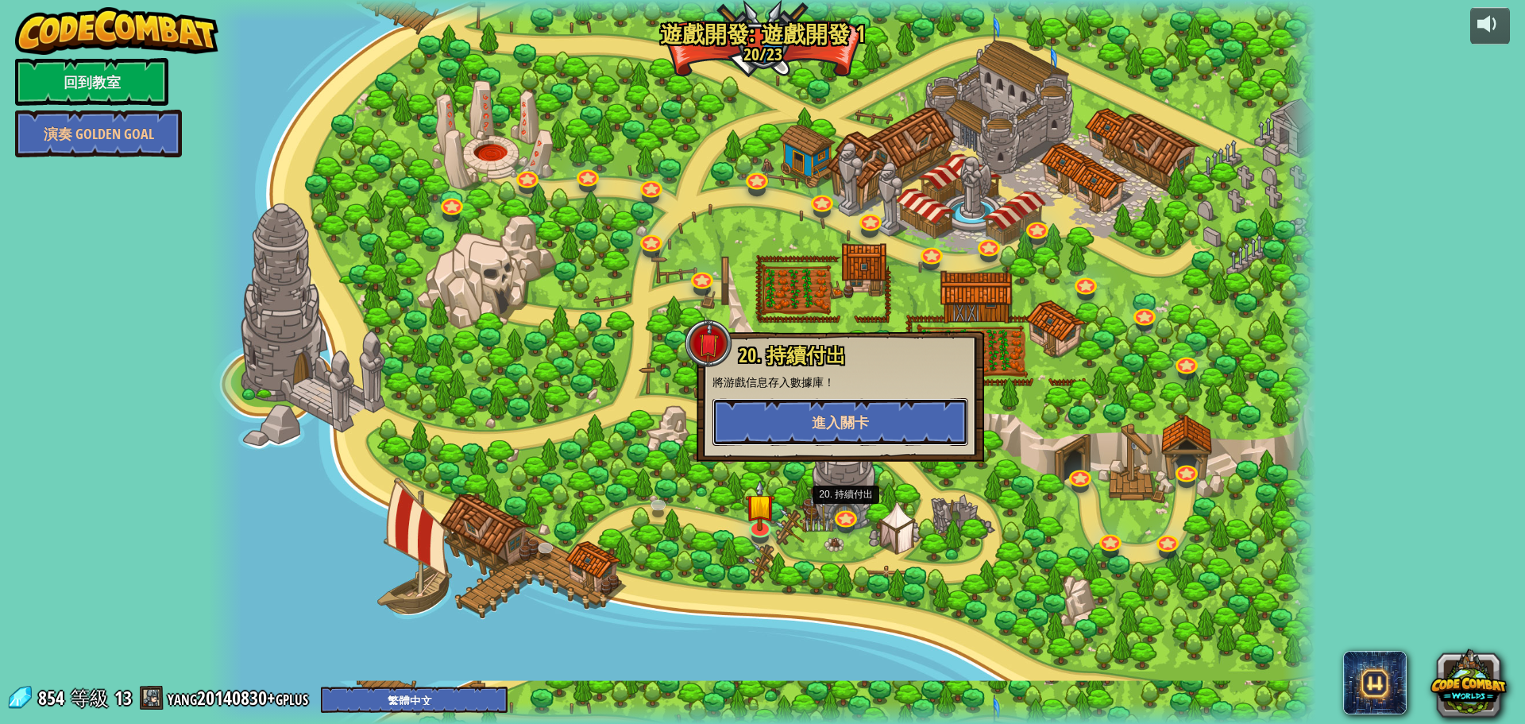
click at [882, 433] on button "進入關卡" at bounding box center [841, 422] width 256 height 48
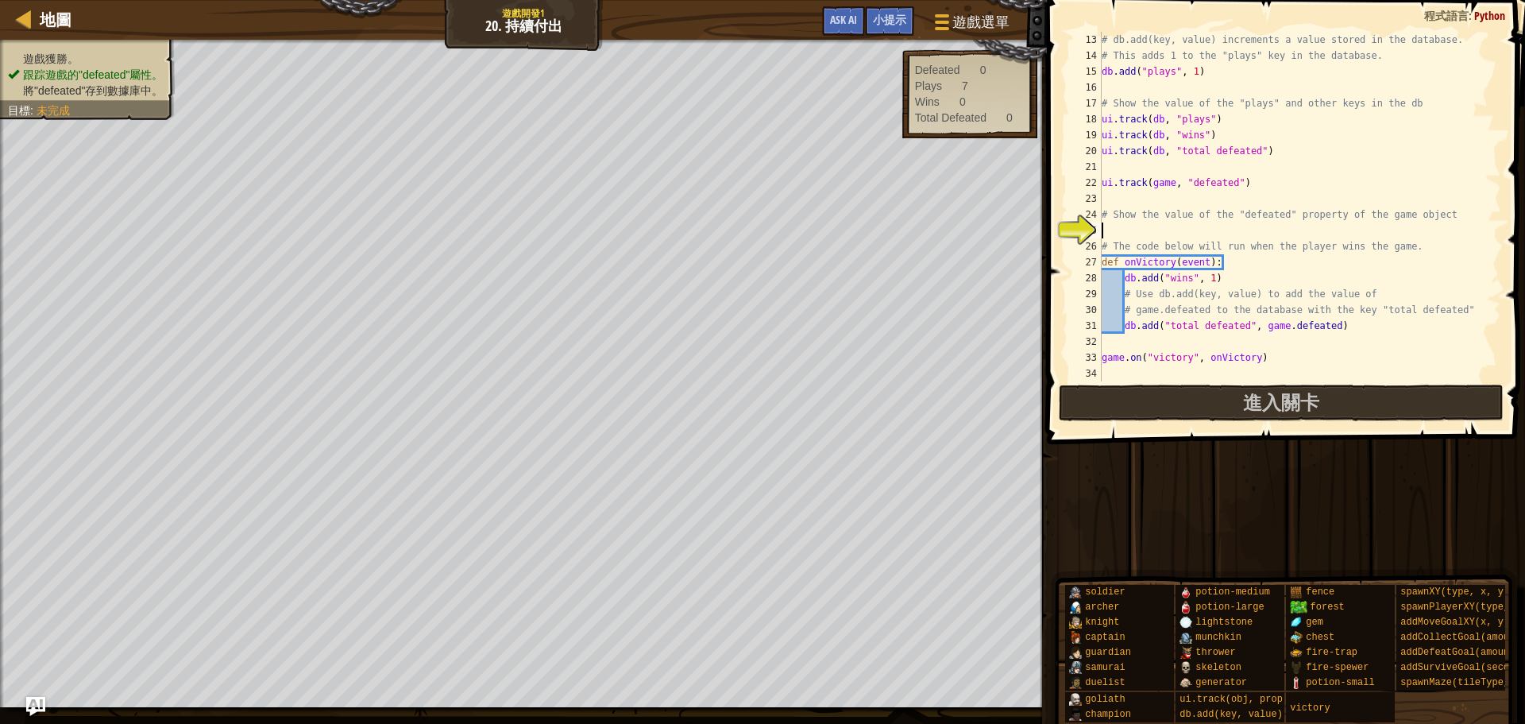
scroll to position [48, 0]
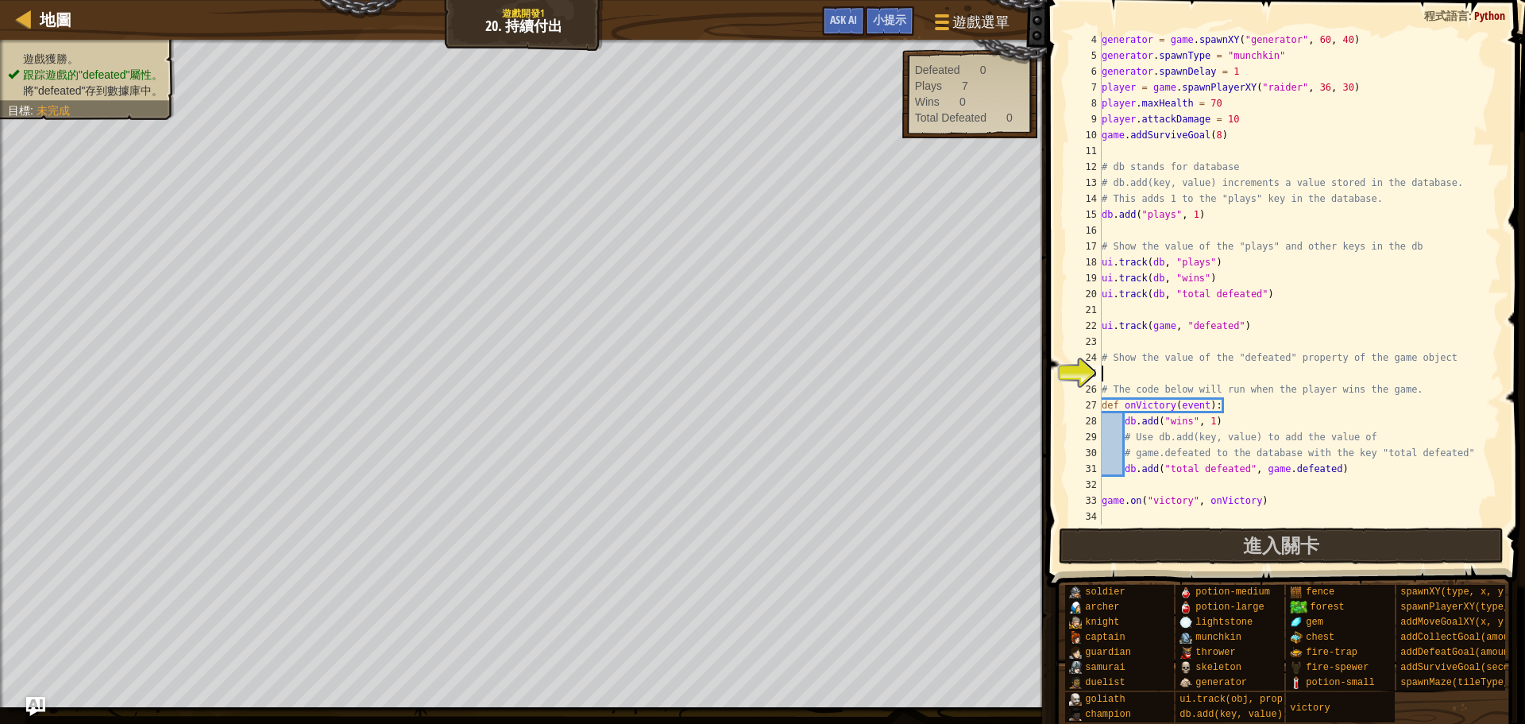
click at [1127, 376] on div "generator = game . spawnXY ( "generator" , 60 , 40 ) generator . spawnType = "m…" at bounding box center [1293, 294] width 389 height 524
drag, startPoint x: 1299, startPoint y: 549, endPoint x: 1302, endPoint y: 536, distance: 13.9
click at [1302, 536] on span "進入關卡" at bounding box center [1281, 544] width 76 height 25
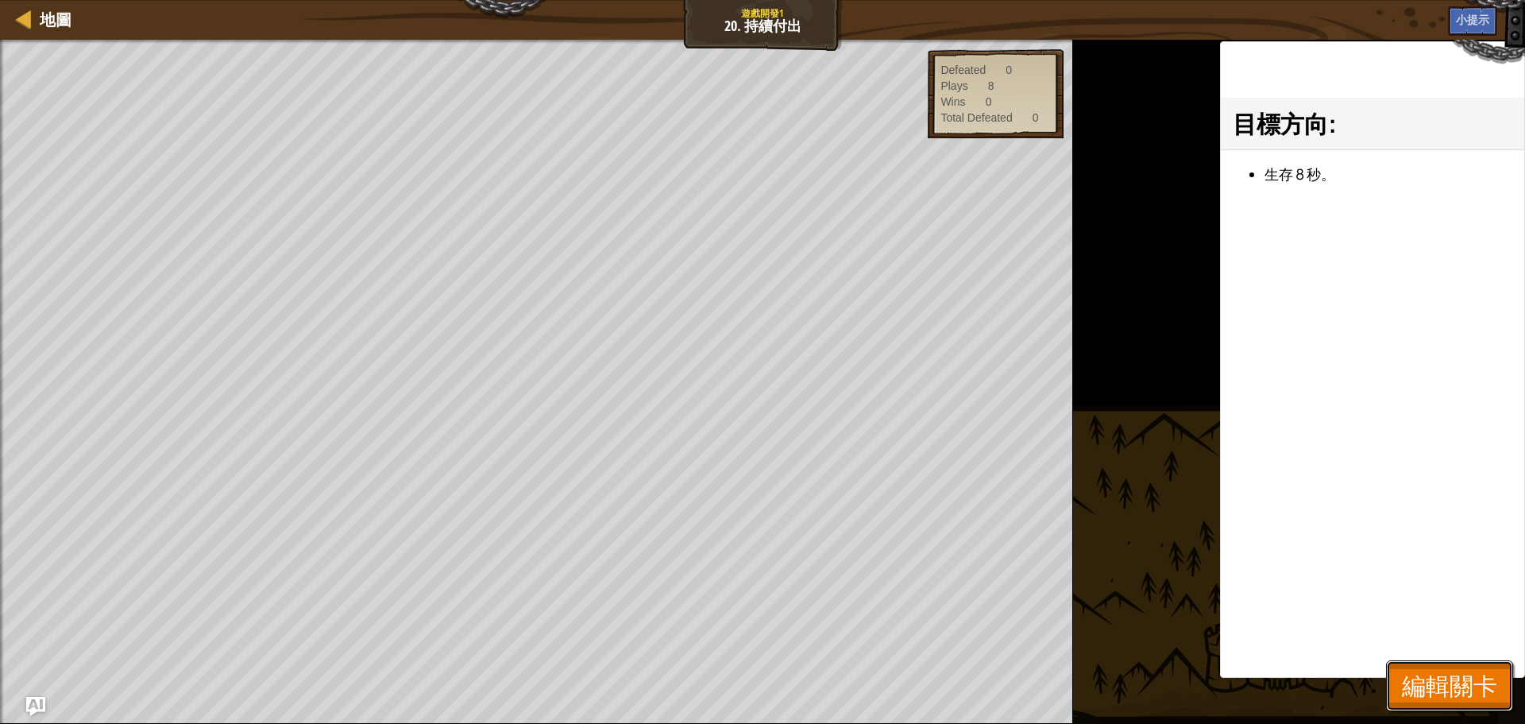
click at [1421, 674] on span "編輯關卡" at bounding box center [1449, 685] width 95 height 33
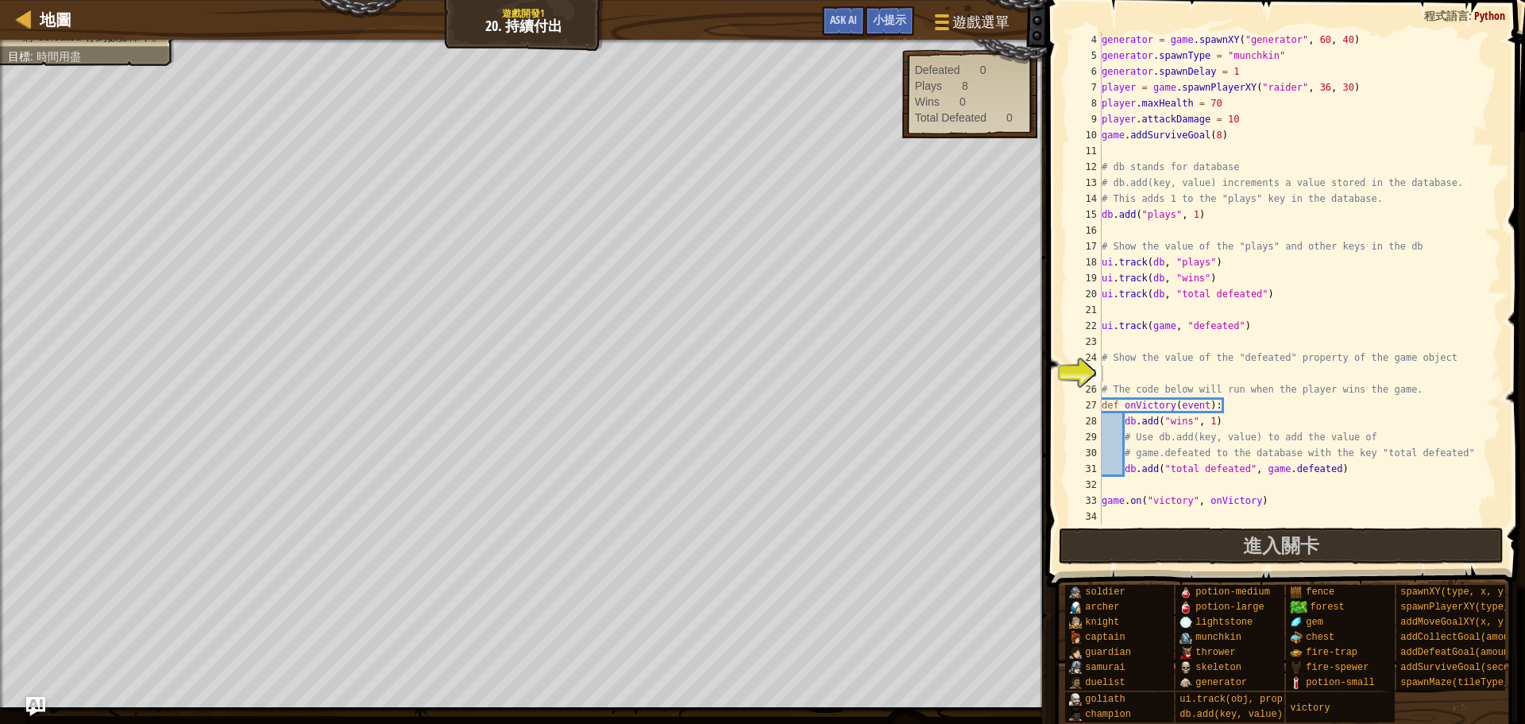
type textarea "def onVictory(event):"
click at [1251, 409] on div "generator = game . spawnXY ( "generator" , 60 , 40 ) generator . spawnType = "m…" at bounding box center [1293, 294] width 389 height 524
click at [26, 20] on div at bounding box center [24, 19] width 20 height 20
select select "zh-HANT"
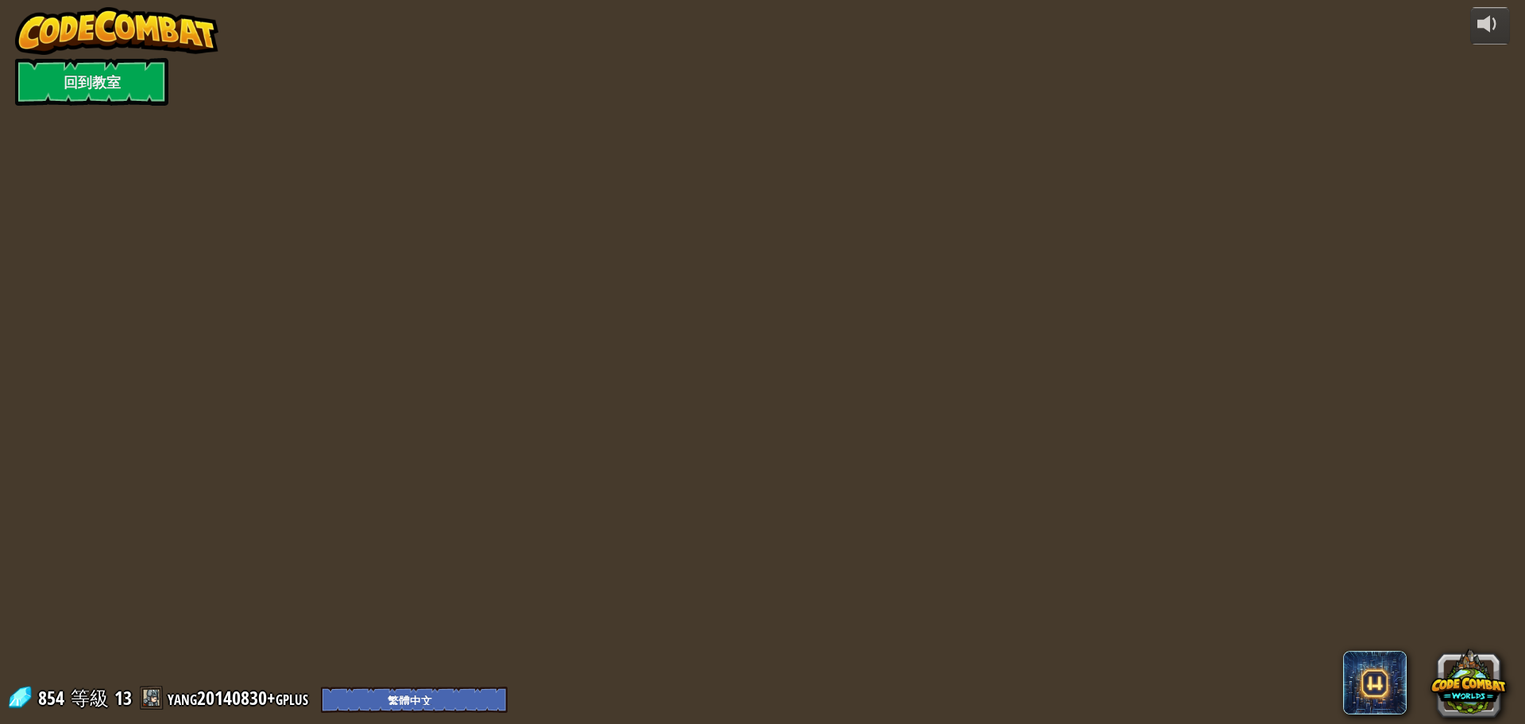
select select "zh-HANT"
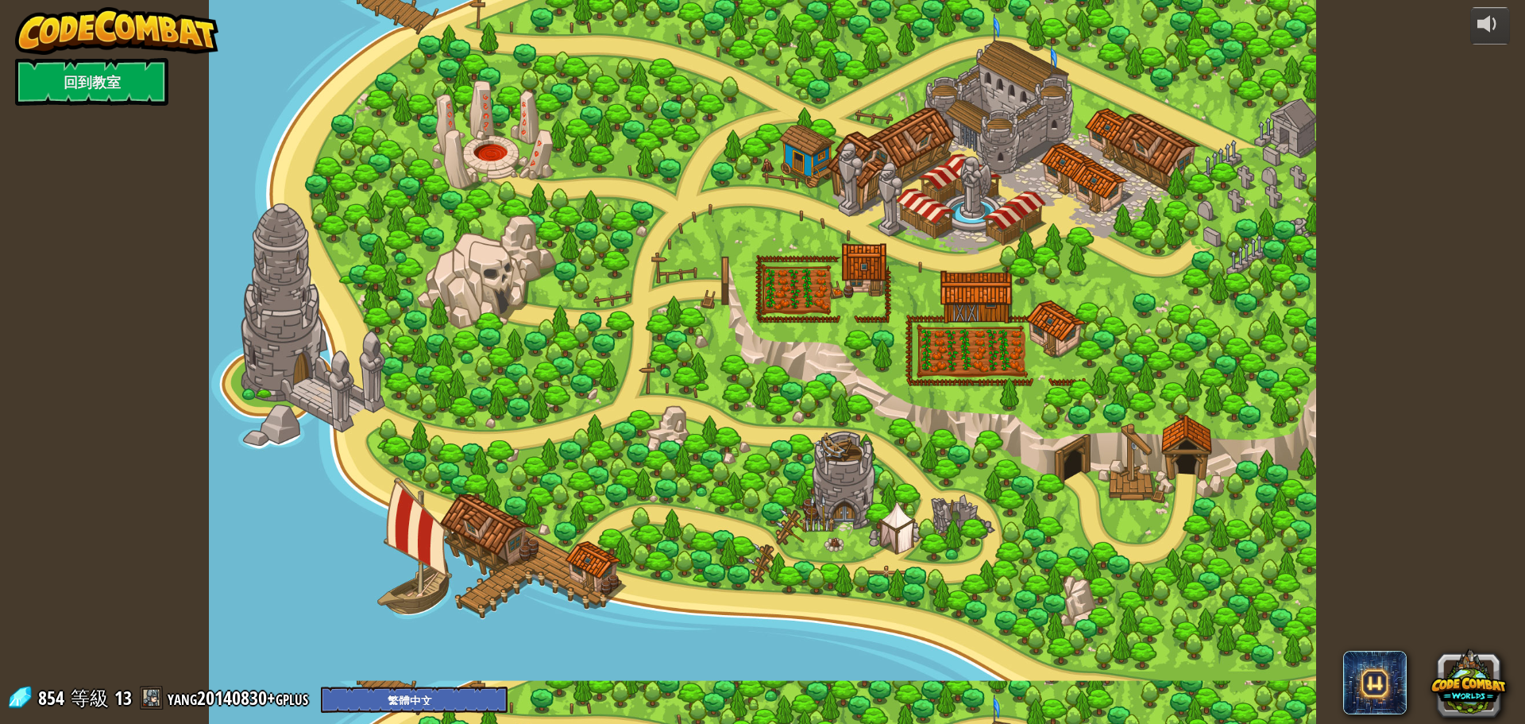
select select "zh-HANT"
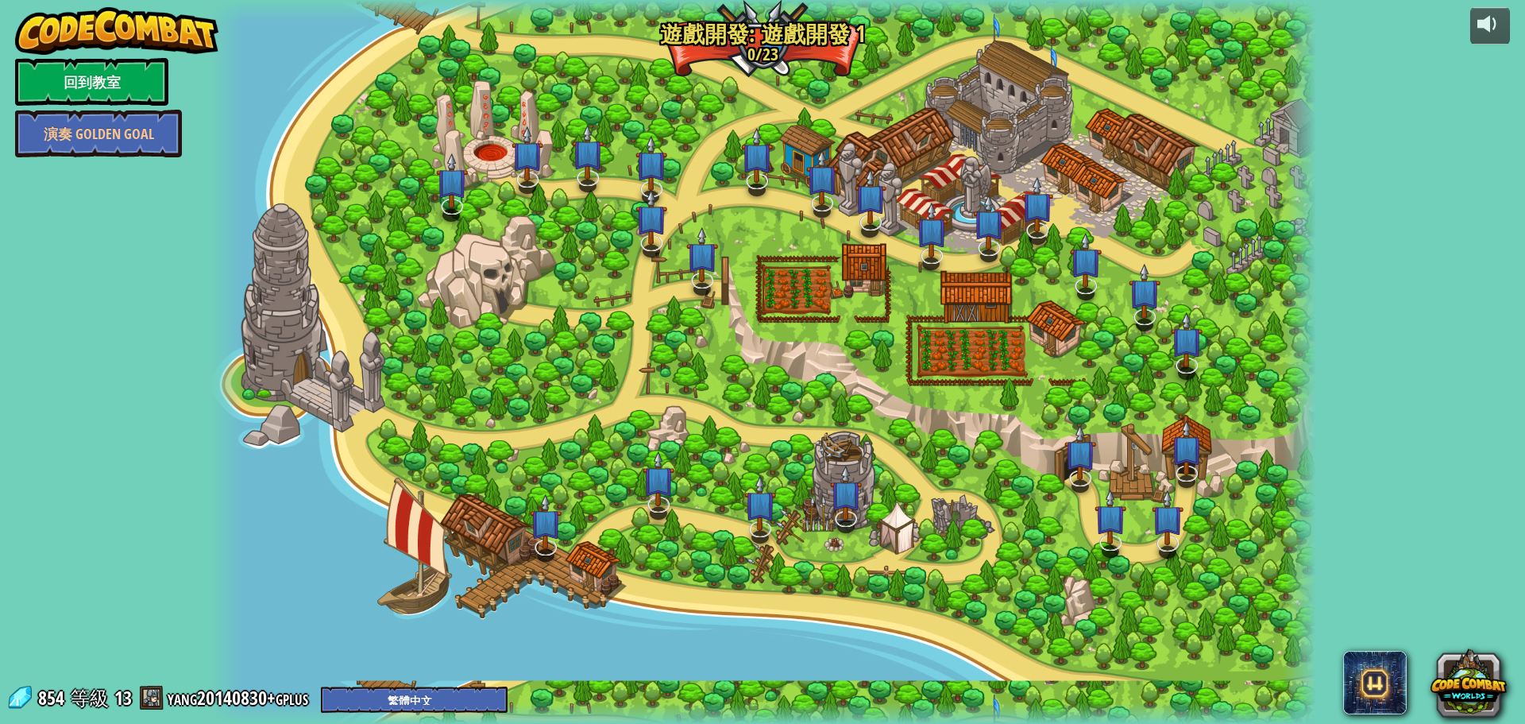
select select "zh-HANT"
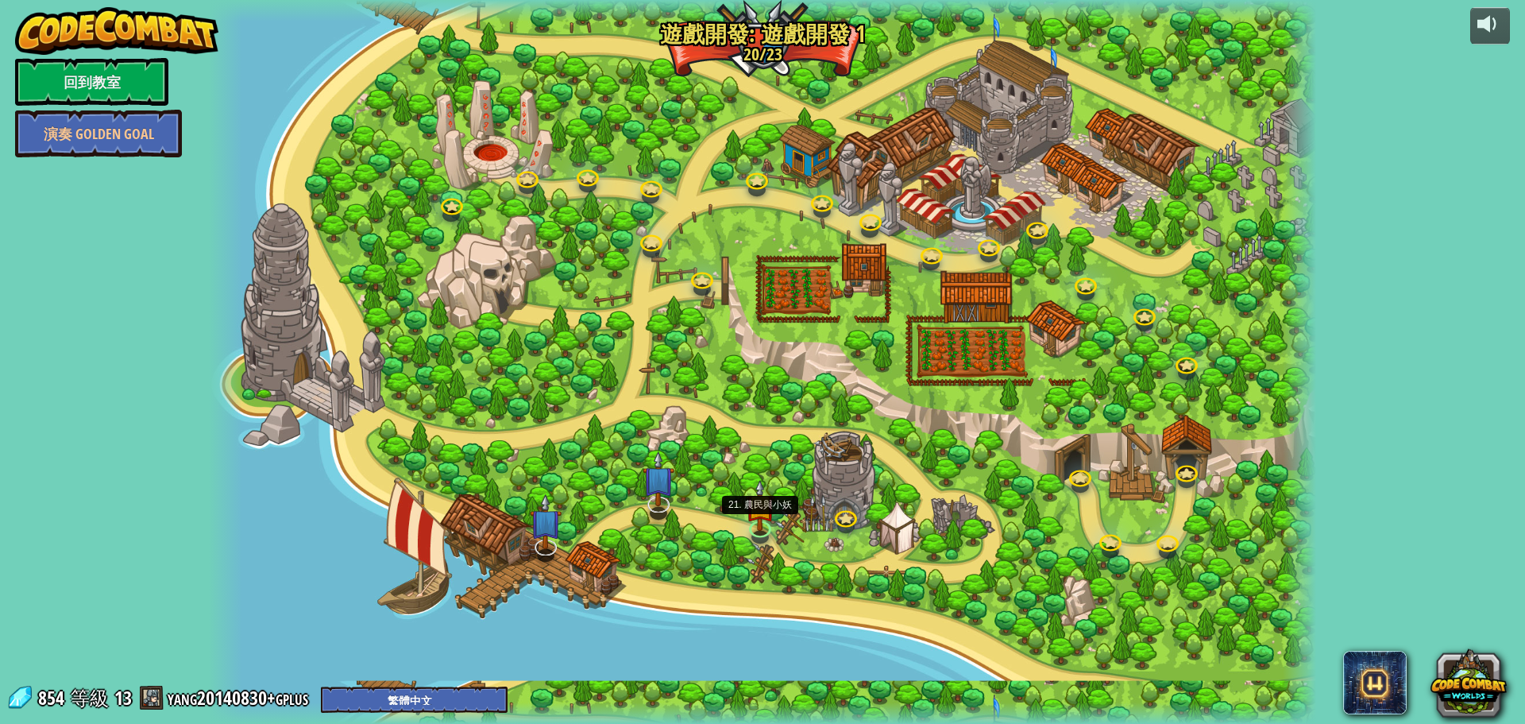
select select "zh-HANT"
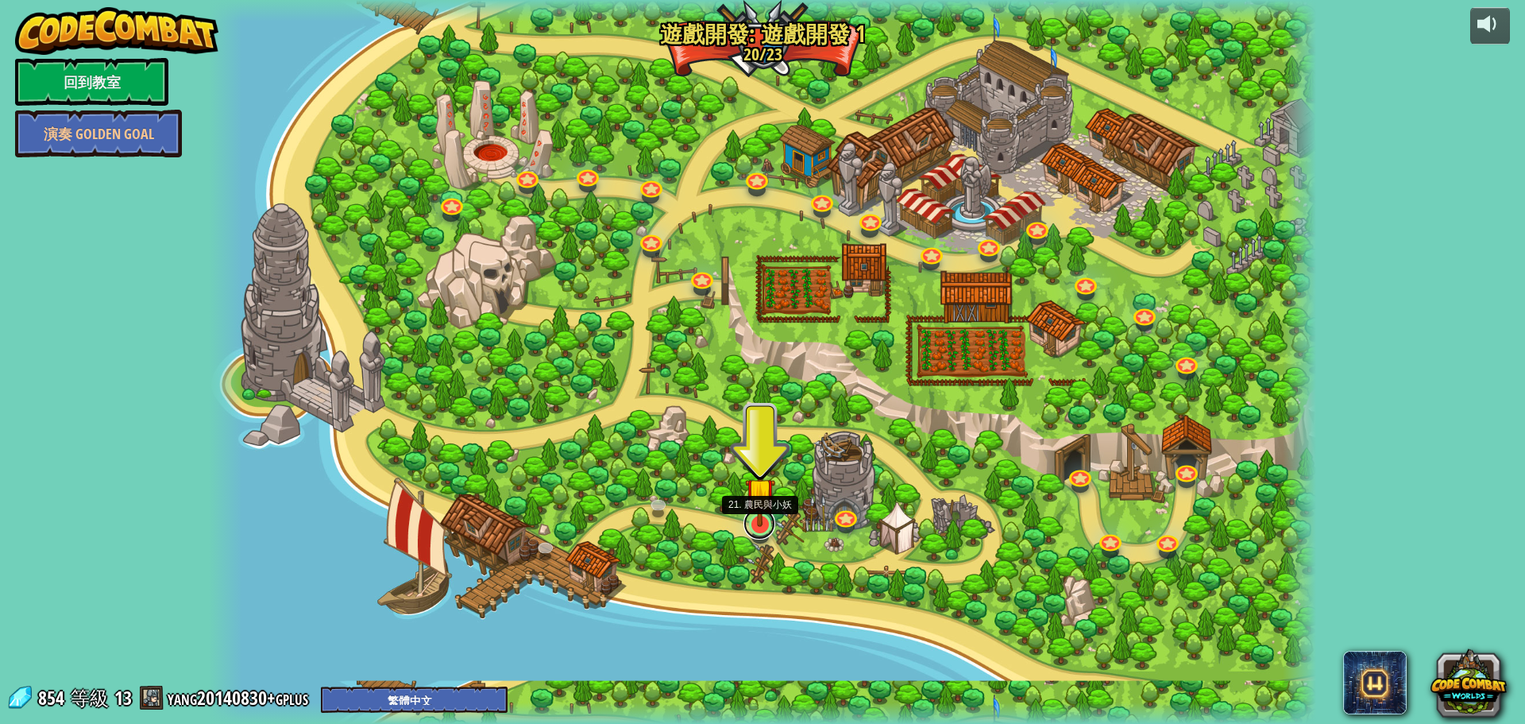
click at [756, 529] on link at bounding box center [760, 524] width 32 height 32
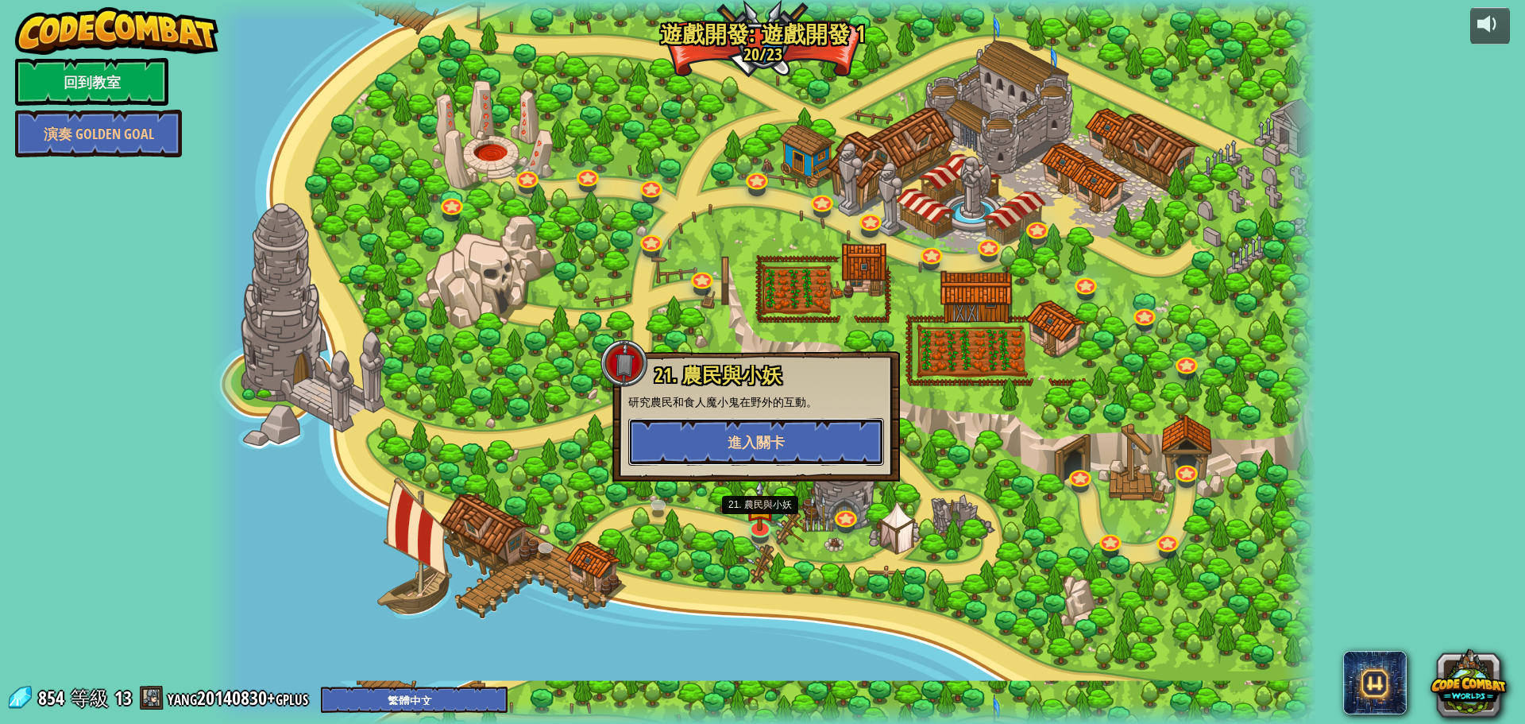
click at [791, 424] on button "進入關卡" at bounding box center [756, 442] width 256 height 48
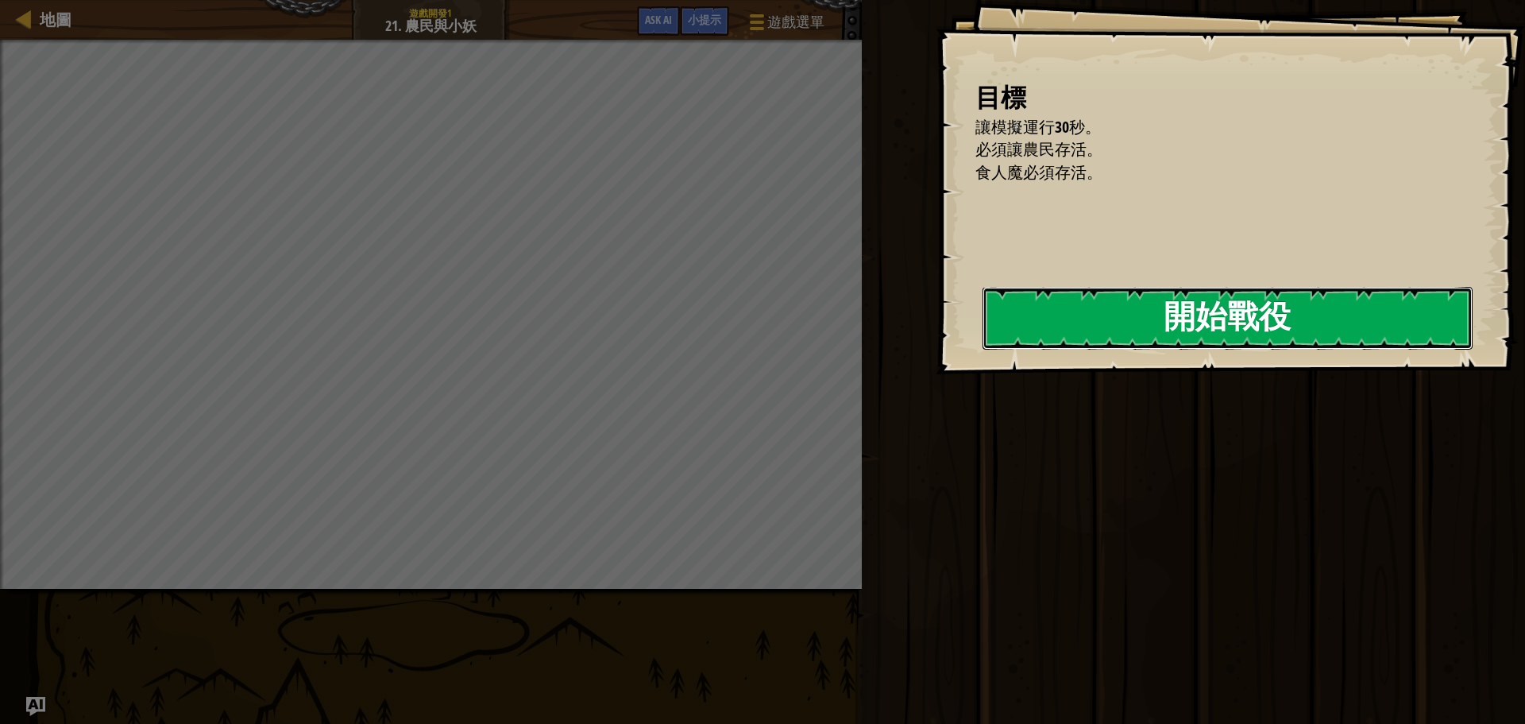
click at [983, 325] on button "開始戰役" at bounding box center [1228, 318] width 490 height 63
click at [1023, 325] on button "開始戰役" at bounding box center [1228, 318] width 490 height 63
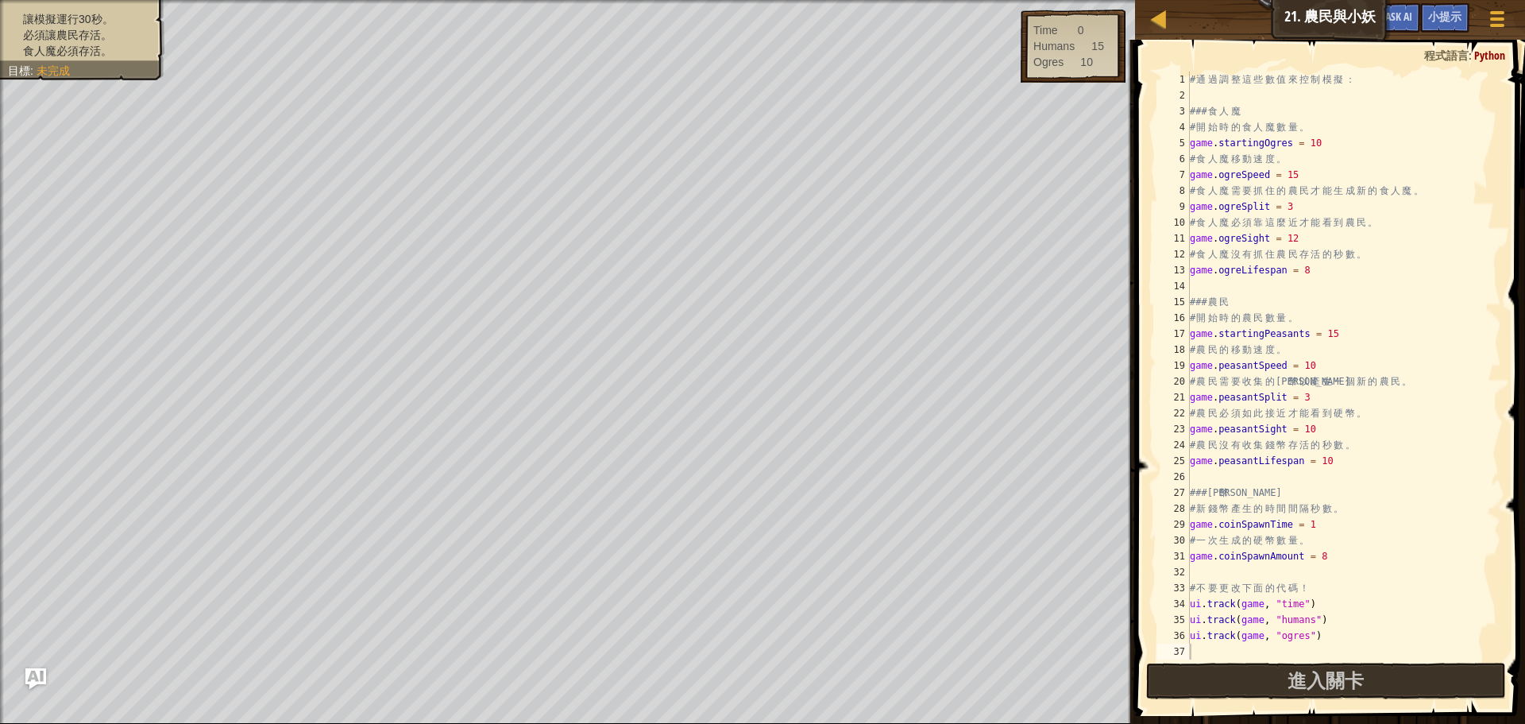
click at [29, 680] on img "Ask AI" at bounding box center [35, 678] width 21 height 21
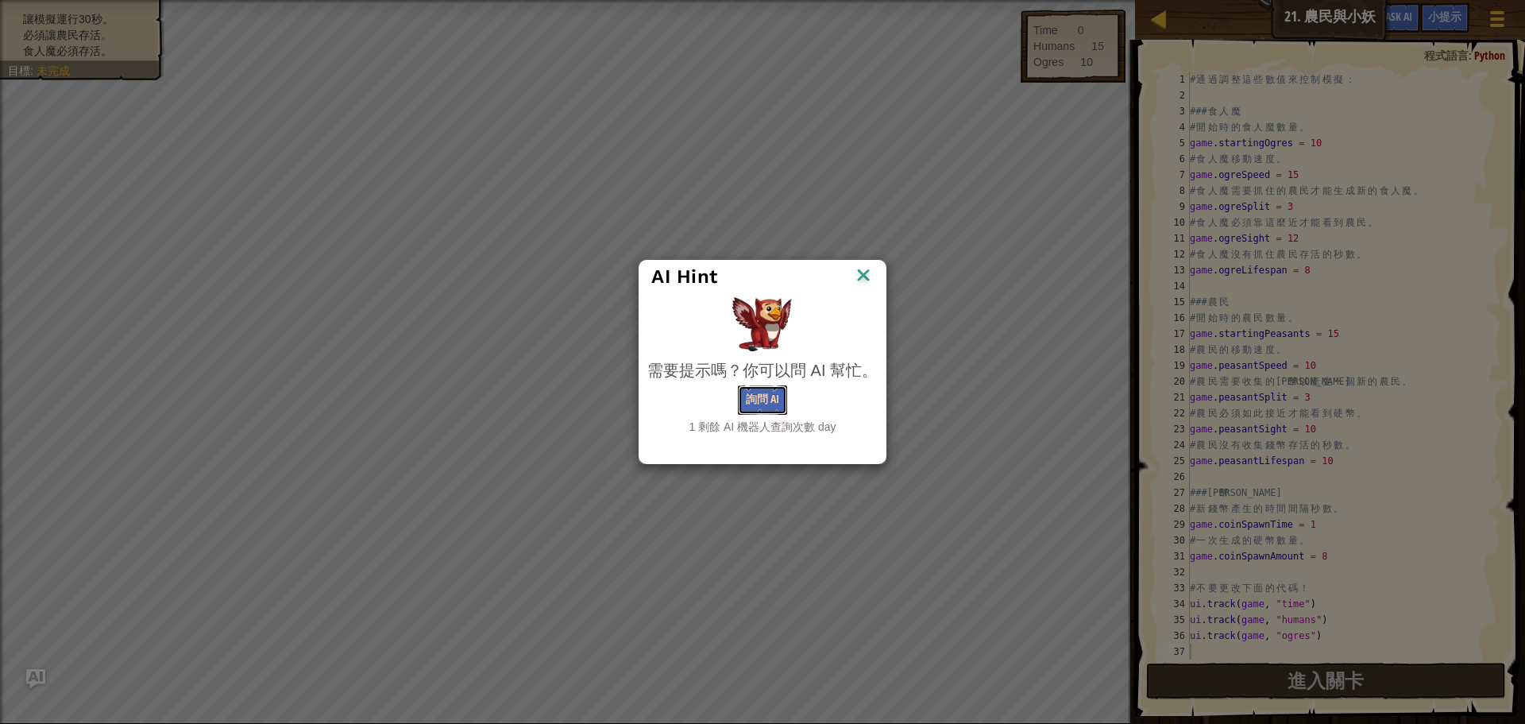
click at [754, 389] on button "詢問 AI" at bounding box center [762, 399] width 49 height 29
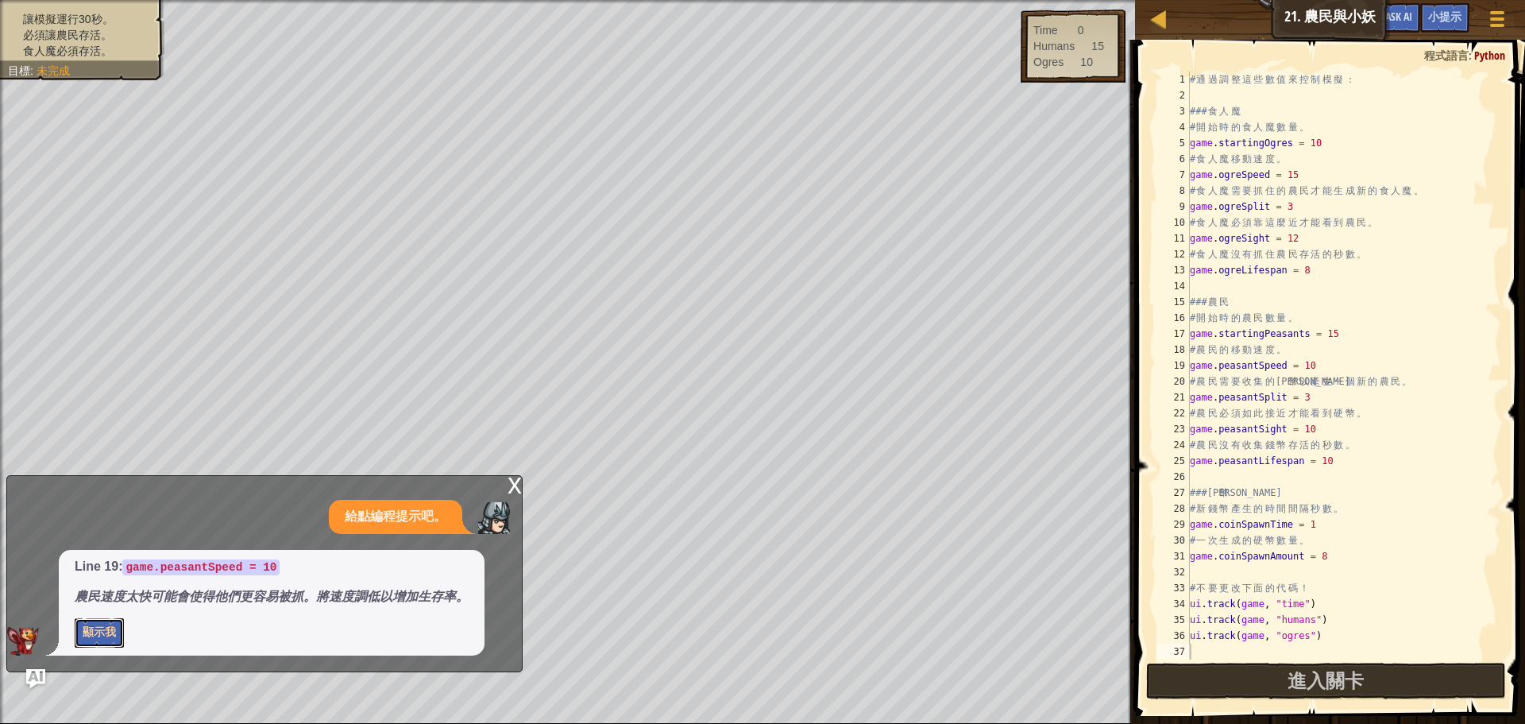
click at [96, 641] on button "顯示我" at bounding box center [99, 632] width 49 height 29
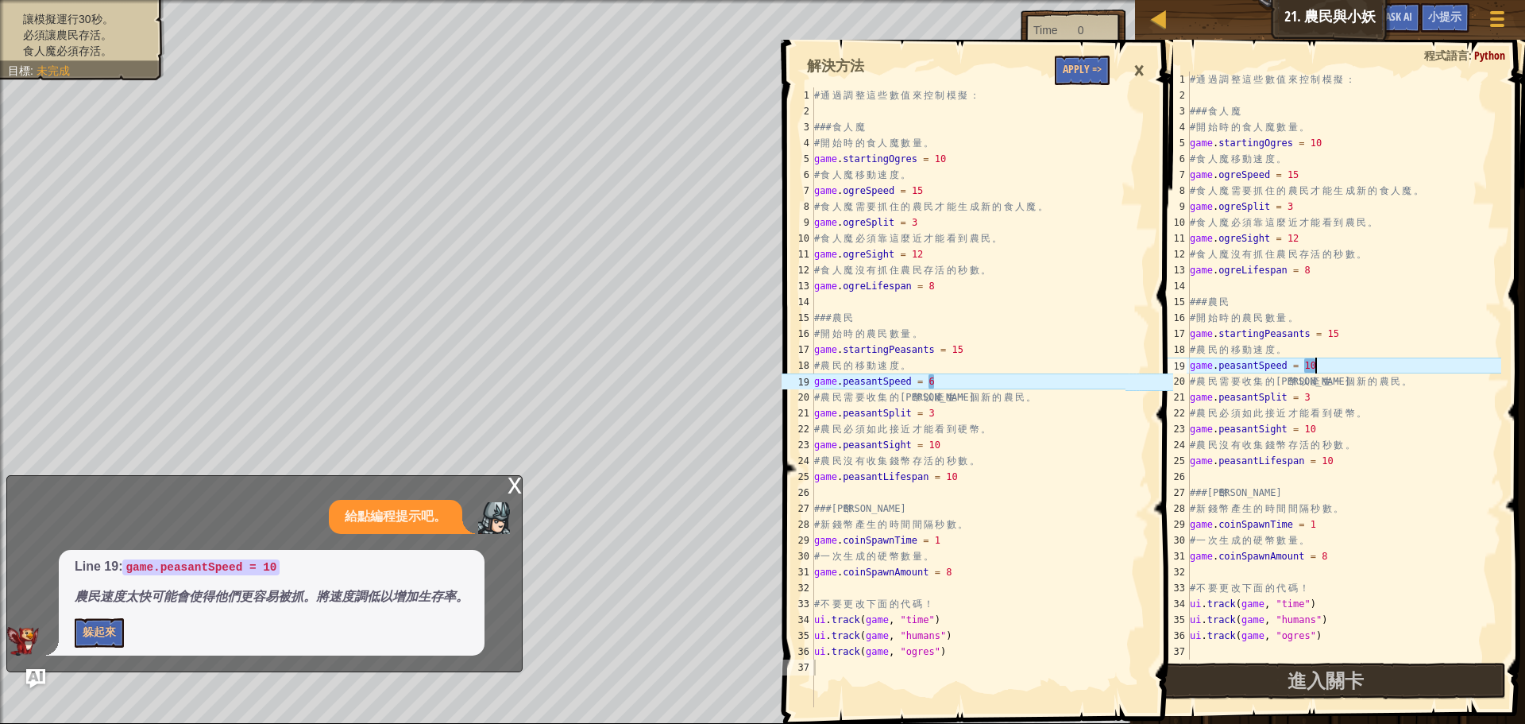
click at [1352, 366] on div "# 通 過 調 整 這 些 數 值 來 控 制 模 擬 ： ### 食 人 魔 # 開 始 時 的 食 人 魔 數 量 。 game . startingOg…" at bounding box center [1344, 382] width 315 height 620
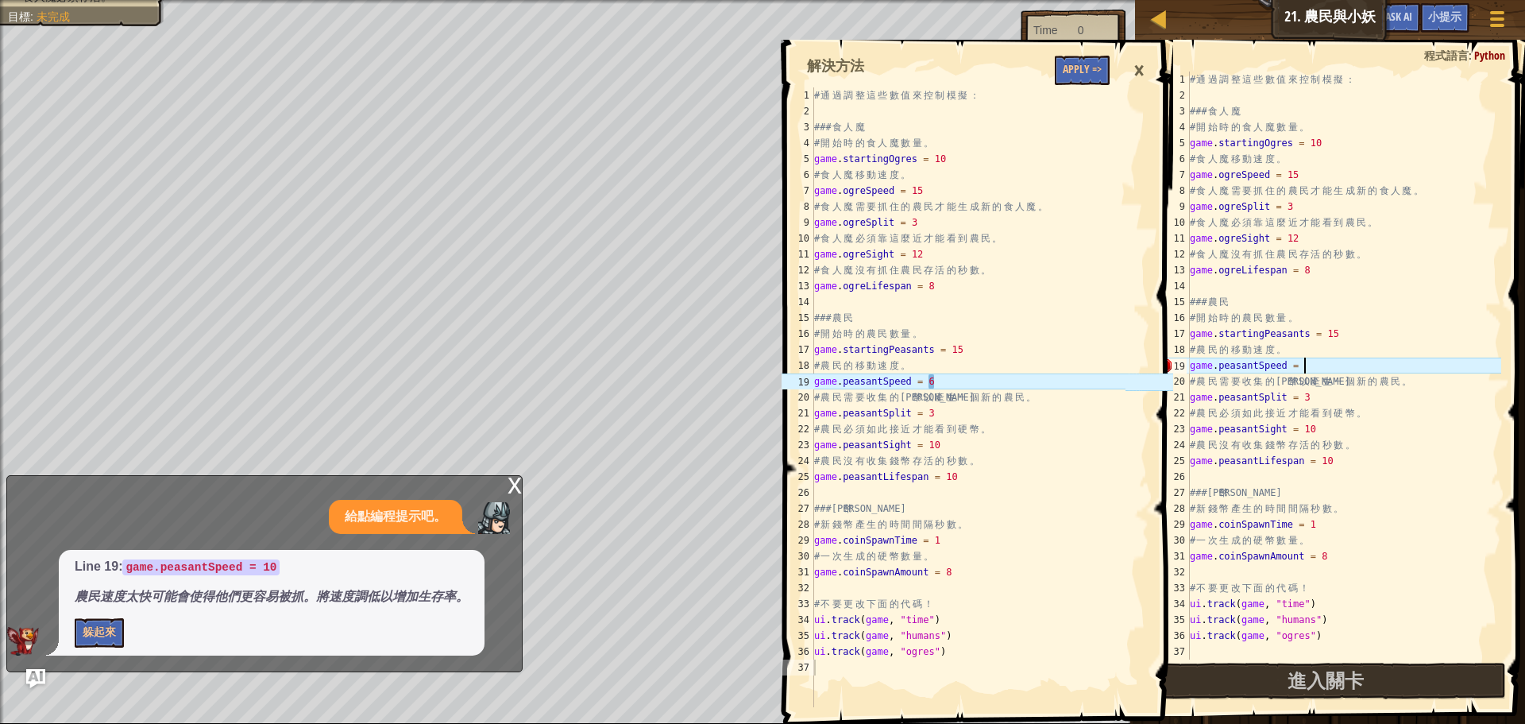
scroll to position [7, 10]
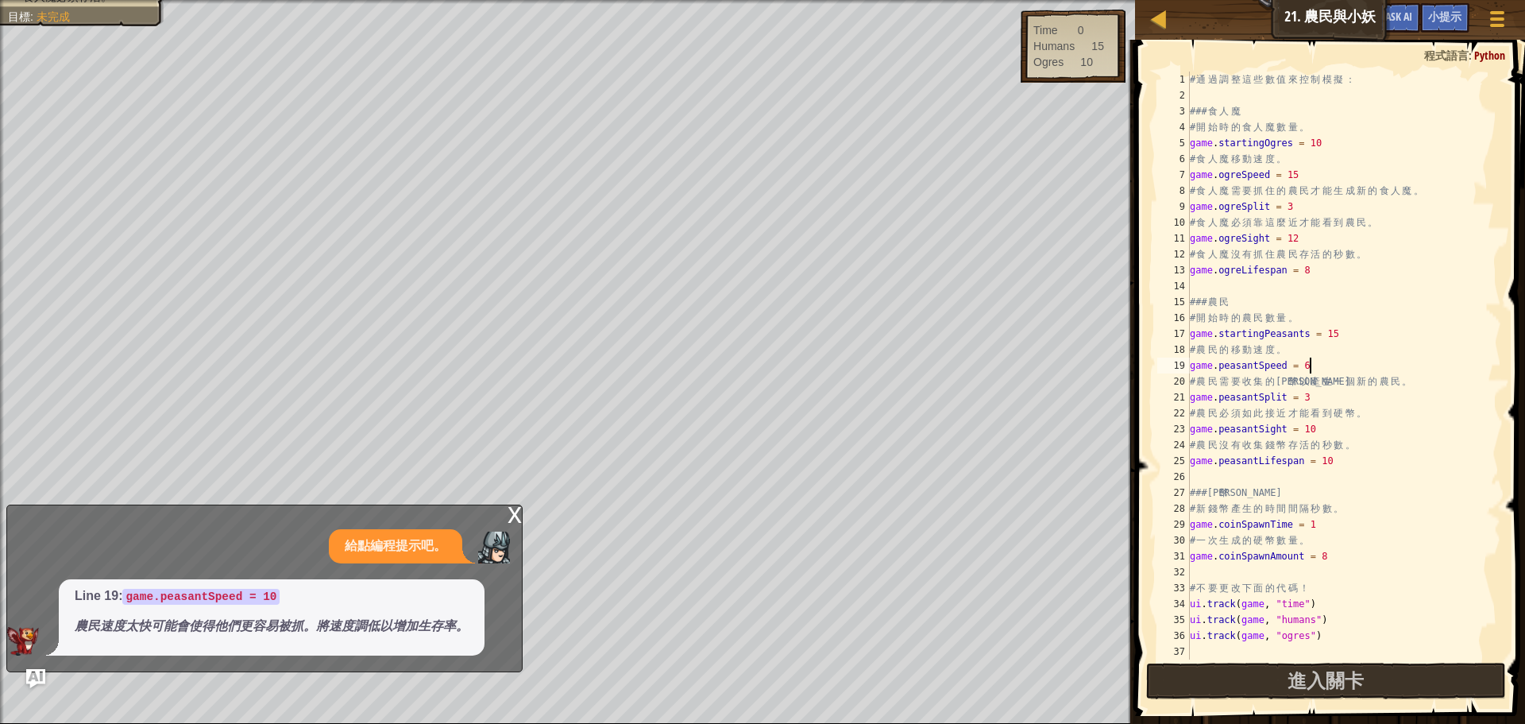
type textarea "game.peasantSpeed = 6"
click at [376, 610] on span "Line 19: game.peasantSpeed = 10 農民速度太快可能會使得他們更容易被抓。將速度調低以增加生存率。" at bounding box center [272, 611] width 394 height 48
click at [377, 611] on span "Line 19: game.peasantSpeed = 10 農民速度太快可能會使得他們更容易被抓。將速度調低以增加生存率。" at bounding box center [272, 611] width 394 height 48
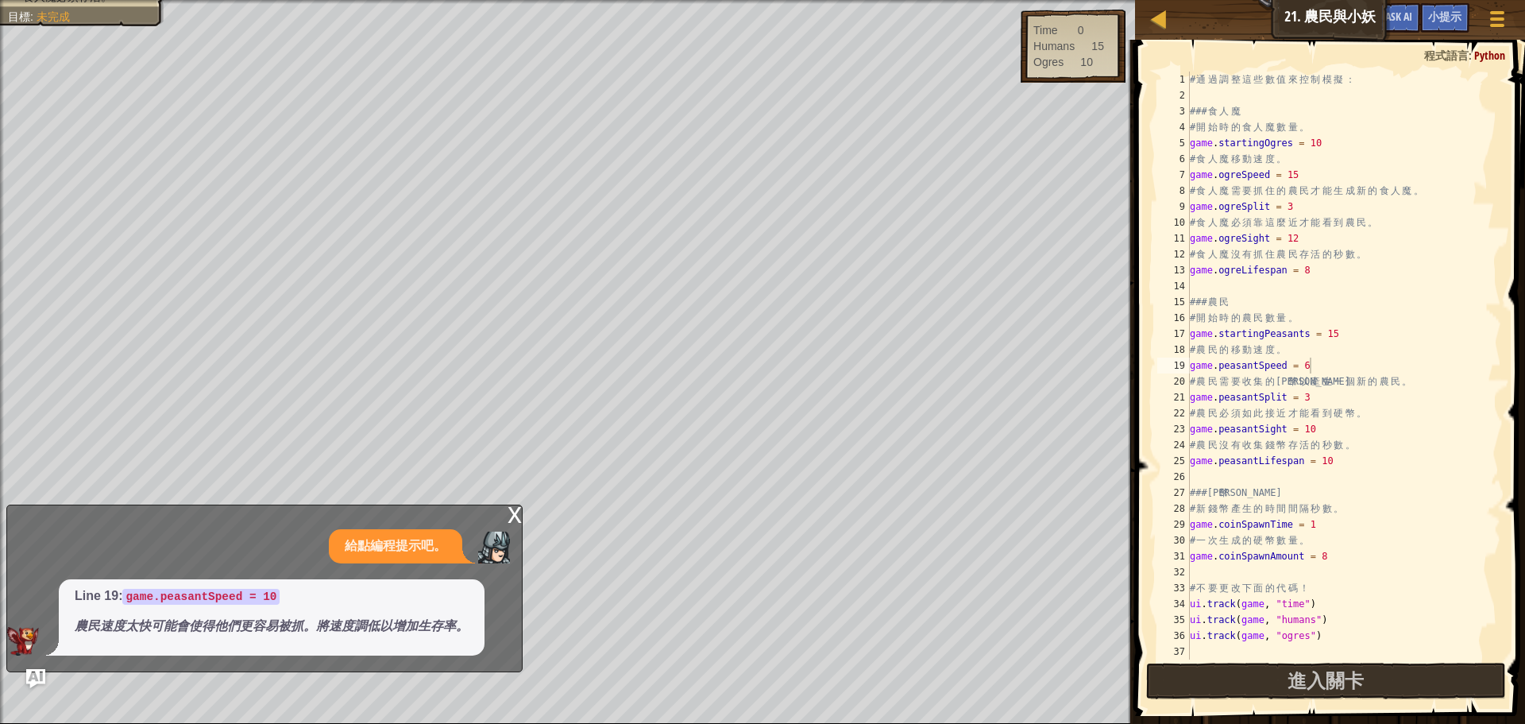
click at [516, 509] on div "x" at bounding box center [515, 513] width 14 height 16
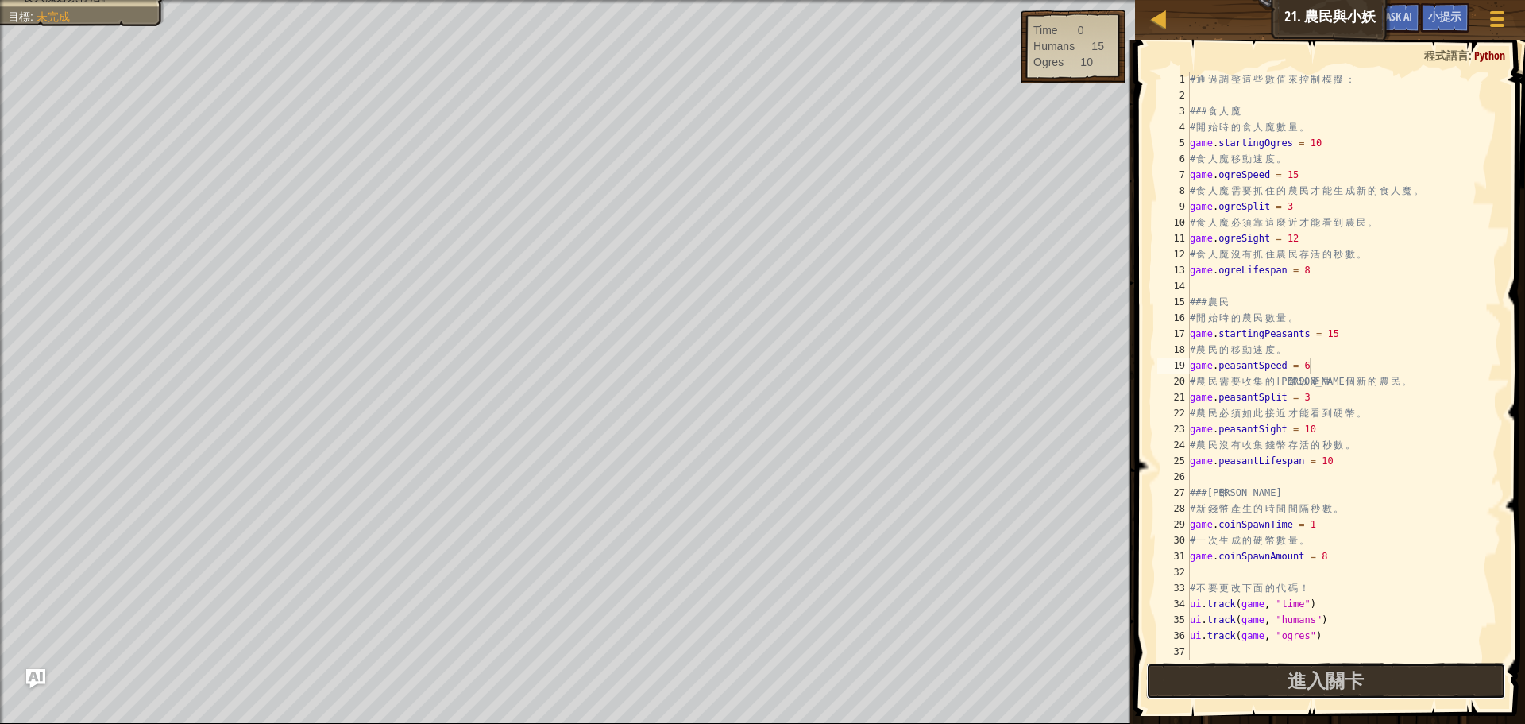
click at [1255, 697] on button "進入關卡" at bounding box center [1326, 681] width 360 height 37
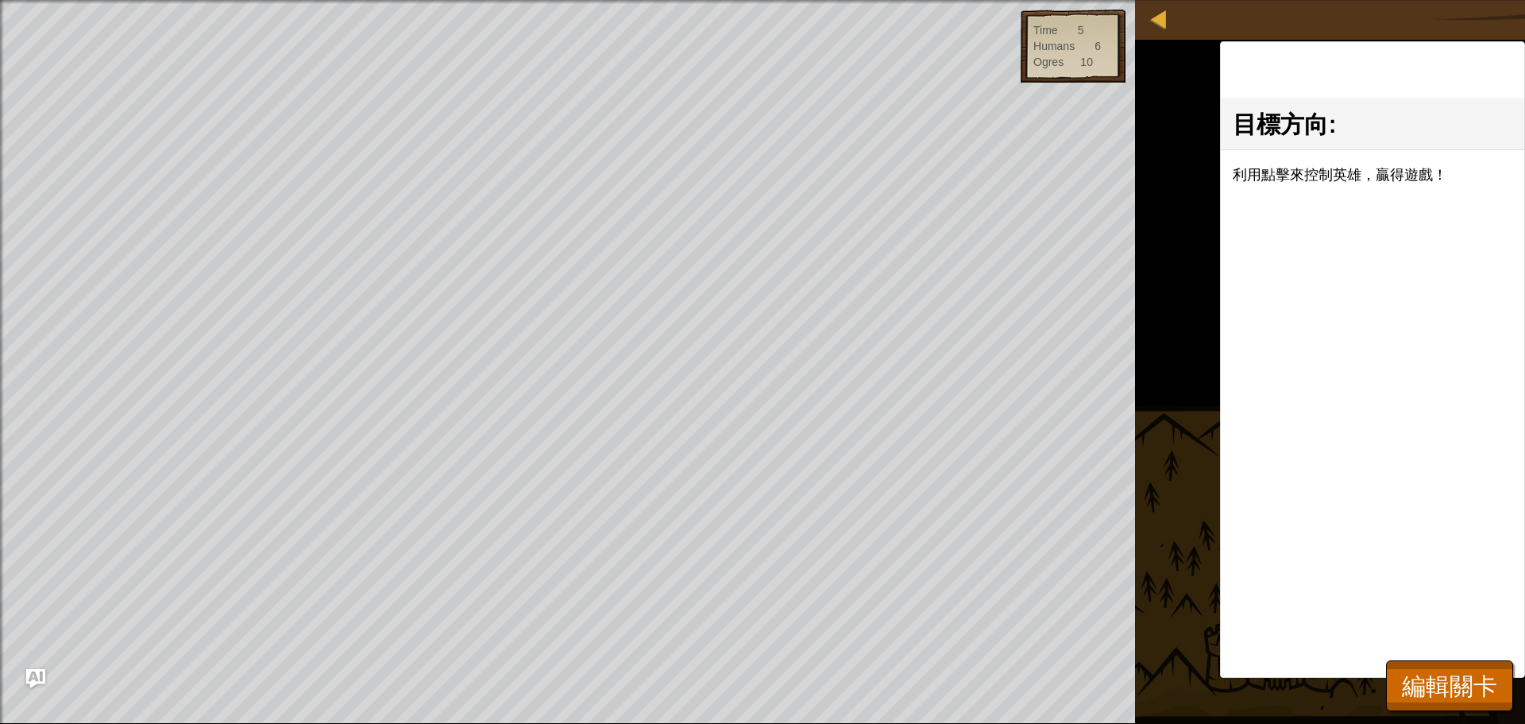
drag, startPoint x: 0, startPoint y: 141, endPoint x: 0, endPoint y: 119, distance: 22.2
click at [0, 126] on div at bounding box center [2, 374] width 4 height 748
click at [466, 0] on html "地圖 遊戲開發1 21. 農民與小妖 遊戲選單 完成 小提示 Ask AI 1 2 3 4 5 6 7 8 9 10 11 12 13 14 15 16 17…" at bounding box center [762, 0] width 1525 height 0
click at [1253, 399] on div "目標方向 : 利用點擊來控制英雄，贏得遊戲！" at bounding box center [1372, 359] width 305 height 636
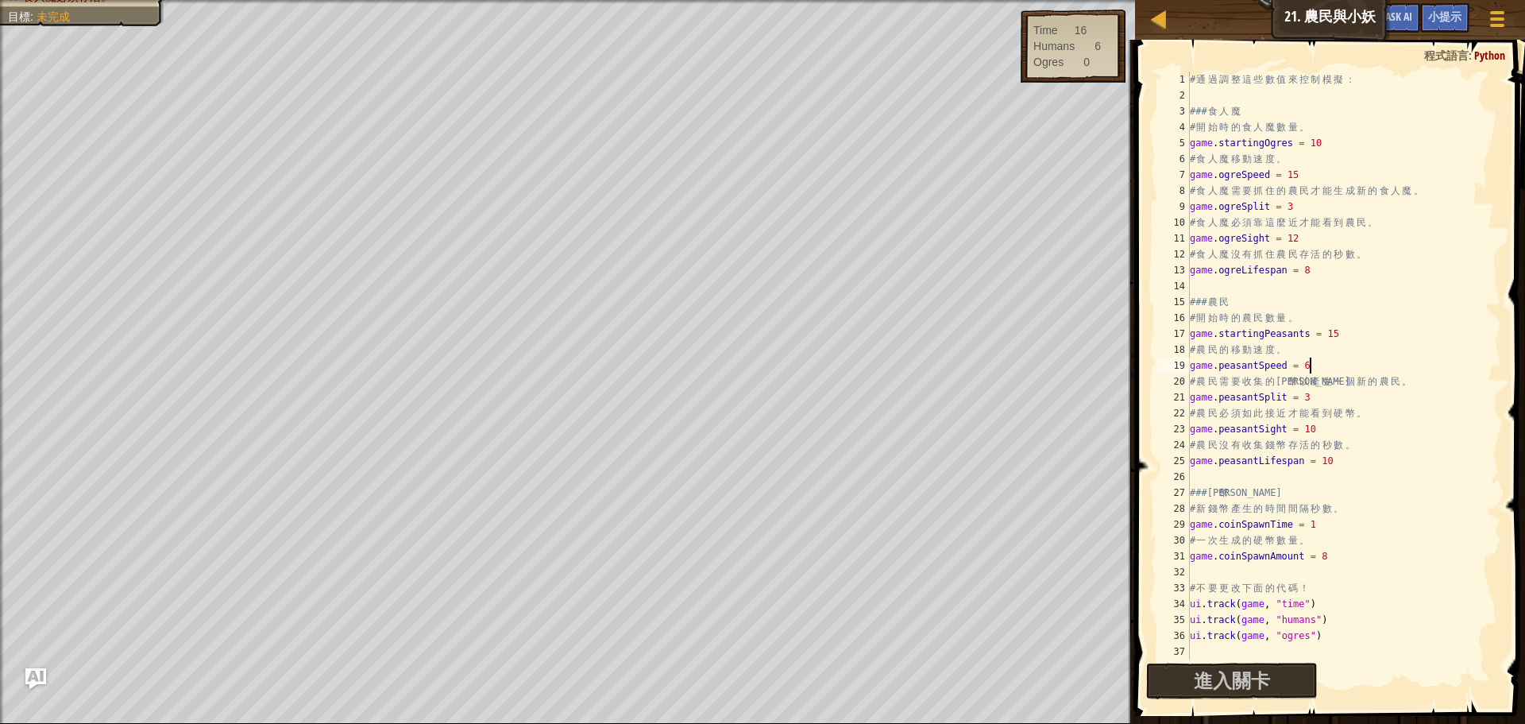
click at [34, 675] on img "Ask AI" at bounding box center [35, 678] width 21 height 21
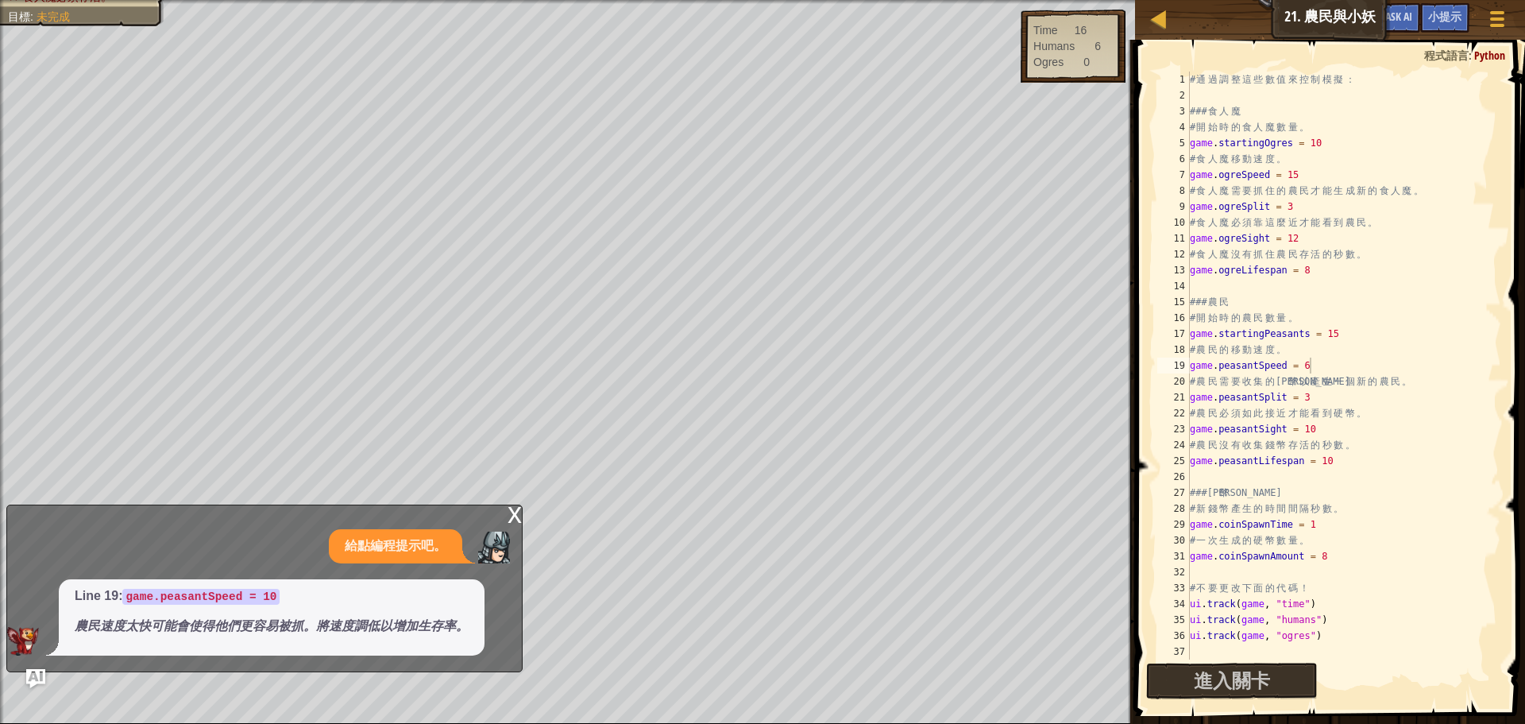
click at [358, 535] on div "給點編程提示吧。" at bounding box center [395, 546] width 133 height 34
click at [358, 536] on div "給點編程提示吧。" at bounding box center [395, 546] width 133 height 34
drag, startPoint x: 358, startPoint y: 536, endPoint x: 462, endPoint y: 536, distance: 103.3
click at [361, 536] on div "給點編程提示吧。" at bounding box center [395, 546] width 133 height 34
click at [509, 512] on div "x" at bounding box center [515, 513] width 14 height 16
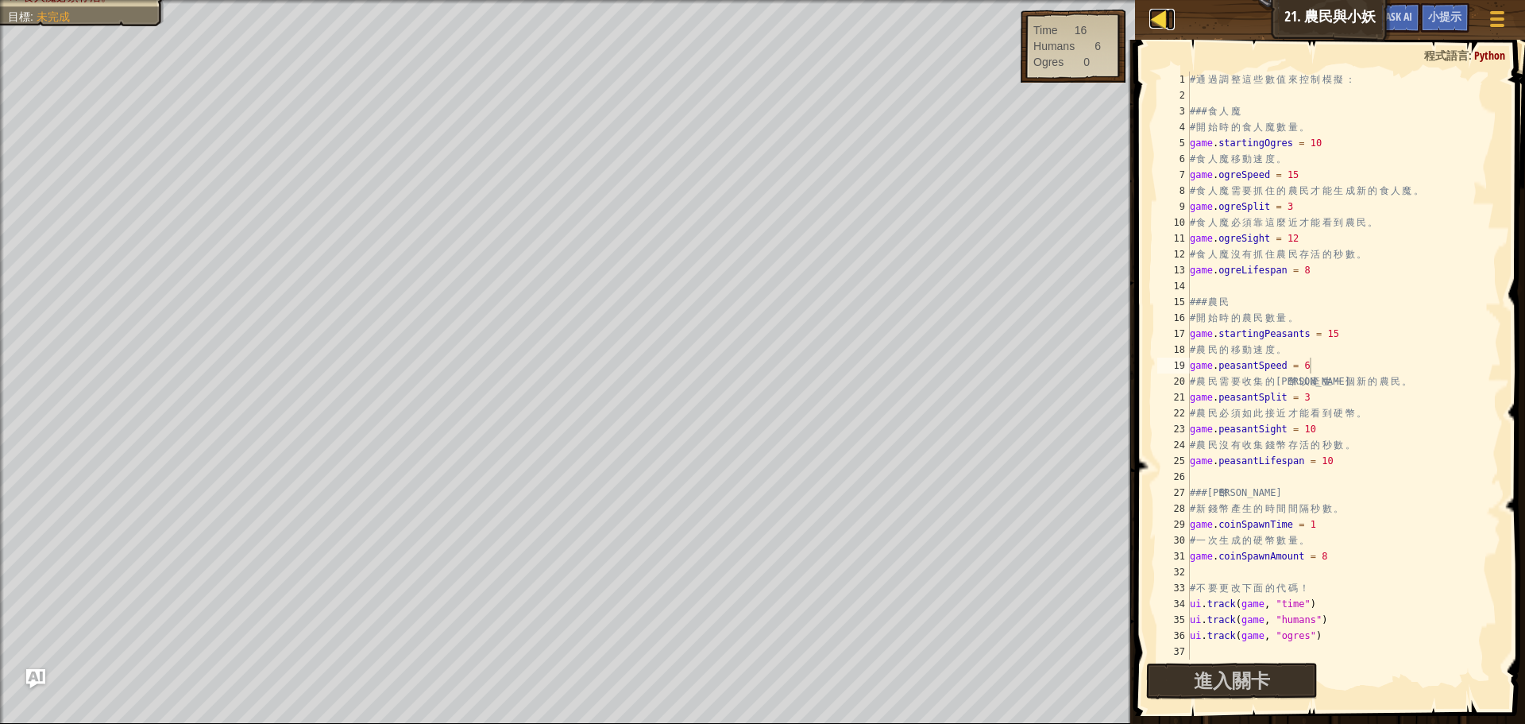
click at [1162, 22] on div at bounding box center [1160, 19] width 20 height 20
select select "zh-HANT"
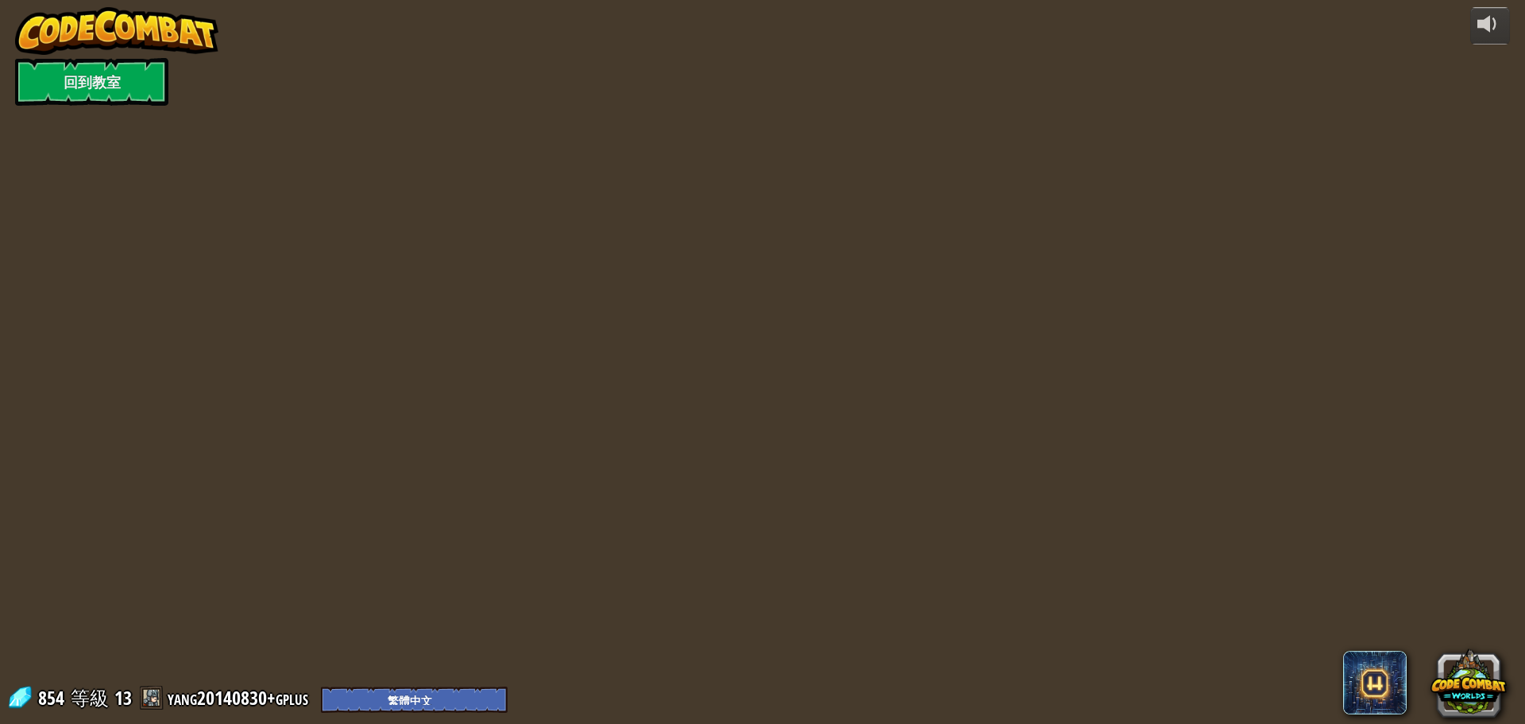
select select "zh-HANT"
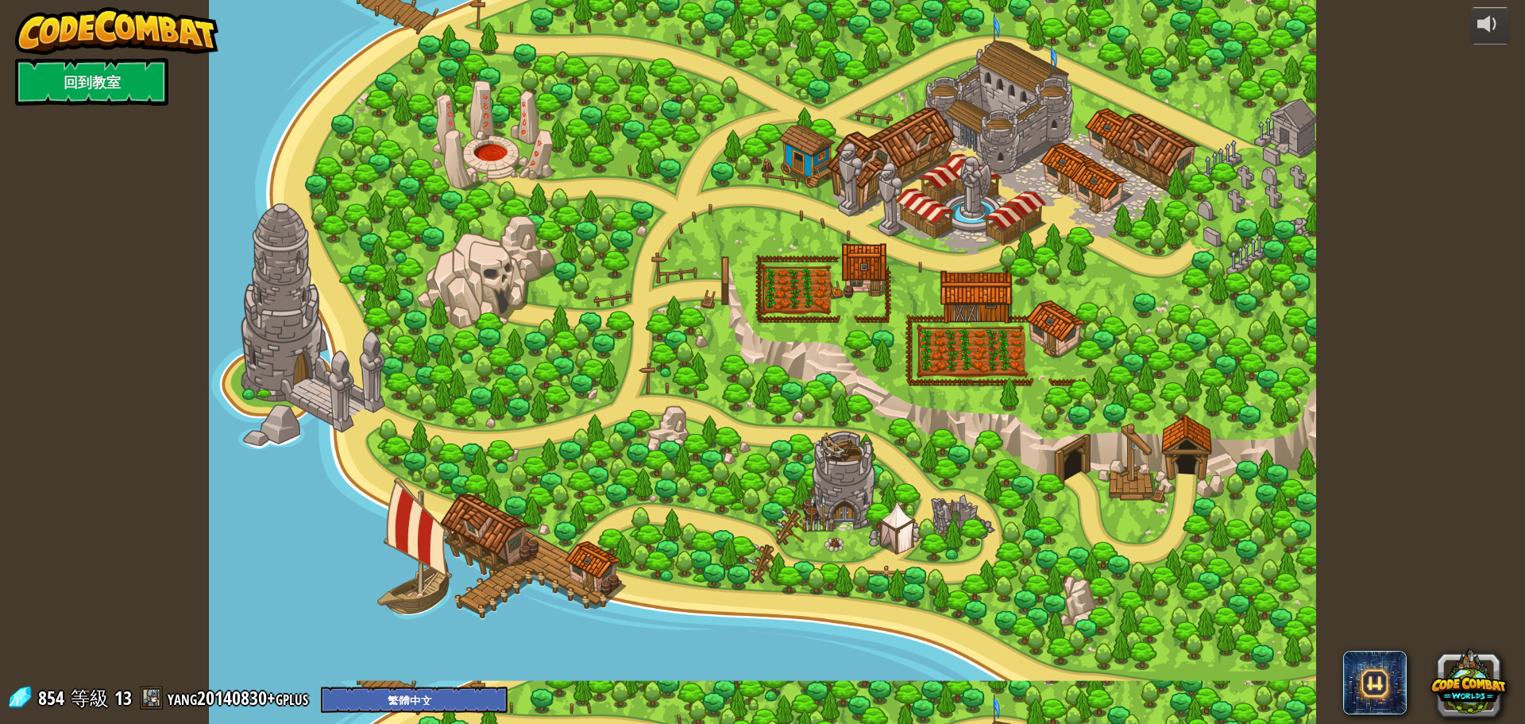
select select "zh-HANT"
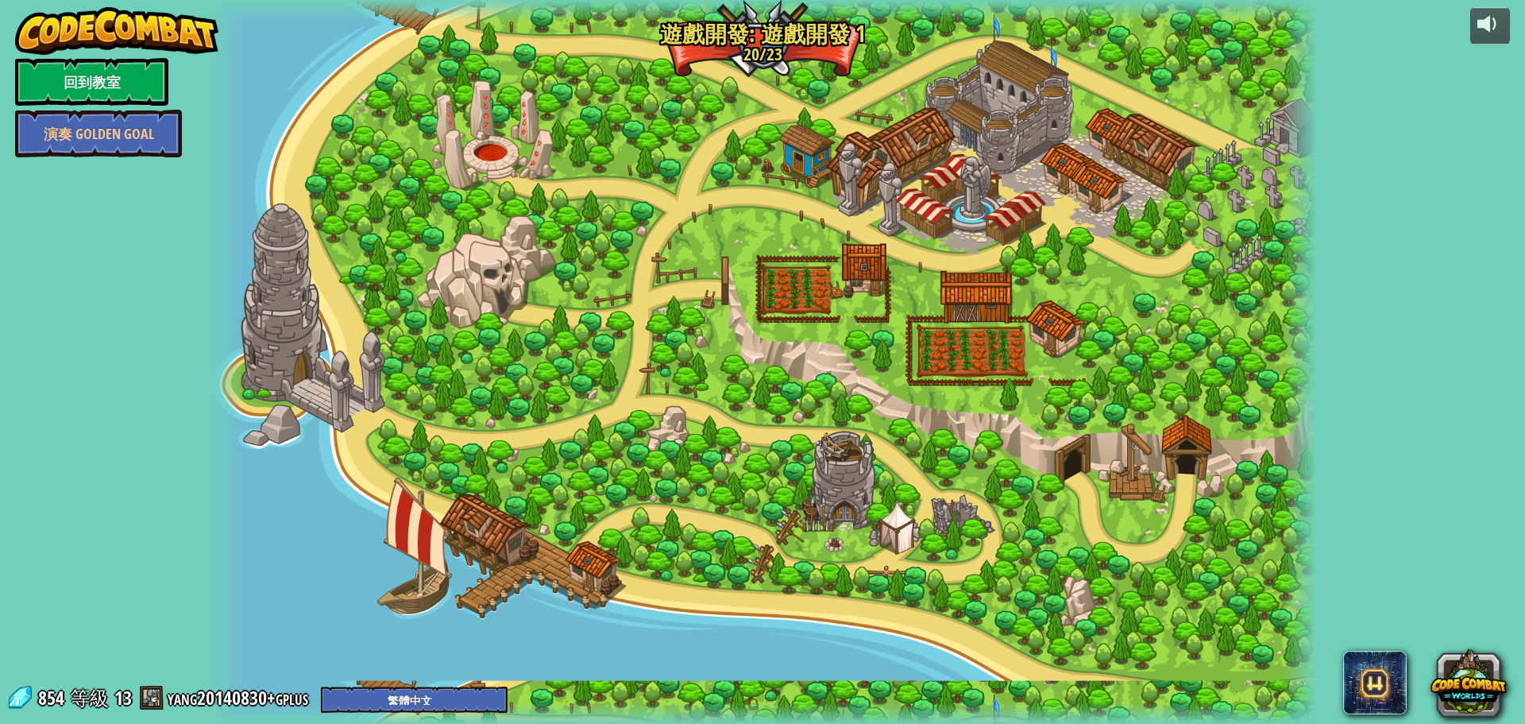
select select "zh-HANT"
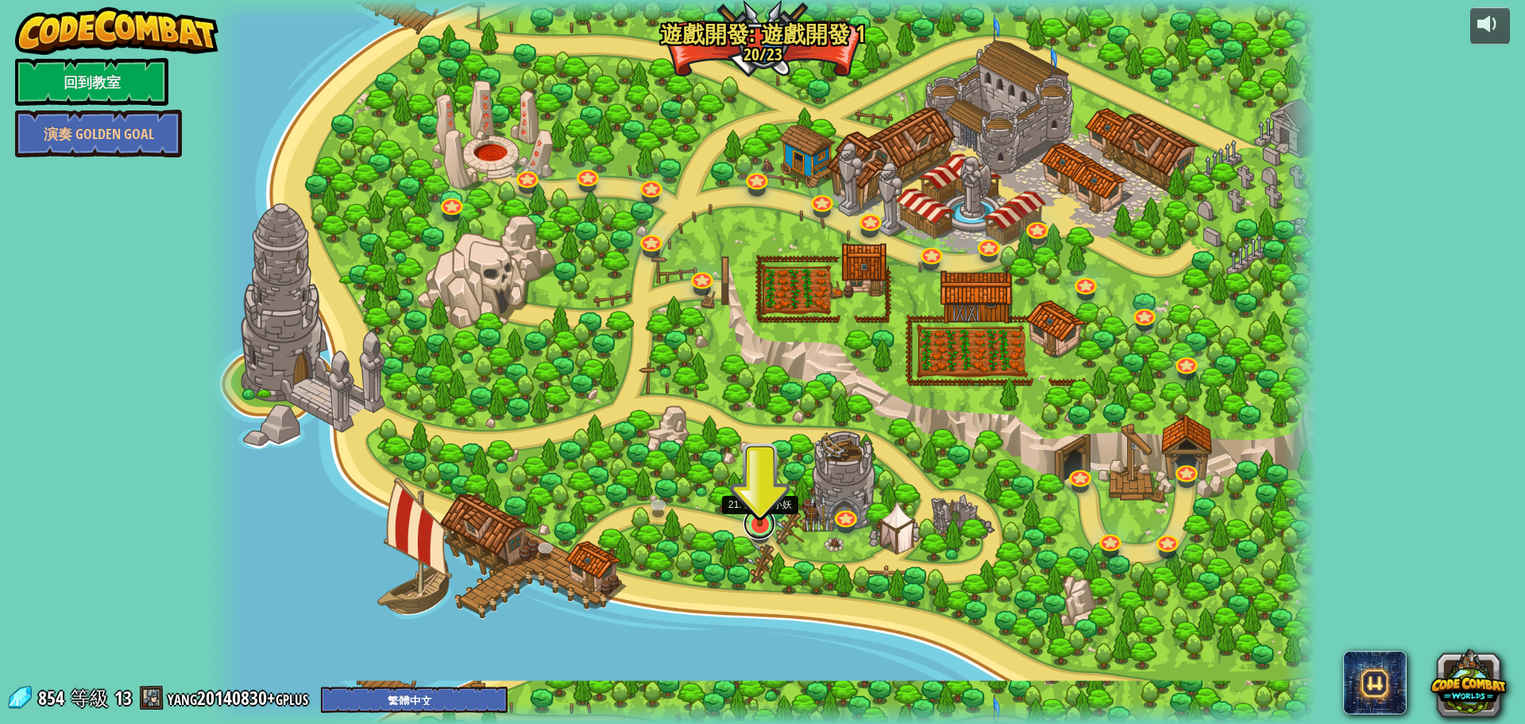
click at [768, 529] on link at bounding box center [760, 524] width 32 height 32
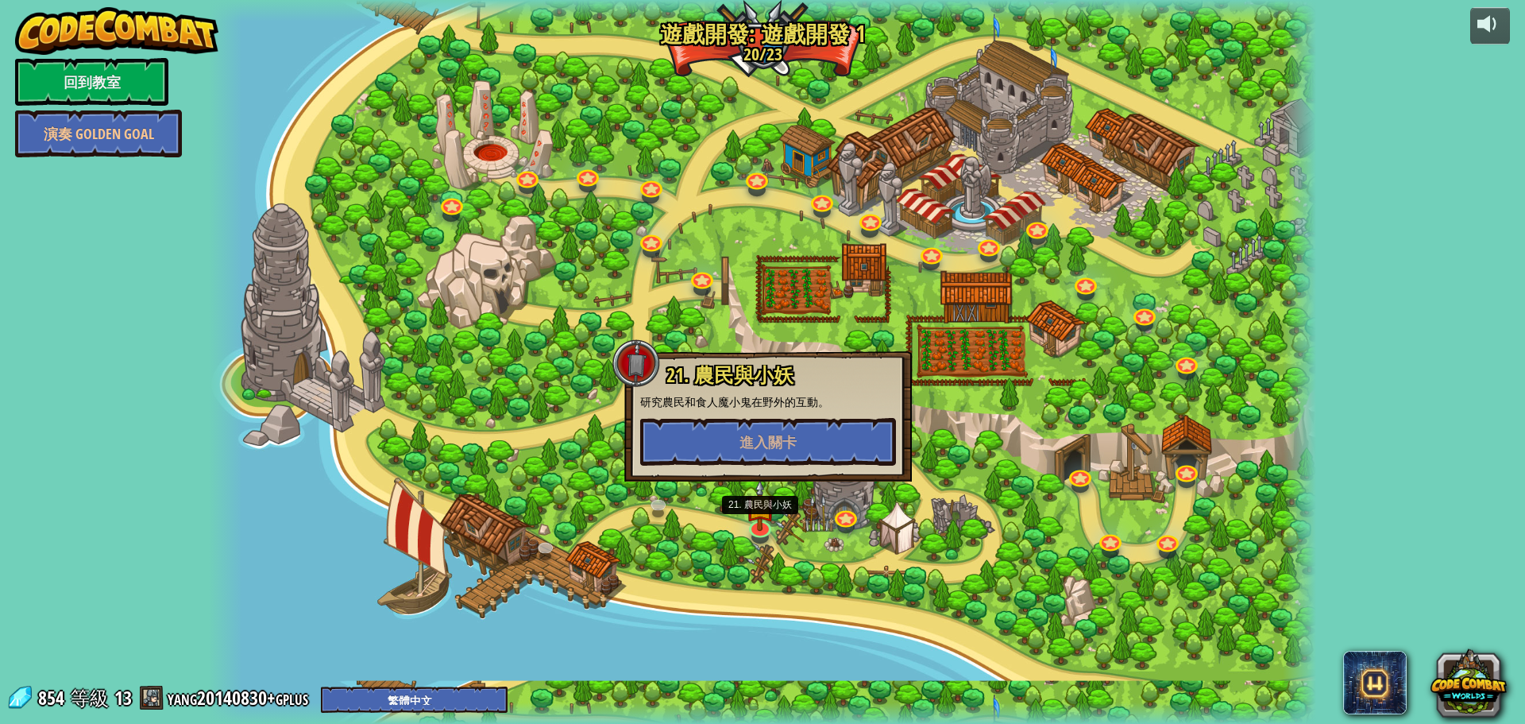
click at [798, 410] on div "21. 農民與小妖 研究農民和食人魔小鬼在野外的互動。 進入關卡" at bounding box center [768, 415] width 256 height 101
click at [788, 431] on button "進入關卡" at bounding box center [768, 442] width 256 height 48
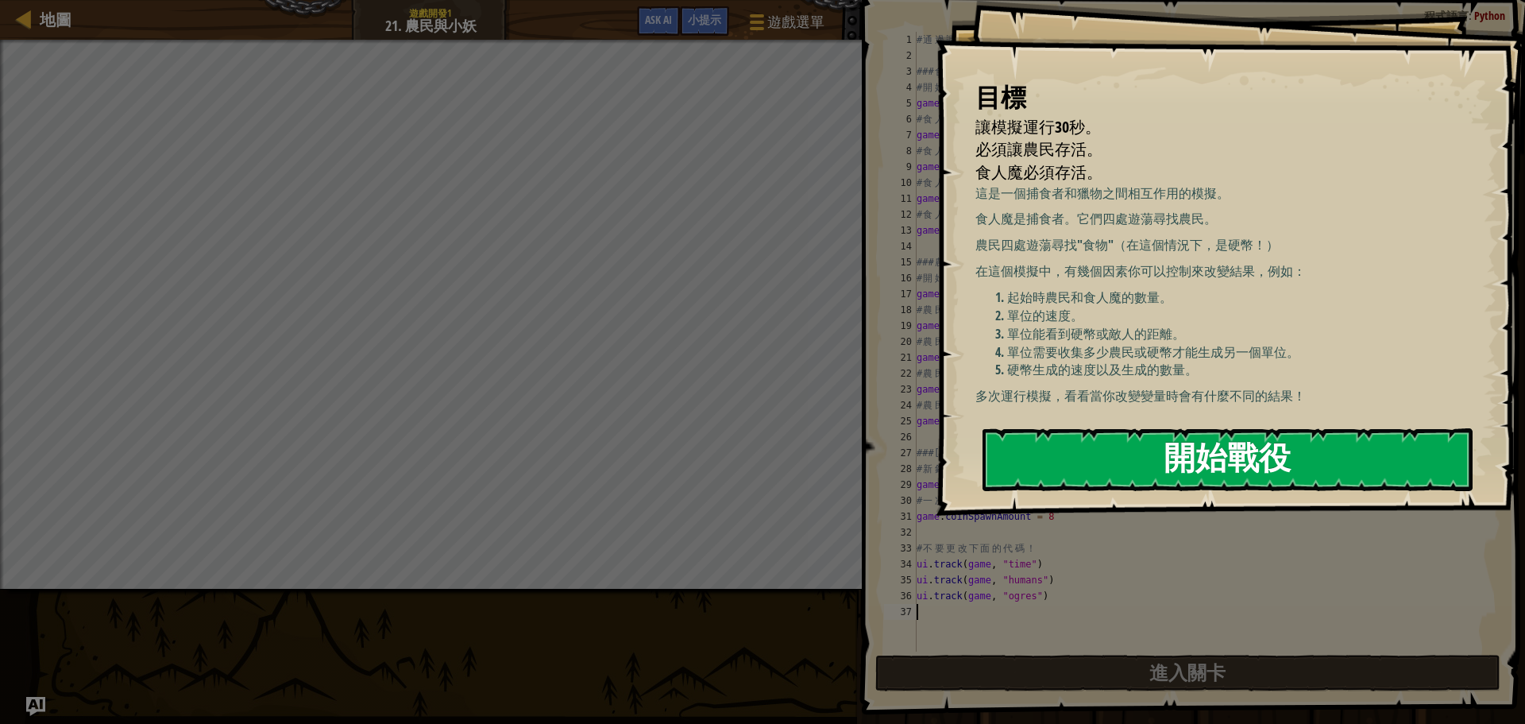
click at [1134, 300] on div "目標 讓模擬運行30秒。 必須讓農民存活。 食人魔必須存活。 這是一個捕食者和獵物之間相互作用的模擬。 食人魔是捕食者。它們四處遊蕩尋找農民。 農民四處遊蕩尋…" at bounding box center [1231, 258] width 590 height 516
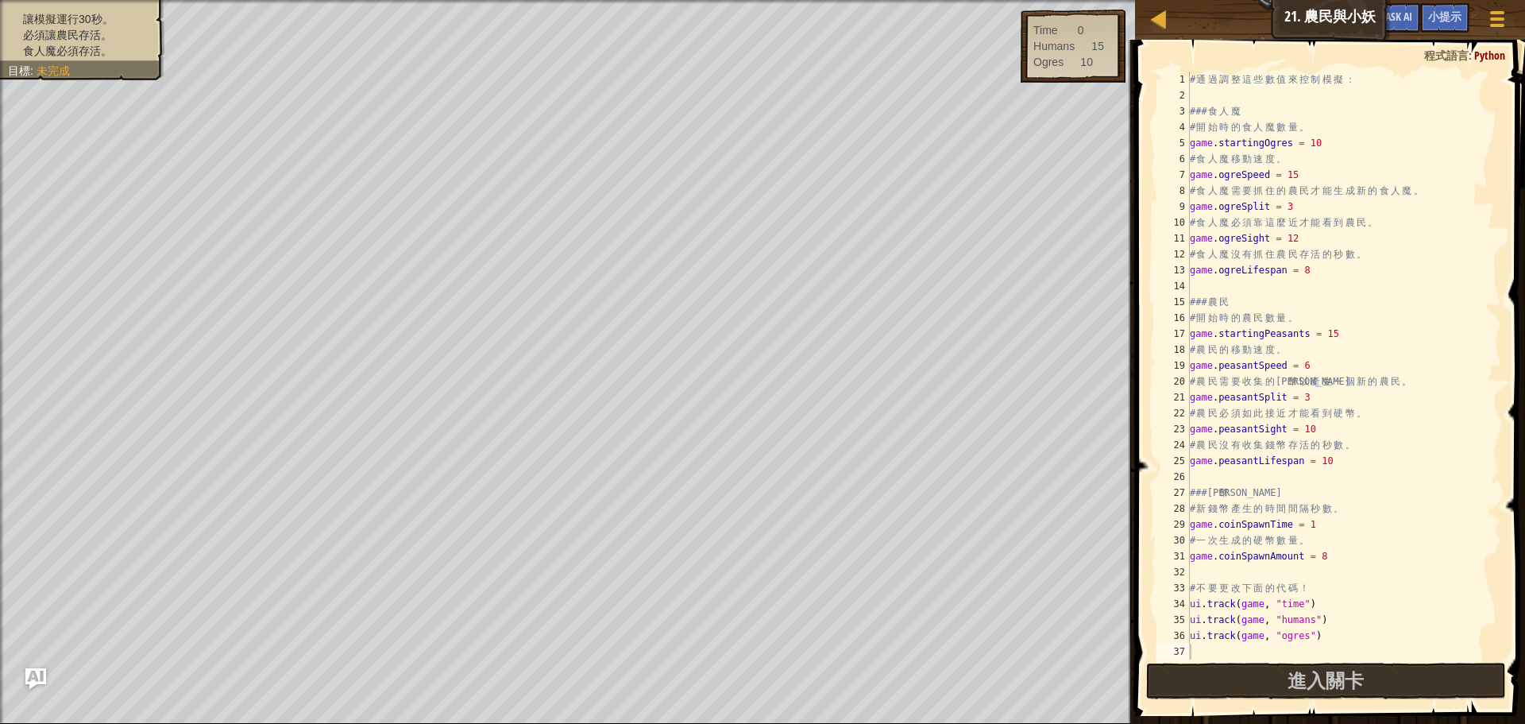
click at [34, 682] on img "Ask AI" at bounding box center [35, 678] width 21 height 21
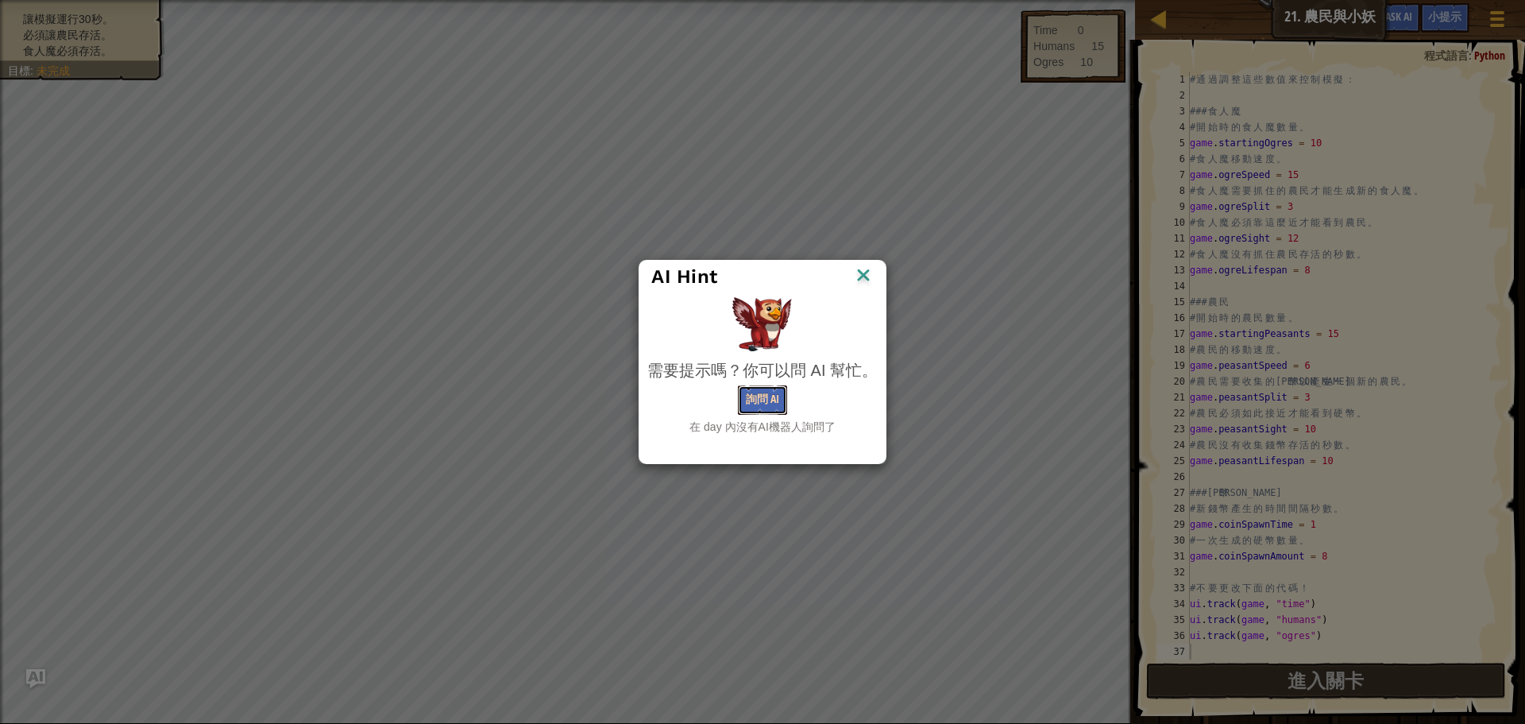
click at [757, 394] on button "詢問 AI" at bounding box center [762, 399] width 49 height 29
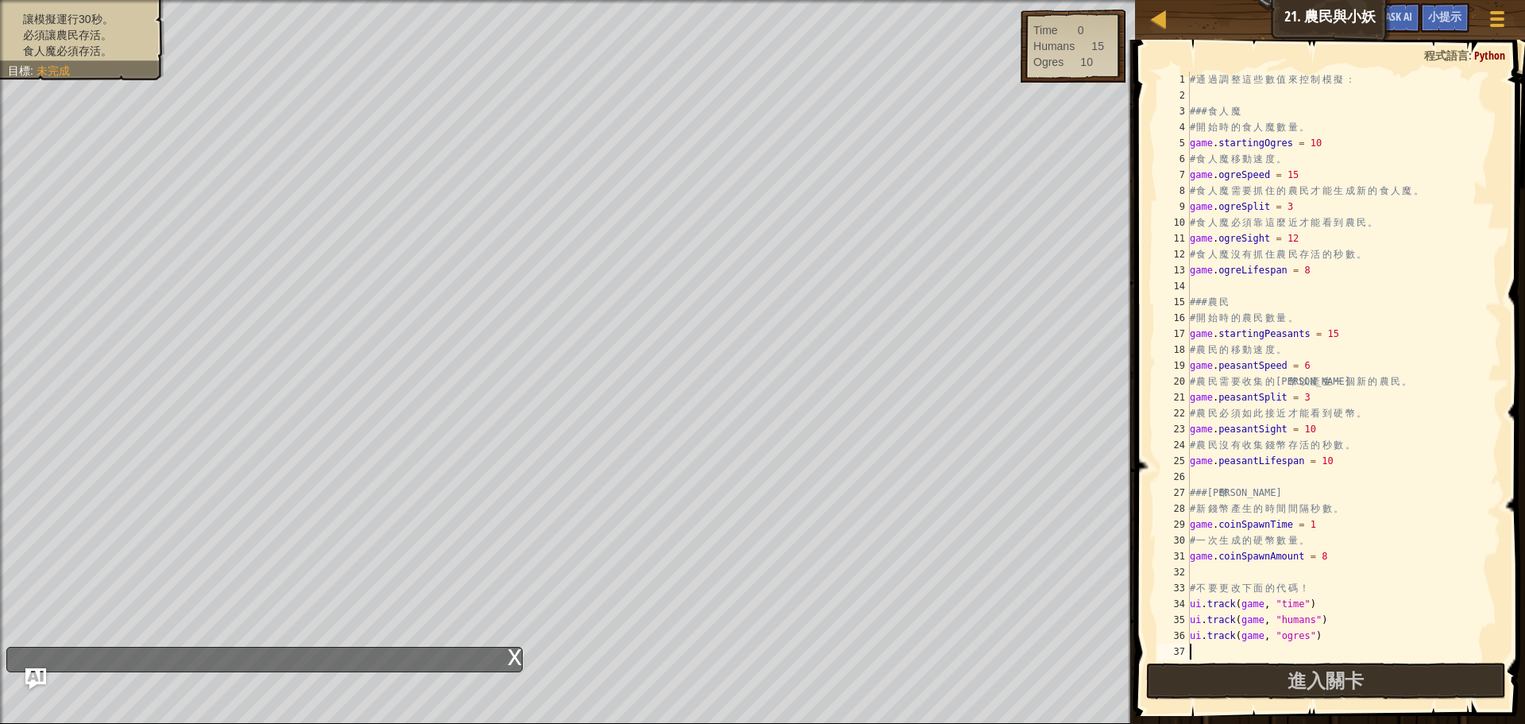
click at [29, 675] on img "Ask AI" at bounding box center [35, 678] width 21 height 21
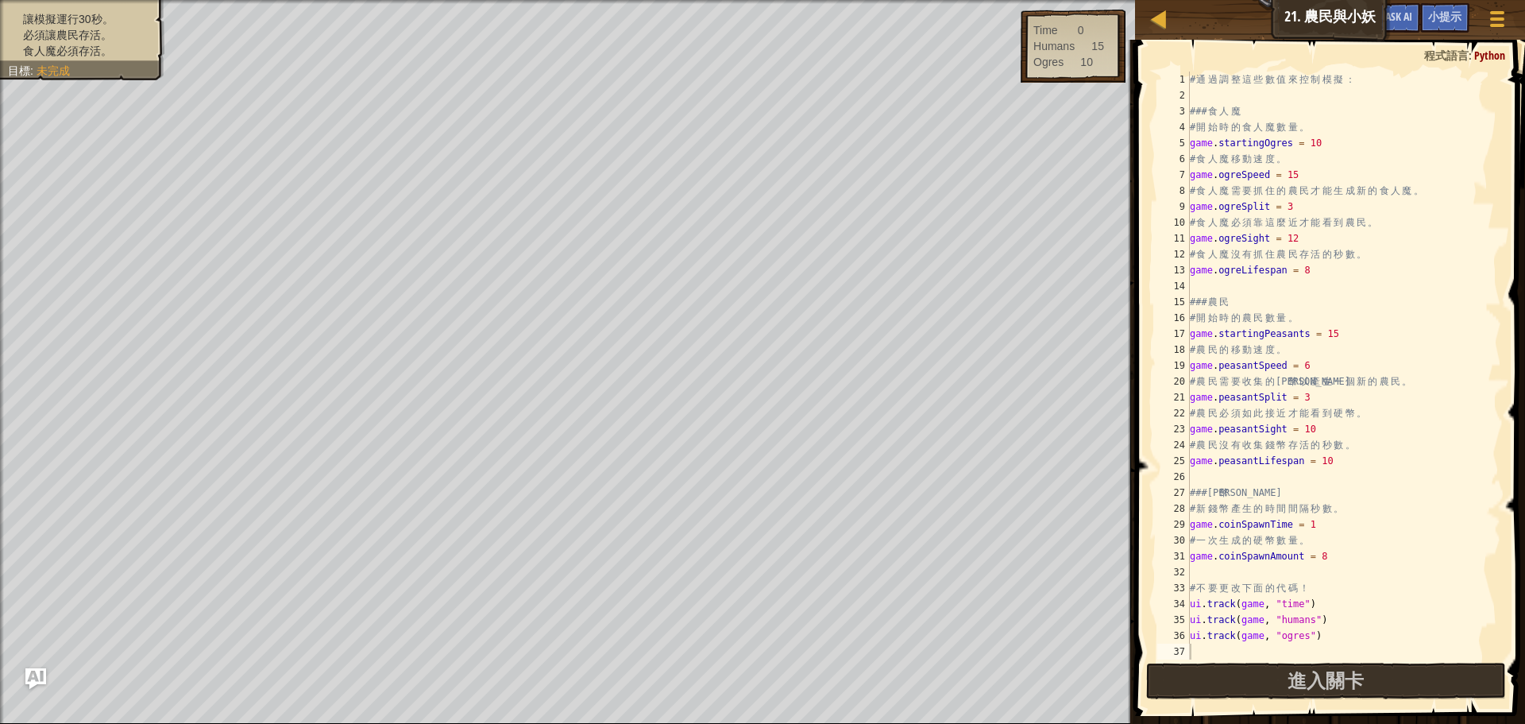
click at [43, 678] on img "Ask AI" at bounding box center [35, 678] width 21 height 21
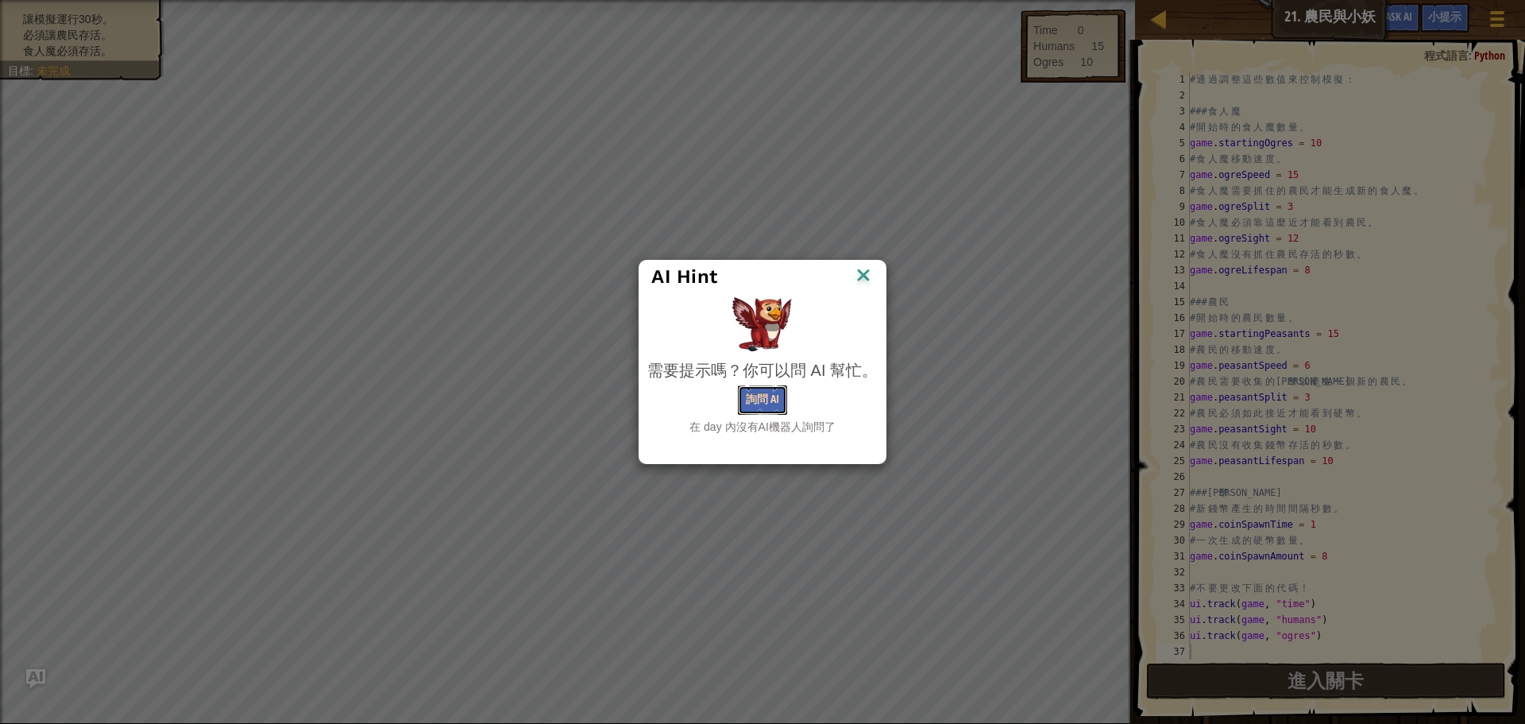
click at [774, 398] on button "詢問 AI" at bounding box center [762, 399] width 49 height 29
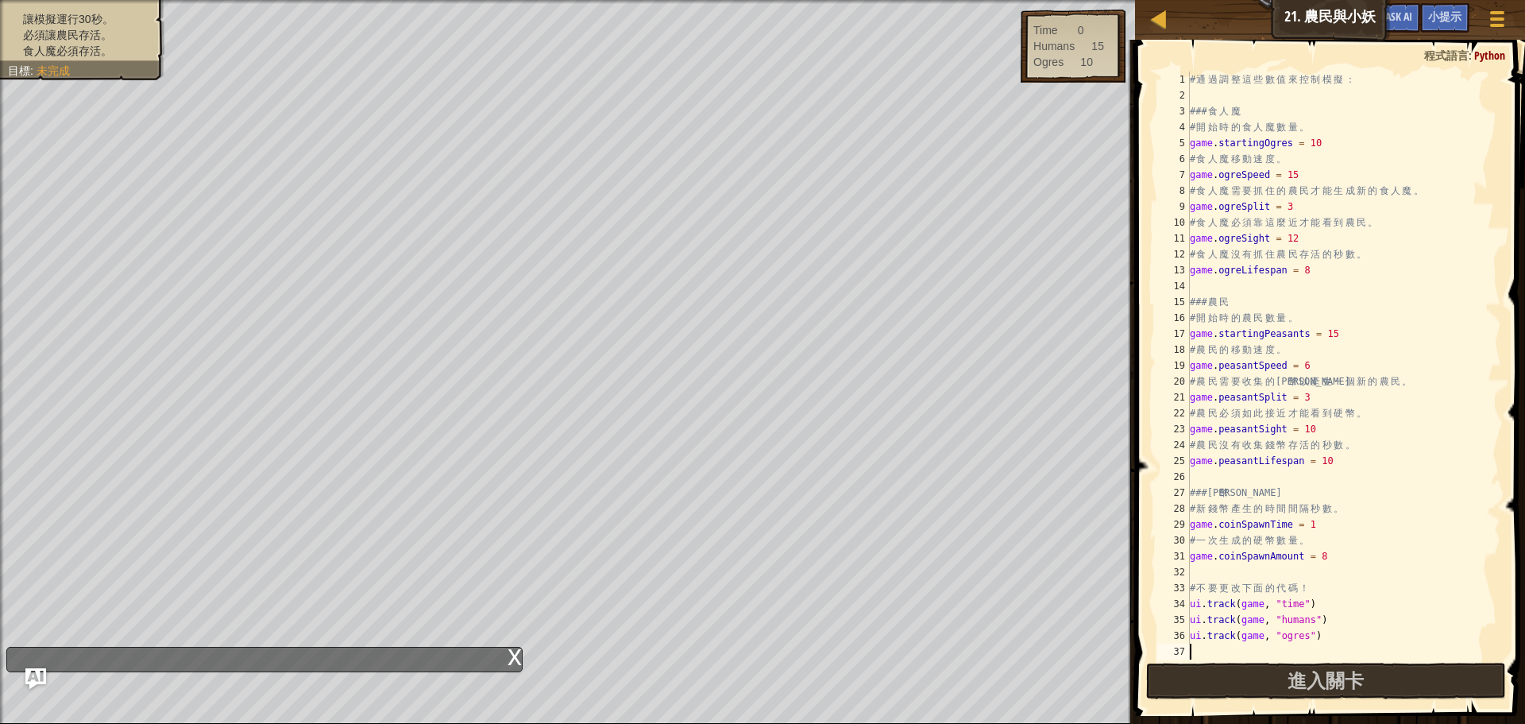
click at [41, 682] on img "Ask AI" at bounding box center [35, 678] width 21 height 21
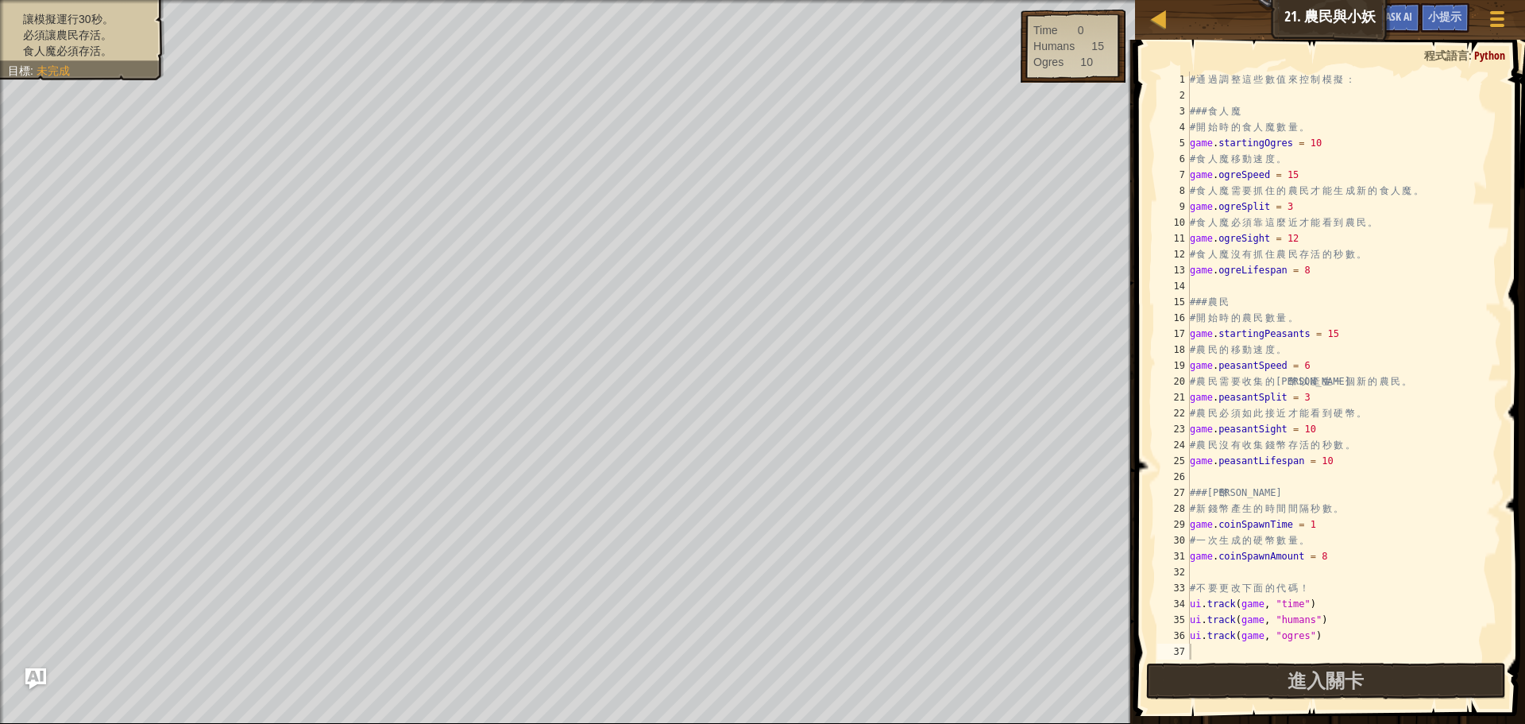
click at [40, 683] on img "Ask AI" at bounding box center [35, 678] width 21 height 21
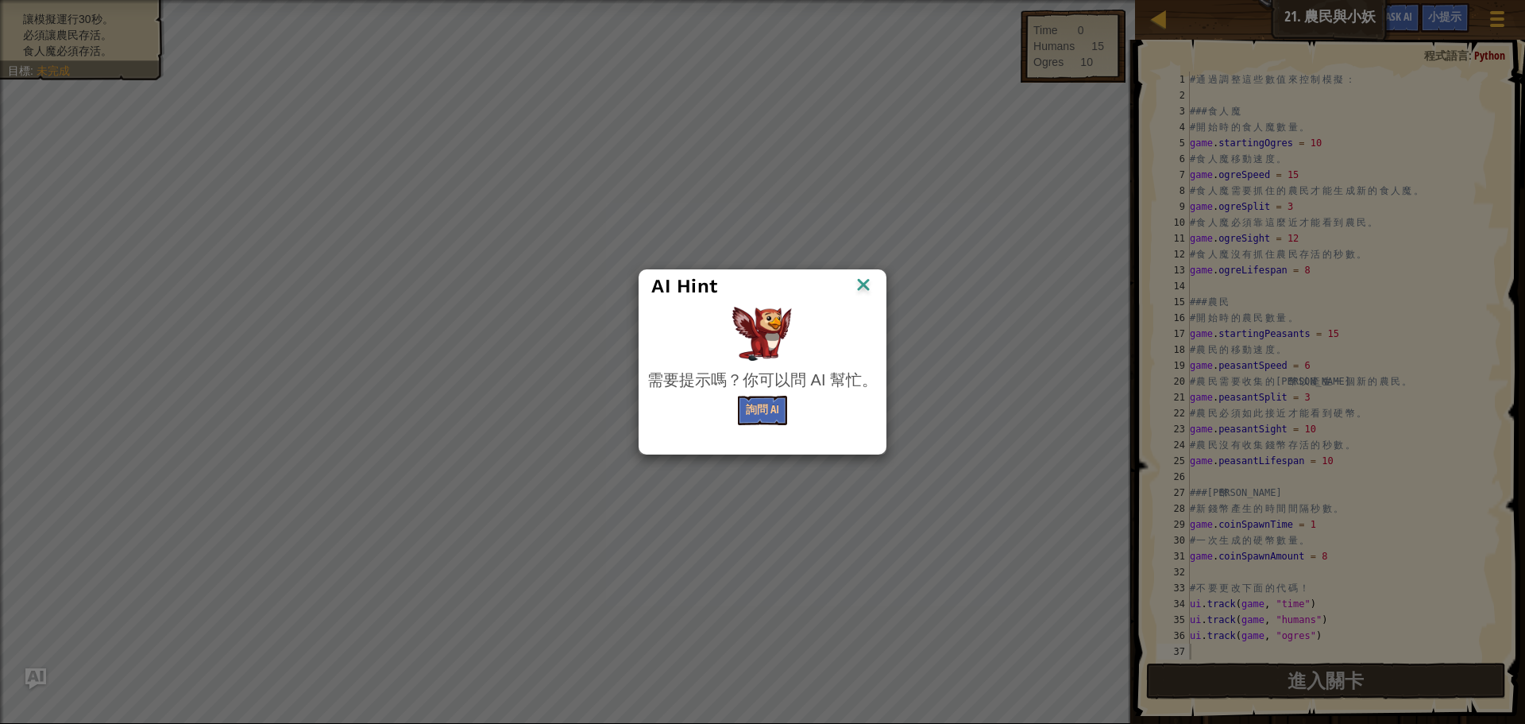
click at [40, 683] on div "AI Hint 需要提示嗎？你可以問 AI 幫忙。 詢問 AI" at bounding box center [762, 362] width 1525 height 724
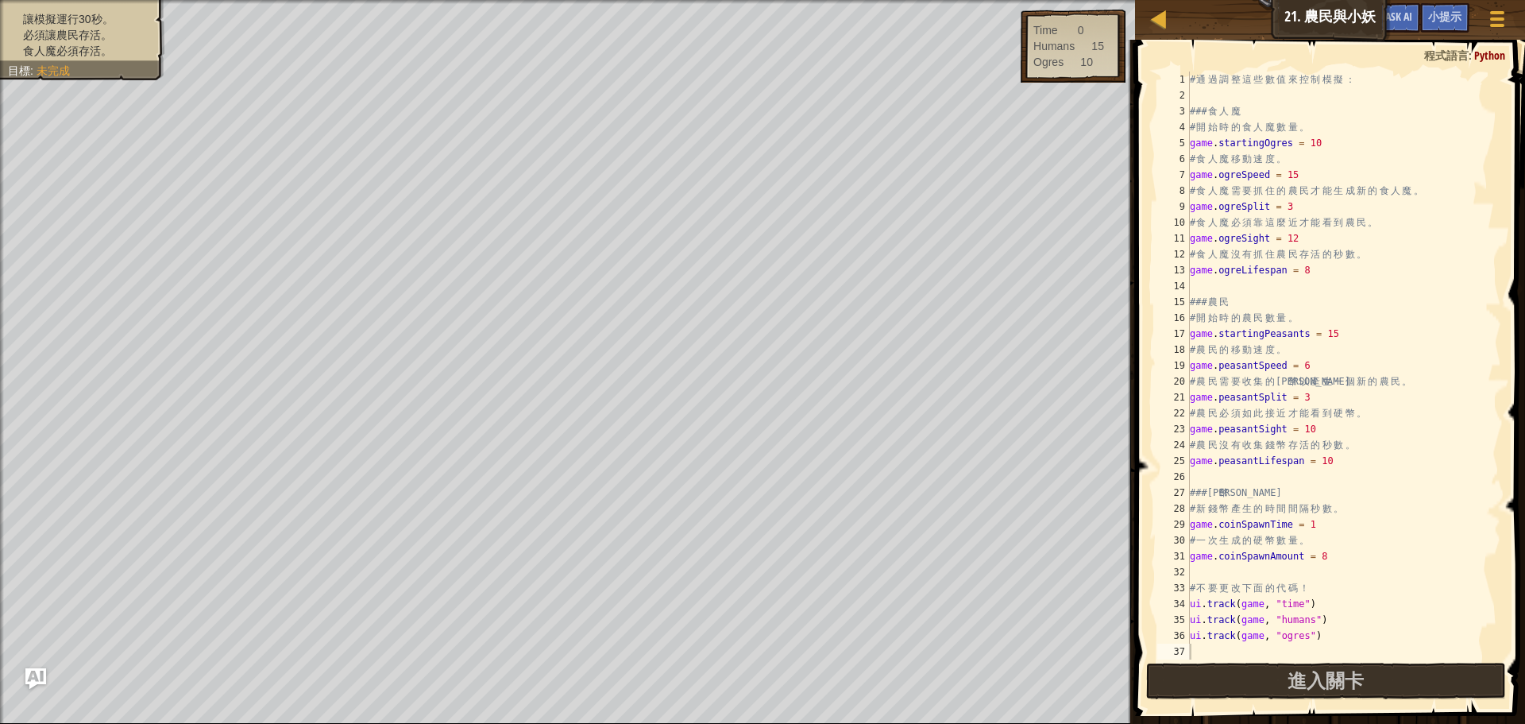
click at [40, 683] on img "Ask AI" at bounding box center [35, 678] width 21 height 21
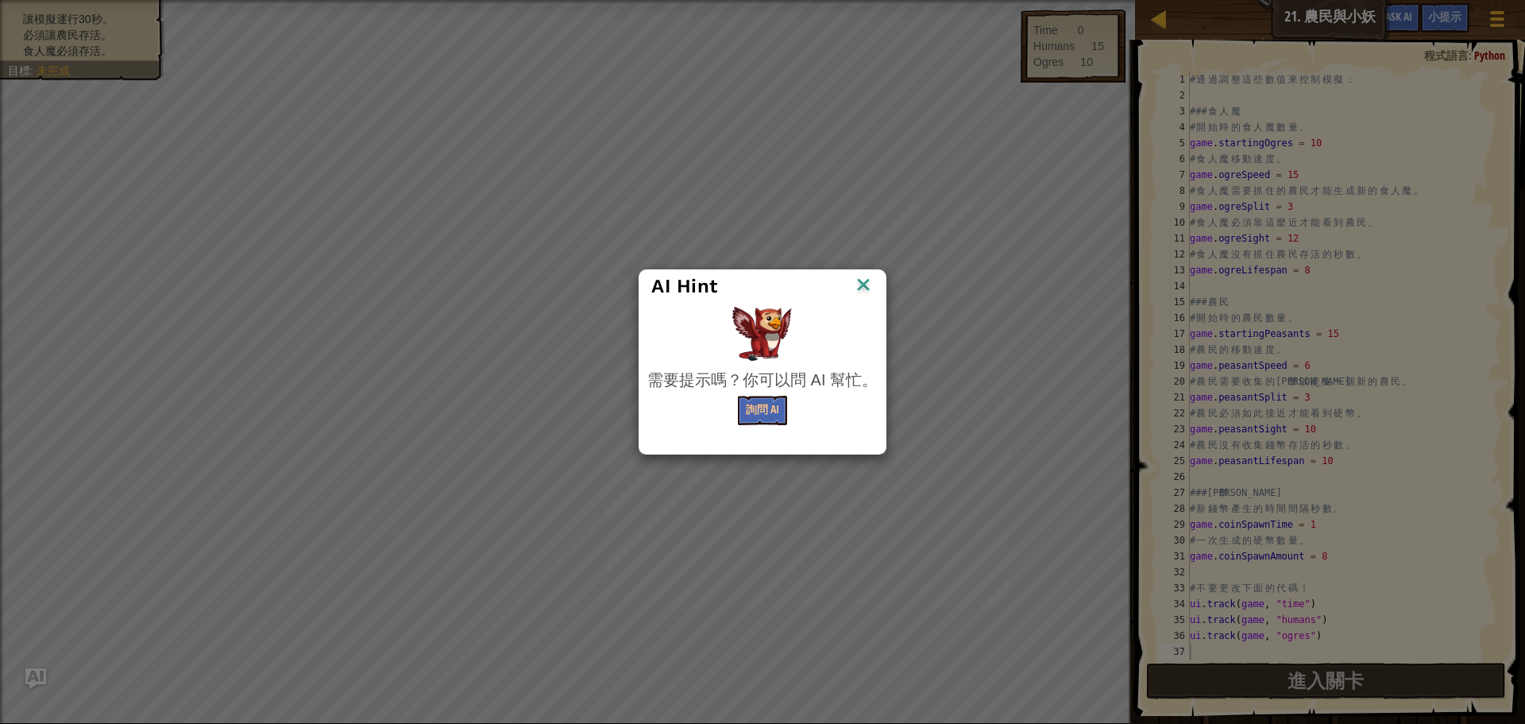
click at [40, 683] on div "AI Hint 需要提示嗎？你可以問 AI 幫忙。 詢問 AI" at bounding box center [762, 362] width 1525 height 724
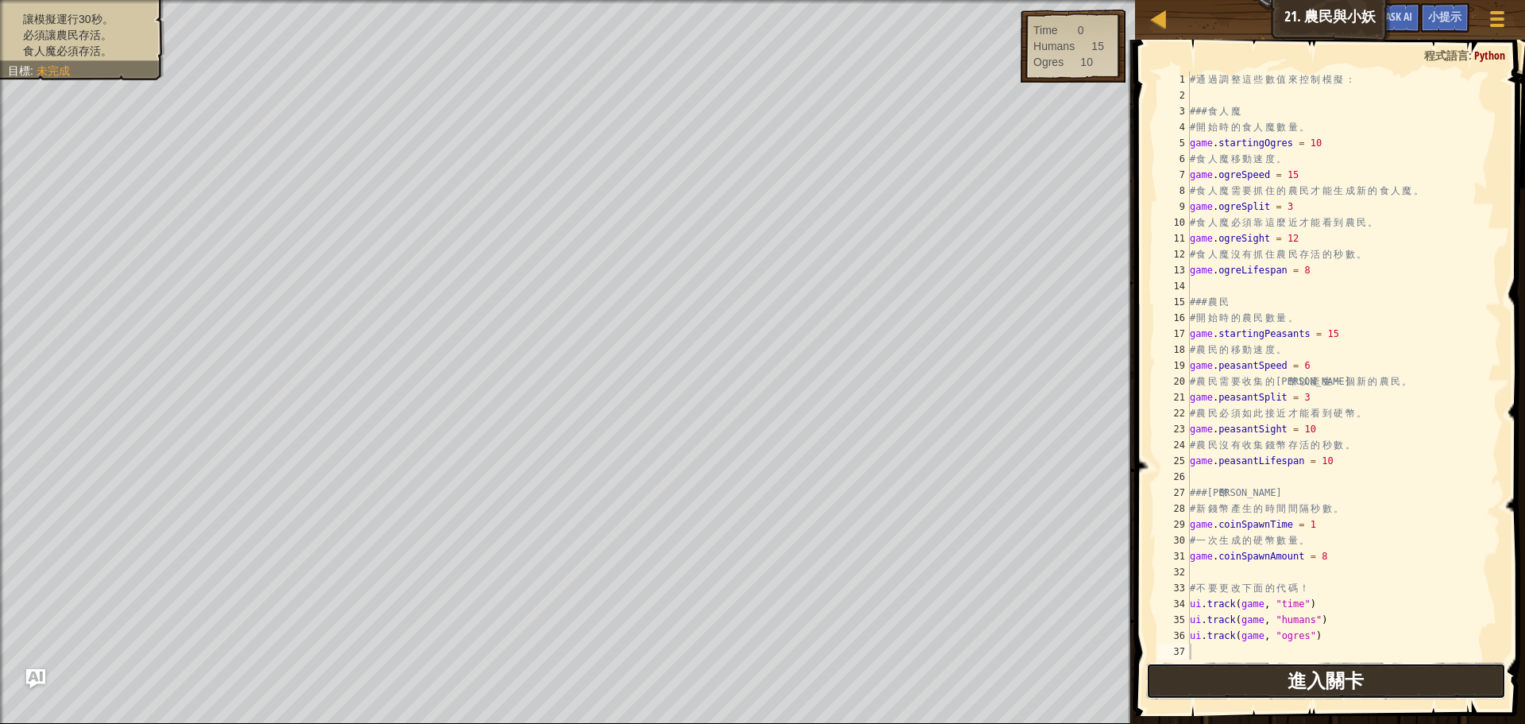
click at [1300, 669] on span "進入關卡" at bounding box center [1326, 679] width 76 height 25
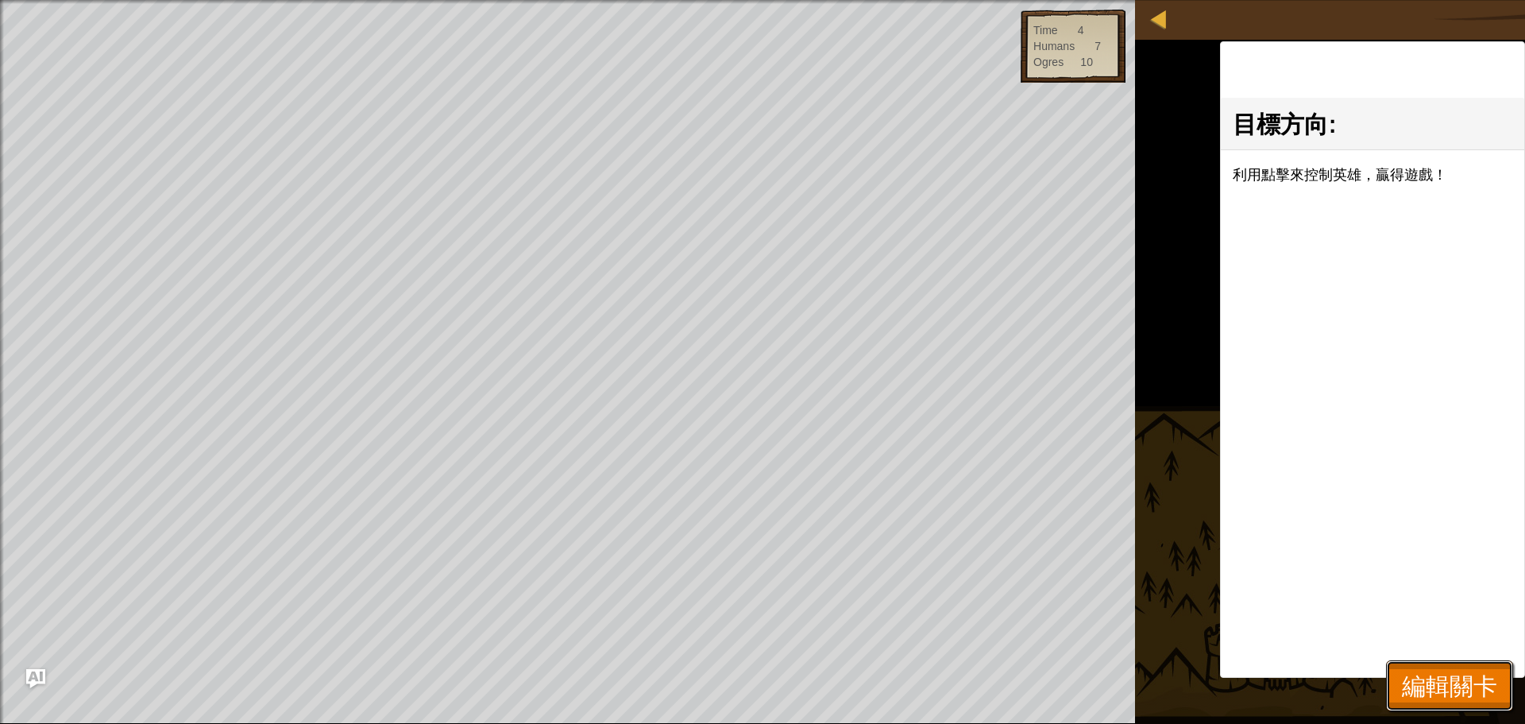
click at [1406, 692] on span "編輯關卡" at bounding box center [1449, 685] width 95 height 33
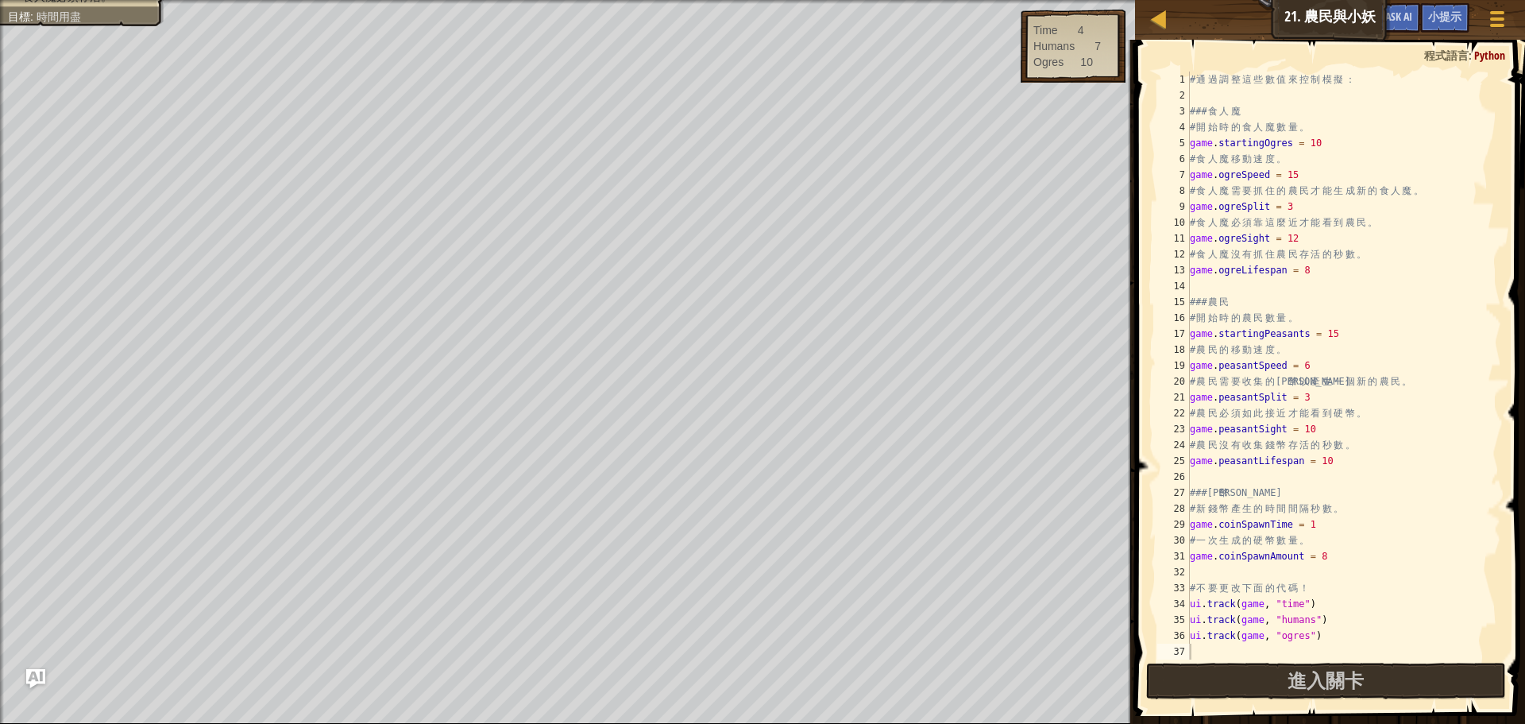
click at [1337, 460] on div "# 通 過 調 整 這 些 數 值 來 控 制 模 擬 ： ### 食 人 魔 # 開 始 時 的 食 人 魔 數 量 。 game . startingOg…" at bounding box center [1344, 382] width 315 height 620
click at [1313, 399] on div "# 通 過 調 整 這 些 數 值 來 控 制 模 擬 ： ### 食 人 魔 # 開 始 時 的 食 人 魔 數 量 。 game . startingOg…" at bounding box center [1344, 382] width 315 height 620
click at [1344, 277] on div "# 通 過 調 整 這 些 數 值 來 控 制 模 擬 ： ### 食 人 魔 # 開 始 時 的 食 人 魔 數 量 。 game . startingOg…" at bounding box center [1344, 382] width 315 height 620
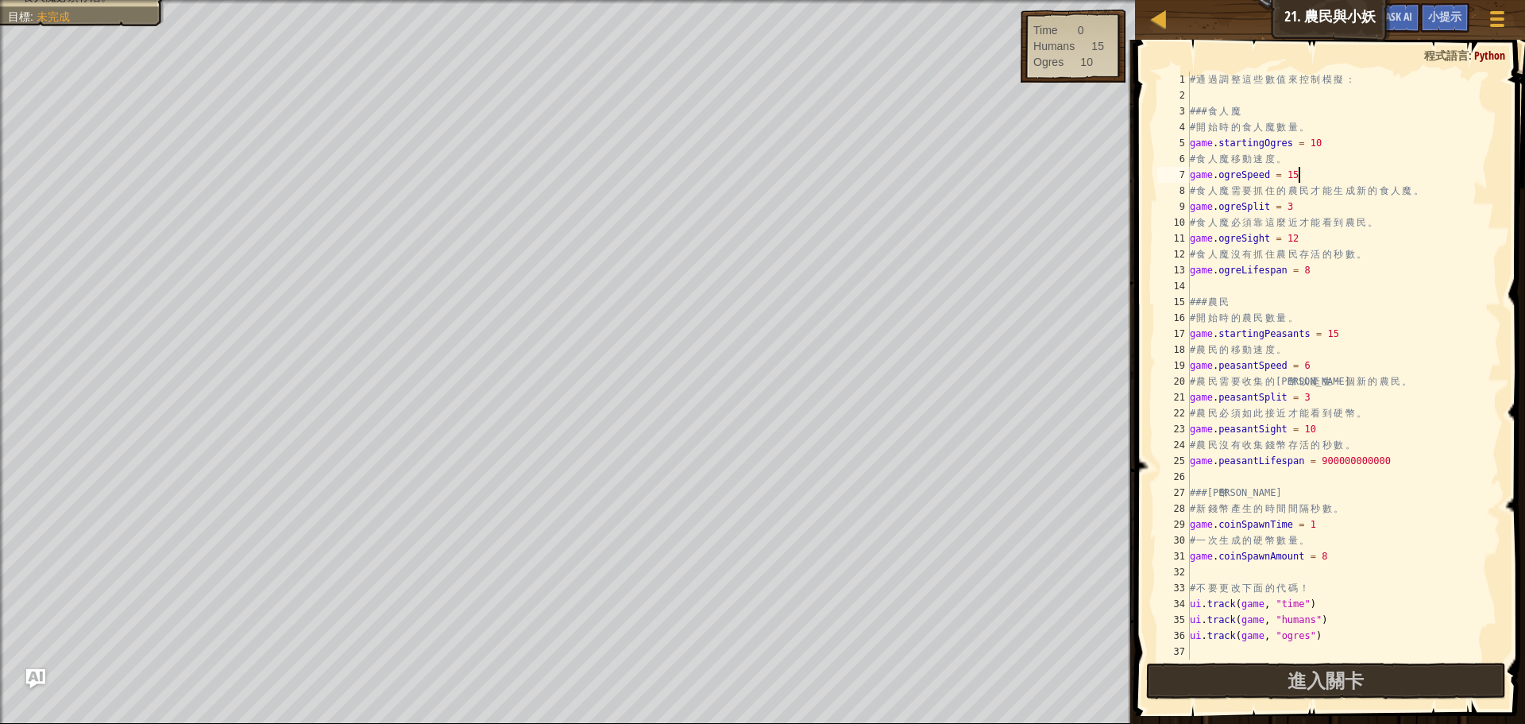
click at [1308, 182] on div "# 通 過 調 整 這 些 數 值 來 控 制 模 擬 ： ### 食 人 魔 # 開 始 時 的 食 人 魔 數 量 。 game . startingOg…" at bounding box center [1344, 382] width 315 height 620
click at [1321, 365] on div "# 通 過 調 整 這 些 數 值 來 控 制 模 擬 ： ### 食 人 魔 # 開 始 時 的 食 人 魔 數 量 。 game . startingOg…" at bounding box center [1344, 382] width 315 height 620
type textarea "game.peasantSpeed = 60000000"
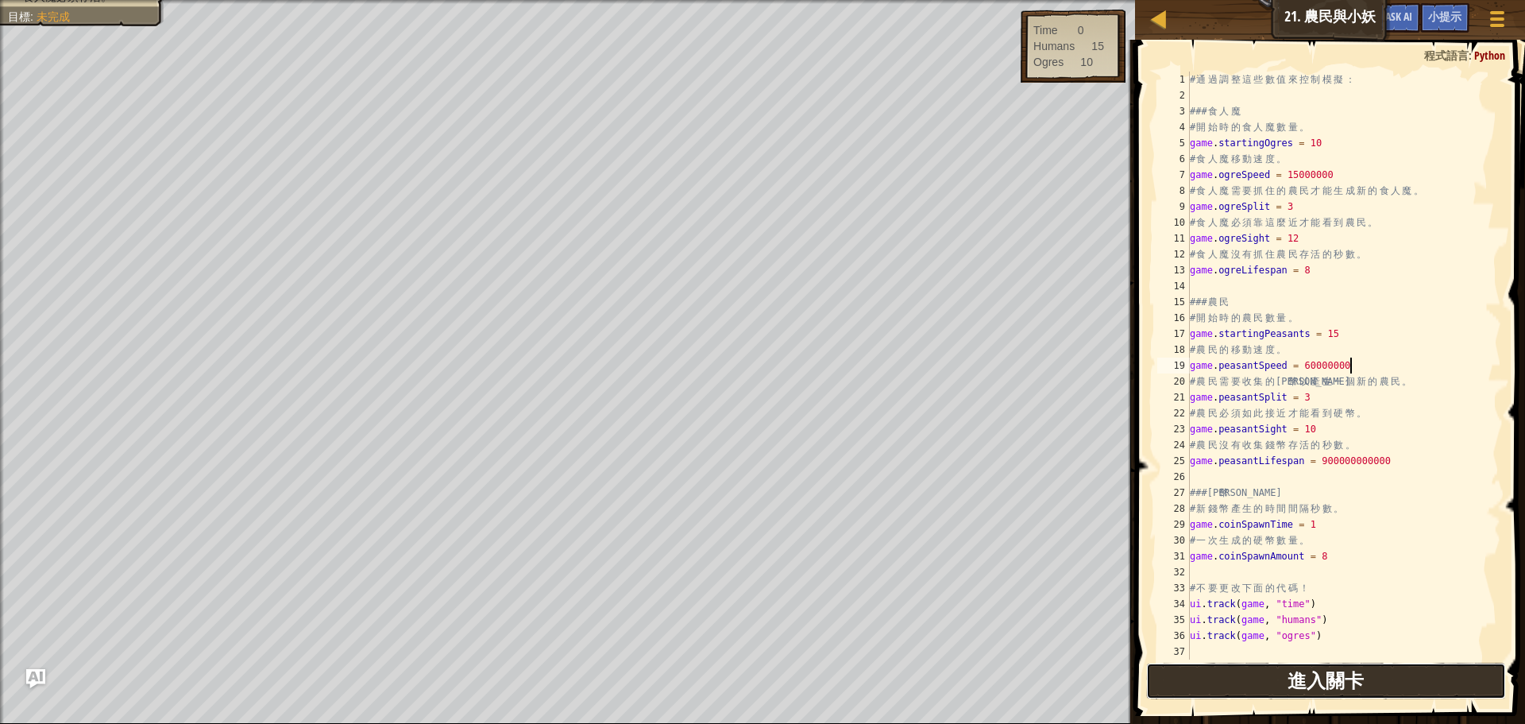
click at [1325, 680] on span "進入關卡" at bounding box center [1326, 679] width 76 height 25
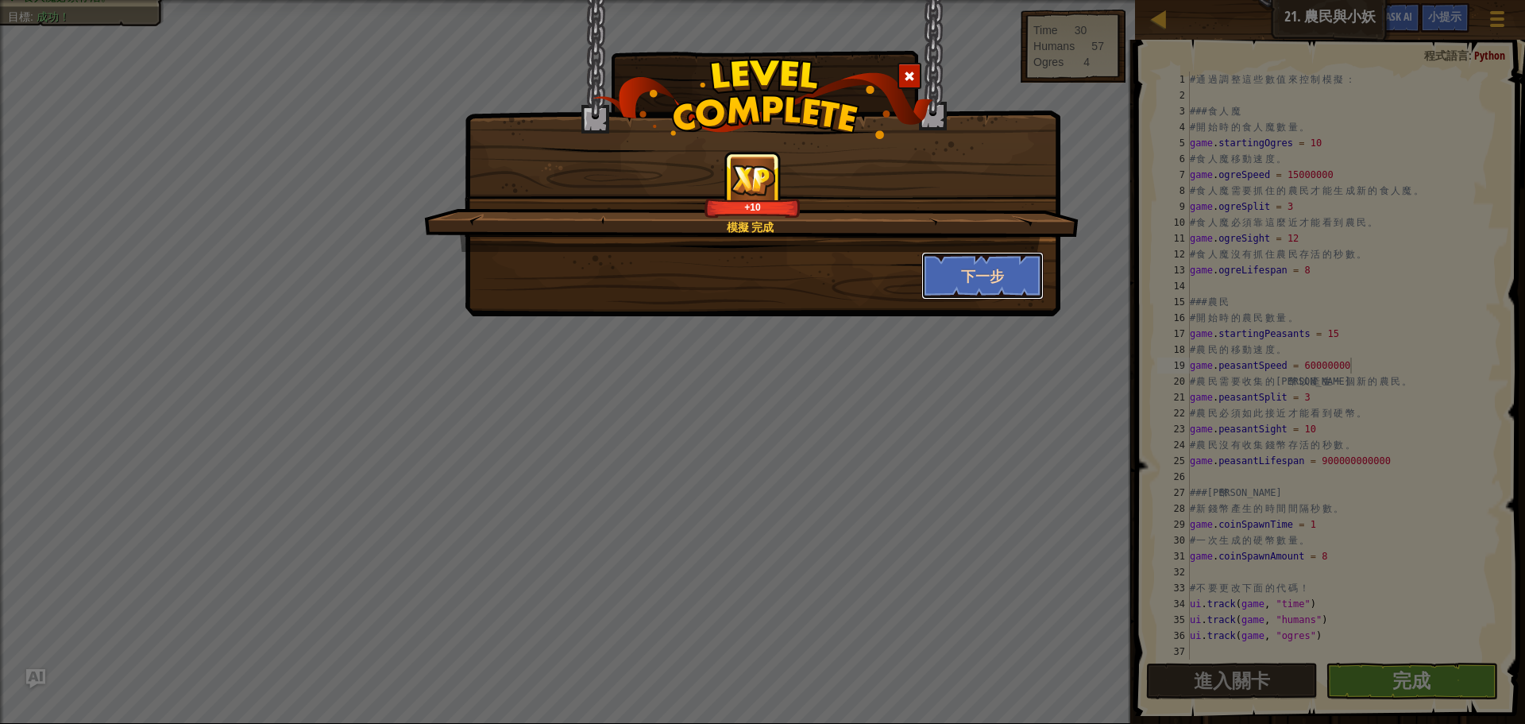
click at [984, 265] on button "下一步" at bounding box center [983, 276] width 123 height 48
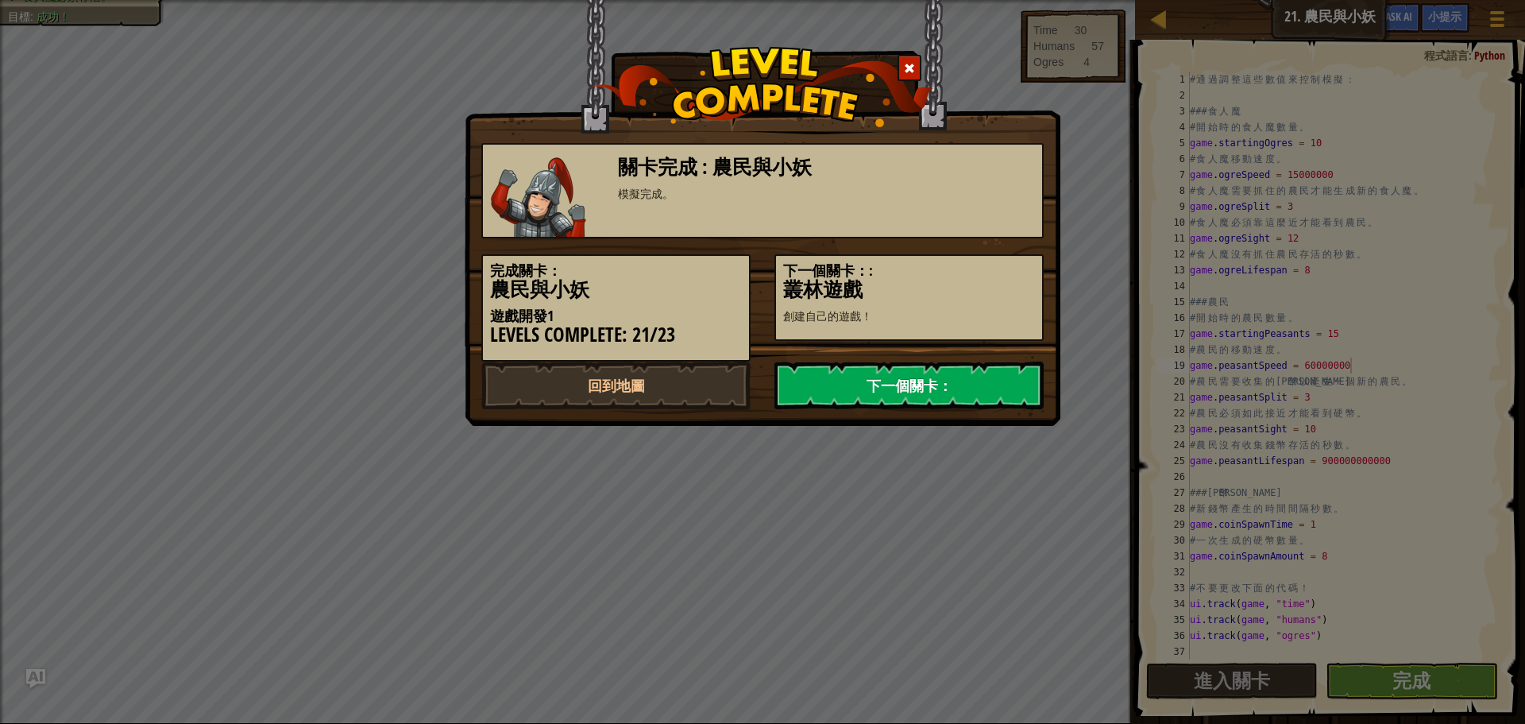
click at [980, 383] on link "下一個關卡：" at bounding box center [909, 386] width 269 height 48
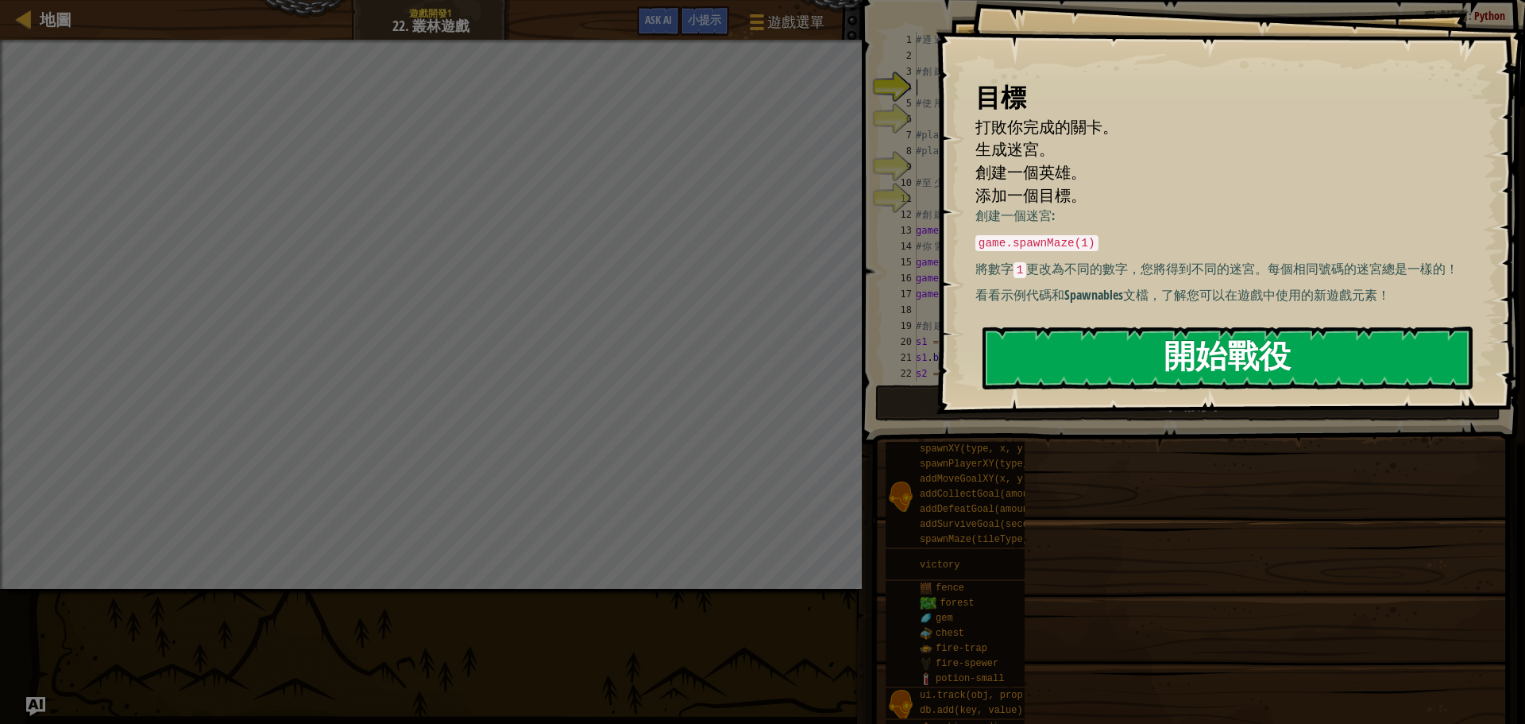
click at [1125, 365] on button "開始戰役" at bounding box center [1228, 358] width 490 height 63
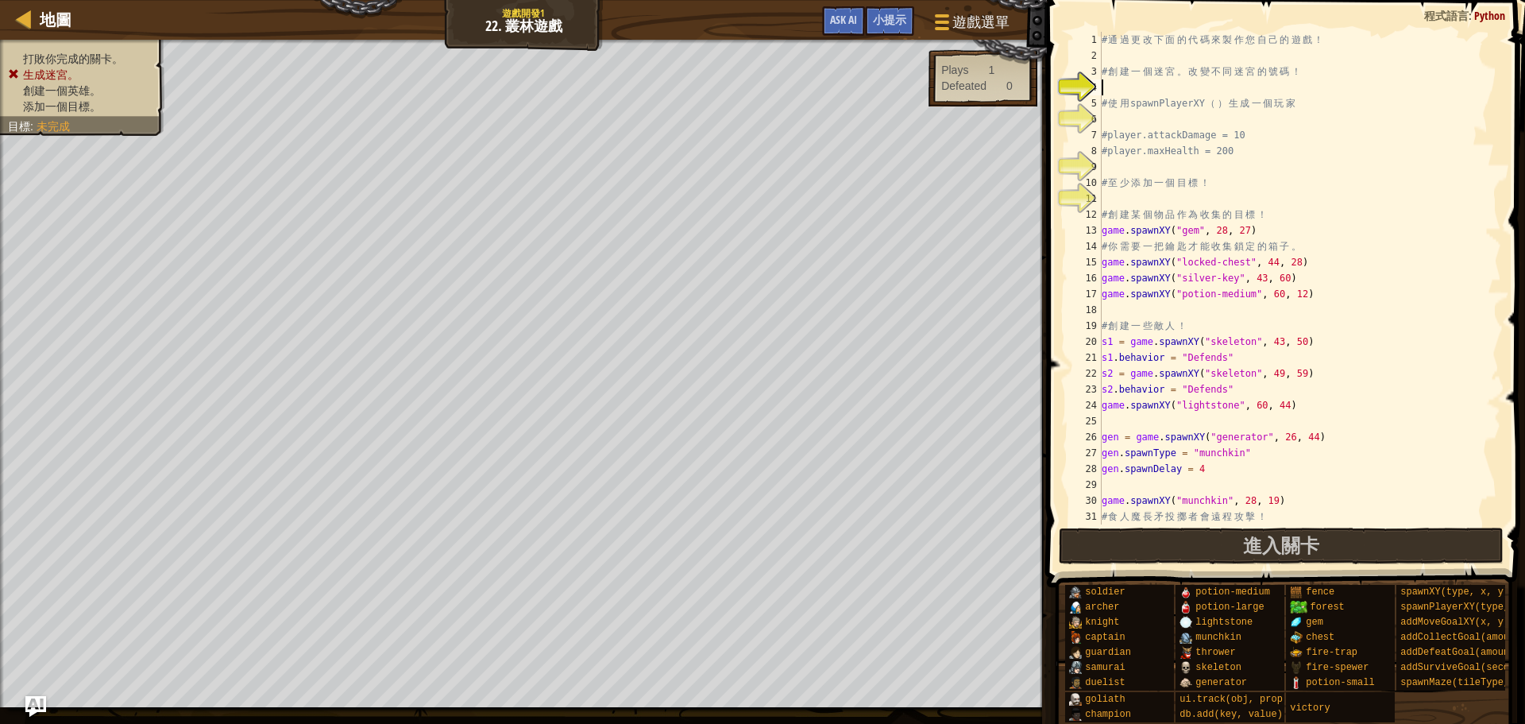
click at [35, 698] on div "地圖 遊戲開發1 22. 叢林遊戲 遊戲選單 完成 小提示 Ask AI 1 הההההההההההההההההההההההההההההההההההההההה…" at bounding box center [762, 362] width 1525 height 724
click at [35, 698] on img "Ask AI" at bounding box center [35, 706] width 21 height 21
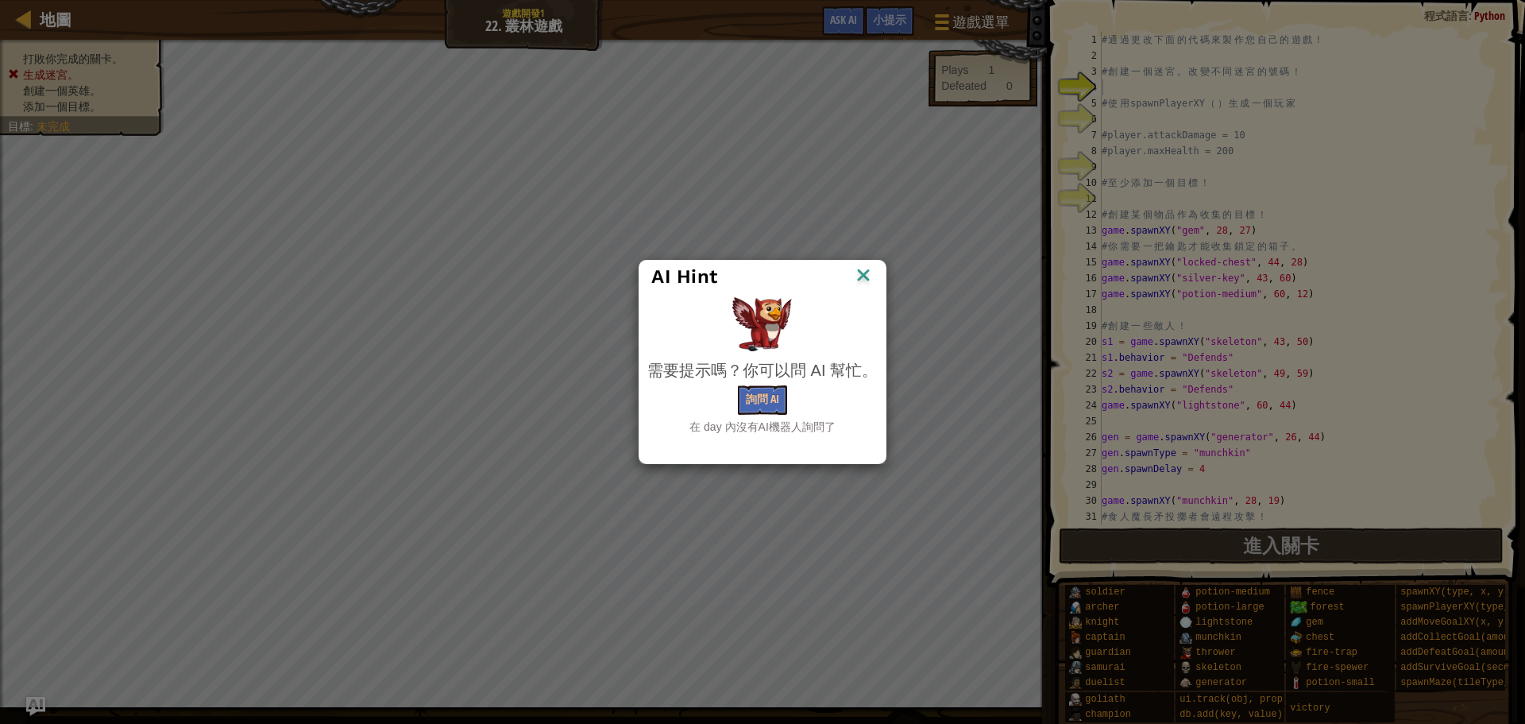
click at [860, 277] on img at bounding box center [863, 277] width 21 height 24
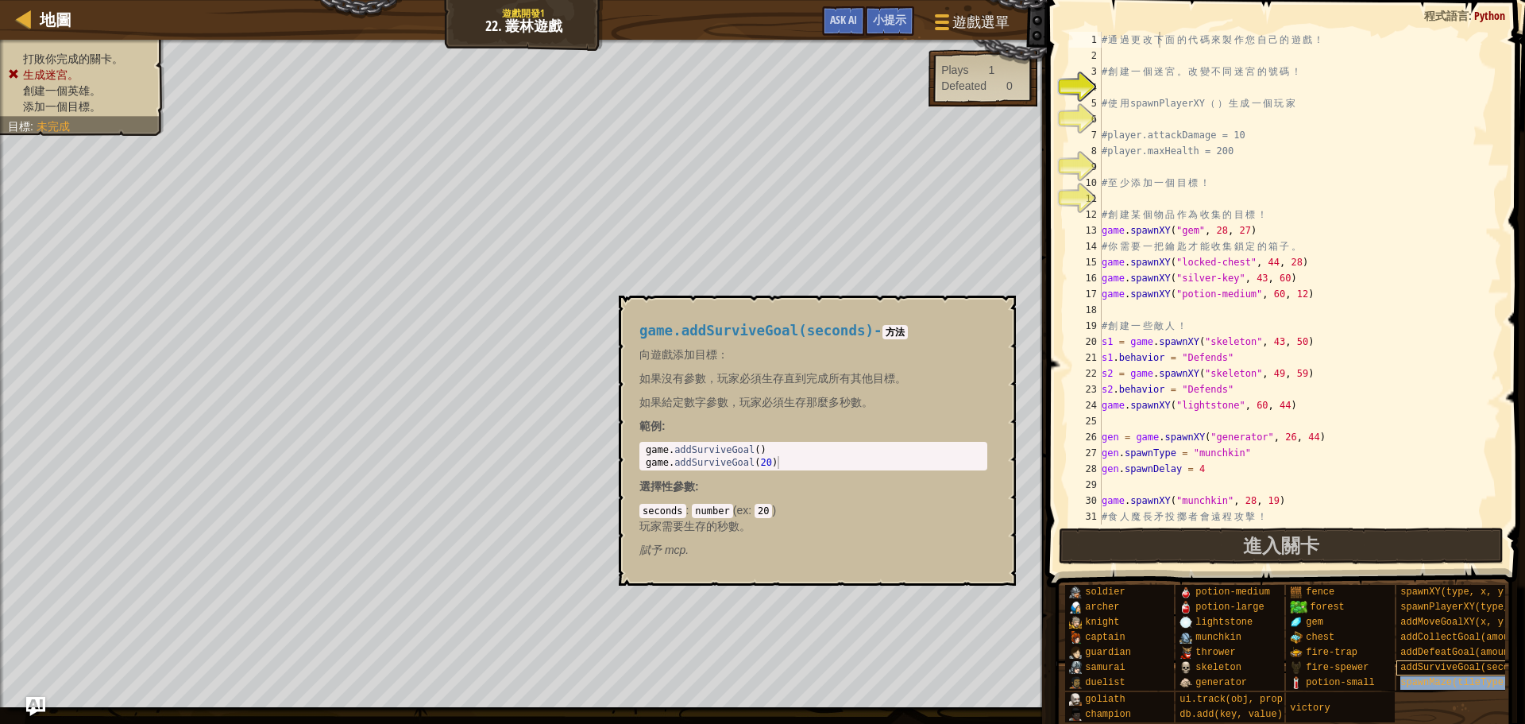
type textarea "# 通過更改spawnMaze(tileType, seed)下面的代碼來製作您自己的遊戲！"
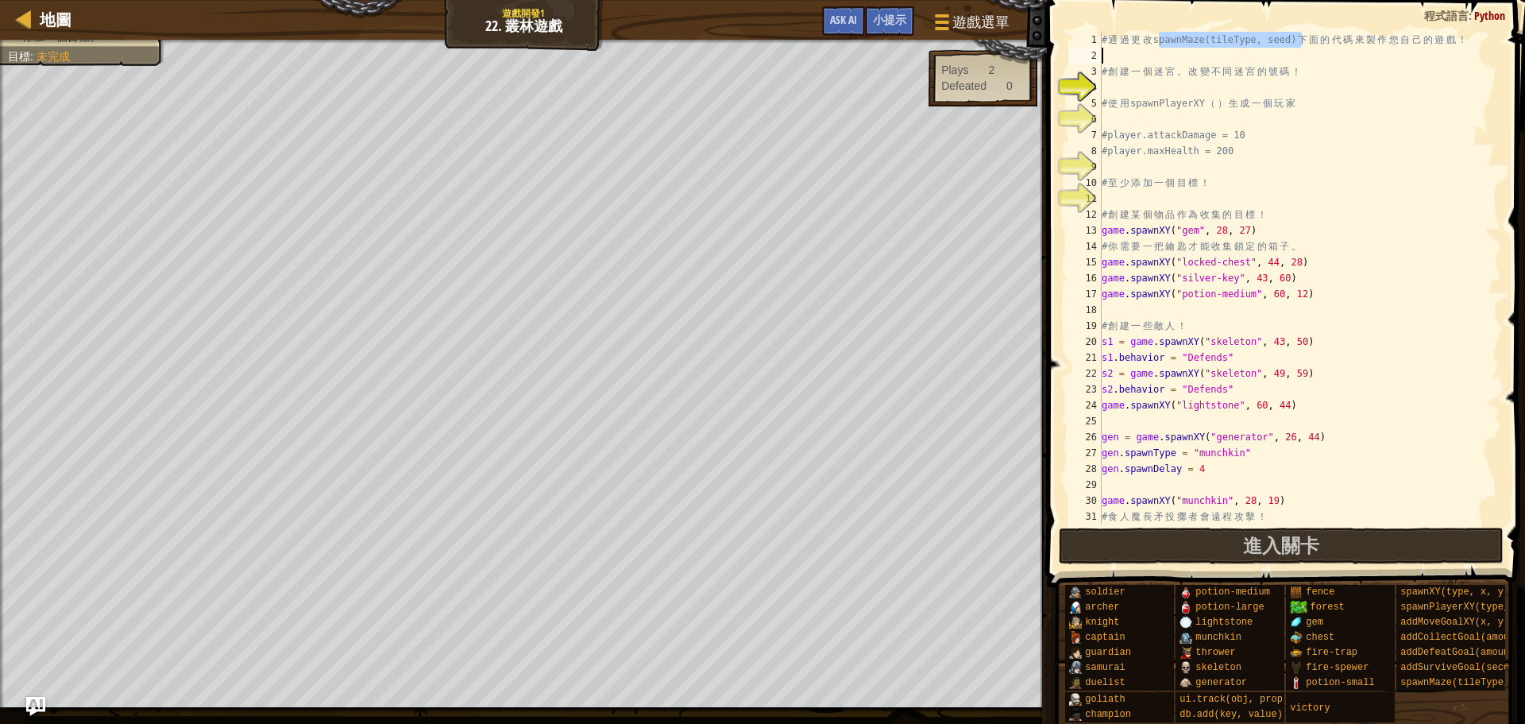
type textarea "# 創建一個迷宮。改變不同迷宮的號碼！"
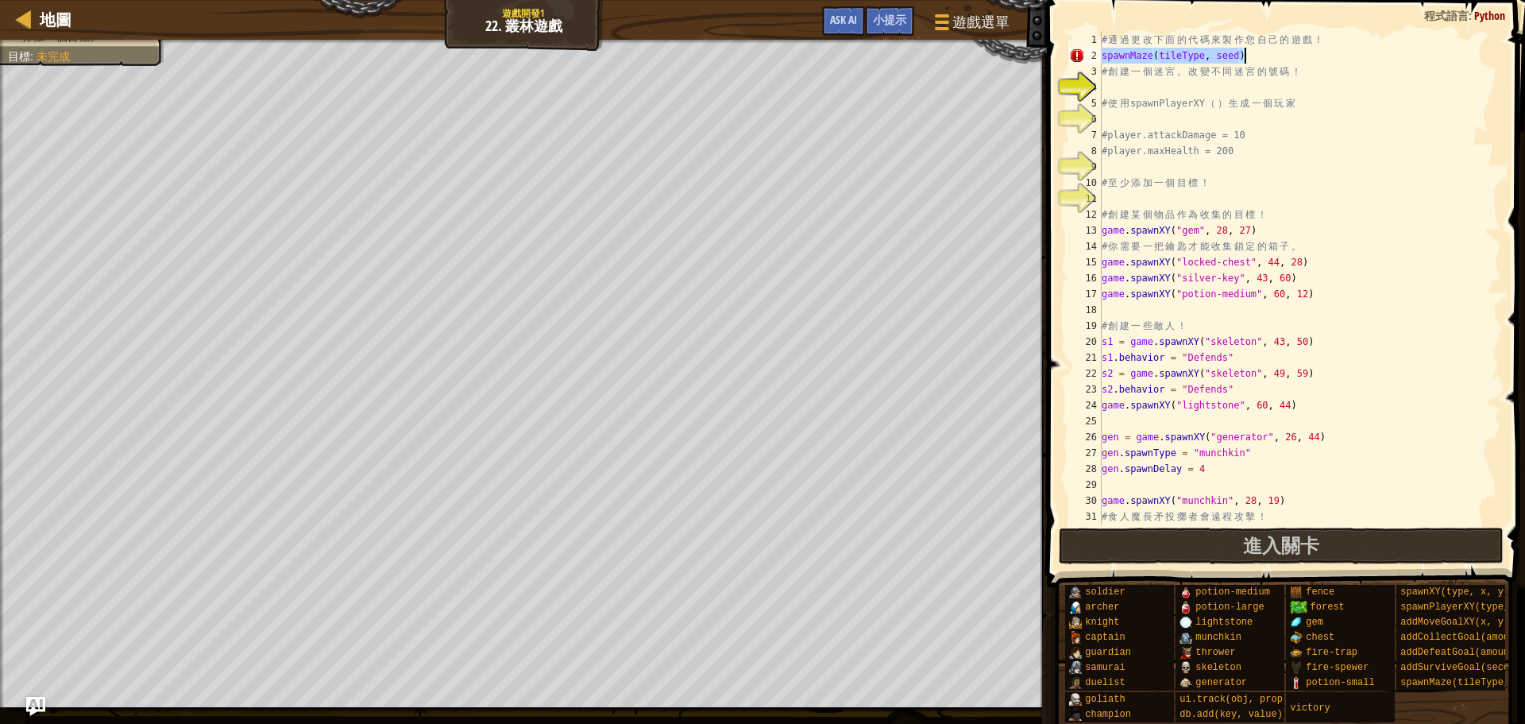
click at [1238, 56] on div "# 通 過 更 改 下 面 的 代 碼 來 製 作 您 自 己 的 遊 戲 ！ spawnMaze ( tileType , seed ) # 創 建 一 個…" at bounding box center [1293, 278] width 389 height 493
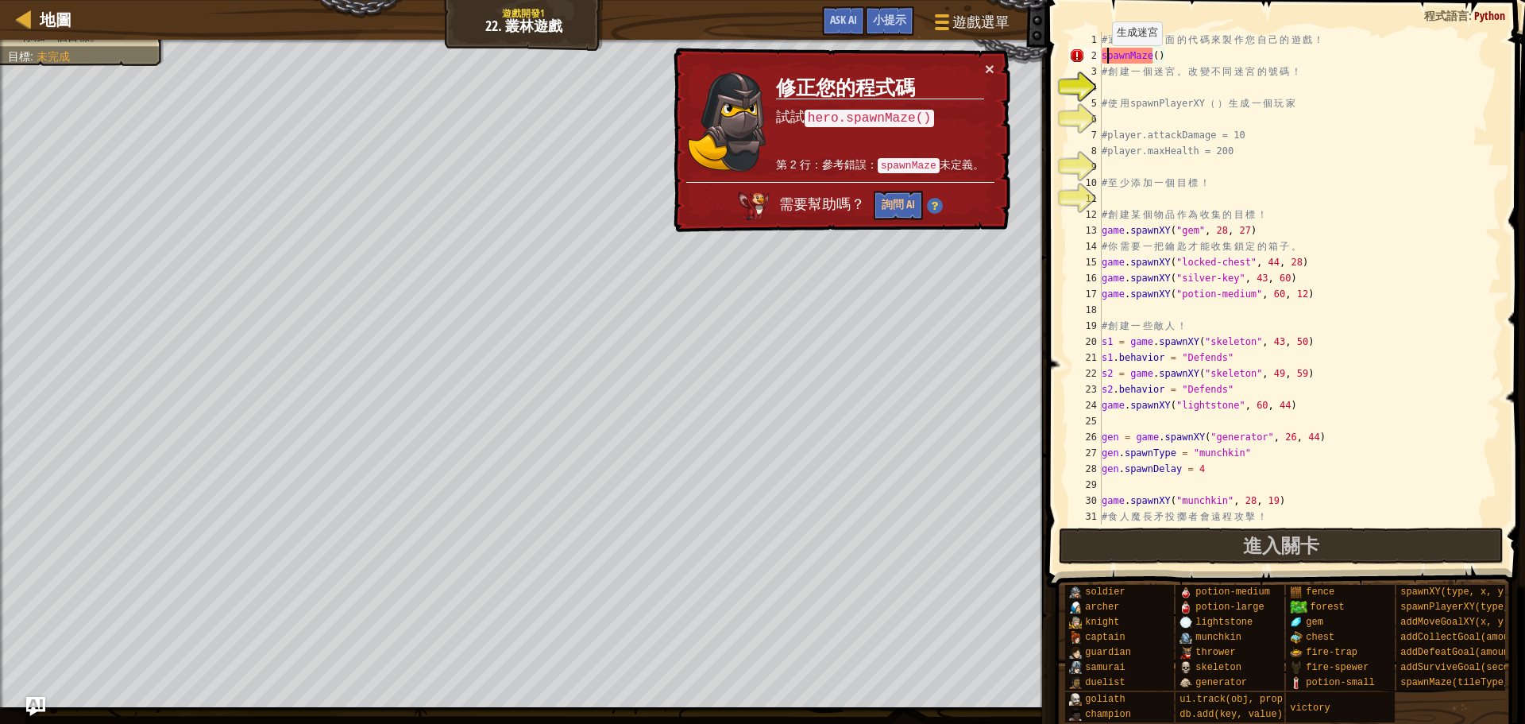
click at [1105, 61] on div "# 通 過 更 改 下 面 的 代 碼 來 製 作 您 自 己 的 遊 戲 ！ spawnMaze ( ) # 創 建 一 個 迷 宮 。 改 變 不 同 迷…" at bounding box center [1293, 294] width 389 height 524
click at [1104, 60] on div "# 通 過 更 改 下 面 的 代 碼 來 製 作 您 自 己 的 遊 戲 ！ spawnMaze ( ) # 創 建 一 個 迷 宮 。 改 變 不 同 迷…" at bounding box center [1293, 294] width 389 height 524
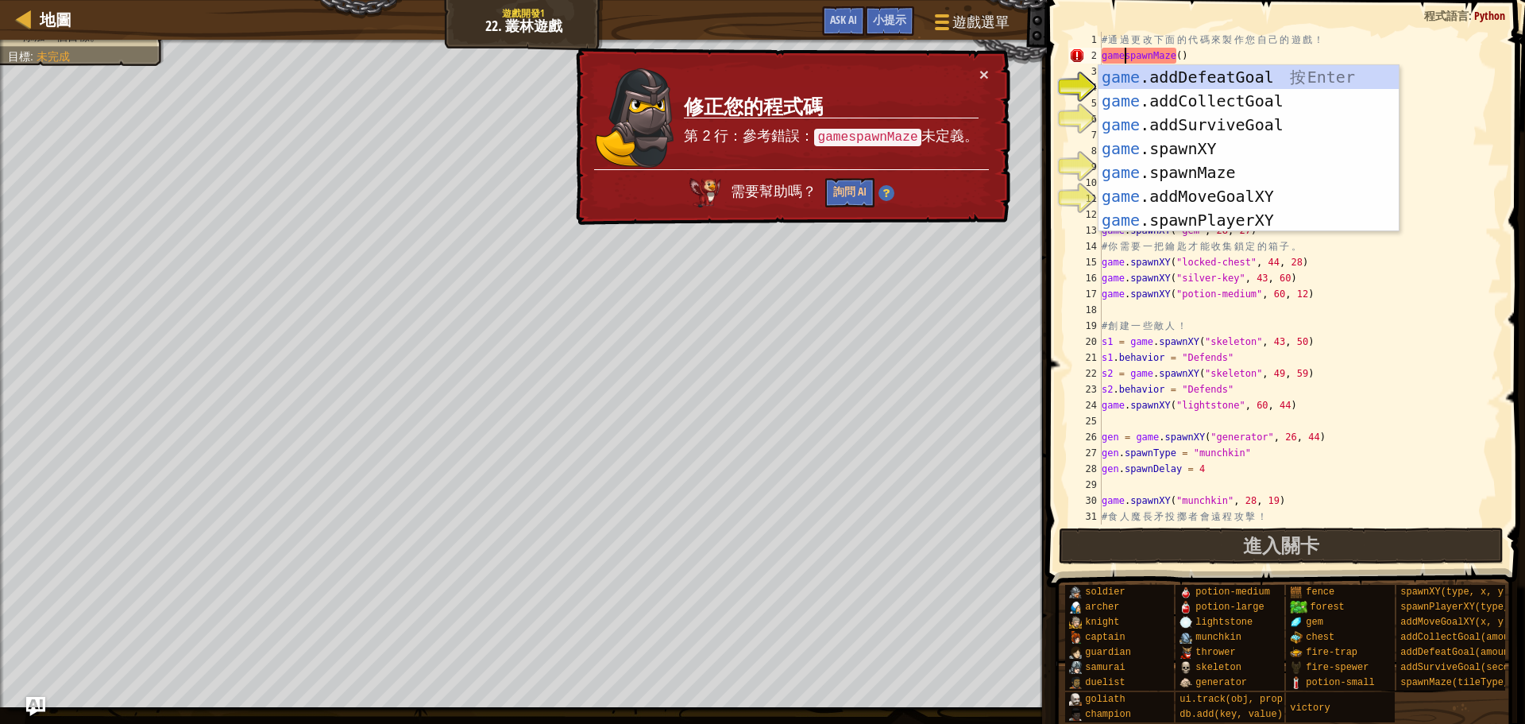
scroll to position [7, 2]
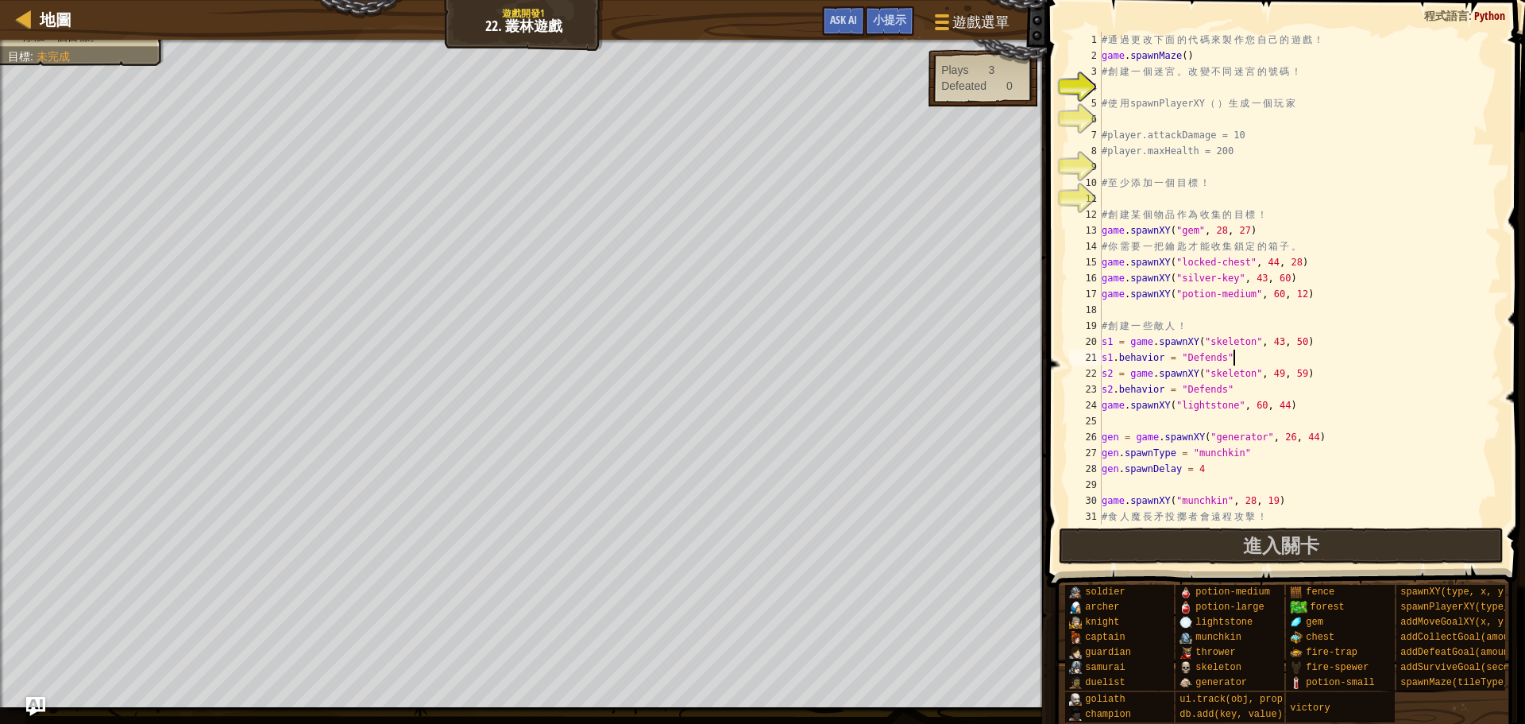
drag, startPoint x: 1431, startPoint y: 363, endPoint x: 1423, endPoint y: 367, distance: 8.9
click at [1429, 365] on div "# 通 過 更 改 下 面 的 代 碼 來 製 作 您 自 己 的 遊 戲 ！ game . spawnMaze ( ) # 創 建 一 個 迷 宮 。 改 …" at bounding box center [1293, 294] width 389 height 524
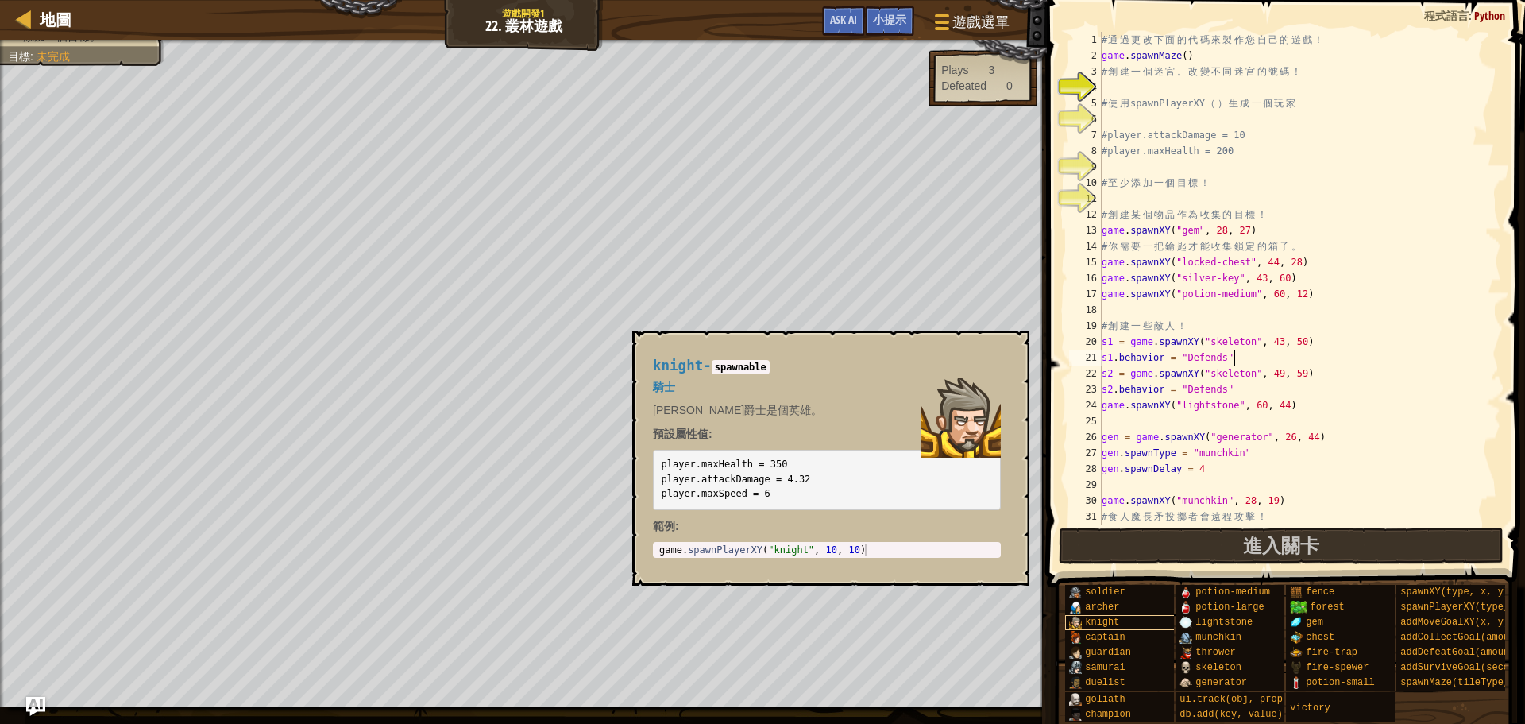
type textarea "s1.behavior = "Defends""
click at [1107, 621] on span "knight" at bounding box center [1102, 622] width 34 height 11
drag, startPoint x: 909, startPoint y: 562, endPoint x: 902, endPoint y: 554, distance: 10.7
click at [902, 559] on div "knight - spawnable 騎士 [PERSON_NAME]爵士是個英雄。 預設屬性值: player.maxHealth = 350 player…" at bounding box center [827, 458] width 370 height 230
type textarea "game.spawnPlayerXY("knight", 10, 10)"
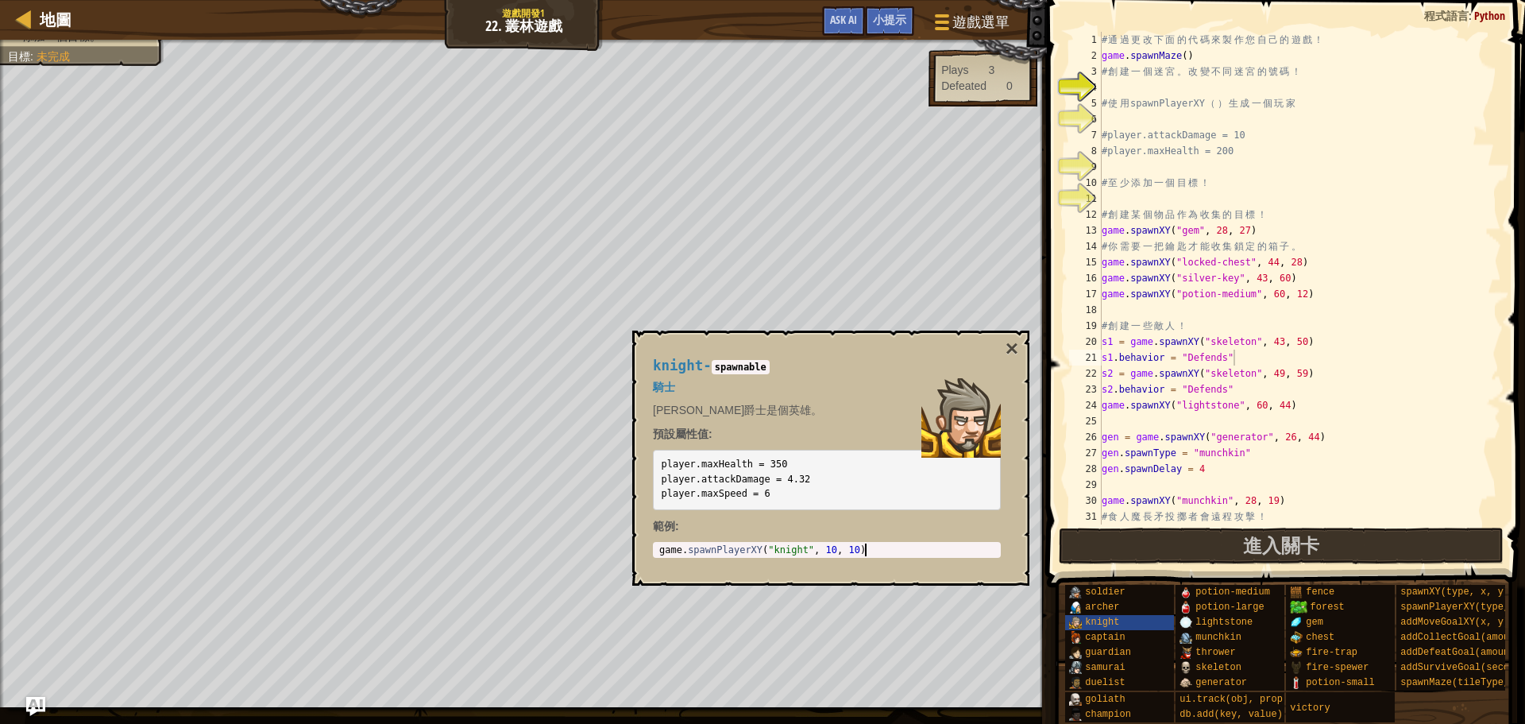
click at [681, 0] on body "地圖 遊戲開發1 22. 叢林遊戲 遊戲選單 完成 小提示 Ask AI 1 הההההההההההההההההההההההההההההההההההההההה…" at bounding box center [762, 0] width 1525 height 0
drag, startPoint x: 910, startPoint y: 555, endPoint x: 856, endPoint y: 508, distance: 70.4
click at [856, 508] on div "knight - spawnable 騎士 [PERSON_NAME]爵士是個英雄。 預設屬性值: player.maxHealth = 350 player…" at bounding box center [827, 458] width 370 height 230
type textarea "# 使用spawnPlayerXY（）生成一個玩家"
click at [1119, 99] on div "# 通 過 更 改 下 面 的 代 碼 來 製 作 您 自 己 的 遊 戲 ！ game . spawnMaze ( ) # 創 建 一 個 迷 宮 。 改 …" at bounding box center [1293, 294] width 389 height 524
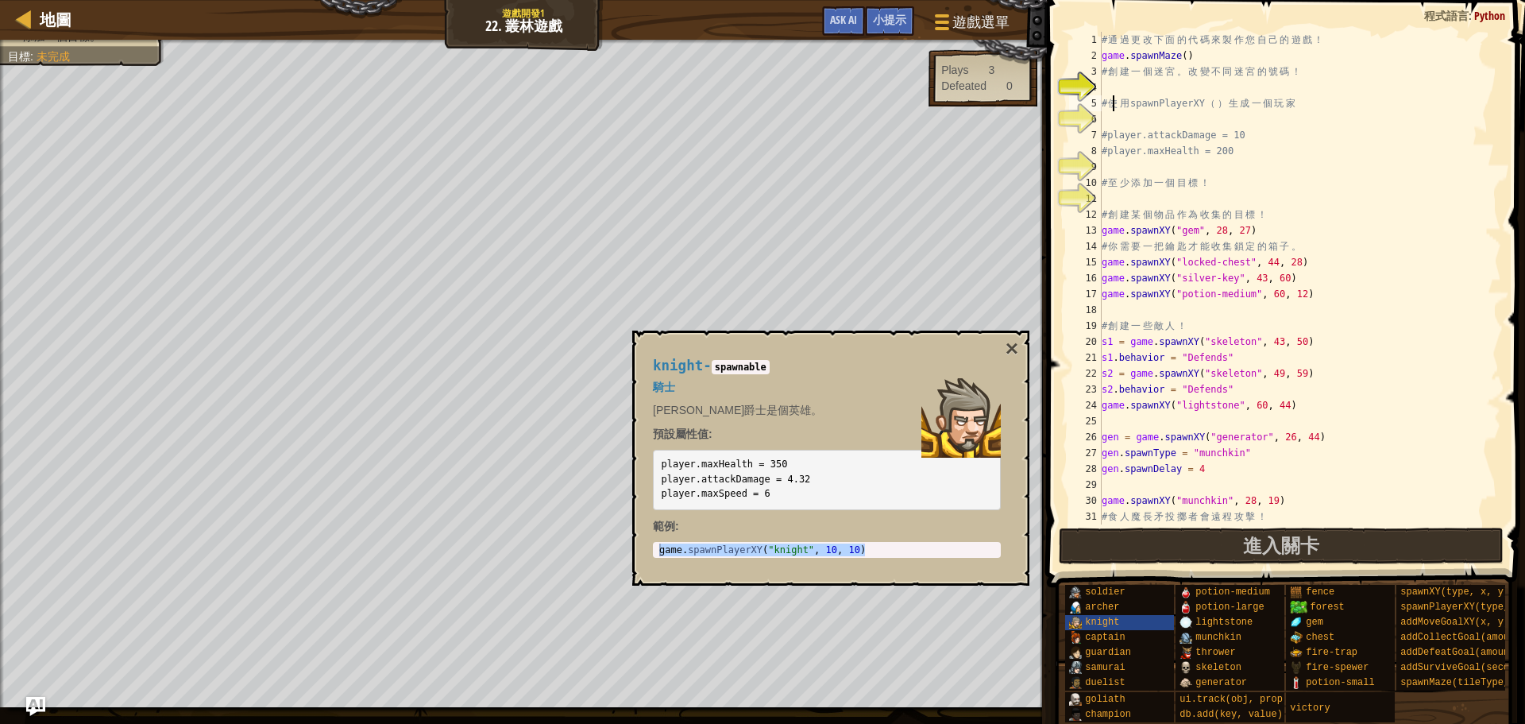
click at [1121, 85] on div "# 通 過 更 改 下 面 的 代 碼 來 製 作 您 自 己 的 遊 戲 ！ game . spawnMaze ( ) # 創 建 一 個 迷 宮 。 改 …" at bounding box center [1293, 294] width 389 height 524
paste textarea "game.spawnPlayerXY("knight", 10, 10)"
type textarea "game.spawnPlayerXY("knight", 10, 10)"
click at [1025, 348] on div "knight - spawnable 騎士 [PERSON_NAME]爵士是個英雄。 預設屬性值: player.maxHealth = 350 player…" at bounding box center [830, 458] width 397 height 255
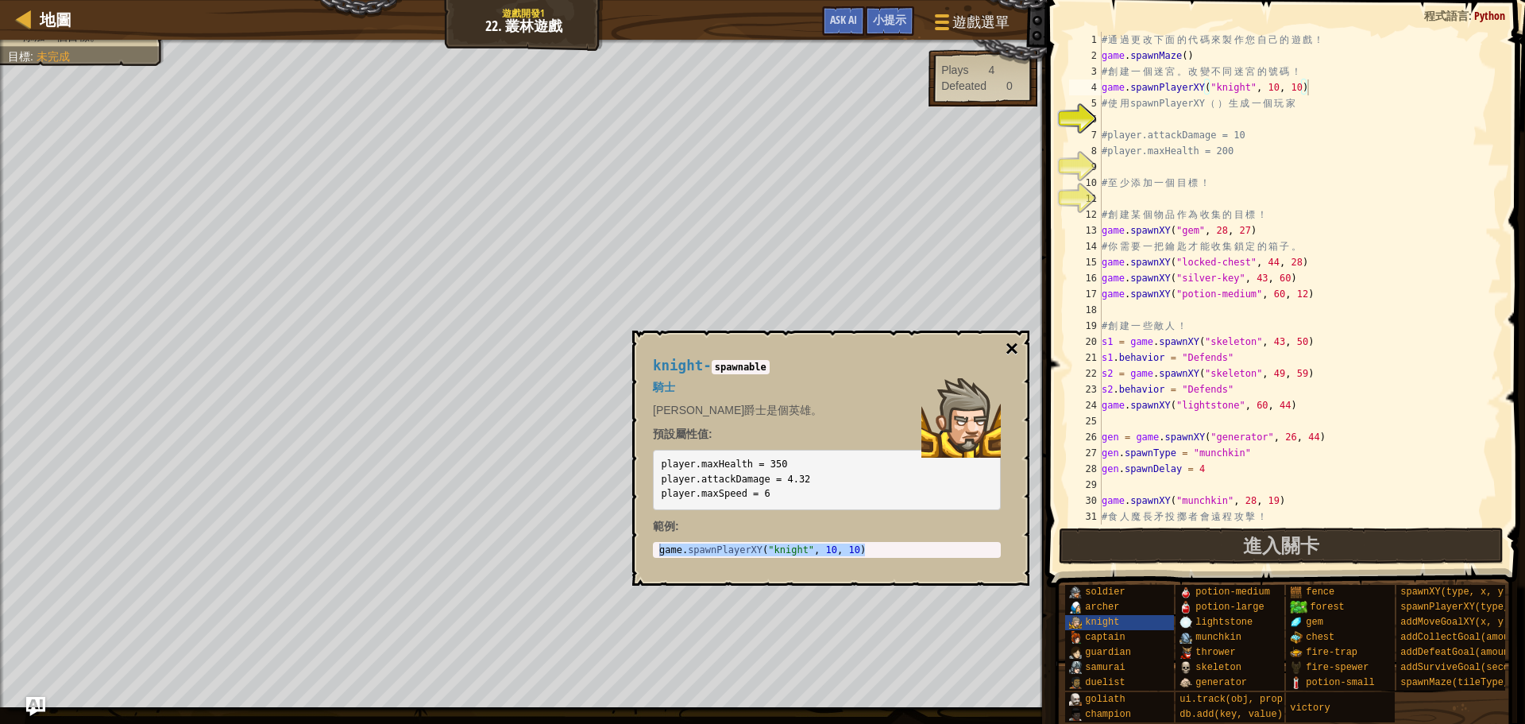
click at [1009, 349] on button "×" at bounding box center [1012, 349] width 13 height 22
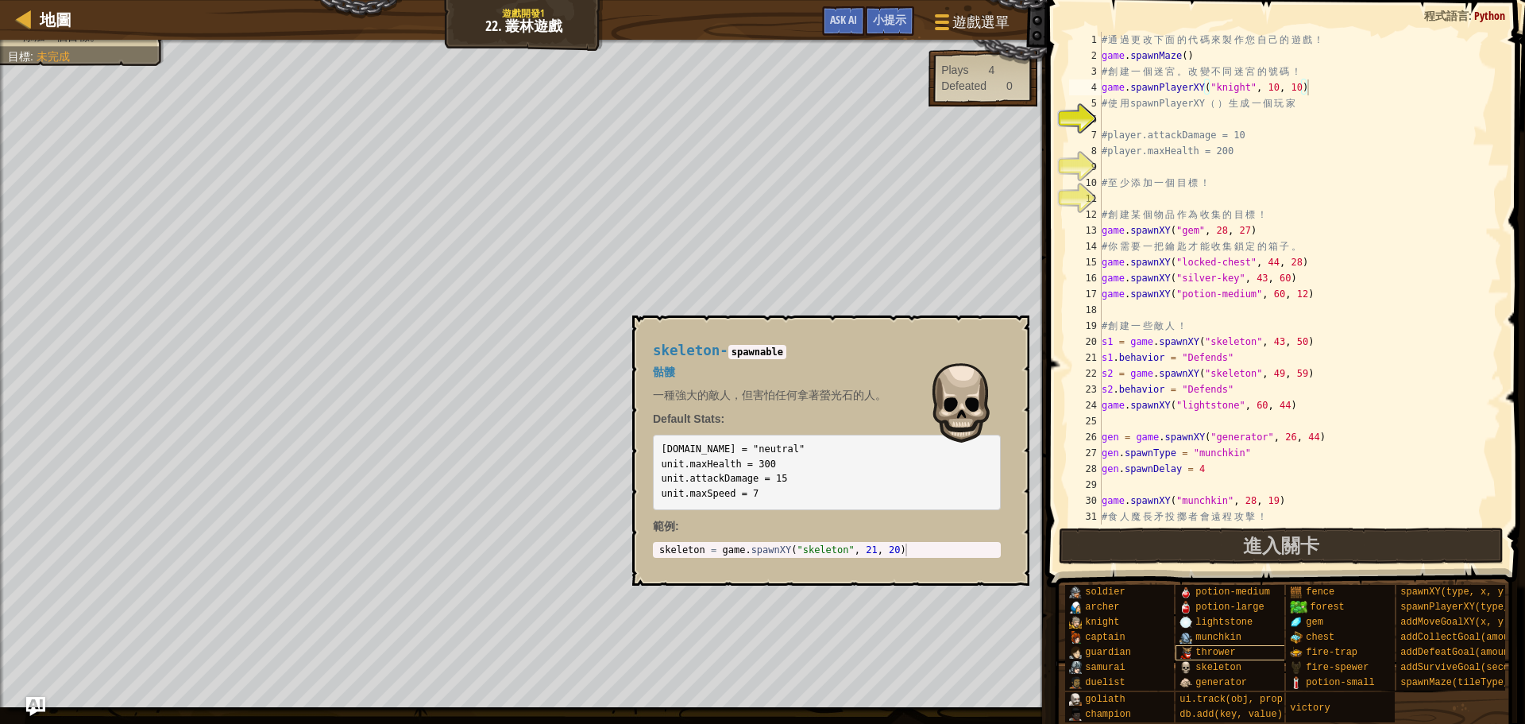
scroll to position [14, 0]
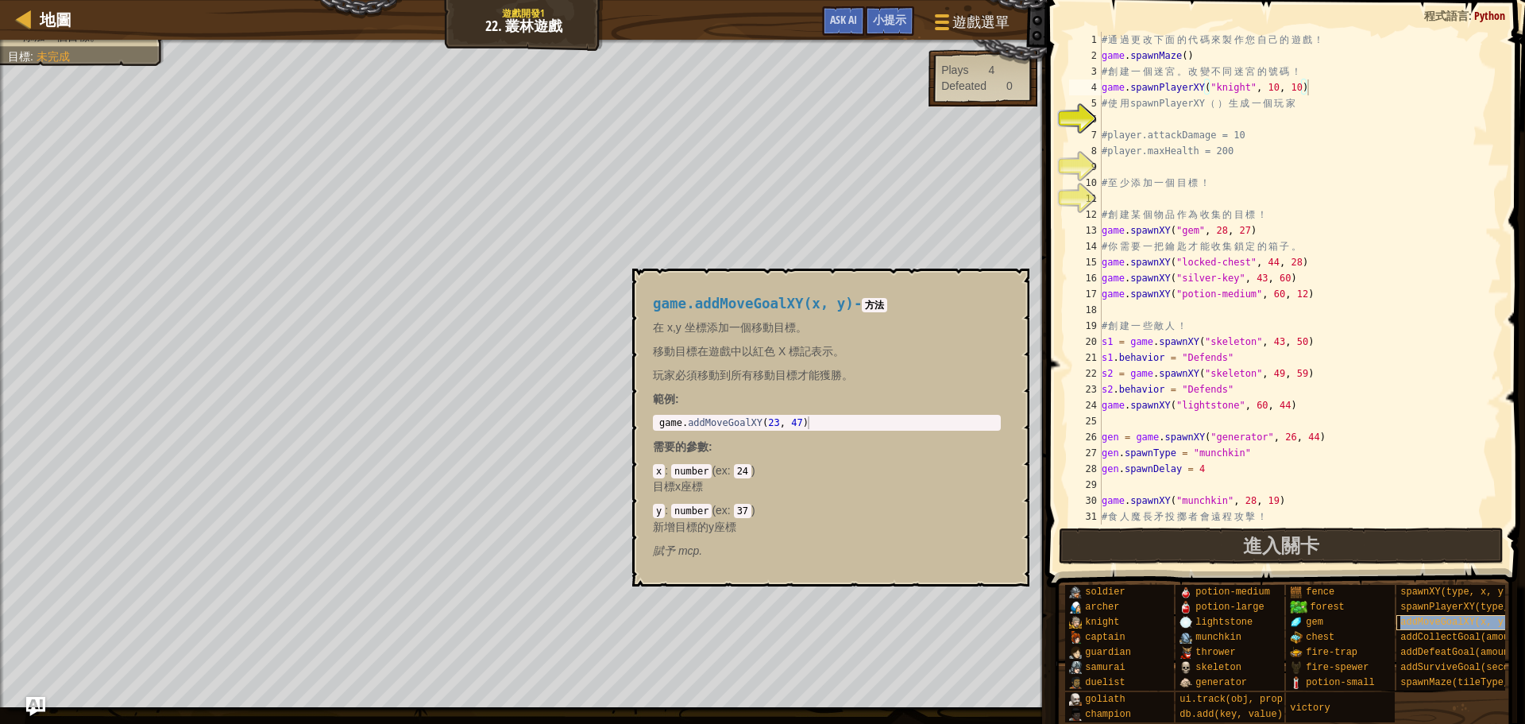
click at [1433, 615] on div "addMoveGoalXY(x, y)" at bounding box center [1473, 622] width 153 height 15
type textarea "game.addMoveGoalXY(23, 47)"
click at [515, 0] on body "地圖 遊戲開發1 22. 叢林遊戲 遊戲選單 完成 小提示 Ask AI 1 הההההההההההההההההההההההההההההההההההההההה…" at bounding box center [762, 0] width 1525 height 0
drag, startPoint x: 659, startPoint y: 423, endPoint x: 906, endPoint y: 427, distance: 246.3
click at [906, 427] on div "game . addMoveGoalXY ( 23 , 47 )" at bounding box center [827, 435] width 342 height 38
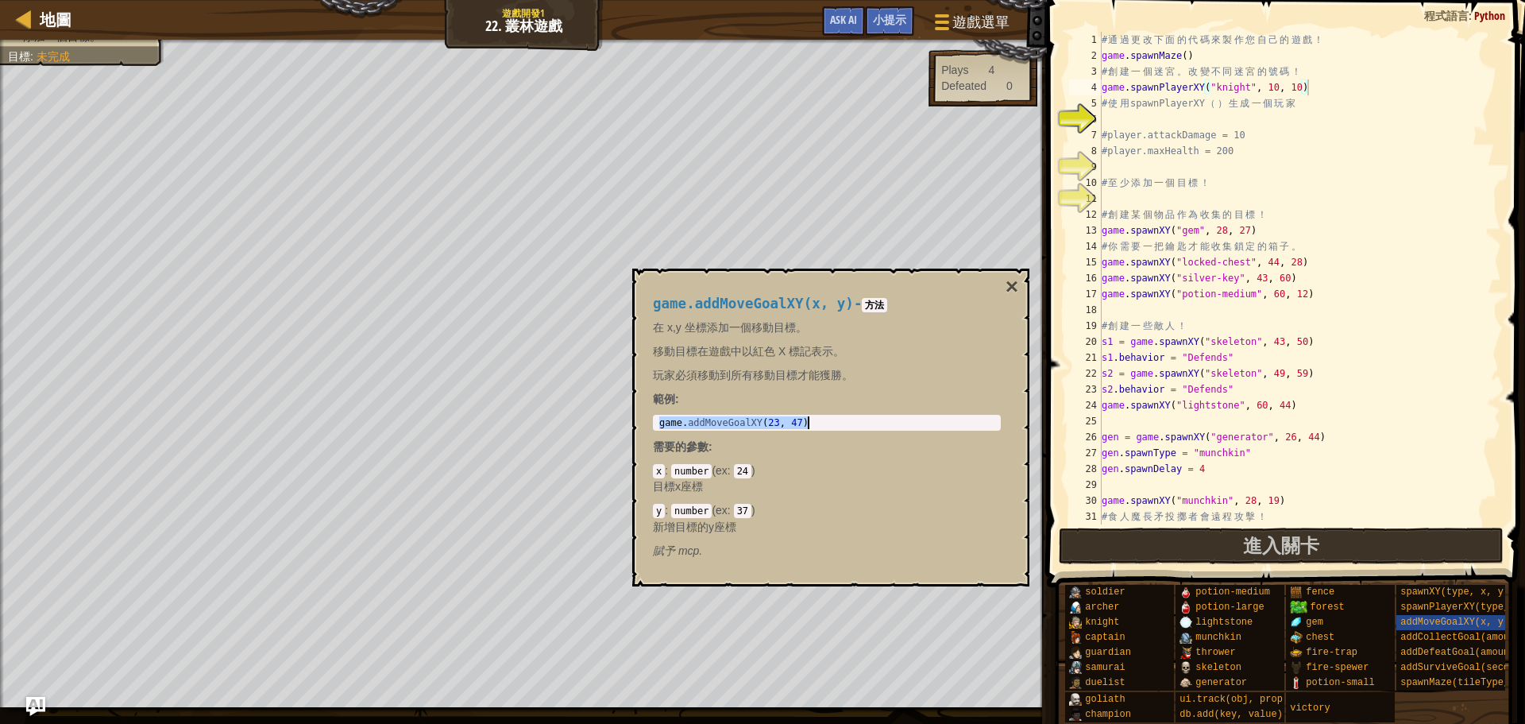
click at [1129, 121] on div "# 通 過 更 改 下 面 的 代 碼 來 製 作 您 自 己 的 遊 戲 ！ game . spawnMaze ( ) # 創 建 一 個 迷 宮 。 改 …" at bounding box center [1293, 294] width 389 height 524
paste textarea "game.addMoveGoalXY(23, 47)"
click at [1014, 278] on button "×" at bounding box center [1012, 287] width 13 height 22
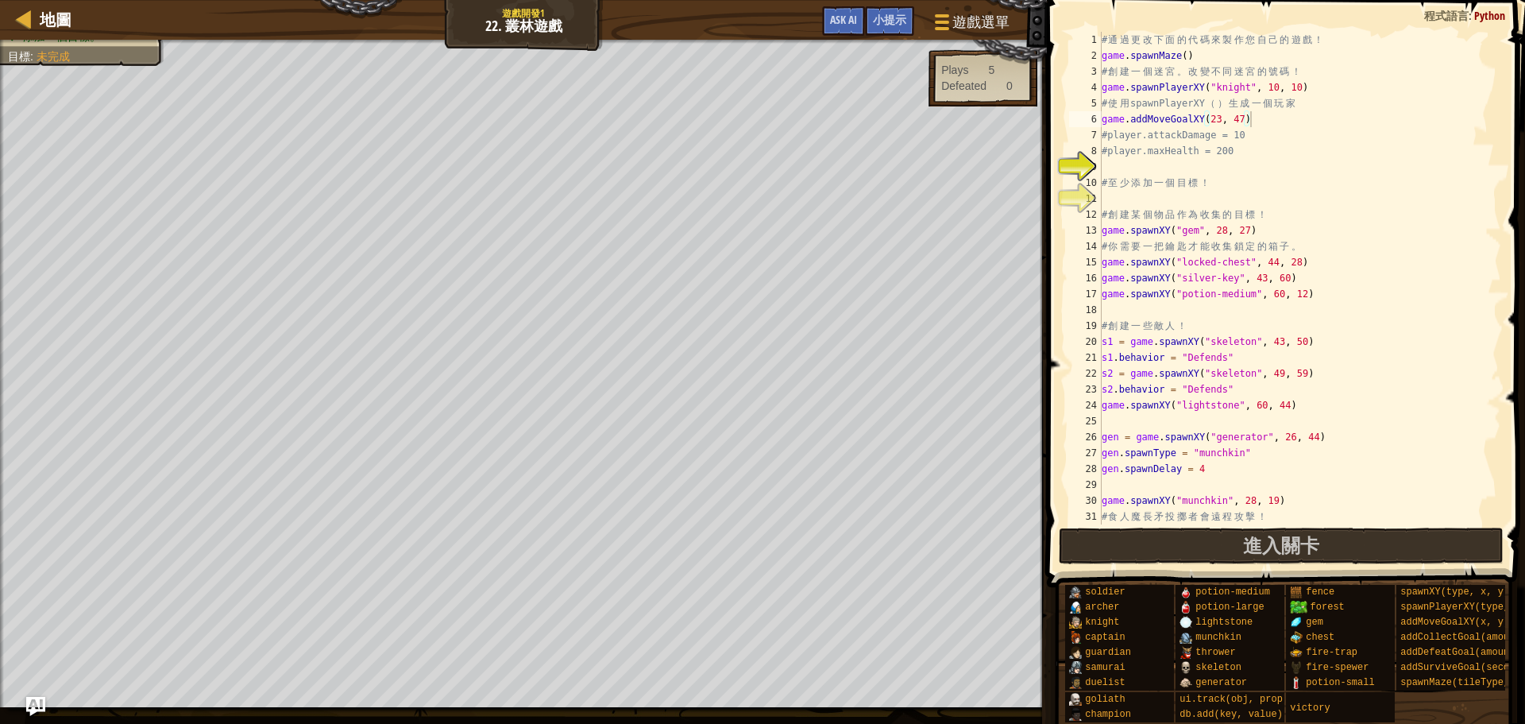
click at [1222, 118] on div "# 通 過 更 改 下 面 的 代 碼 來 製 作 您 自 己 的 遊 戲 ！ game . spawnMaze ( ) # 創 建 一 個 迷 宮 。 改 …" at bounding box center [1293, 294] width 389 height 524
click at [1244, 119] on div "# 通 過 更 改 下 面 的 代 碼 來 製 作 您 自 己 的 遊 戲 ！ game . spawnMaze ( ) # 創 建 一 個 迷 宮 。 改 …" at bounding box center [1293, 294] width 389 height 524
drag, startPoint x: 1172, startPoint y: 523, endPoint x: 1172, endPoint y: 533, distance: 10.3
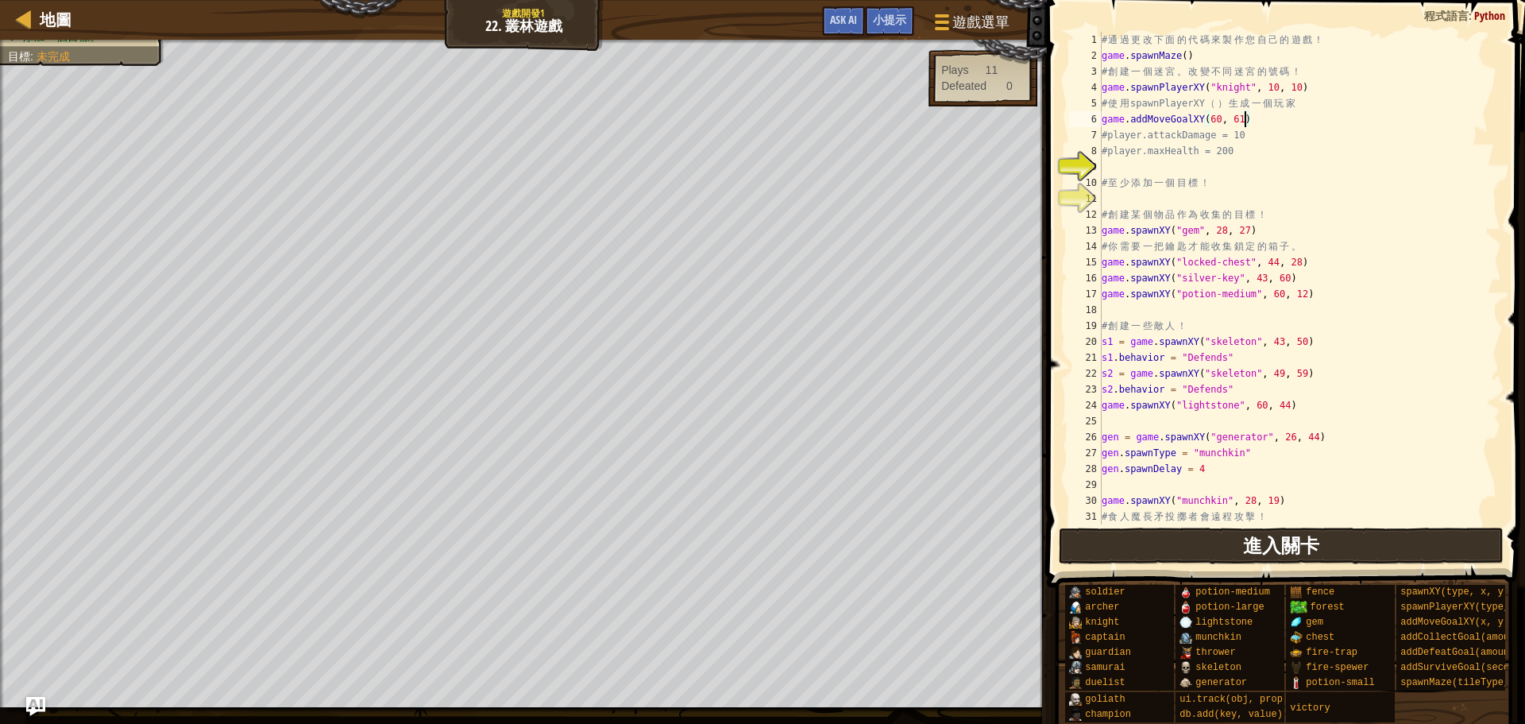
click at [1172, 533] on div "game.addMoveGoalXY(60, 61) 1 2 3 4 5 6 7 8 9 10 11 12 13 14 15 16 17 18 19 20 2…" at bounding box center [1283, 325] width 483 height 634
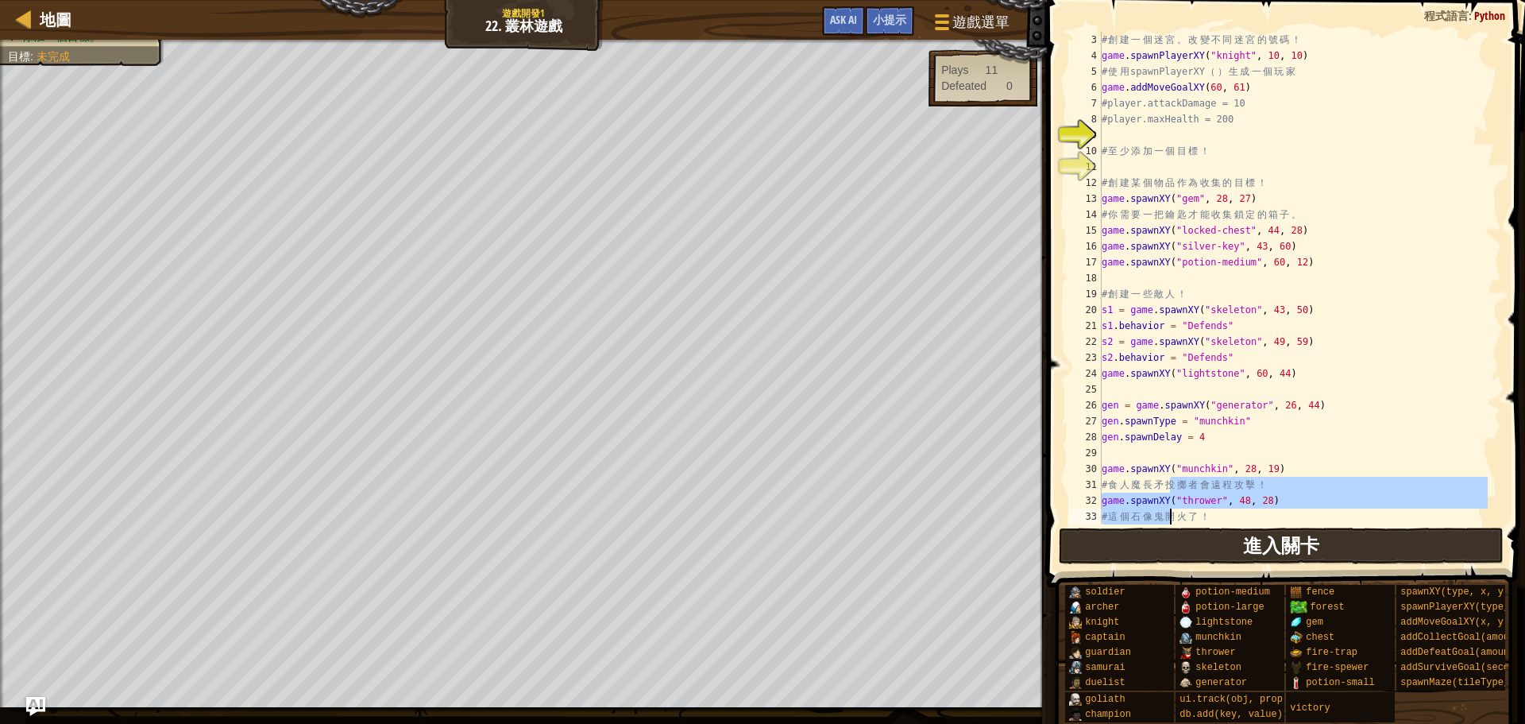
scroll to position [32, 0]
click at [1172, 533] on button "進入關卡" at bounding box center [1282, 546] width 446 height 37
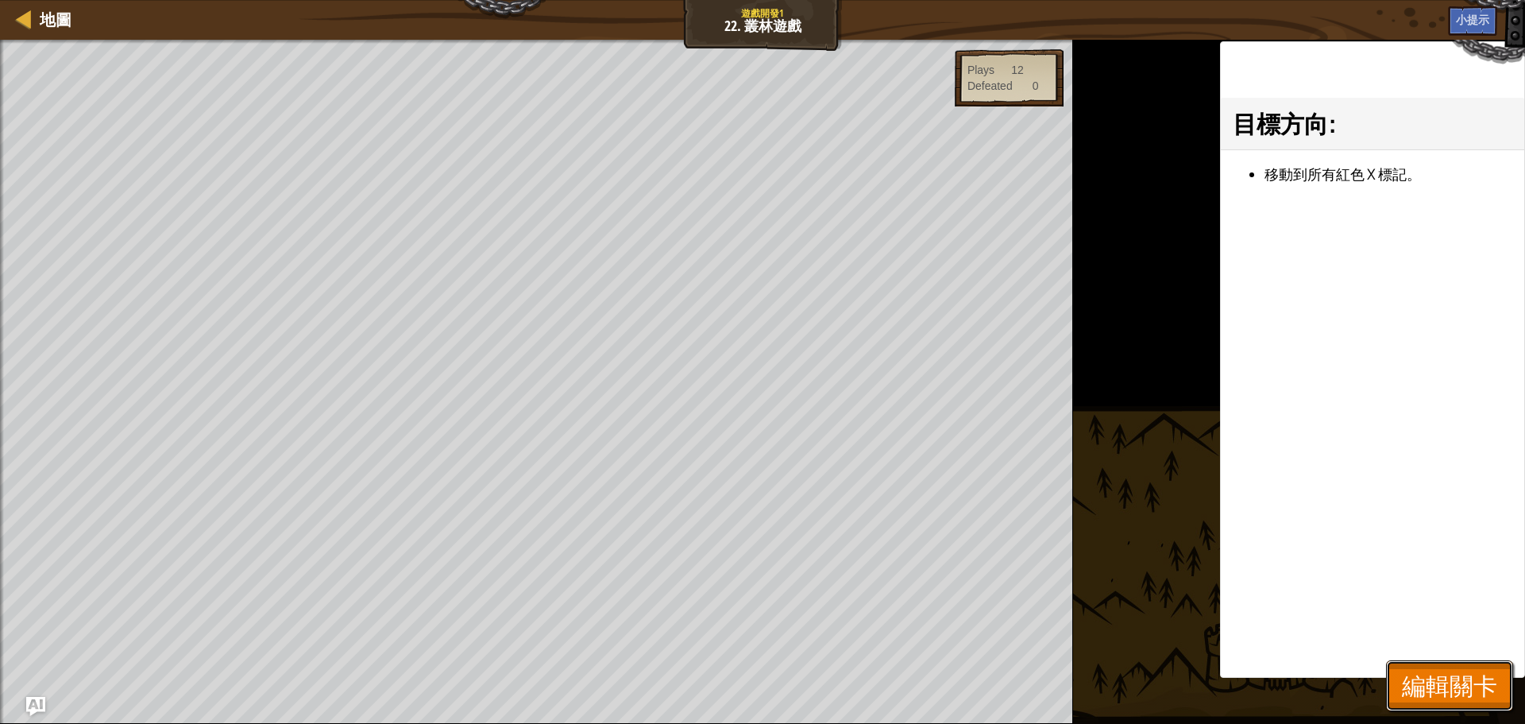
click at [1467, 682] on span "編輯關卡" at bounding box center [1449, 685] width 95 height 33
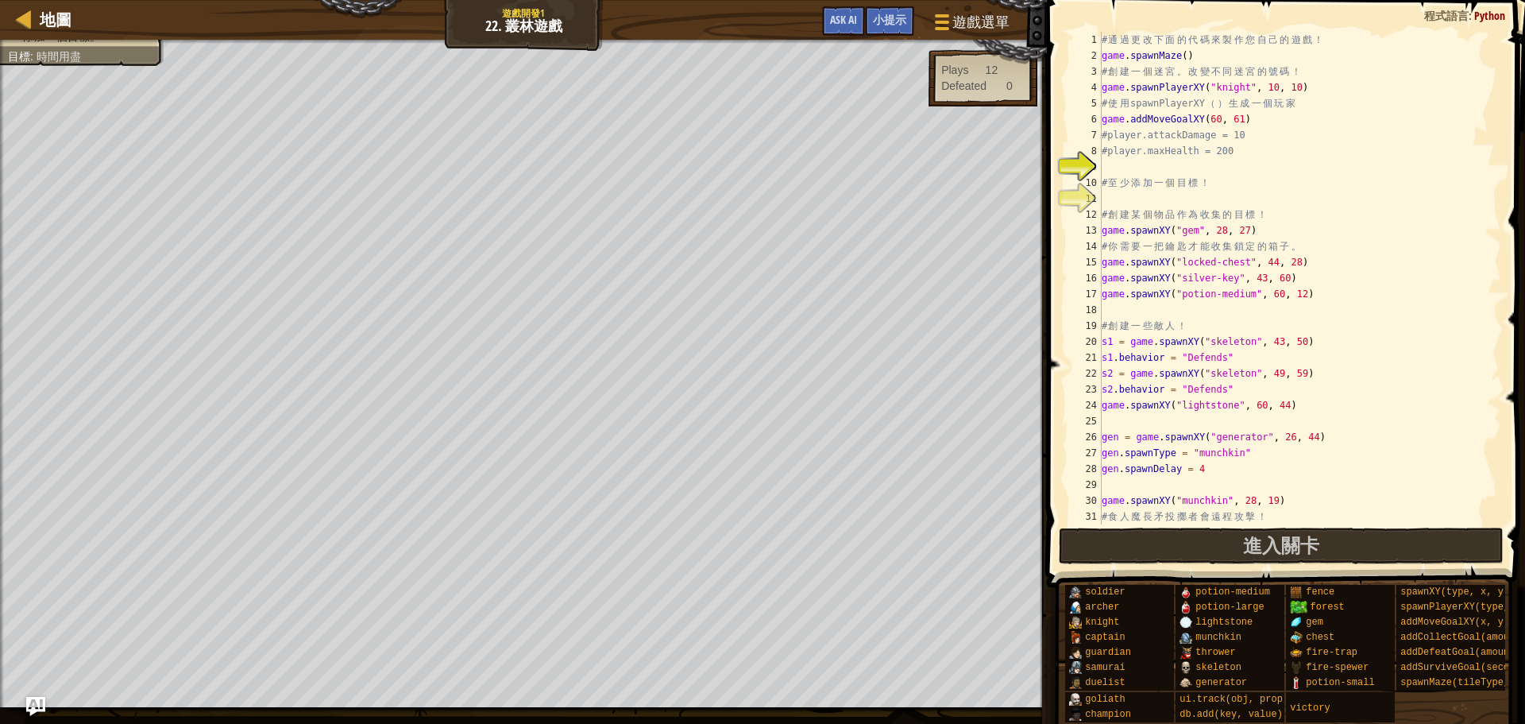
scroll to position [0, 0]
click at [1449, 481] on div "# 通 過 更 改 下 面 的 代 碼 來 製 作 您 自 己 的 遊 戲 ！ game . spawnMaze ( ) # 創 建 一 個 迷 宮 。 改 …" at bounding box center [1293, 294] width 389 height 524
type textarea "gen.spawnDelay = 4"
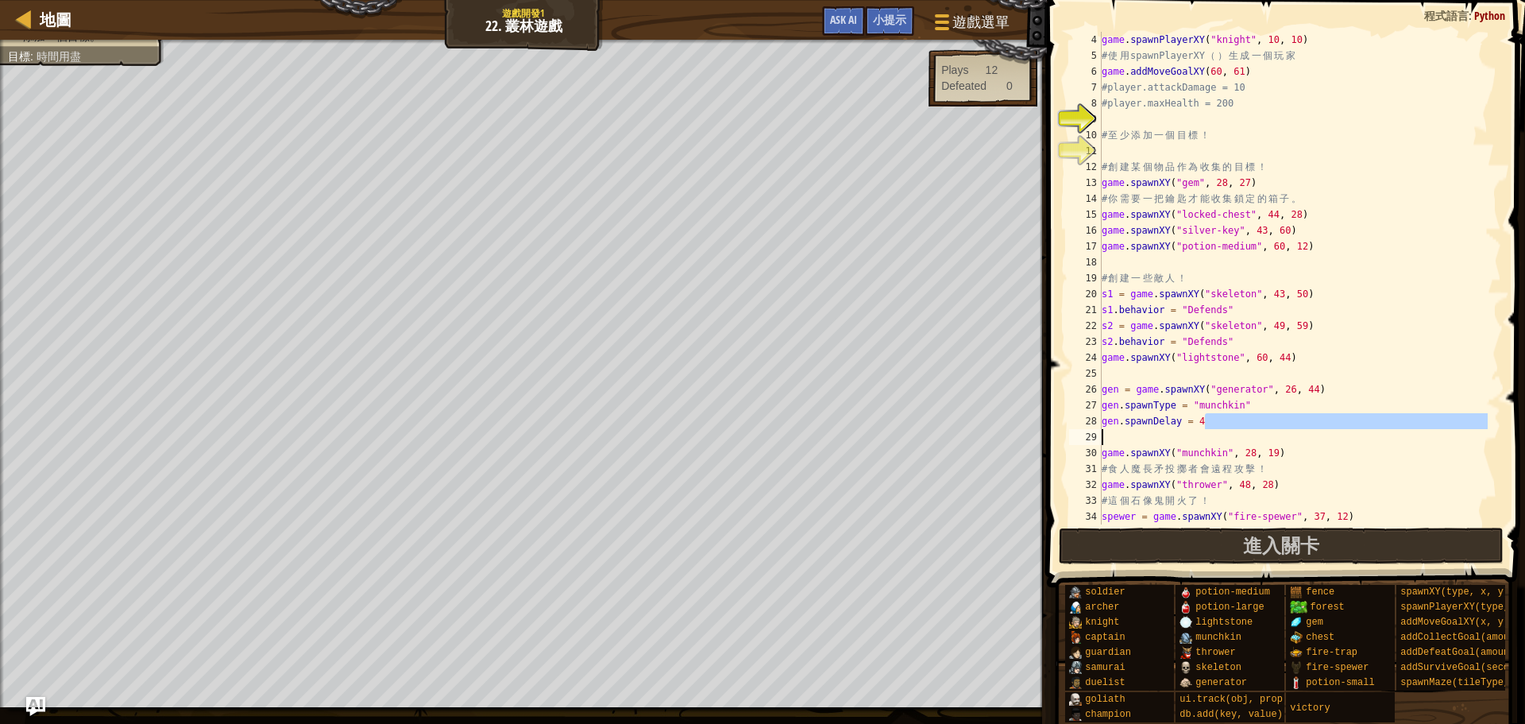
scroll to position [48, 0]
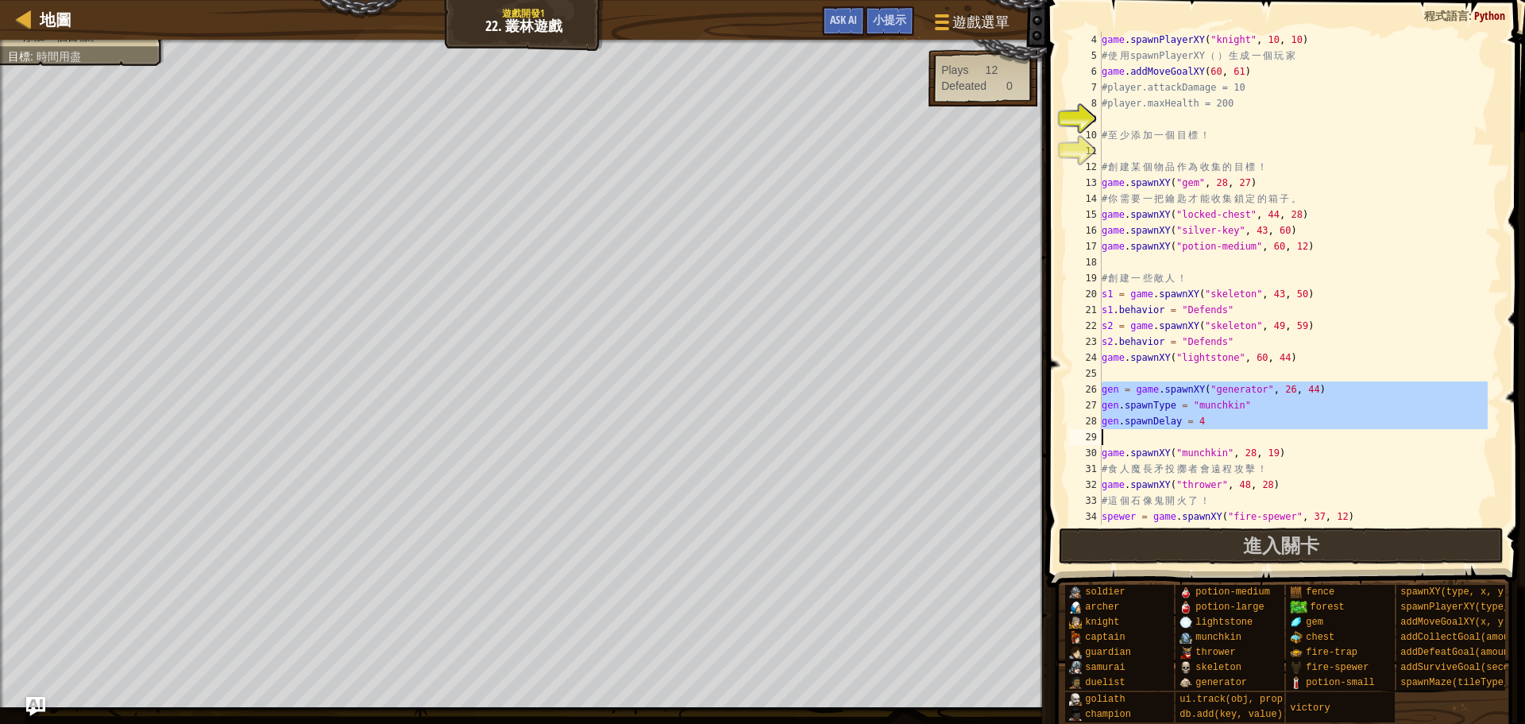
drag, startPoint x: 1102, startPoint y: 390, endPoint x: 1397, endPoint y: 432, distance: 297.8
click at [1397, 432] on div "game . spawnPlayerXY ( "knight" , 10 , 10 ) # 使 用 spawnPlayerXY （ ） 生 成 一 個 玩 家…" at bounding box center [1293, 294] width 389 height 524
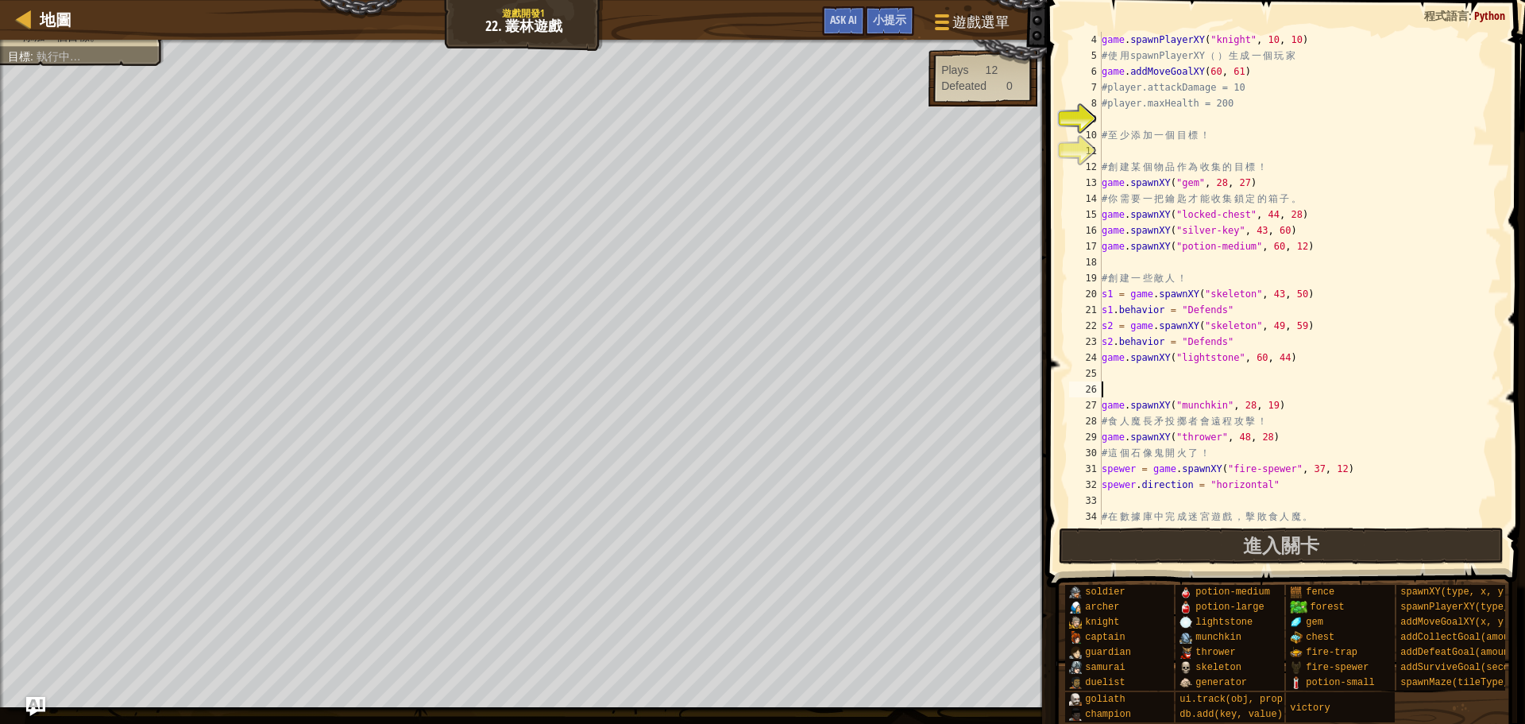
scroll to position [7, 0]
click at [1206, 552] on button "進入關卡" at bounding box center [1282, 546] width 446 height 37
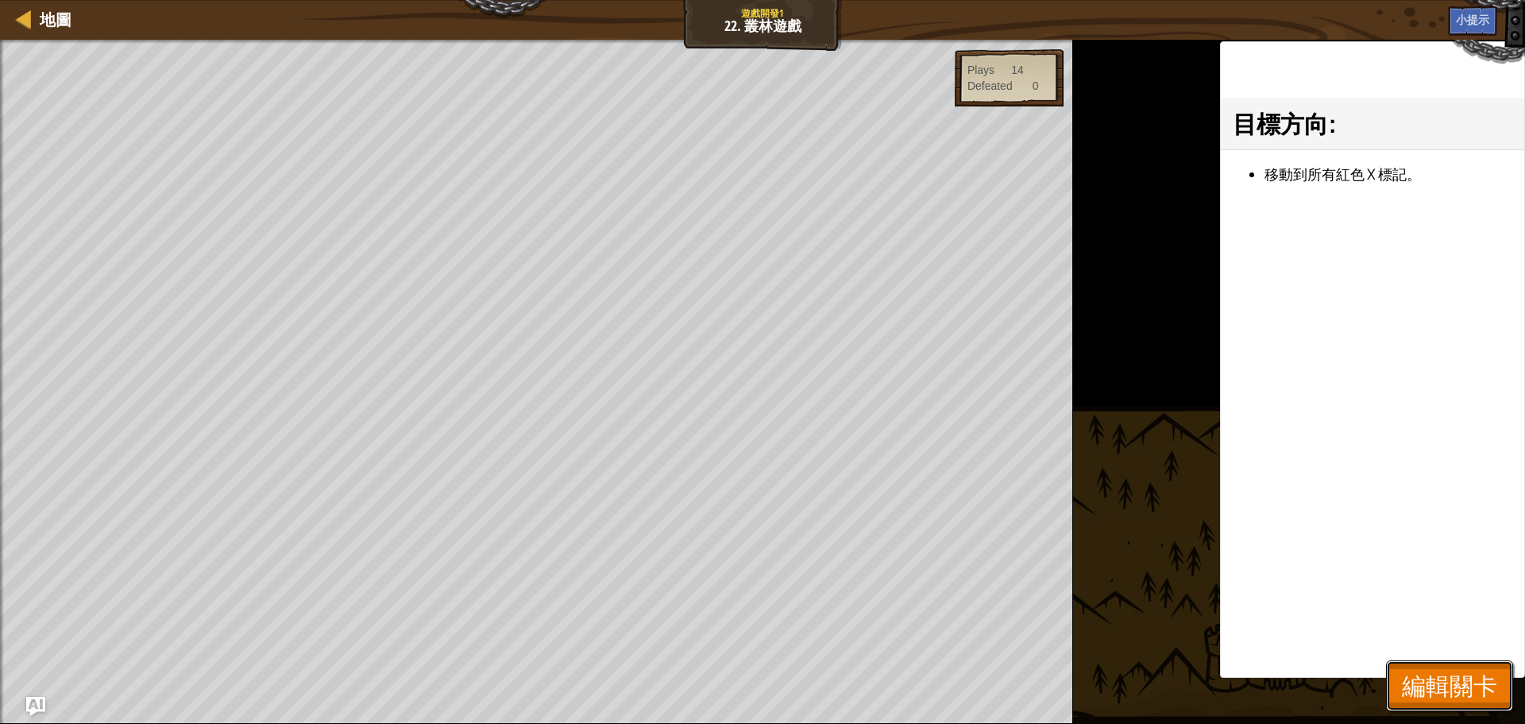
click at [1414, 693] on span "編輯關卡" at bounding box center [1449, 685] width 95 height 33
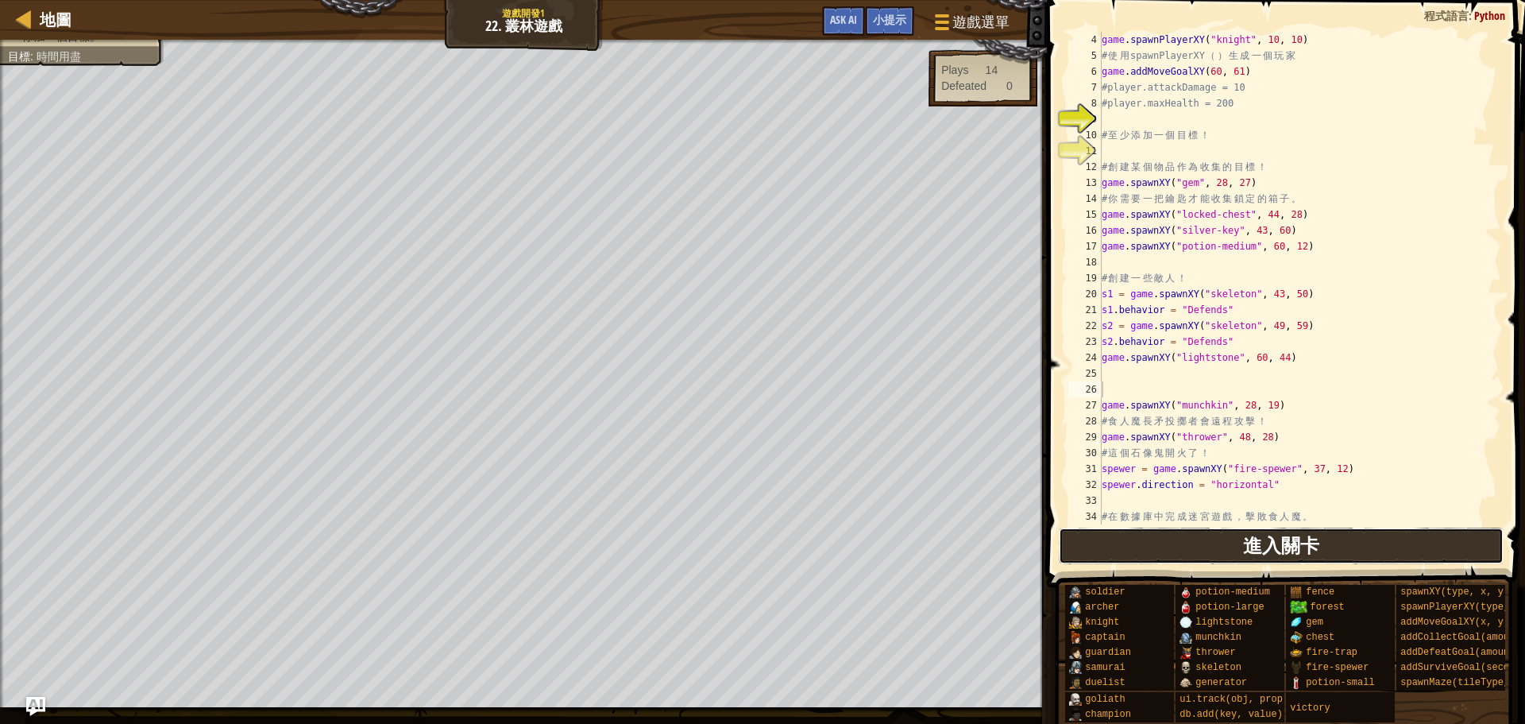
click at [1283, 551] on span "進入關卡" at bounding box center [1281, 544] width 76 height 25
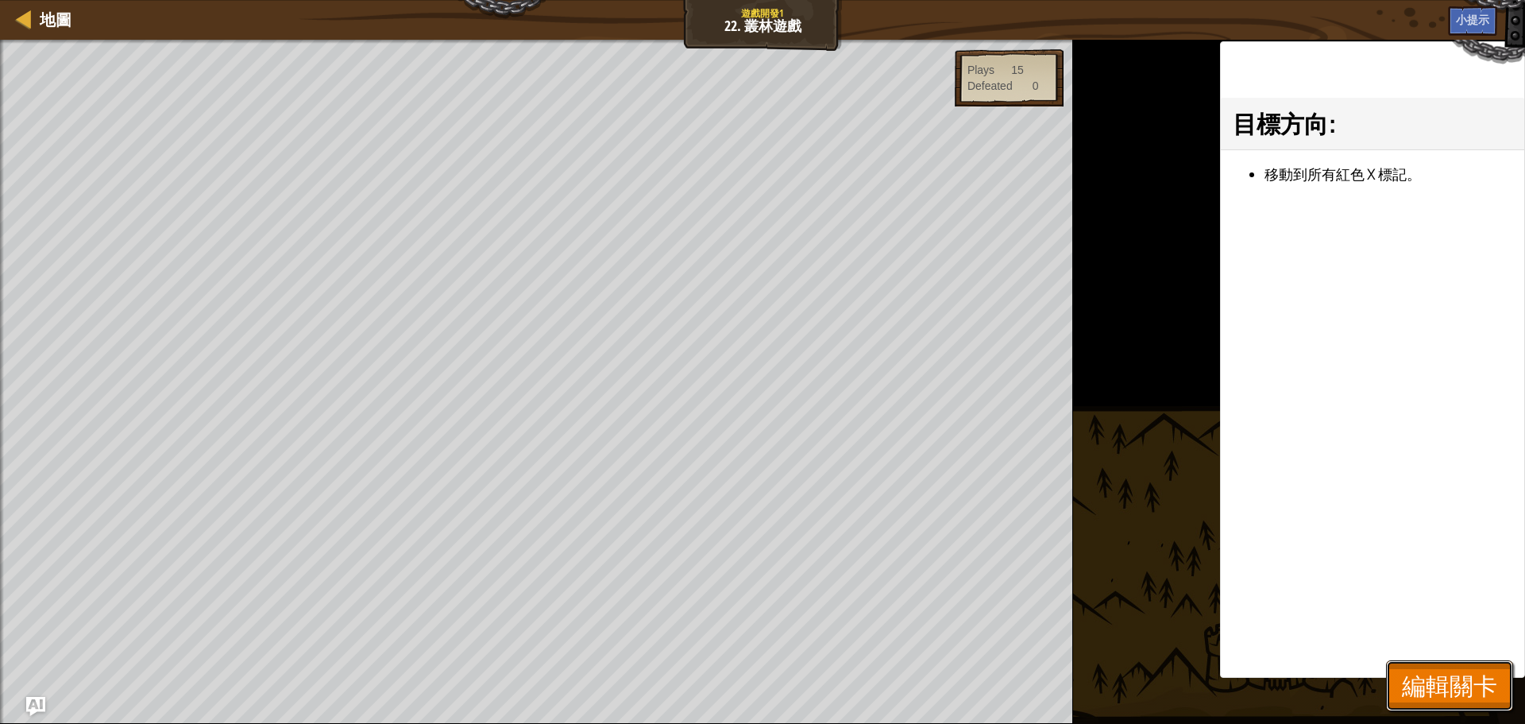
click at [1475, 706] on button "編輯關卡" at bounding box center [1449, 685] width 127 height 51
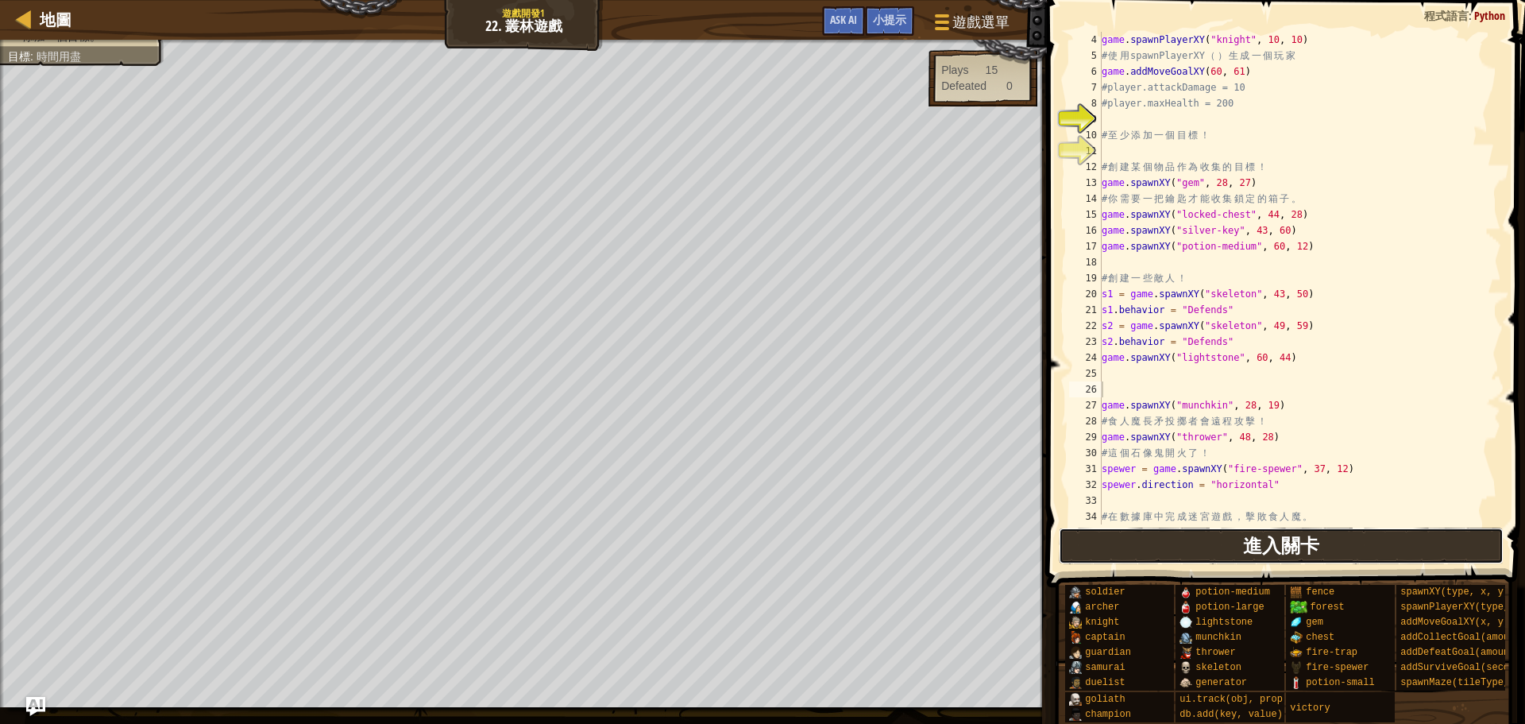
click at [1428, 540] on button "進入關卡" at bounding box center [1282, 546] width 446 height 37
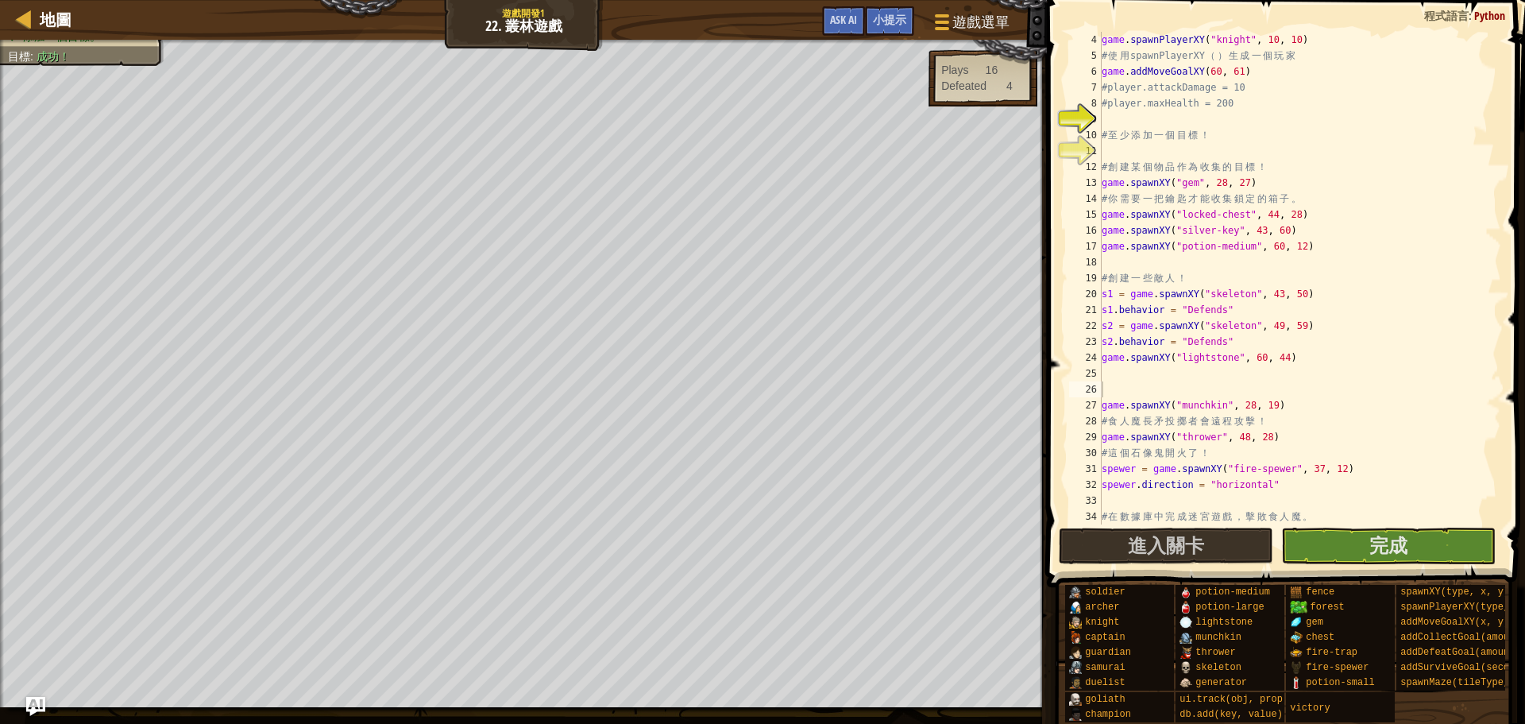
type textarea "# 在數據庫中完成迷宮遊戲，擊敗食人魔。"
drag, startPoint x: 1389, startPoint y: 511, endPoint x: 1384, endPoint y: 531, distance: 20.4
click at [1386, 518] on div "game . spawnPlayerXY ( "knight" , 10 , 10 ) # 使 用 spawnPlayerXY （ ） 生 成 一 個 玩 家…" at bounding box center [1293, 294] width 389 height 524
click at [1382, 536] on span "完成" at bounding box center [1389, 544] width 38 height 25
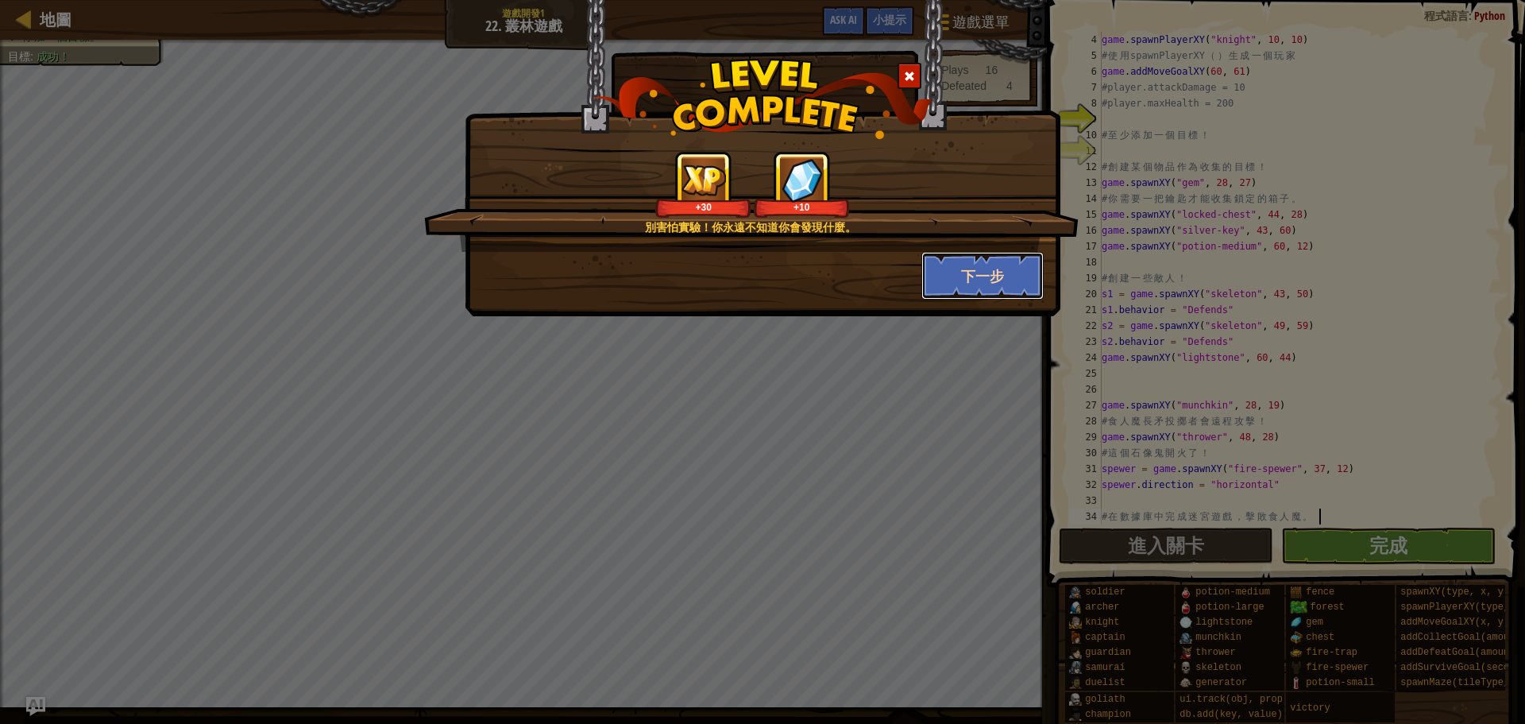
click at [1010, 269] on button "下一步" at bounding box center [983, 276] width 123 height 48
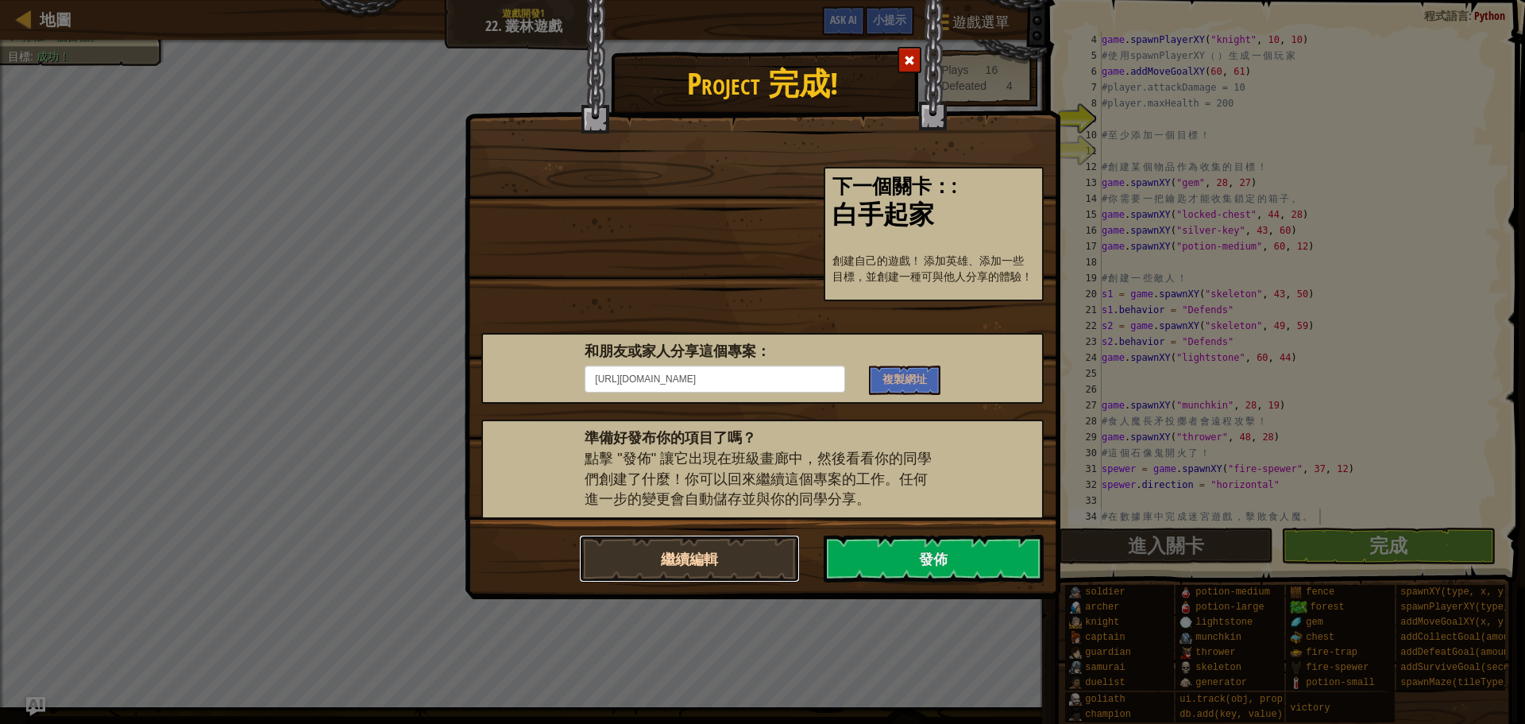
click at [683, 560] on button "繼續編輯" at bounding box center [689, 559] width 221 height 48
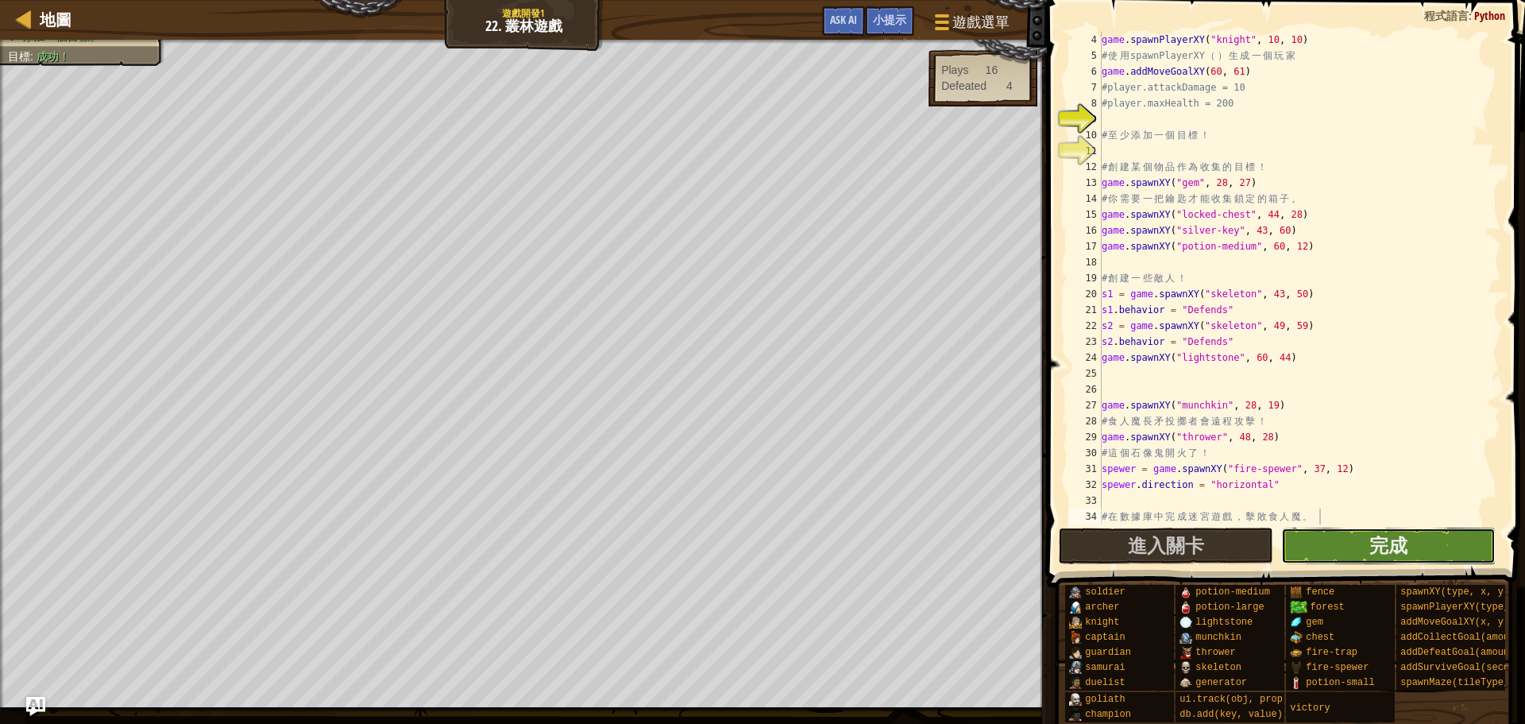
click at [1318, 536] on button "完成" at bounding box center [1389, 546] width 215 height 37
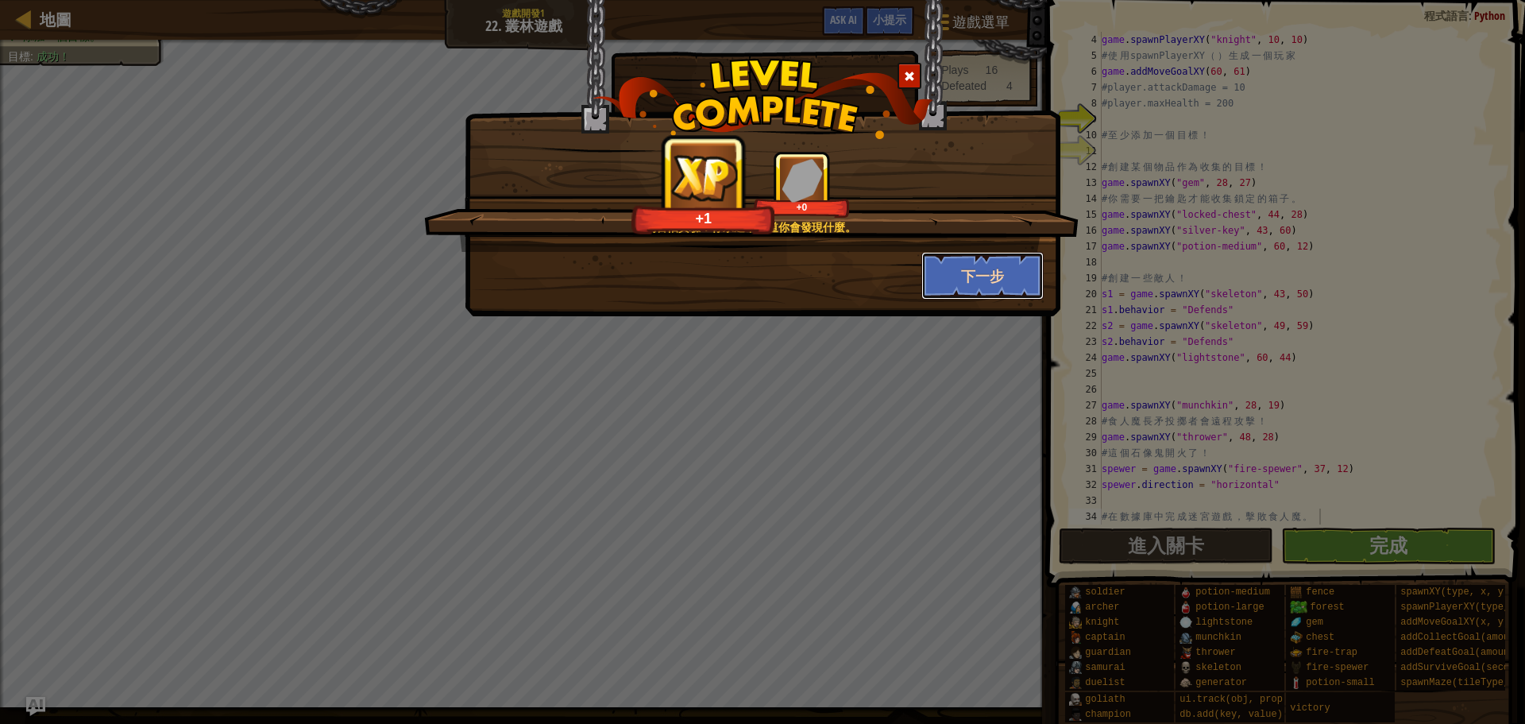
click at [1020, 268] on button "下一步" at bounding box center [983, 276] width 123 height 48
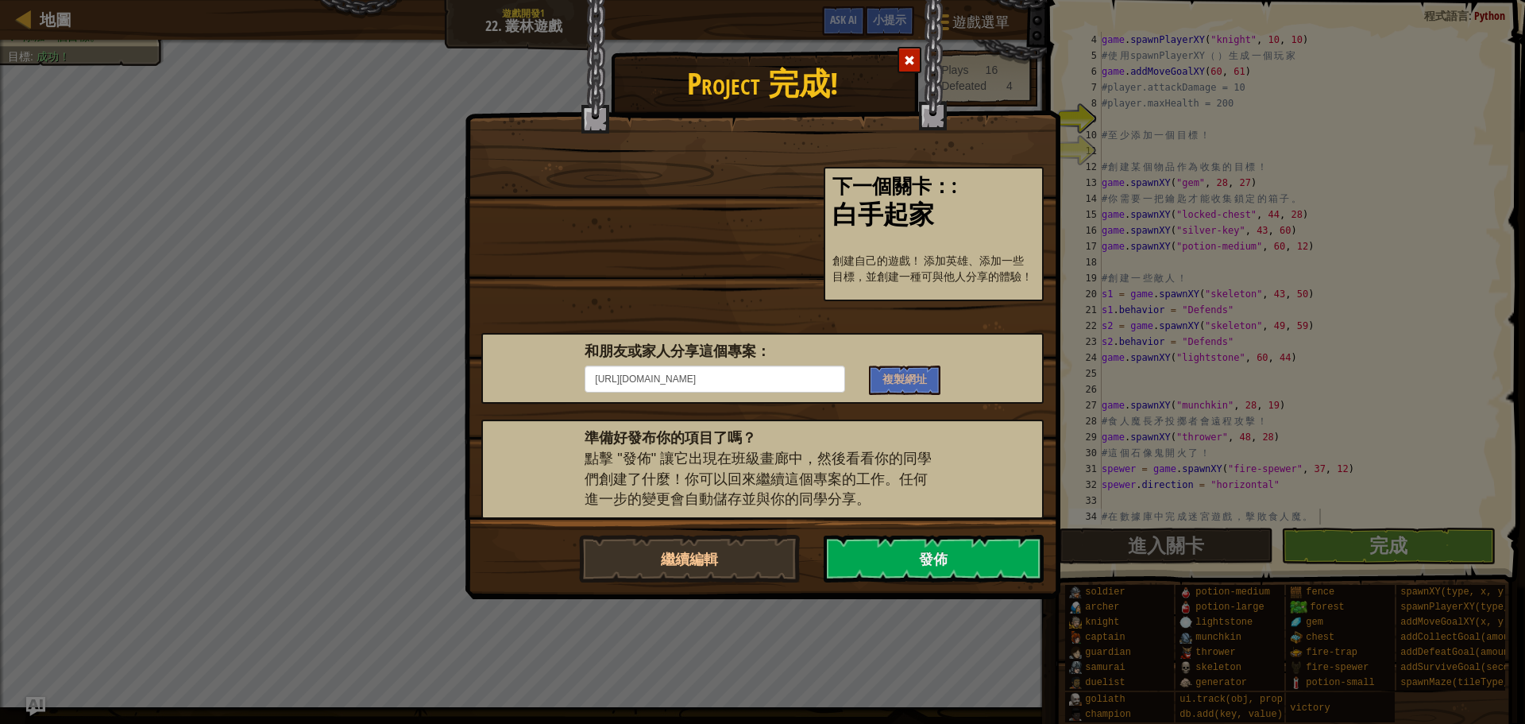
click at [906, 60] on span at bounding box center [909, 60] width 11 height 11
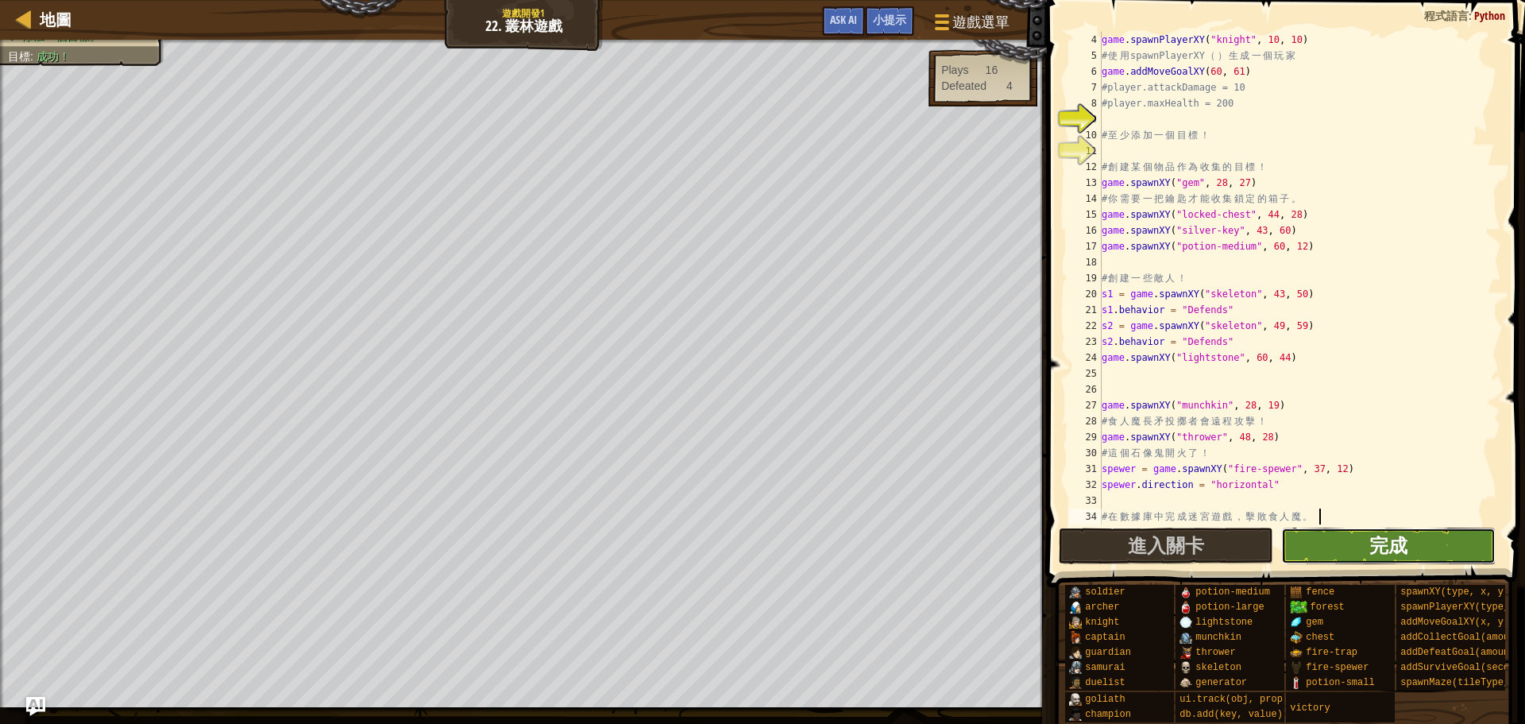
click at [1376, 545] on span "完成" at bounding box center [1389, 544] width 38 height 25
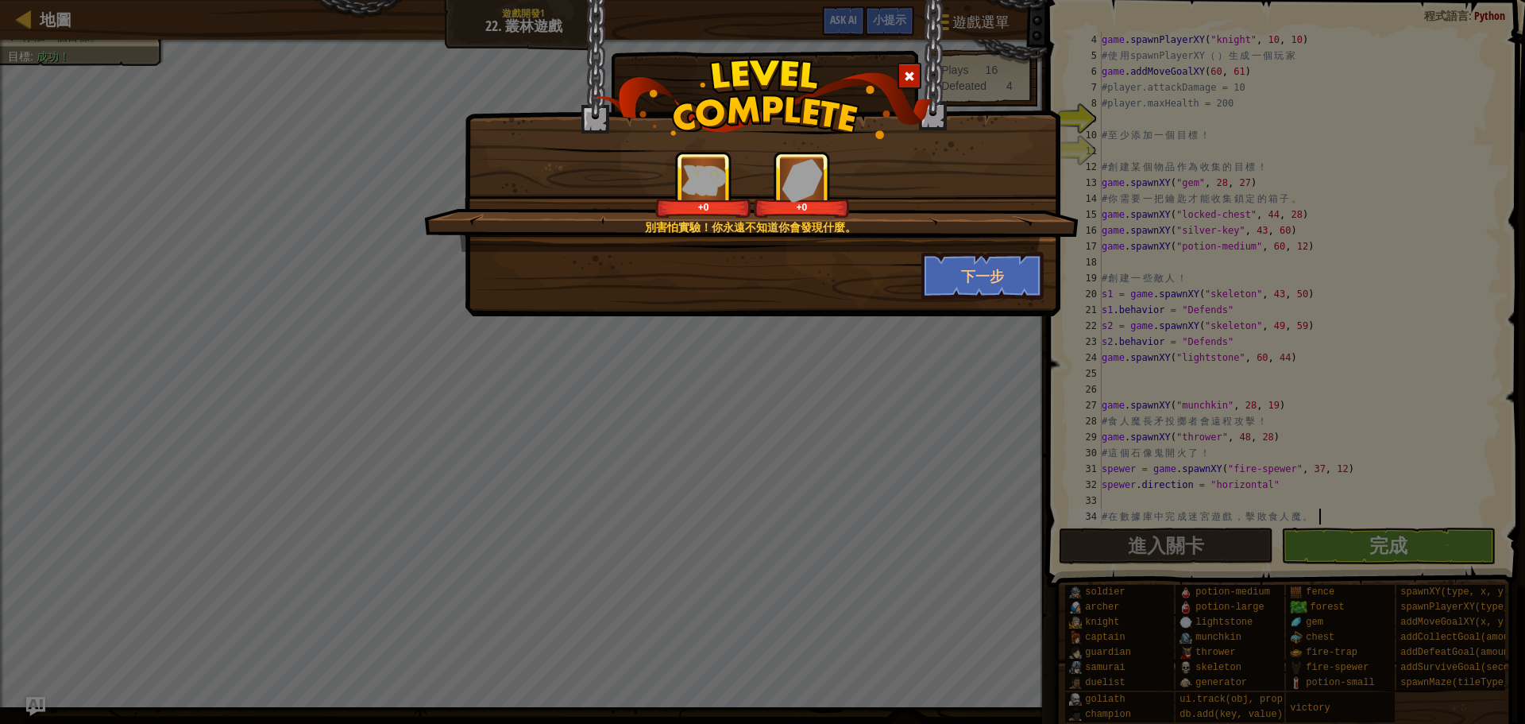
click at [803, 423] on div "別害怕實驗！你永遠不知道你會發現什麼。 +0 +0 下一步" at bounding box center [762, 362] width 1525 height 724
click at [948, 288] on button "下一步" at bounding box center [983, 276] width 123 height 48
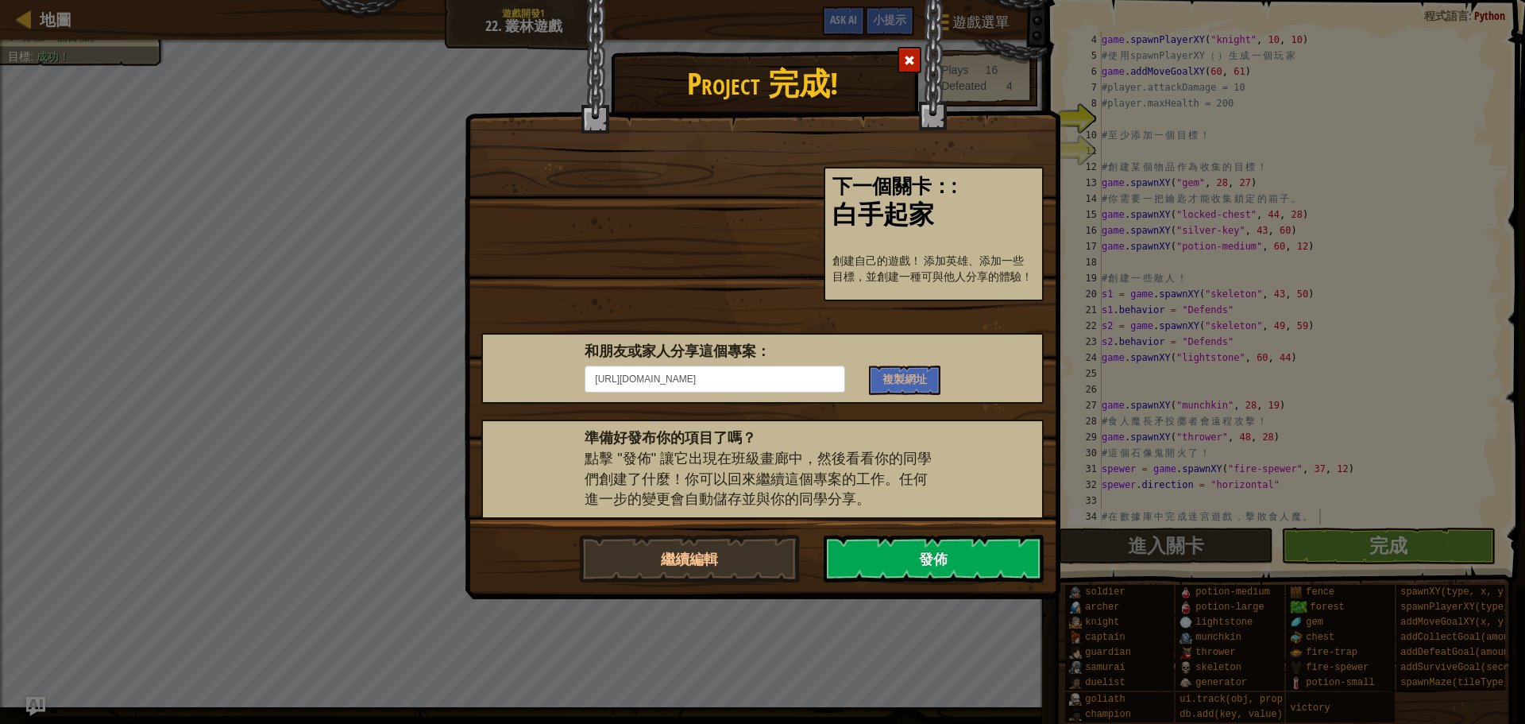
click at [911, 58] on span at bounding box center [909, 60] width 11 height 11
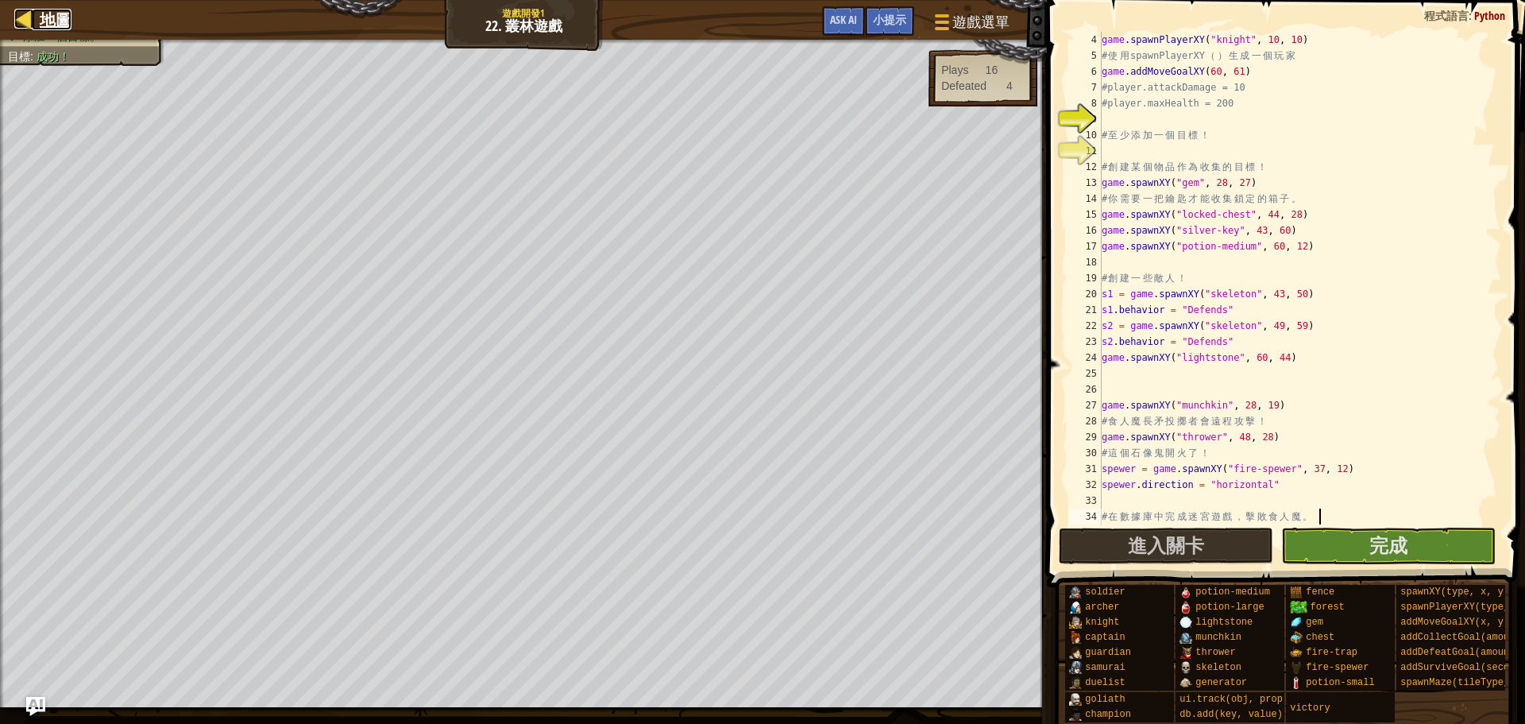
click at [43, 21] on span "地圖" at bounding box center [56, 19] width 32 height 21
select select "zh-HANT"
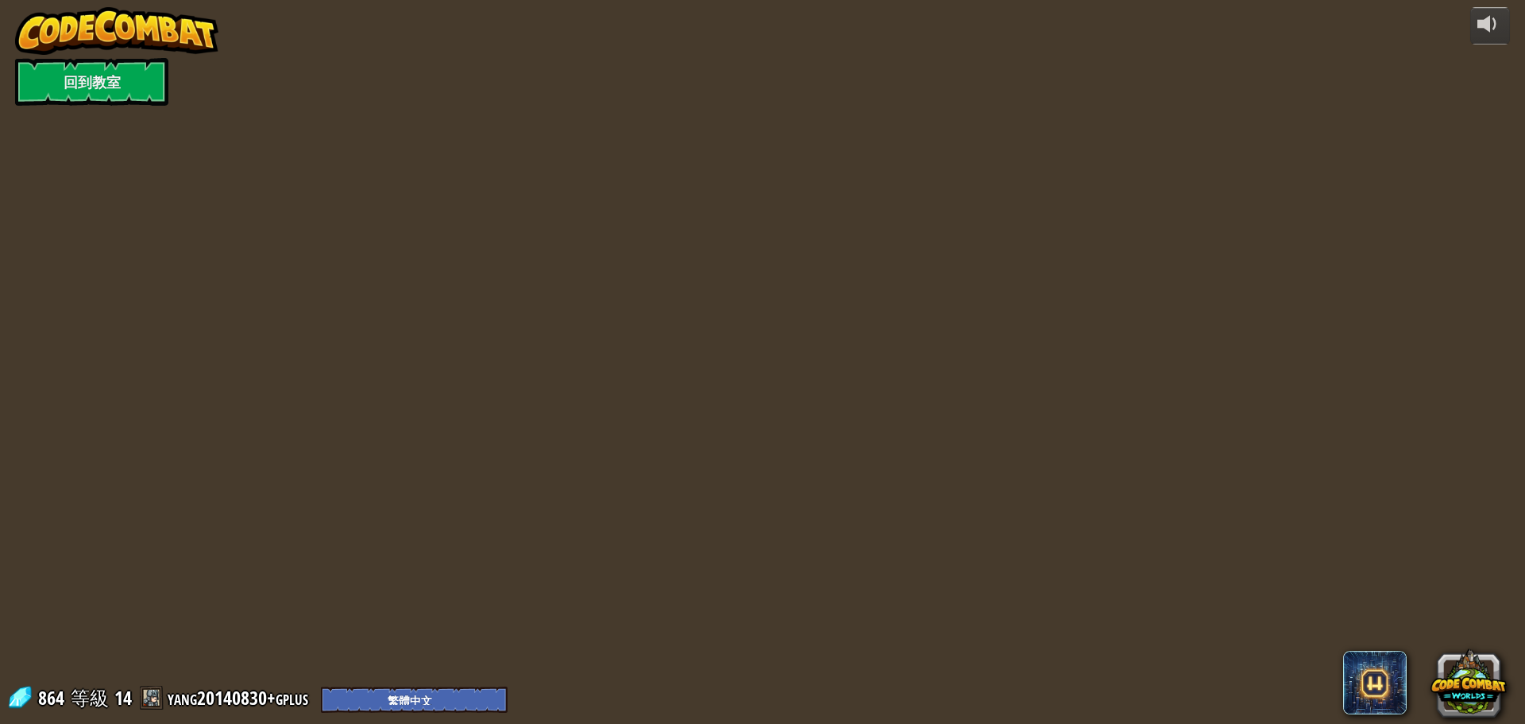
select select "zh-HANT"
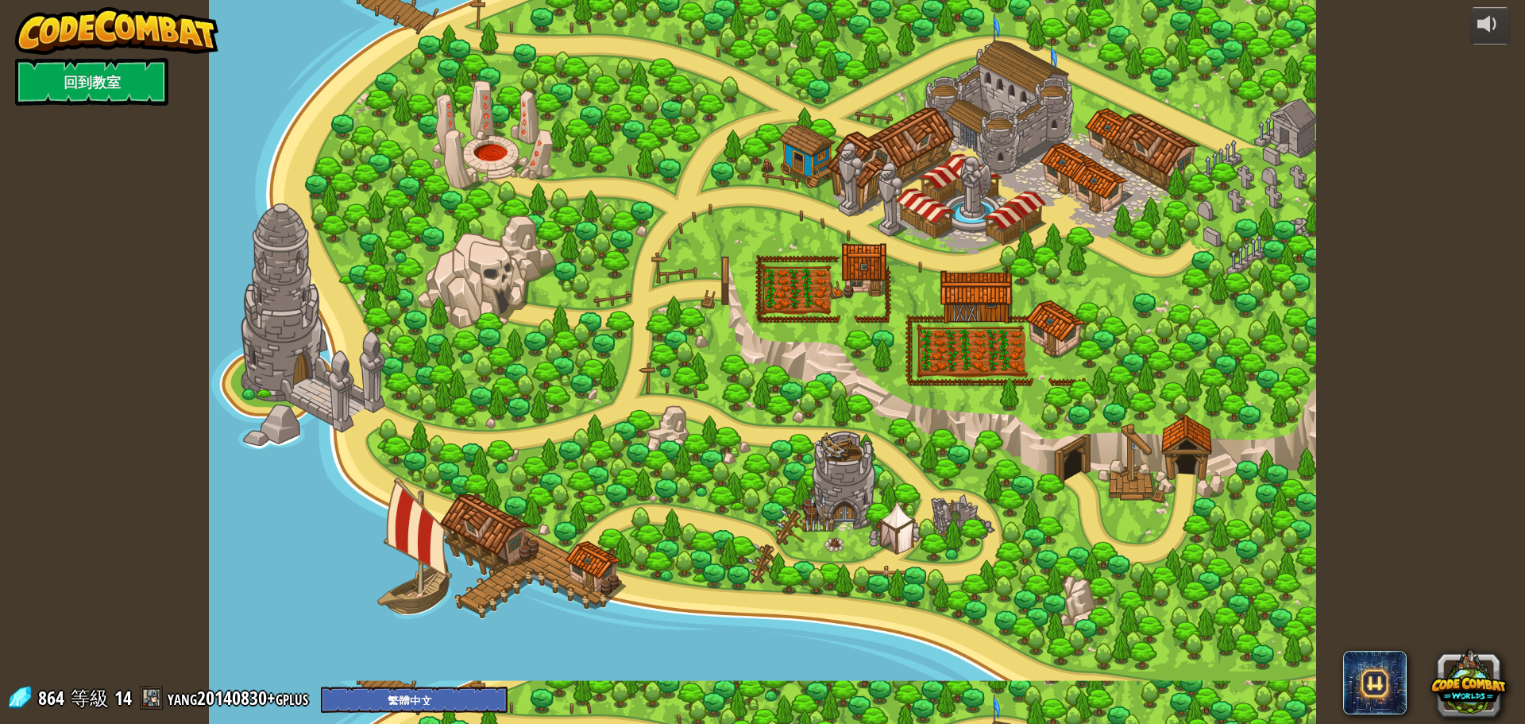
select select "zh-HANT"
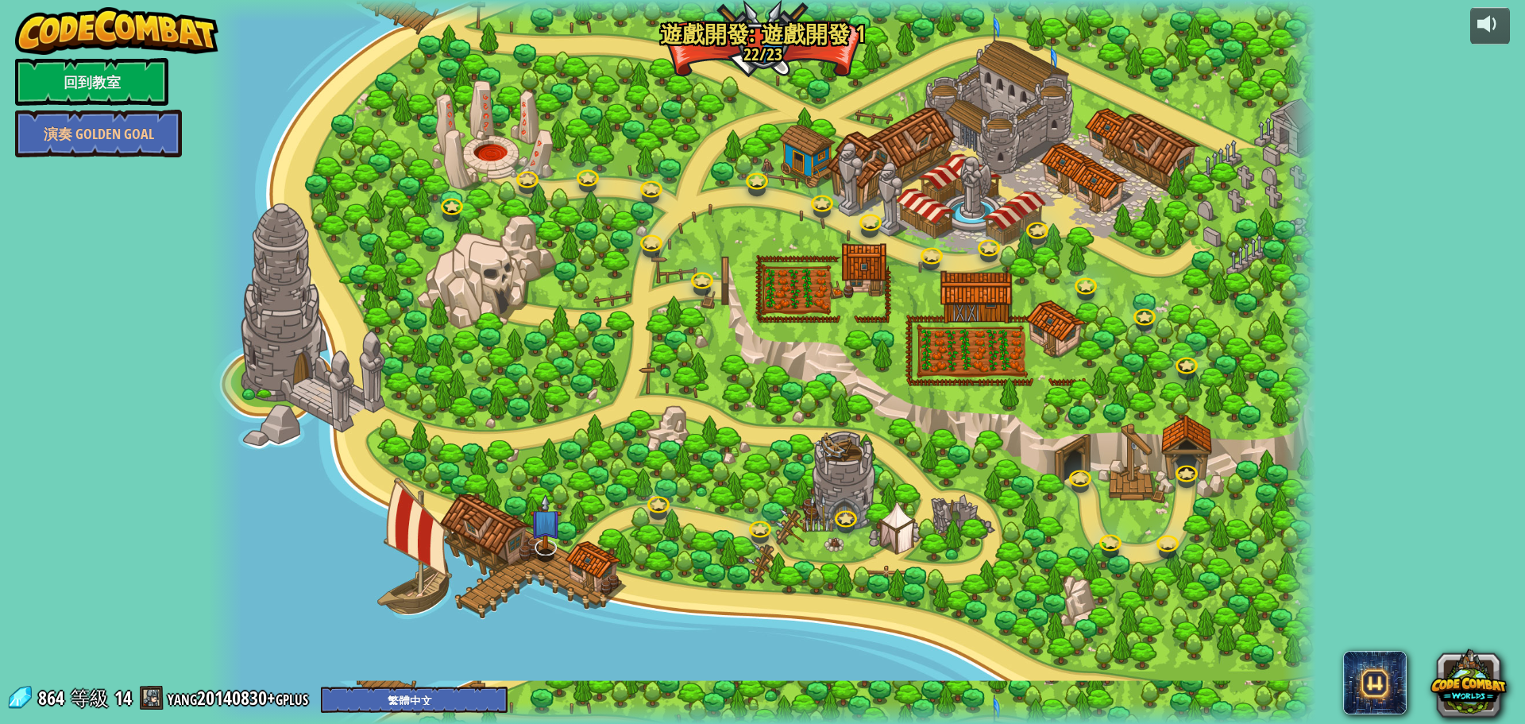
select select "zh-HANT"
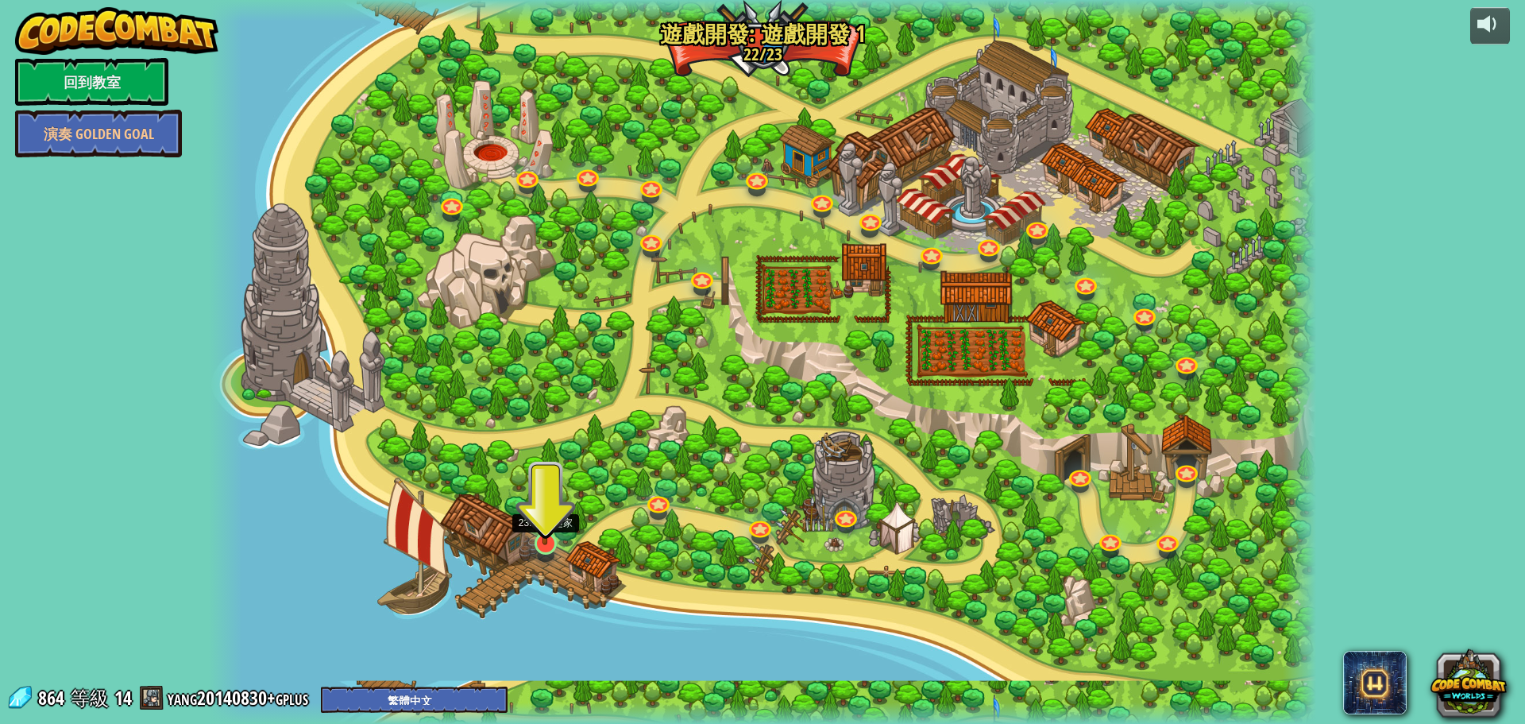
click at [551, 544] on img at bounding box center [545, 512] width 29 height 68
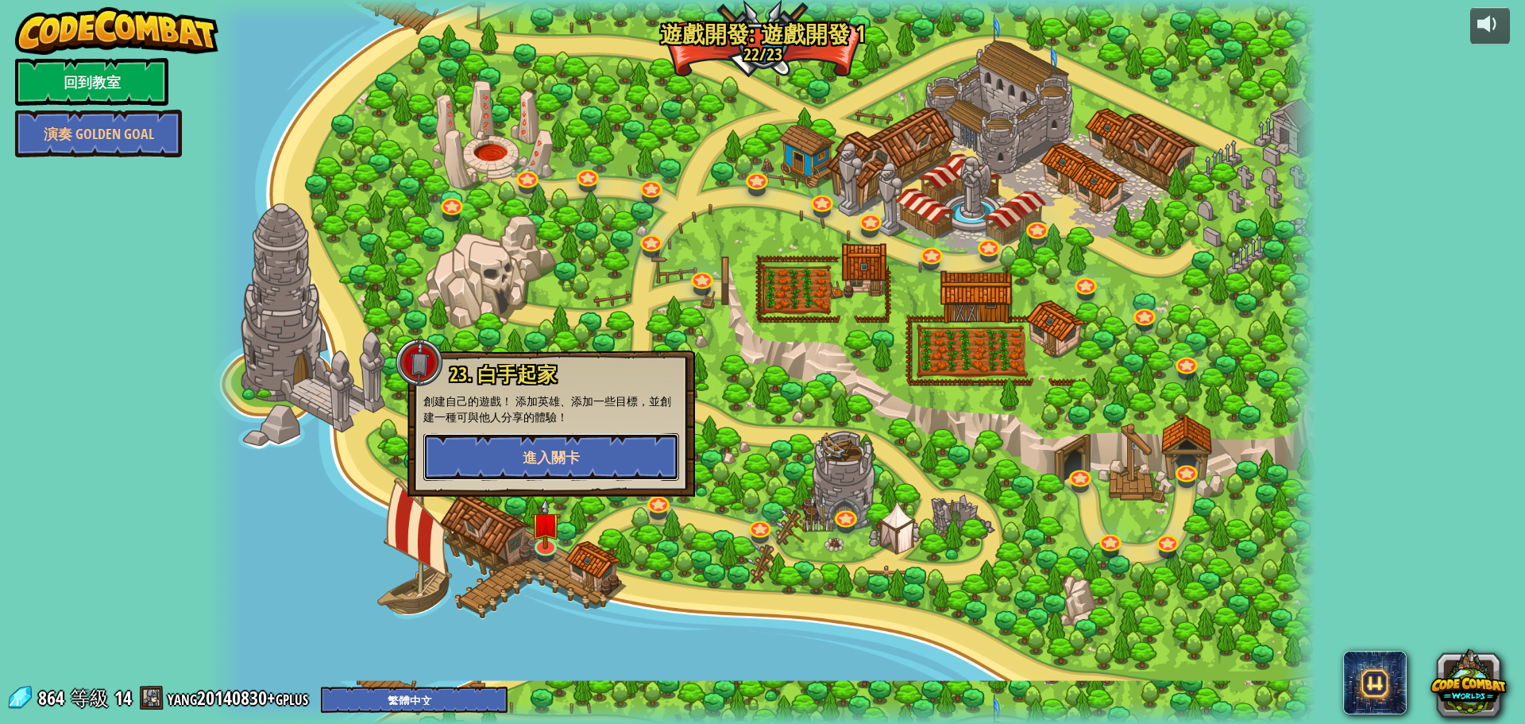
click at [617, 454] on button "進入關卡" at bounding box center [551, 457] width 256 height 48
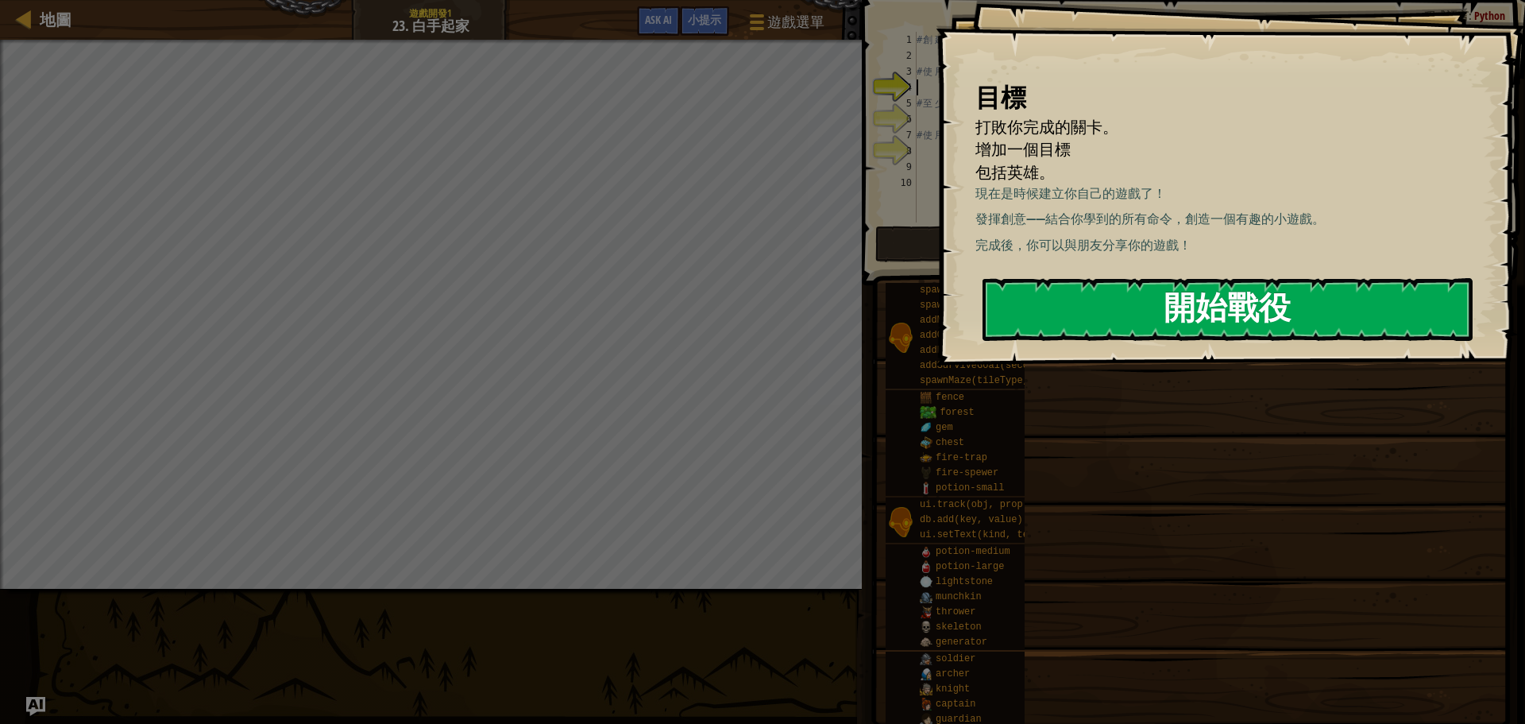
click at [1062, 316] on button "開始戰役" at bounding box center [1228, 309] width 490 height 63
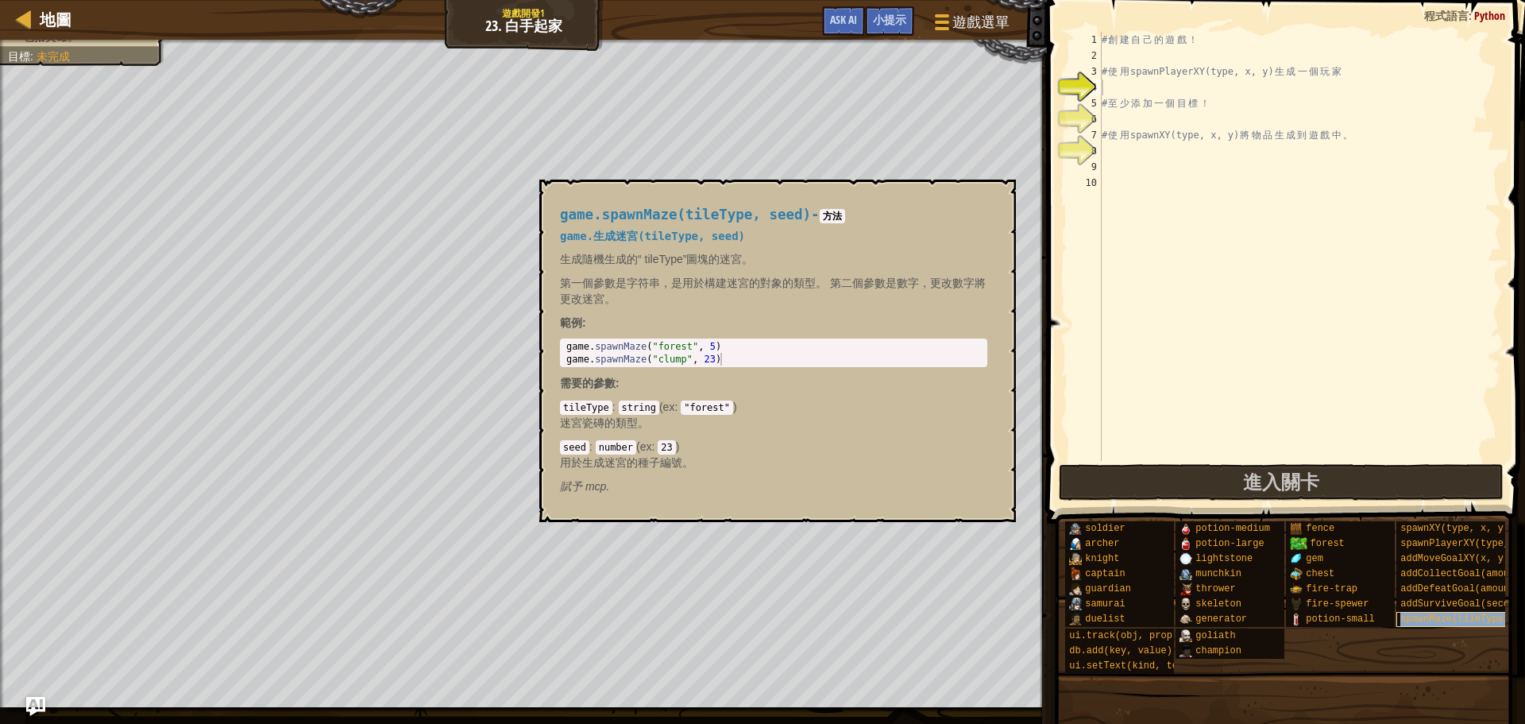
click at [1454, 617] on span "spawnMaze(tileType, seed)" at bounding box center [1472, 618] width 143 height 11
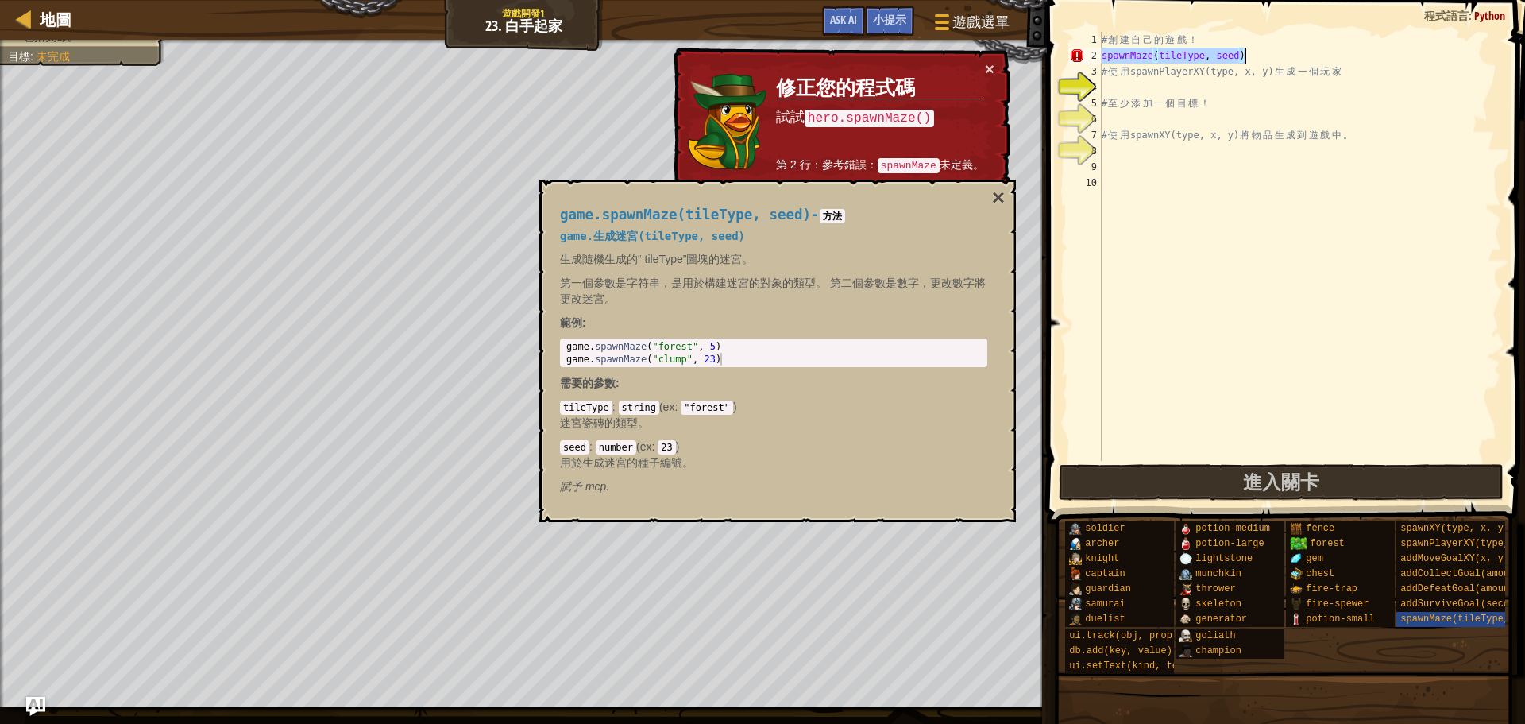
click at [1239, 53] on div "# 創 建 自 己 的 遊 戲 ！ spawnMaze ( tileType , seed ) # 使 用 spawnPlayerXY(type, x, y)…" at bounding box center [1300, 246] width 403 height 429
click at [1103, 49] on div "# 創 建 自 己 的 遊 戲 ！ spawnMaze ( ) # 使 用 spawnPlayerXY(type, x, y) 生 成 一 個 玩 家 # 至…" at bounding box center [1300, 262] width 403 height 461
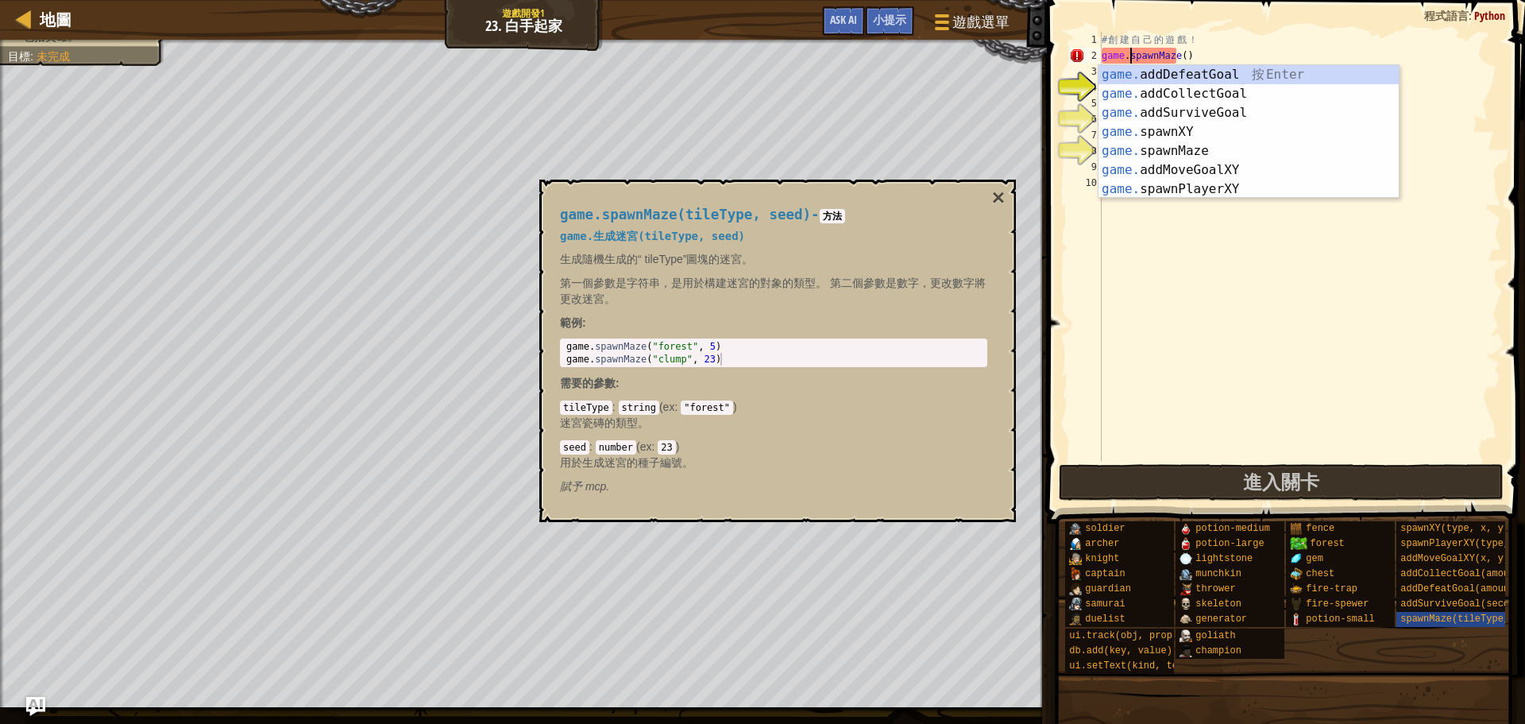
scroll to position [7, 2]
click at [1186, 56] on div "# 創 建 自 己 的 遊 戲 ！ game . spawnMaze ( ) # 使 用 spawnPlayerXY(type, x, y) 生 成 一 個 …" at bounding box center [1300, 262] width 403 height 461
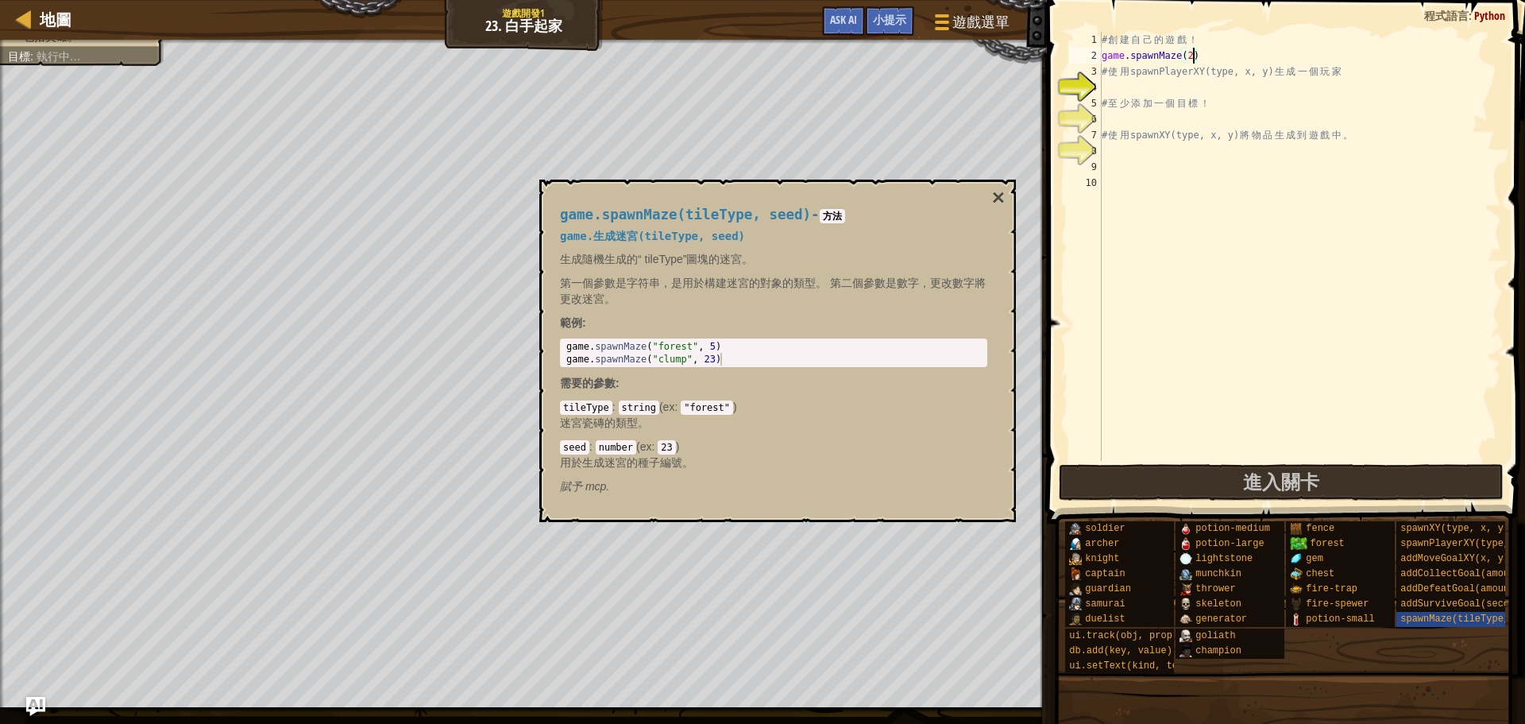
scroll to position [7, 7]
click at [993, 199] on button "×" at bounding box center [998, 198] width 13 height 22
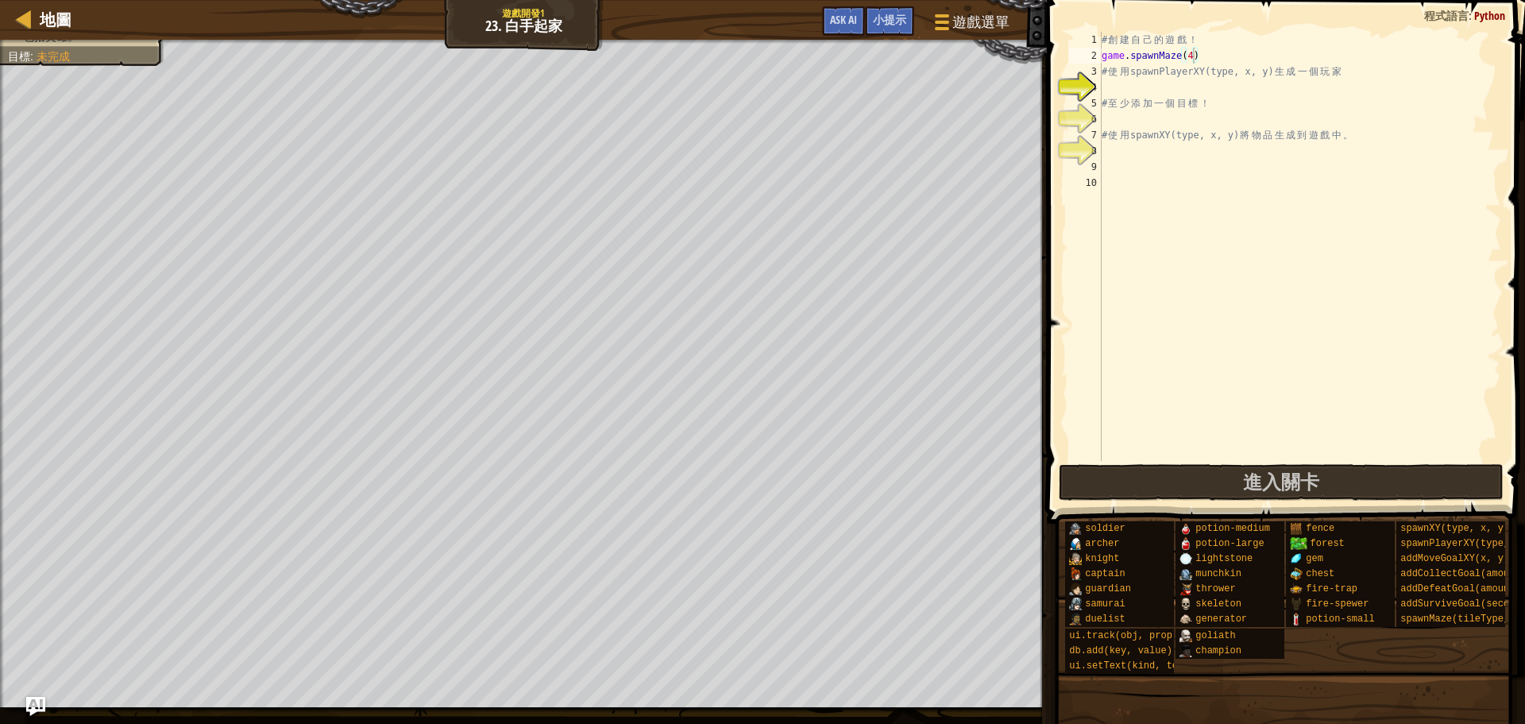
click at [1158, 110] on div "# 創 建 自 己 的 遊 戲 ！ game . spawnMaze ( 4 ) # 使 用 spawnPlayerXY(type, x, y) 生 成 一 …" at bounding box center [1300, 262] width 403 height 461
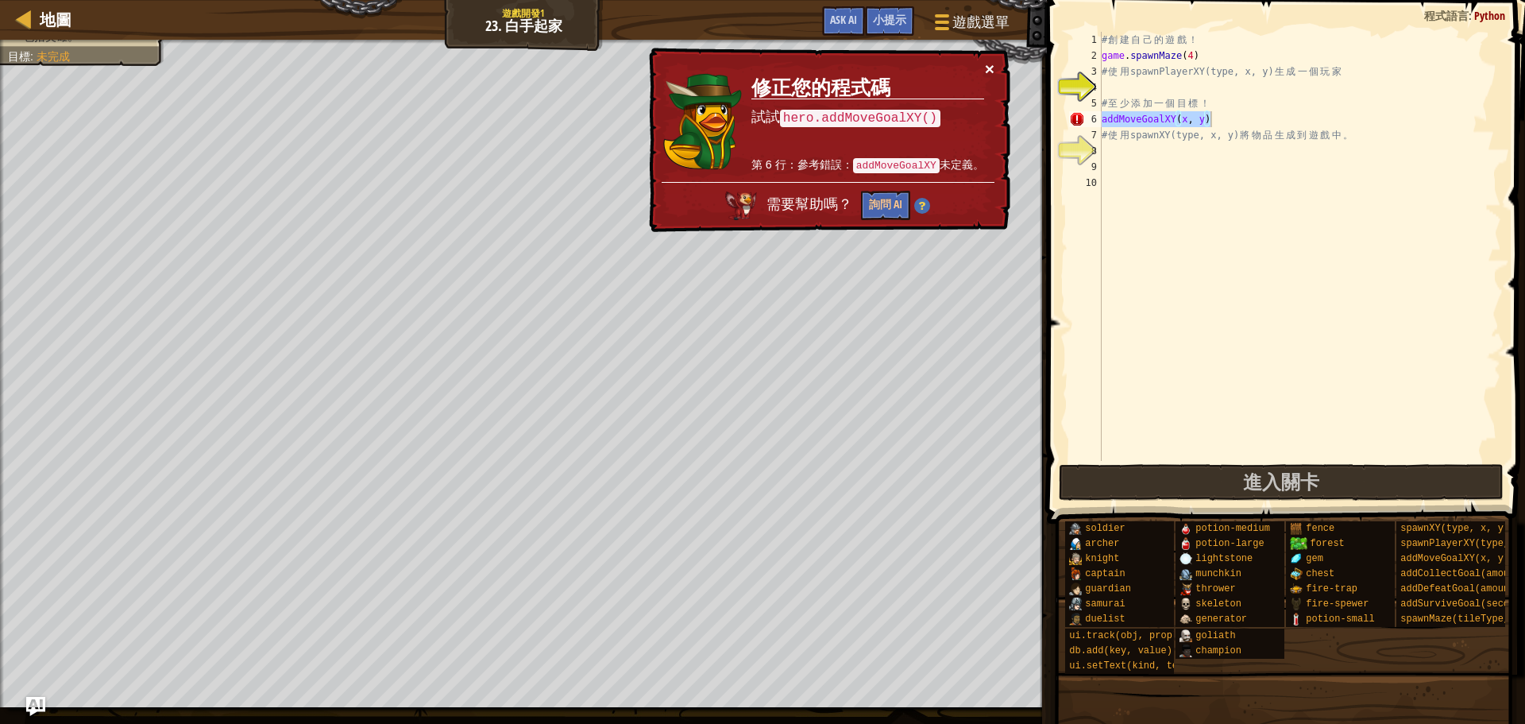
click at [986, 68] on button "×" at bounding box center [990, 68] width 10 height 17
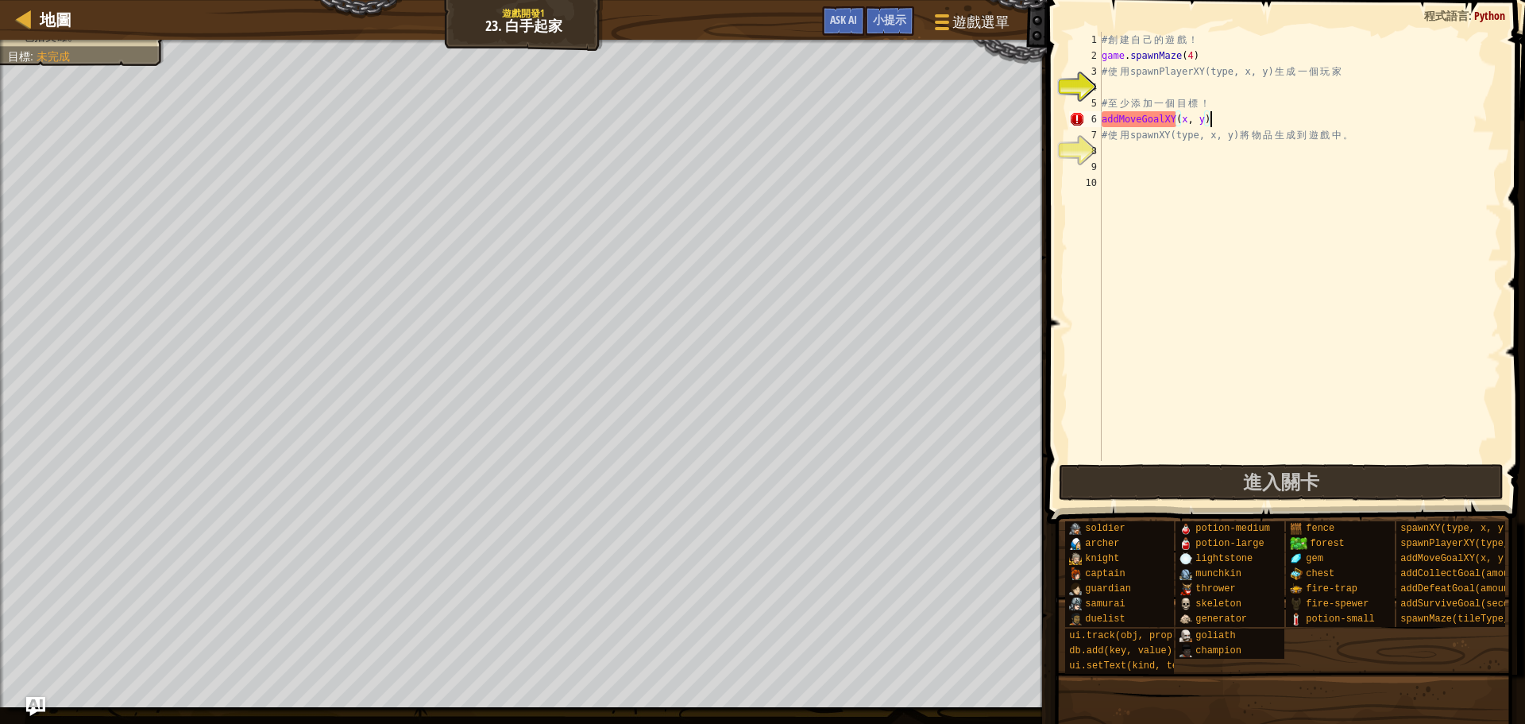
click at [1193, 51] on div "# 創 建 自 己 的 遊 戲 ！ game . spawnMaze ( 4 ) # 使 用 spawnPlayerXY(type, x, y) 生 成 一 …" at bounding box center [1300, 262] width 403 height 461
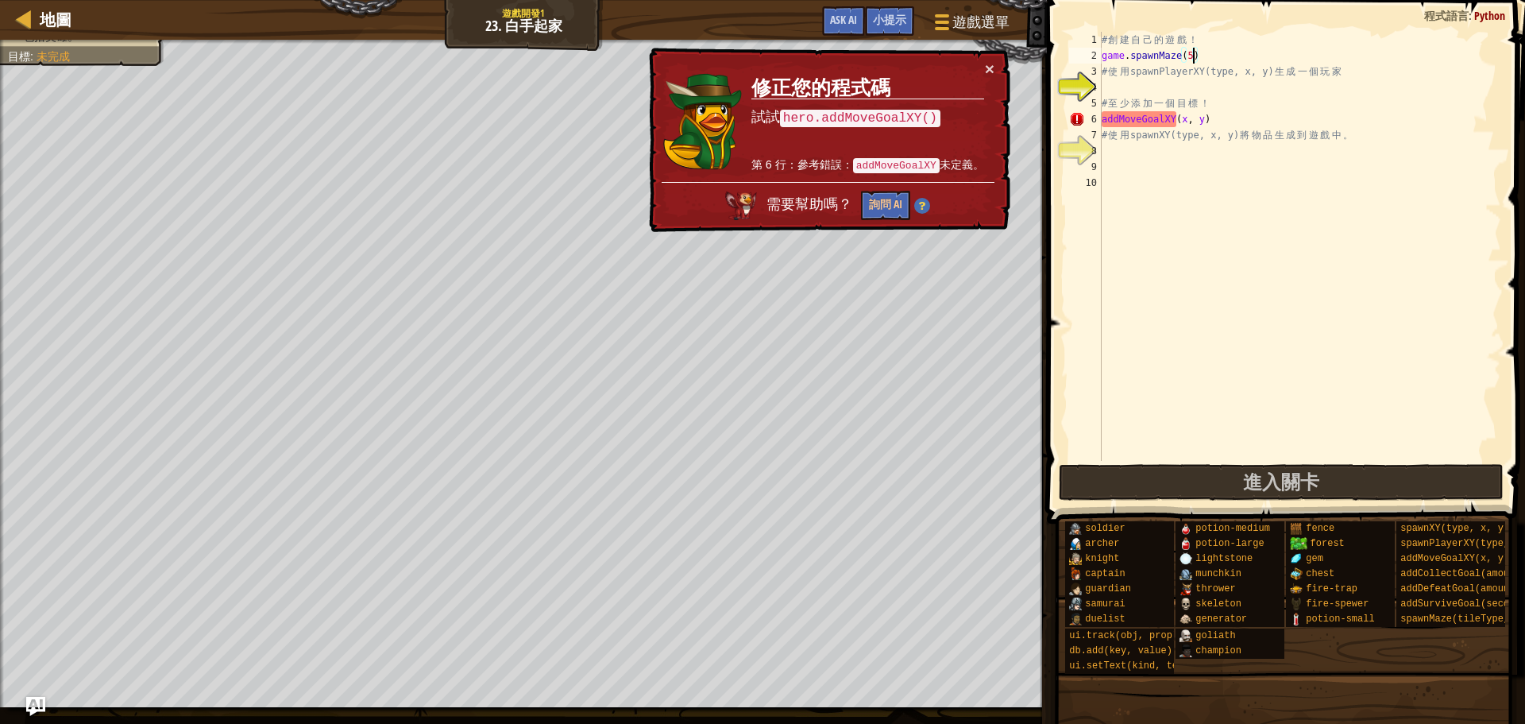
click at [1205, 121] on div "# 創 建 自 己 的 遊 戲 ！ game . spawnMaze ( 5 ) # 使 用 spawnPlayerXY(type, x, y) 生 成 一 …" at bounding box center [1300, 262] width 403 height 461
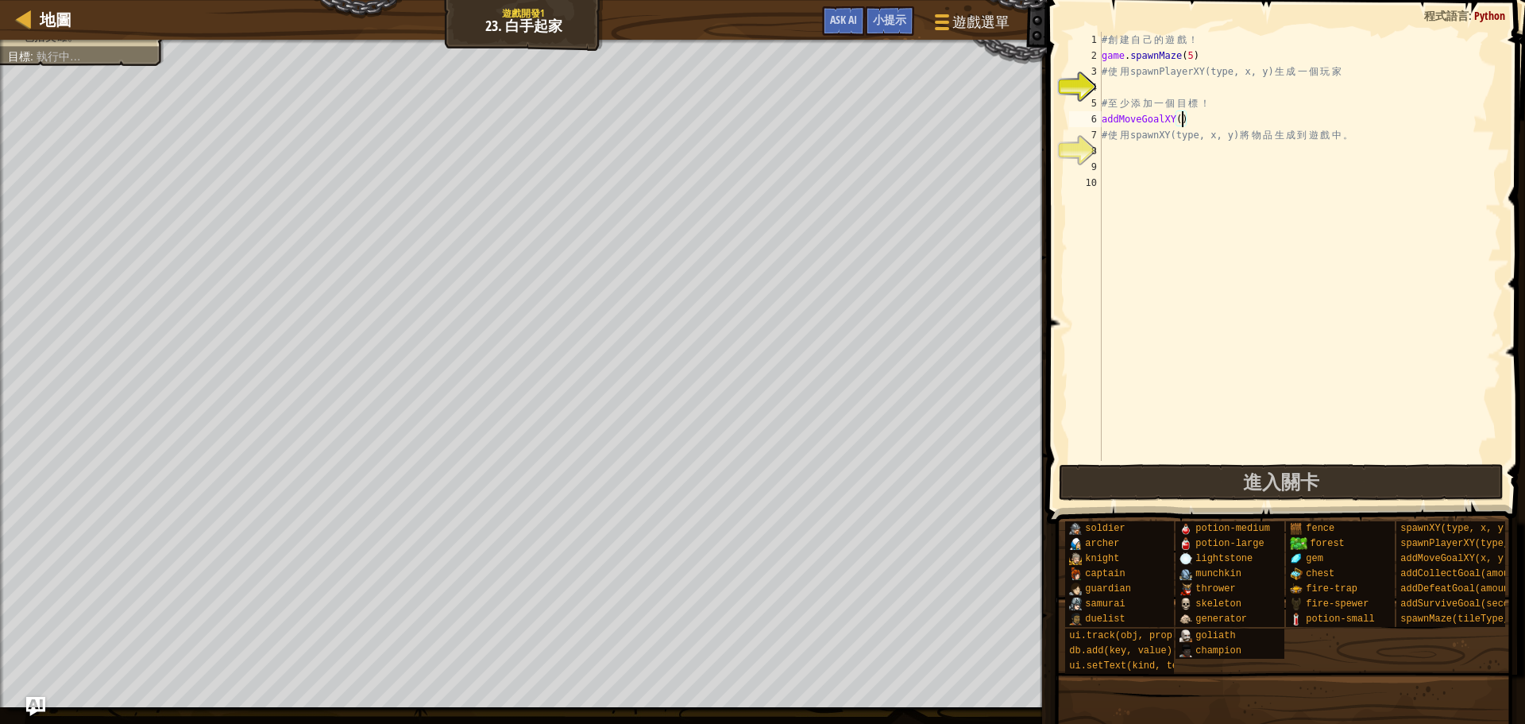
scroll to position [7, 6]
click at [1193, 56] on div "# 創 建 自 己 的 遊 戲 ！ game . spawnMaze ( 5 ) # 使 用 spawnPlayerXY(type, x, y) 生 成 一 …" at bounding box center [1300, 262] width 403 height 461
type textarea "# 創建自己的遊戲！"
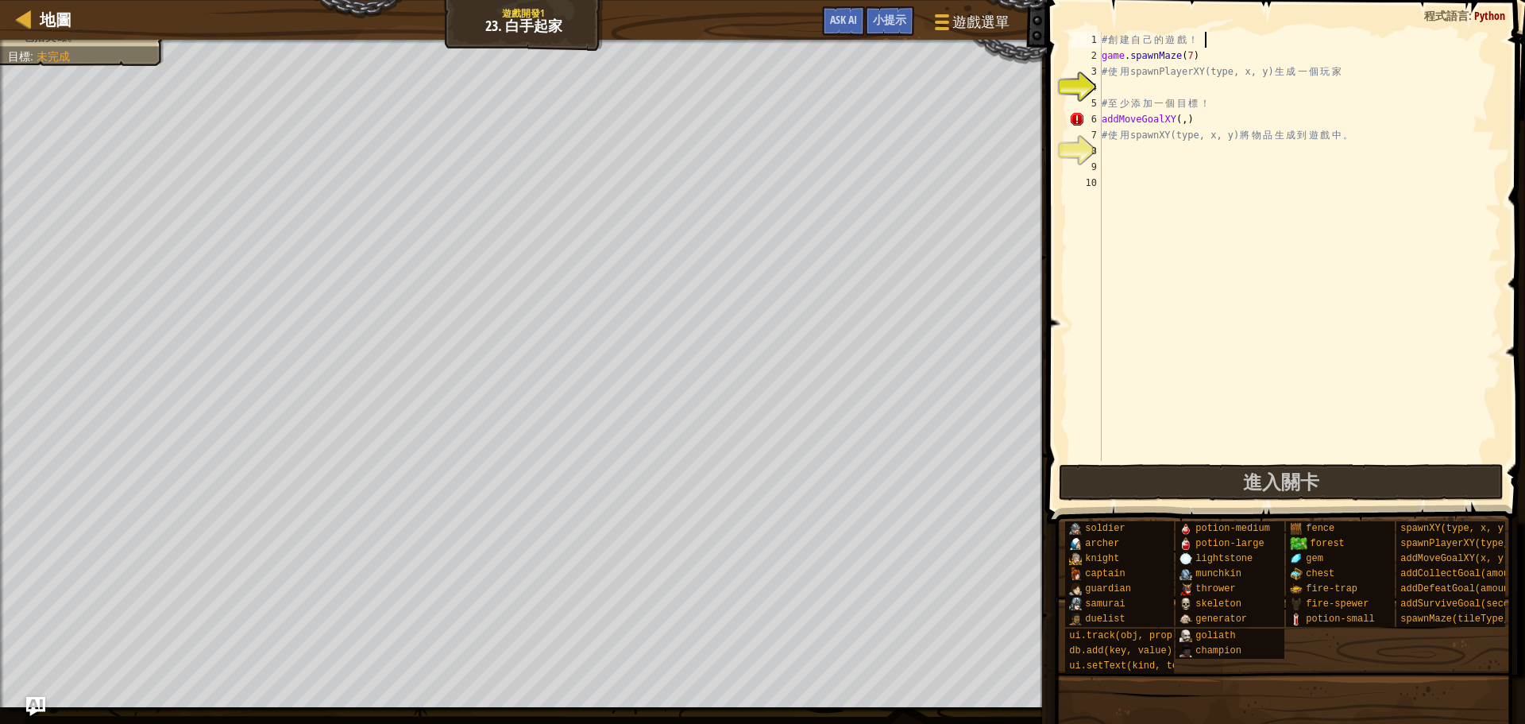
drag, startPoint x: 1225, startPoint y: 42, endPoint x: 1208, endPoint y: 86, distance: 47.1
click at [1208, 86] on div "# 創 建 自 己 的 遊 戲 ！ game . spawnMaze ( 7 ) # 使 用 spawnPlayerXY(type, x, y) 生 成 一 …" at bounding box center [1300, 262] width 403 height 461
click at [1193, 52] on div "# 創 建 自 己 的 遊 戲 ！ game . spawnMaze ( 7 ) # 使 用 spawnPlayerXY(type, x, y) 生 成 一 …" at bounding box center [1300, 262] width 403 height 461
type textarea "game.spawnMaze(1)"
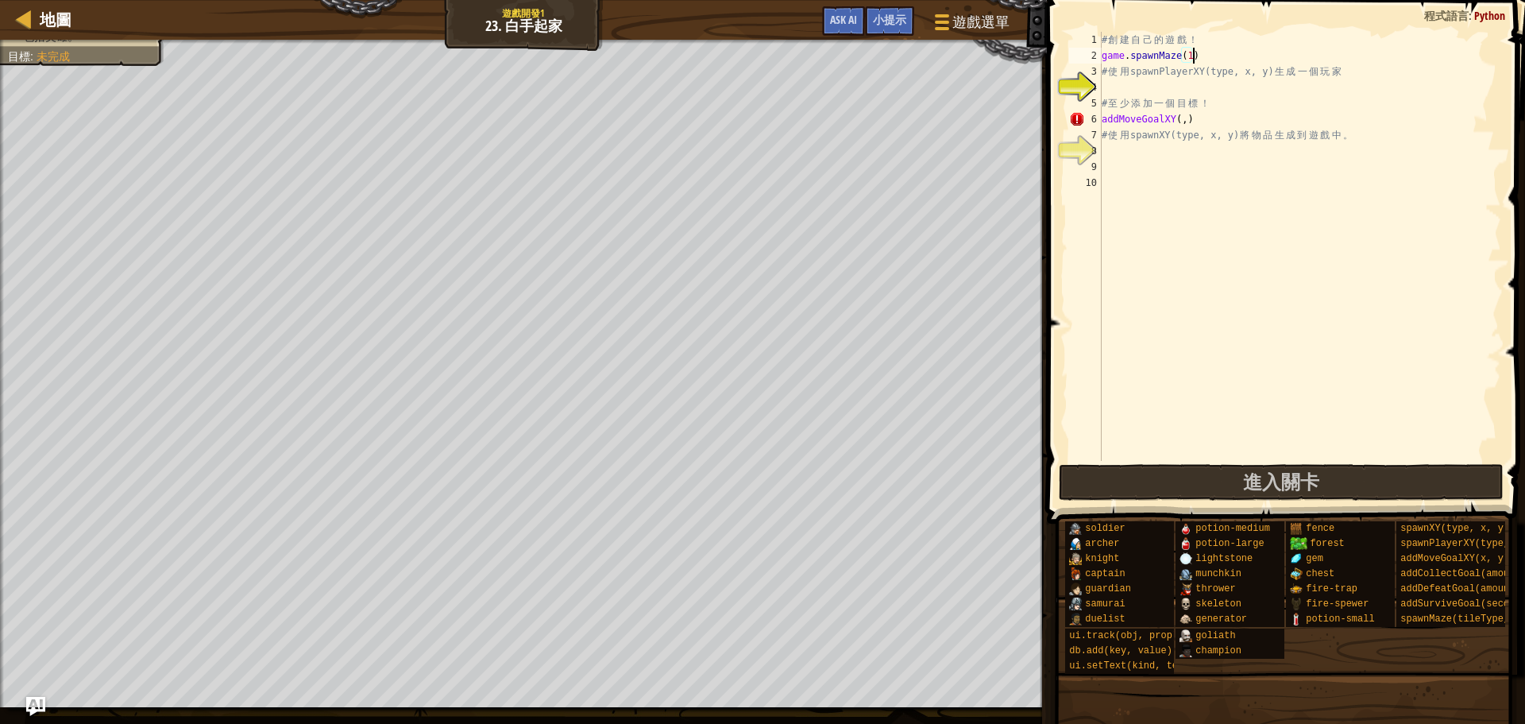
scroll to position [7, 7]
click at [1222, 60] on div "# 創 建 自 己 的 遊 戲 ！ game . spawnMaze ( 1 ) # 使 用 spawnPlayerXY(type, x, y) 生 成 一 …" at bounding box center [1300, 262] width 403 height 461
drag, startPoint x: 1216, startPoint y: 57, endPoint x: 1087, endPoint y: 50, distance: 128.9
click at [1087, 50] on div "game.spawnMaze(1) 1 2 3 4 5 6 7 8 9 10 # 創 建 自 己 的 遊 戲 ！ game . spawnMaze ( 1 )…" at bounding box center [1283, 246] width 435 height 429
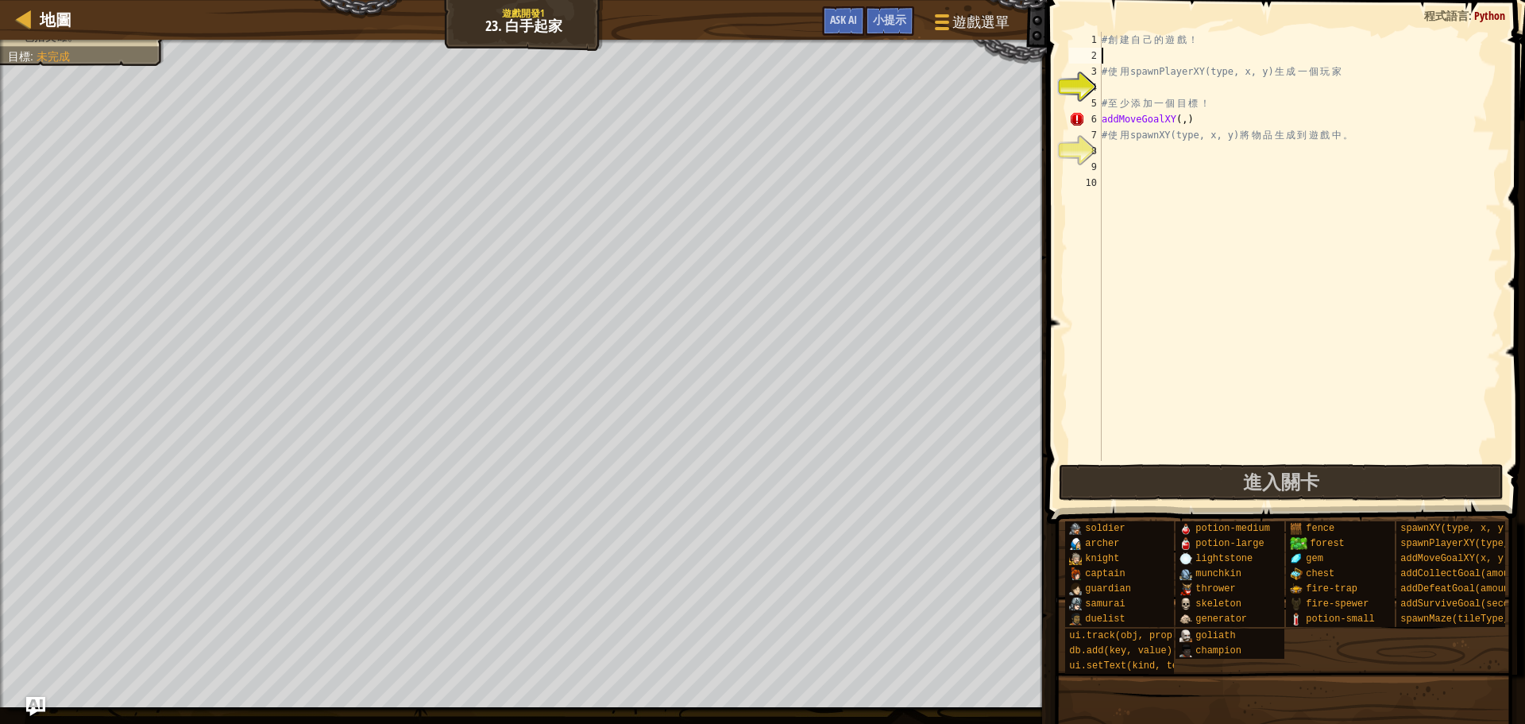
paste textarea "game.spawnMaze(1)"
click at [1193, 52] on div "# 創 建 自 己 的 遊 戲 ！ game . spawnMaze ( 1 ) # 使 用 spawnPlayerXY(type, x, y) 生 成 一 …" at bounding box center [1300, 262] width 403 height 461
click at [1180, 120] on div "# 創 建 自 己 的 遊 戲 ！ game . spawnMaze ( 2 ) # 使 用 spawnPlayerXY(type, x, y) 生 成 一 …" at bounding box center [1300, 262] width 403 height 461
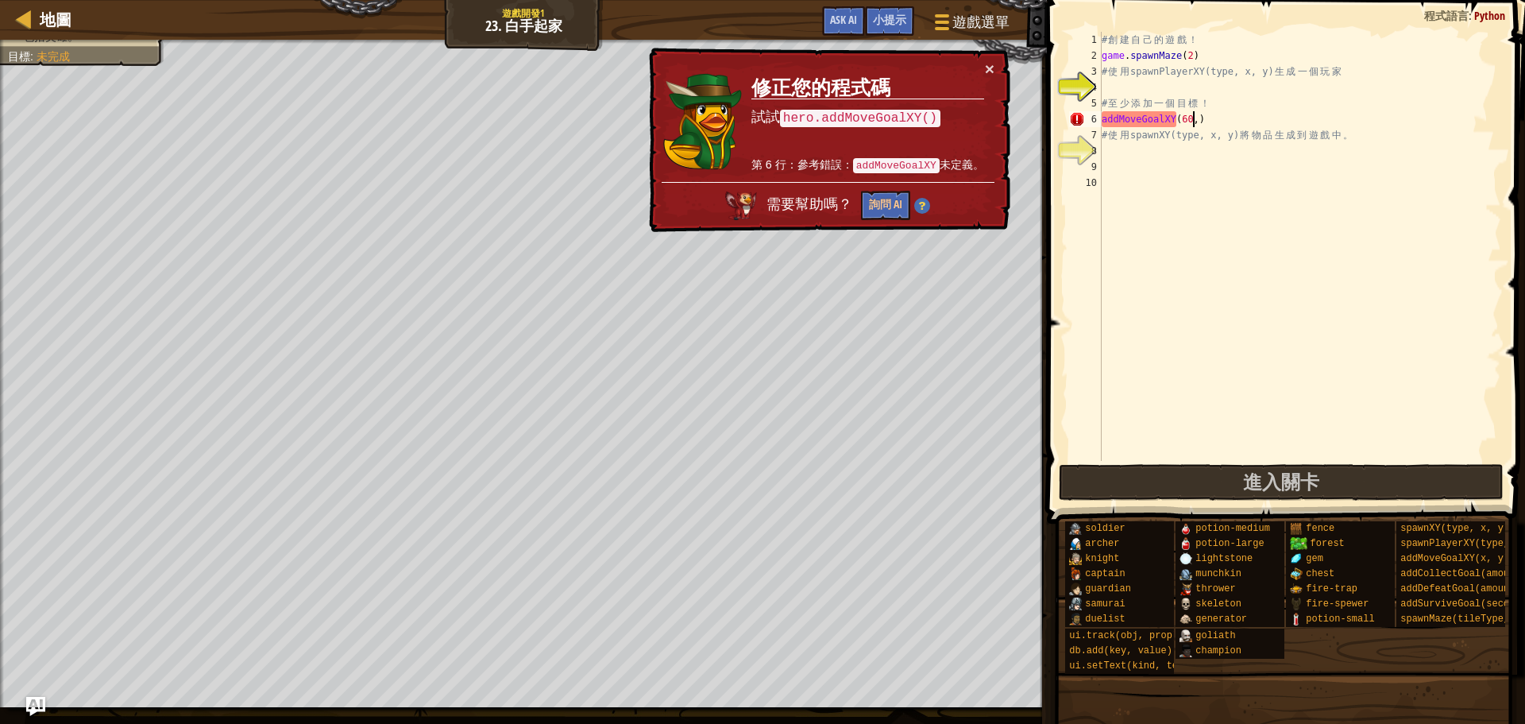
click at [1200, 122] on div "# 創 建 自 己 的 遊 戲 ！ game . spawnMaze ( 2 ) # 使 用 spawnPlayerXY(type, x, y) 生 成 一 …" at bounding box center [1300, 262] width 403 height 461
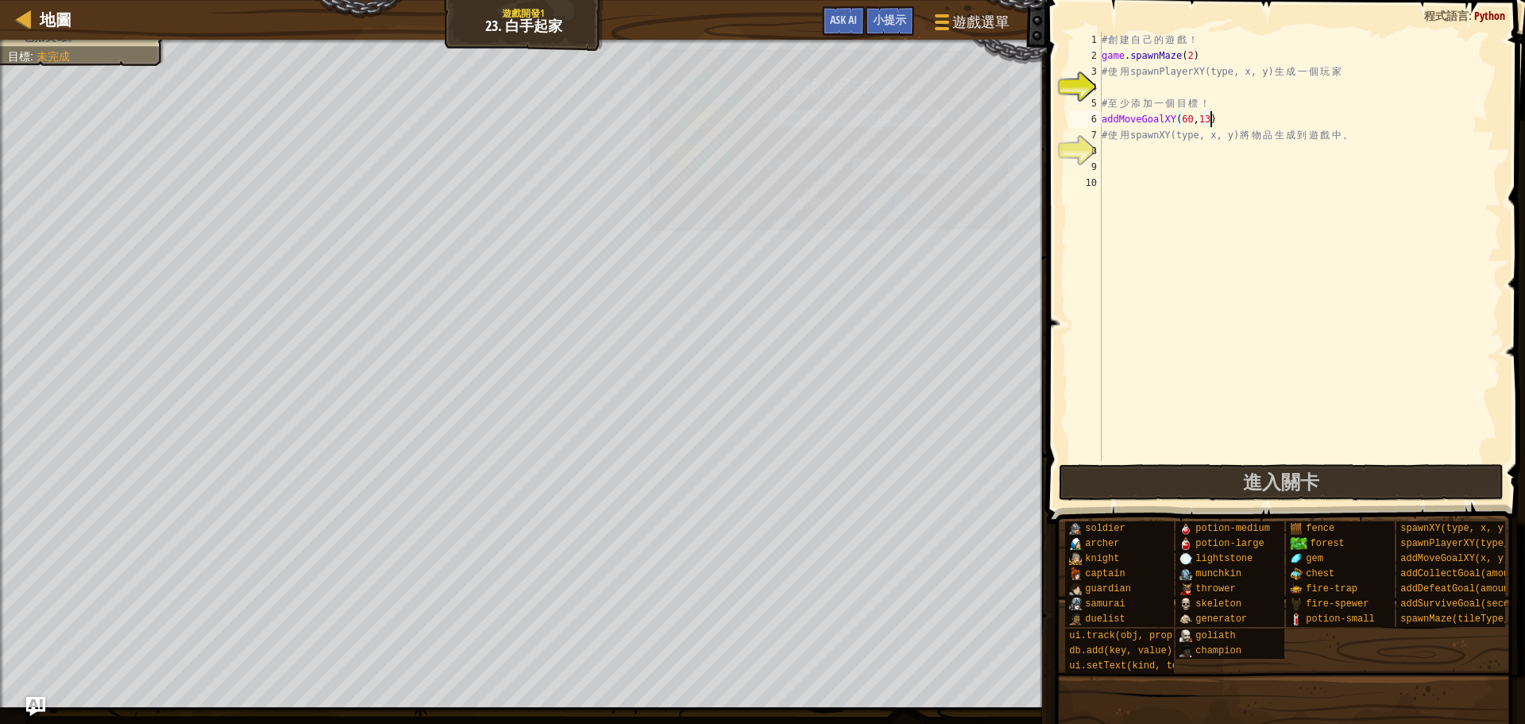
scroll to position [7, 9]
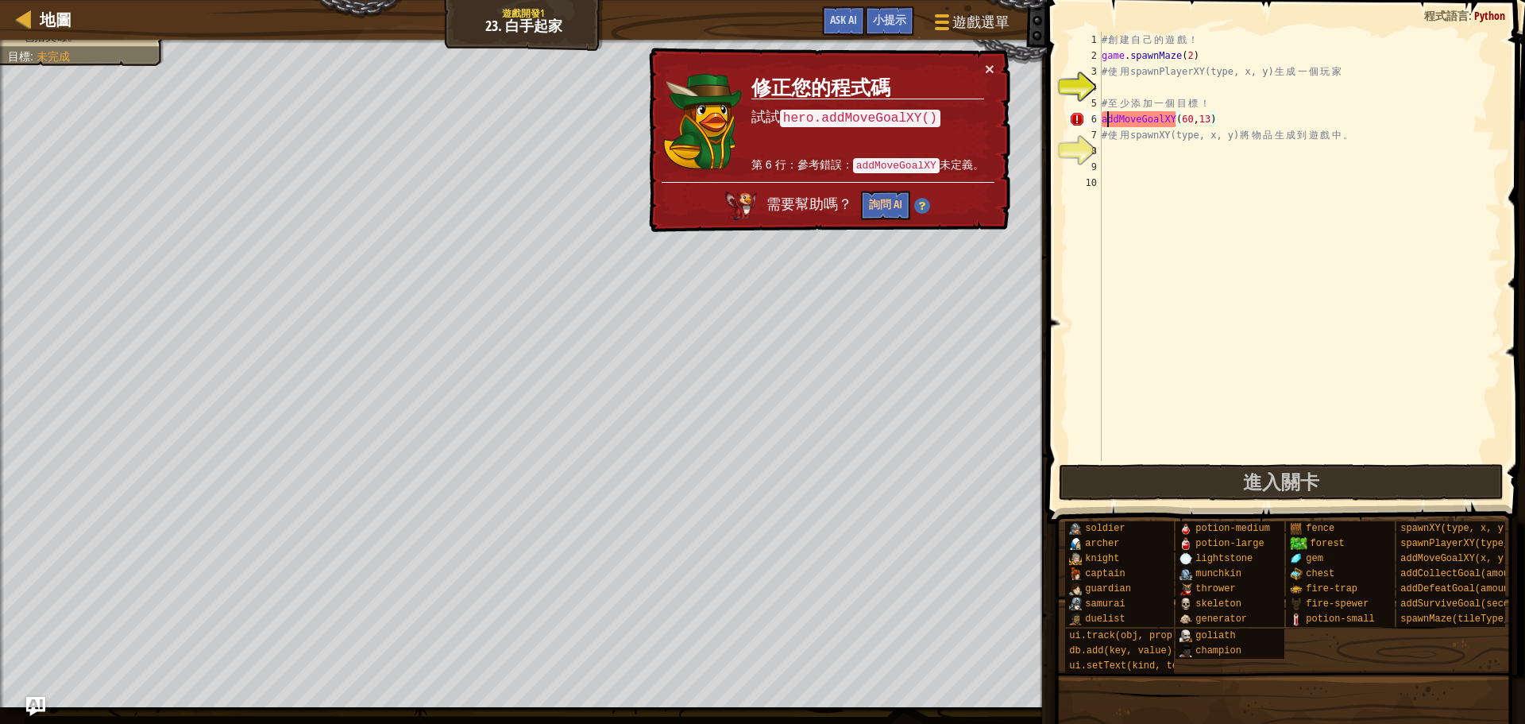
click at [1105, 118] on div "# 創 建 自 己 的 遊 戲 ！ game . spawnMaze ( 2 ) # 使 用 spawnPlayerXY(type, x, y) 生 成 一 …" at bounding box center [1300, 262] width 403 height 461
click at [1105, 119] on div "# 創 建 自 己 的 遊 戲 ！ game . spawnMaze ( 2 ) # 使 用 spawnPlayerXY(type, x, y) 生 成 一 …" at bounding box center [1300, 262] width 403 height 461
click at [1102, 118] on div "# 創 建 自 己 的 遊 戲 ！ game . spawnMaze ( 2 ) # 使 用 spawnPlayerXY(type, x, y) 生 成 一 …" at bounding box center [1300, 262] width 403 height 461
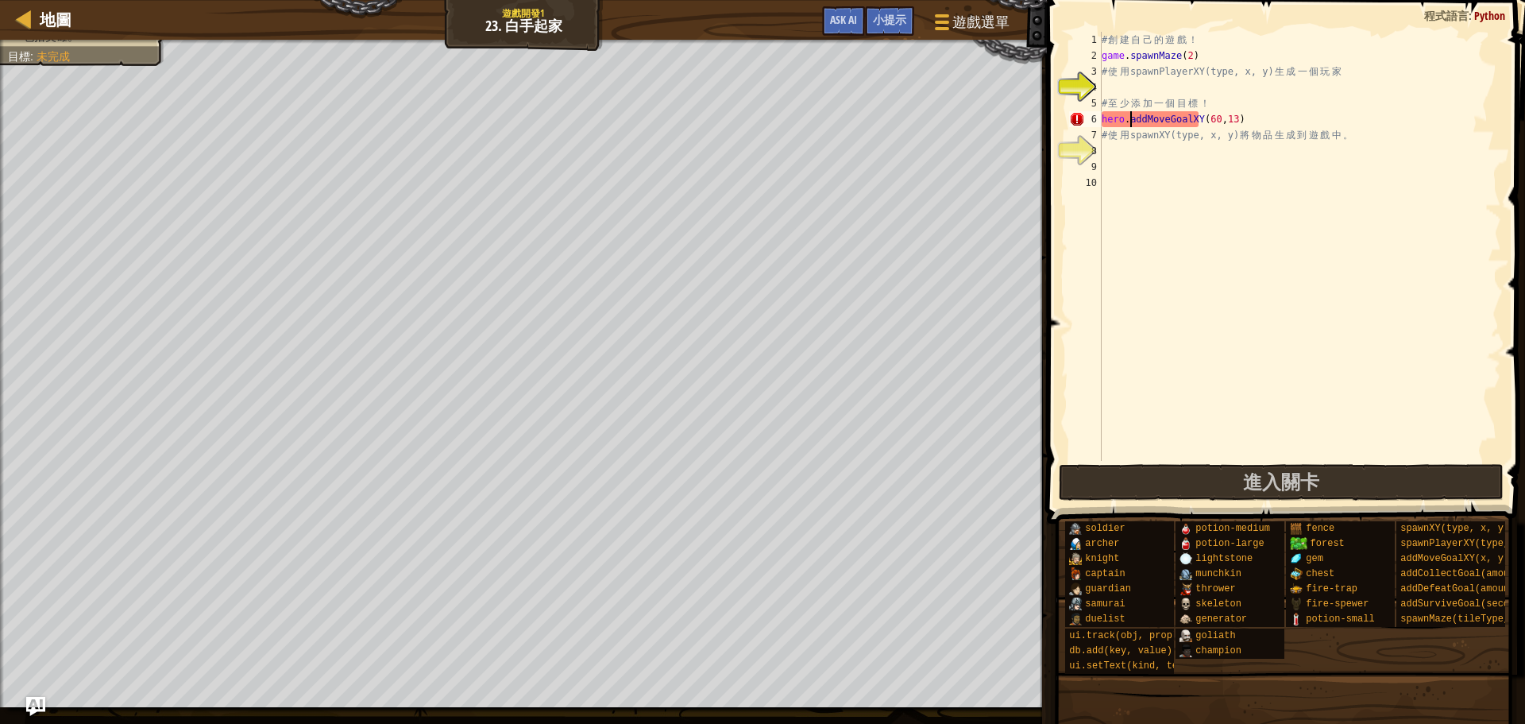
scroll to position [7, 2]
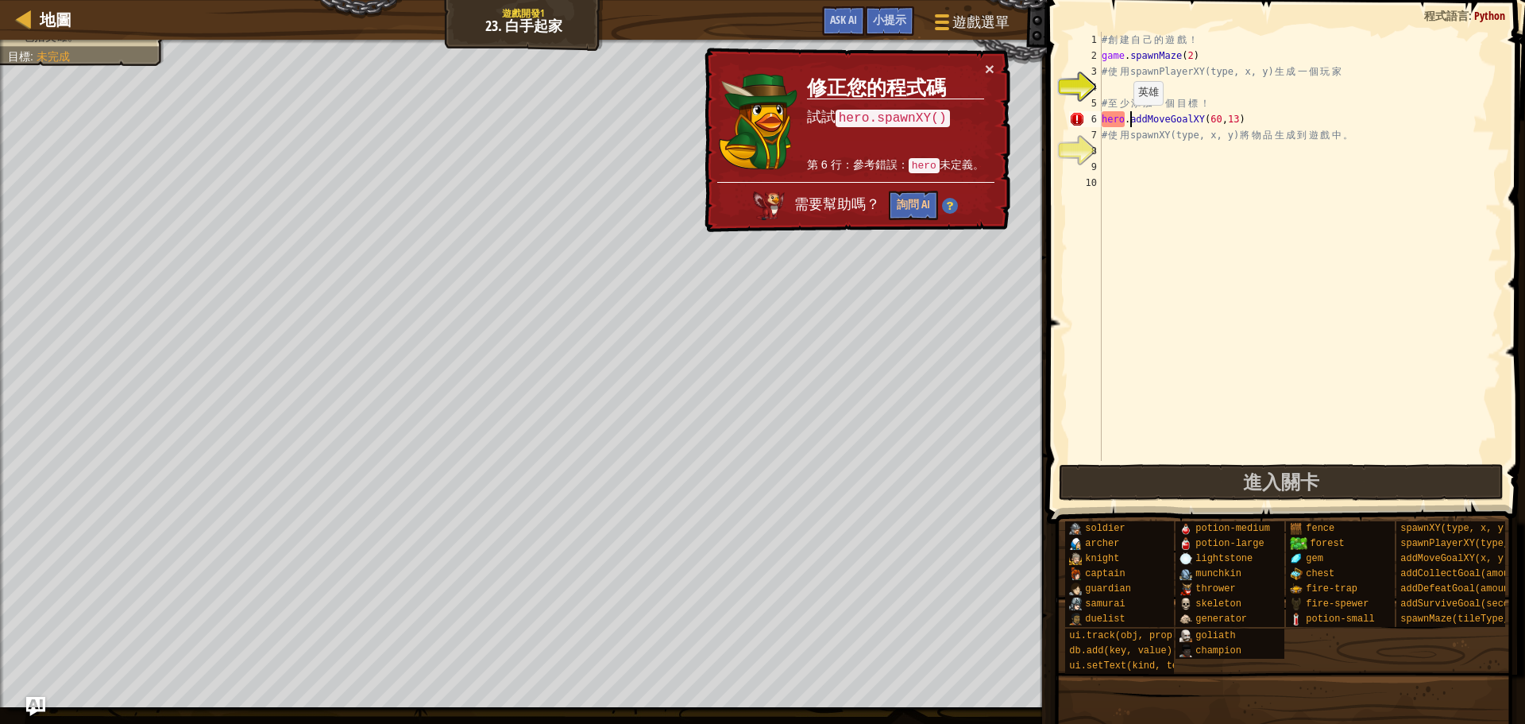
click at [1127, 121] on div "# 創 建 自 己 的 遊 戲 ！ game . spawnMaze ( 2 ) # 使 用 spawnPlayerXY(type, x, y) 生 成 一 …" at bounding box center [1300, 262] width 403 height 461
click at [1130, 116] on div "# 創 建 自 己 的 遊 戲 ！ game . spawnMaze ( 2 ) # 使 用 spawnPlayerXY(type, x, y) 生 成 一 …" at bounding box center [1300, 262] width 403 height 461
type textarea "heroaddMoveGoalXY(60,13)"
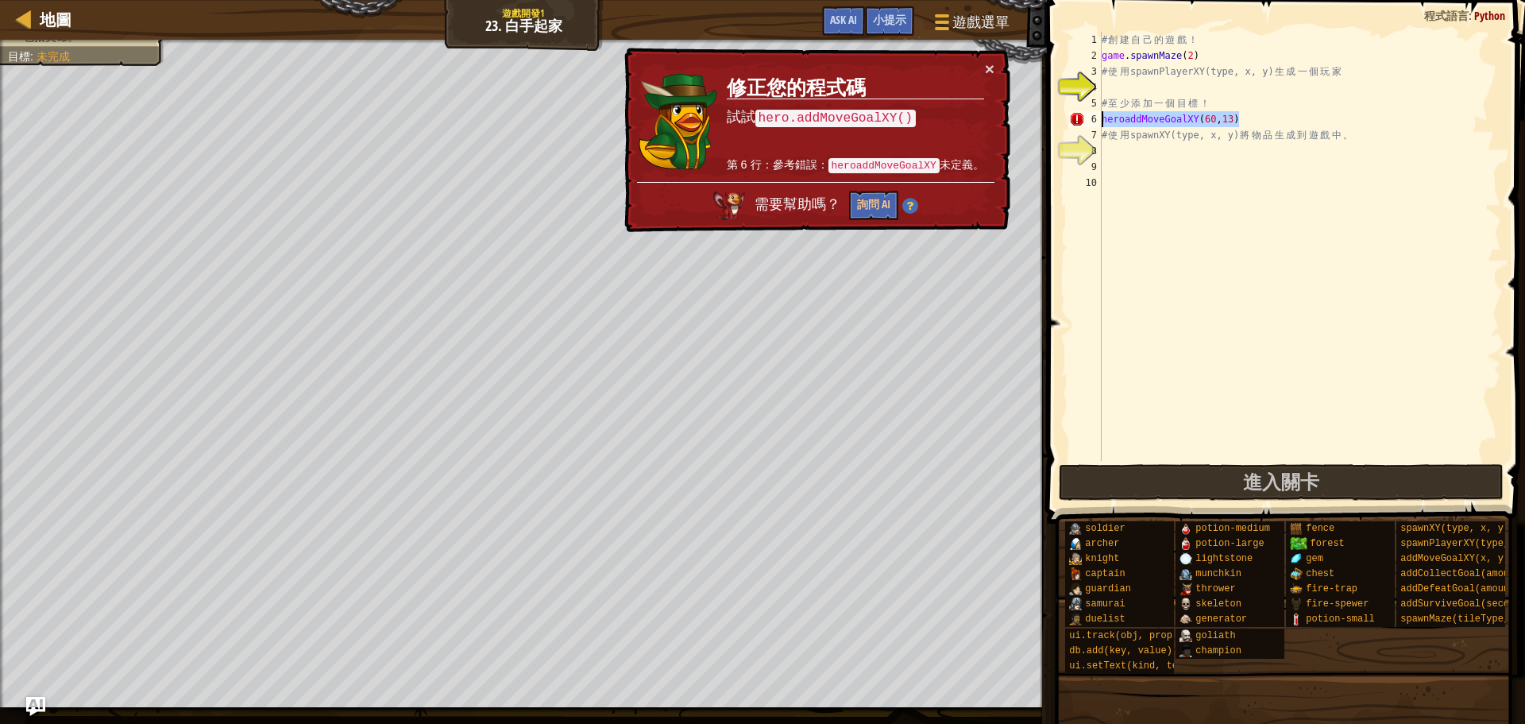
drag, startPoint x: 1268, startPoint y: 121, endPoint x: 940, endPoint y: 115, distance: 328.2
click at [940, 115] on div "地圖 遊戲開發1 23. 白手起家 遊戲選單 完成 小提示 Ask AI 1 הההההההההההההההההההההההההההההההההההההההה…" at bounding box center [762, 362] width 1525 height 724
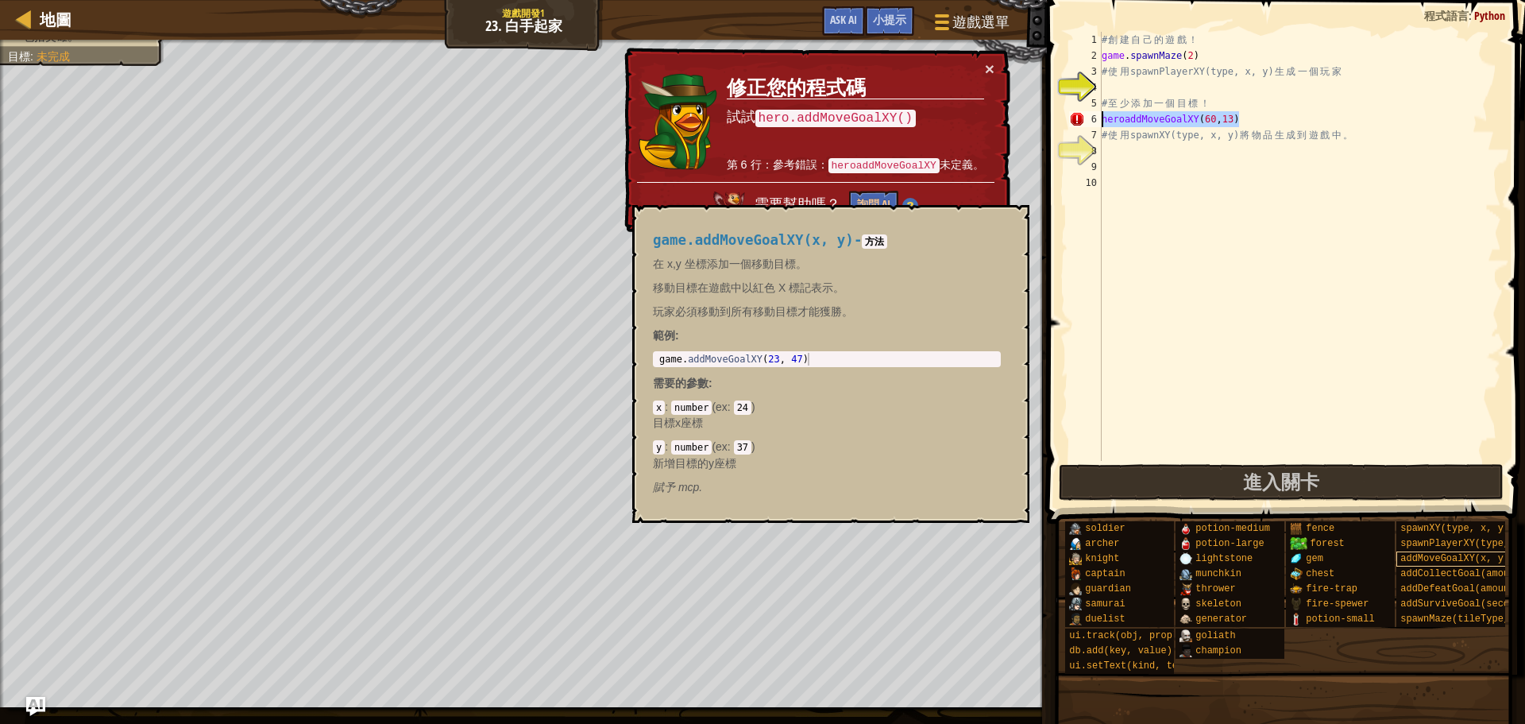
scroll to position [7, 0]
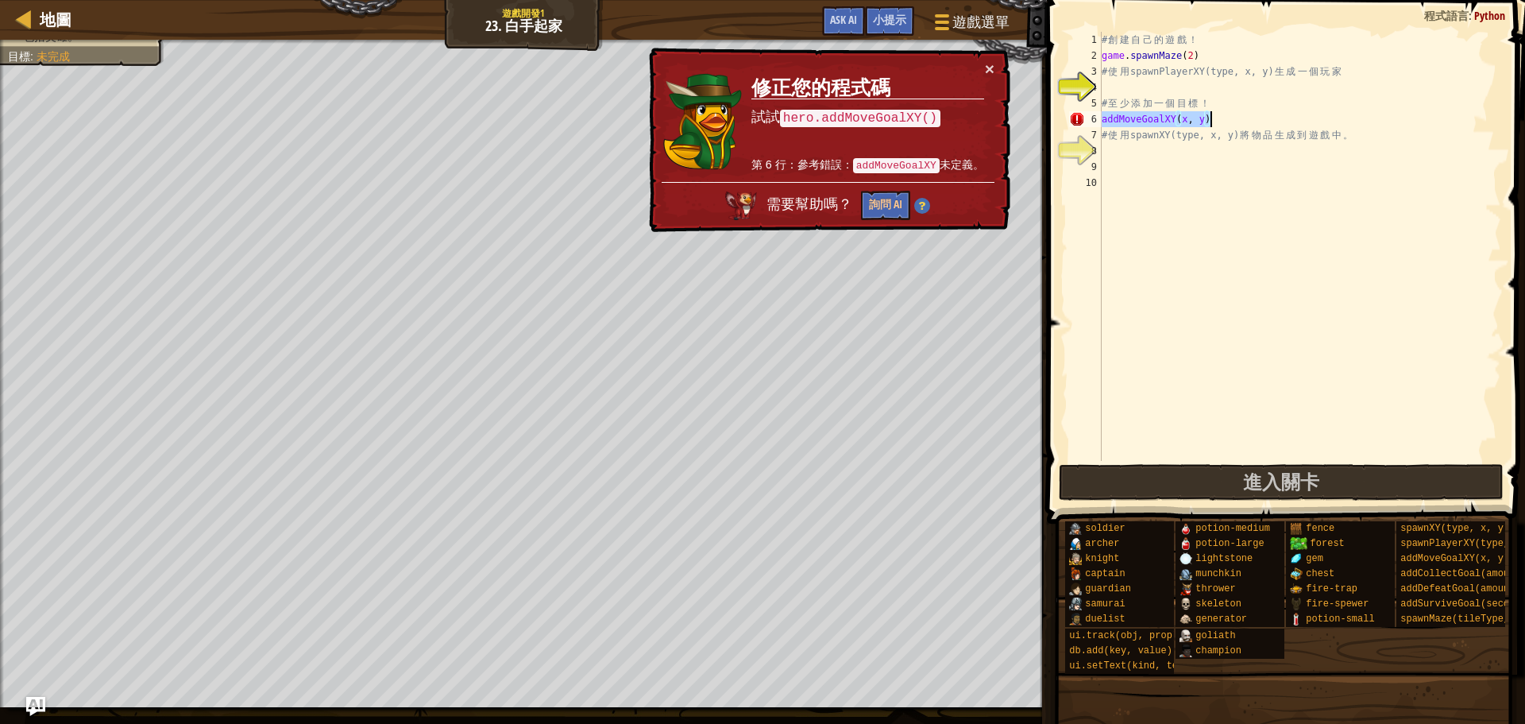
click at [1224, 119] on div "# 創 建 自 己 的 遊 戲 ！ game . spawnMaze ( 2 ) # 使 用 spawnPlayerXY(type, x, y) 生 成 一 …" at bounding box center [1300, 246] width 403 height 429
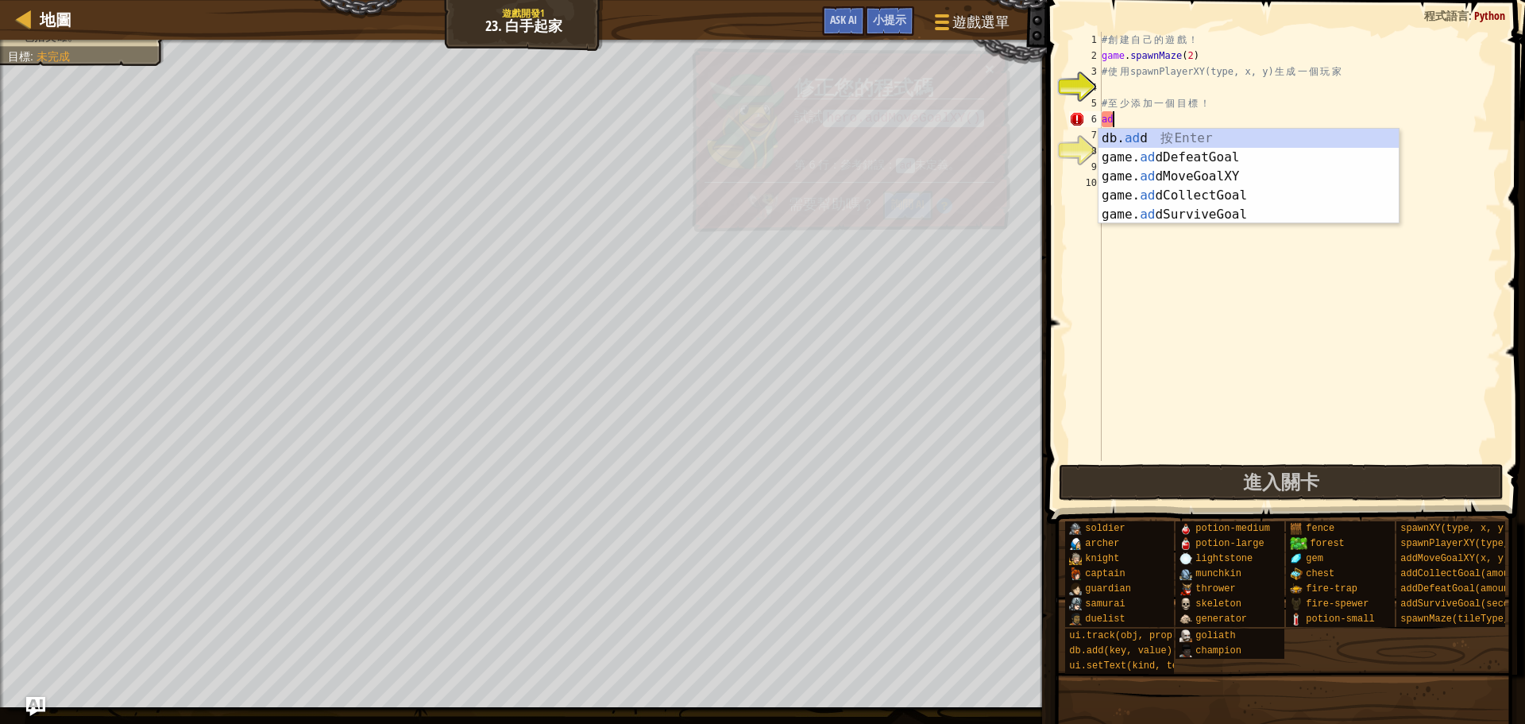
type textarea "a"
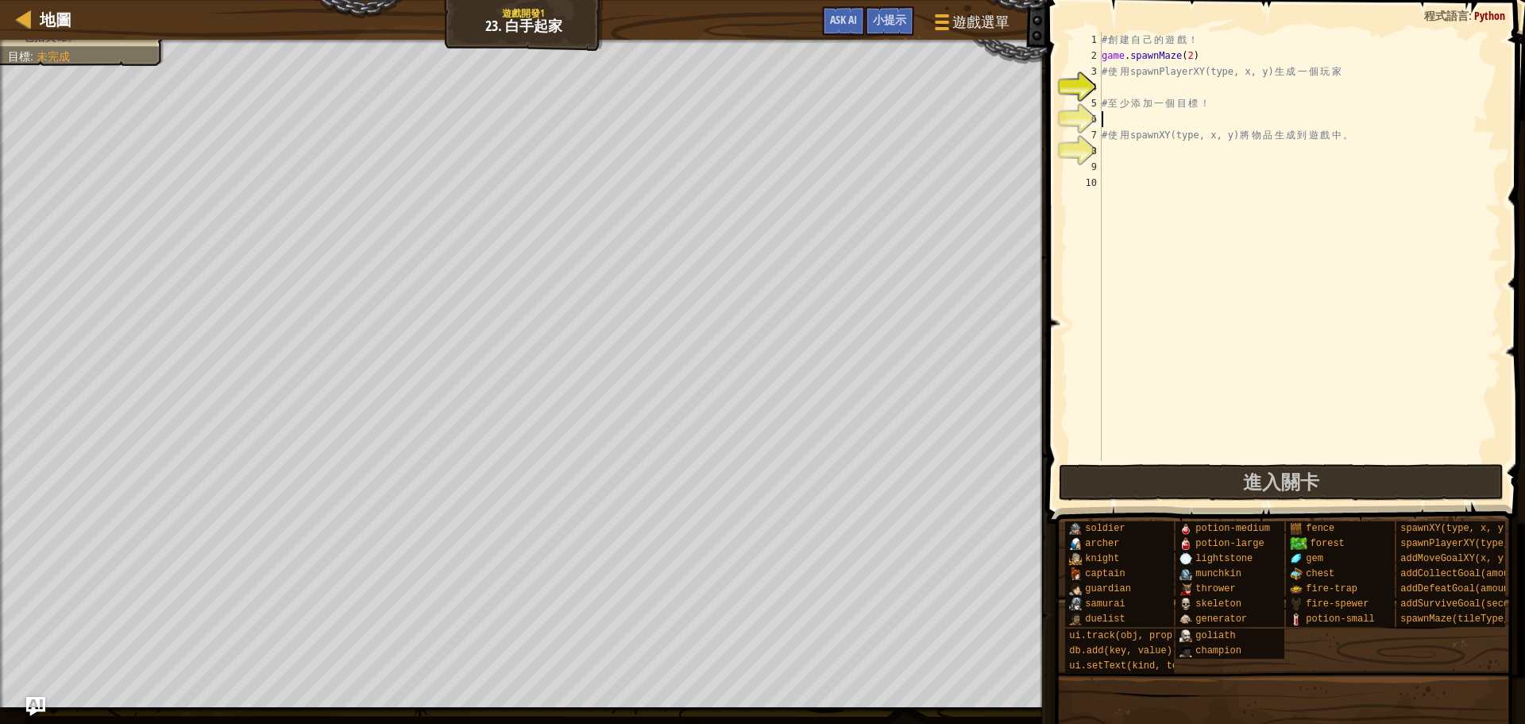
type textarea "h"
type textarea "g"
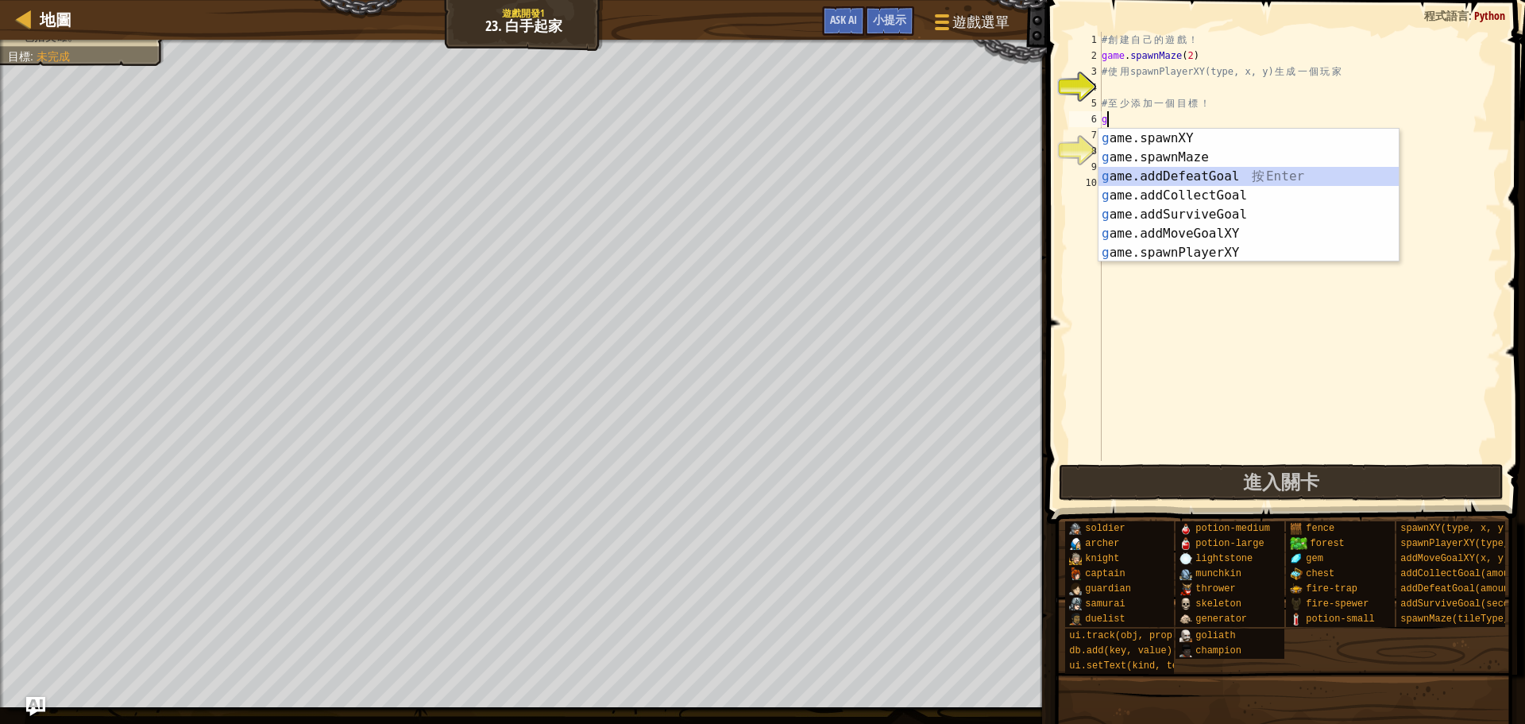
click at [1230, 172] on div "g ame.spawnXY 按 Enter g ame.spawnMaze 按 Enter g ame.addDefeatGoal 按 Enter g ame…" at bounding box center [1249, 215] width 300 height 172
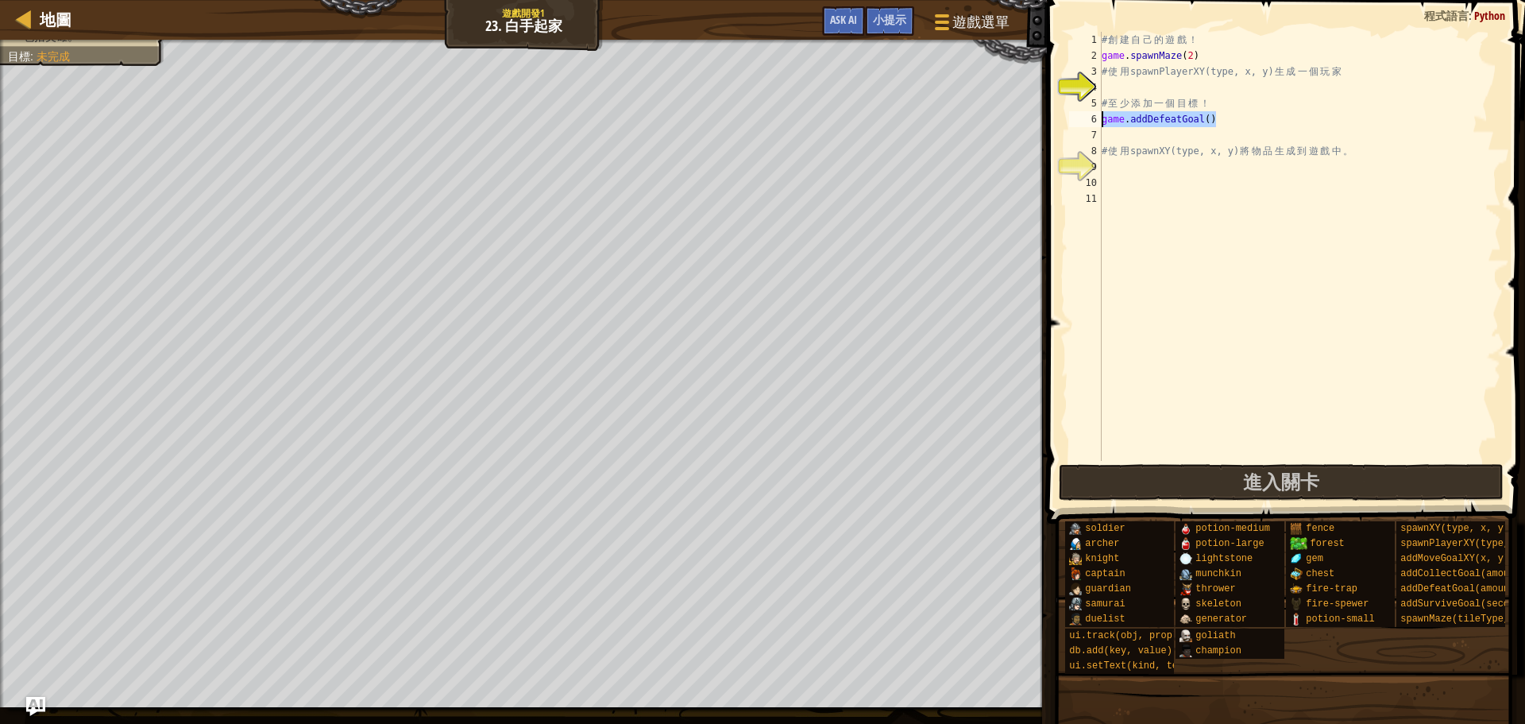
drag, startPoint x: 1197, startPoint y: 119, endPoint x: 1087, endPoint y: 124, distance: 110.5
click at [1087, 124] on div "1 2 3 4 5 6 7 8 9 10 11 # 創 建 自 己 的 遊 戲 ！ game . spawnMaze ( 2 ) # 使 用 spawnPla…" at bounding box center [1283, 246] width 435 height 429
type textarea "game.addDefeatGoal()"
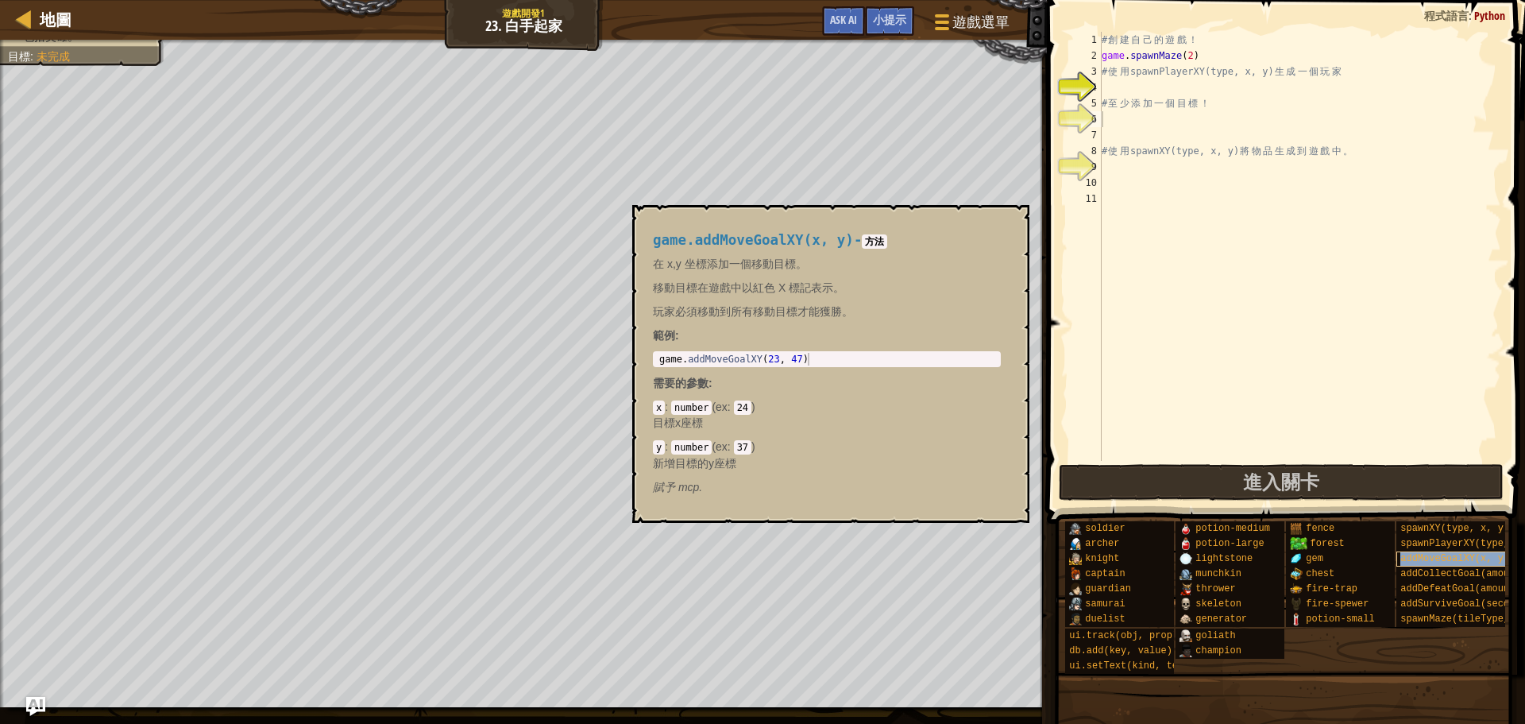
click at [1430, 563] on span "addMoveGoalXY(x, y)" at bounding box center [1455, 558] width 109 height 11
drag, startPoint x: 801, startPoint y: 350, endPoint x: 652, endPoint y: 350, distance: 148.6
click at [652, 350] on div "game.addMoveGoalXY(x, y) - 方法 在 x,y 坐標添加一個移動目標。 移動目標在遊戲中以紅色 X 標記表示。 玩家必須移動到所有移動…" at bounding box center [827, 364] width 370 height 292
type textarea "game.addMoveGoalXY(23, 47)"
drag, startPoint x: 661, startPoint y: 358, endPoint x: 958, endPoint y: 360, distance: 297.2
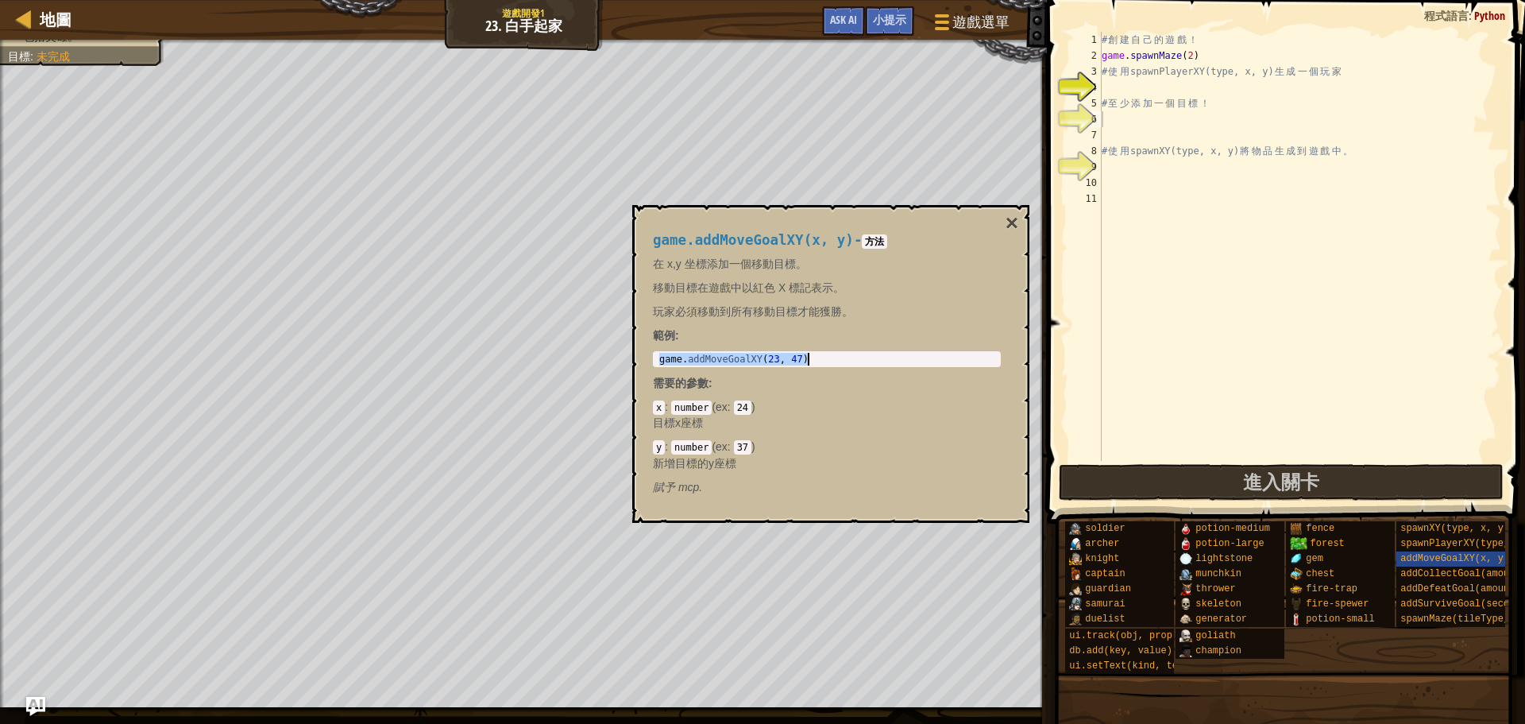
click at [957, 360] on div "game . addMoveGoalXY ( 23 , 47 )" at bounding box center [827, 372] width 342 height 38
click at [1146, 122] on div "# 創 建 自 己 的 遊 戲 ！ game . spawnMaze ( 2 ) # 使 用 spawnPlayerXY(type, x, y) 生 成 一 …" at bounding box center [1300, 262] width 403 height 461
paste textarea "game.addMoveGoalXY(23, 47)"
click at [1006, 223] on button "×" at bounding box center [1012, 223] width 13 height 22
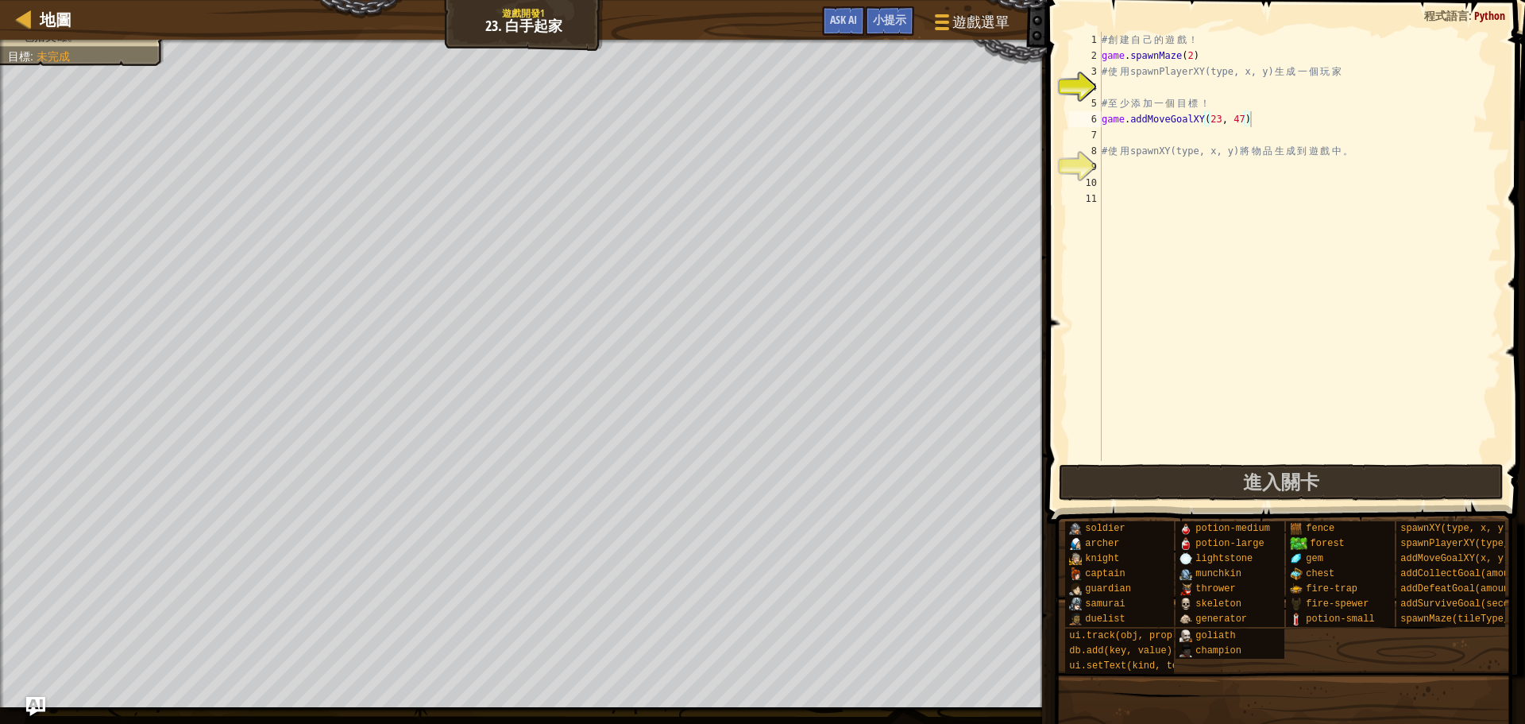
click at [1193, 55] on div "# 創 建 自 己 的 遊 戲 ！ game . spawnMaze ( 2 ) # 使 用 spawnPlayerXY(type, x, y) 生 成 一 …" at bounding box center [1300, 262] width 403 height 461
type textarea "game.spawnMaze(2)"
click at [1224, 113] on div "# 創 建 自 己 的 遊 戲 ！ game . spawnMaze ( 3 ) # 使 用 spawnPlayerXY(type, x, y) 生 成 一 …" at bounding box center [1300, 262] width 403 height 461
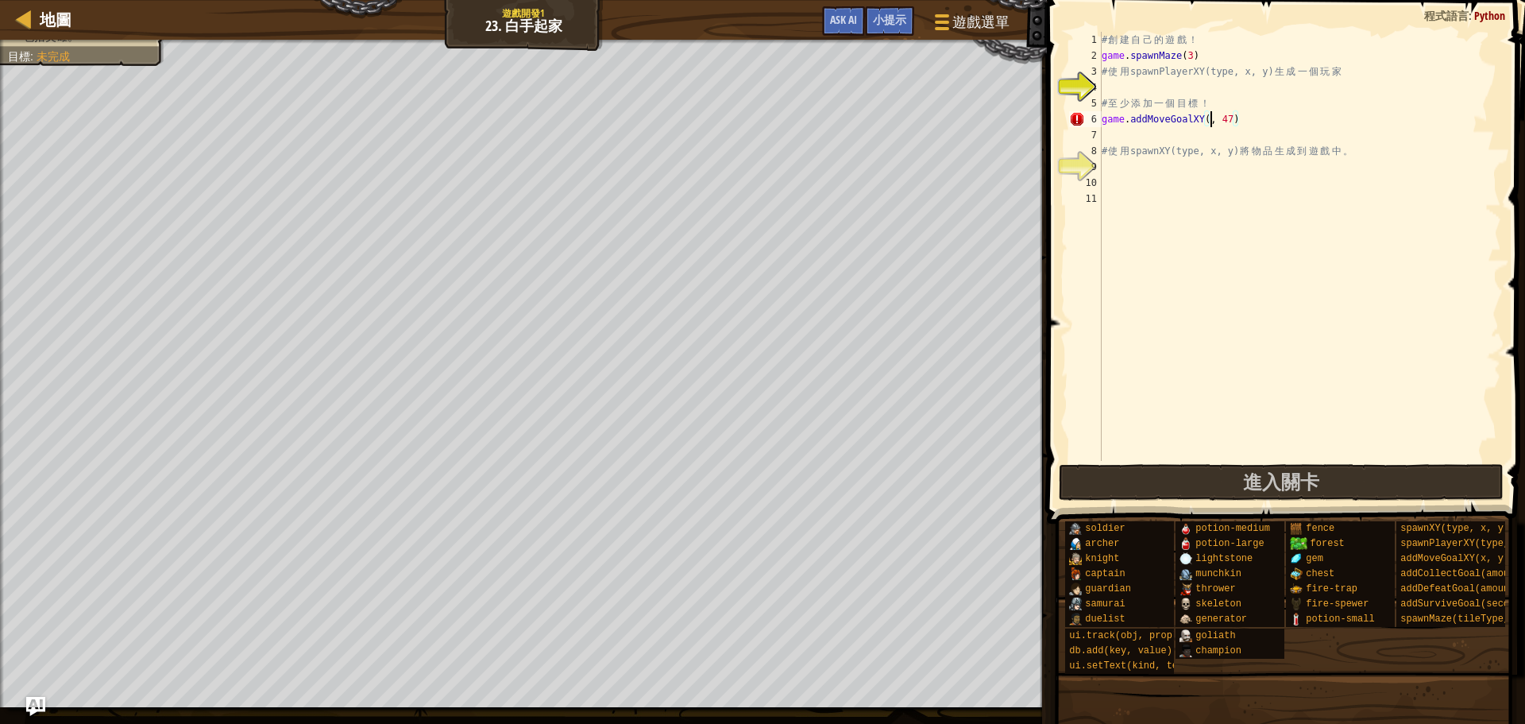
scroll to position [7, 10]
click at [1243, 114] on div "# 創 建 自 己 的 遊 戲 ！ game . spawnMaze ( 3 ) # 使 用 spawnPlayerXY(type, x, y) 生 成 一 …" at bounding box center [1300, 262] width 403 height 461
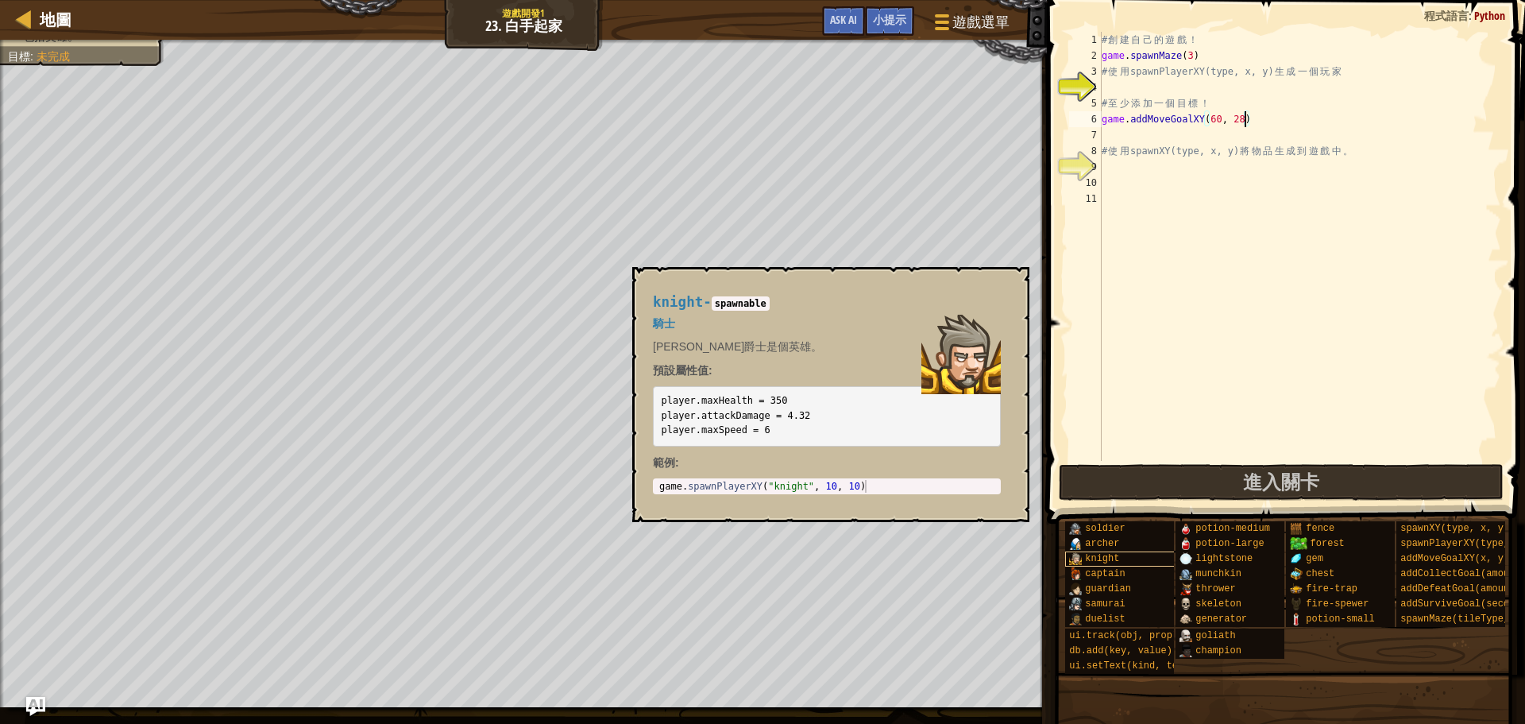
type textarea "game.addMoveGoalXY(60, 28)"
click at [1116, 563] on span "knight" at bounding box center [1102, 558] width 34 height 11
type textarea "game.spawnPlayerXY("knight", 10, 10)"
drag, startPoint x: 890, startPoint y: 489, endPoint x: 646, endPoint y: 486, distance: 243.9
click at [646, 486] on div "knight - spawnable 騎士 [PERSON_NAME]爵士是個英雄。 預設屬性值: player.maxHealth = 350 player…" at bounding box center [827, 395] width 370 height 230
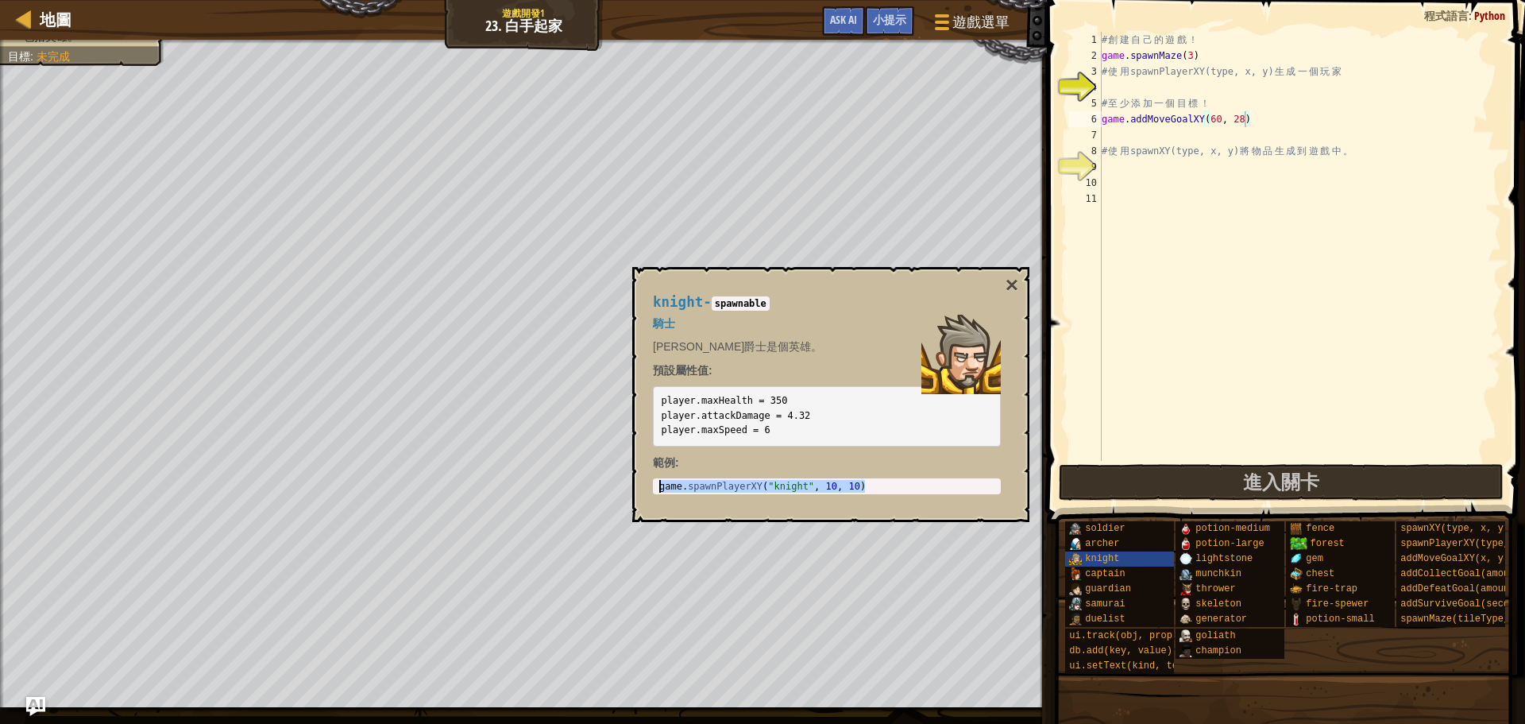
click at [1113, 130] on div "# 創 建 自 己 的 遊 戲 ！ game . spawnMaze ( 3 ) # 使 用 spawnPlayerXY(type, x, y) 生 成 一 …" at bounding box center [1300, 262] width 403 height 461
paste textarea "game.spawnPlayerXY("knight", 10, 10)"
click at [1279, 135] on div "# 創 建 自 己 的 遊 戲 ！ game . spawnMaze ( 3 ) # 使 用 spawnPlayerXY(type, x, y) 生 成 一 …" at bounding box center [1300, 262] width 403 height 461
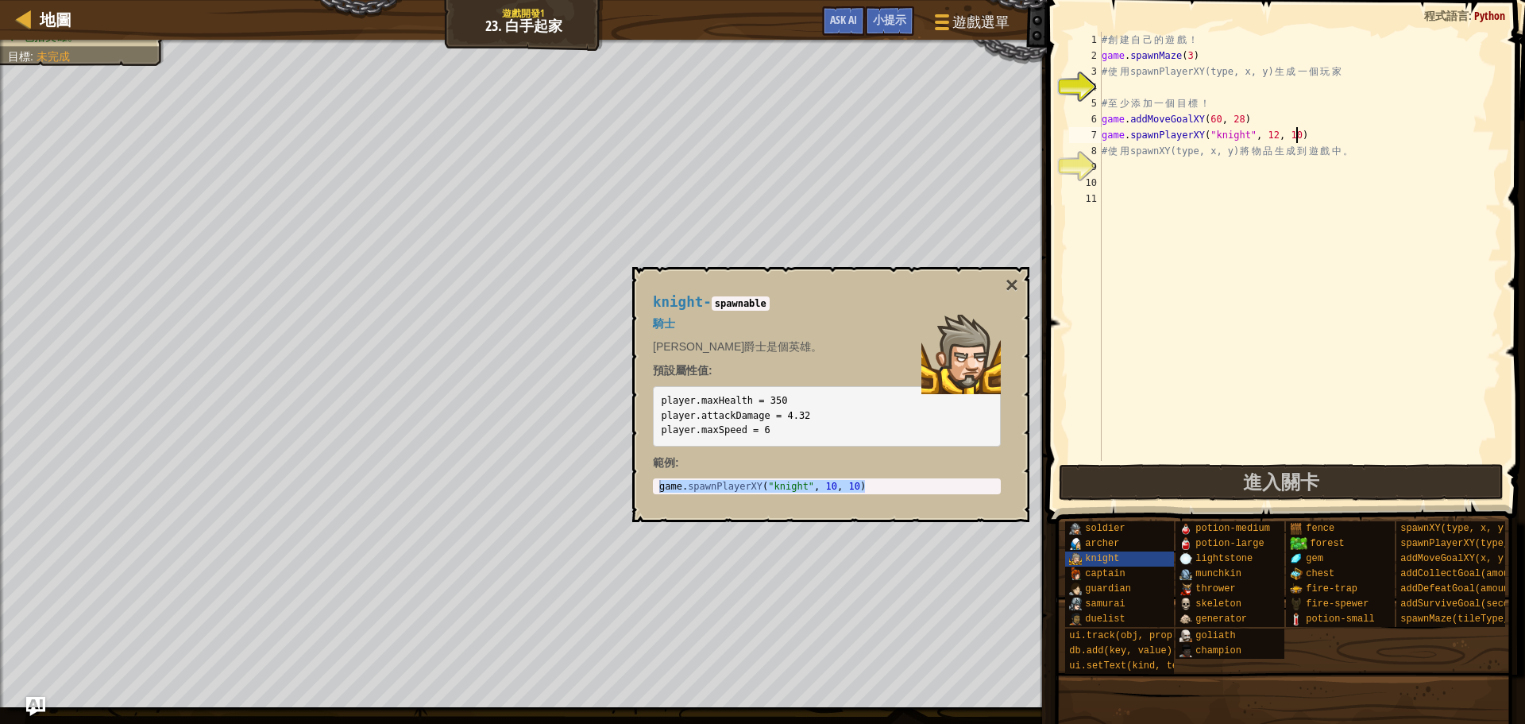
click at [1297, 136] on div "# 創 建 自 己 的 遊 戲 ！ game . spawnMaze ( 3 ) # 使 用 spawnPlayerXY(type, x, y) 生 成 一 …" at bounding box center [1300, 262] width 403 height 461
type textarea "game.spawnPlayerXY("knight", 12, 60)"
click at [1313, 271] on div "# 創 建 自 己 的 遊 戲 ！ game . spawnMaze ( 3 ) # 使 用 spawnPlayerXY(type, x, y) 生 成 一 …" at bounding box center [1300, 262] width 403 height 461
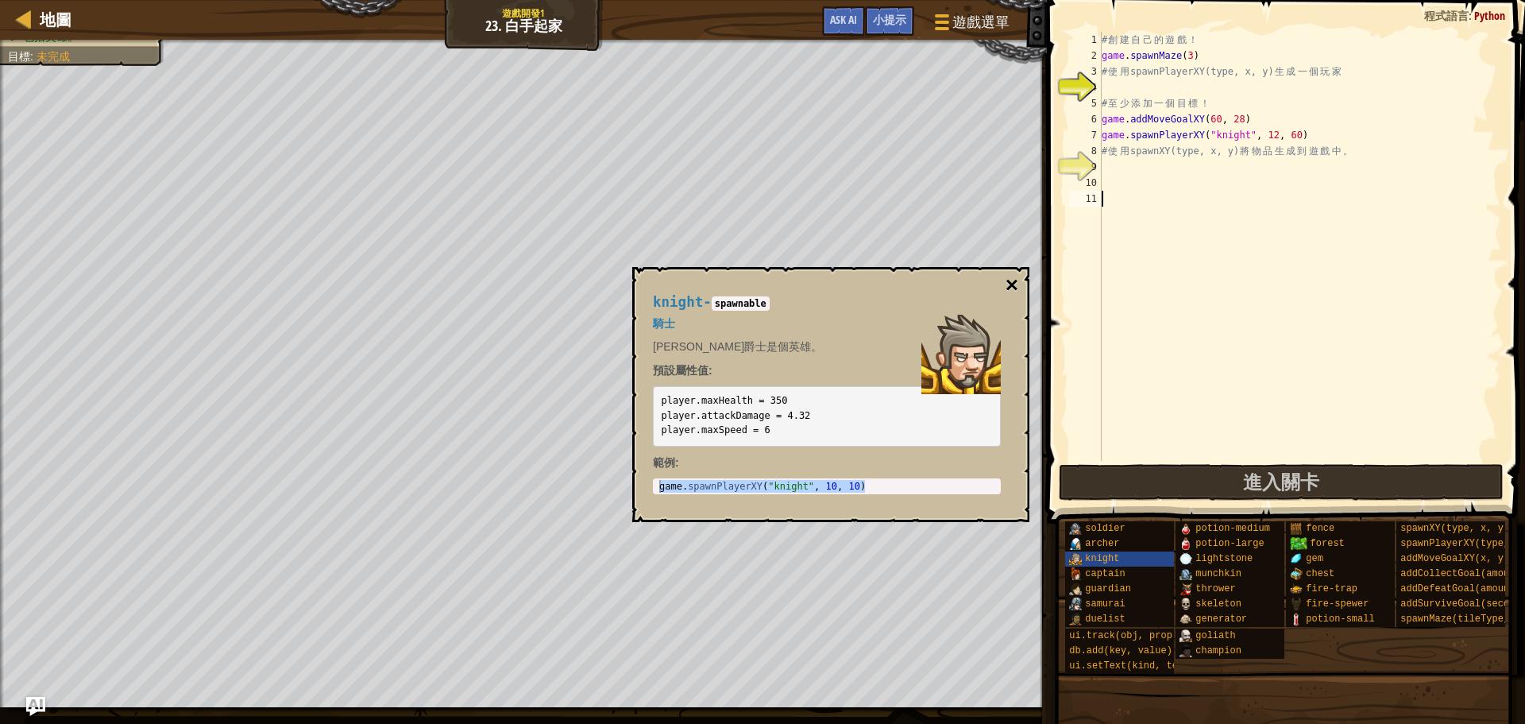
click at [1007, 285] on button "×" at bounding box center [1012, 285] width 13 height 22
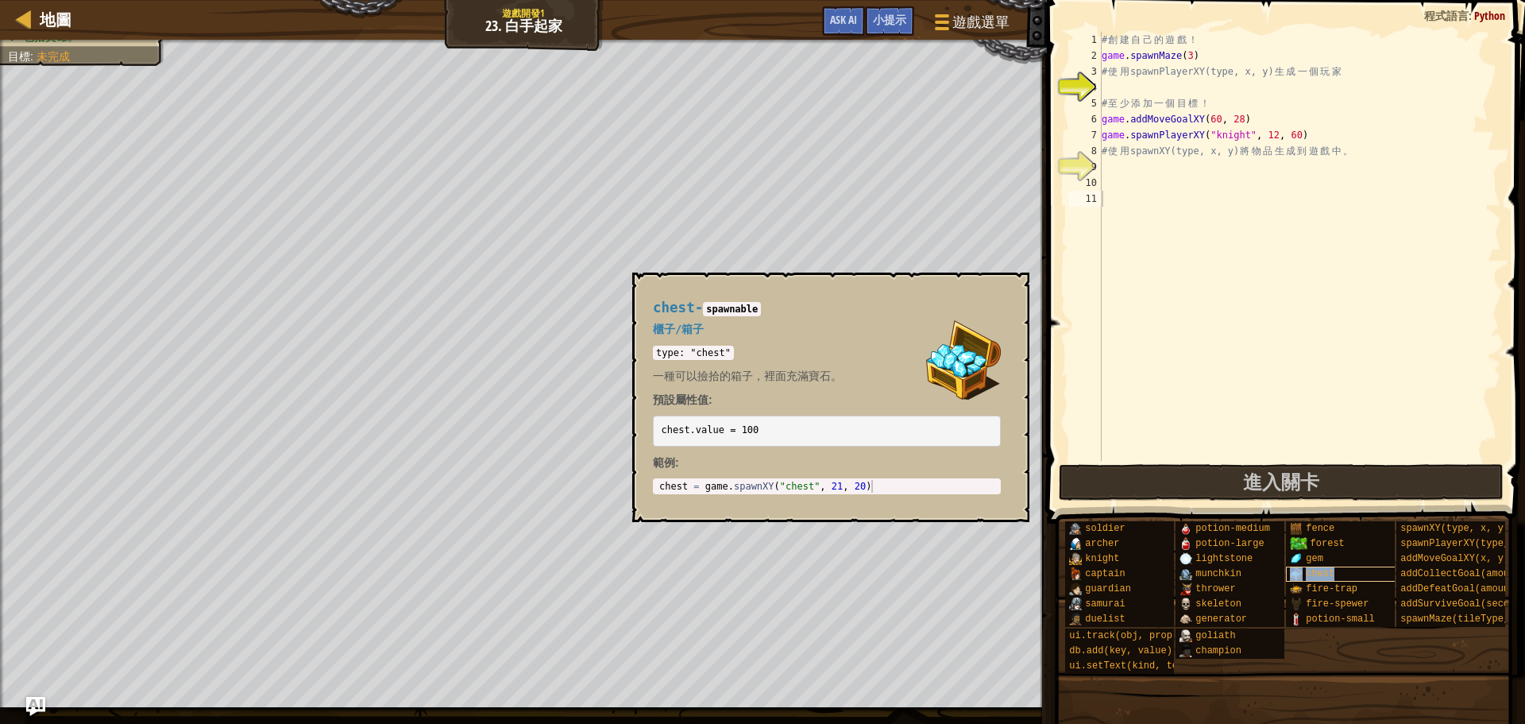
click at [1304, 571] on div "chest" at bounding box center [1362, 573] width 153 height 15
type textarea "chest = game.spawnXY("chest", 21, 20)"
drag, startPoint x: 876, startPoint y: 485, endPoint x: 708, endPoint y: 489, distance: 167.7
click at [708, 489] on div "chest = game . spawnXY ( "chest" , 21 , 20 )" at bounding box center [827, 499] width 342 height 38
click at [1102, 170] on div "# 創 建 自 己 的 遊 戲 ！ game . spawnMaze ( 3 ) # 使 用 spawnPlayerXY(type, x, y) 生 成 一 …" at bounding box center [1300, 262] width 403 height 461
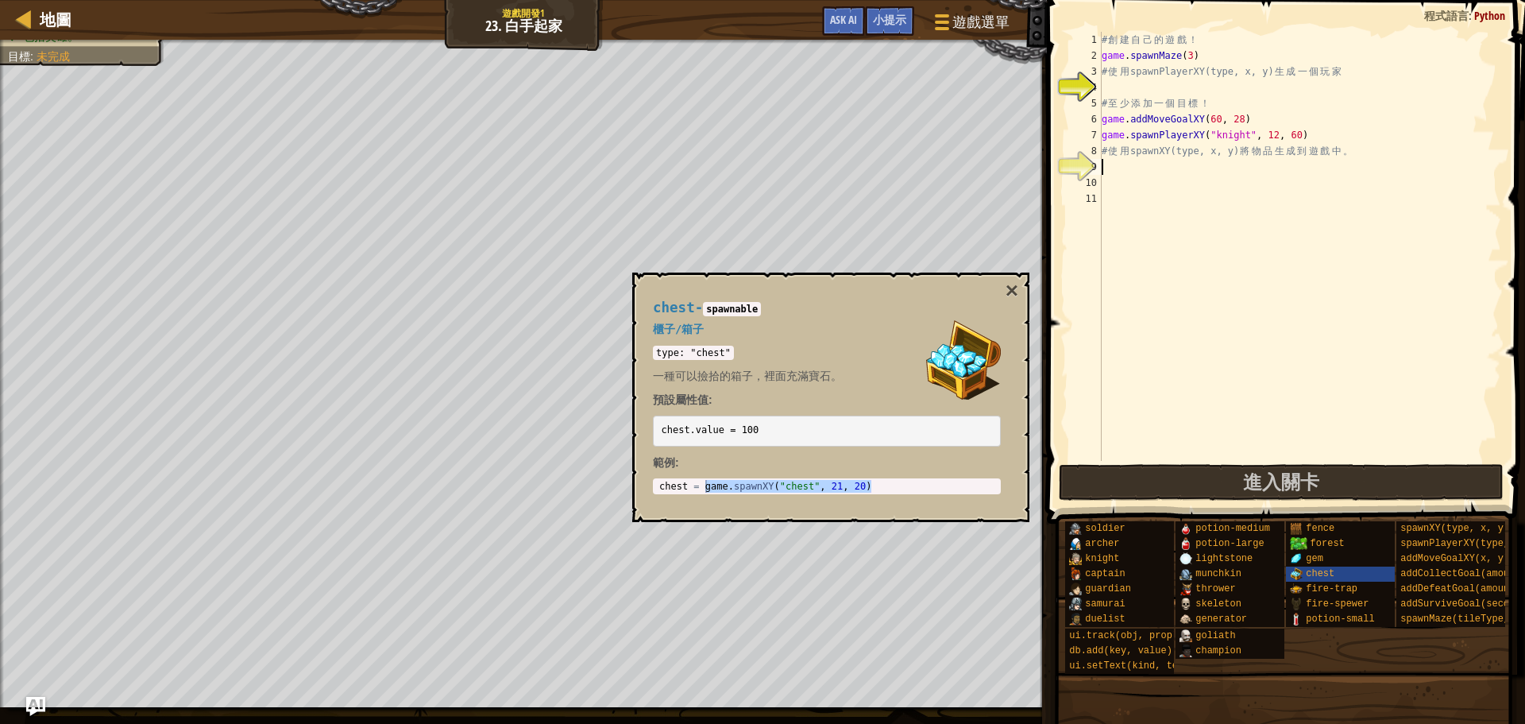
paste textarea "game.spawnPlayerXY("knight", 10, 10)"
type textarea "game.spawnPlayerXY("knight", 10, 10)"
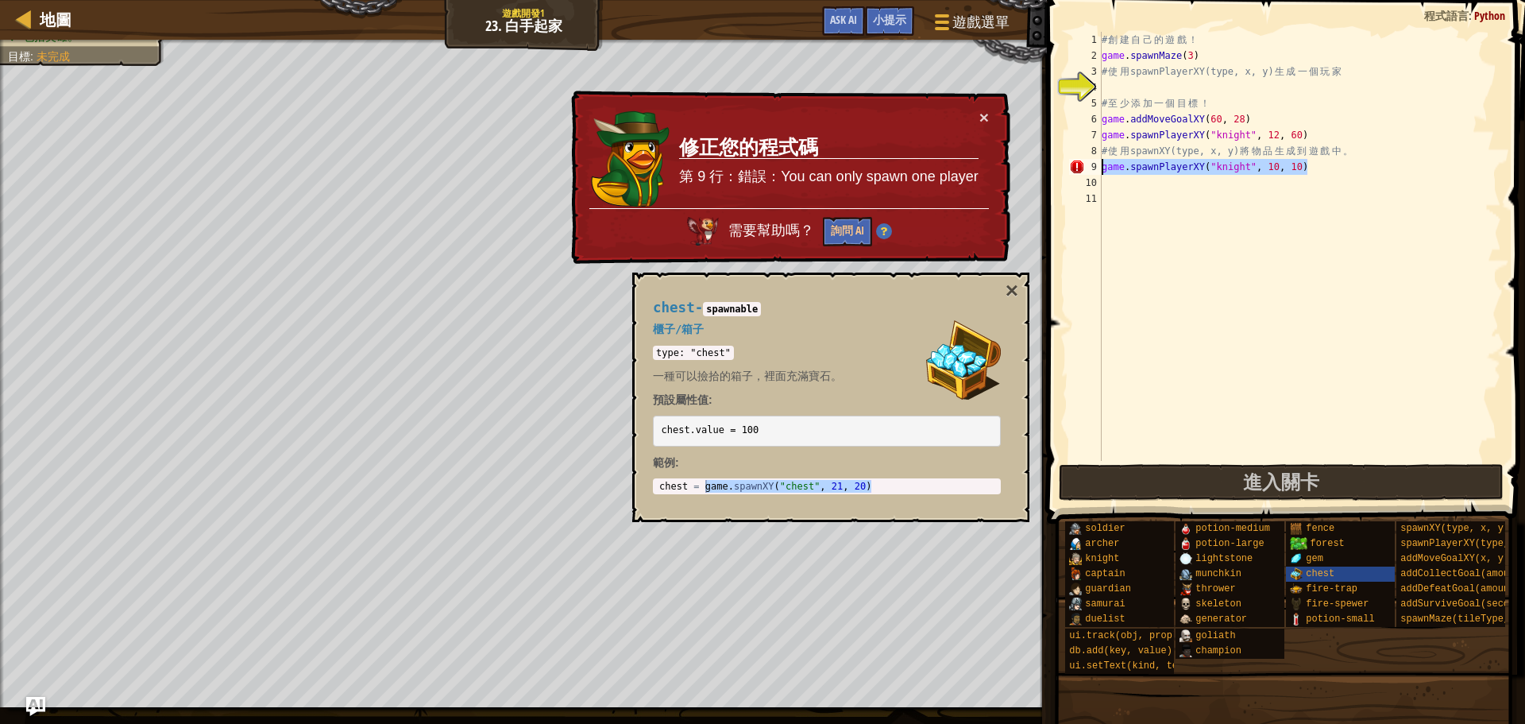
drag, startPoint x: 1317, startPoint y: 167, endPoint x: 1057, endPoint y: 167, distance: 259.8
click at [1061, 167] on div "game.spawnPlayerXY("knight", 10, 10) 1 2 3 4 5 6 7 8 9 10 11 # 創 建 自 己 的 遊 戲 ！ …" at bounding box center [1283, 293] width 483 height 570
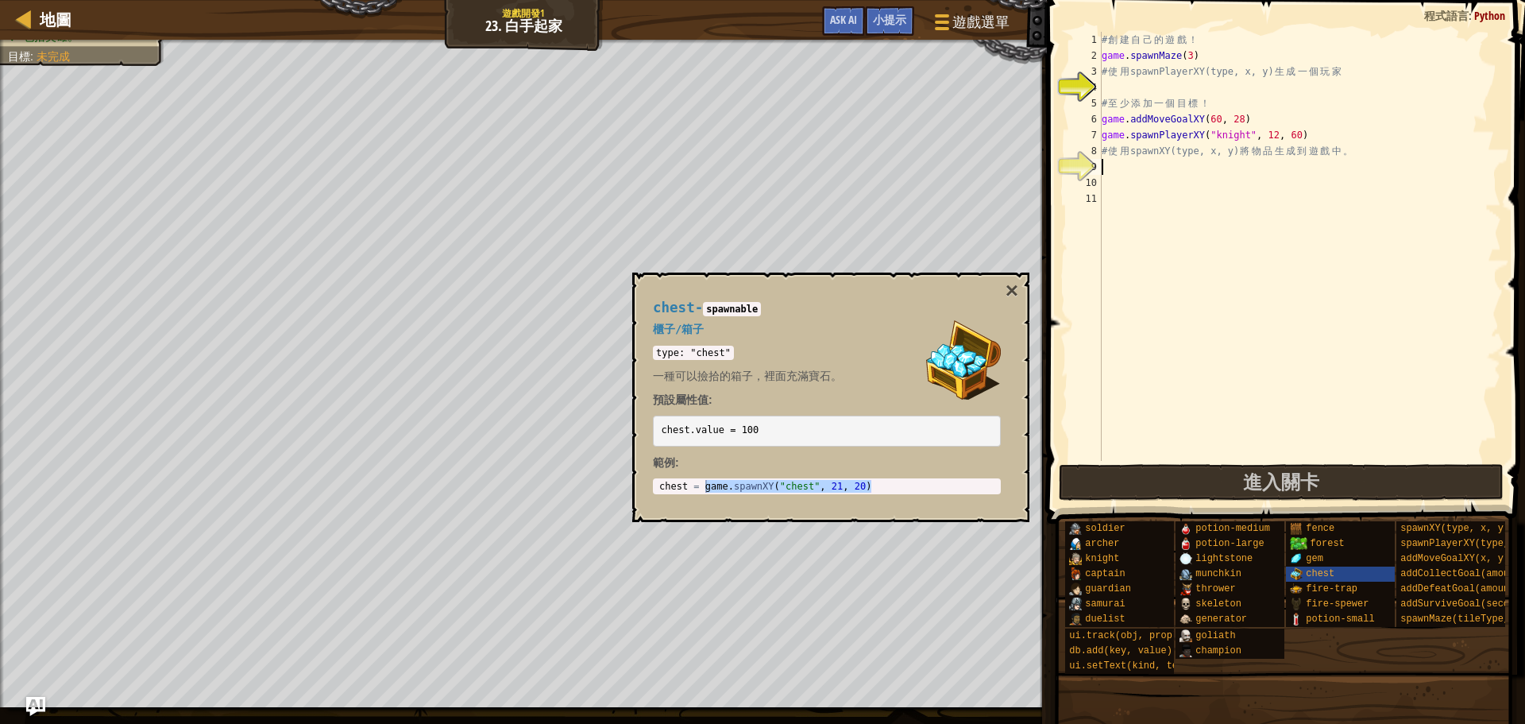
click at [1121, 158] on div "# 創 建 自 己 的 遊 戲 ！ game . spawnMaze ( 3 ) # 使 用 spawnPlayerXY(type, x, y) 生 成 一 …" at bounding box center [1300, 262] width 403 height 461
type textarea "# 使用 spawnXY(type, x, y) 將物品生成到遊戲中。"
click at [1115, 161] on div "# 創 建 自 己 的 遊 戲 ！ game . spawnMaze ( 3 ) # 使 用 spawnPlayerXY(type, x, y) 生 成 一 …" at bounding box center [1300, 262] width 403 height 461
paste textarea "game.spawnPlayerXY("knight", 10, 10)"
type textarea "game.spawnPlayerXY("knight", 10, 10)"
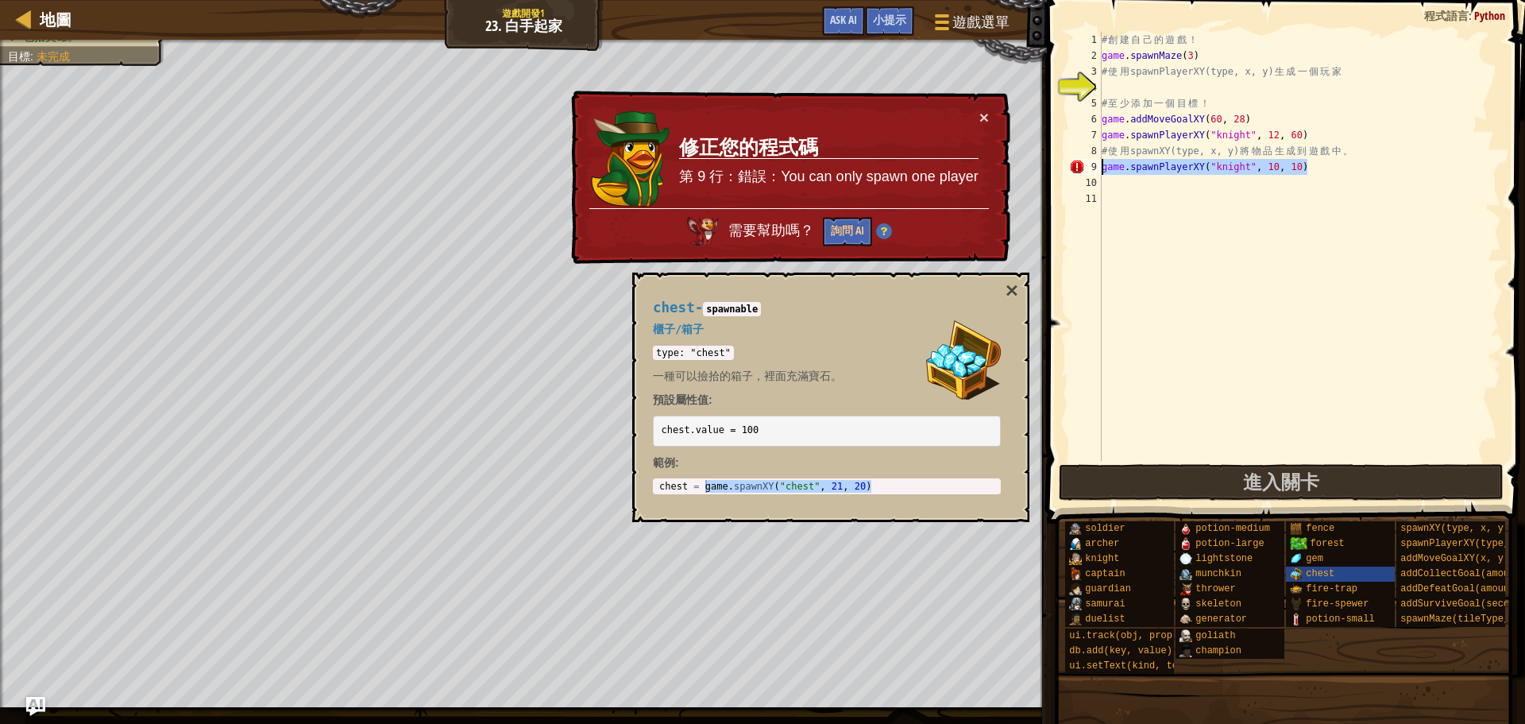
drag, startPoint x: 1320, startPoint y: 165, endPoint x: 1066, endPoint y: 162, distance: 253.5
click at [1067, 162] on div "game.spawnPlayerXY("knight", 10, 10) 1 2 3 4 5 6 7 8 9 10 11 # 創 建 自 己 的 遊 戲 ！ …" at bounding box center [1283, 246] width 435 height 429
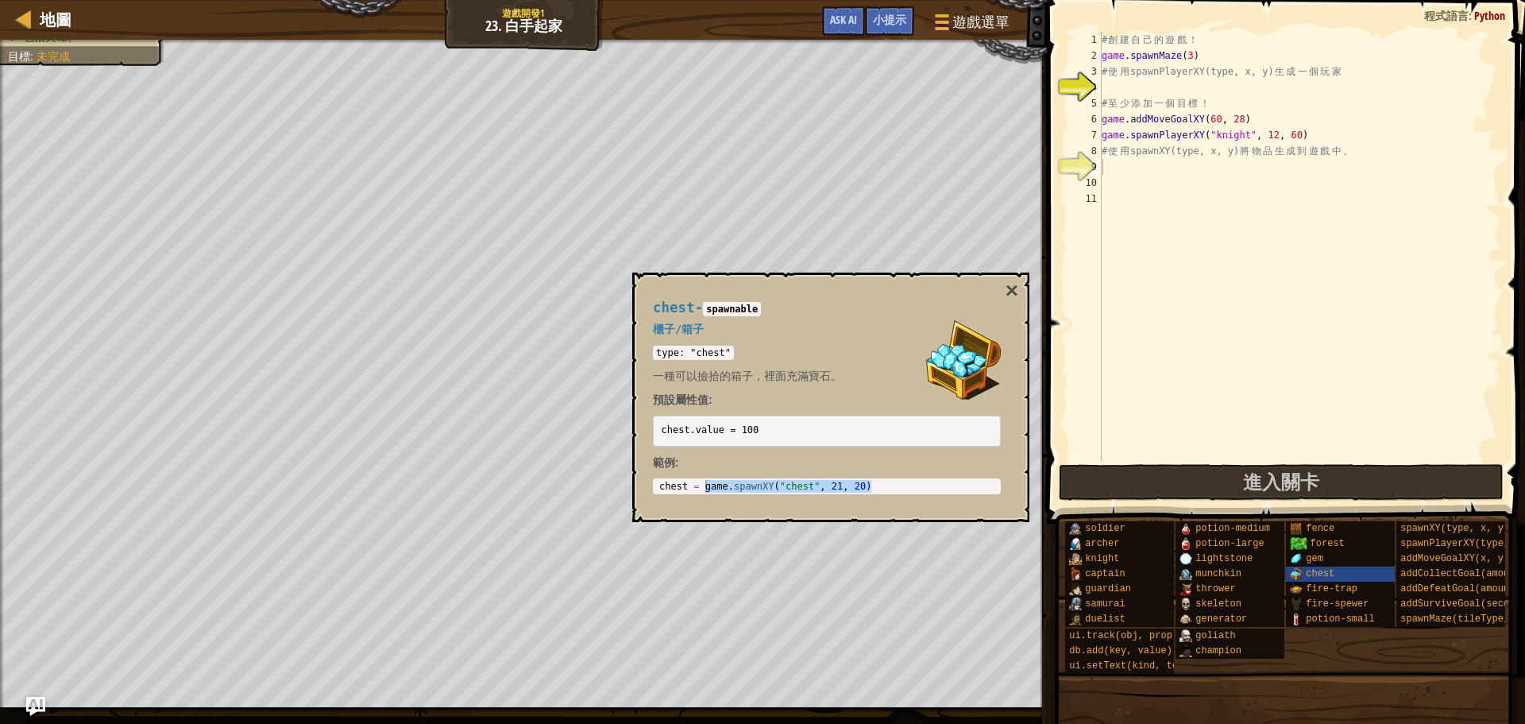
click at [735, 495] on div "chest - spawnable 櫃子/箱子 type: "chest" 一種可以撿拾的箱子，裡面充滿寶石。 預設屬性值: chest.value = 10…" at bounding box center [827, 397] width 370 height 224
click at [672, 481] on div "chest = game . spawnXY ( "chest" , 21 , 20 )" at bounding box center [827, 499] width 342 height 38
drag, startPoint x: 706, startPoint y: 488, endPoint x: 886, endPoint y: 495, distance: 179.7
click at [886, 495] on div "chest - spawnable 櫃子/箱子 type: "chest" 一種可以撿拾的箱子，裡面充滿寶石。 預設屬性值: chest.value = 10…" at bounding box center [827, 397] width 370 height 224
click at [1117, 169] on div "# 創 建 自 己 的 遊 戲 ！ game . spawnMaze ( 3 ) # 使 用 spawnPlayerXY(type, x, y) 生 成 一 …" at bounding box center [1300, 262] width 403 height 461
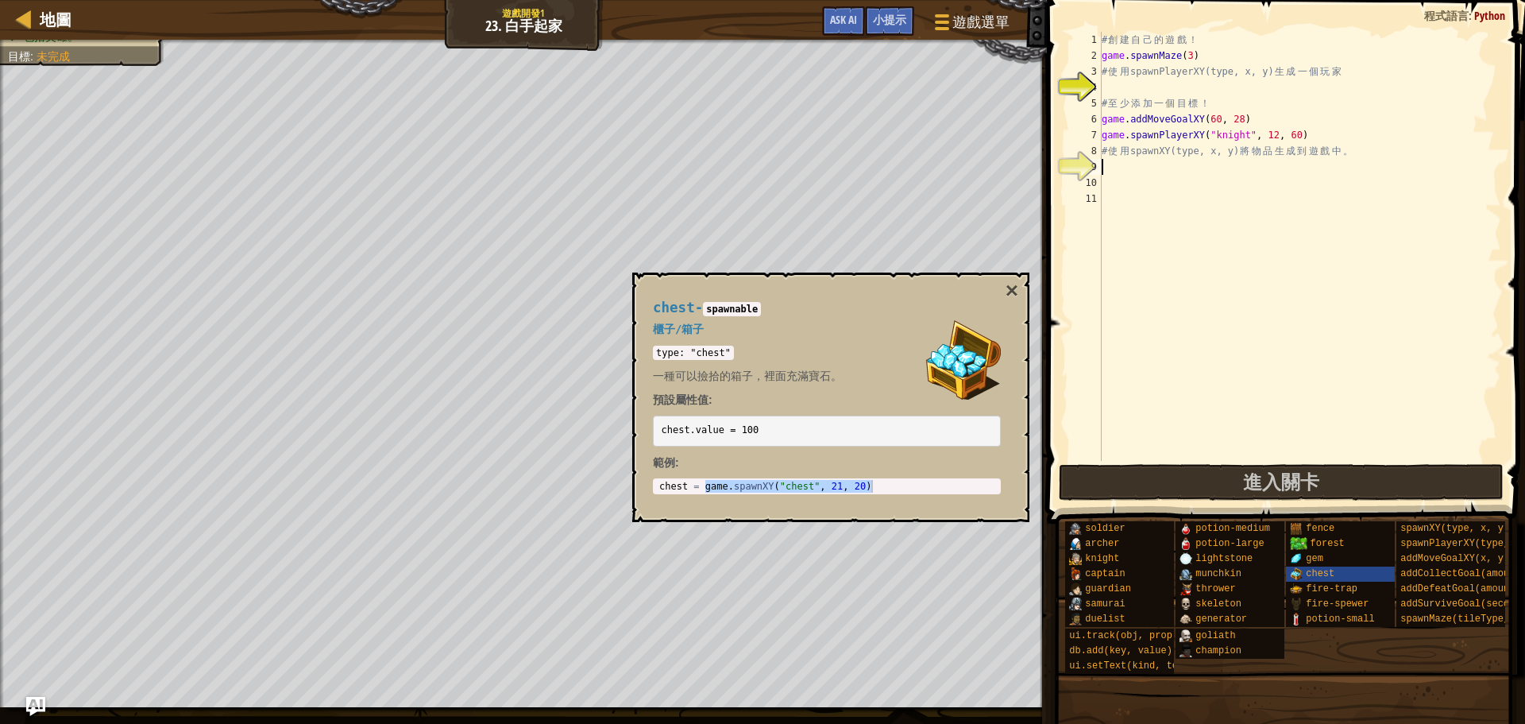
paste textarea "game.spawnXY("chest", 21, 20)"
click at [1238, 167] on div "# 創 建 自 己 的 遊 戲 ！ game . spawnMaze ( 3 ) # 使 用 spawnPlayerXY(type, x, y) 生 成 一 …" at bounding box center [1300, 262] width 403 height 461
click at [1264, 163] on div "# 創 建 自 己 的 遊 戲 ！ game . spawnMaze ( 3 ) # 使 用 spawnPlayerXY(type, x, y) 生 成 一 …" at bounding box center [1300, 262] width 403 height 461
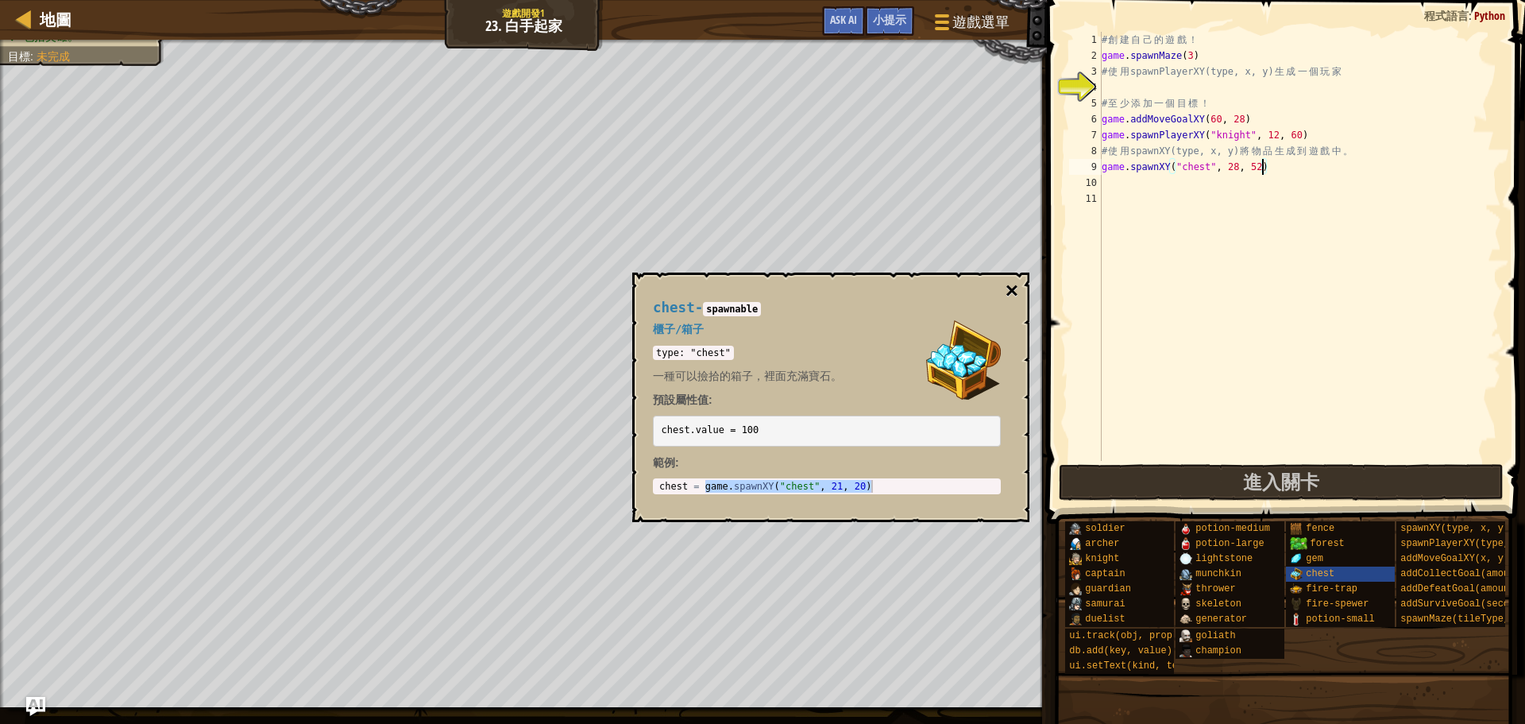
type textarea "game.spawnXY("chest", 28, 52)"
click at [1011, 286] on button "×" at bounding box center [1012, 291] width 13 height 22
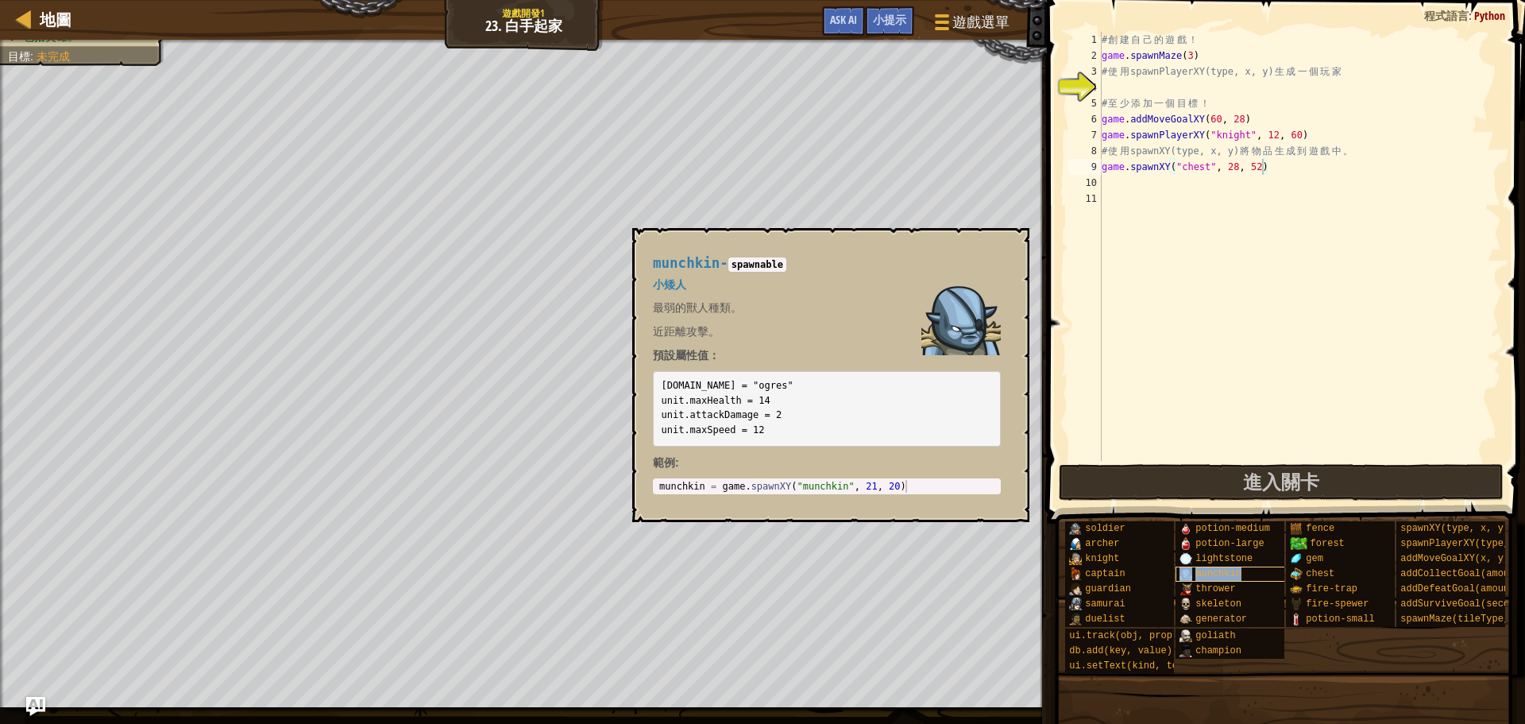
click at [1233, 577] on span "munchkin" at bounding box center [1219, 573] width 46 height 11
type textarea "munchkin = game.spawnXY("munchkin", 21, 20)"
drag, startPoint x: 910, startPoint y: 486, endPoint x: 722, endPoint y: 481, distance: 187.6
click at [722, 481] on div "munchkin = game . spawnXY ( "munchkin" , 21 , 20 )" at bounding box center [827, 499] width 342 height 38
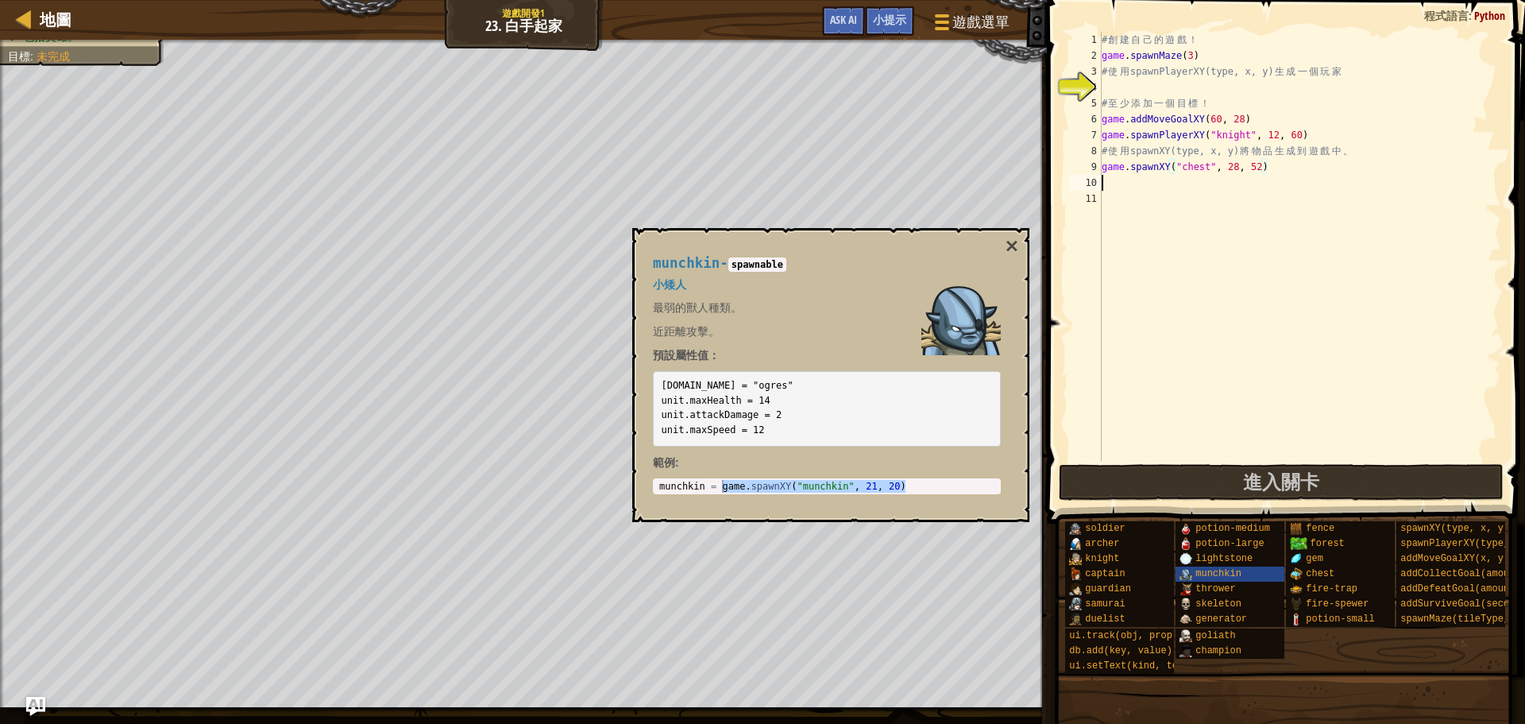
click at [1119, 180] on div "# 創 建 自 己 的 遊 戲 ！ game . spawnMaze ( 3 ) # 使 用 spawnPlayerXY(type, x, y) 生 成 一 …" at bounding box center [1300, 262] width 403 height 461
paste textarea "game.spawnXY("munchkin", 21, 20)"
click at [1011, 243] on button "×" at bounding box center [1012, 246] width 13 height 22
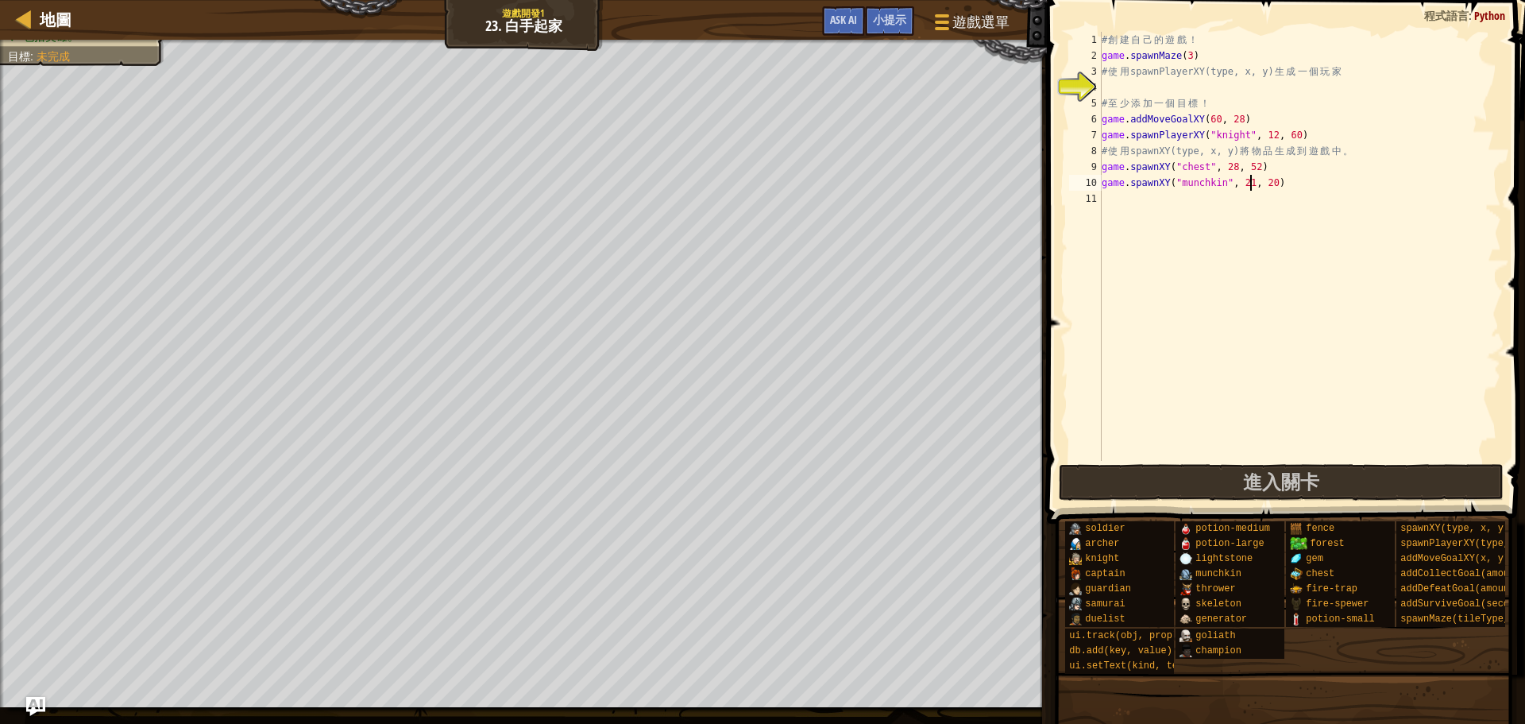
click at [1253, 180] on div "# 創 建 自 己 的 遊 戲 ！ game . spawnMaze ( 3 ) # 使 用 spawnPlayerXY(type, x, y) 生 成 一 …" at bounding box center [1300, 262] width 403 height 461
click at [1256, 180] on div "# 創 建 自 己 的 遊 戲 ！ game . spawnMaze ( 3 ) # 使 用 spawnPlayerXY(type, x, y) 生 成 一 …" at bounding box center [1300, 262] width 403 height 461
click at [1280, 178] on div "# 創 建 自 己 的 遊 戲 ！ game . spawnMaze ( 3 ) # 使 用 spawnPlayerXY(type, x, y) 生 成 一 …" at bounding box center [1300, 262] width 403 height 461
type textarea "game.spawnXY("munchkin", 44, 23)"
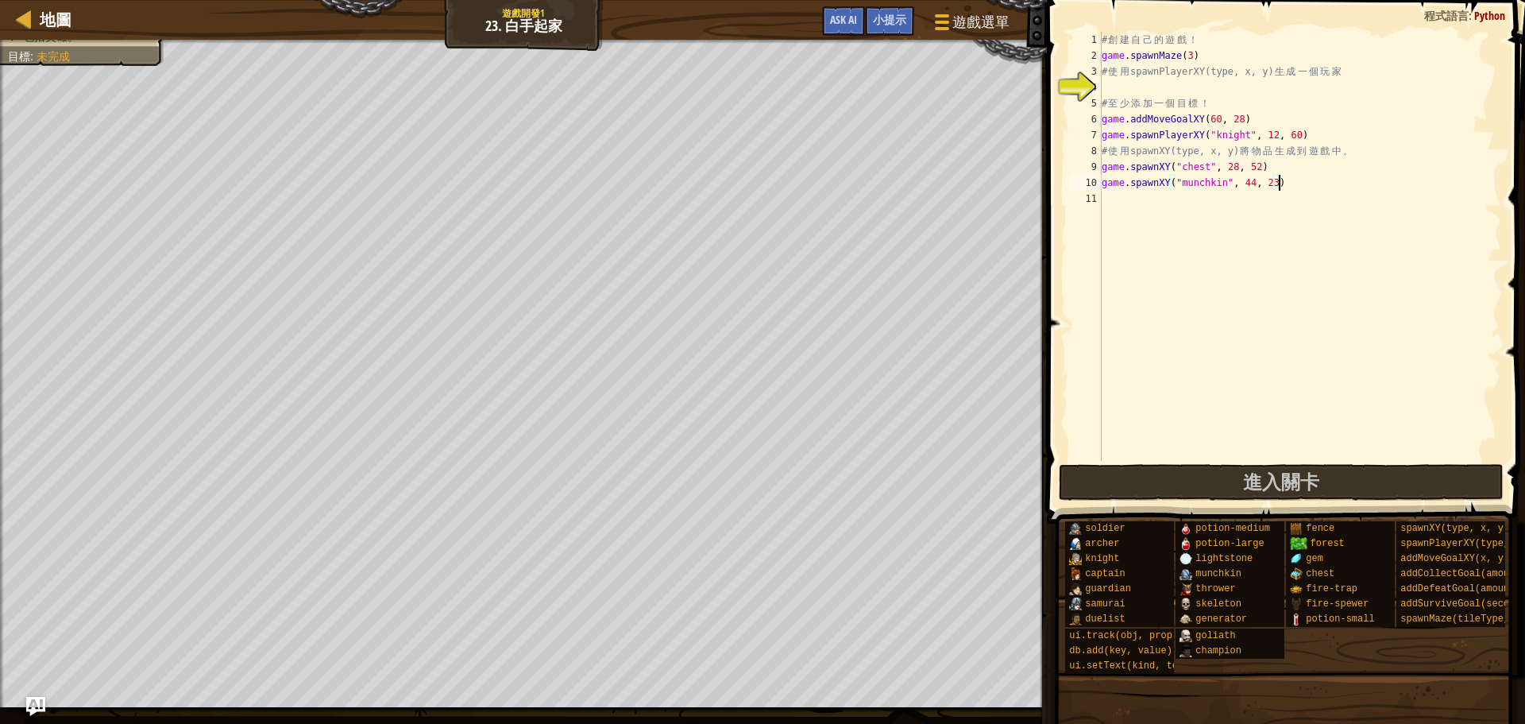
scroll to position [7, 14]
click at [1289, 253] on div "# 創 建 自 己 的 遊 戲 ！ game . spawnMaze ( 3 ) # 使 用 spawnPlayerXY(type, x, y) 生 成 一 …" at bounding box center [1300, 262] width 403 height 461
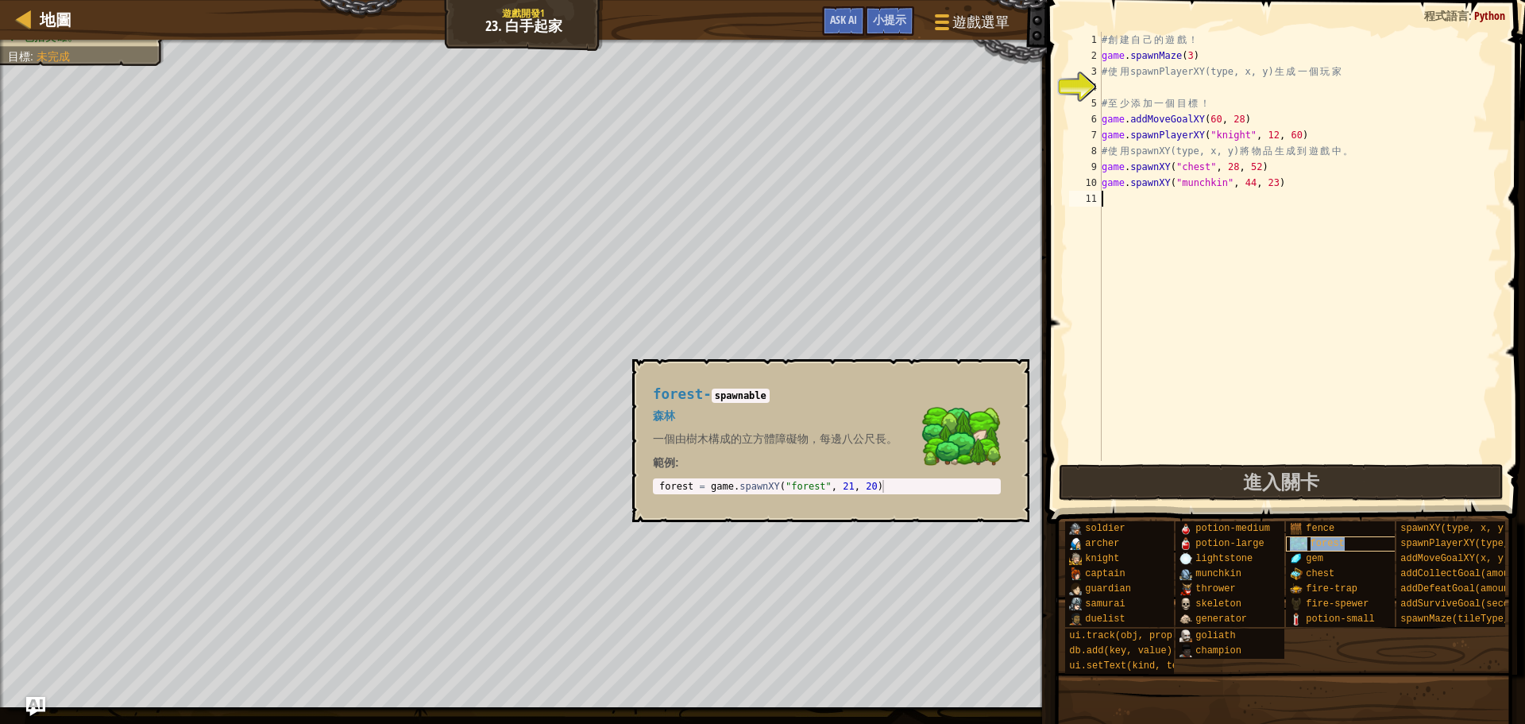
click at [1340, 549] on span "forest" at bounding box center [1328, 543] width 34 height 11
type textarea "forest = game.spawnXY("forest", 21, 20)"
drag, startPoint x: 880, startPoint y: 487, endPoint x: 710, endPoint y: 483, distance: 170.1
click at [710, 483] on div "forest = game . spawnXY ( "forest" , 21 , 20 )" at bounding box center [827, 499] width 342 height 38
click at [1140, 203] on div "# 創 建 自 己 的 遊 戲 ！ game . spawnMaze ( 3 ) # 使 用 spawnPlayerXY(type, x, y) 生 成 一 …" at bounding box center [1300, 262] width 403 height 461
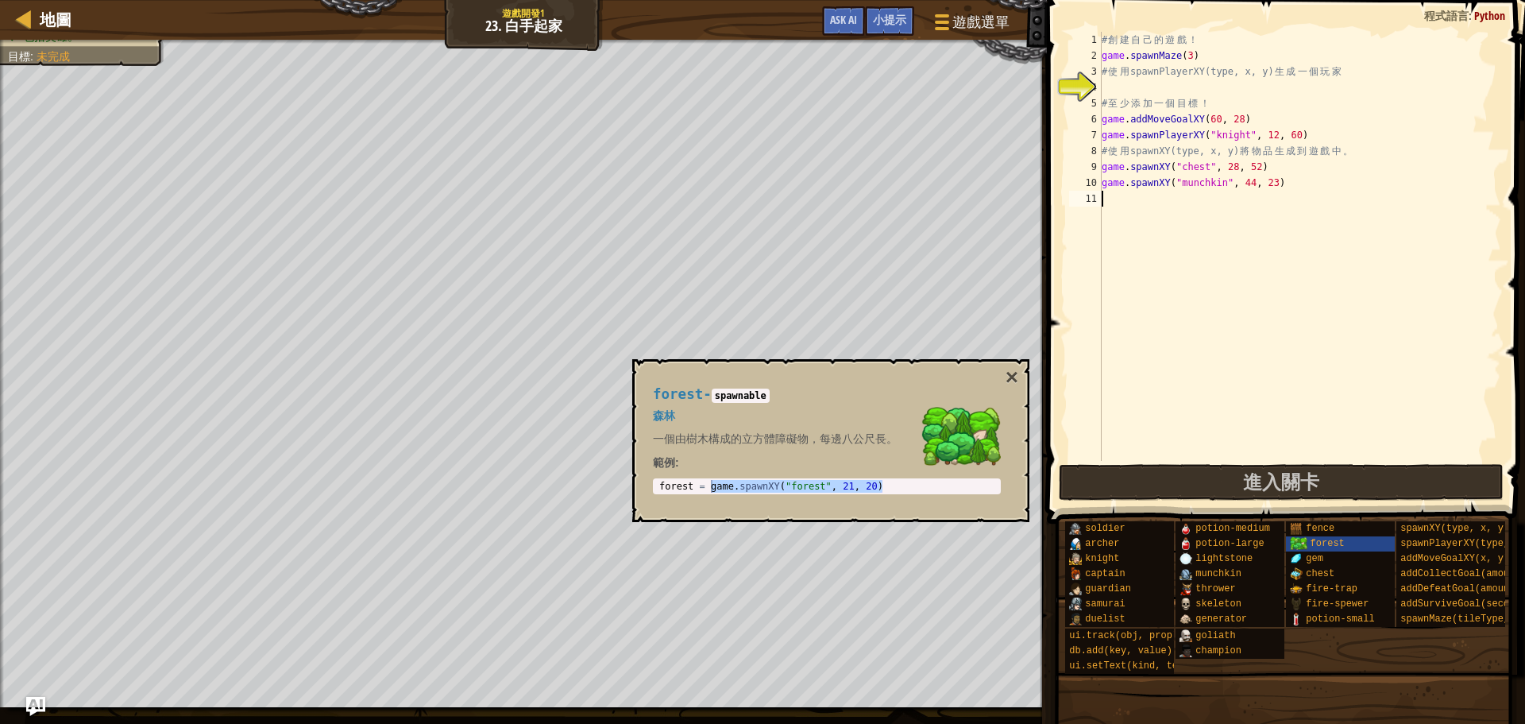
paste textarea "game.spawnXY("forest", 21, 20)"
click at [1244, 198] on div "# 創 建 自 己 的 遊 戲 ！ game . spawnMaze ( 3 ) # 使 用 spawnPlayerXY(type, x, y) 生 成 一 …" at bounding box center [1300, 262] width 403 height 461
click at [1266, 198] on div "# 創 建 自 己 的 遊 戲 ！ game . spawnMaze ( 3 ) # 使 用 spawnPlayerXY(type, x, y) 生 成 一 …" at bounding box center [1300, 262] width 403 height 461
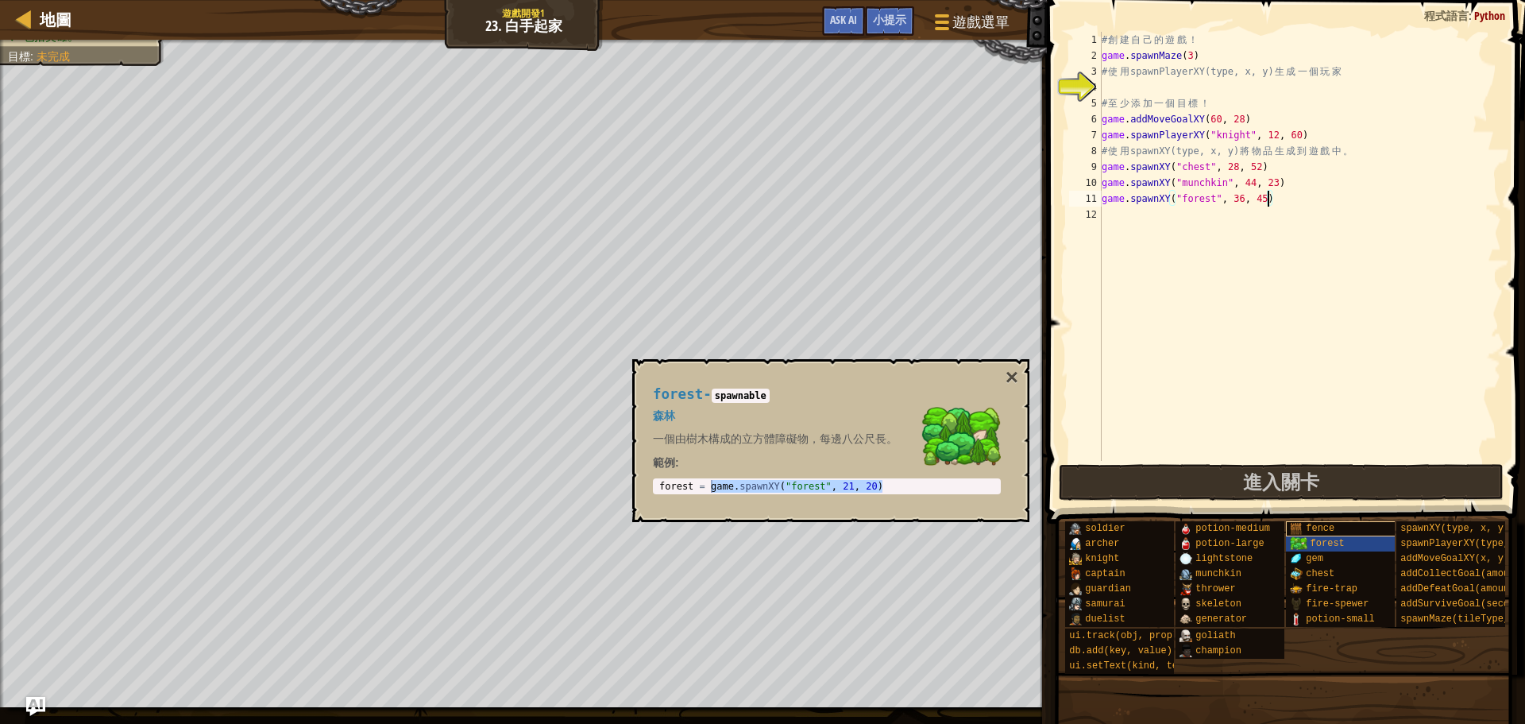
type textarea "game.spawnXY("forest", 36, 45)"
click at [1333, 532] on span "fence" at bounding box center [1320, 528] width 29 height 11
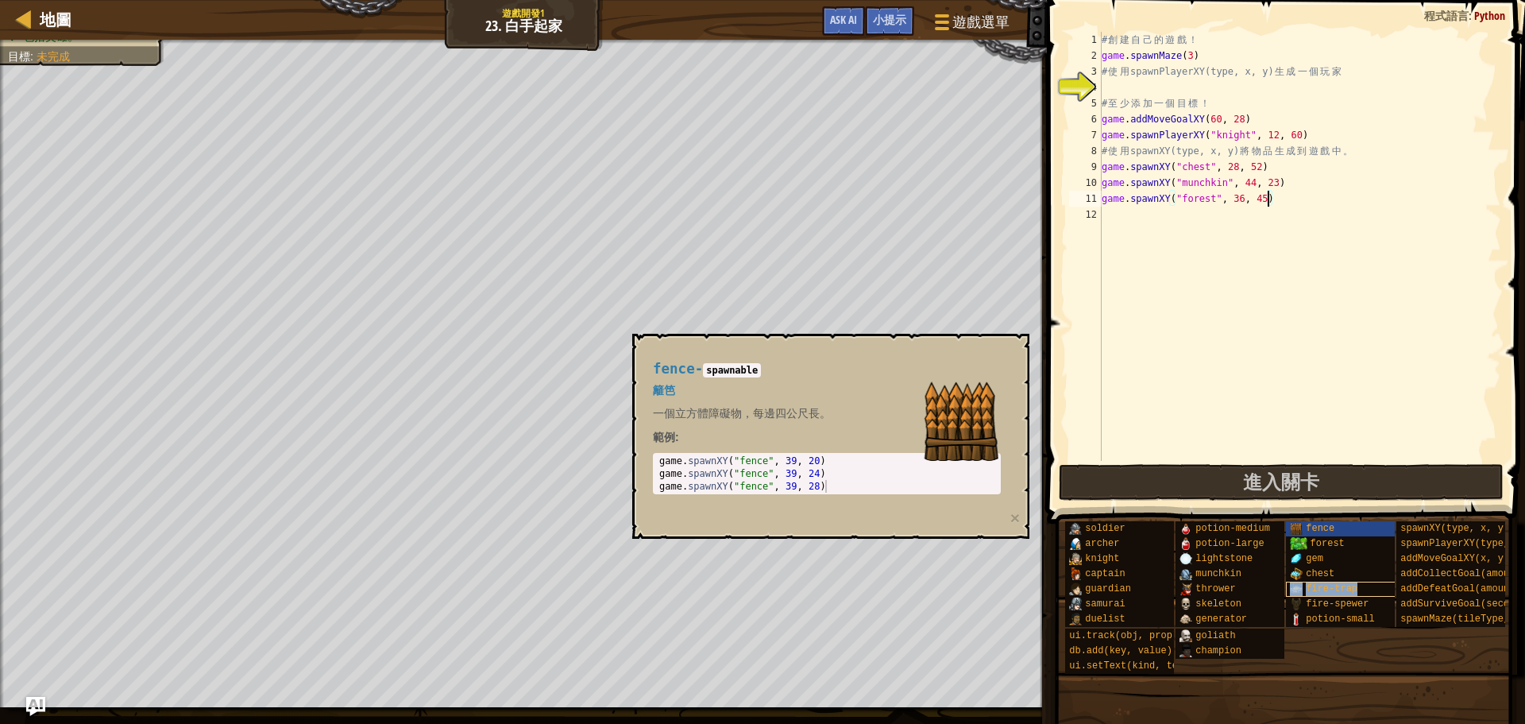
click at [1305, 593] on div "fire-trap" at bounding box center [1362, 589] width 153 height 15
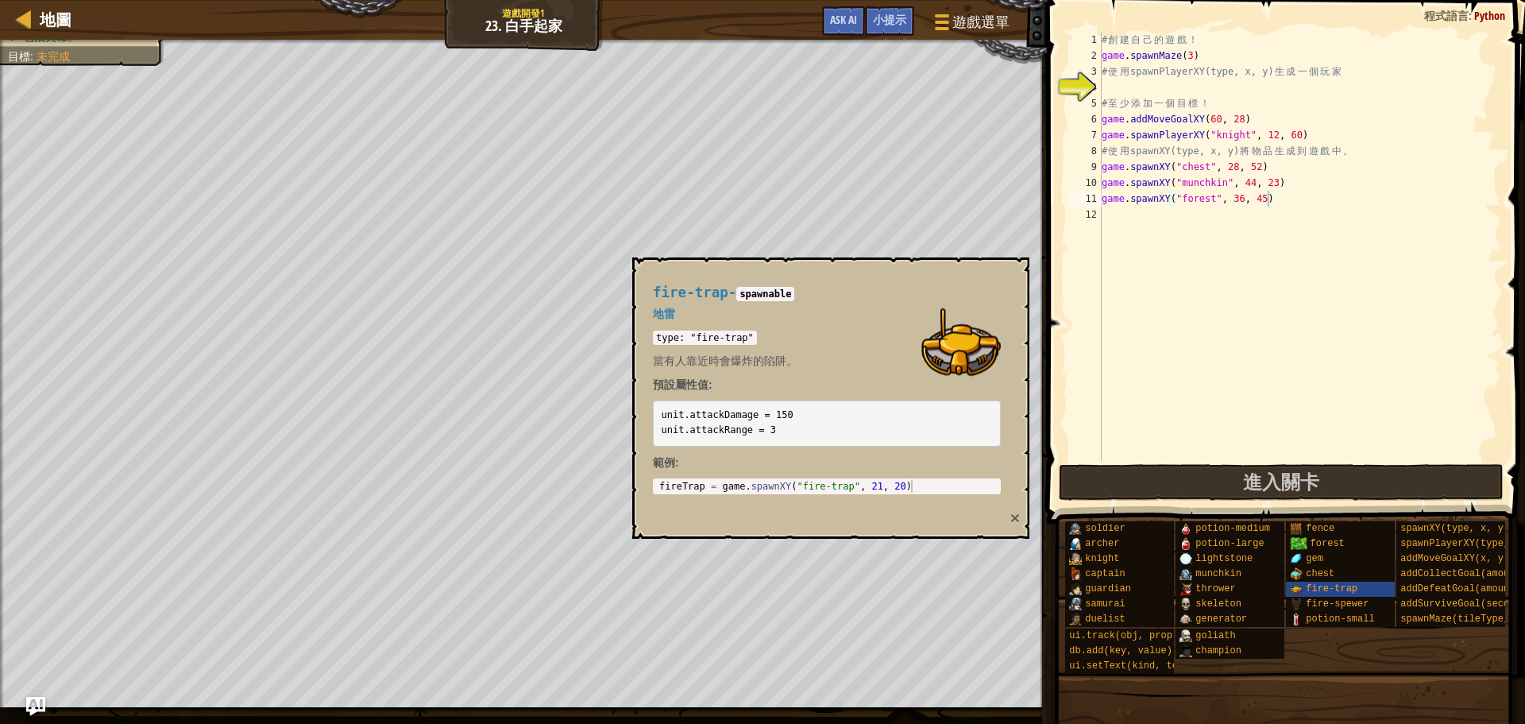
click at [1019, 520] on button "×" at bounding box center [1016, 517] width 10 height 17
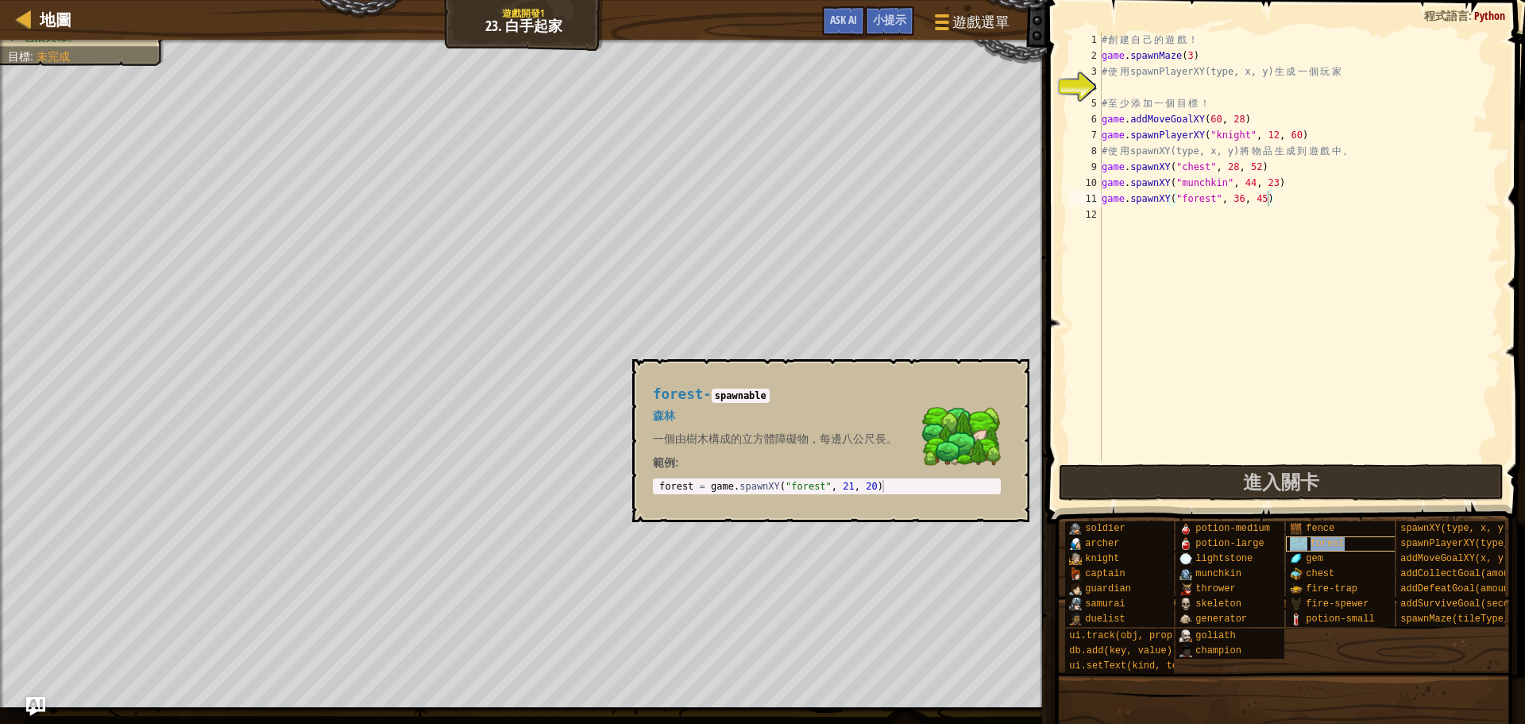
click at [1321, 544] on span "forest" at bounding box center [1328, 543] width 34 height 11
drag, startPoint x: 1280, startPoint y: 195, endPoint x: 1103, endPoint y: 206, distance: 177.5
click at [1103, 206] on div "# 創 建 自 己 的 遊 戲 ！ game . spawnMaze ( 3 ) # 使 用 spawnPlayerXY(type, x, y) 生 成 一 …" at bounding box center [1300, 262] width 403 height 461
click at [1116, 215] on div "# 創 建 自 己 的 遊 戲 ！ game . spawnMaze ( 3 ) # 使 用 spawnPlayerXY(type, x, y) 生 成 一 …" at bounding box center [1300, 262] width 403 height 461
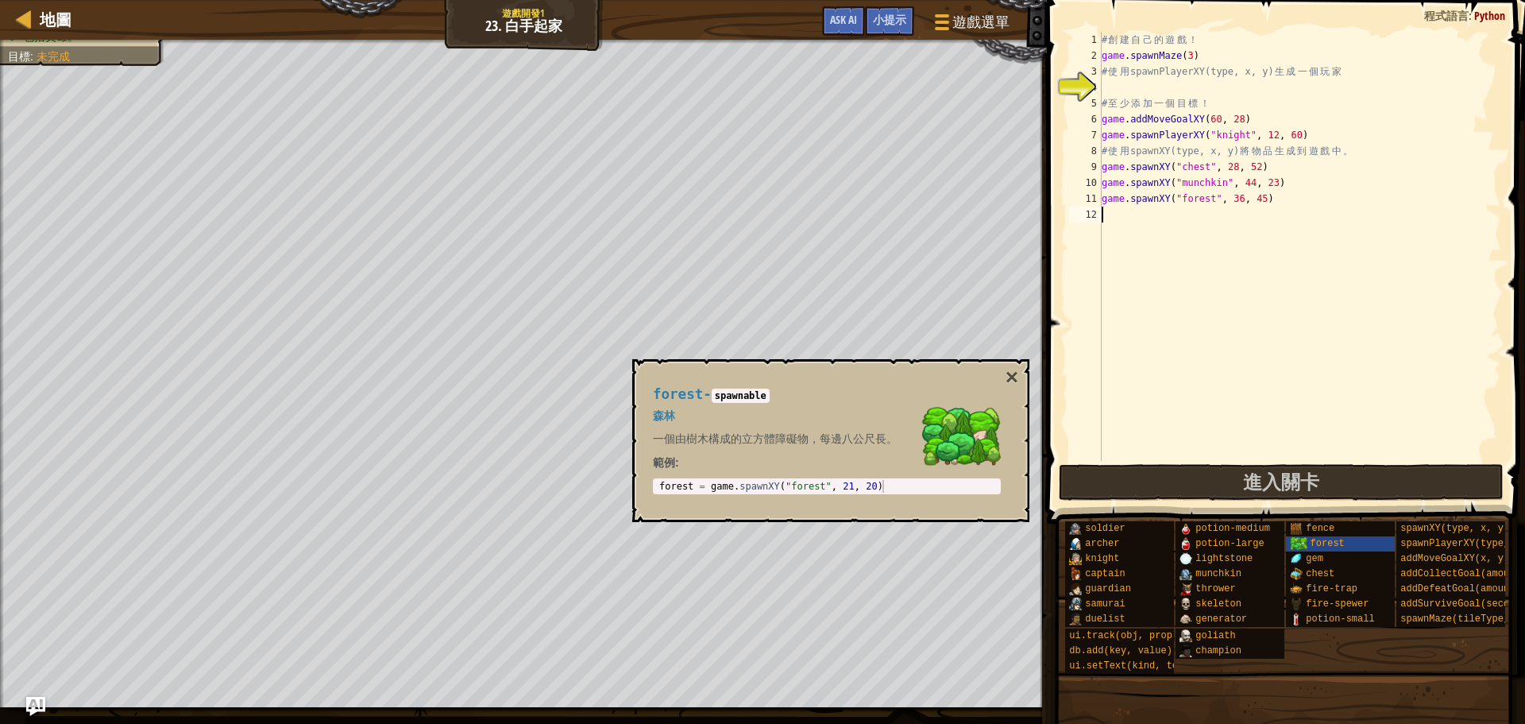
paste textarea "game.spawnXY("forest", 36, 45)"
click at [1243, 212] on div "# 創 建 自 己 的 遊 戲 ！ game . spawnMaze ( 3 ) # 使 用 spawnPlayerXY(type, x, y) 生 成 一 …" at bounding box center [1300, 262] width 403 height 461
click at [1270, 218] on div "# 創 建 自 己 的 遊 戲 ！ game . spawnMaze ( 3 ) # 使 用 spawnPlayerXY(type, x, y) 生 成 一 …" at bounding box center [1300, 262] width 403 height 461
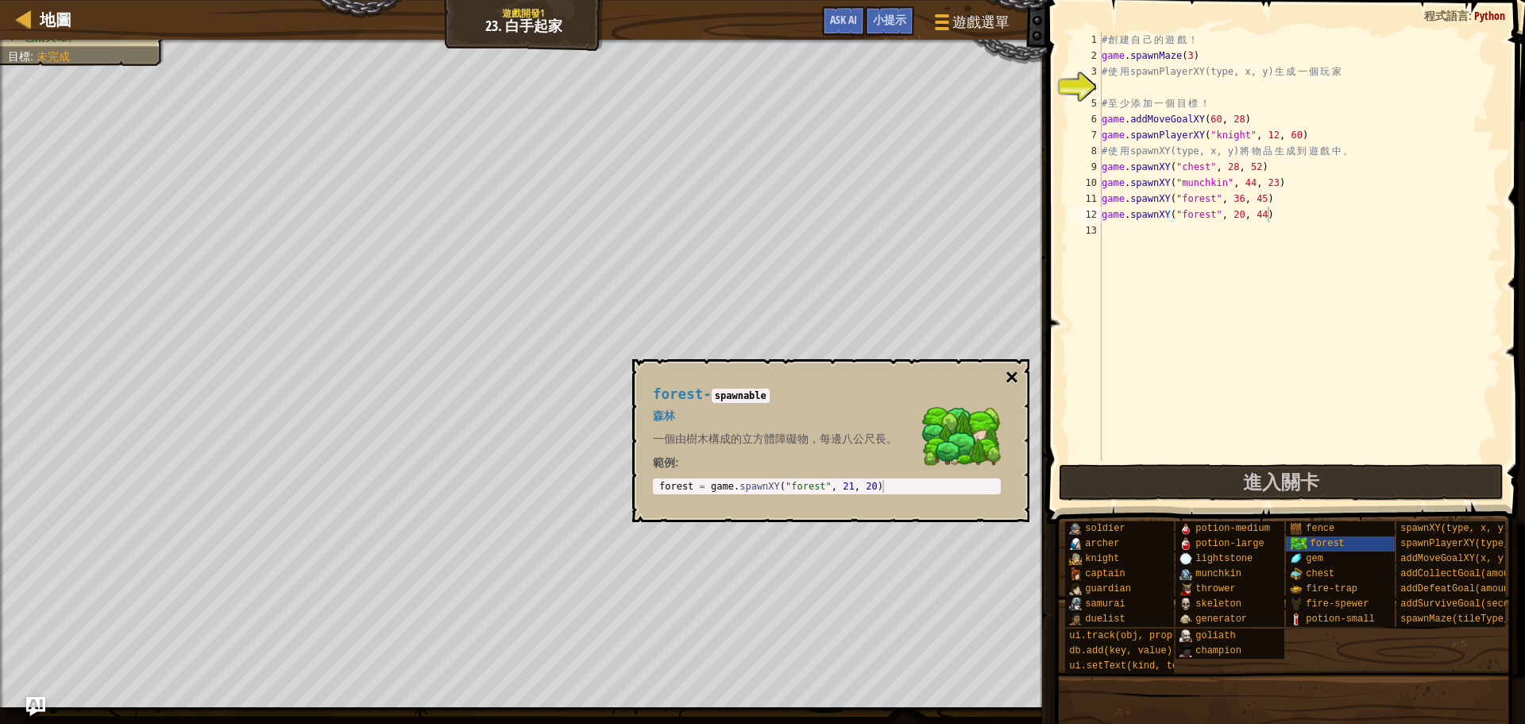
click at [1016, 377] on button "×" at bounding box center [1012, 377] width 13 height 22
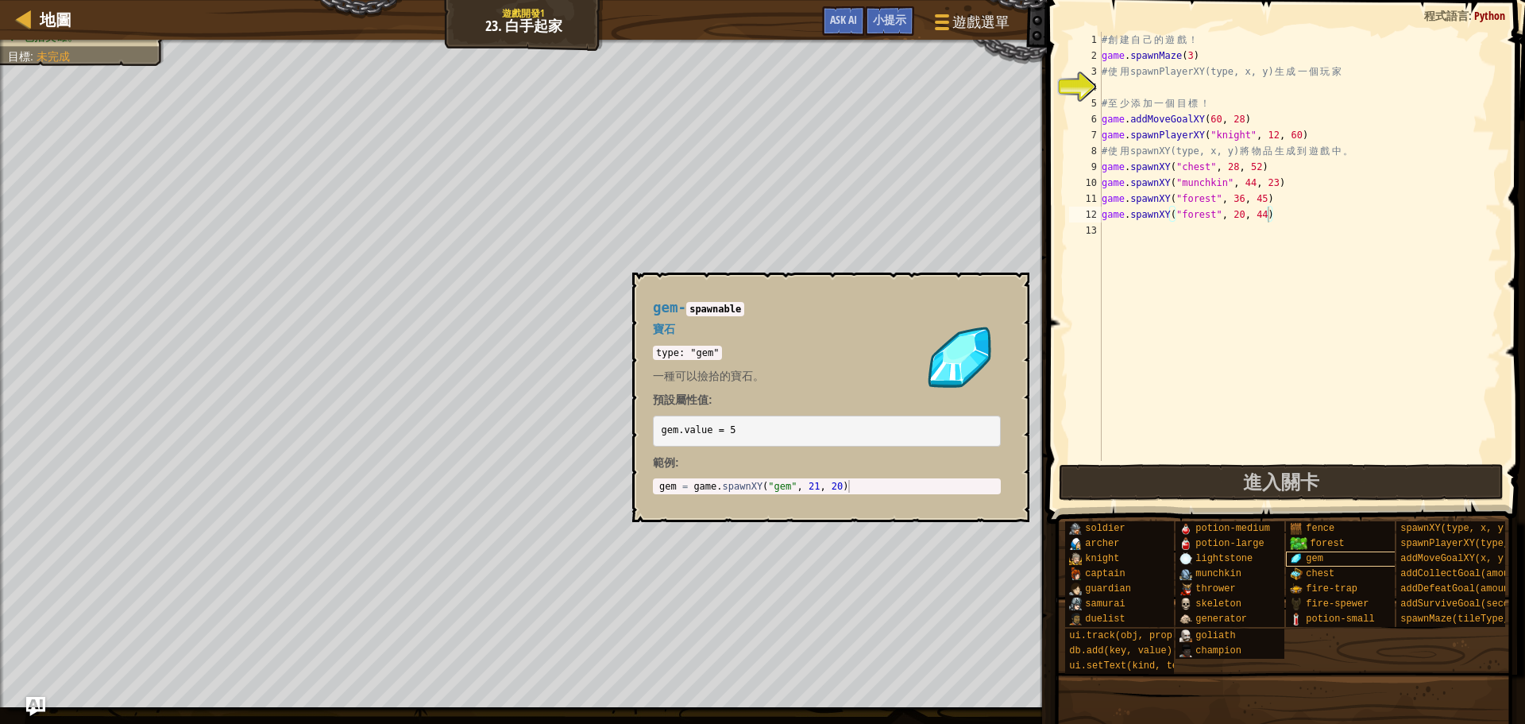
click at [1293, 559] on img at bounding box center [1296, 558] width 13 height 13
click at [997, 288] on div "gem - spawnable 寶石 type: "gem" 一種可以撿拾的寶石。 預設屬性值: gem.value = 5 範例 : 1 gem = gam…" at bounding box center [827, 397] width 370 height 224
click at [1007, 292] on button "×" at bounding box center [1012, 291] width 13 height 22
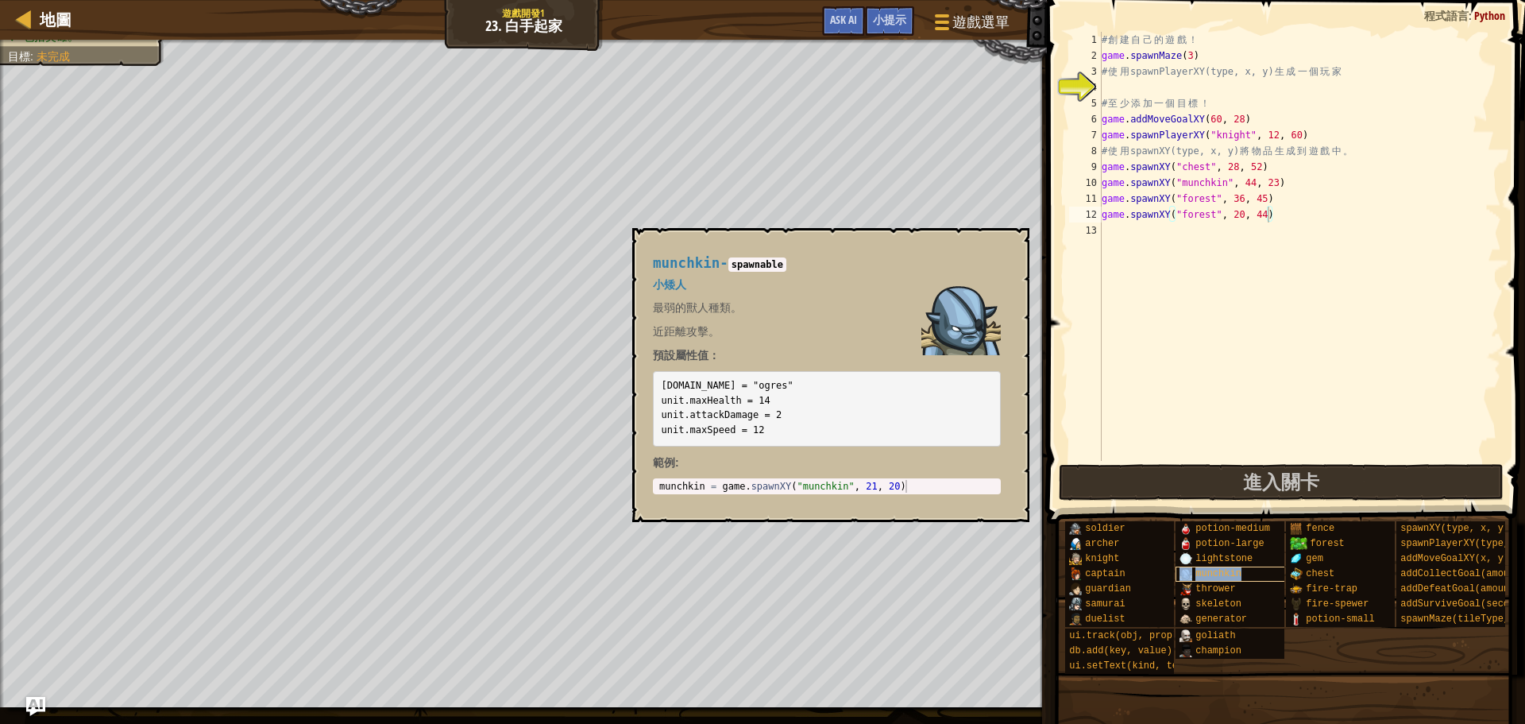
click at [1209, 568] on span "munchkin" at bounding box center [1219, 573] width 46 height 11
drag, startPoint x: 1104, startPoint y: 187, endPoint x: 1320, endPoint y: 180, distance: 217.0
click at [1320, 180] on div "# 創 建 自 己 的 遊 戲 ！ game . spawnMaze ( 3 ) # 使 用 spawnPlayerXY(type, x, y) 生 成 一 …" at bounding box center [1300, 262] width 403 height 461
type textarea "game.spawnXY("munchkin", 44, 23)"
click at [1106, 225] on div "# 創 建 自 己 的 遊 戲 ！ game . spawnMaze ( 3 ) # 使 用 spawnPlayerXY(type, x, y) 生 成 一 …" at bounding box center [1300, 262] width 403 height 461
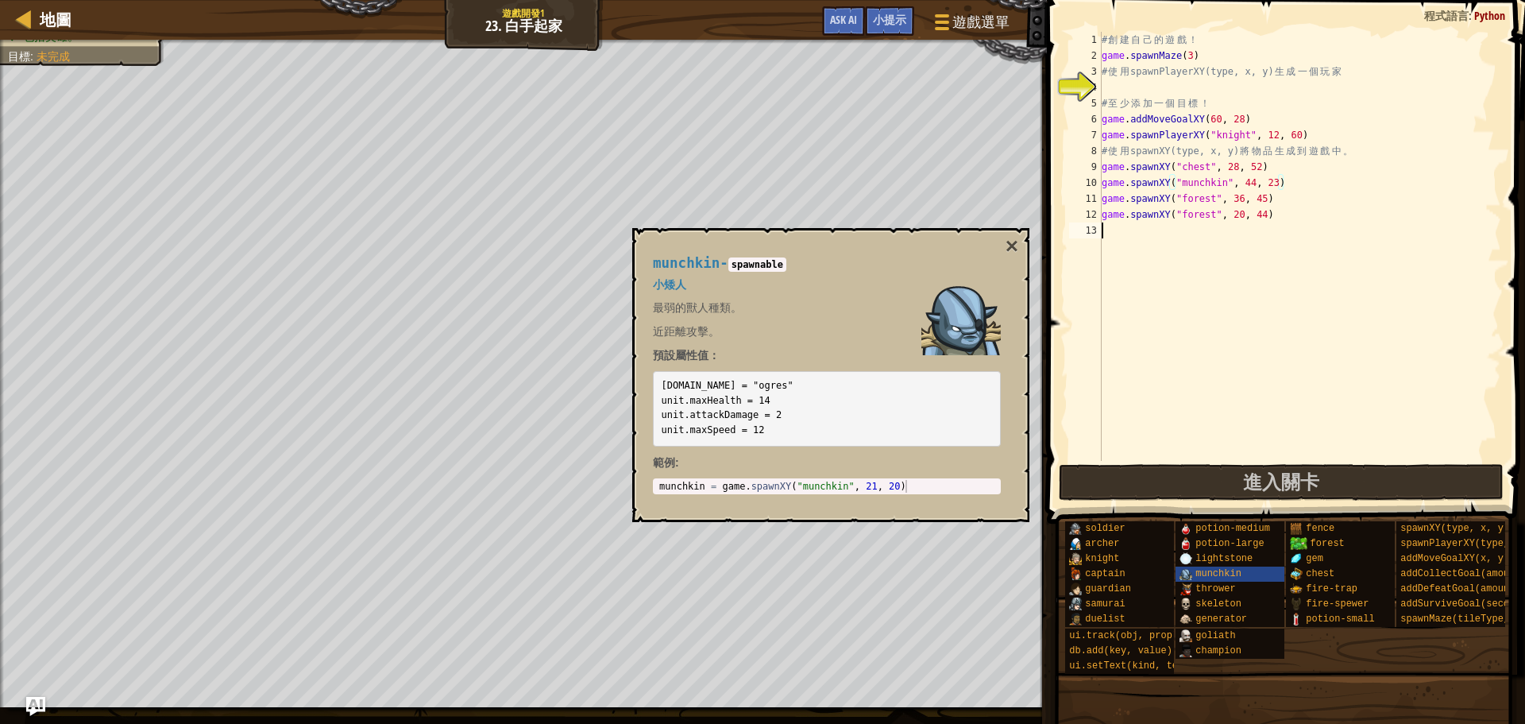
scroll to position [7, 0]
paste textarea "game.spawnXY("munchkin", 44, 23)"
click at [1009, 244] on button "×" at bounding box center [1012, 246] width 13 height 22
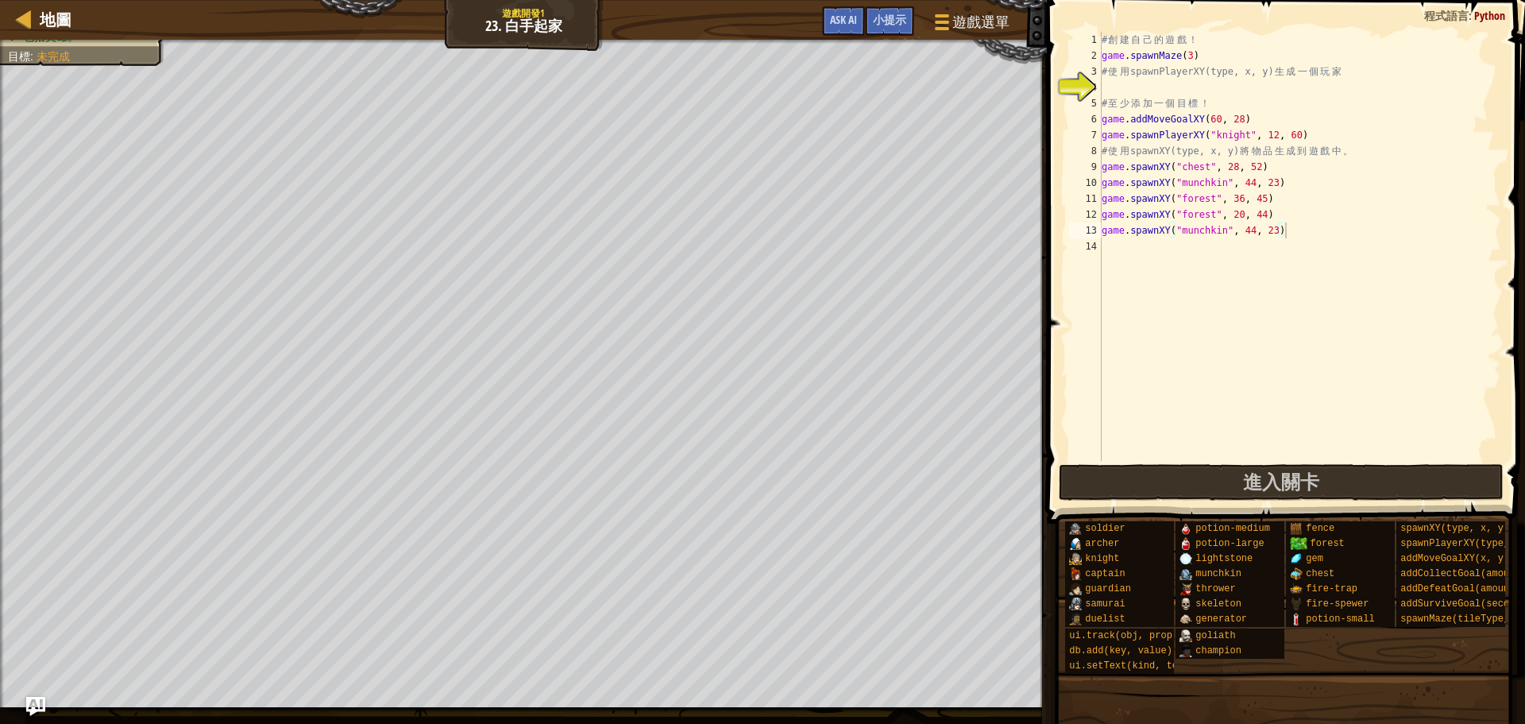
click at [1258, 229] on div "# 創 建 自 己 的 遊 戲 ！ game . spawnMaze ( 3 ) # 使 用 spawnPlayerXY(type, x, y) 生 成 一 …" at bounding box center [1300, 262] width 403 height 461
click at [1279, 231] on div "# 創 建 自 己 的 遊 戲 ！ game . spawnMaze ( 3 ) # 使 用 spawnPlayerXY(type, x, y) 生 成 一 …" at bounding box center [1300, 262] width 403 height 461
type textarea "game.spawnXY("munchkin", 12, 44)"
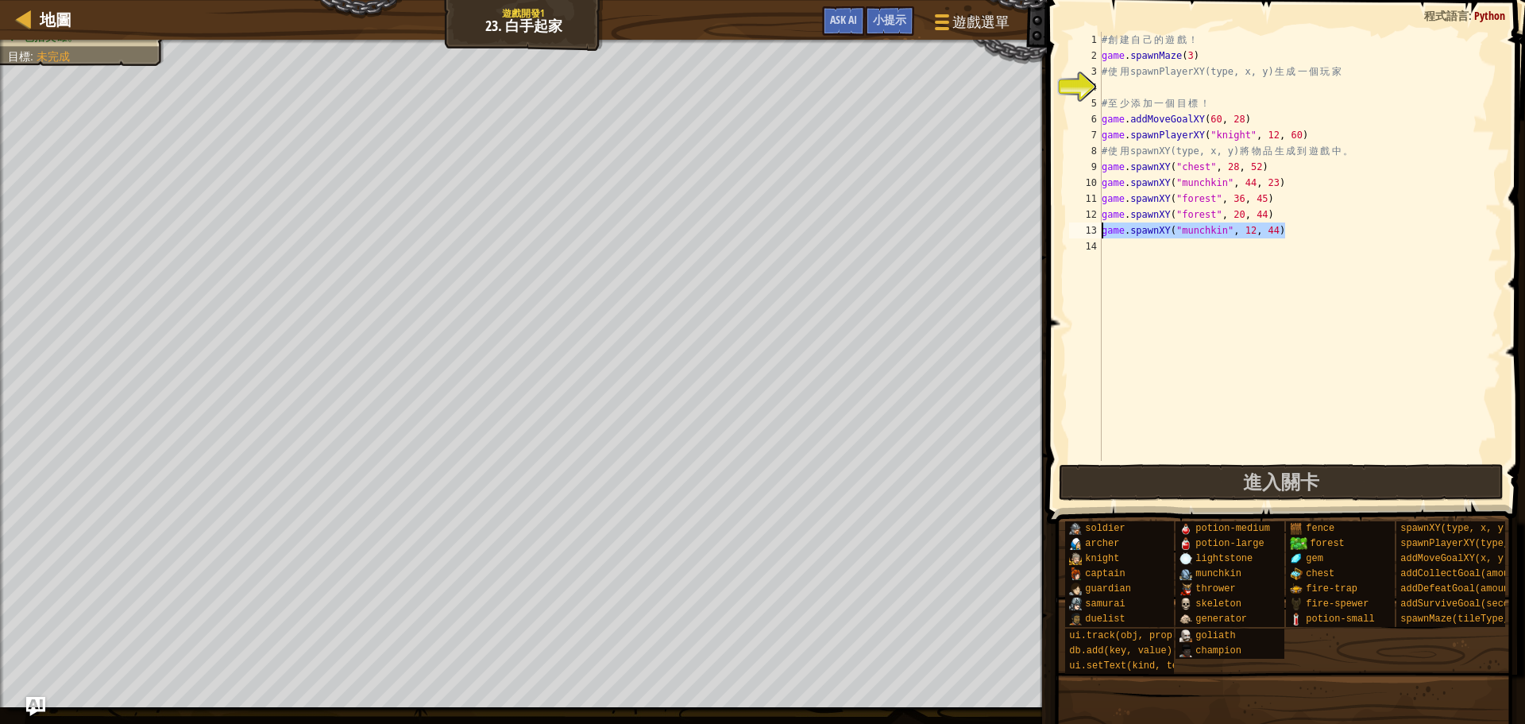
drag, startPoint x: 1297, startPoint y: 226, endPoint x: 1082, endPoint y: 238, distance: 214.8
click at [1082, 238] on div "game.spawnXY("munchkin", 12, 44) 1 2 3 4 5 6 7 8 9 10 11 12 13 14 # 創 建 自 己 的 遊…" at bounding box center [1283, 246] width 435 height 429
click at [1119, 244] on div "# 創 建 自 己 的 遊 戲 ！ game . spawnMaze ( 3 ) # 使 用 spawnPlayerXY(type, x, y) 生 成 一 …" at bounding box center [1300, 262] width 403 height 461
paste textarea "game.spawnXY("munchkin", 12, 44)"
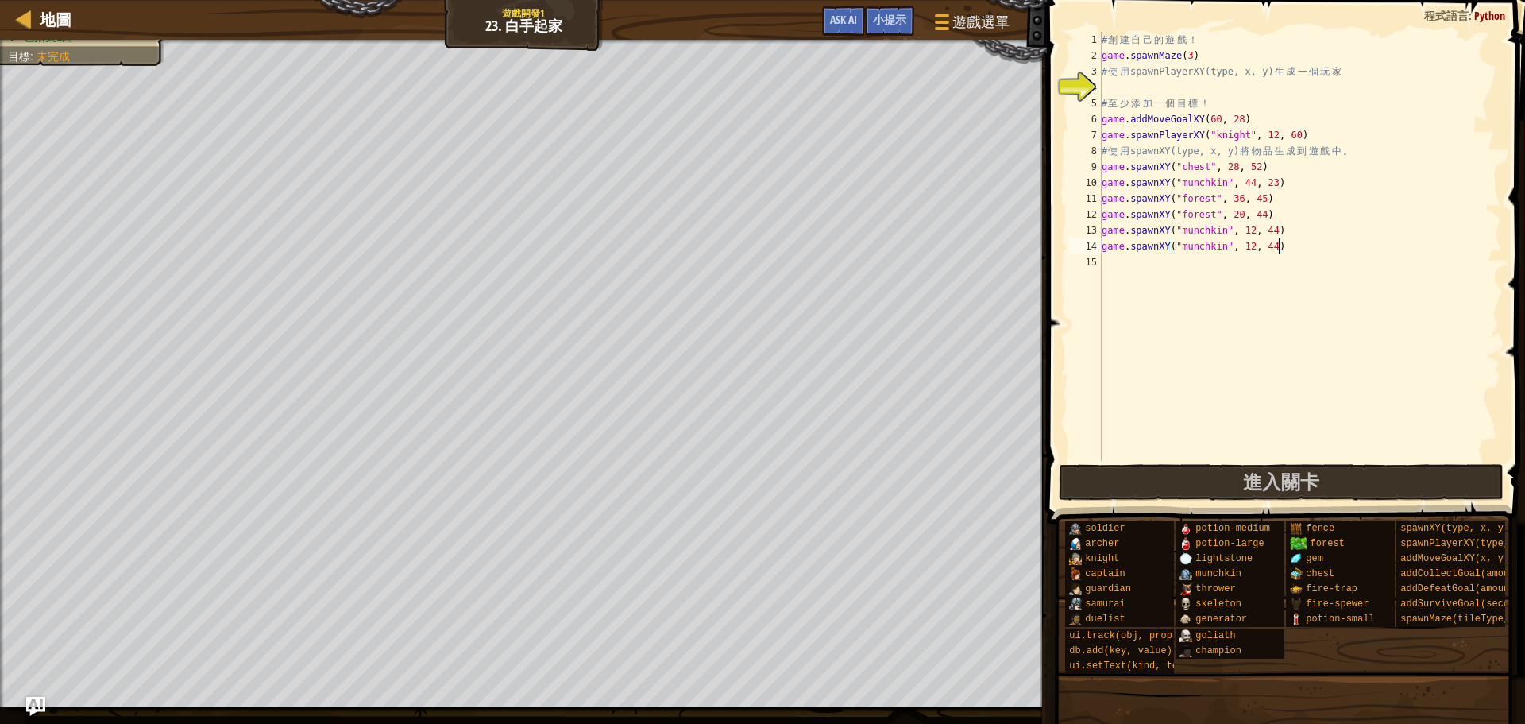
click at [1277, 248] on div "# 創 建 自 己 的 遊 戲 ！ game . spawnMaze ( 3 ) # 使 用 spawnPlayerXY(type, x, y) 生 成 一 …" at bounding box center [1300, 262] width 403 height 461
type textarea "game.spawnXY("munchkin", 12, 32)"
drag, startPoint x: 1288, startPoint y: 244, endPoint x: 1086, endPoint y: 247, distance: 201.8
click at [1086, 247] on div "game.spawnXY("munchkin", 12, 32) 1 2 3 4 5 6 7 8 9 10 11 12 13 14 15 # 創 建 自 己 …" at bounding box center [1283, 246] width 435 height 429
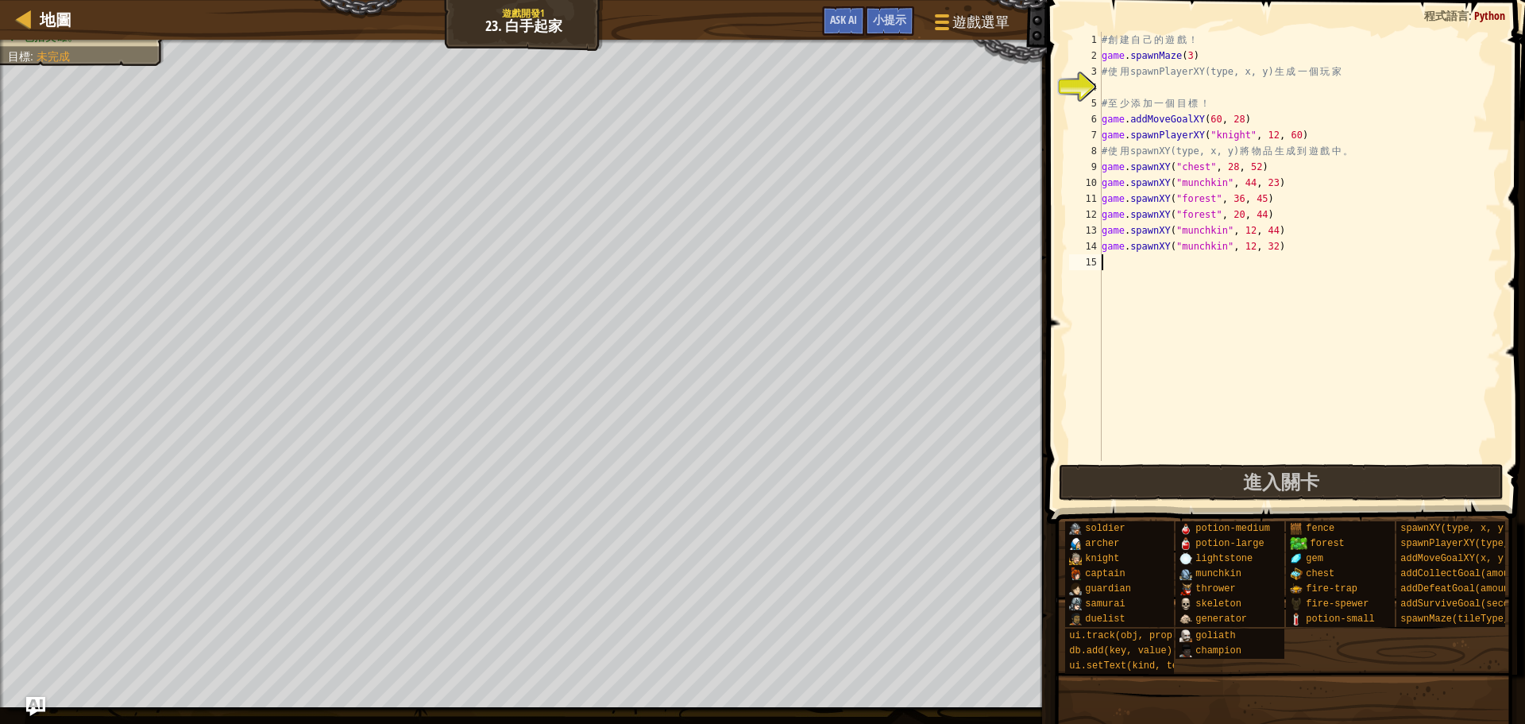
click at [1212, 274] on div "# 創 建 自 己 的 遊 戲 ！ game . spawnMaze ( 3 ) # 使 用 spawnPlayerXY(type, x, y) 生 成 一 …" at bounding box center [1300, 262] width 403 height 461
paste textarea "game.spawnXY("munchkin", 12, 32)"
click at [1274, 261] on div "# 創 建 自 己 的 遊 戲 ！ game . spawnMaze ( 3 ) # 使 用 spawnPlayerXY(type, x, y) 生 成 一 …" at bounding box center [1300, 262] width 403 height 461
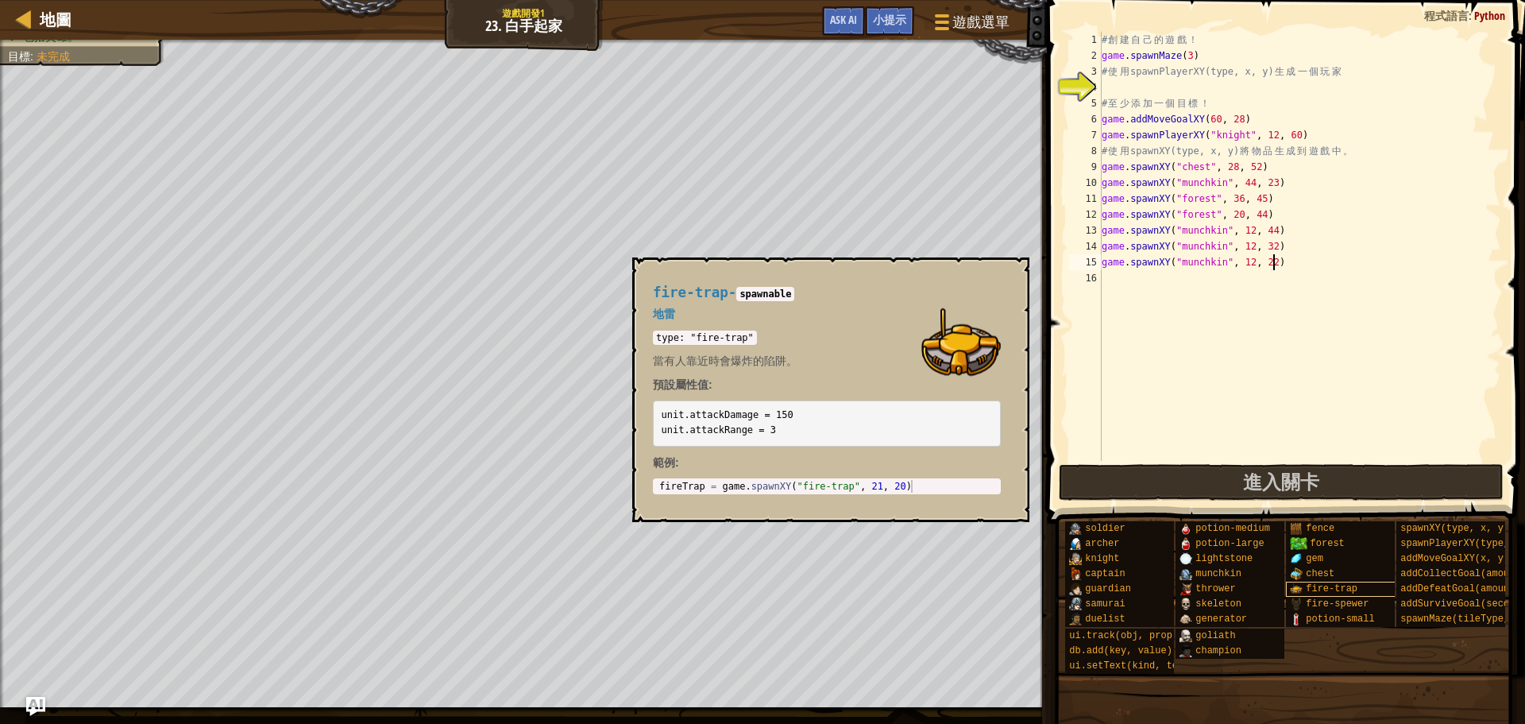
type textarea "game.spawnXY("munchkin", 12, 22)"
click at [1328, 585] on span "fire-trap" at bounding box center [1332, 588] width 52 height 11
type textarea "fireTrap = game.spawnXY("fire-trap", 21, 20)"
drag, startPoint x: 915, startPoint y: 484, endPoint x: 723, endPoint y: 481, distance: 192.3
click at [723, 481] on div "fireTrap = game . spawnXY ( "fire-trap" , 21 , 20 )" at bounding box center [827, 499] width 342 height 38
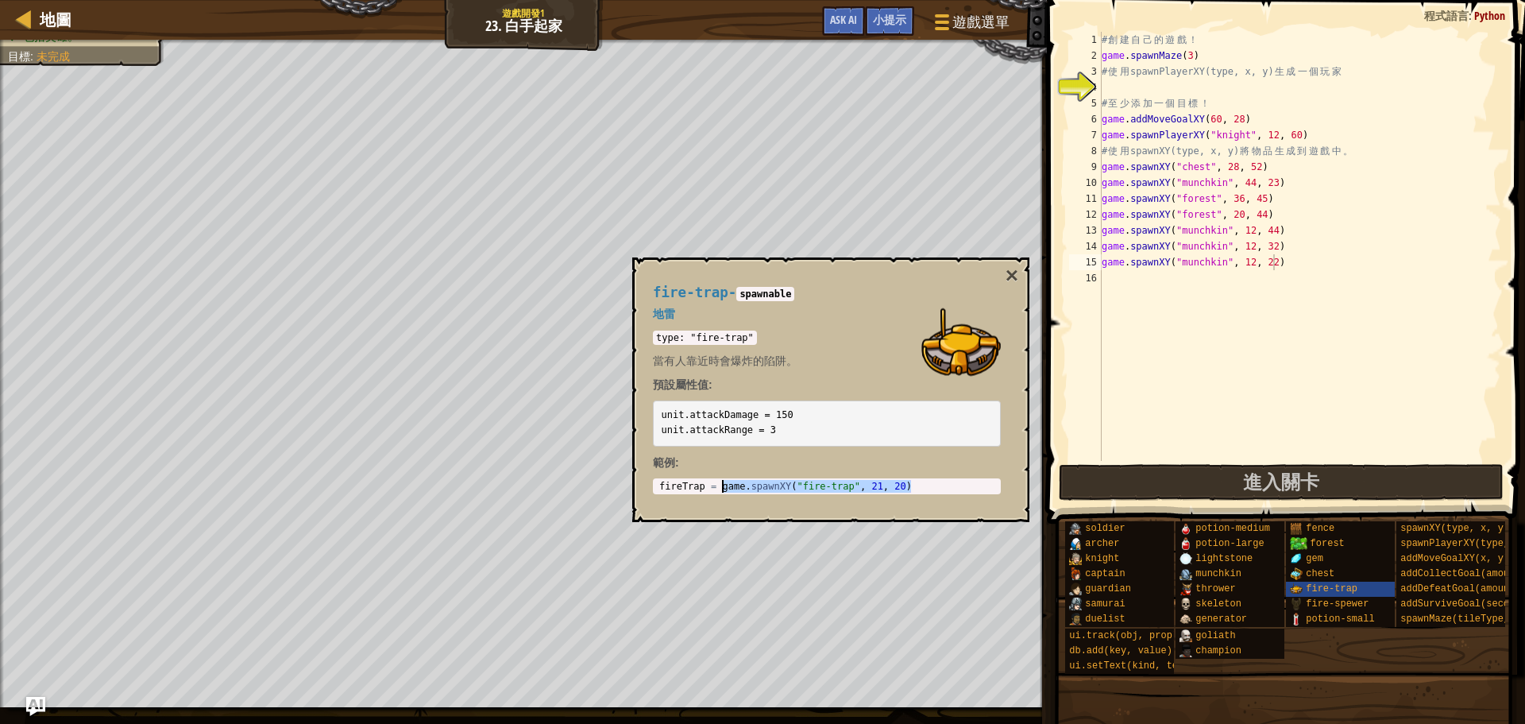
click at [1147, 278] on div "# 創 建 自 己 的 遊 戲 ！ game . spawnMaze ( 3 ) # 使 用 spawnPlayerXY(type, x, y) 生 成 一 …" at bounding box center [1300, 262] width 403 height 461
paste textarea "game.spawnXY("fire-trap", 21, 20)"
click at [1015, 282] on button "×" at bounding box center [1012, 276] width 13 height 22
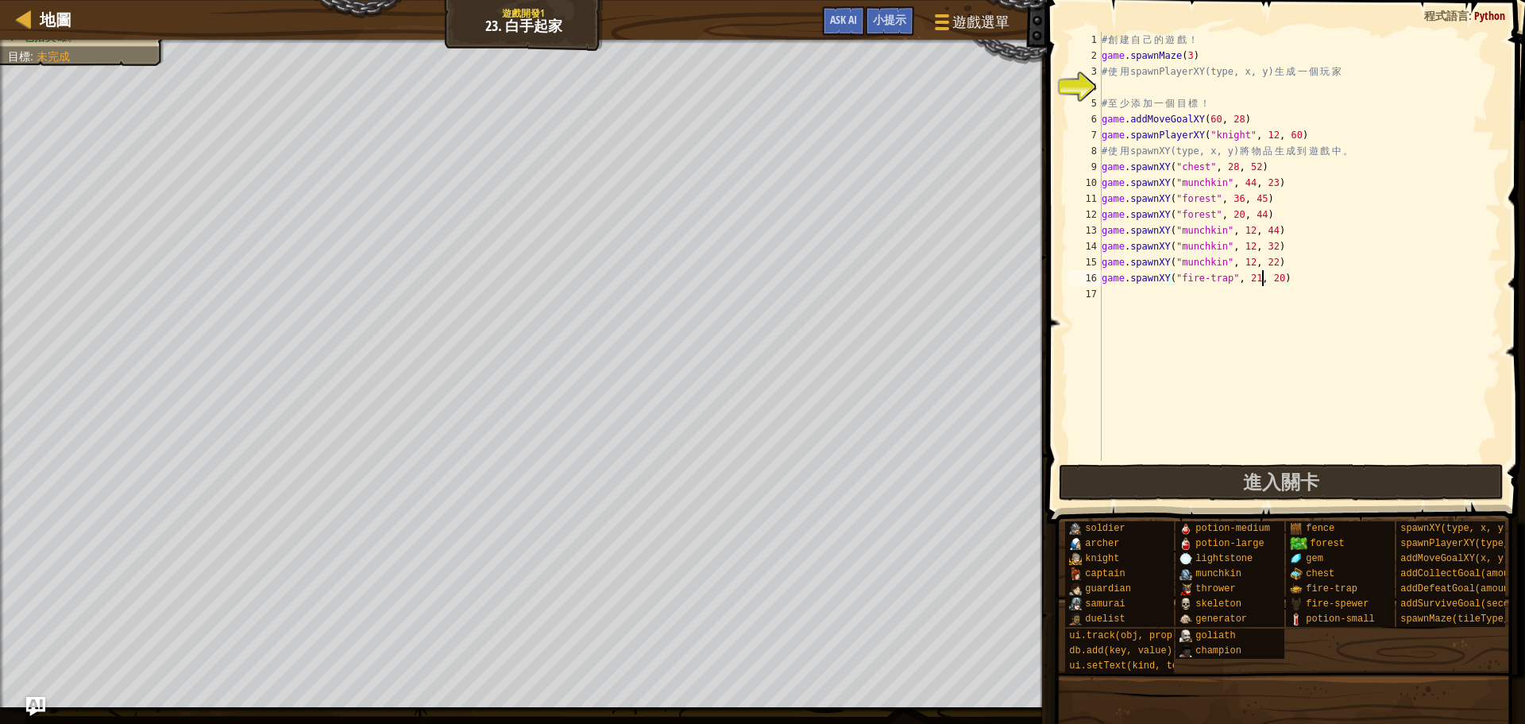
click at [1262, 277] on div "# 創 建 自 己 的 遊 戲 ！ game . spawnMaze ( 3 ) # 使 用 spawnPlayerXY(type, x, y) 生 成 一 …" at bounding box center [1300, 262] width 403 height 461
click at [1276, 282] on div "# 創 建 自 己 的 遊 戲 ！ game . spawnMaze ( 3 ) # 使 用 spawnPlayerXY(type, x, y) 生 成 一 …" at bounding box center [1300, 262] width 403 height 461
click at [1278, 278] on div "# 創 建 自 己 的 遊 戲 ！ game . spawnMaze ( 3 ) # 使 用 spawnPlayerXY(type, x, y) 生 成 一 …" at bounding box center [1300, 262] width 403 height 461
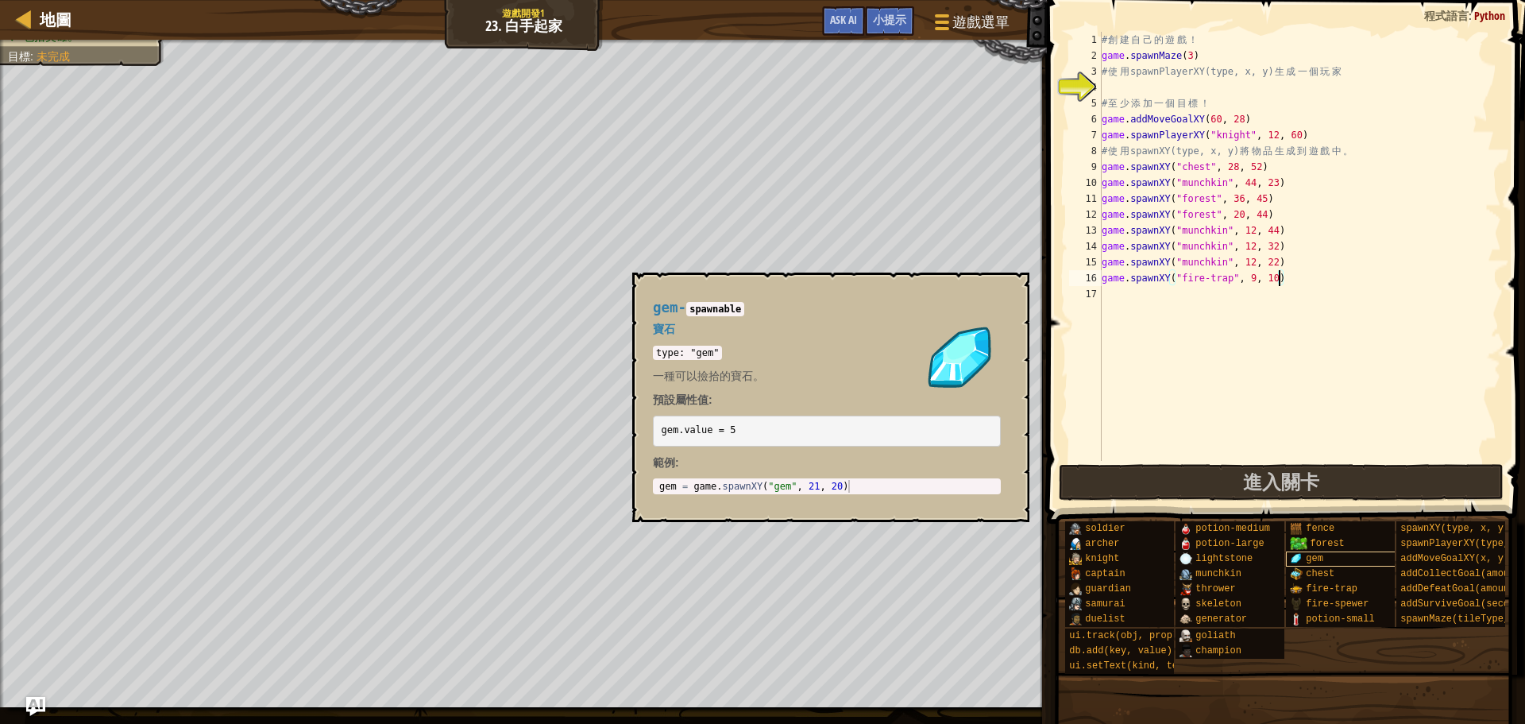
type textarea "game.spawnXY("fire-trap", 9, 10)"
click at [1317, 557] on span "gem" at bounding box center [1314, 558] width 17 height 11
type textarea "gem = game.spawnXY("gem", 21, 20)"
click at [628, 0] on body "地圖 遊戲開發1 23. 白手起家 遊戲選單 完成 小提示 Ask AI 1 הההההההההההההההההההההההההההההההההההההההה…" at bounding box center [762, 0] width 1525 height 0
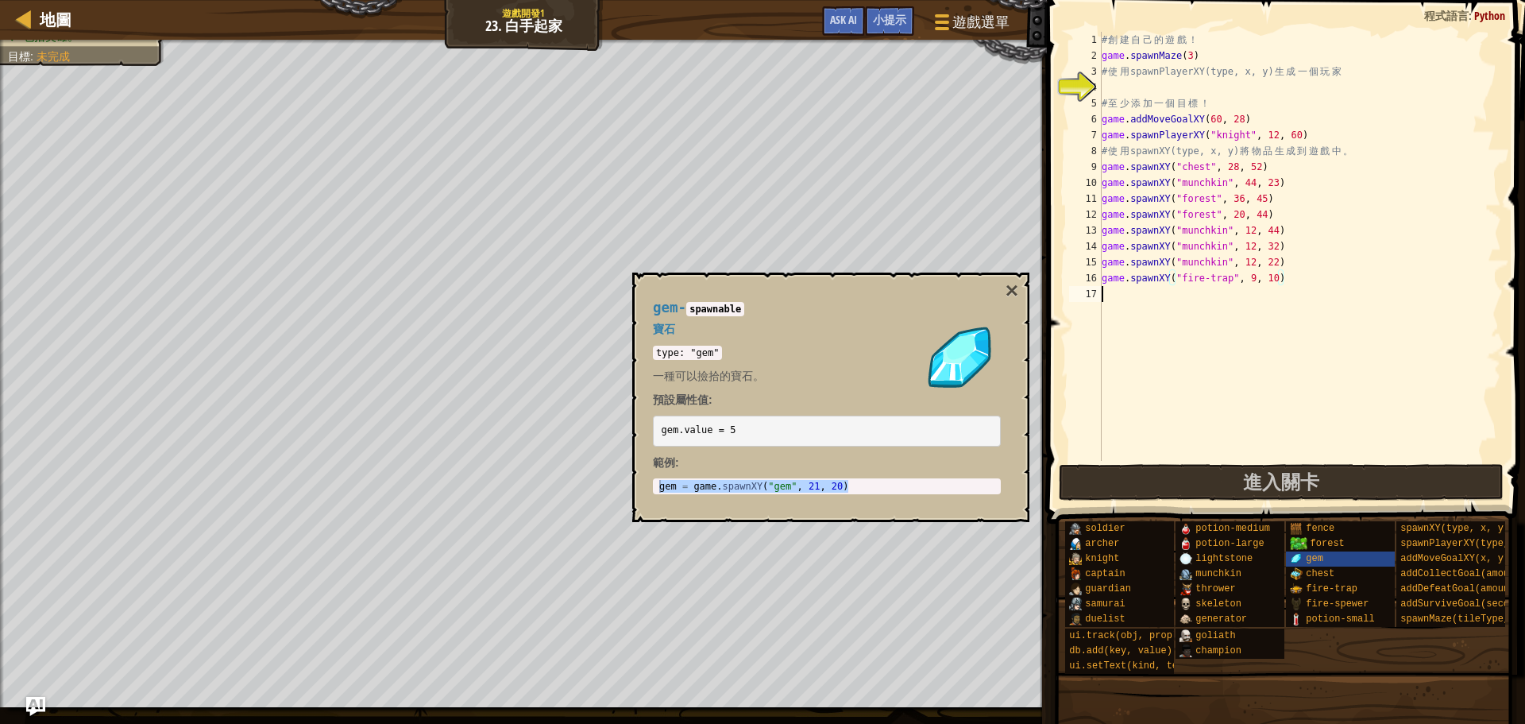
click at [1127, 294] on div "# 創 建 自 己 的 遊 戲 ！ game . spawnMaze ( 3 ) # 使 用 spawnPlayerXY(type, x, y) 生 成 一 …" at bounding box center [1300, 262] width 403 height 461
paste textarea "gem = game.spawnXY("gem", 21, 20)"
click at [1016, 296] on button "×" at bounding box center [1012, 291] width 13 height 22
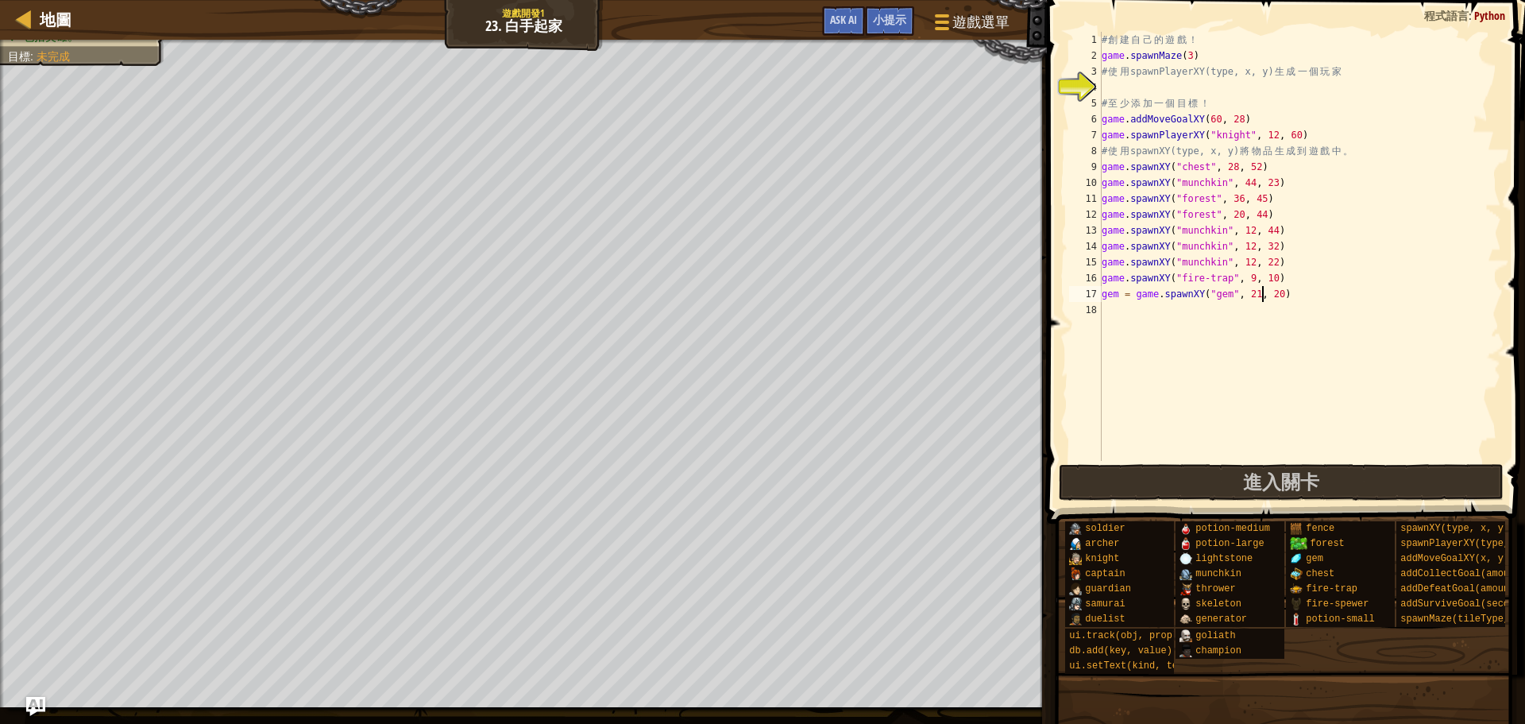
click at [1262, 292] on div "# 創 建 自 己 的 遊 戲 ！ game . spawnMaze ( 3 ) # 使 用 spawnPlayerXY(type, x, y) 生 成 一 …" at bounding box center [1300, 262] width 403 height 461
click at [1287, 292] on div "# 創 建 自 己 的 遊 戲 ！ game . spawnMaze ( 3 ) # 使 用 spawnPlayerXY(type, x, y) 生 成 一 …" at bounding box center [1300, 262] width 403 height 461
type textarea "gem = game.spawnXY("gem", 12, 54)"
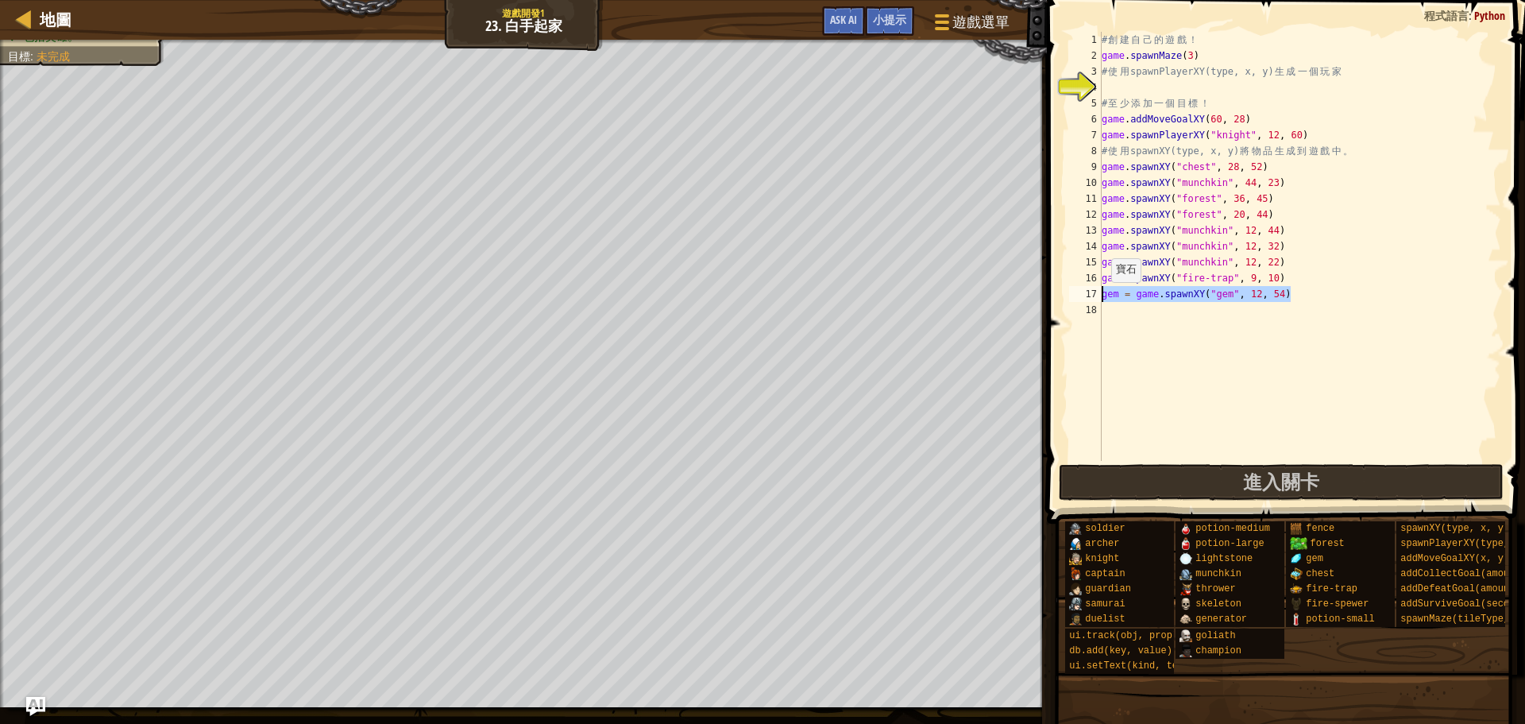
drag, startPoint x: 1301, startPoint y: 294, endPoint x: 1086, endPoint y: 298, distance: 215.3
click at [1086, 298] on div "gem = game.spawnXY("gem", 12, 54) 1 2 3 4 5 6 7 8 9 10 11 12 13 14 15 16 17 18 …" at bounding box center [1283, 246] width 435 height 429
click at [1127, 305] on div "# 創 建 自 己 的 遊 戲 ！ game . spawnMaze ( 3 ) # 使 用 spawnPlayerXY(type, x, y) 生 成 一 …" at bounding box center [1300, 262] width 403 height 461
paste textarea "gem = game.spawnXY("gem", 12, 54)"
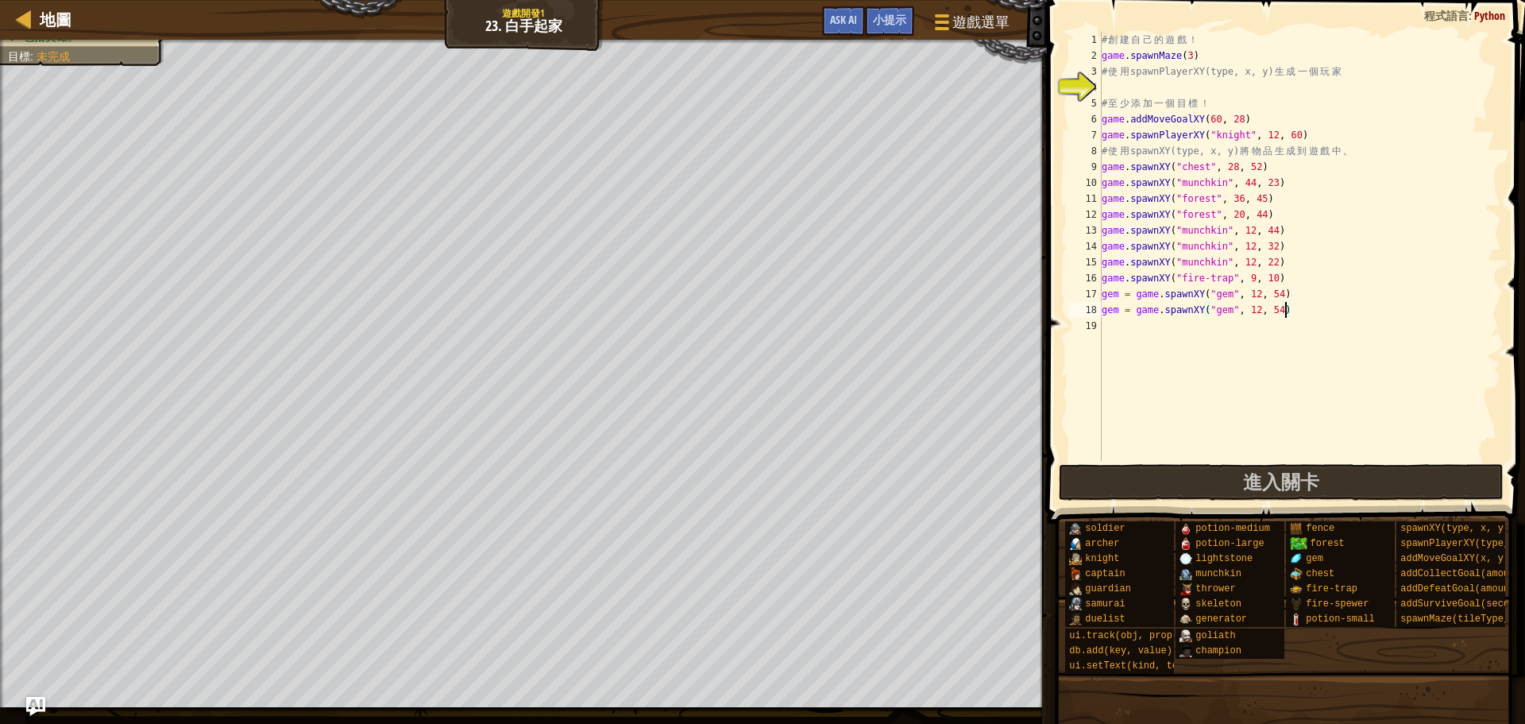
click at [1287, 310] on div "# 創 建 自 己 的 遊 戲 ！ game . spawnMaze ( 3 ) # 使 用 spawnPlayerXY(type, x, y) 生 成 一 …" at bounding box center [1300, 262] width 403 height 461
type textarea "gem = game.spawnXY("gem", 12, 13)"
drag, startPoint x: 1309, startPoint y: 302, endPoint x: 1092, endPoint y: 315, distance: 218.1
click at [1092, 315] on div "gem = game.spawnXY("gem", 12, 13) 1 2 3 4 5 6 7 8 9 10 11 12 13 14 15 16 17 18 …" at bounding box center [1283, 246] width 435 height 429
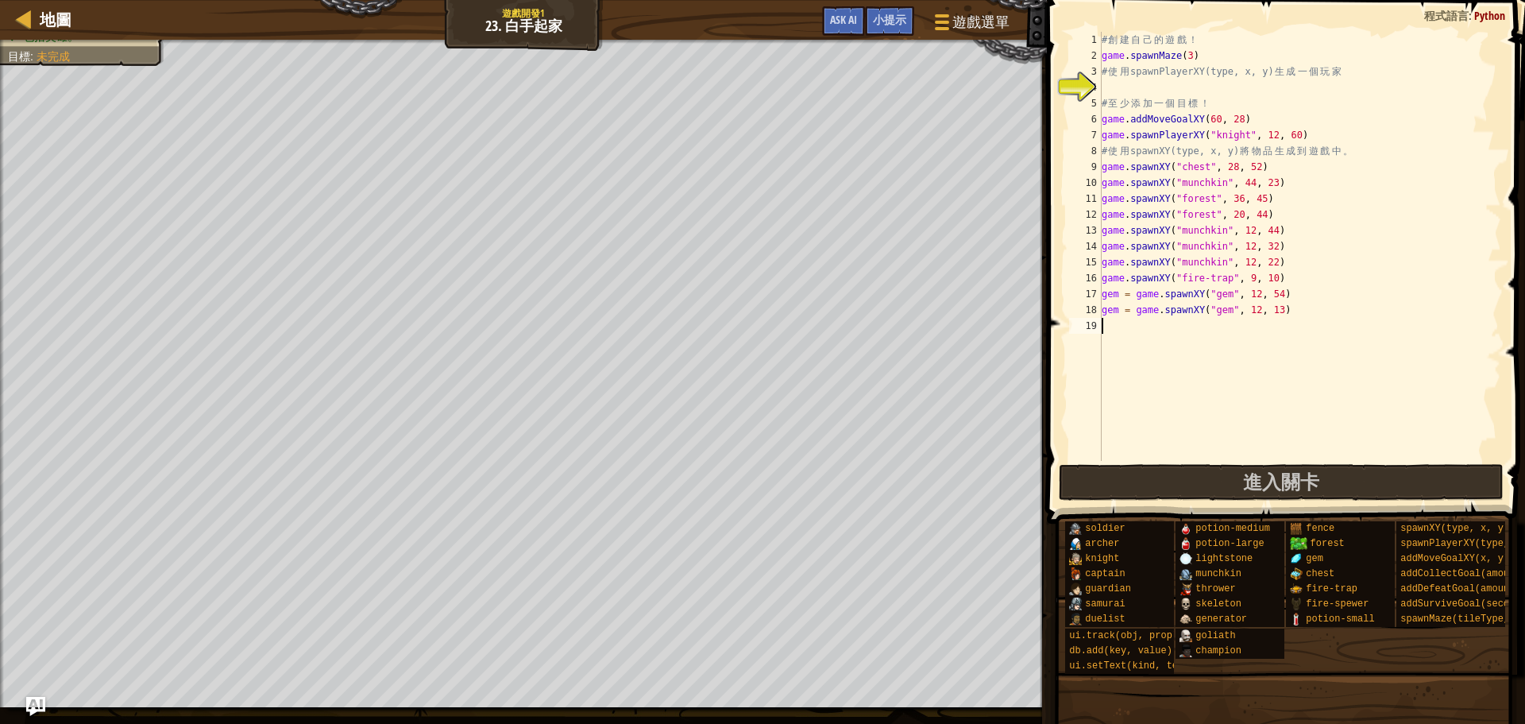
click at [1118, 319] on div "# 創 建 自 己 的 遊 戲 ！ game . spawnMaze ( 3 ) # 使 用 spawnPlayerXY(type, x, y) 生 成 一 …" at bounding box center [1300, 262] width 403 height 461
paste textarea "gem = game.spawnXY("gem", 12, 13)"
click at [1262, 326] on div "# 創 建 自 己 的 遊 戲 ！ game . spawnMaze ( 3 ) # 使 用 spawnPlayerXY(type, x, y) 生 成 一 …" at bounding box center [1300, 262] width 403 height 461
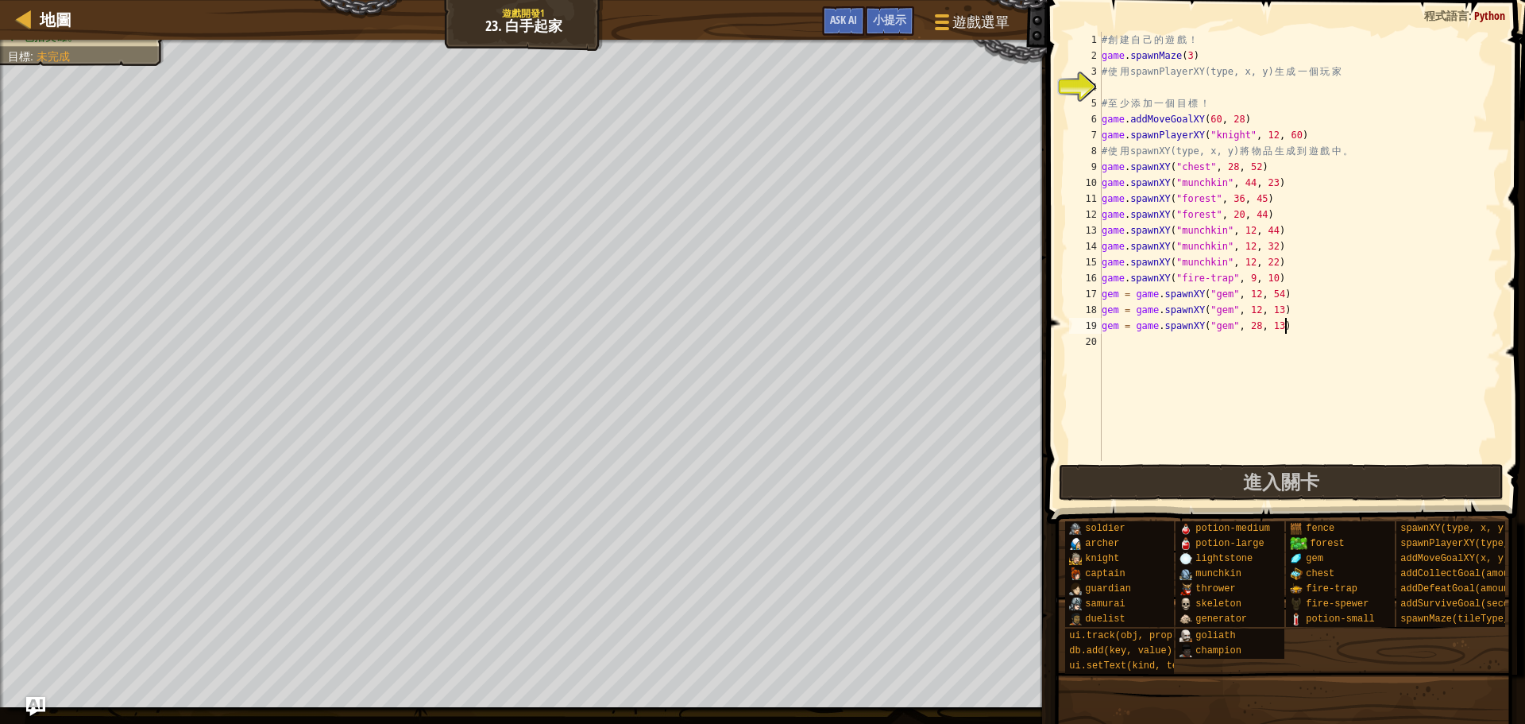
click at [1283, 319] on div "# 創 建 自 己 的 遊 戲 ！ game . spawnMaze ( 3 ) # 使 用 spawnPlayerXY(type, x, y) 生 成 一 …" at bounding box center [1300, 262] width 403 height 461
type textarea "gem = game.spawnXY("gem", 28, 27)"
click at [1167, 359] on div "# 創 建 自 己 的 遊 戲 ！ game . spawnMaze ( 3 ) # 使 用 spawnPlayerXY(type, x, y) 生 成 一 …" at bounding box center [1300, 262] width 403 height 461
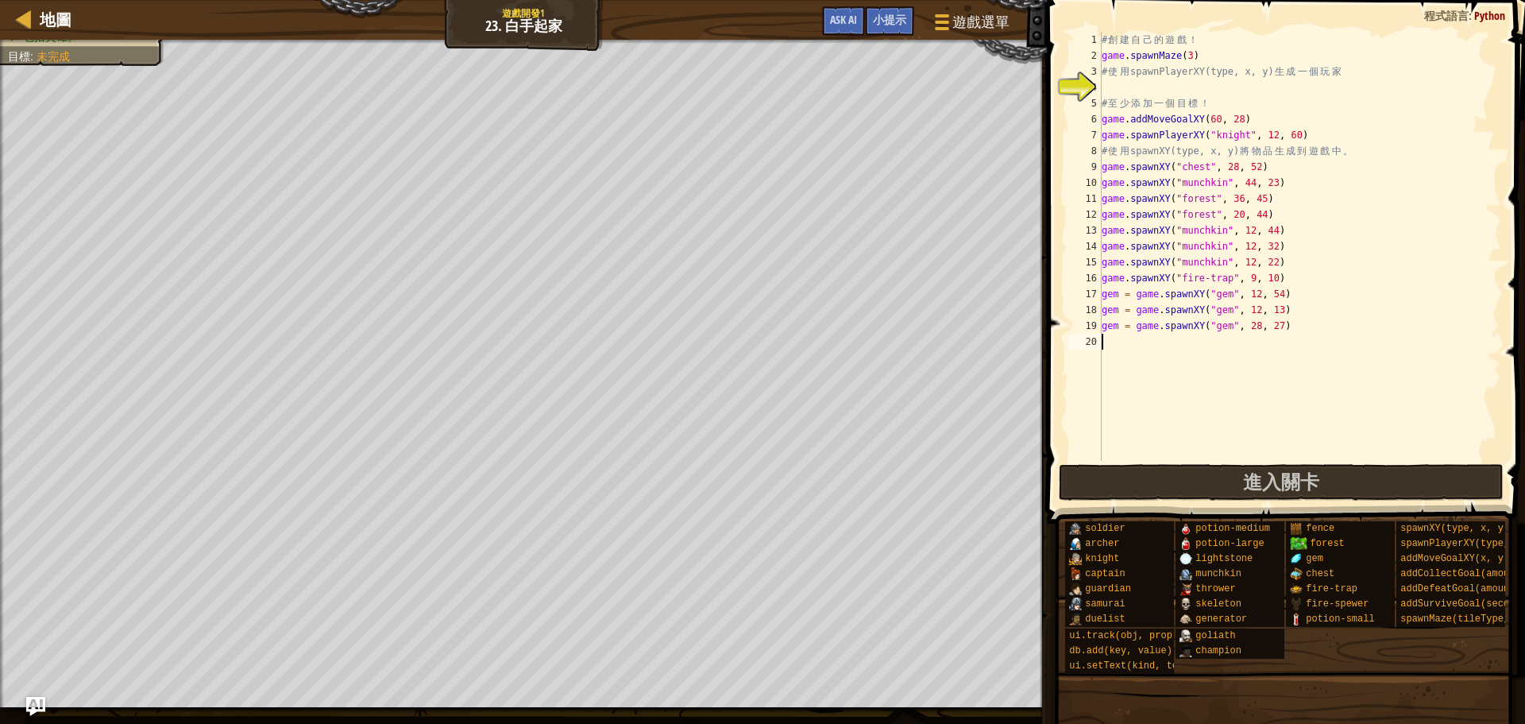
paste textarea "gem = game.spawnXY("gem", 12, 13)"
click at [1265, 343] on div "# 創 建 自 己 的 遊 戲 ！ game . spawnMaze ( 3 ) # 使 用 spawnPlayerXY(type, x, y) 生 成 一 …" at bounding box center [1300, 262] width 403 height 461
click at [1282, 342] on div "# 創 建 自 己 的 遊 戲 ！ game . spawnMaze ( 3 ) # 使 用 spawnPlayerXY(type, x, y) 生 成 一 …" at bounding box center [1300, 262] width 403 height 461
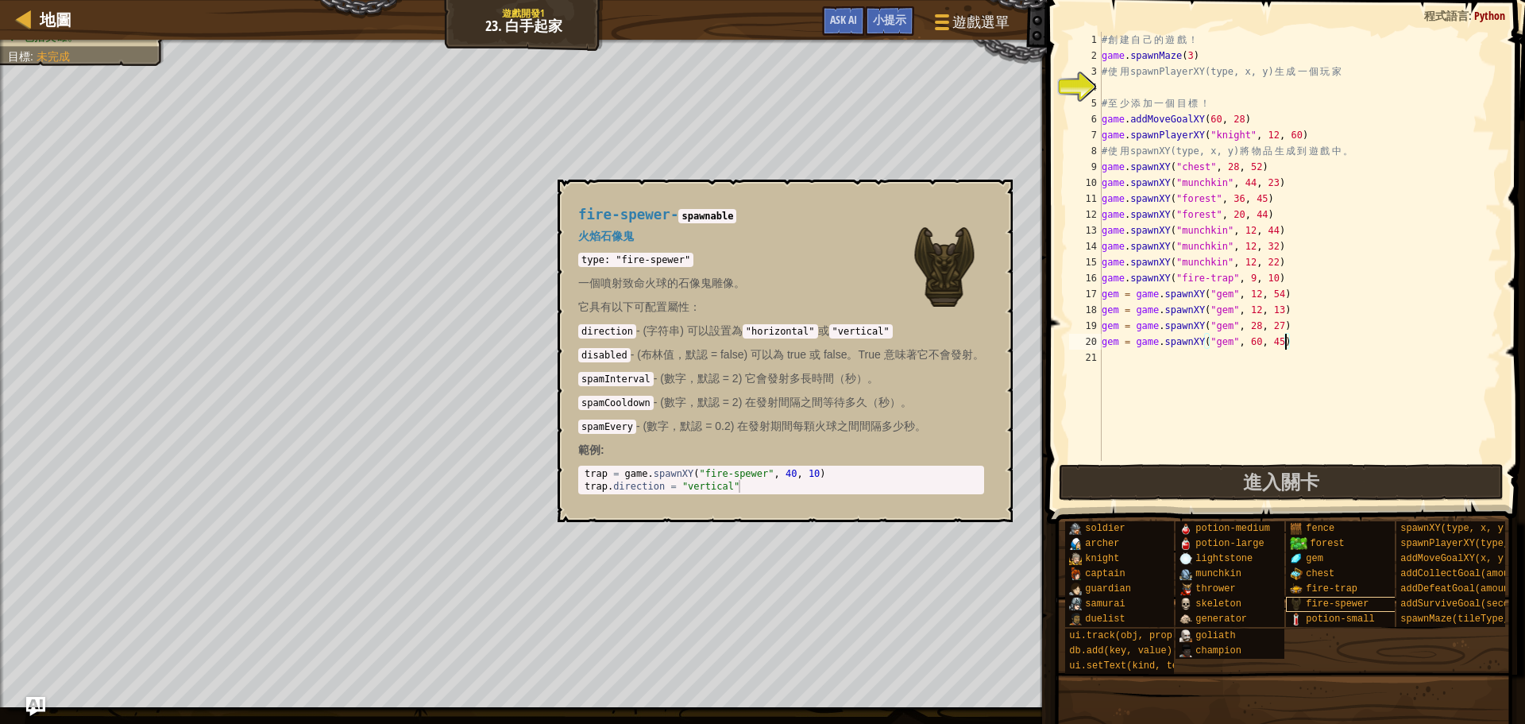
type textarea "gem = game.spawnXY("gem", 60, 45)"
click at [1320, 601] on span "fire-spewer" at bounding box center [1337, 603] width 63 height 11
type textarea "trap = game.spawnXY("fire-spewer", 40, 10)"
drag, startPoint x: 829, startPoint y: 473, endPoint x: 626, endPoint y: 473, distance: 203.4
click at [626, 473] on div "trap = game . spawnXY ( "fire-spewer" , 40 , 10 ) trap . direction = "vertical"" at bounding box center [783, 492] width 403 height 51
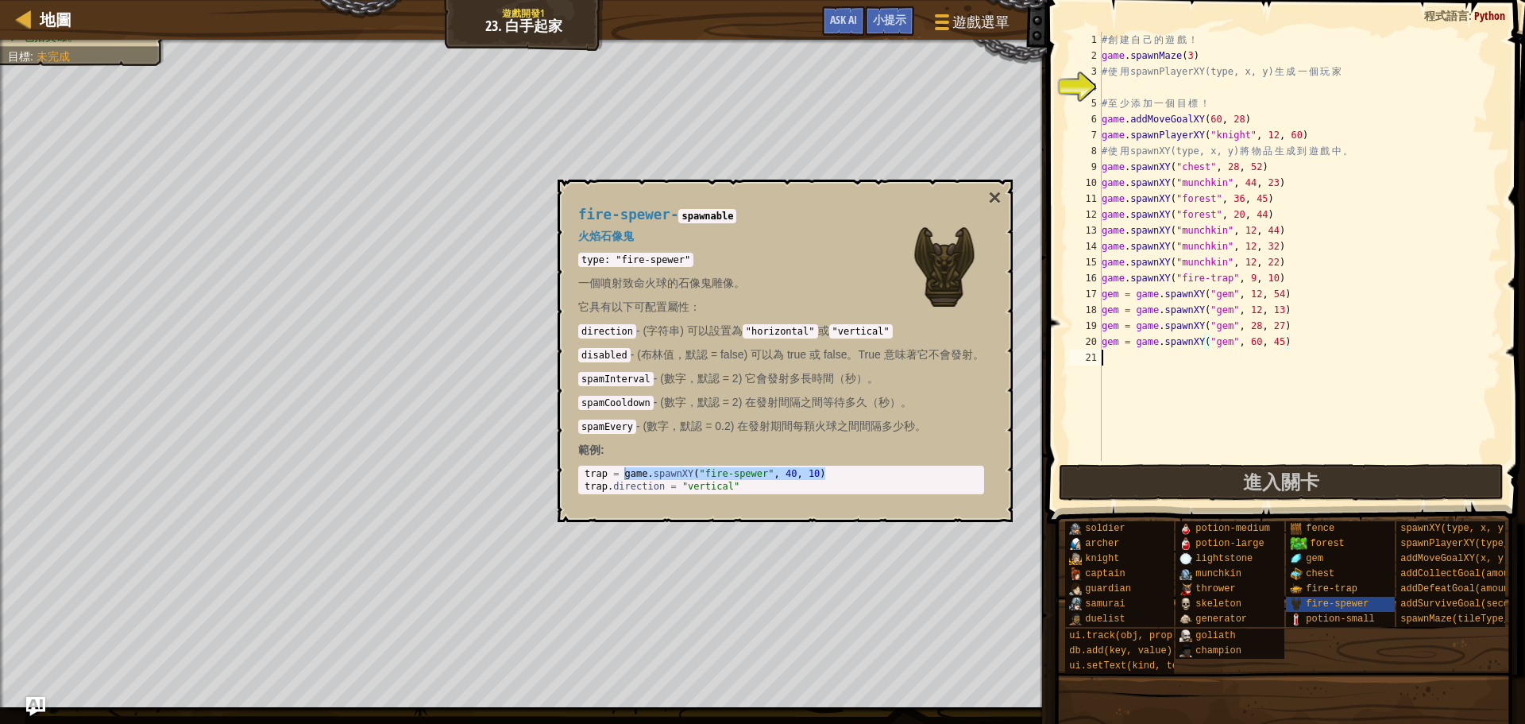
scroll to position [7, 0]
click at [1120, 365] on div "# 創 建 自 己 的 遊 戲 ！ game . spawnMaze ( 3 ) # 使 用 spawnPlayerXY(type, x, y) 生 成 一 …" at bounding box center [1300, 262] width 403 height 461
paste textarea "game.spawnXY("fire-spewer", 40, 10)"
click at [999, 202] on button "×" at bounding box center [994, 198] width 13 height 22
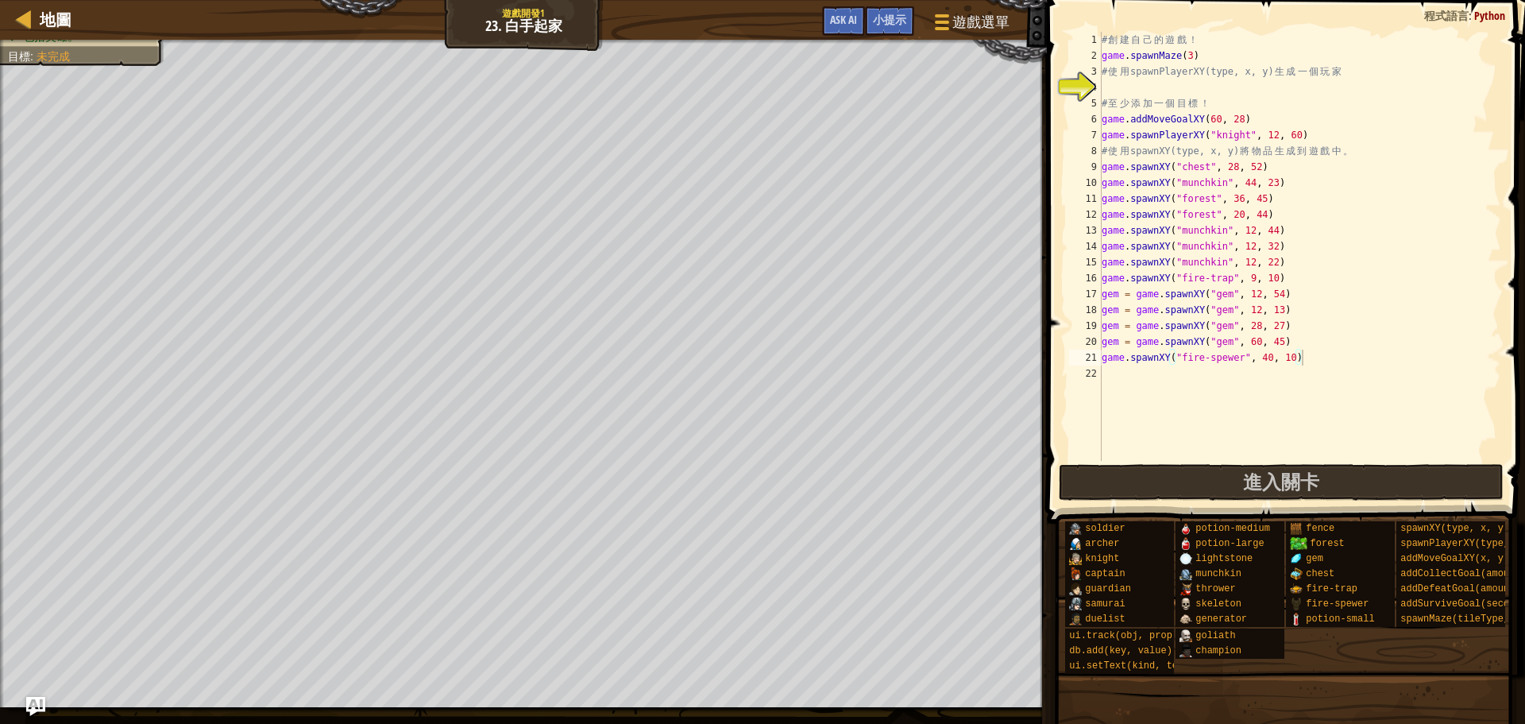
click at [1274, 355] on div "# 創 建 自 己 的 遊 戲 ！ game . spawnMaze ( 3 ) # 使 用 spawnPlayerXY(type, x, y) 生 成 一 …" at bounding box center [1300, 262] width 403 height 461
click at [1296, 360] on div "# 創 建 自 己 的 遊 戲 ！ game . spawnMaze ( 3 ) # 使 用 spawnPlayerXY(type, x, y) 生 成 一 …" at bounding box center [1300, 262] width 403 height 461
click at [1267, 360] on div "# 創 建 自 己 的 遊 戲 ！ game . spawnMaze ( 3 ) # 使 用 spawnPlayerXY(type, x, y) 生 成 一 …" at bounding box center [1300, 262] width 403 height 461
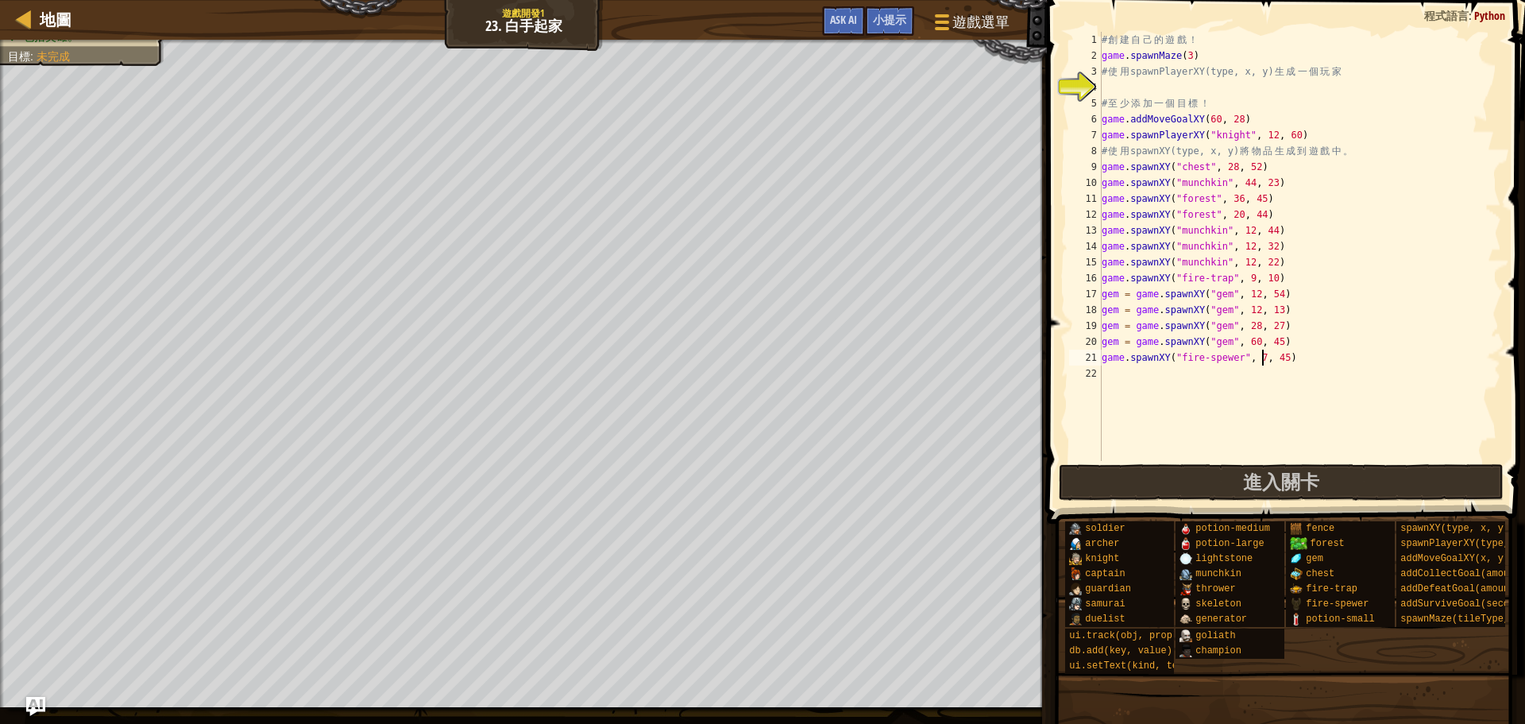
type textarea "game.spawnXY("fire-spewer", 37, 45)"
click at [1243, 403] on div "# 創 建 自 己 的 遊 戲 ！ game . spawnMaze ( 3 ) # 使 用 spawnPlayerXY(type, x, y) 生 成 一 …" at bounding box center [1300, 262] width 403 height 461
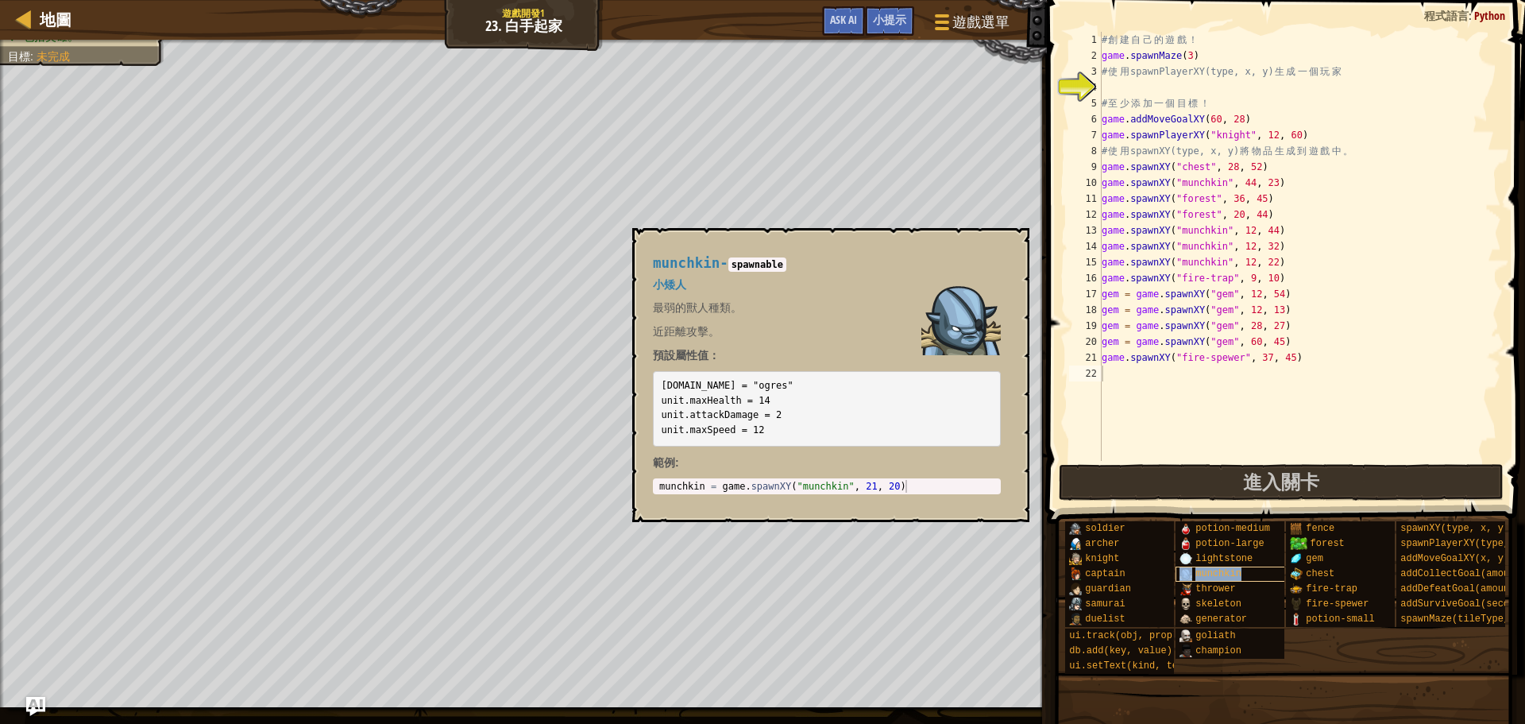
click at [1198, 574] on span "munchkin" at bounding box center [1219, 573] width 46 height 11
type textarea "munchkin = game.spawnXY("munchkin", 21, 20)"
drag, startPoint x: 917, startPoint y: 489, endPoint x: 722, endPoint y: 487, distance: 194.7
click at [722, 487] on div "munchkin = game . spawnXY ( "munchkin" , 21 , 20 )" at bounding box center [827, 499] width 342 height 38
click at [1123, 372] on div "# 創 建 自 己 的 遊 戲 ！ game . spawnMaze ( 3 ) # 使 用 spawnPlayerXY(type, x, y) 生 成 一 …" at bounding box center [1300, 262] width 403 height 461
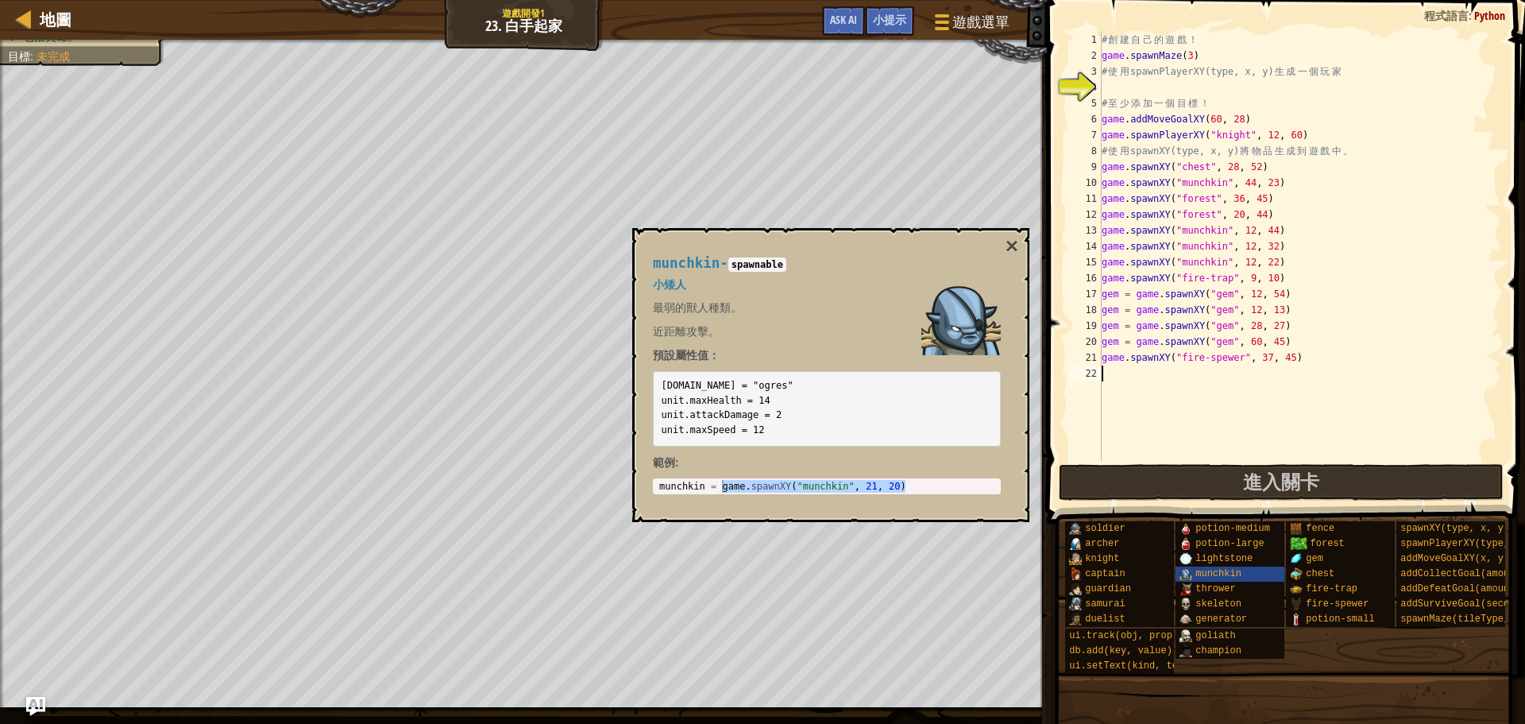
paste textarea "game.spawnXY("munchkin", 21, 20)"
type textarea "game.spawnXY("munchkin", 21, 20)"
click at [1106, 392] on div "# 創 建 自 己 的 遊 戲 ！ game . spawnMaze ( 3 ) # 使 用 spawnPlayerXY(type, x, y) 生 成 一 …" at bounding box center [1300, 262] width 403 height 461
paste textarea "game.spawnXY("munchkin", 21, 20)"
type textarea "game.spawnXY("munchkin", 21, 20)"
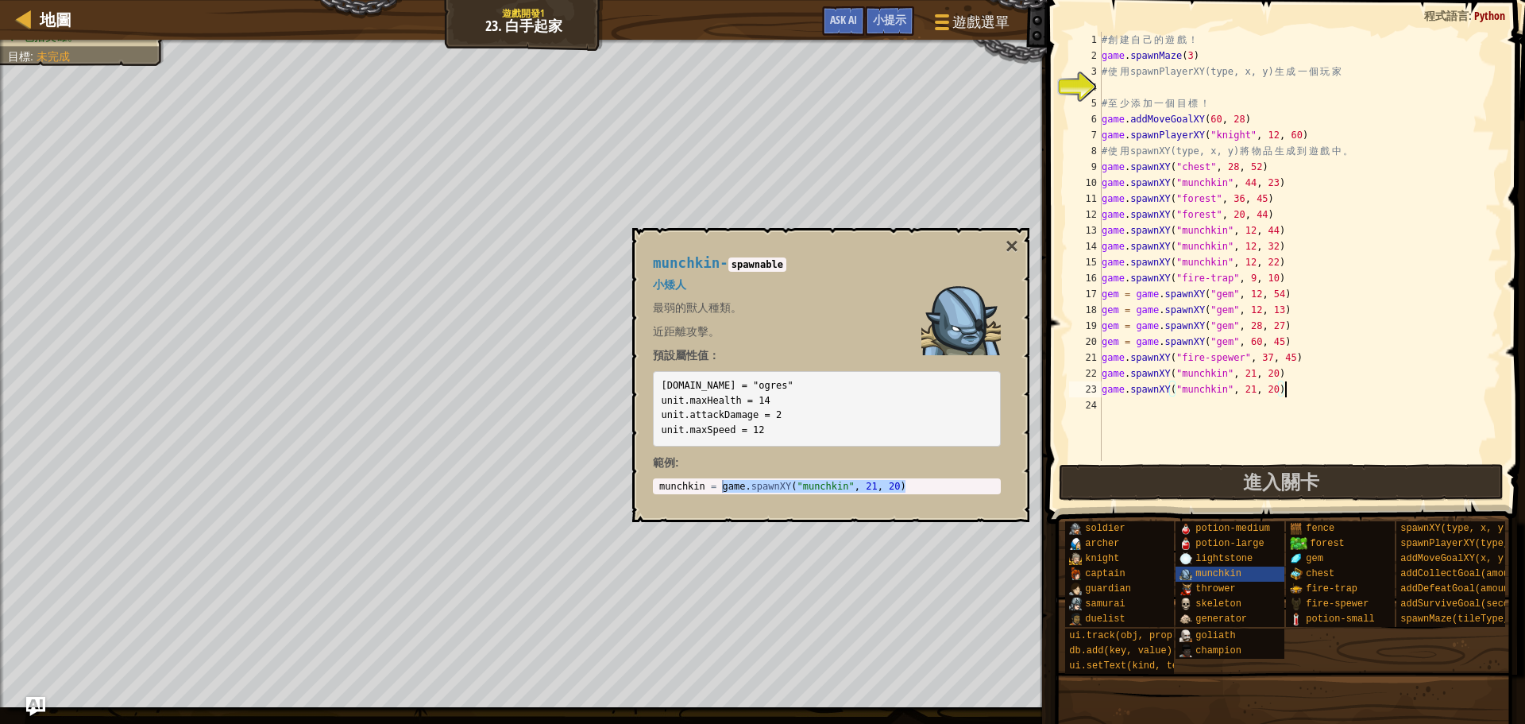
click at [1111, 405] on div "# 創 建 自 己 的 遊 戲 ！ game . spawnMaze ( 3 ) # 使 用 spawnPlayerXY(type, x, y) 生 成 一 …" at bounding box center [1300, 262] width 403 height 461
paste textarea "game.spawnXY("munchkin", 21, 20)"
click at [1011, 246] on button "×" at bounding box center [1012, 246] width 13 height 22
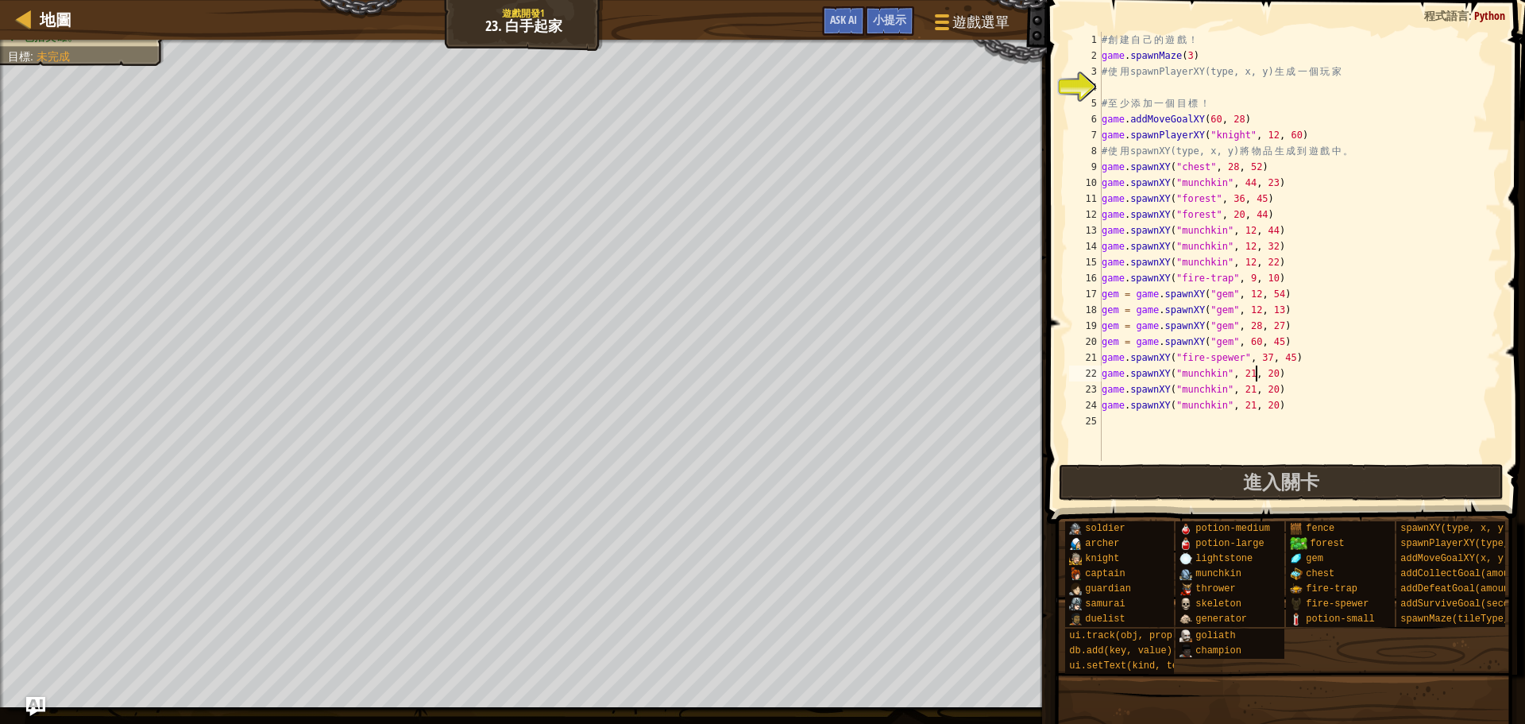
click at [1254, 370] on div "# 創 建 自 己 的 遊 戲 ！ game . spawnMaze ( 3 ) # 使 用 spawnPlayerXY(type, x, y) 生 成 一 …" at bounding box center [1300, 262] width 403 height 461
click at [1272, 373] on div "# 創 建 自 己 的 遊 戲 ！ game . spawnMaze ( 3 ) # 使 用 spawnPlayerXY(type, x, y) 生 成 一 …" at bounding box center [1300, 262] width 403 height 461
click at [1258, 394] on div "# 創 建 自 己 的 遊 戲 ！ game . spawnMaze ( 3 ) # 使 用 spawnPlayerXY(type, x, y) 生 成 一 …" at bounding box center [1300, 262] width 403 height 461
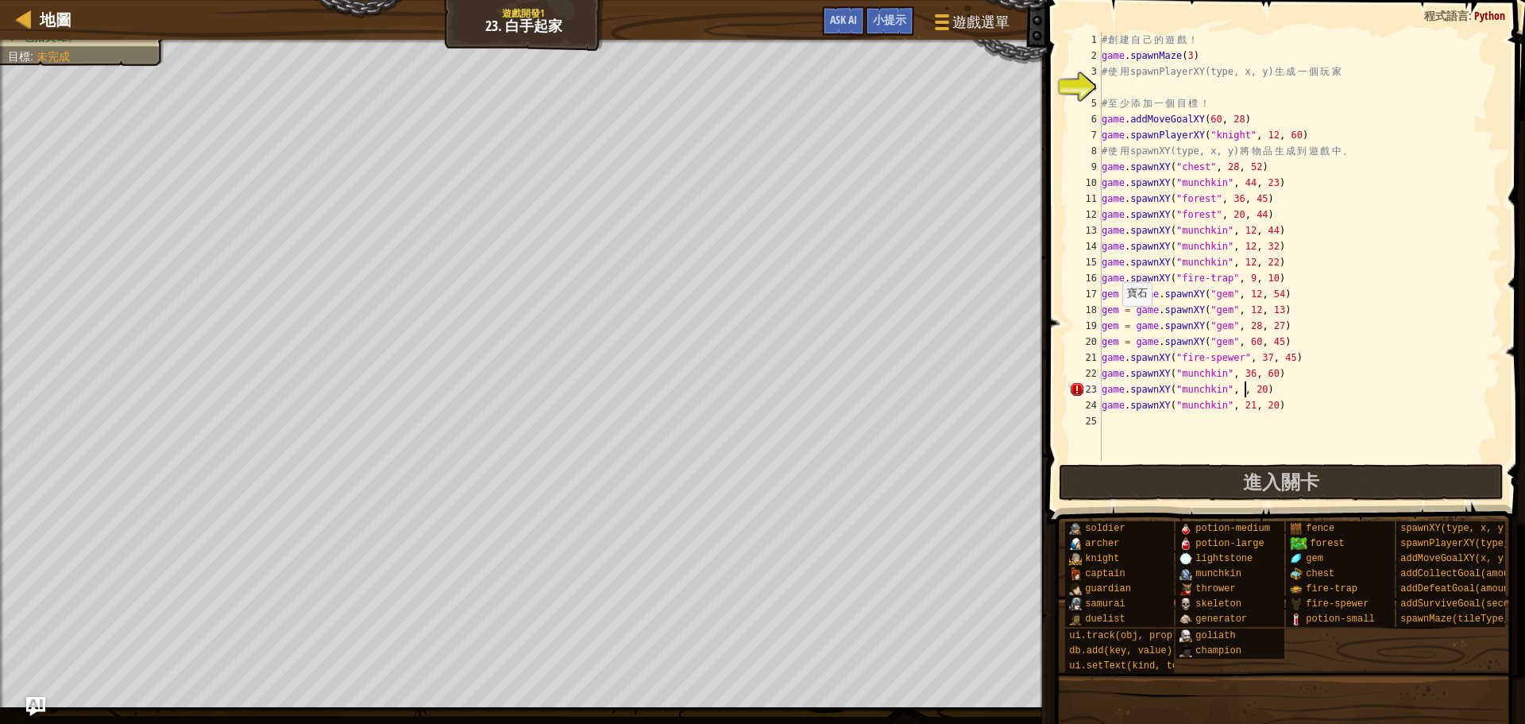
scroll to position [7, 13]
click at [1278, 389] on div "# 創 建 自 己 的 遊 戲 ！ game . spawnMaze ( 3 ) # 使 用 spawnPlayerXY(type, x, y) 生 成 一 …" at bounding box center [1300, 262] width 403 height 461
click at [1257, 405] on div "# 創 建 自 己 的 遊 戲 ！ game . spawnMaze ( 3 ) # 使 用 spawnPlayerXY(type, x, y) 生 成 一 …" at bounding box center [1300, 262] width 403 height 461
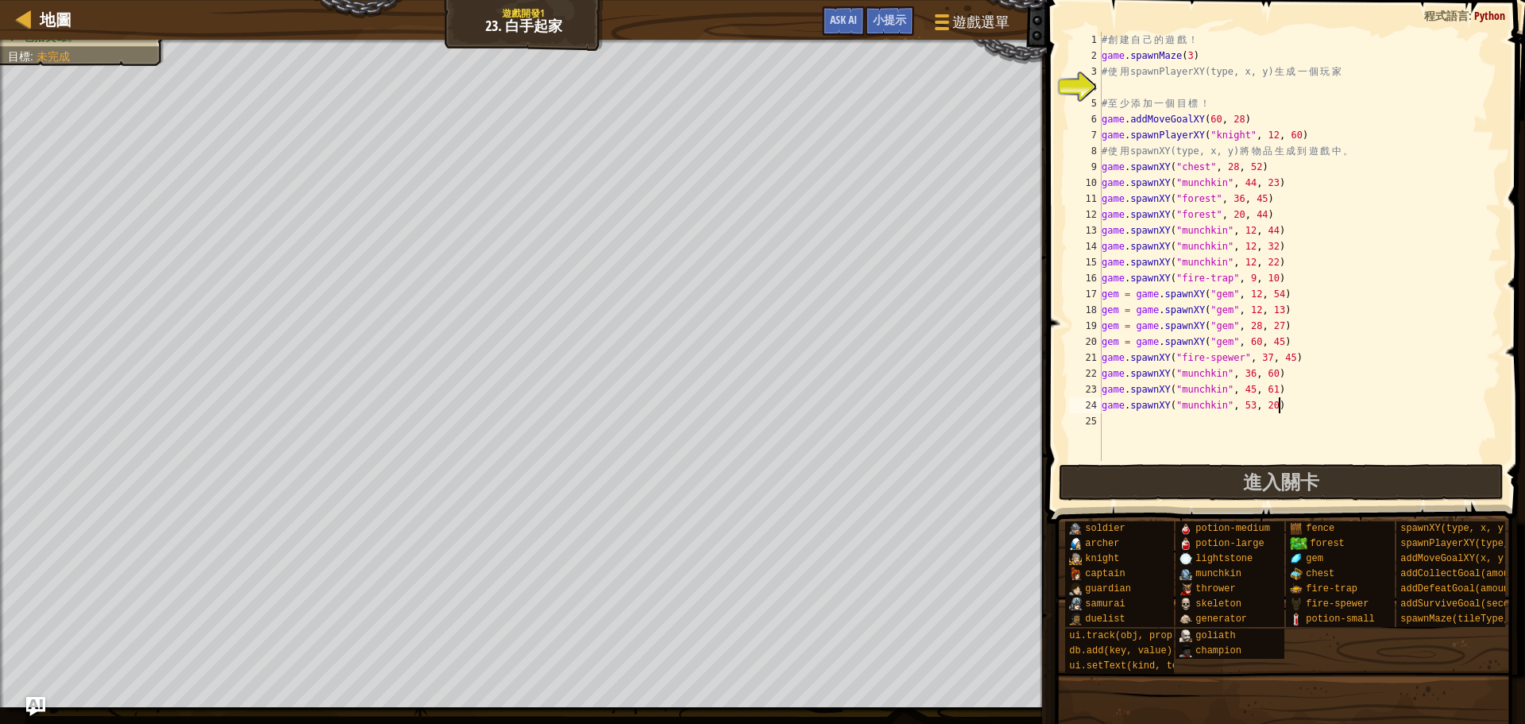
click at [1278, 405] on div "# 創 建 自 己 的 遊 戲 ！ game . spawnMaze ( 3 ) # 使 用 spawnPlayerXY(type, x, y) 生 成 一 …" at bounding box center [1300, 262] width 403 height 461
type textarea "game.spawnXY("munchkin", 53, 61)"
drag, startPoint x: 1104, startPoint y: 404, endPoint x: 1346, endPoint y: 404, distance: 242.3
click at [1346, 404] on div "# 創 建 自 己 的 遊 戲 ！ game . spawnMaze ( 3 ) # 使 用 spawnPlayerXY(type, x, y) 生 成 一 …" at bounding box center [1300, 262] width 403 height 461
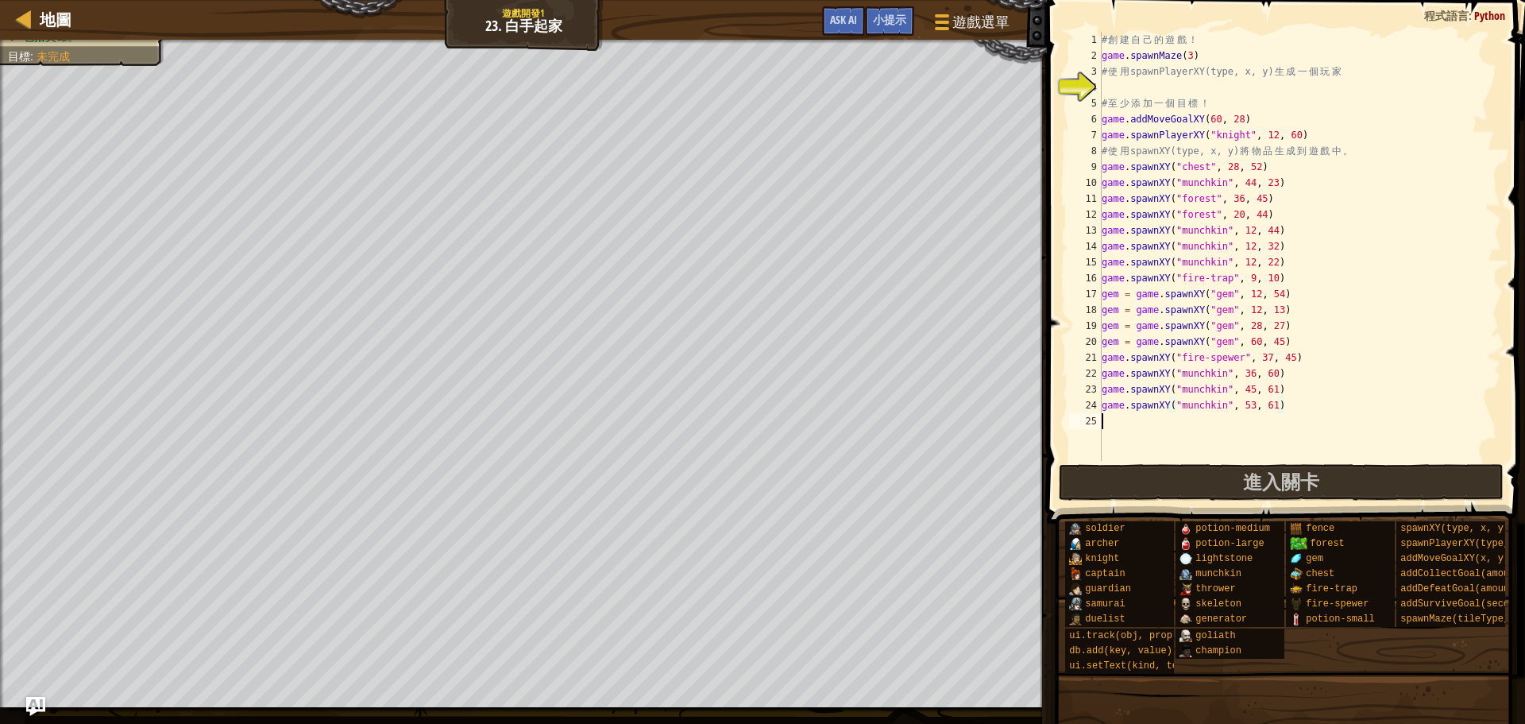
click at [1104, 420] on div "# 創 建 自 己 的 遊 戲 ！ game . spawnMaze ( 3 ) # 使 用 spawnPlayerXY(type, x, y) 生 成 一 …" at bounding box center [1300, 262] width 403 height 461
paste textarea "game.spawnXY("munchkin", 53, 61)"
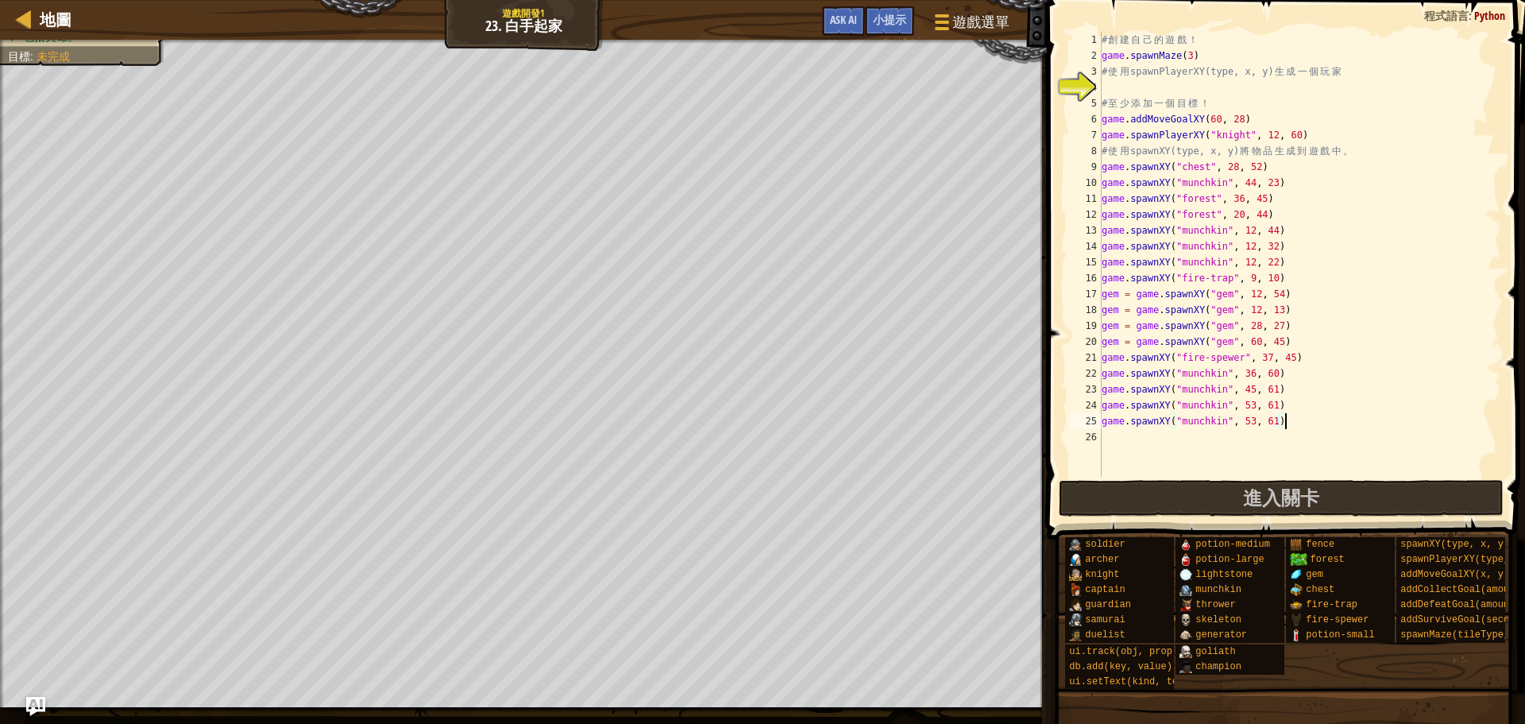
click at [1277, 425] on div "# 創 建 自 己 的 遊 戲 ！ game . spawnMaze ( 3 ) # 使 用 spawnPlayerXY(type, x, y) 生 成 一 …" at bounding box center [1300, 270] width 403 height 477
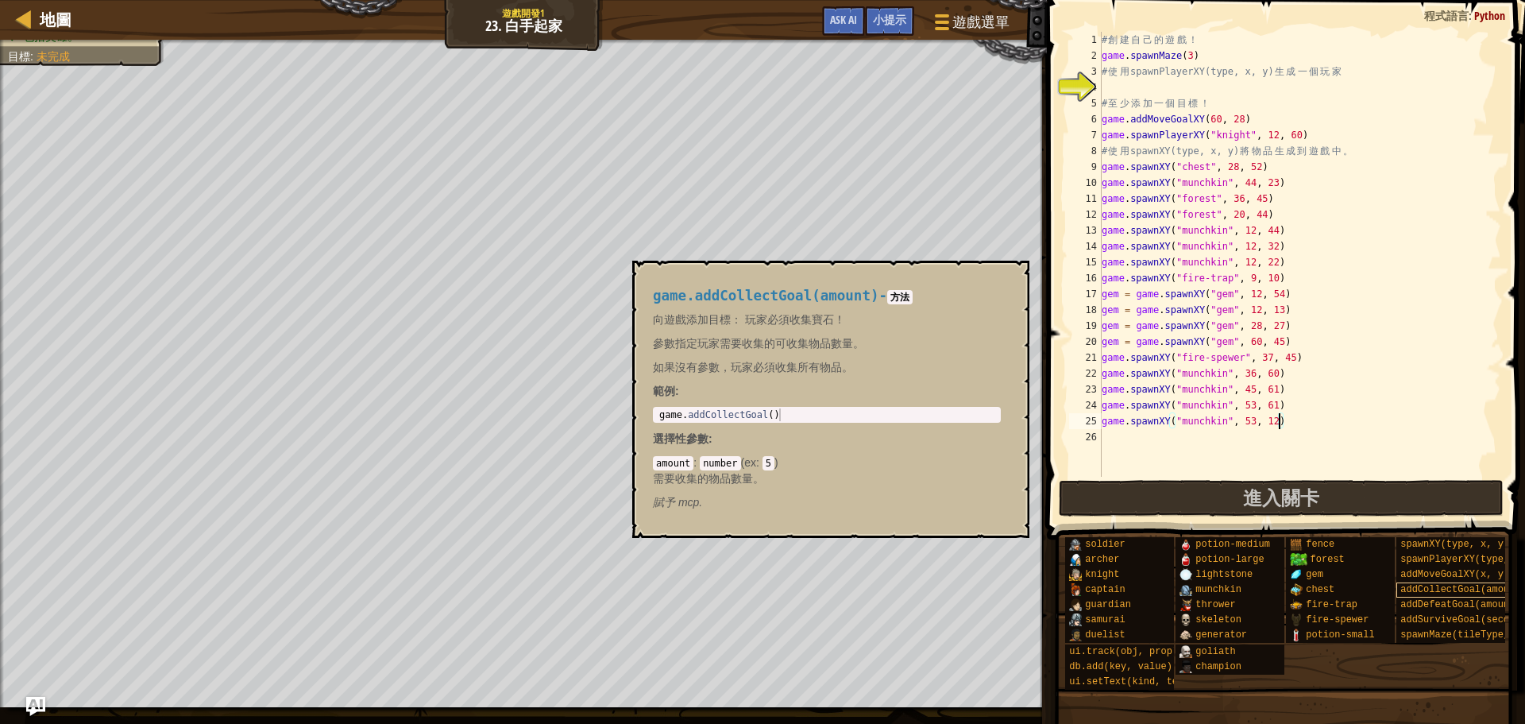
type textarea "game.spawnXY("munchkin", 53, 12)"
click at [1423, 590] on span "addCollectGoal(amount)" at bounding box center [1464, 589] width 126 height 11
type textarea "game.addCollectGoal()"
drag, startPoint x: 662, startPoint y: 417, endPoint x: 822, endPoint y: 435, distance: 161.4
click at [822, 435] on div "game.addCollectGoal(amount) - 方法 向遊戲添加目標： 玩家必須收集寶石！ 參數指定玩家需要收集的可收集物品數量。 如果沒有參數，…" at bounding box center [827, 399] width 370 height 252
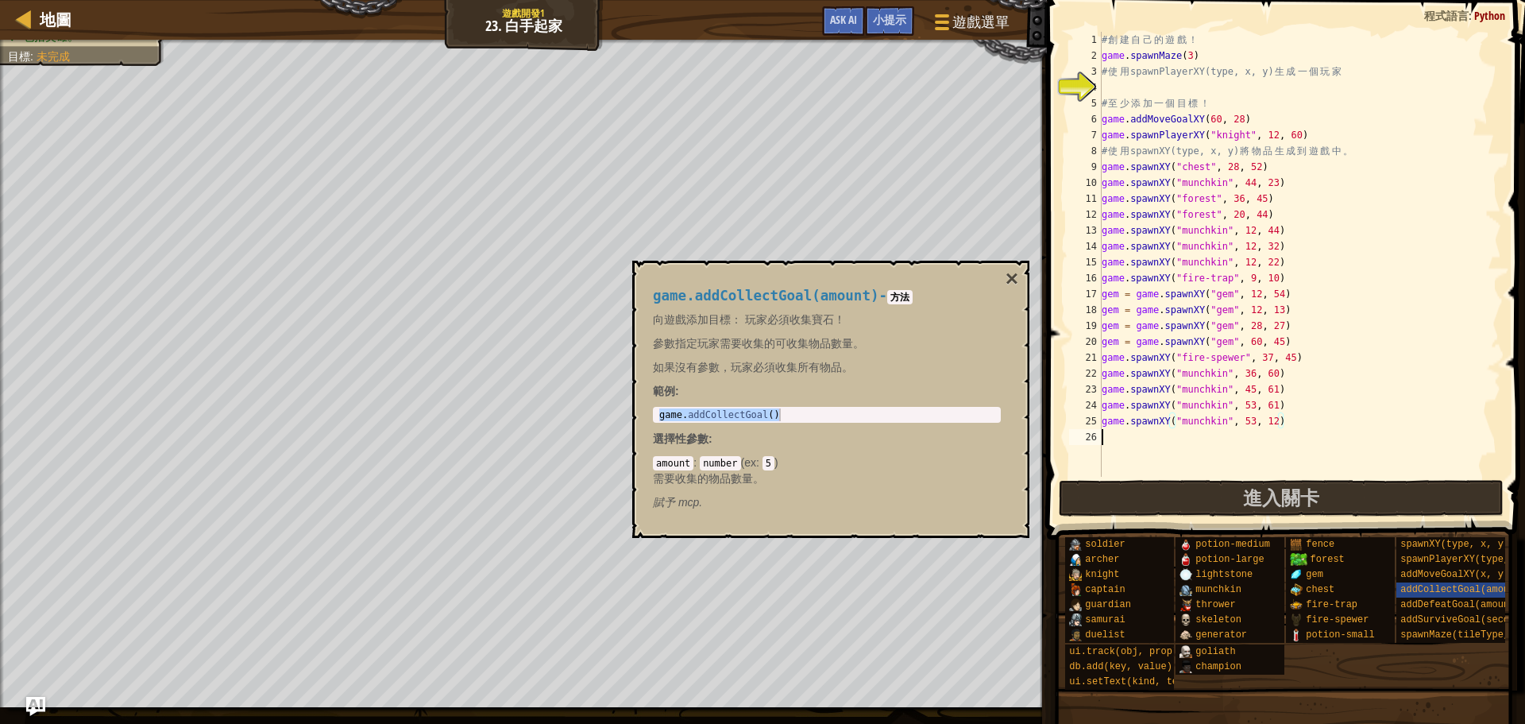
scroll to position [7, 0]
click at [1126, 443] on div "# 創 建 自 己 的 遊 戲 ！ game . spawnMaze ( 3 ) # 使 用 spawnPlayerXY(type, x, y) 生 成 一 …" at bounding box center [1300, 270] width 403 height 477
paste textarea "game.addCollectGoal()"
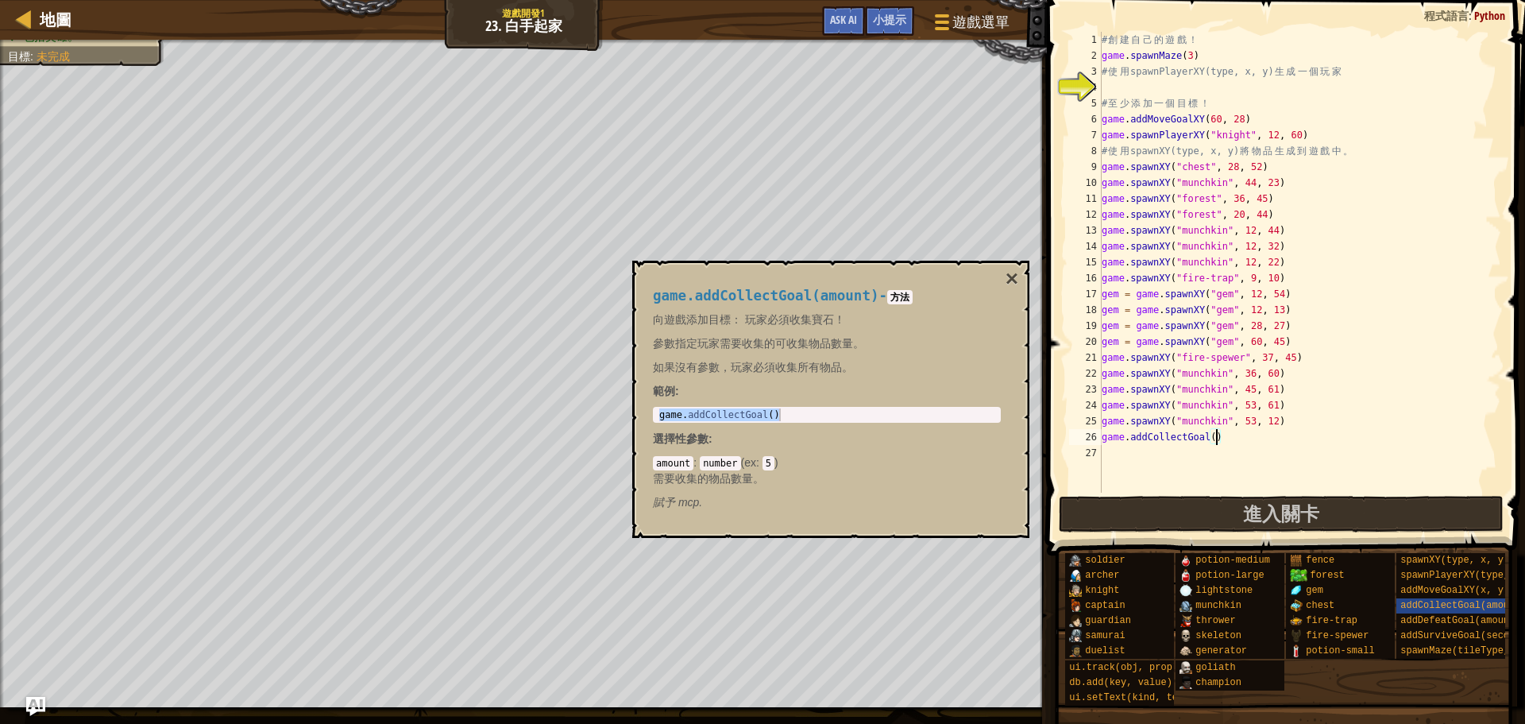
click at [1216, 438] on div "# 創 建 自 己 的 遊 戲 ！ game . spawnMaze ( 3 ) # 使 用 spawnPlayerXY(type, x, y) 生 成 一 …" at bounding box center [1300, 278] width 403 height 493
click at [1007, 269] on button "×" at bounding box center [1012, 279] width 13 height 22
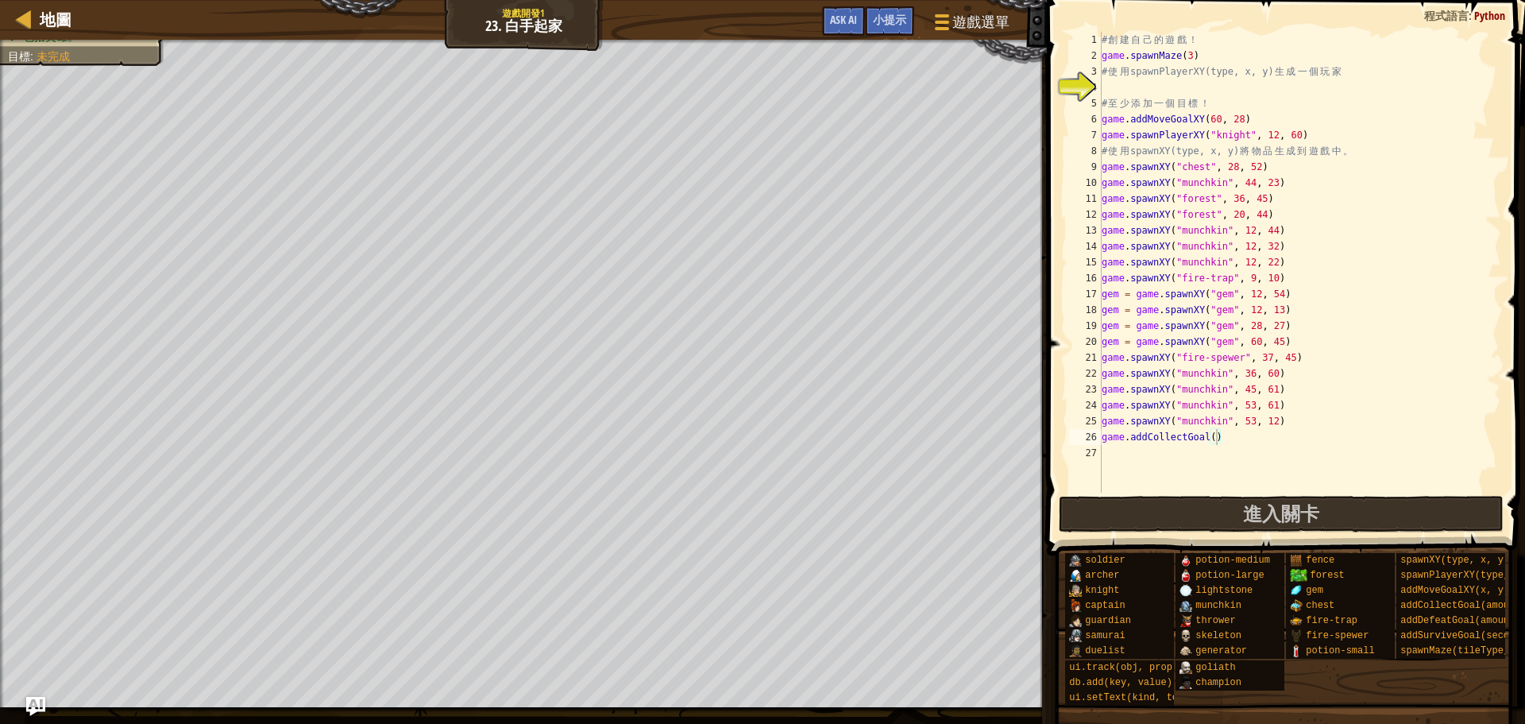
click at [1216, 441] on div "# 創 建 自 己 的 遊 戲 ！ game . spawnMaze ( 3 ) # 使 用 spawnPlayerXY(type, x, y) 生 成 一 …" at bounding box center [1300, 278] width 403 height 493
type textarea "game.addCollectGoal(5)"
drag, startPoint x: 1225, startPoint y: 519, endPoint x: 1212, endPoint y: 513, distance: 13.9
click at [1224, 518] on button "進入關卡" at bounding box center [1282, 514] width 446 height 37
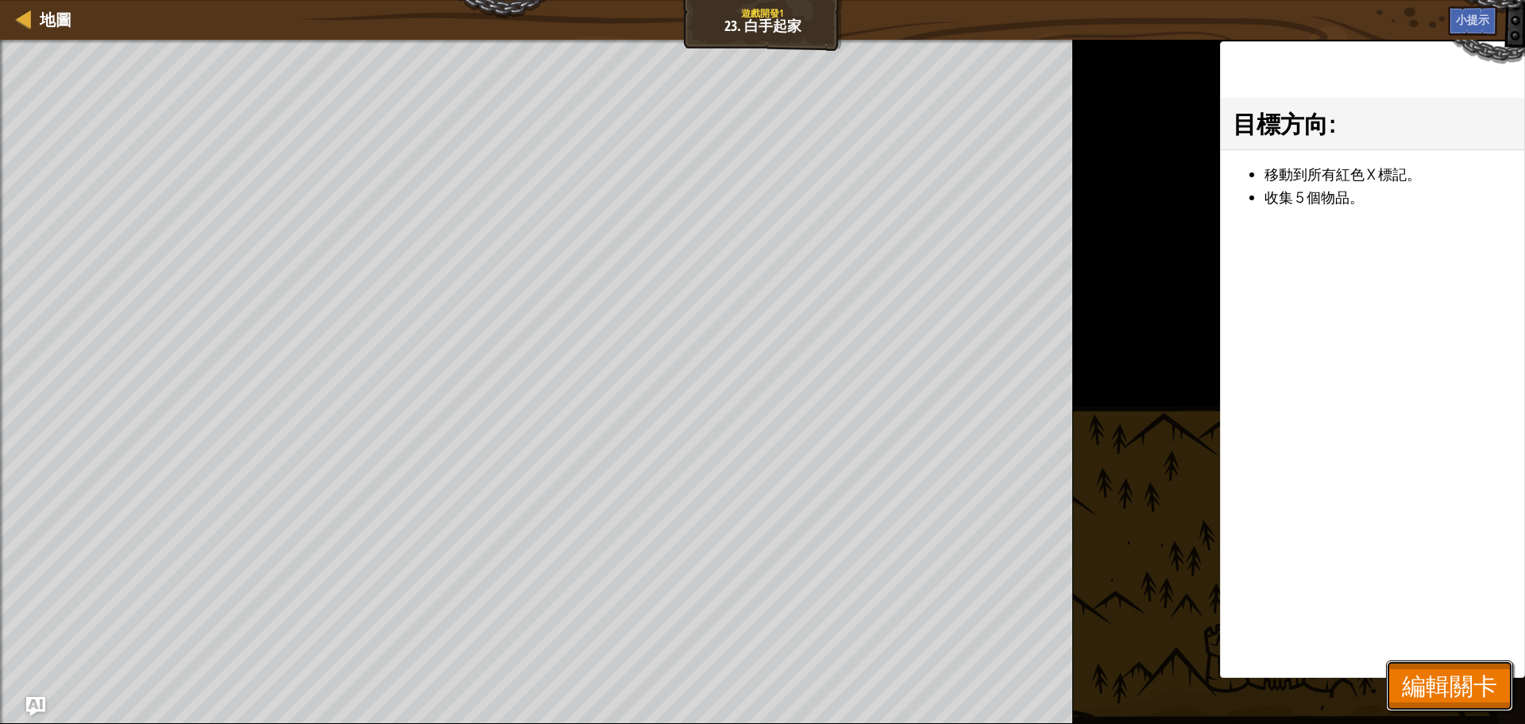
click at [1445, 679] on span "編輯關卡" at bounding box center [1449, 685] width 95 height 33
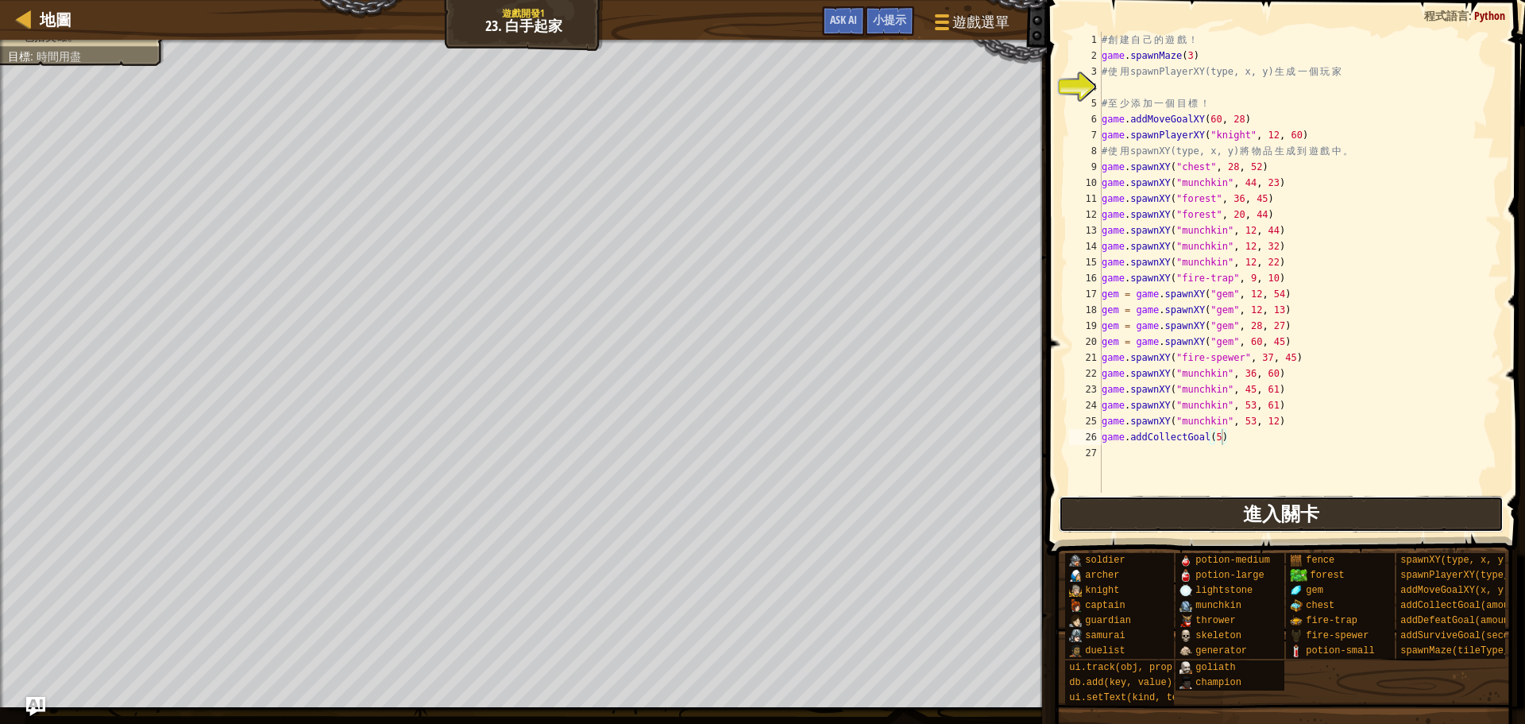
click at [1115, 526] on button "進入關卡" at bounding box center [1282, 514] width 446 height 37
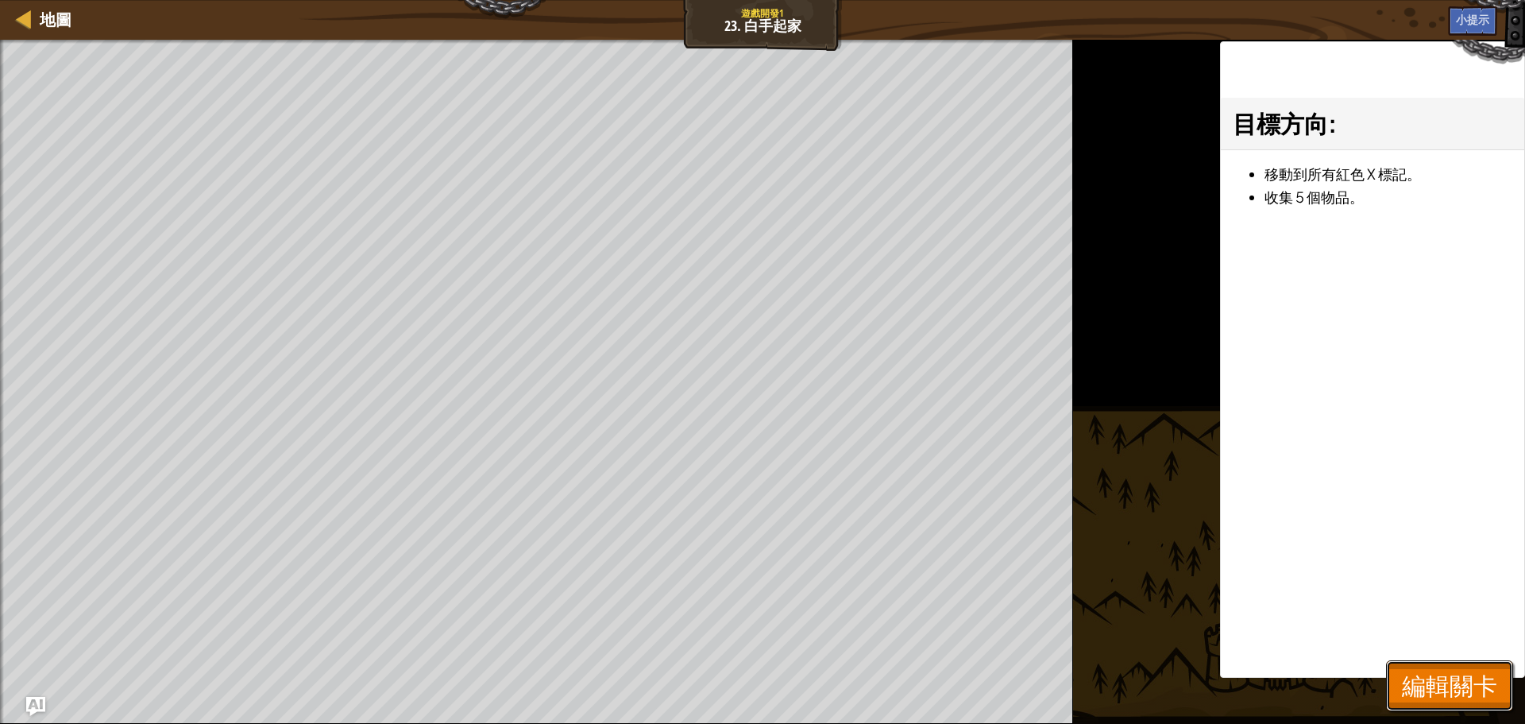
click at [1420, 684] on span "編輯關卡" at bounding box center [1449, 685] width 95 height 33
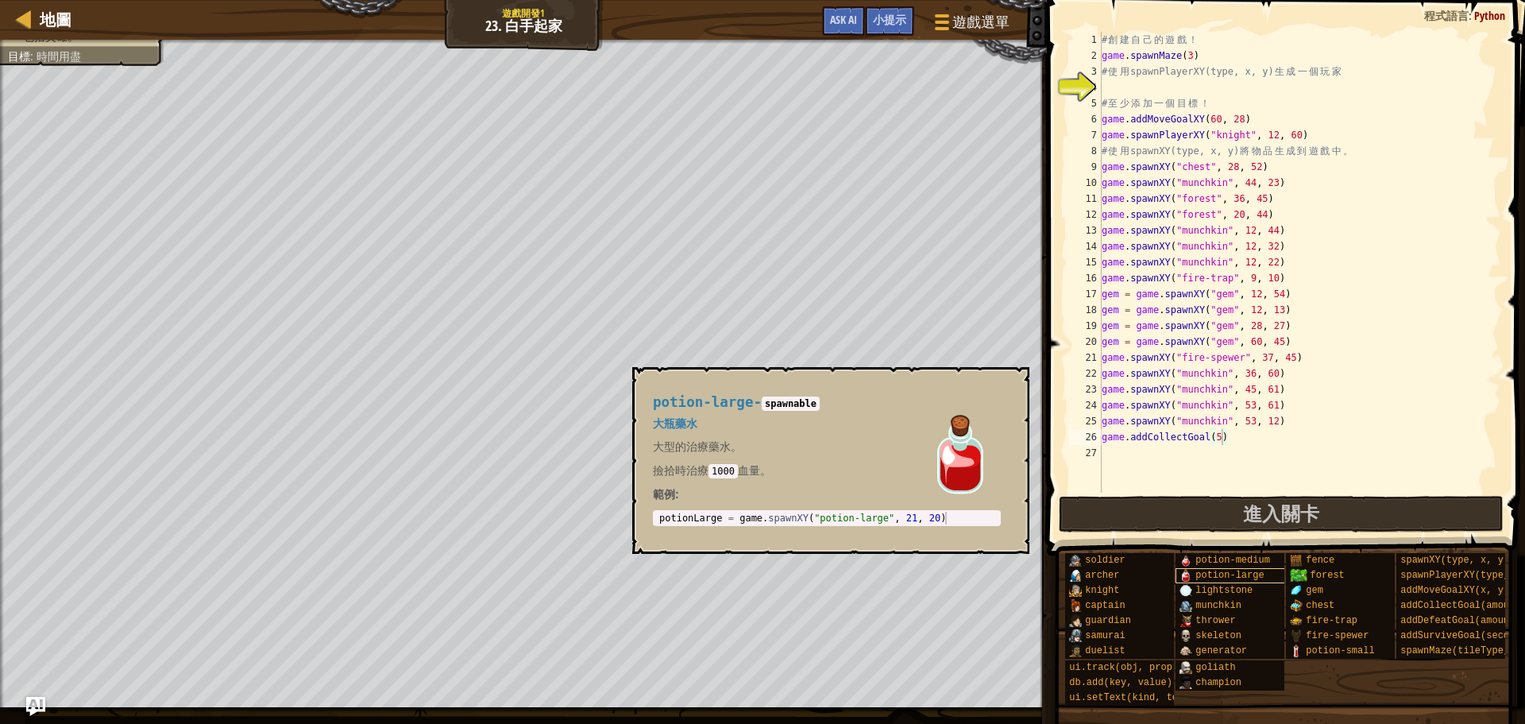
click at [1187, 578] on img at bounding box center [1186, 575] width 13 height 13
type textarea "potionLarge = game.spawnXY("potion-large", 21, 20)"
drag, startPoint x: 948, startPoint y: 515, endPoint x: 741, endPoint y: 519, distance: 206.6
click at [741, 519] on div "potionLarge = game . spawnXY ( "potion-large" , 21 , 20 )" at bounding box center [827, 531] width 342 height 38
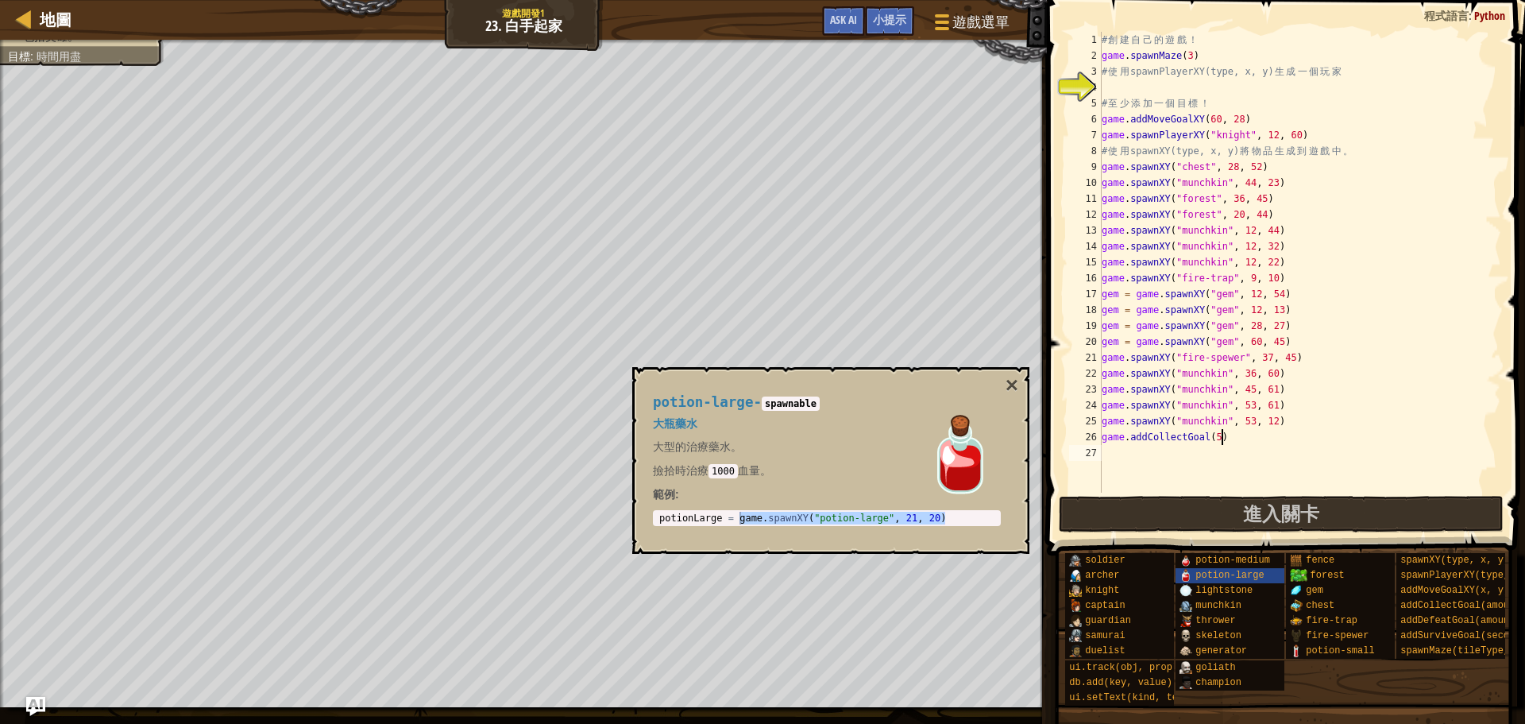
click at [1131, 450] on div "# 創 建 自 己 的 遊 戲 ！ game . spawnMaze ( 3 ) # 使 用 spawnPlayerXY(type, x, y) 生 成 一 …" at bounding box center [1300, 278] width 403 height 493
click at [1119, 461] on div "# 創 建 自 己 的 遊 戲 ！ game . spawnMaze ( 3 ) # 使 用 spawnPlayerXY(type, x, y) 生 成 一 …" at bounding box center [1300, 278] width 403 height 493
click at [1120, 464] on div "# 創 建 自 己 的 遊 戲 ！ game . spawnMaze ( 3 ) # 使 用 spawnPlayerXY(type, x, y) 生 成 一 …" at bounding box center [1300, 278] width 403 height 493
paste textarea "game.addCollectGoal()"
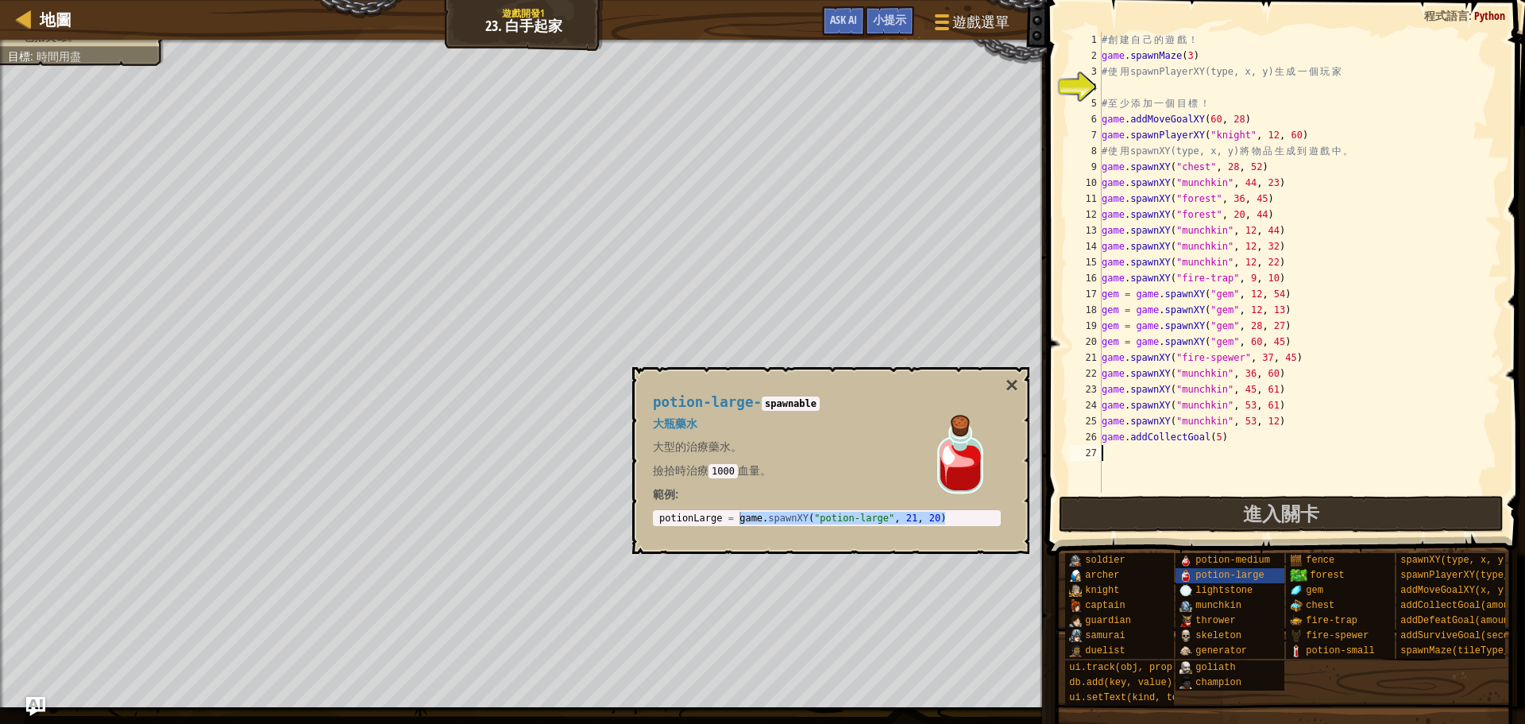
type textarea "game.addCollectGoal()"
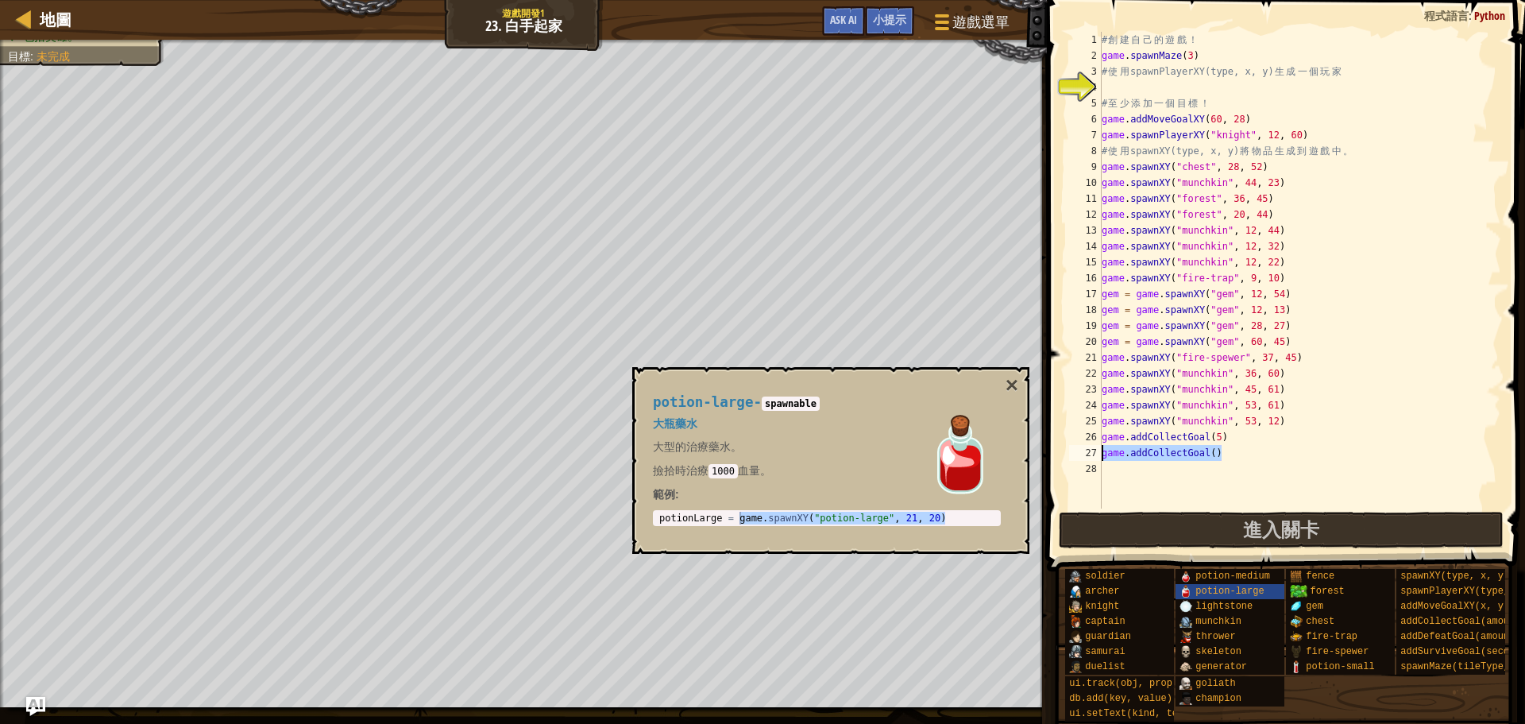
drag, startPoint x: 1239, startPoint y: 450, endPoint x: 1073, endPoint y: 459, distance: 167.1
click at [1073, 459] on div "game.addCollectGoal() 1 2 3 4 5 6 7 8 9 10 11 12 13 14 15 16 17 18 19 20 21 22 …" at bounding box center [1283, 270] width 435 height 477
click at [744, 520] on div "potionLarge = game . spawnXY ( "potion-large" , 21 , 20 )" at bounding box center [827, 518] width 342 height 13
drag, startPoint x: 740, startPoint y: 520, endPoint x: 961, endPoint y: 536, distance: 220.6
click at [961, 536] on div "potion-large - spawnable 大瓶藥水 大型的治療藥水。 撿拾時治療 1000 血量。 範例 : potionLarge = game.s…" at bounding box center [827, 460] width 370 height 161
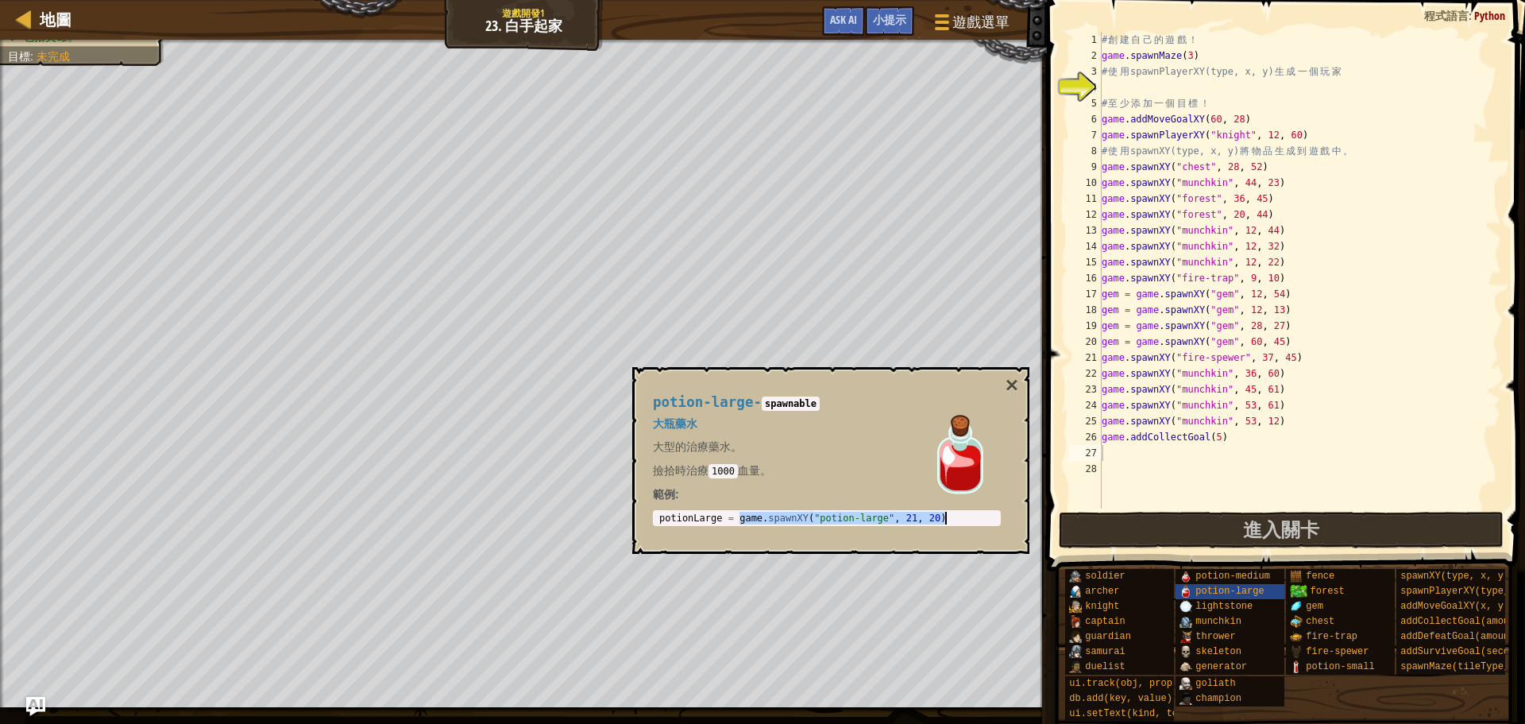
click at [1108, 461] on div "# 創 建 自 己 的 遊 戲 ！ game . spawnMaze ( 3 ) # 使 用 spawnPlayerXY(type, x, y) 生 成 一 …" at bounding box center [1300, 286] width 403 height 508
click at [1112, 455] on div "# 創 建 自 己 的 遊 戲 ！ game . spawnMaze ( 3 ) # 使 用 spawnPlayerXY(type, x, y) 生 成 一 …" at bounding box center [1300, 286] width 403 height 508
paste textarea "game.spawnXY("potion-large", 21, 20)"
click at [1277, 454] on div "# 創 建 自 己 的 遊 戲 ！ game . spawnMaze ( 3 ) # 使 用 spawnPlayerXY(type, x, y) 生 成 一 …" at bounding box center [1300, 286] width 403 height 508
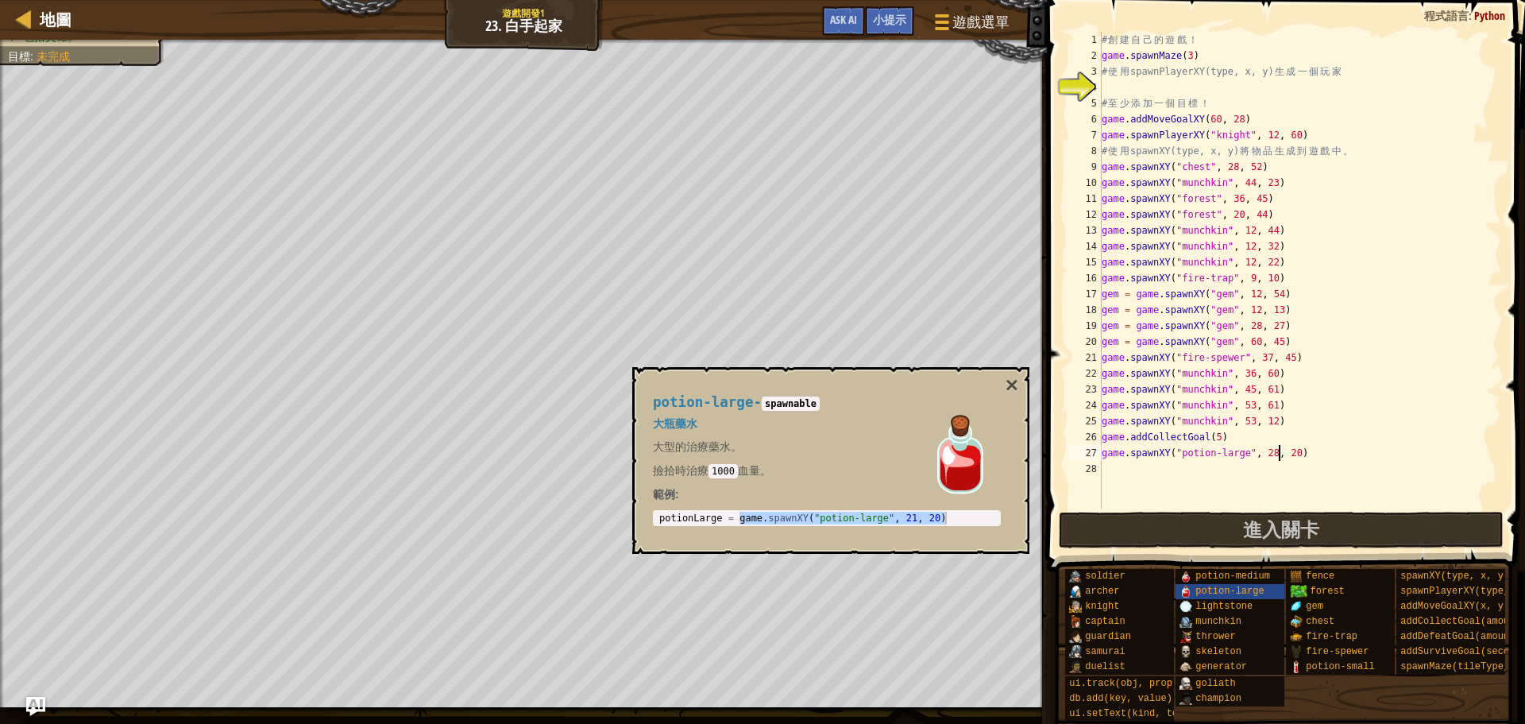
click at [1303, 454] on div "# 創 建 自 己 的 遊 戲 ！ game . spawnMaze ( 3 ) # 使 用 spawnPlayerXY(type, x, y) 生 成 一 …" at bounding box center [1300, 286] width 403 height 508
type textarea "game.spawnXY("potion-large", 28, 44)"
click at [1017, 377] on button "×" at bounding box center [1012, 385] width 13 height 22
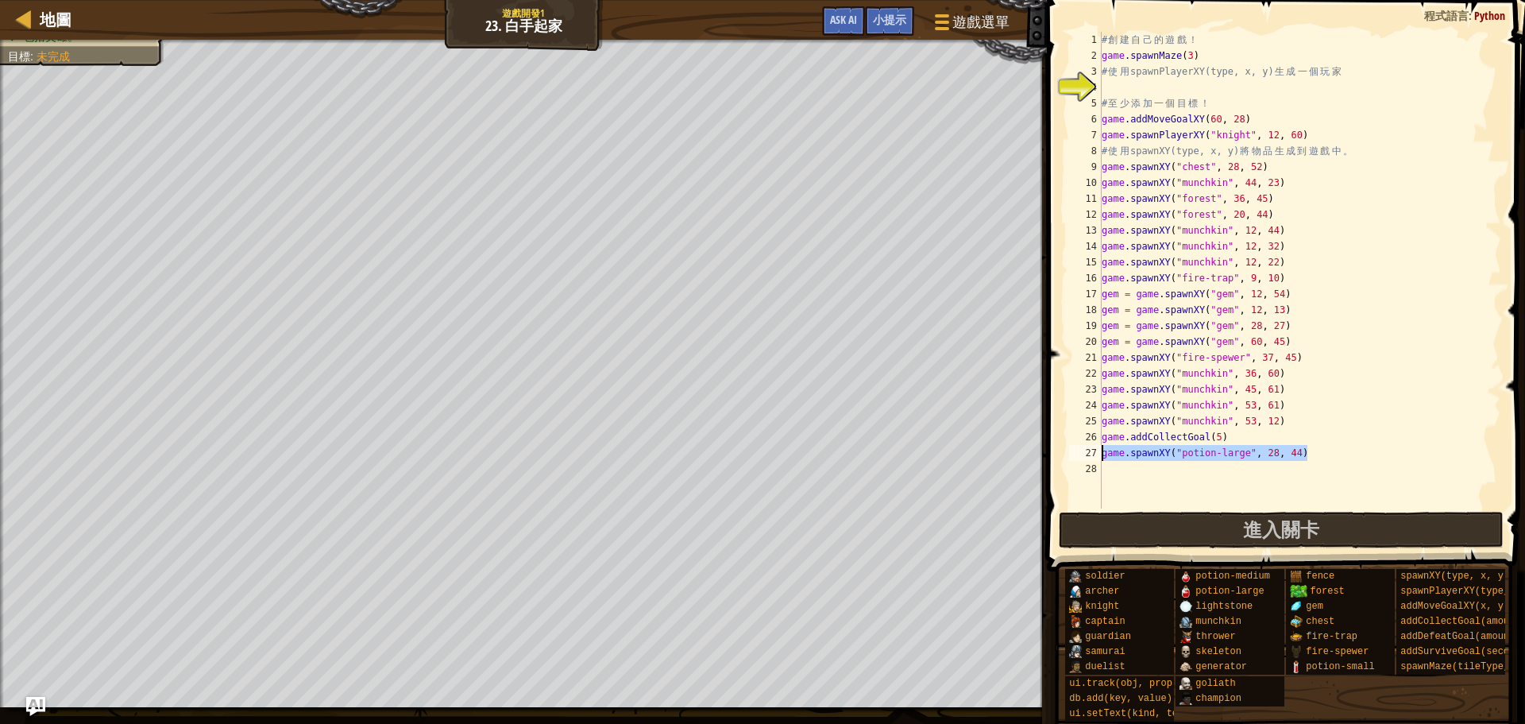
drag, startPoint x: 1322, startPoint y: 454, endPoint x: 1081, endPoint y: 457, distance: 241.6
click at [1081, 457] on div "game.spawnXY("potion-large", 28, 44) 1 2 3 4 5 6 7 8 9 10 11 12 13 14 15 16 17 …" at bounding box center [1283, 270] width 435 height 477
click at [1139, 483] on div "# 創 建 自 己 的 遊 戲 ！ game . spawnMaze ( 3 ) # 使 用 spawnPlayerXY(type, x, y) 生 成 一 …" at bounding box center [1300, 286] width 403 height 508
paste textarea "game.spawnXY("potion-large", 28, 44)"
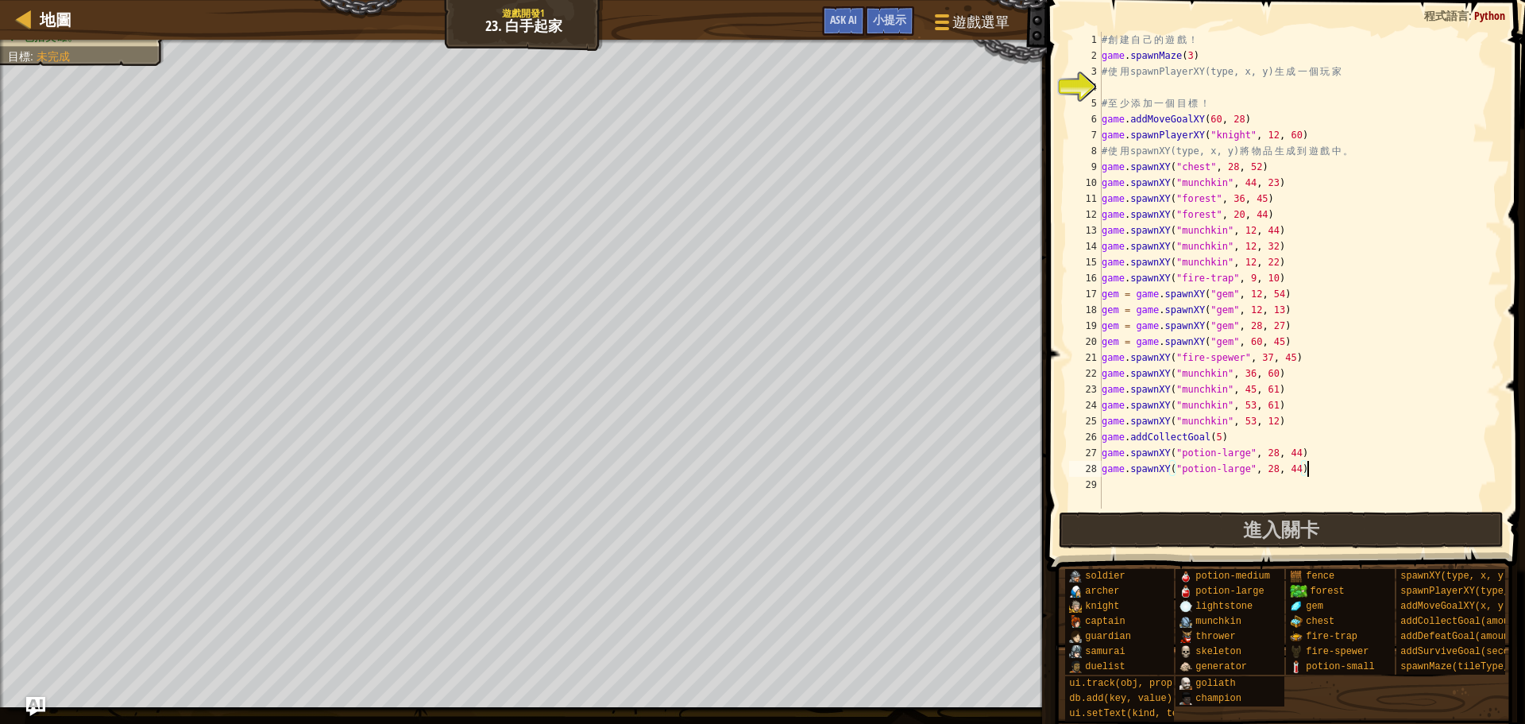
click at [1278, 466] on div "# 創 建 自 己 的 遊 戲 ！ game . spawnMaze ( 3 ) # 使 用 spawnPlayerXY(type, x, y) 生 成 一 …" at bounding box center [1300, 286] width 403 height 508
click at [1278, 466] on div "# 創 建 自 己 的 遊 戲 ！ game . spawnMaze ( 3 ) # 使 用 spawnPlayerXY(type, x, y) 生 成 一 …" at bounding box center [1300, 270] width 403 height 477
click at [1304, 463] on div "# 創 建 自 己 的 遊 戲 ！ game . spawnMaze ( 3 ) # 使 用 spawnPlayerXY(type, x, y) 生 成 一 …" at bounding box center [1300, 286] width 403 height 508
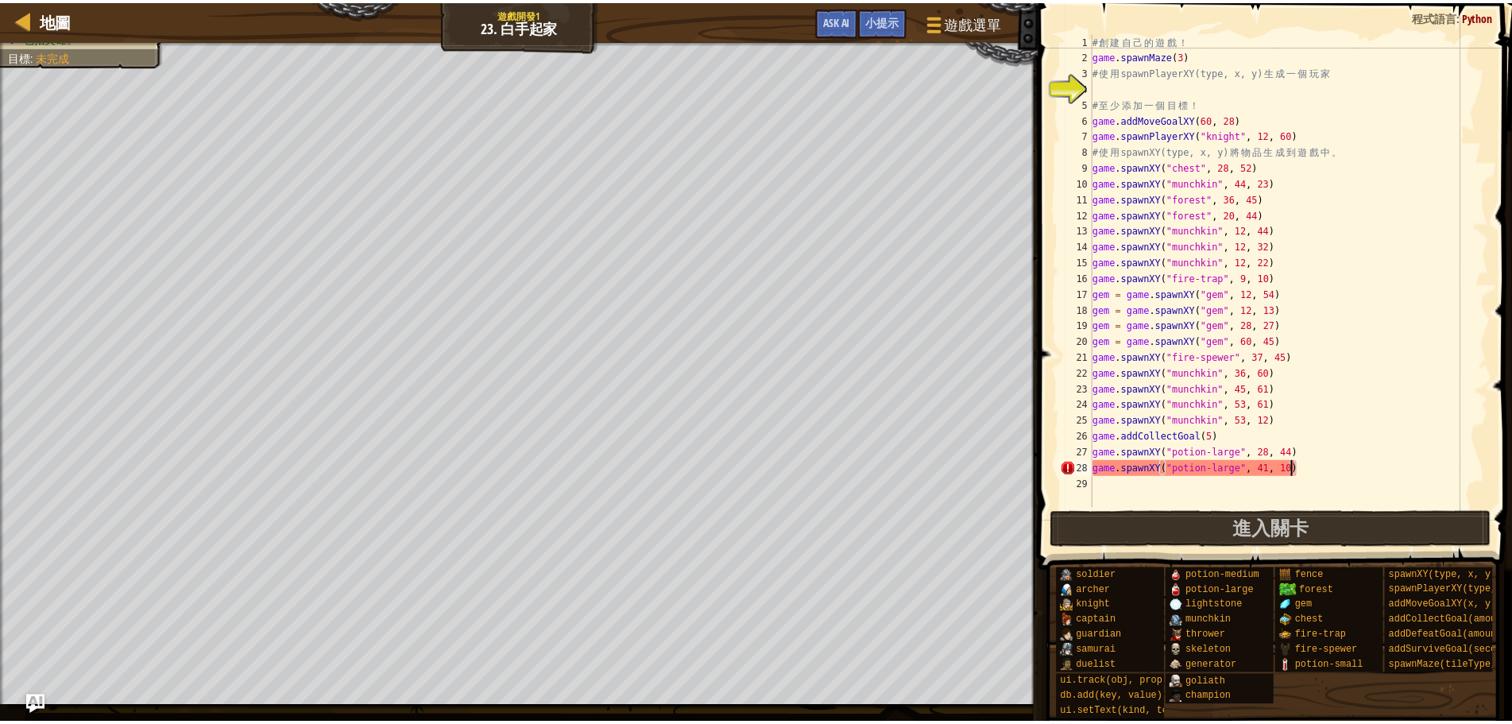
scroll to position [7, 16]
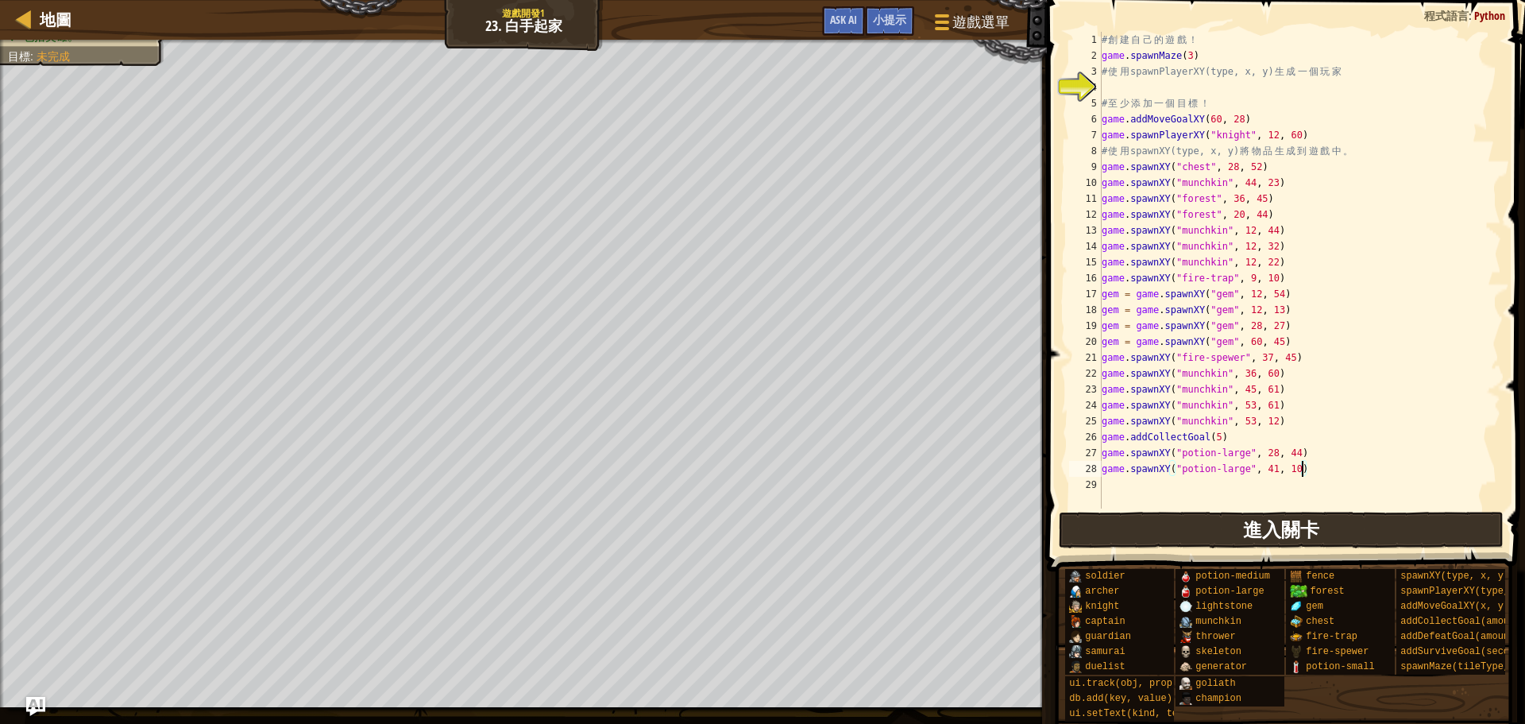
type textarea "game.spawnXY("potion-large", 41, 10)"
click at [1298, 529] on span "進入關卡" at bounding box center [1281, 528] width 76 height 25
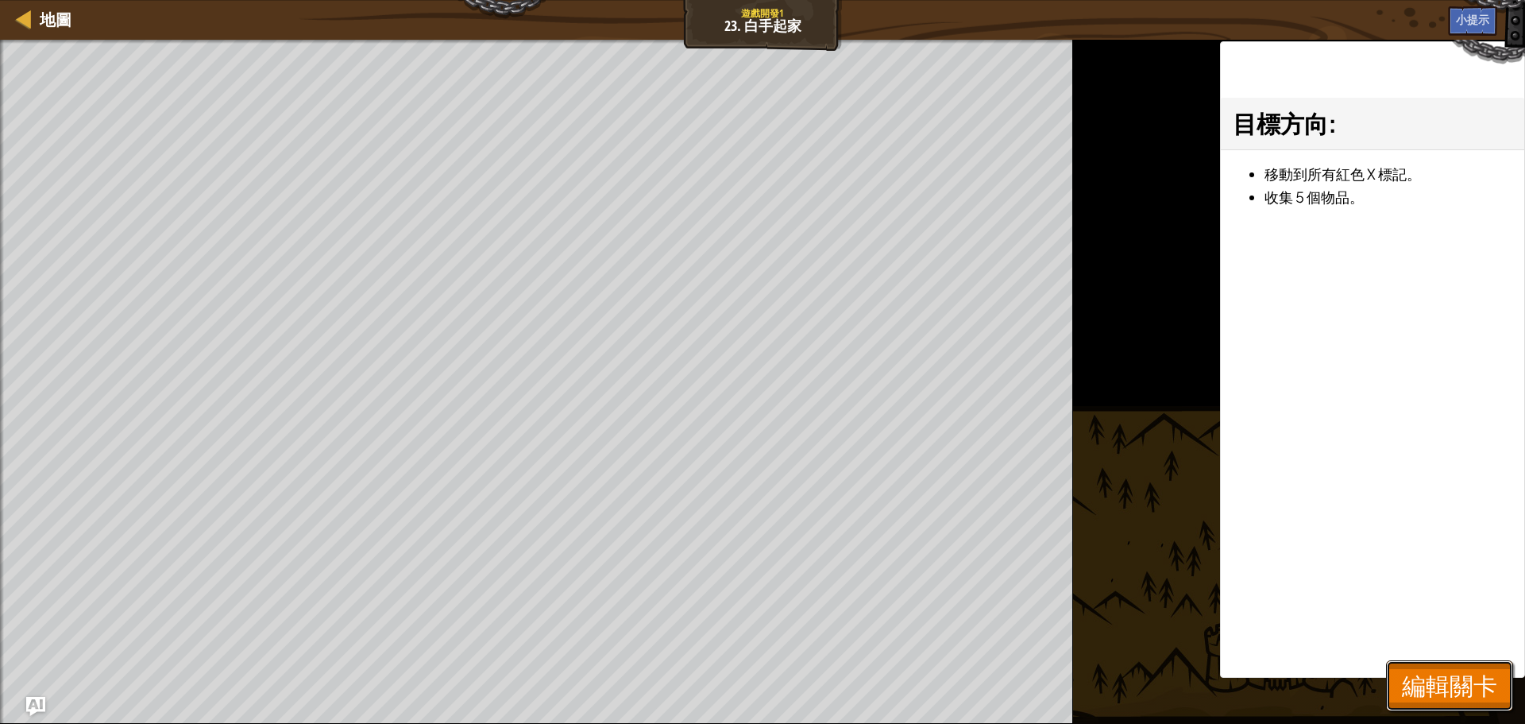
click at [1490, 669] on button "編輯關卡" at bounding box center [1449, 685] width 127 height 51
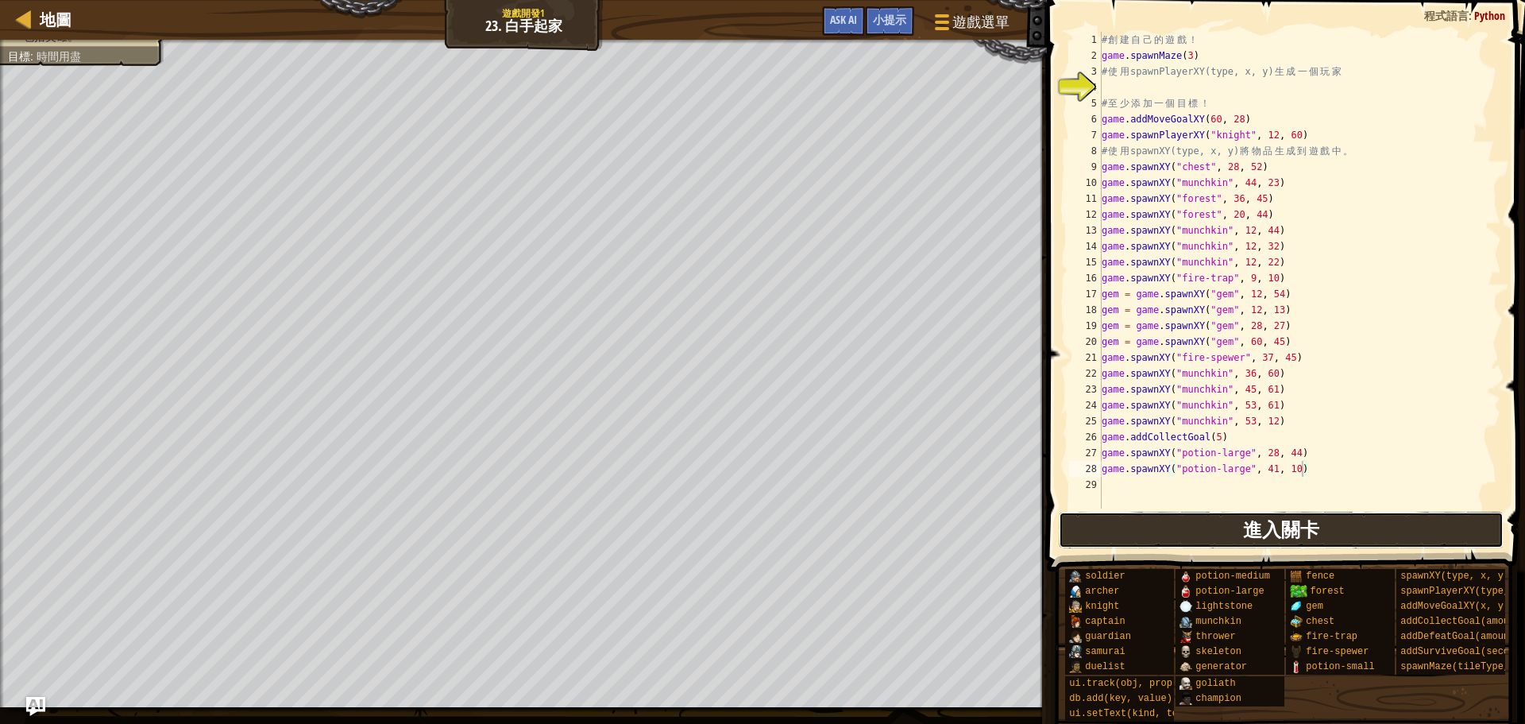
click at [1317, 537] on span "進入關卡" at bounding box center [1281, 528] width 76 height 25
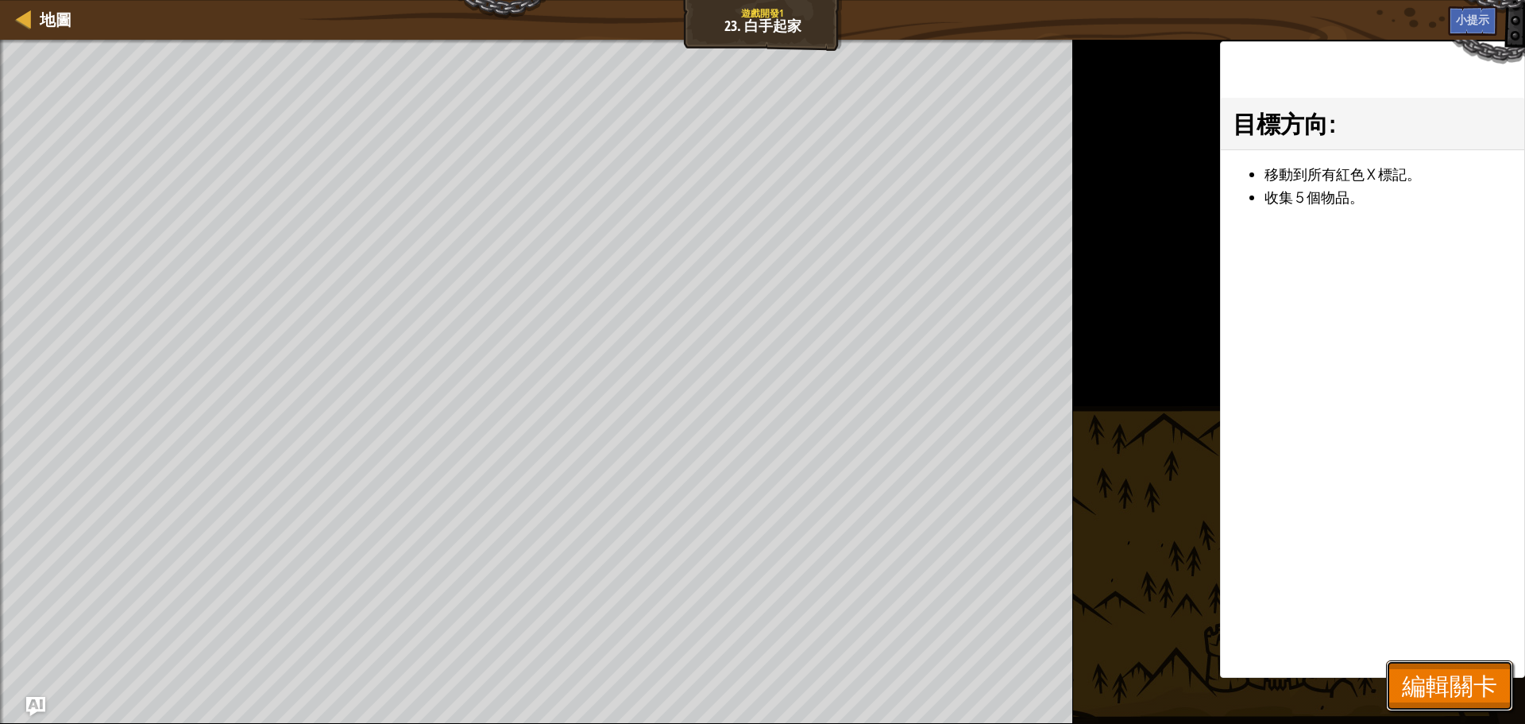
click at [1400, 680] on button "編輯關卡" at bounding box center [1449, 685] width 127 height 51
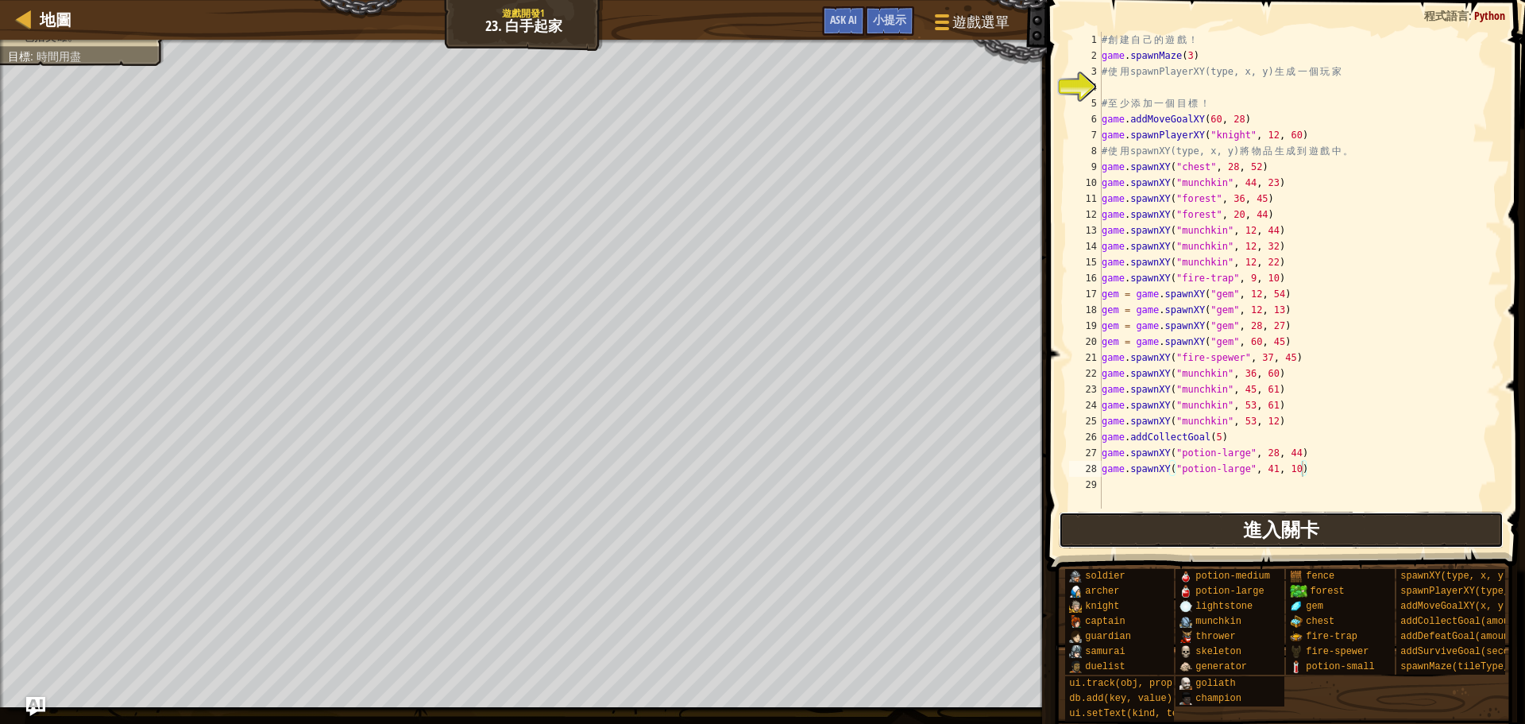
click at [1193, 531] on button "進入關卡" at bounding box center [1282, 530] width 446 height 37
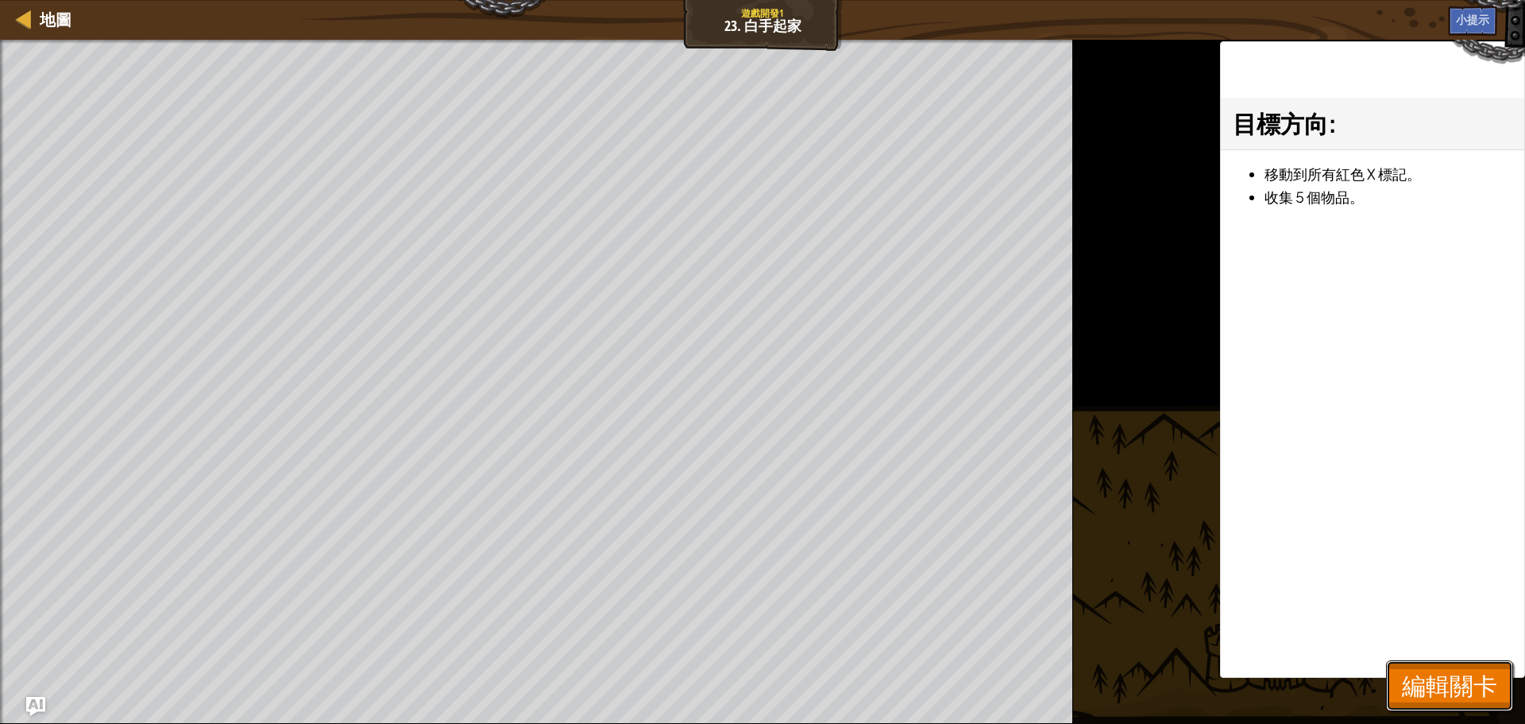
click at [1440, 699] on span "編輯關卡" at bounding box center [1449, 685] width 95 height 33
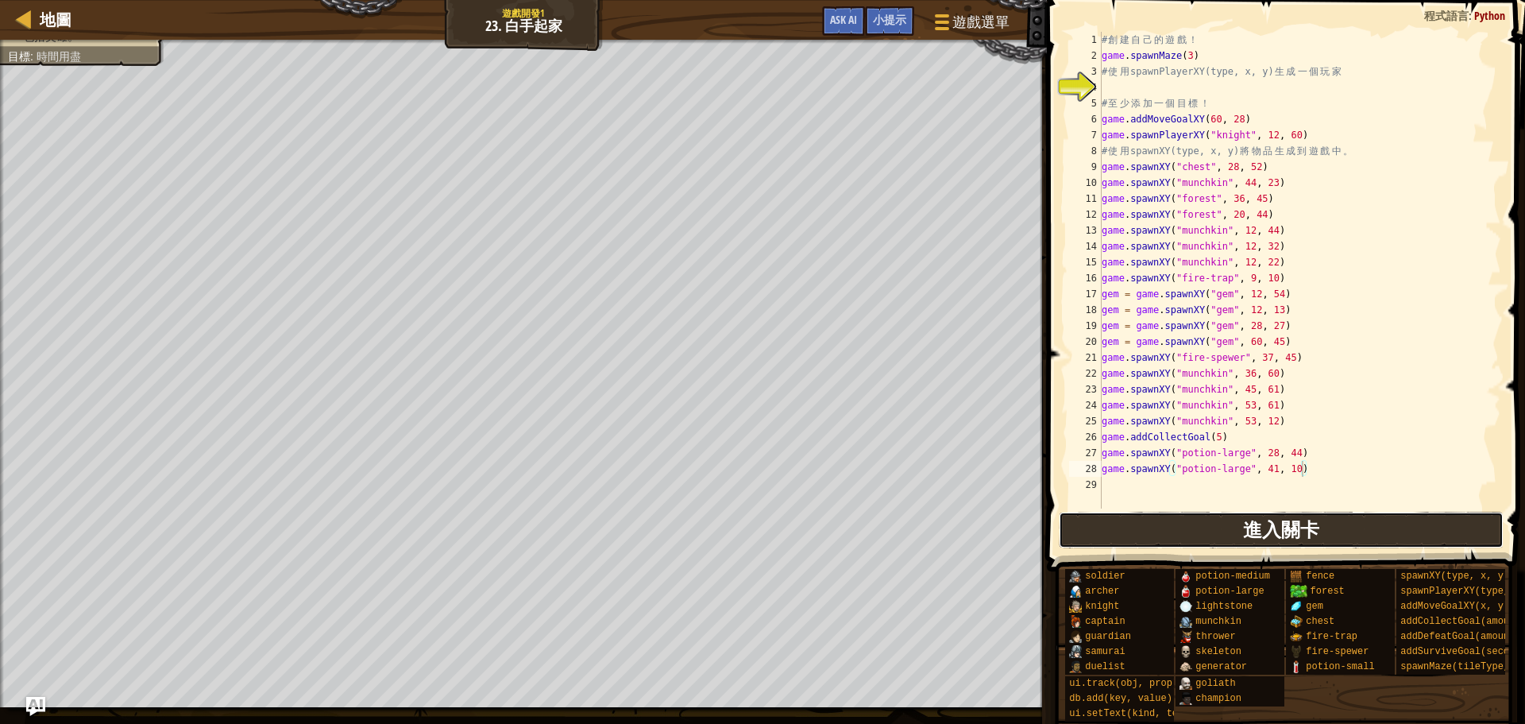
click at [1287, 537] on span "進入關卡" at bounding box center [1281, 528] width 76 height 25
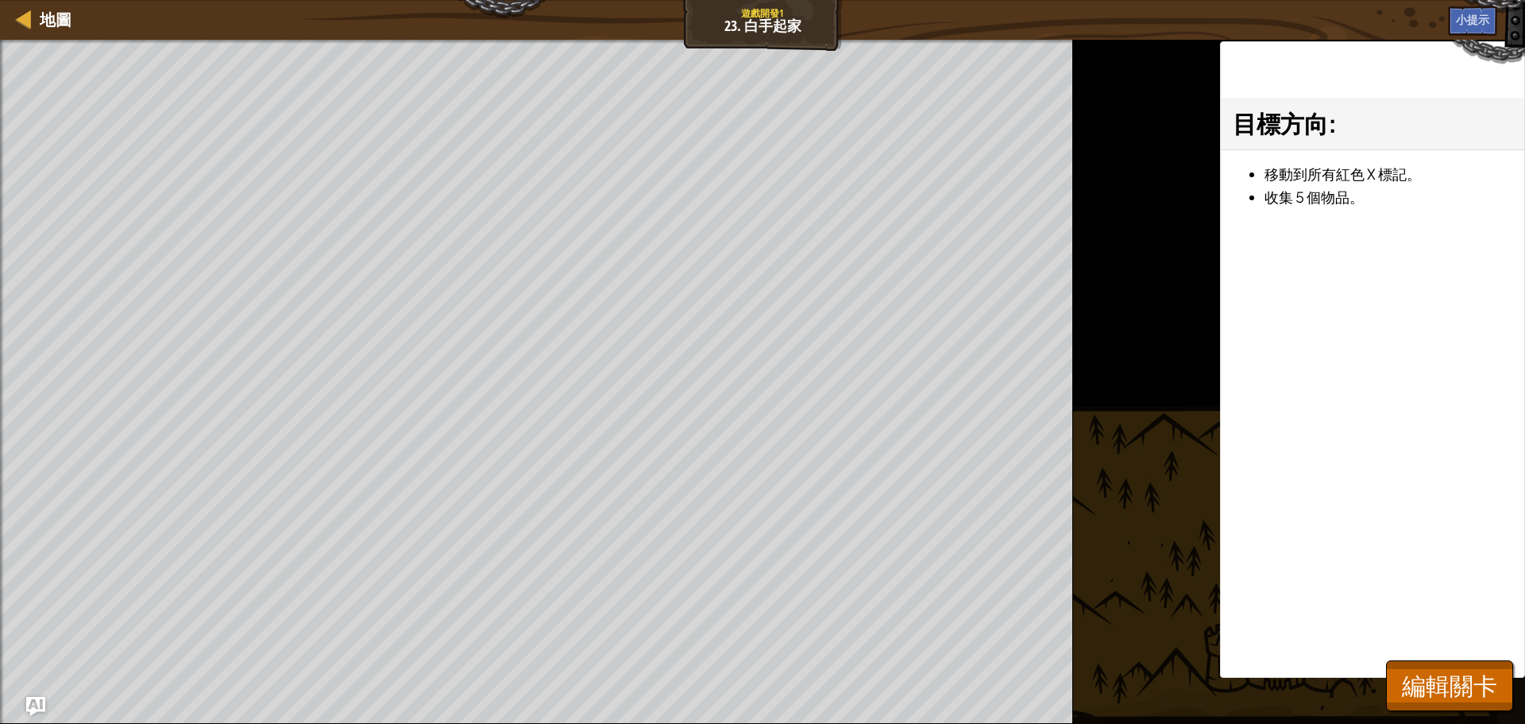
click at [357, 60] on div "地圖 遊戲開發1 23. 白手起家 遊戲選單 完成 小提示 Ask AI 1 הההההההההההההההההההההההההההההההההההההההה…" at bounding box center [762, 362] width 1525 height 724
click at [1444, 664] on button "編輯關卡" at bounding box center [1449, 685] width 127 height 51
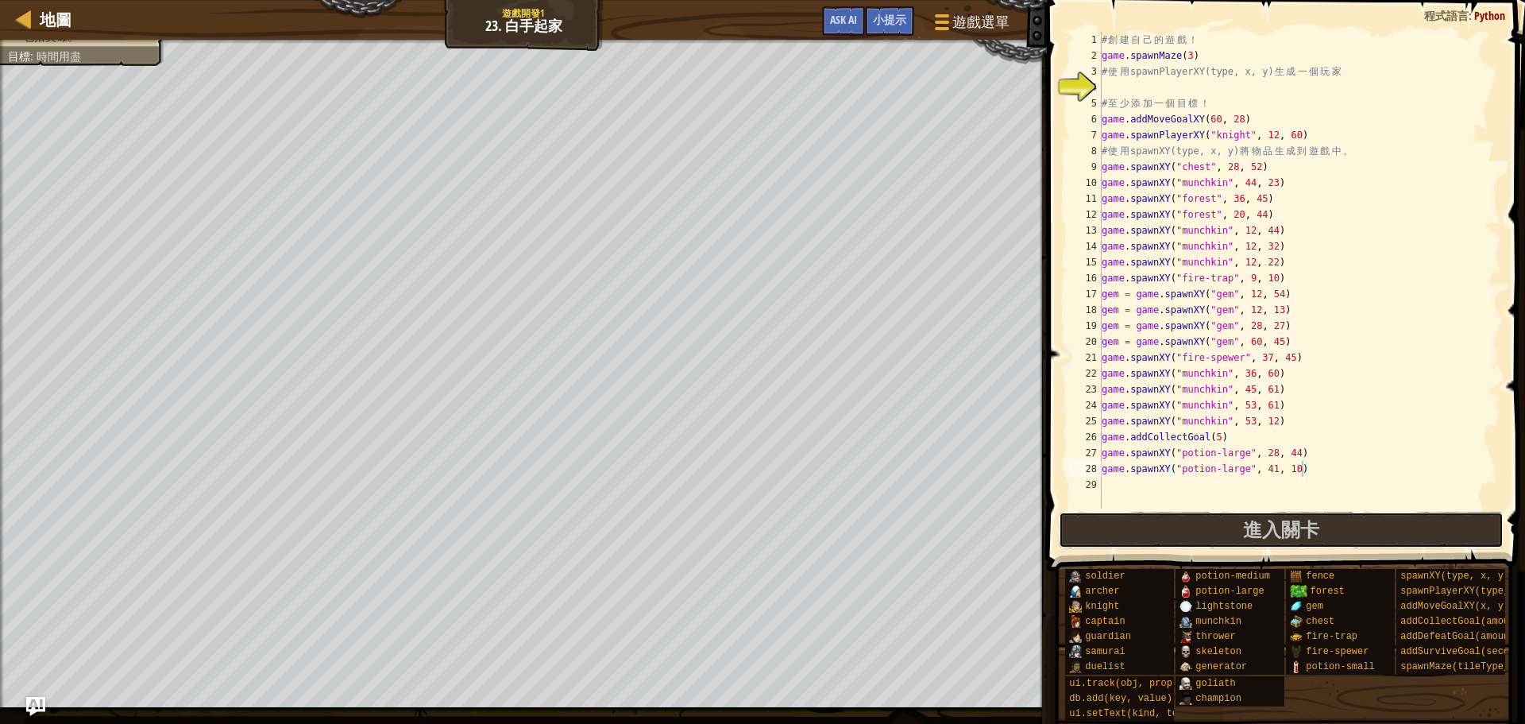
drag, startPoint x: 1095, startPoint y: 545, endPoint x: 1090, endPoint y: 525, distance: 20.4
click at [1095, 544] on button "進入關卡" at bounding box center [1282, 530] width 446 height 37
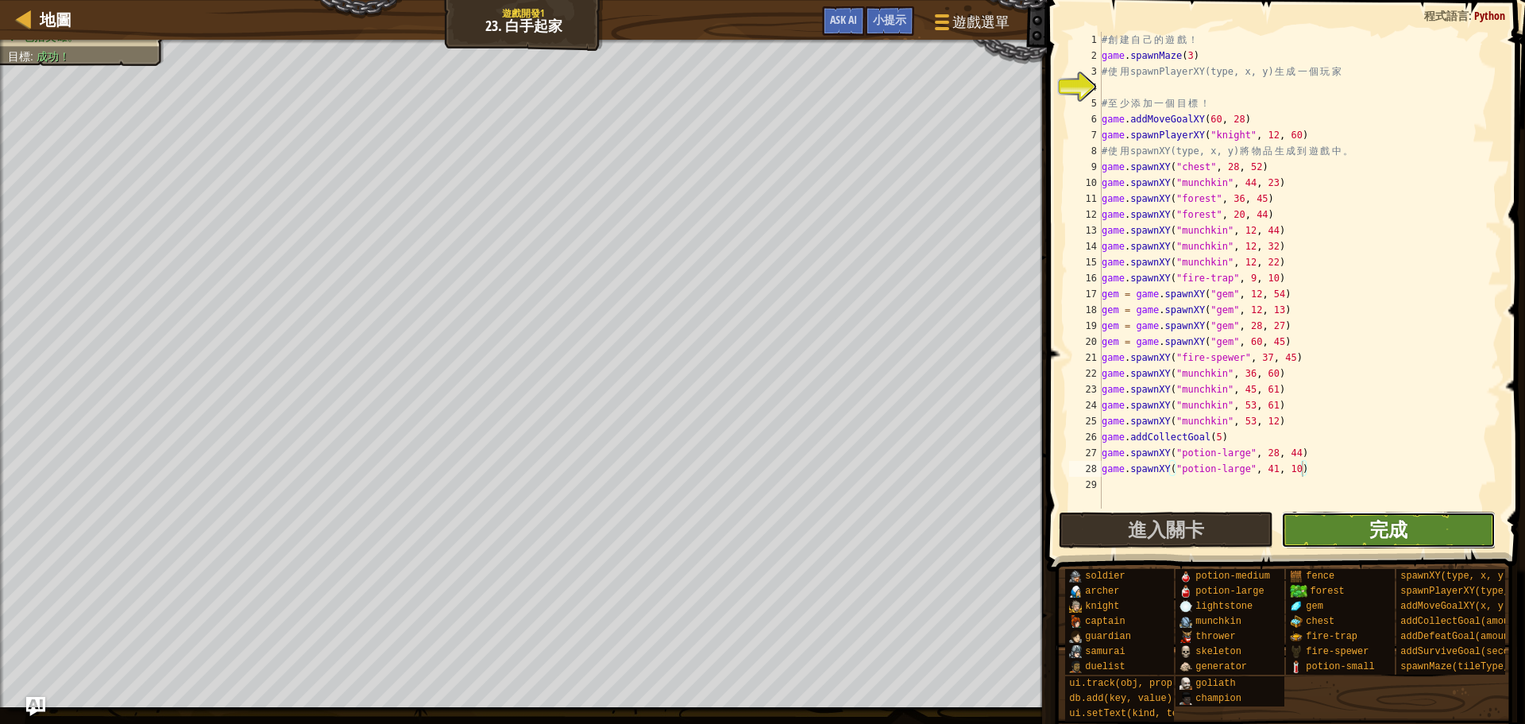
click at [1403, 524] on span "完成" at bounding box center [1389, 528] width 38 height 25
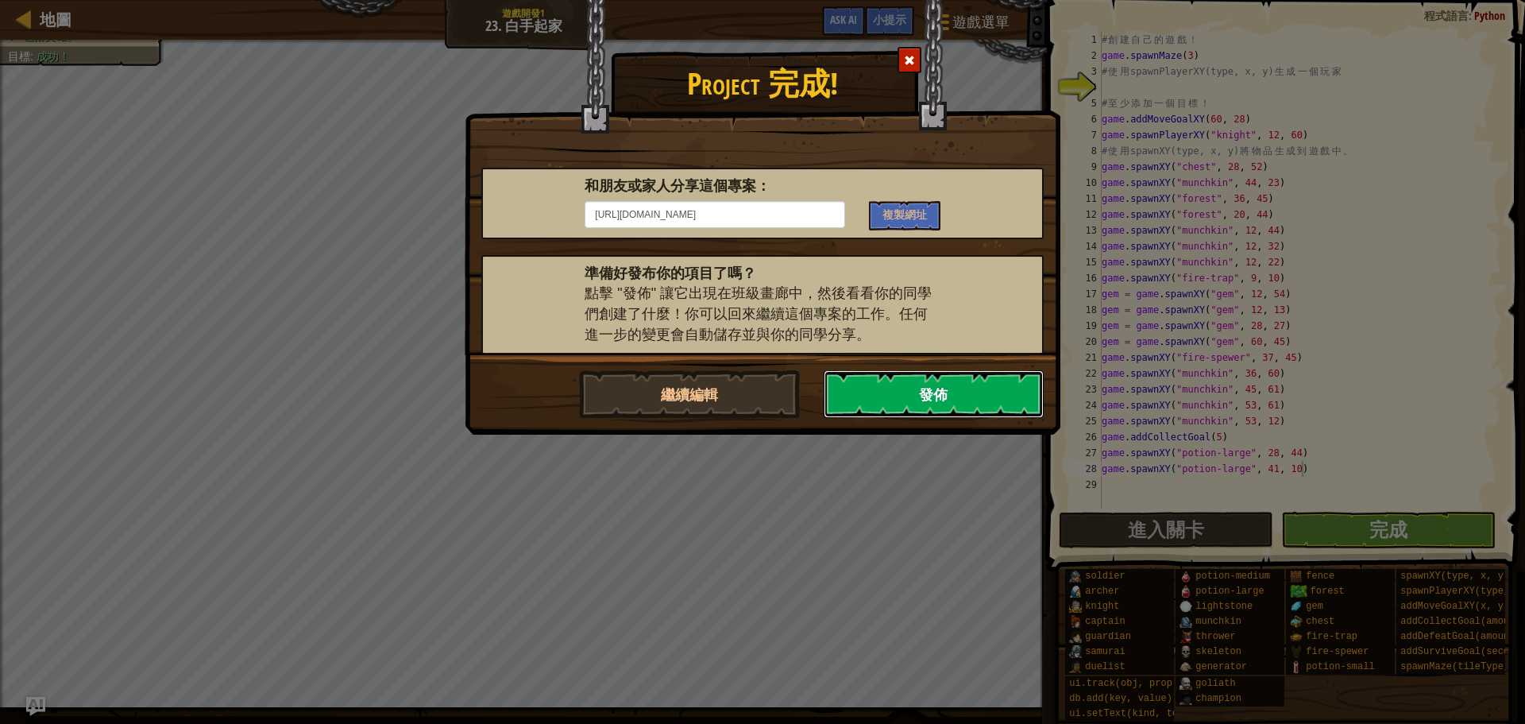
click at [1013, 382] on button "發佈" at bounding box center [934, 394] width 221 height 48
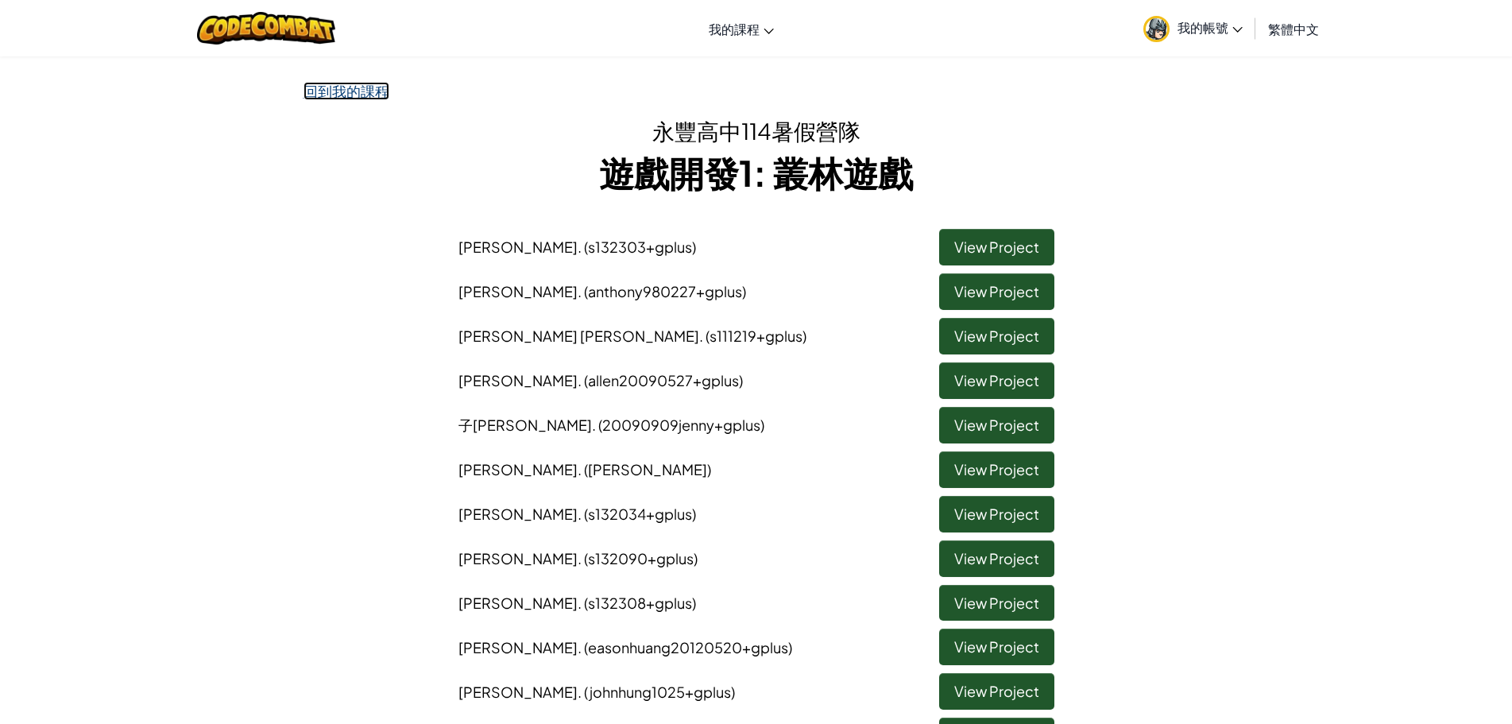
click at [331, 91] on link "回到我的課程" at bounding box center [347, 91] width 86 height 18
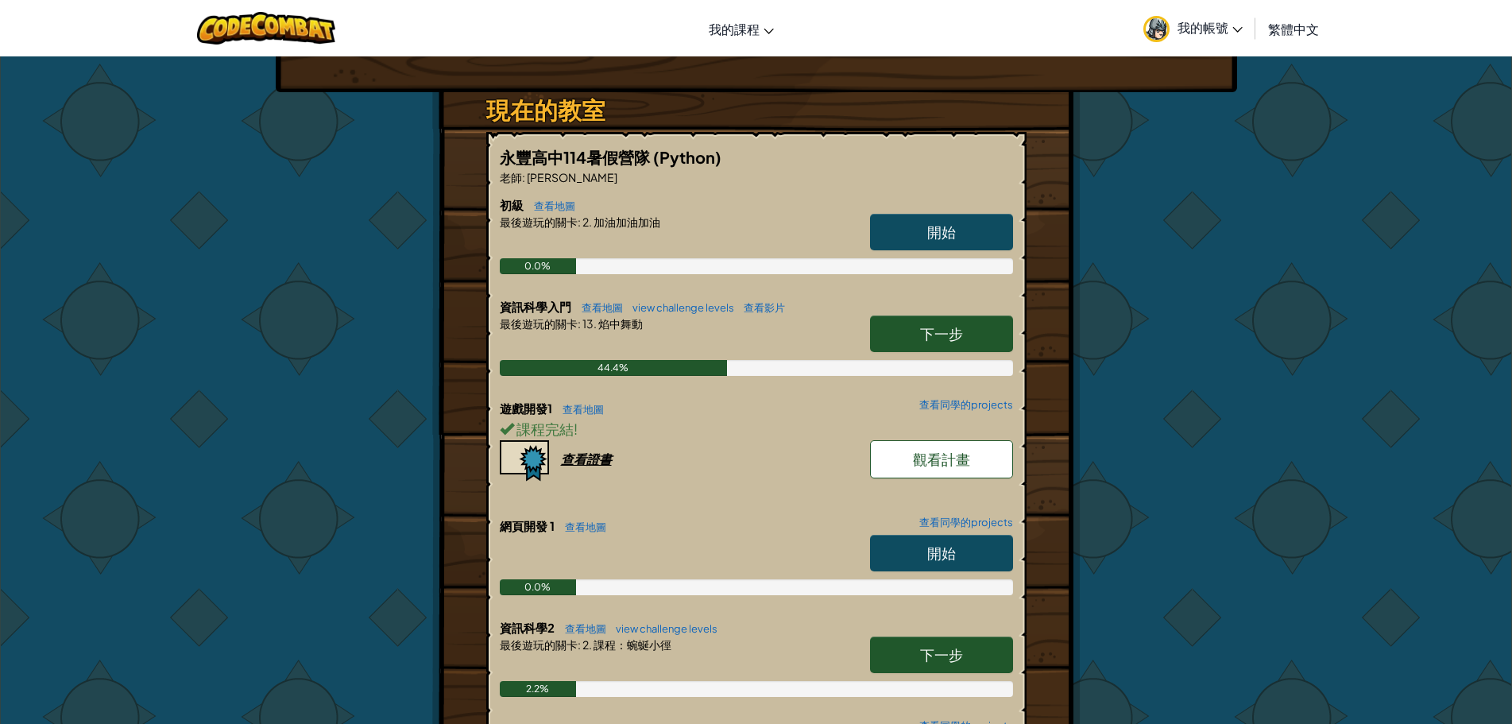
scroll to position [238, 0]
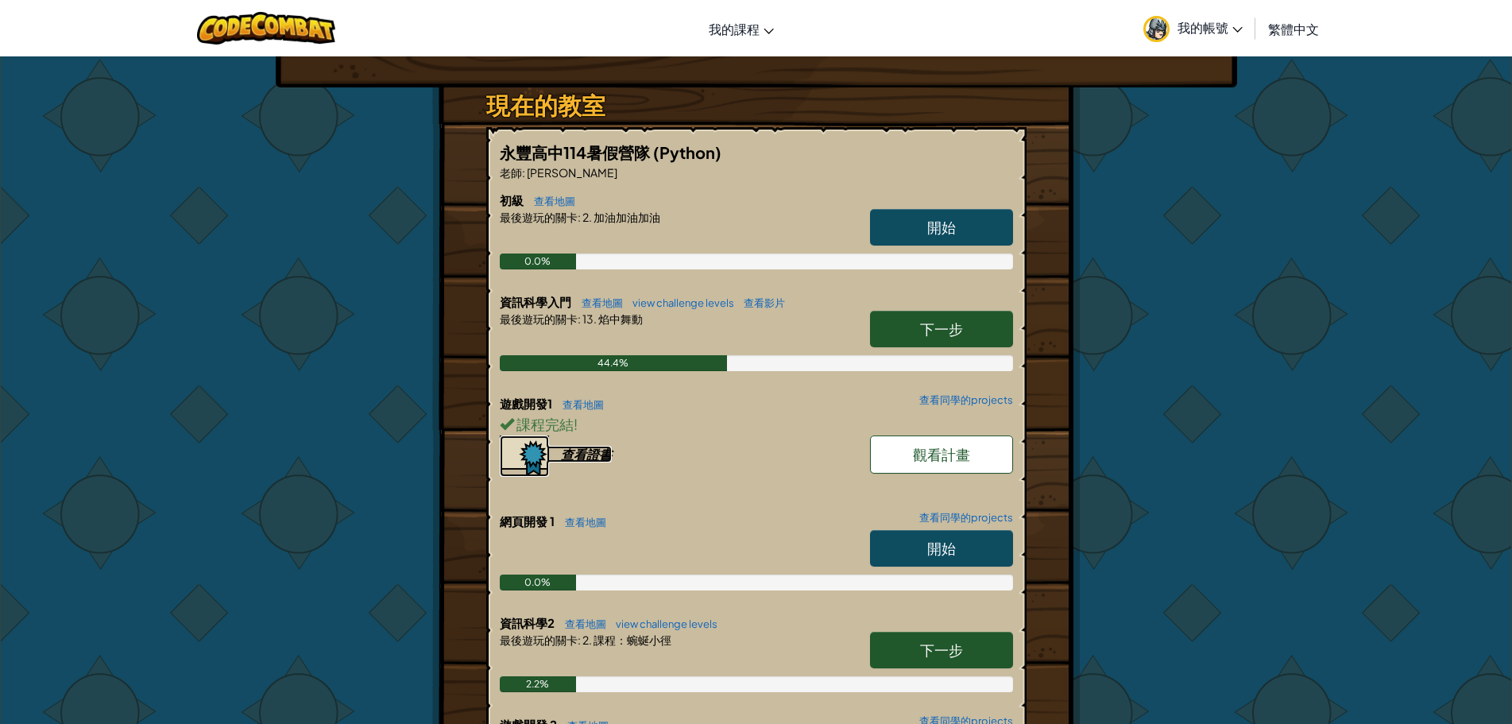
click at [581, 454] on div "查看證書" at bounding box center [586, 454] width 51 height 17
